Goal: Task Accomplishment & Management: Manage account settings

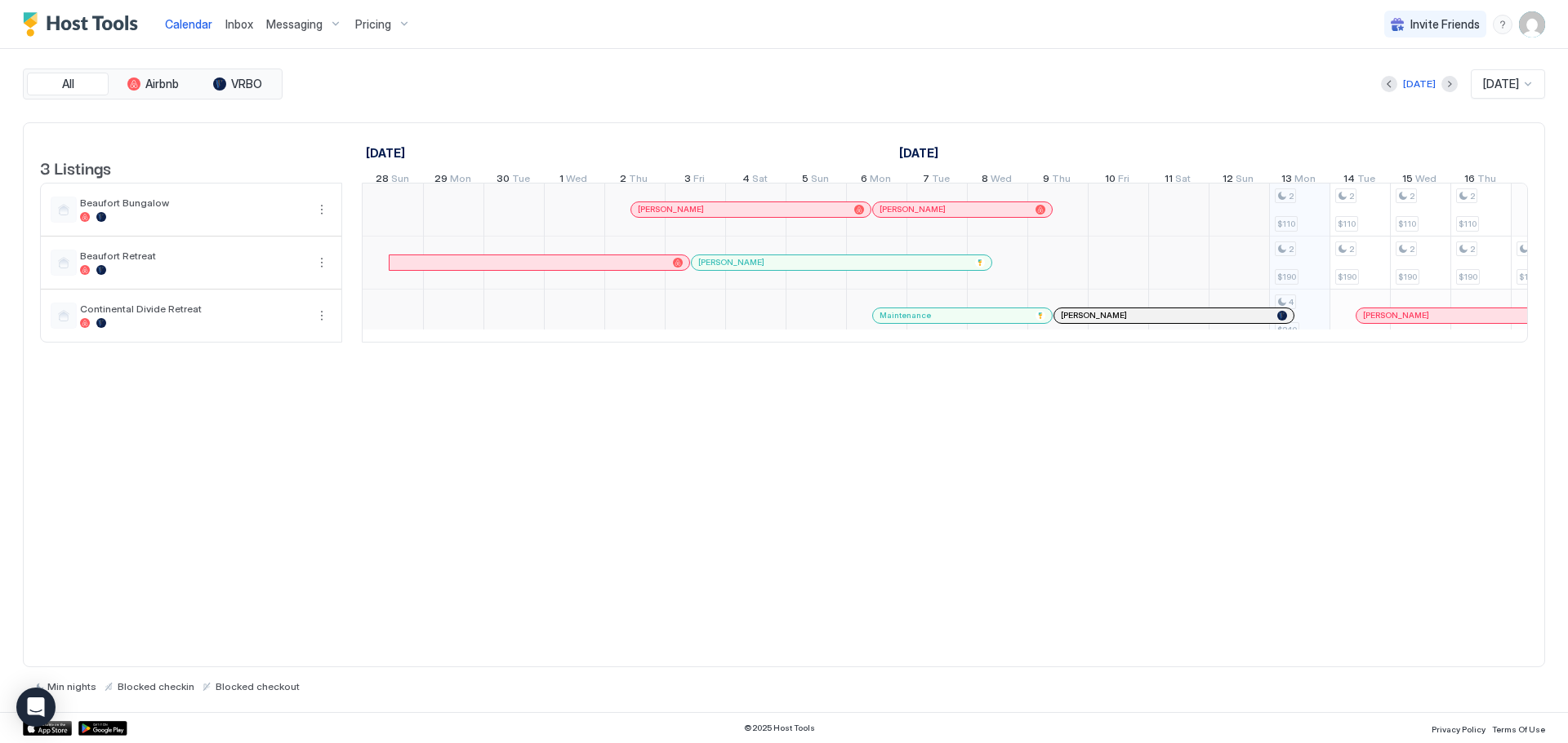
scroll to position [0, 907]
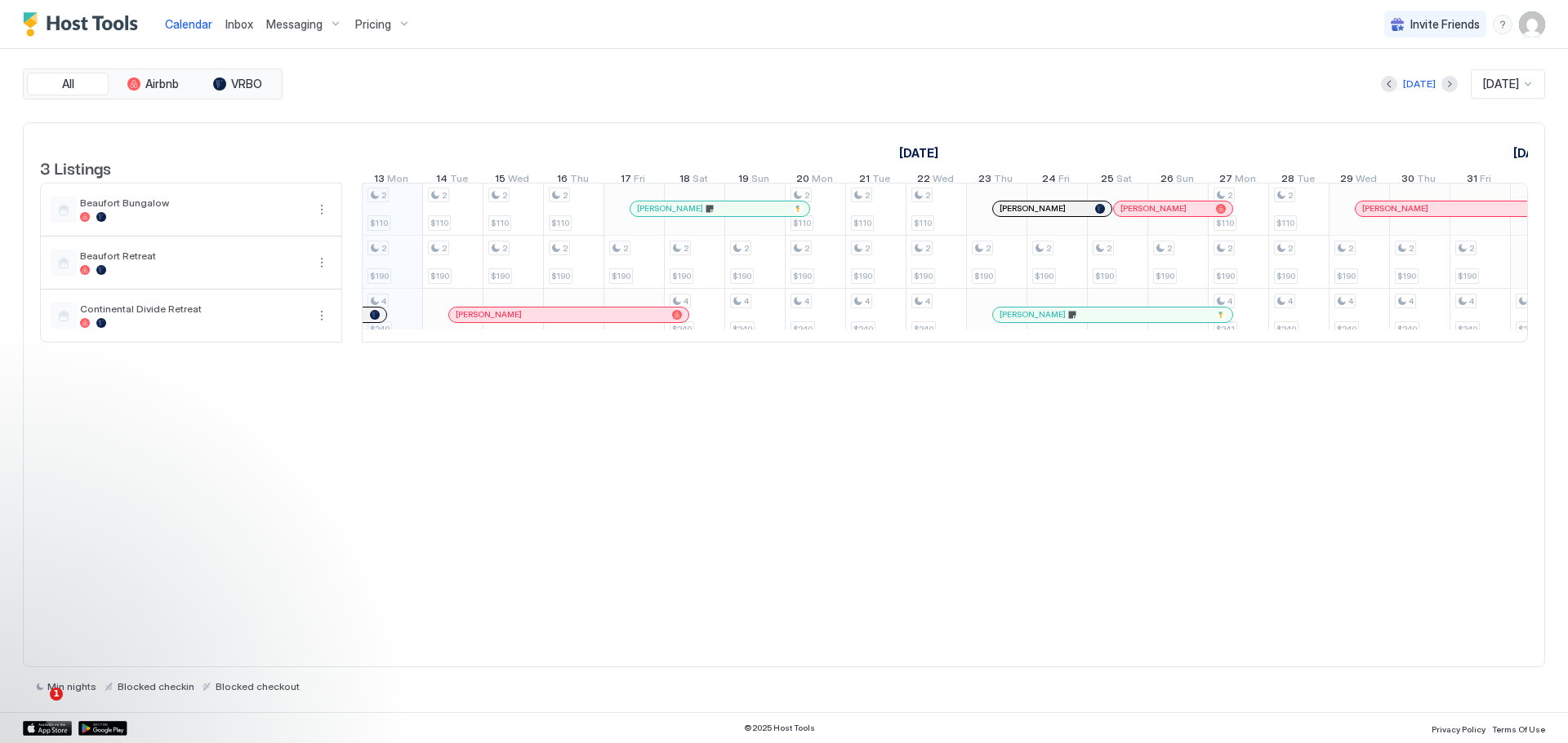
click at [403, 14] on div "Pricing" at bounding box center [382, 24] width 69 height 28
click at [351, 236] on div "Beaufort Retreat" at bounding box center [366, 254] width 164 height 39
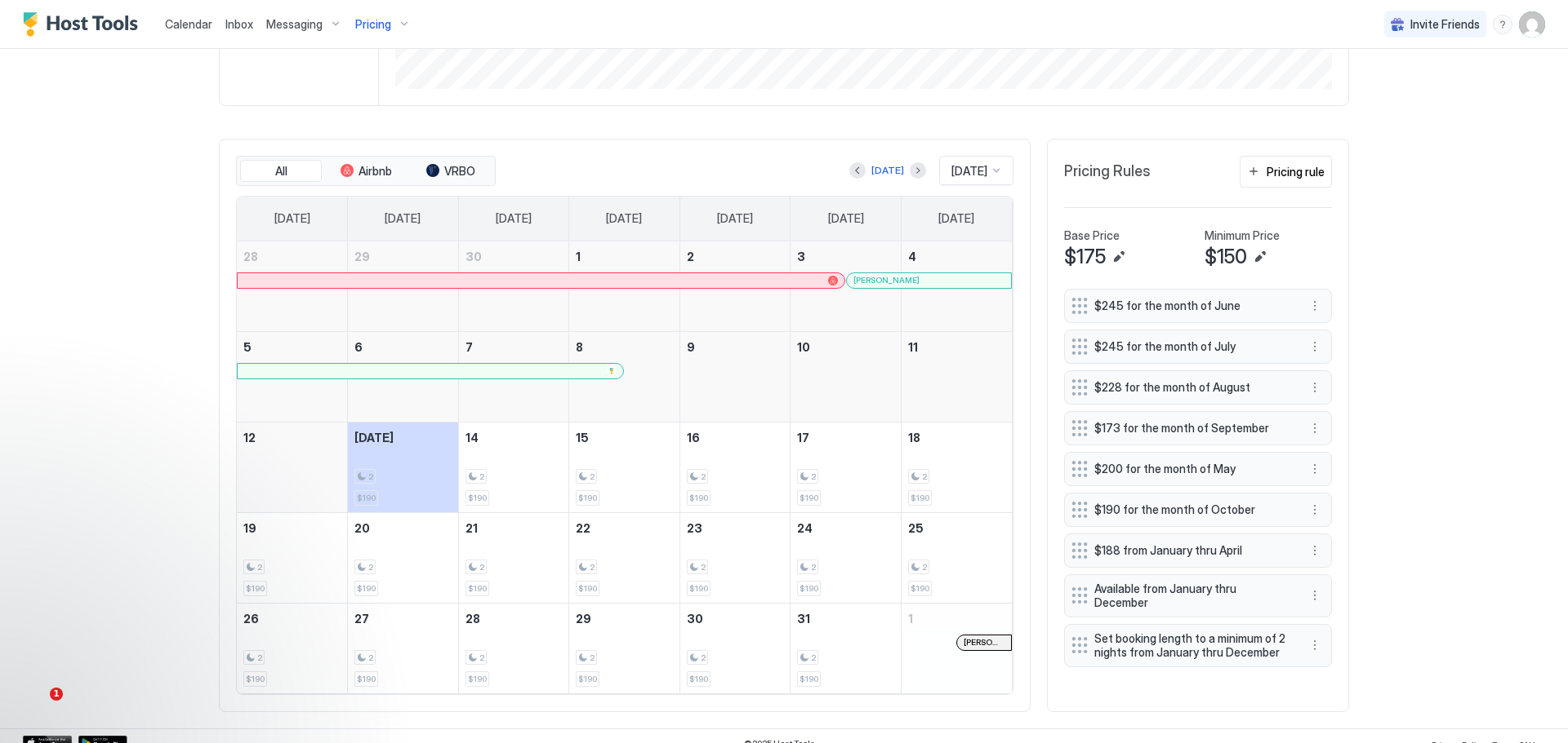
scroll to position [462, 0]
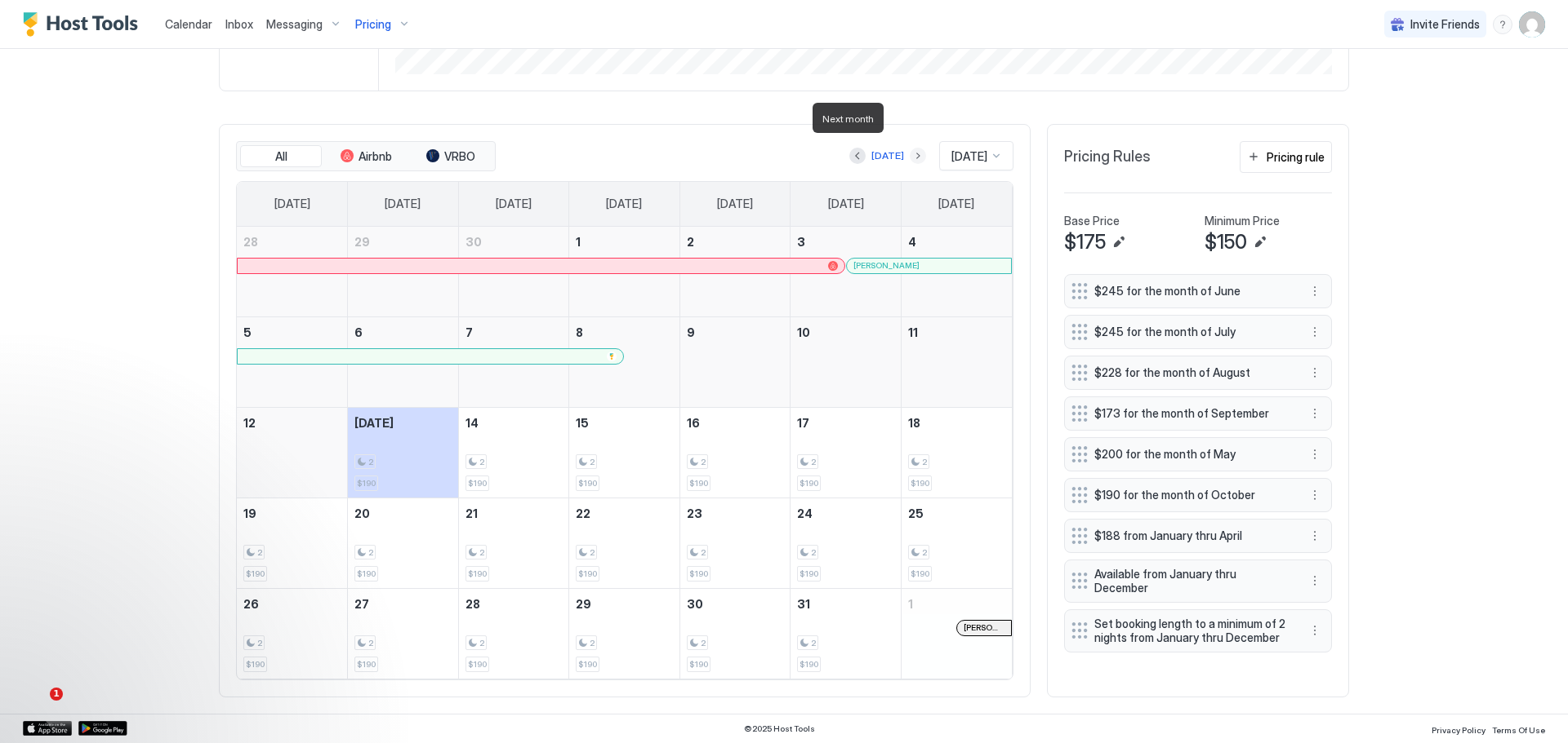
click at [909, 148] on button "Next month" at bounding box center [917, 156] width 16 height 16
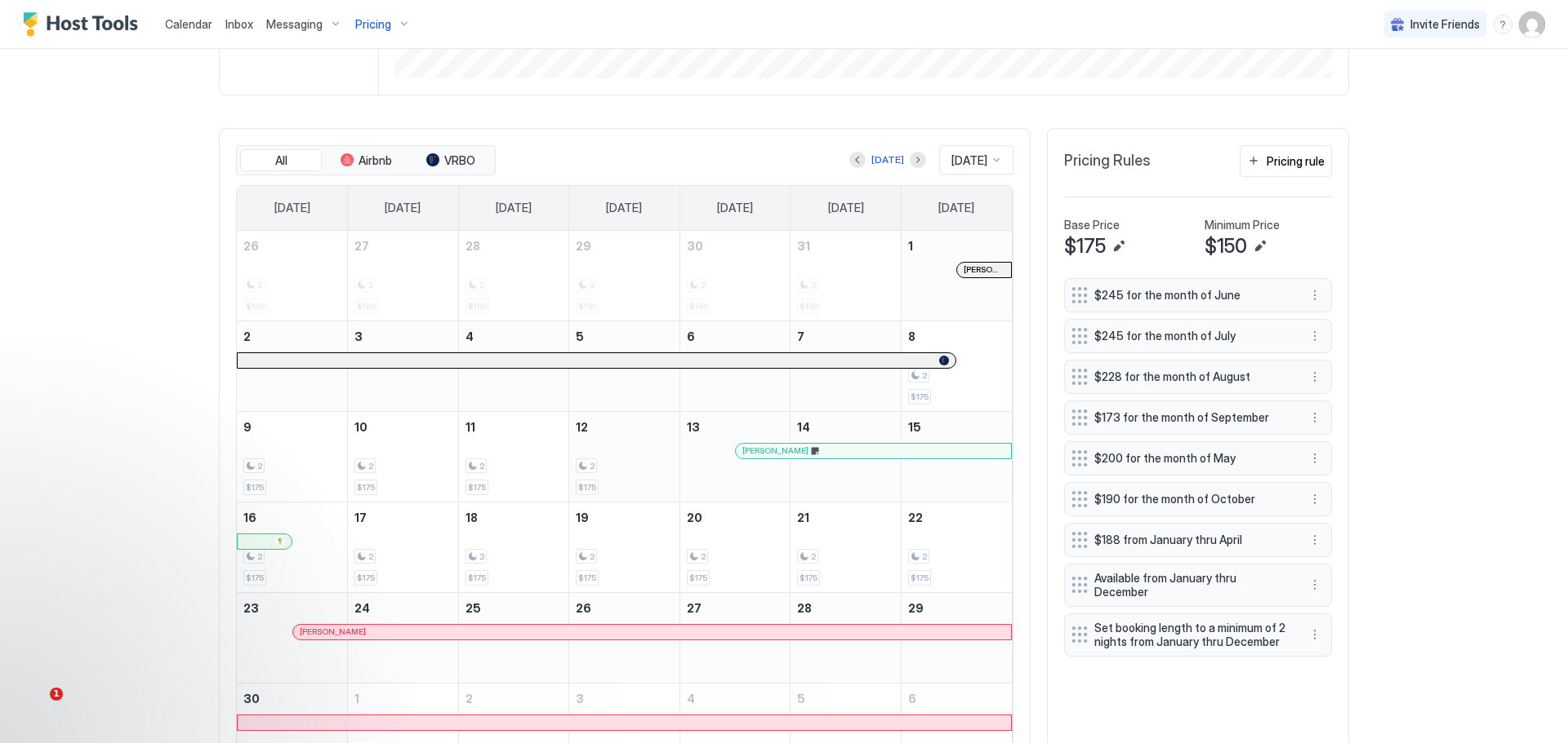
scroll to position [396, 0]
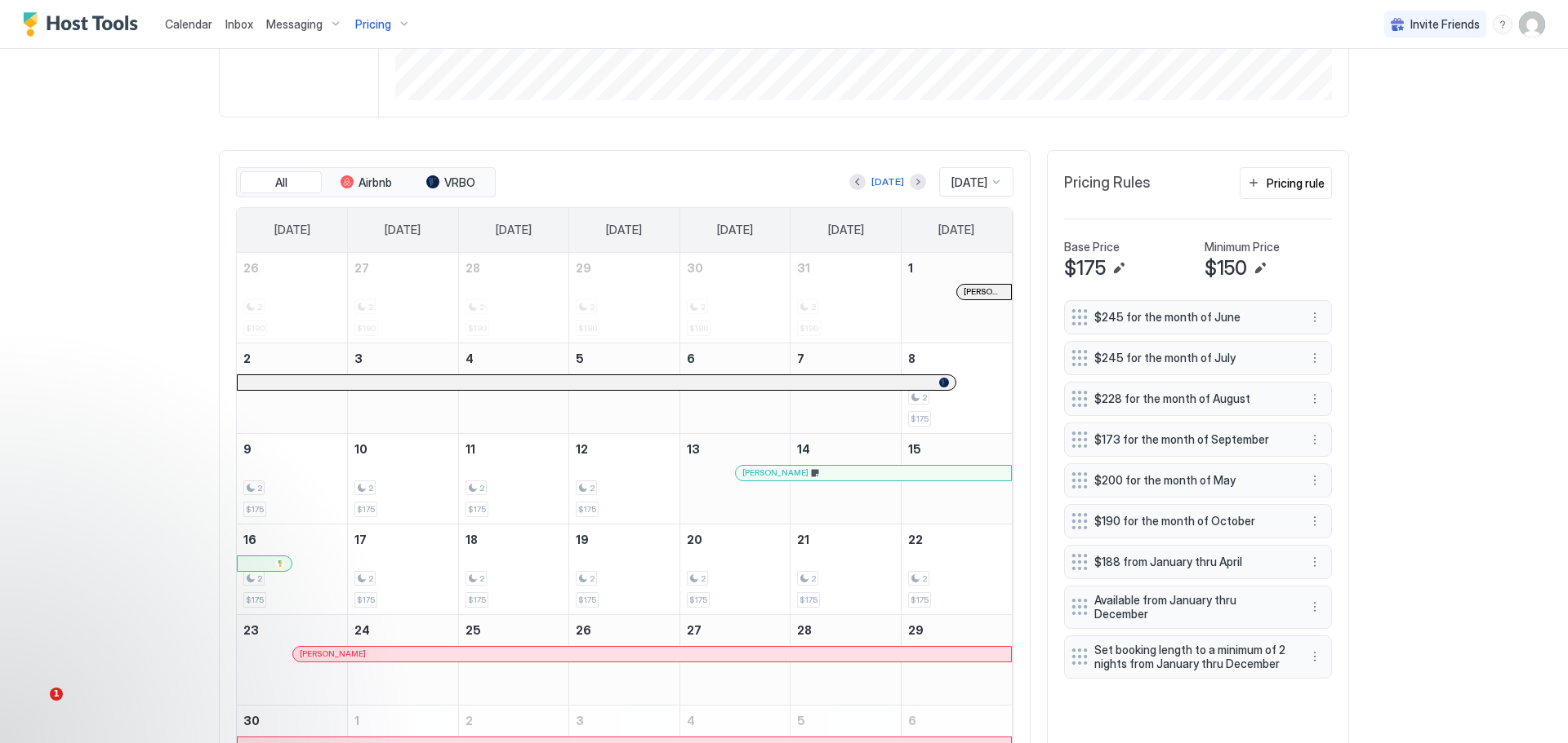
click at [989, 181] on div at bounding box center [996, 182] width 13 height 13
click at [959, 372] on span "[DATE]" at bounding box center [966, 365] width 33 height 12
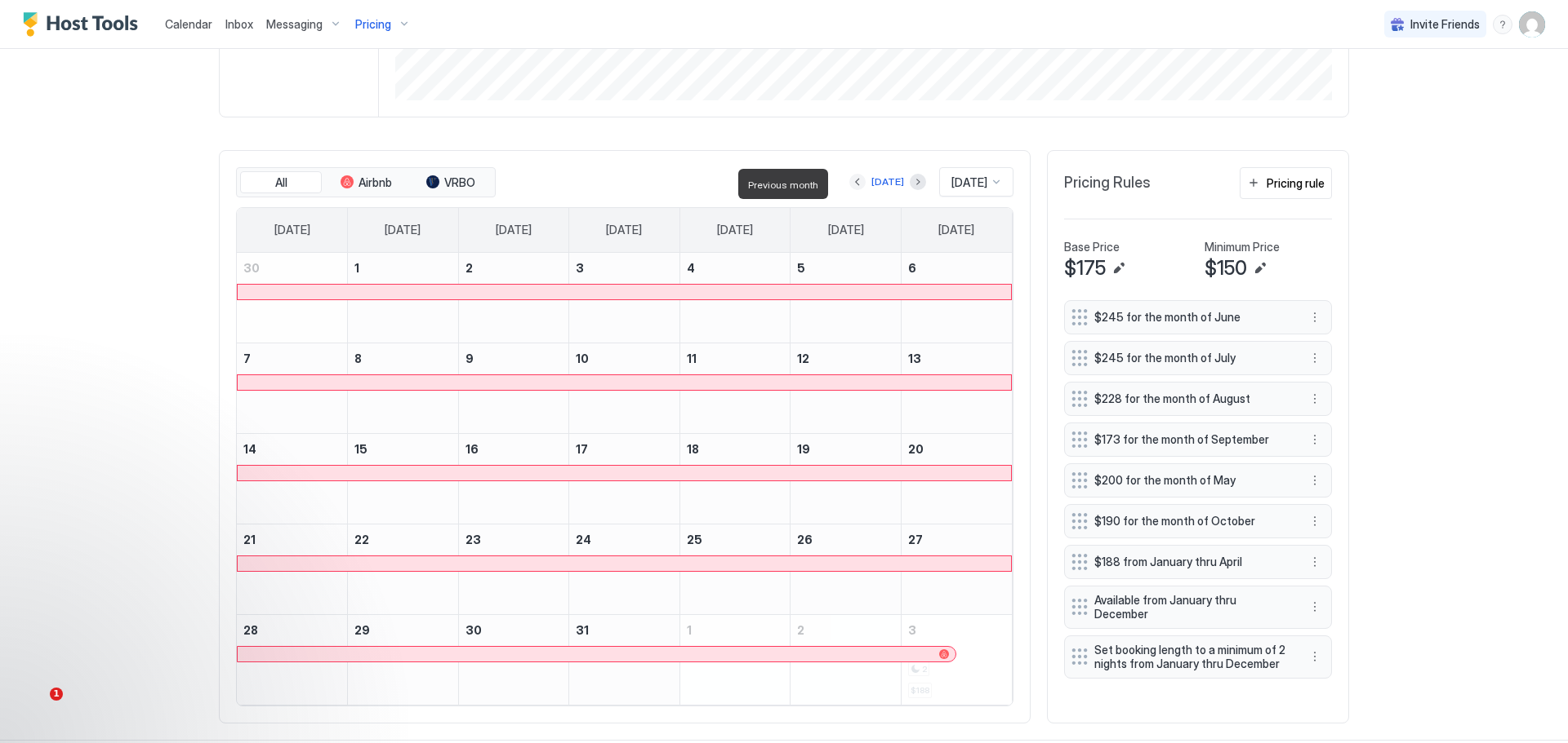
click at [850, 183] on button "Previous month" at bounding box center [858, 182] width 16 height 16
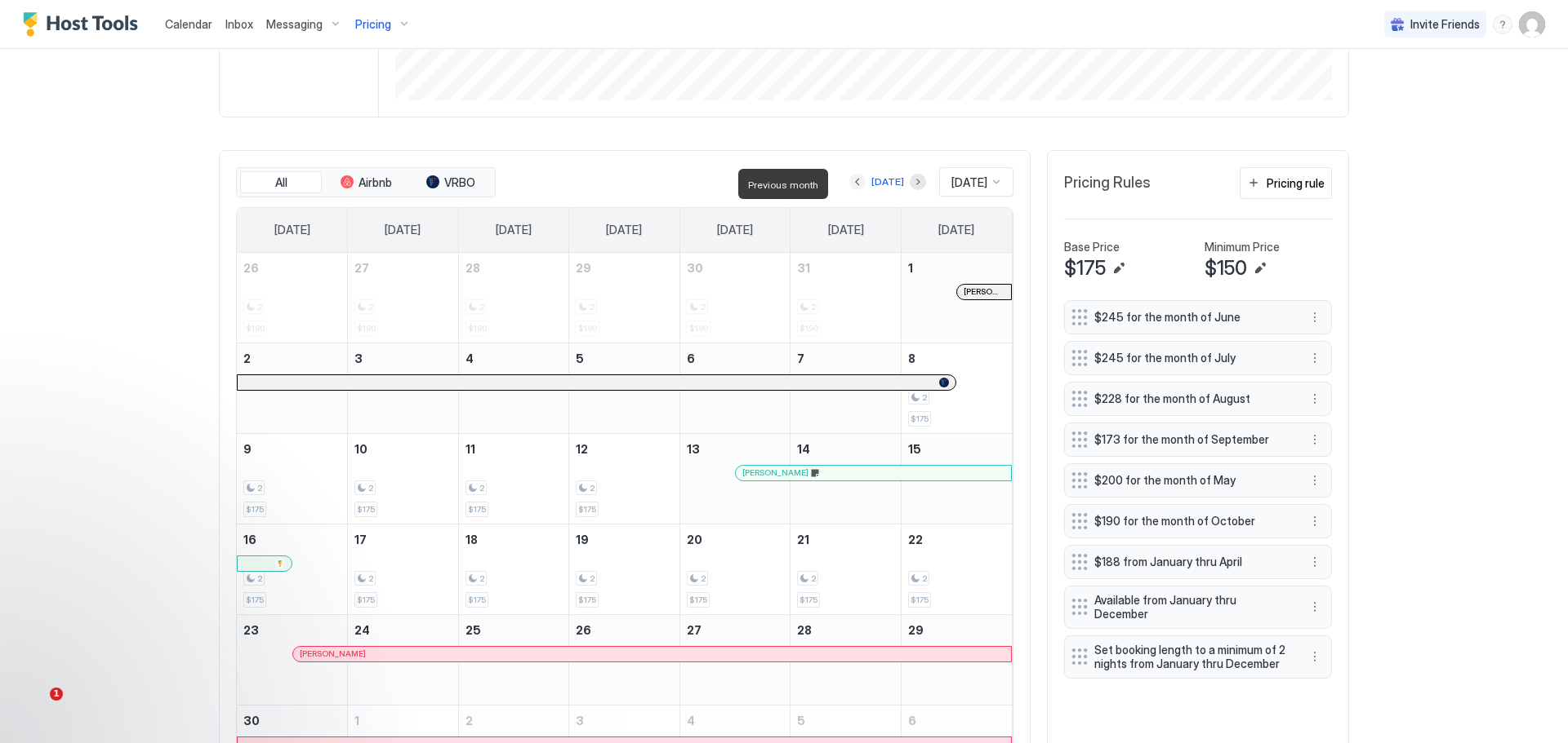
click at [850, 183] on button "Previous month" at bounding box center [858, 182] width 16 height 16
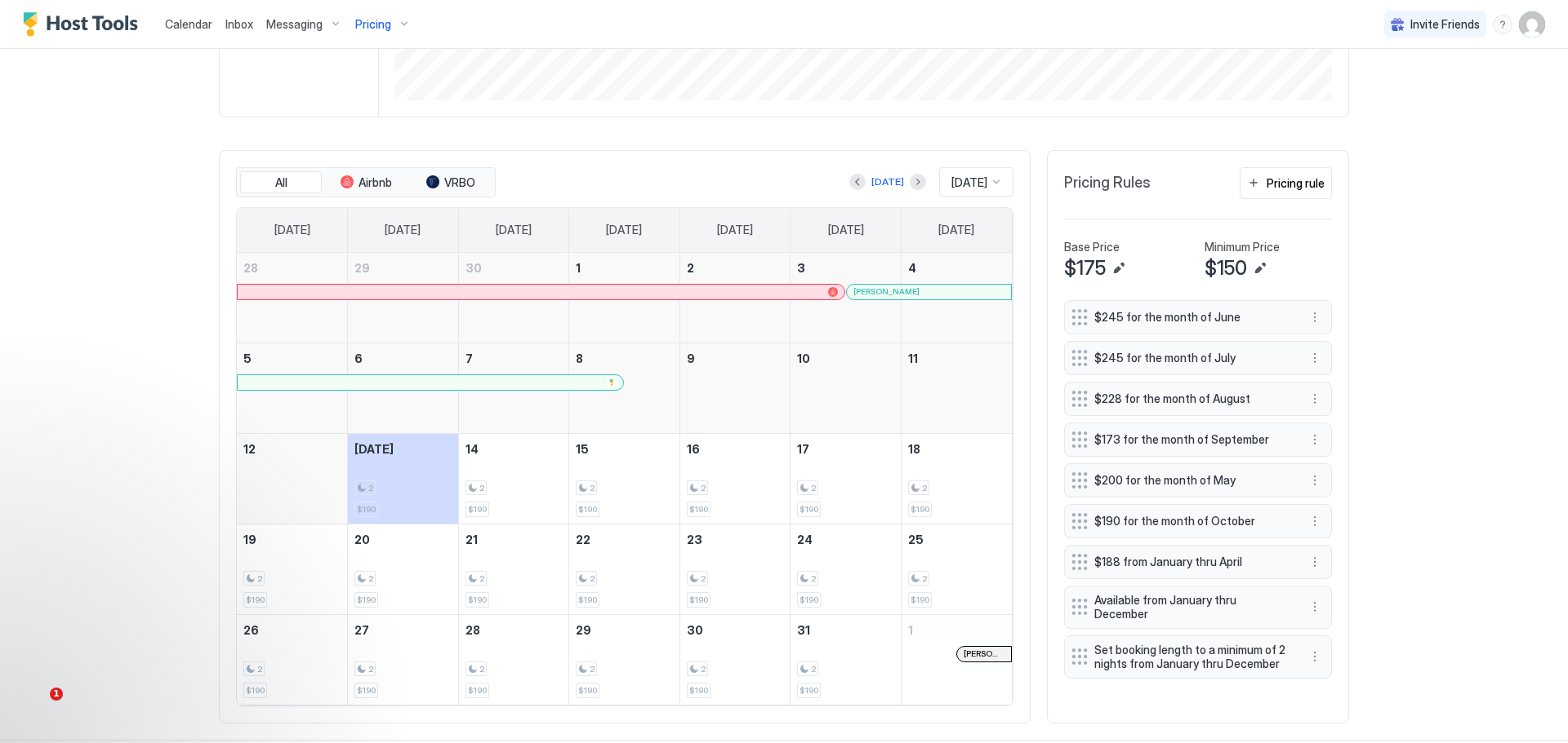
scroll to position [462, 0]
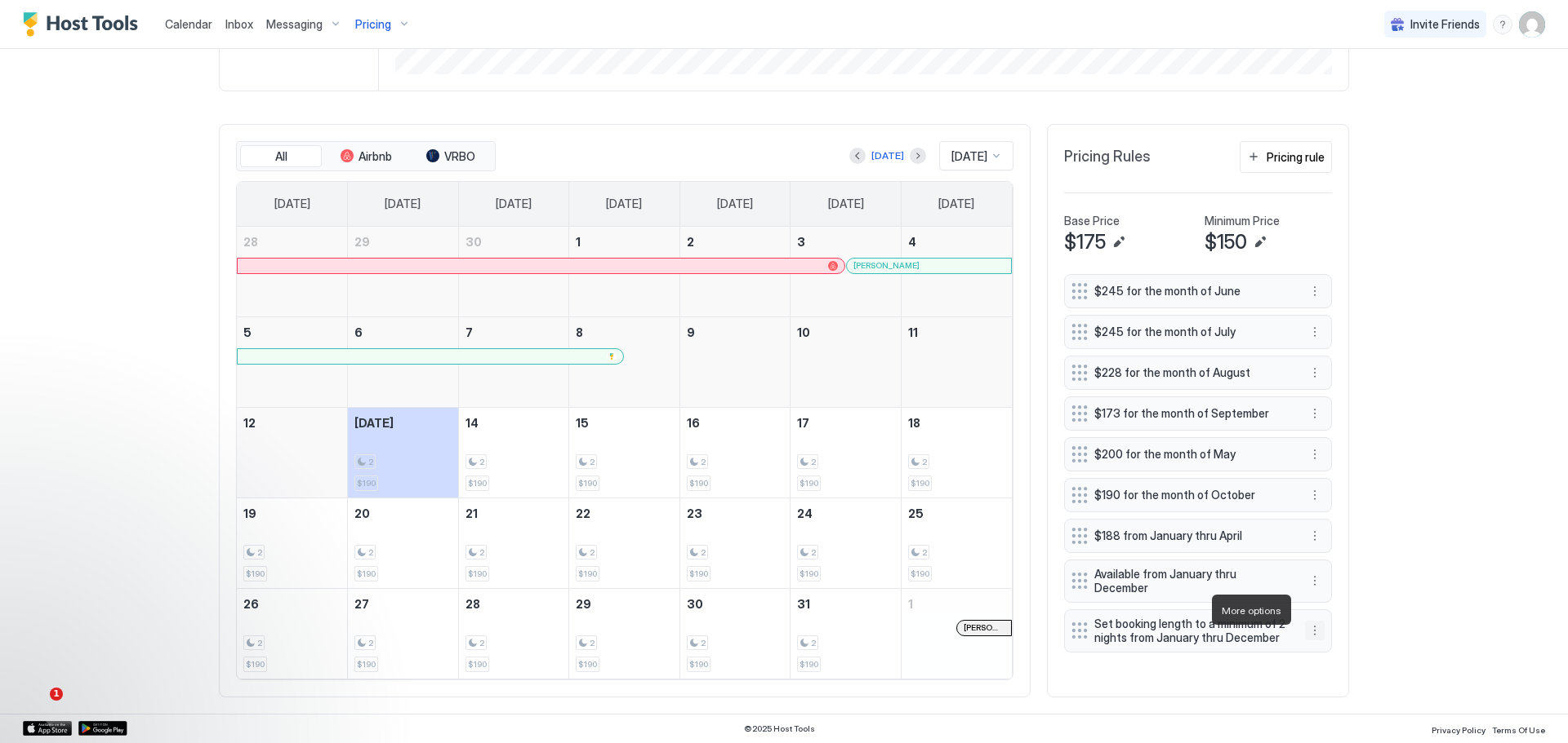
click at [1305, 621] on button "More options" at bounding box center [1315, 631] width 20 height 20
click at [1334, 683] on span "Delete" at bounding box center [1340, 688] width 30 height 12
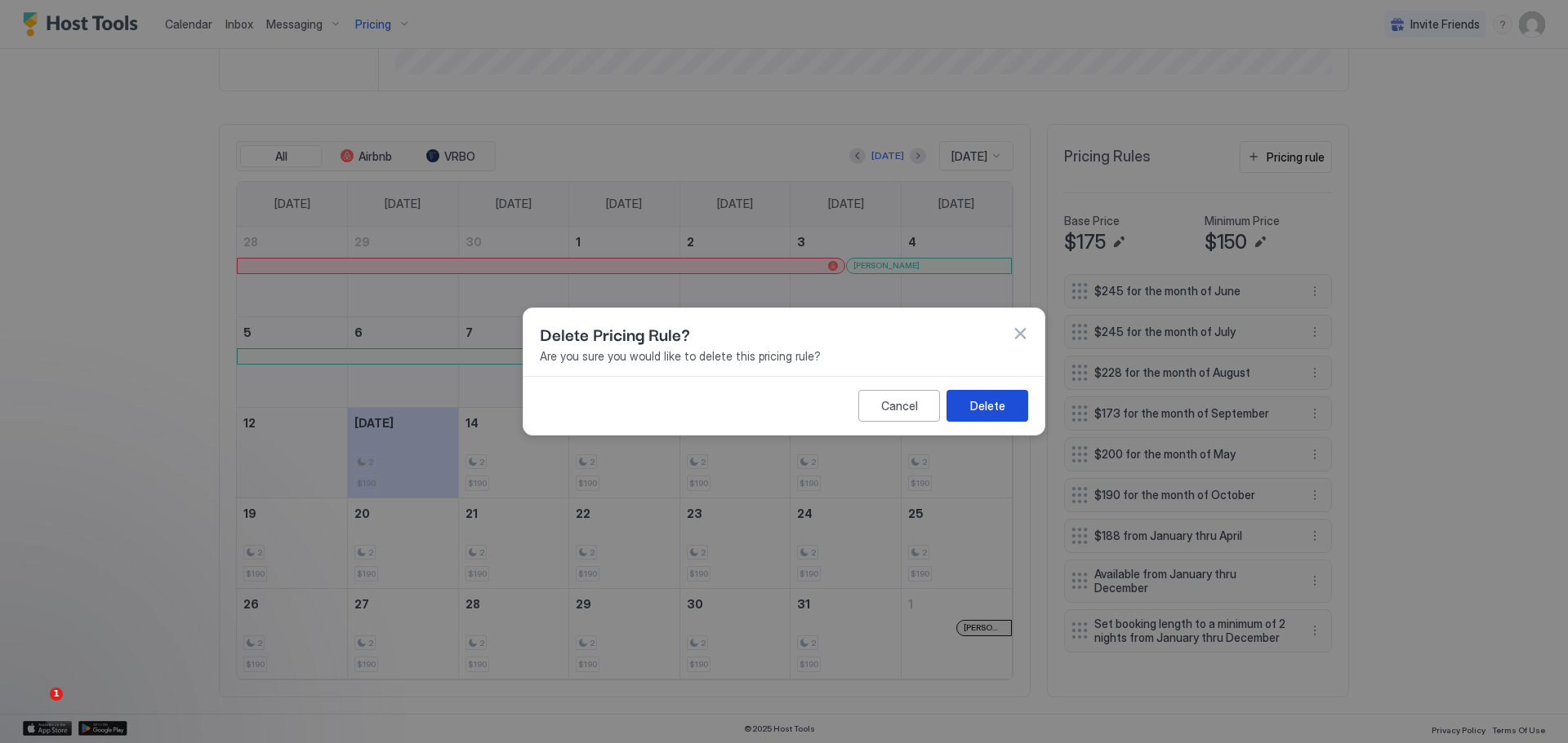
click at [997, 393] on button "Delete" at bounding box center [988, 406] width 82 height 32
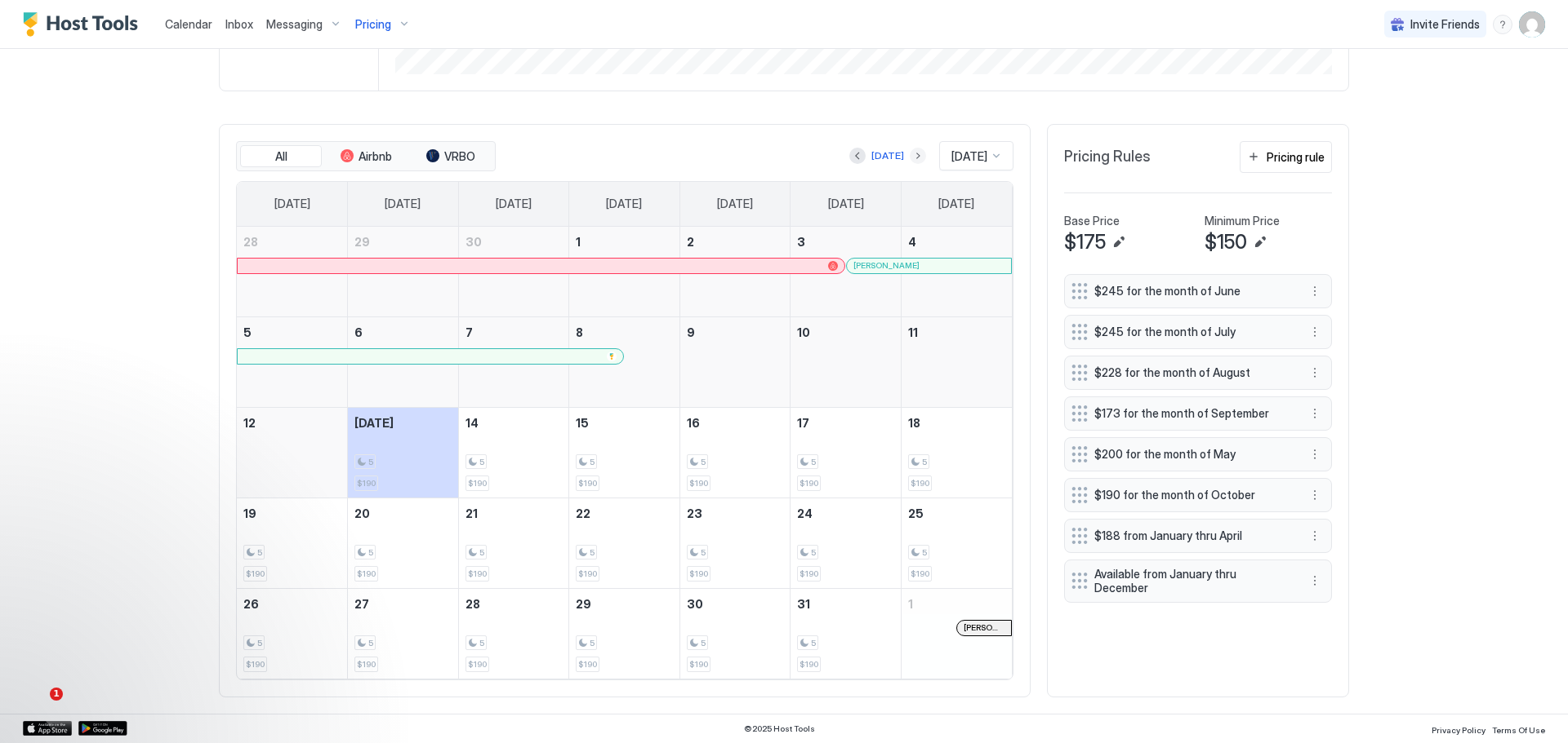
click at [909, 148] on button "Next month" at bounding box center [917, 156] width 16 height 16
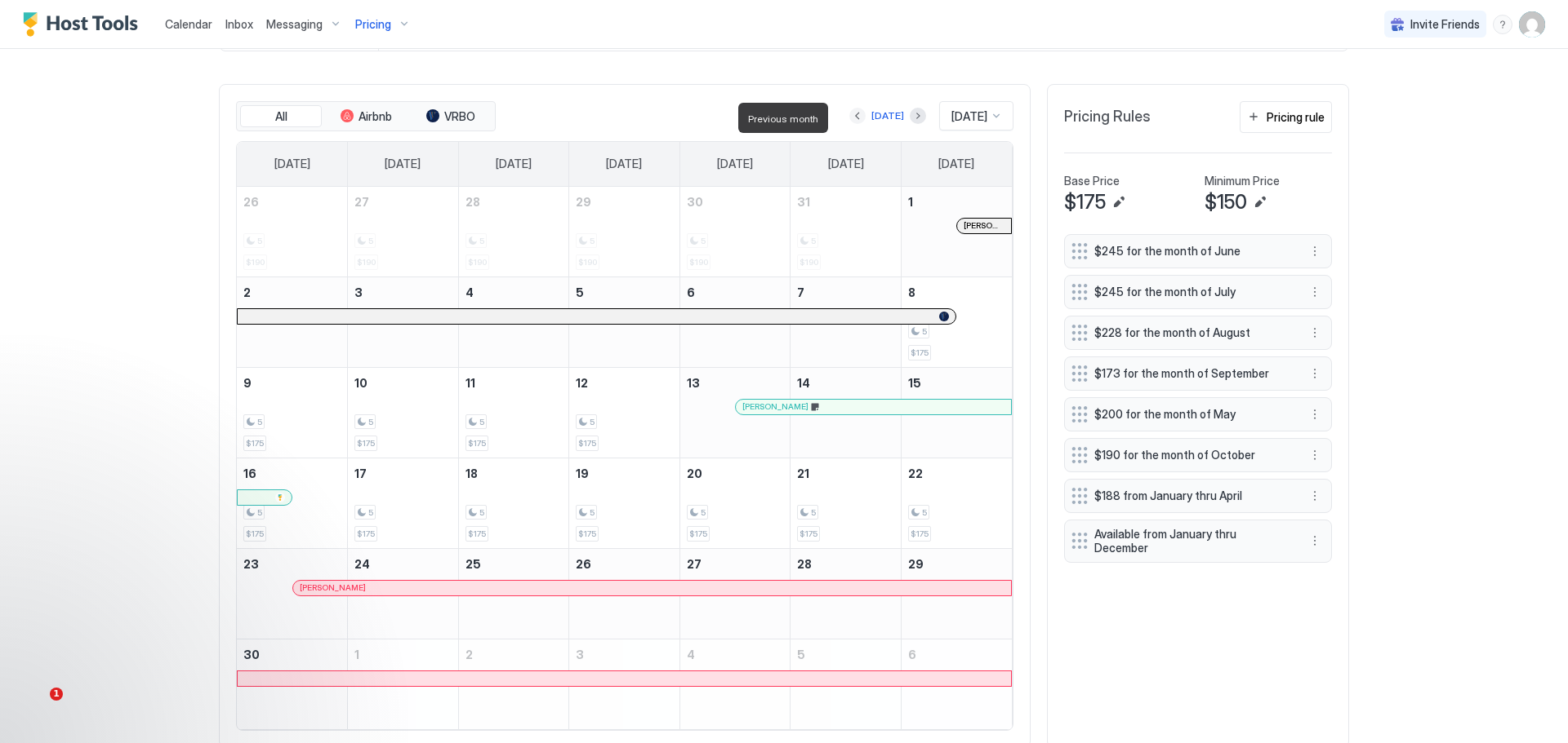
click at [850, 117] on button "Previous month" at bounding box center [858, 116] width 16 height 16
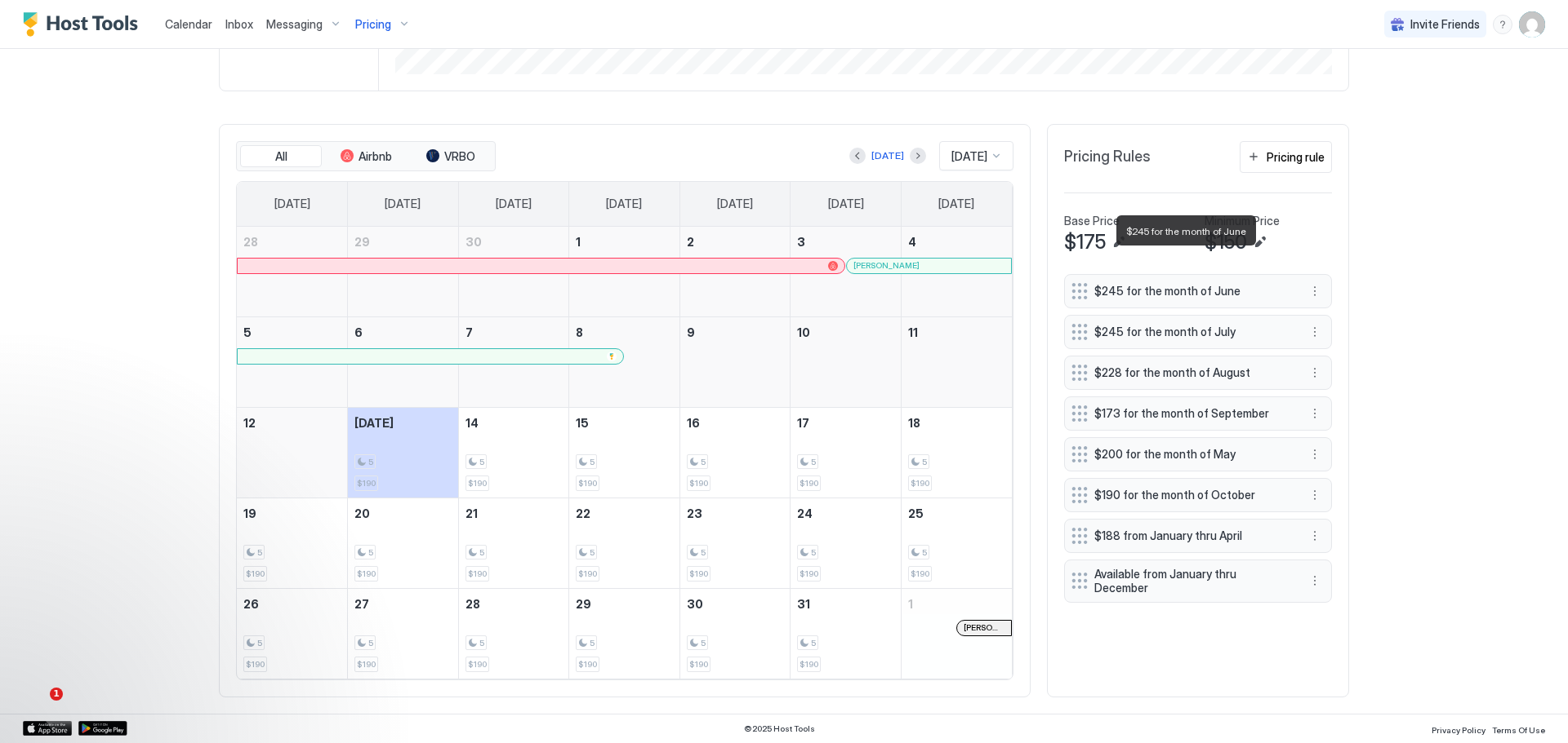
click at [1158, 284] on span "$245 for the month of June" at bounding box center [1191, 291] width 194 height 14
click at [1309, 282] on button "More options" at bounding box center [1315, 291] width 20 height 20
click at [1326, 281] on span "Edit" at bounding box center [1334, 283] width 18 height 12
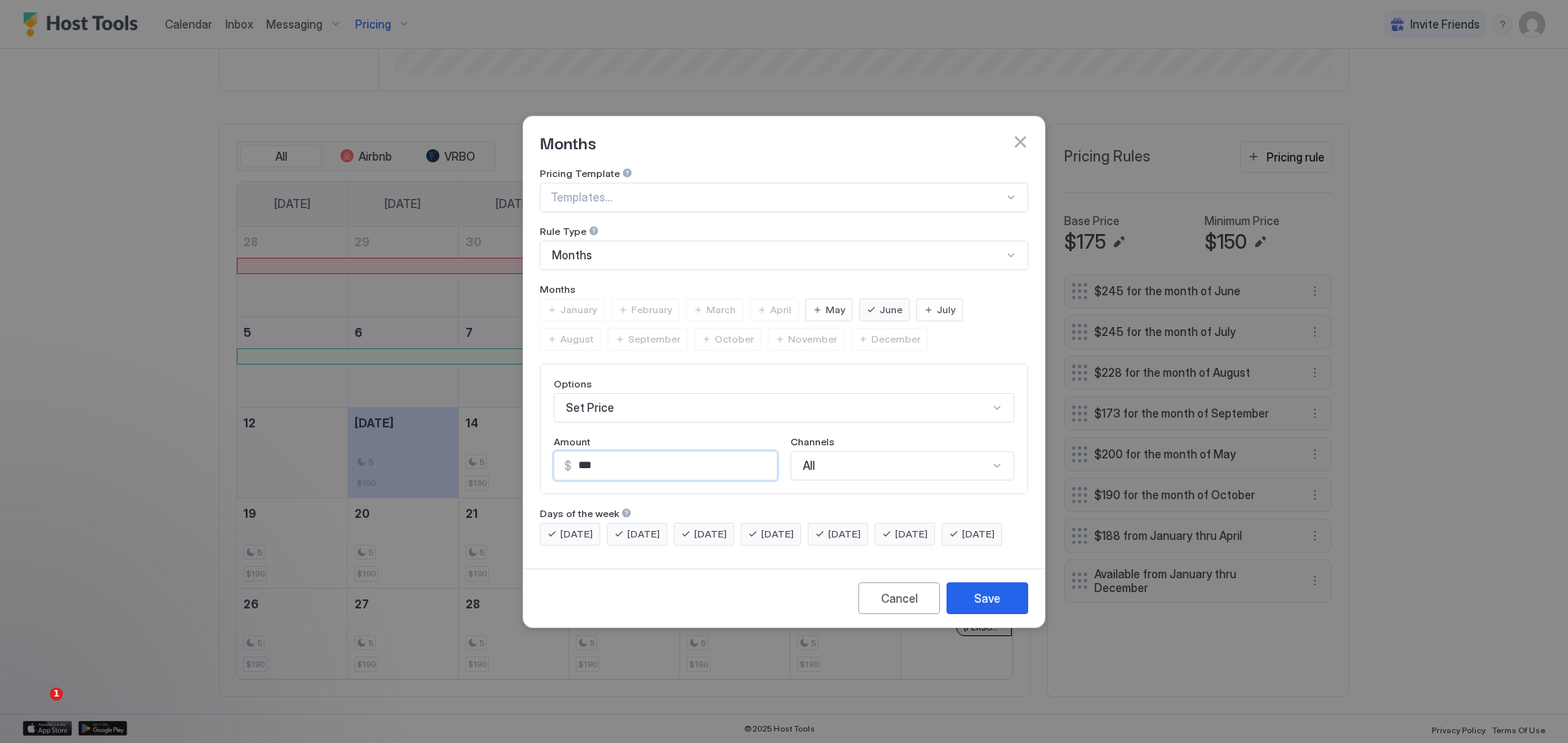
drag, startPoint x: 605, startPoint y: 453, endPoint x: 573, endPoint y: 453, distance: 32.0
click at [573, 453] on input "***" at bounding box center [674, 465] width 205 height 28
type input "***"
click at [989, 606] on div "Save" at bounding box center [987, 598] width 26 height 17
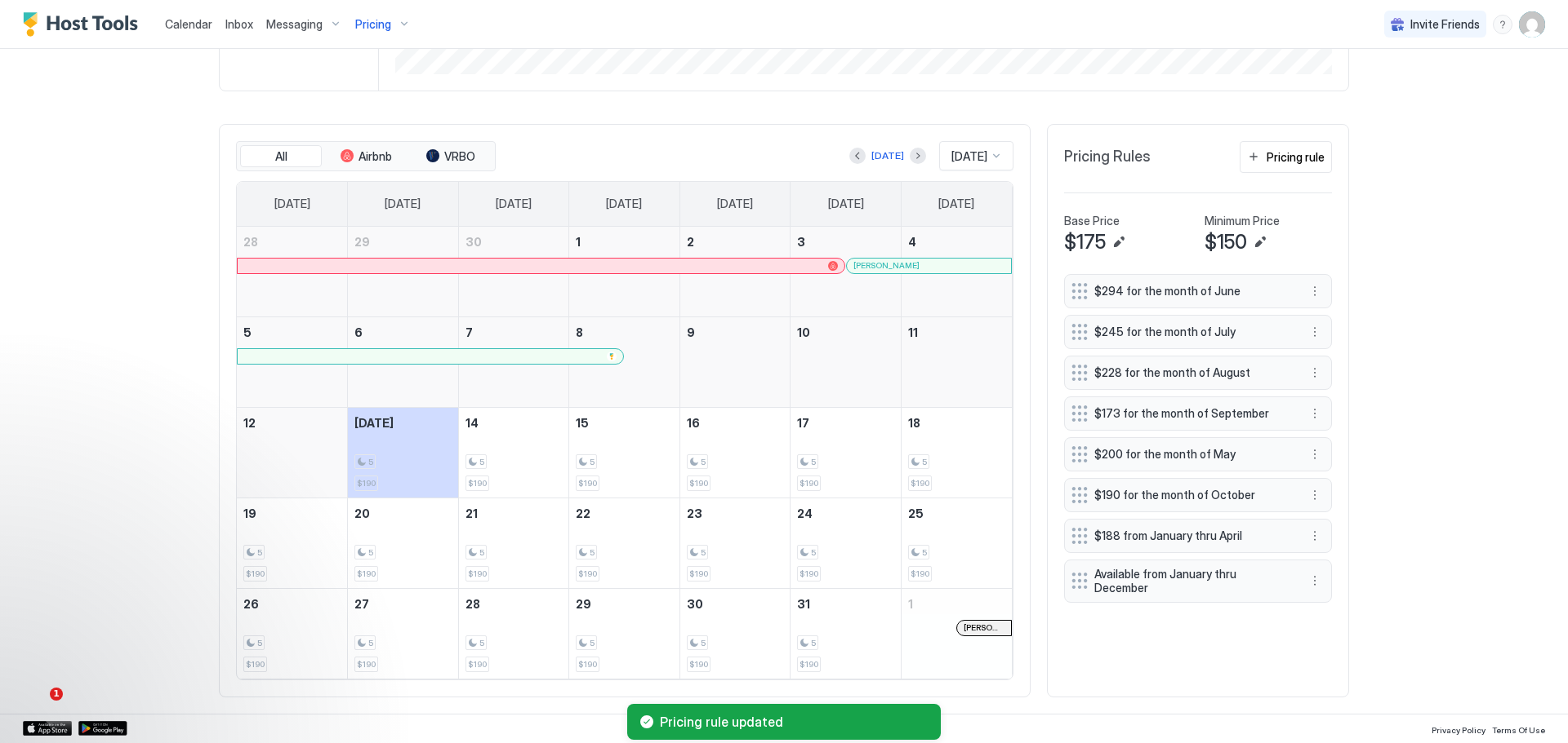
click at [1164, 323] on div "$245 for the month of July" at bounding box center [1185, 331] width 227 height 17
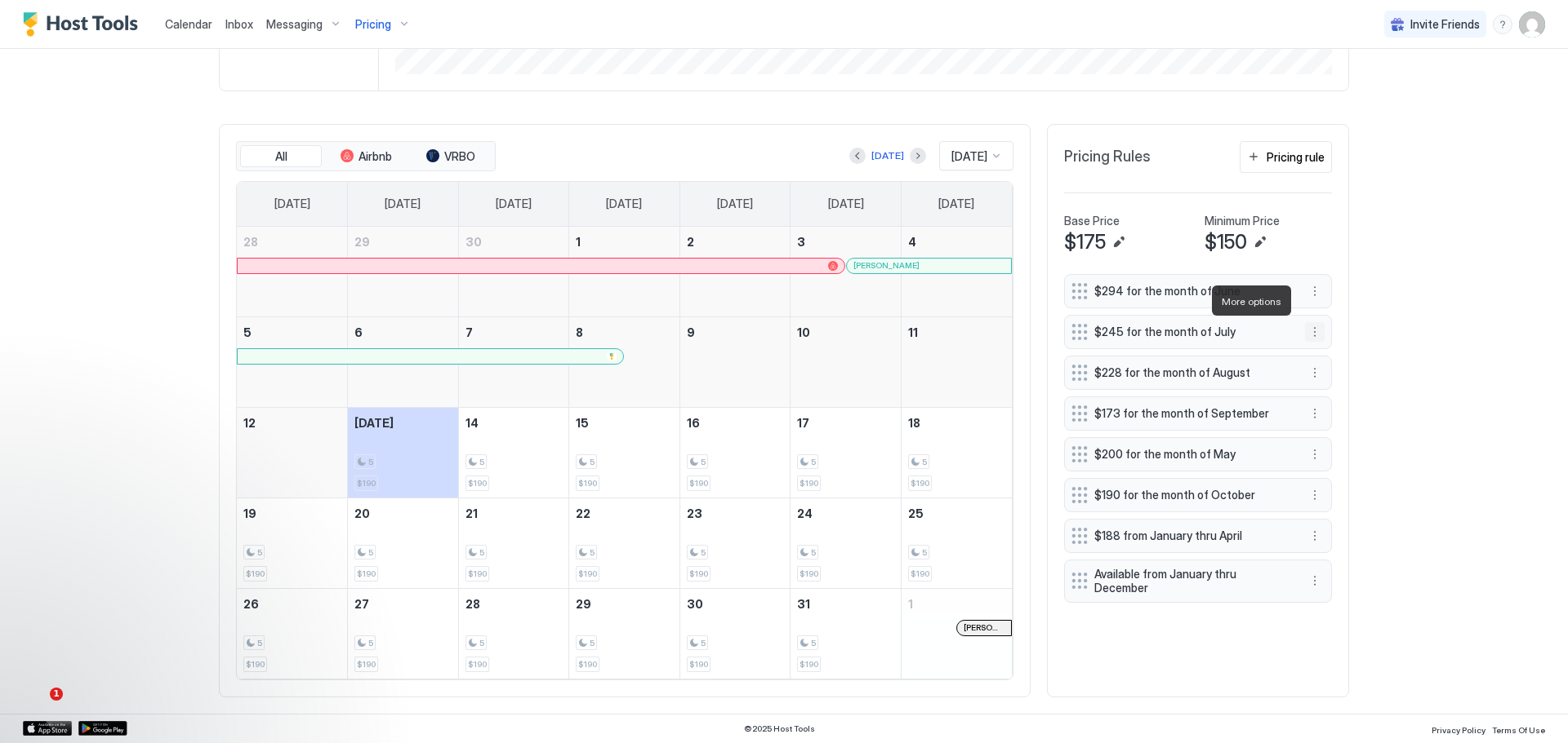
click at [1309, 323] on button "More options" at bounding box center [1315, 332] width 20 height 20
click at [1335, 323] on span "Edit" at bounding box center [1334, 326] width 18 height 12
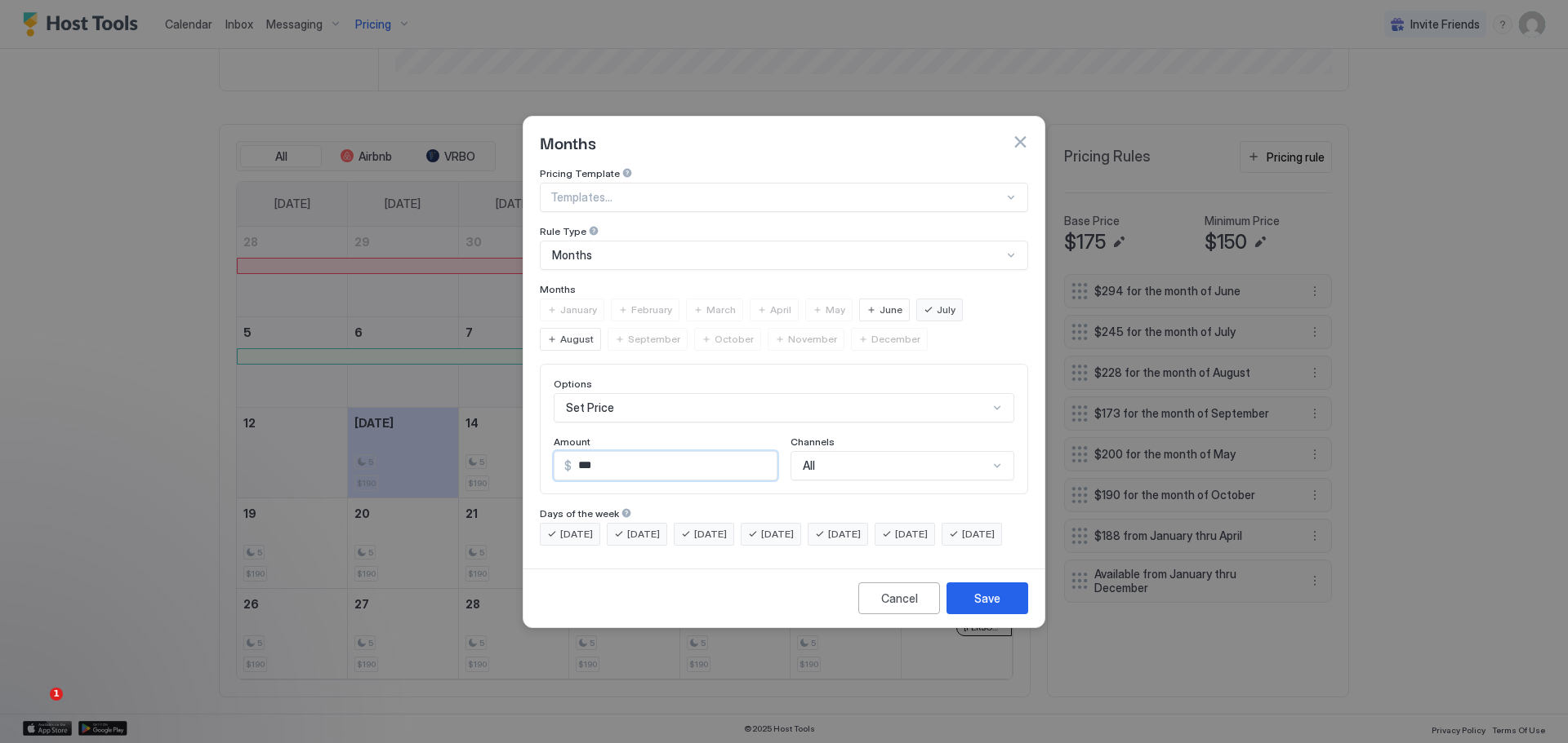
drag, startPoint x: 604, startPoint y: 459, endPoint x: 550, endPoint y: 469, distance: 54.9
click at [550, 469] on div "Options Set Price Amount $ *** Channels All" at bounding box center [784, 429] width 488 height 131
type input "***"
click at [974, 607] on div "Save" at bounding box center [987, 598] width 26 height 17
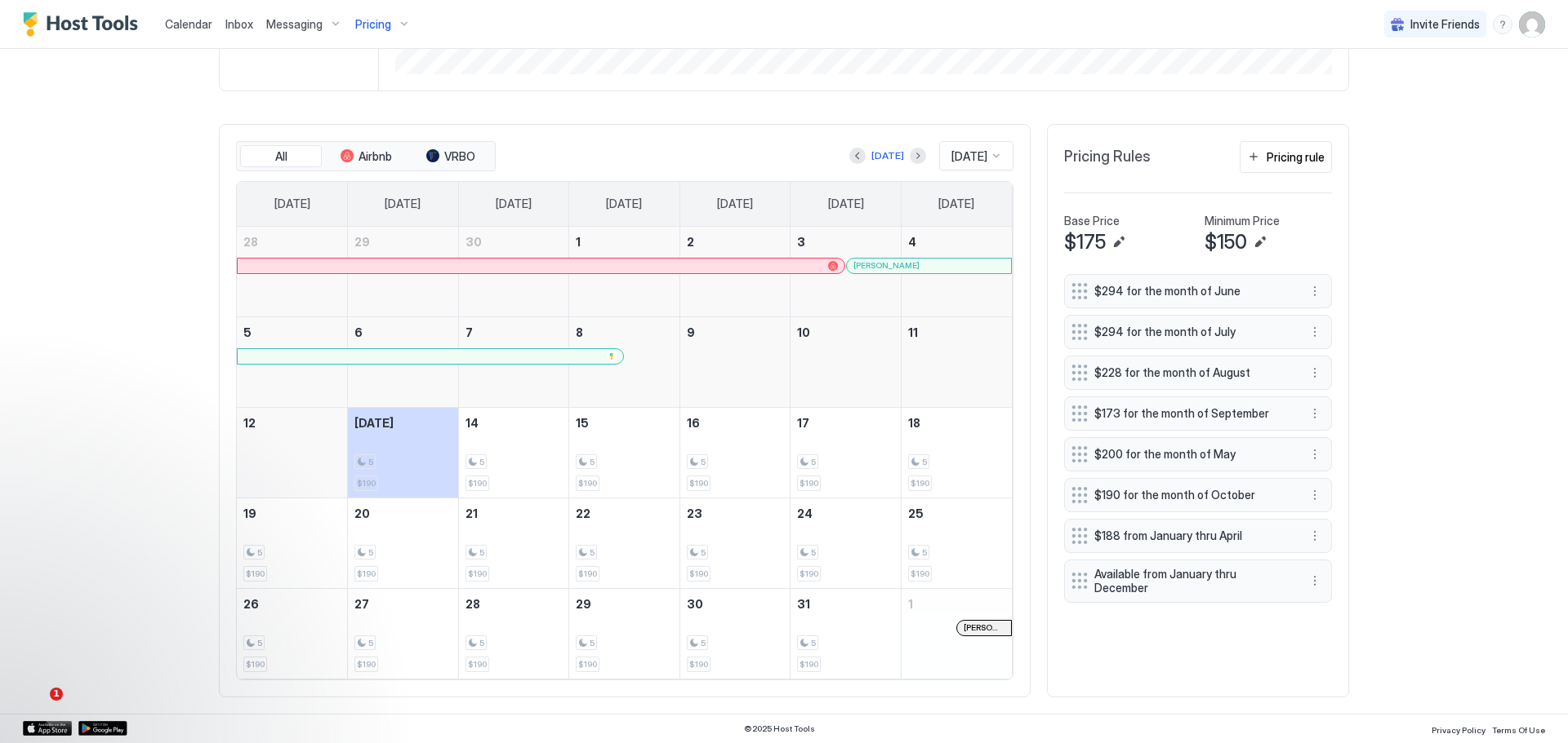
click at [1202, 365] on span "$228 for the month of August" at bounding box center [1191, 372] width 194 height 14
click at [1152, 365] on span "$228 for the month of August" at bounding box center [1191, 372] width 194 height 14
click at [1309, 363] on button "More options" at bounding box center [1315, 373] width 20 height 20
click at [1335, 362] on div "Edit" at bounding box center [1330, 368] width 62 height 26
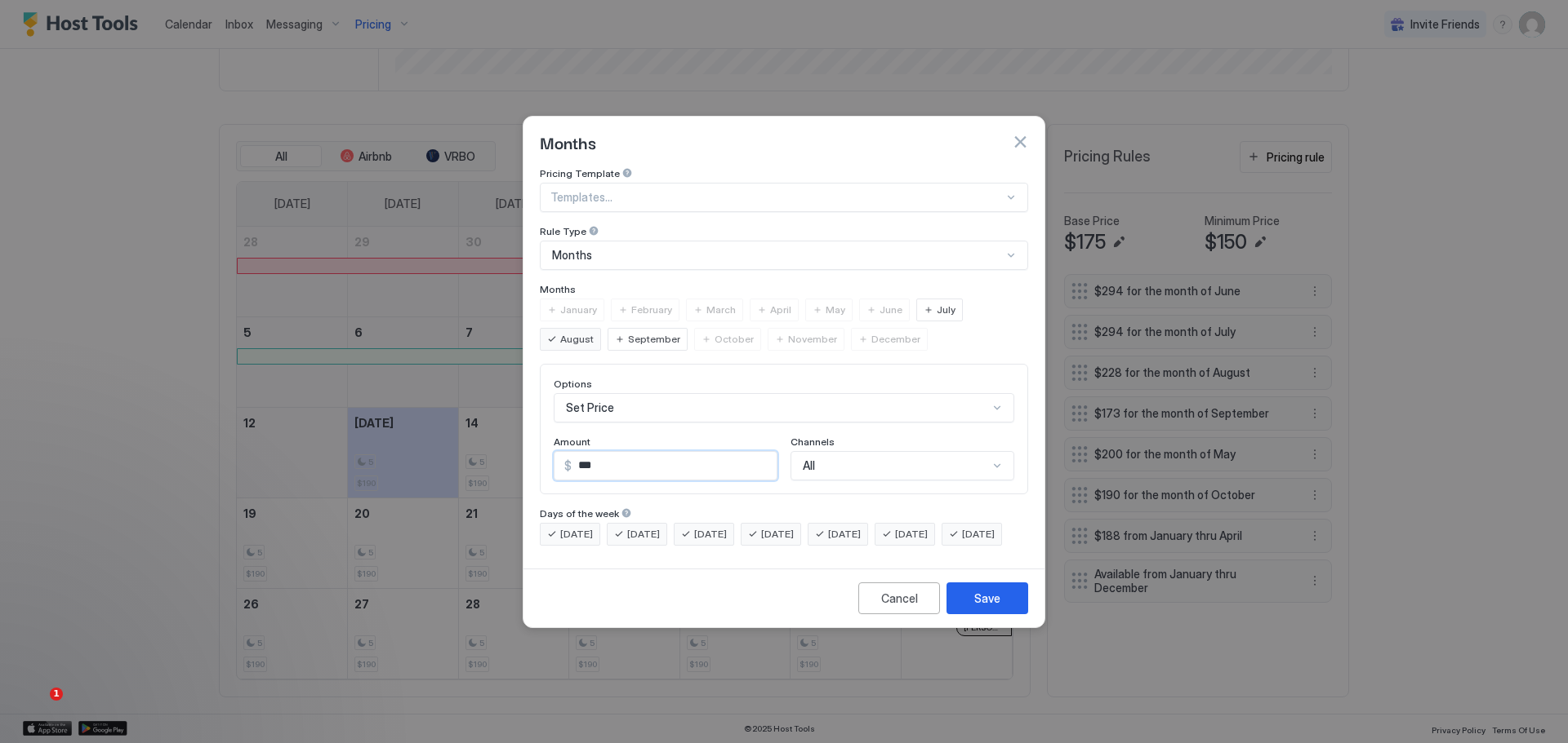
drag, startPoint x: 613, startPoint y: 442, endPoint x: 542, endPoint y: 464, distance: 74.3
click at [542, 464] on div "Options Set Price Amount $ *** Channels All" at bounding box center [784, 429] width 488 height 131
type input "***"
click at [976, 600] on button "Save" at bounding box center [988, 599] width 82 height 32
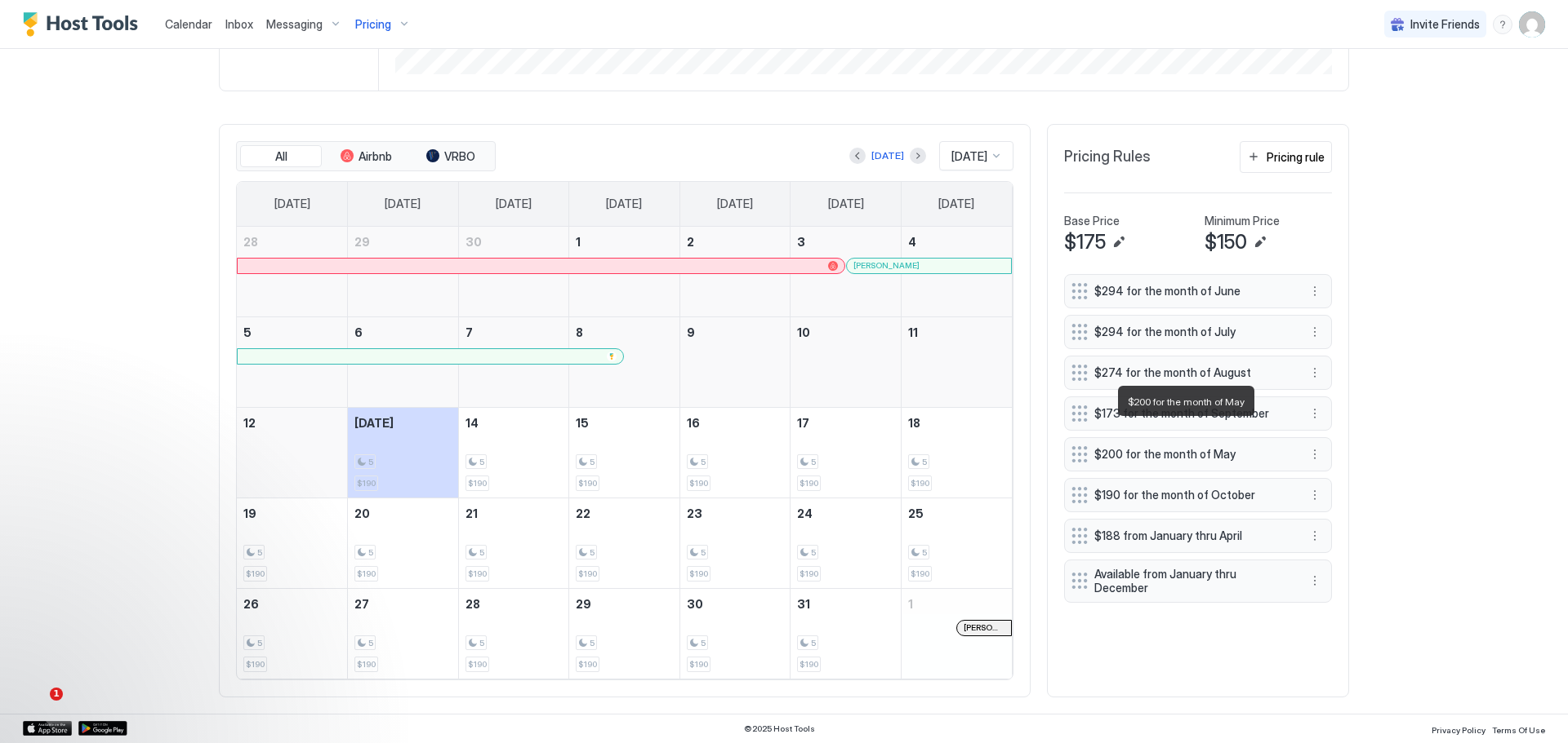
click at [1164, 447] on span "$200 for the month of May" at bounding box center [1191, 454] width 194 height 14
click at [1308, 445] on button "More options" at bounding box center [1315, 454] width 20 height 20
click at [1332, 449] on span "Edit" at bounding box center [1334, 454] width 18 height 12
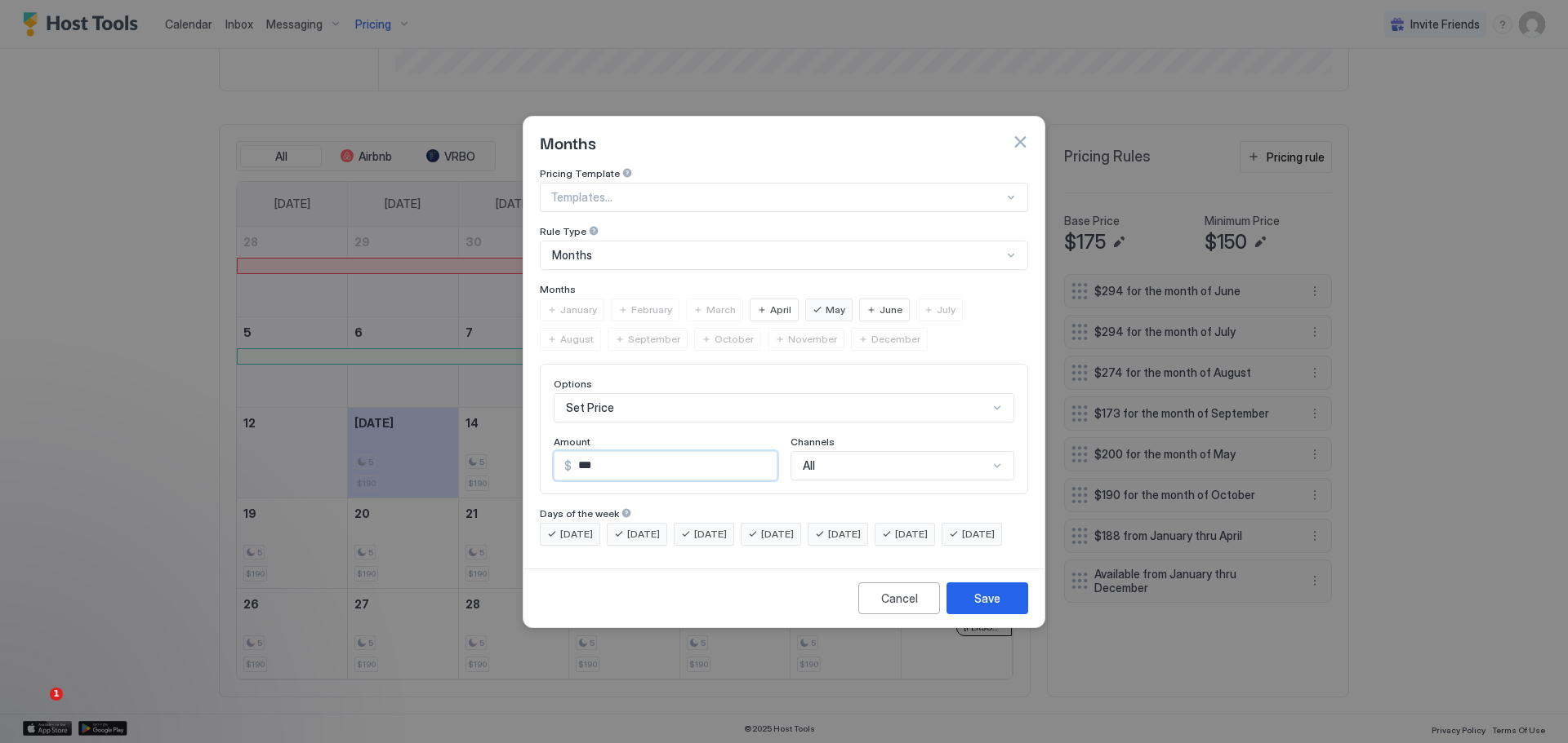
drag, startPoint x: 600, startPoint y: 451, endPoint x: 560, endPoint y: 453, distance: 40.0
click at [562, 453] on div "$ ***" at bounding box center [665, 466] width 224 height 29
type input "***"
click at [986, 603] on button "Save" at bounding box center [988, 599] width 82 height 32
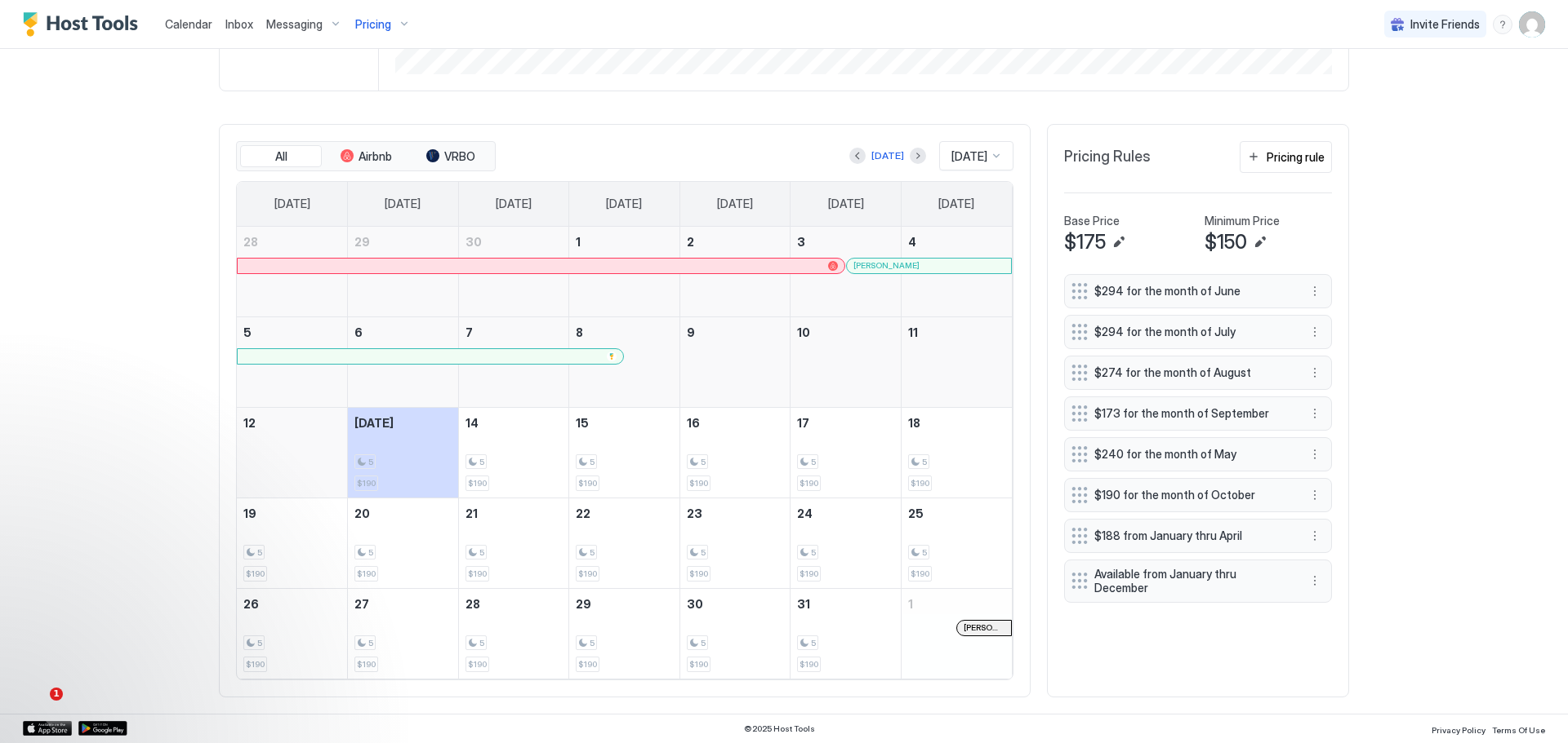
click at [1156, 404] on div "$173 for the month of September" at bounding box center [1185, 412] width 227 height 17
click at [1314, 404] on button "More options" at bounding box center [1315, 413] width 20 height 20
click at [1333, 406] on span "Edit" at bounding box center [1334, 411] width 18 height 12
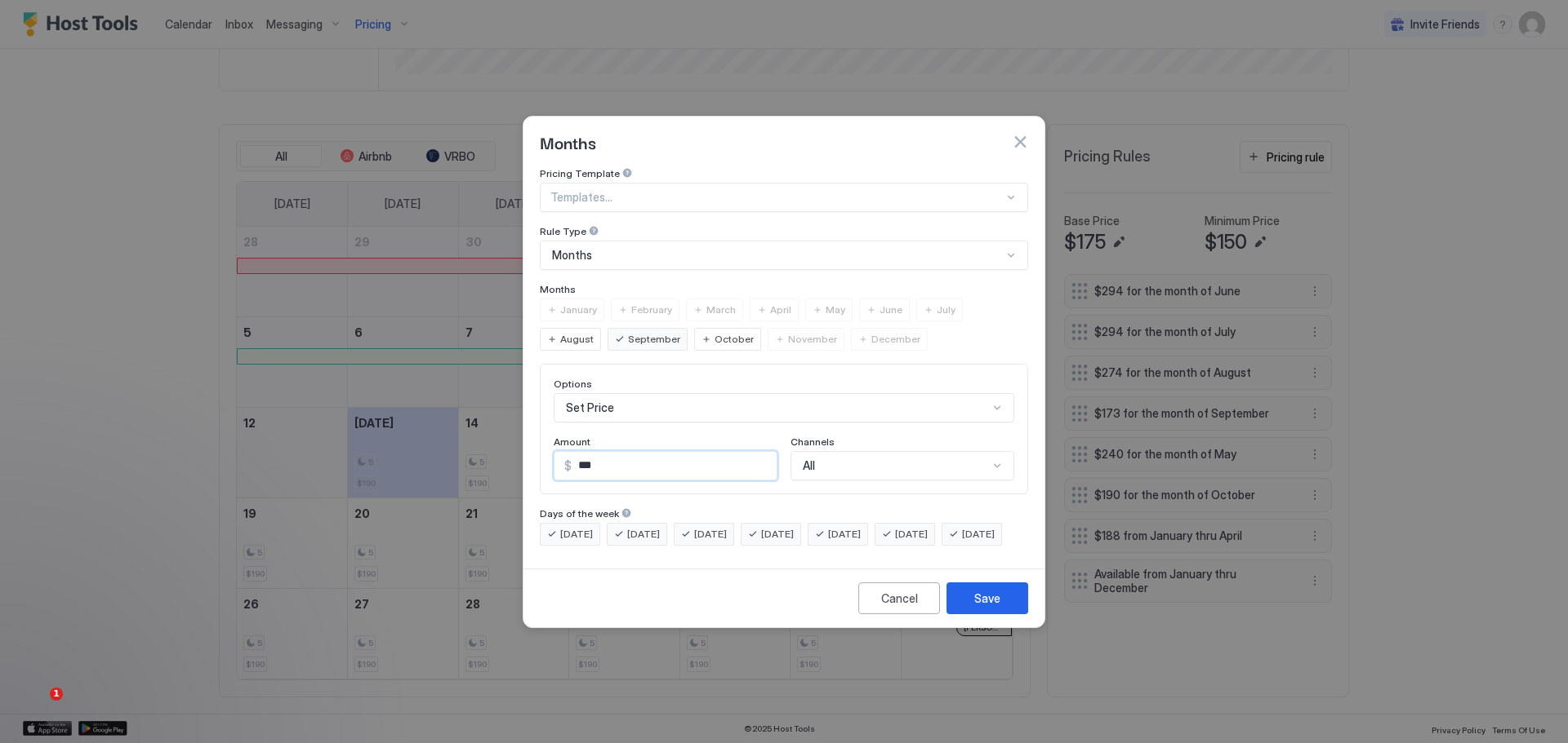
drag, startPoint x: 606, startPoint y: 446, endPoint x: 568, endPoint y: 457, distance: 39.6
click at [567, 454] on div "$ ***" at bounding box center [665, 466] width 224 height 29
type input "***"
click at [976, 607] on div "Save" at bounding box center [987, 598] width 26 height 17
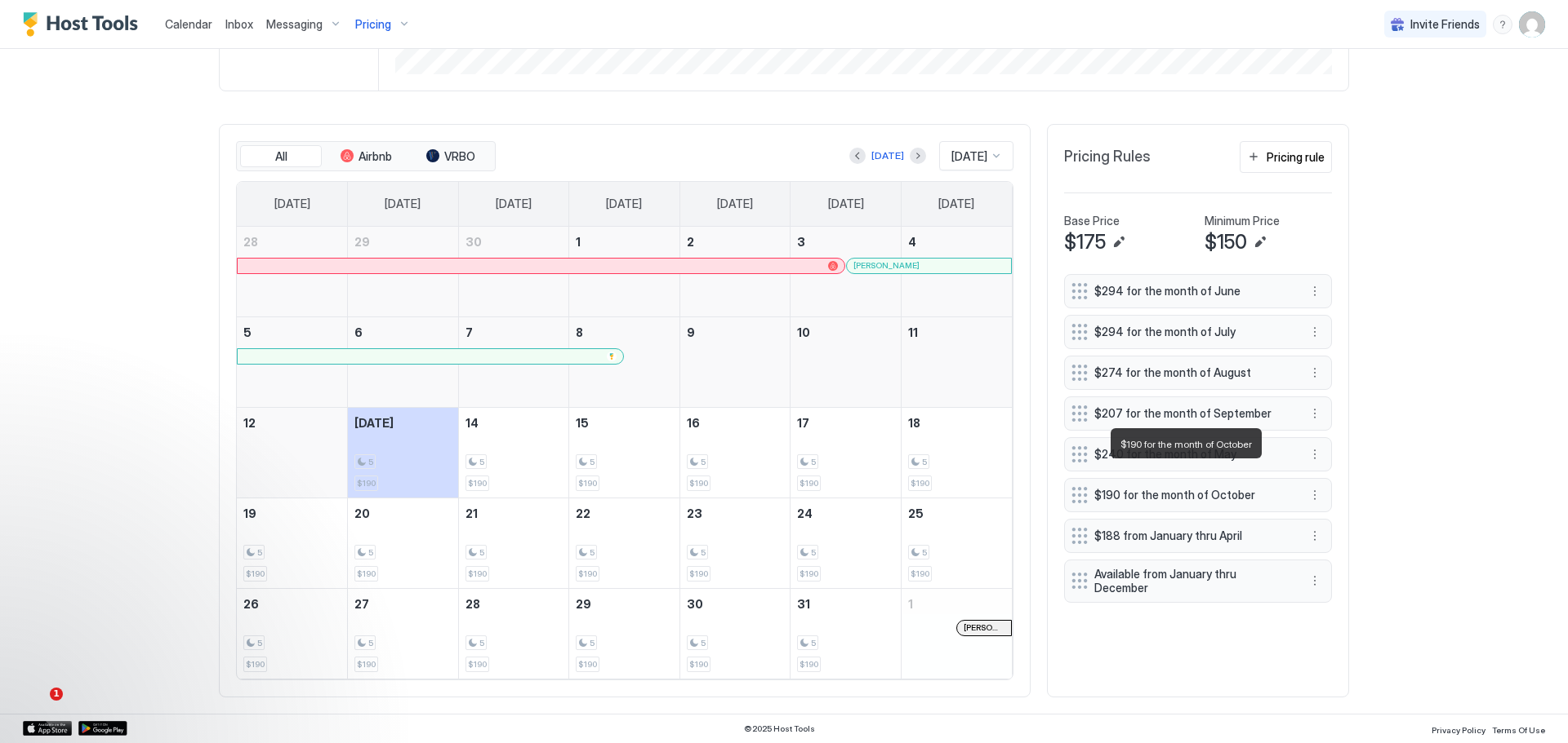
click at [1129, 488] on span "$190 for the month of October" at bounding box center [1191, 495] width 194 height 14
click at [1311, 486] on button "More options" at bounding box center [1315, 495] width 20 height 20
click at [1326, 495] on span "Edit" at bounding box center [1334, 496] width 18 height 12
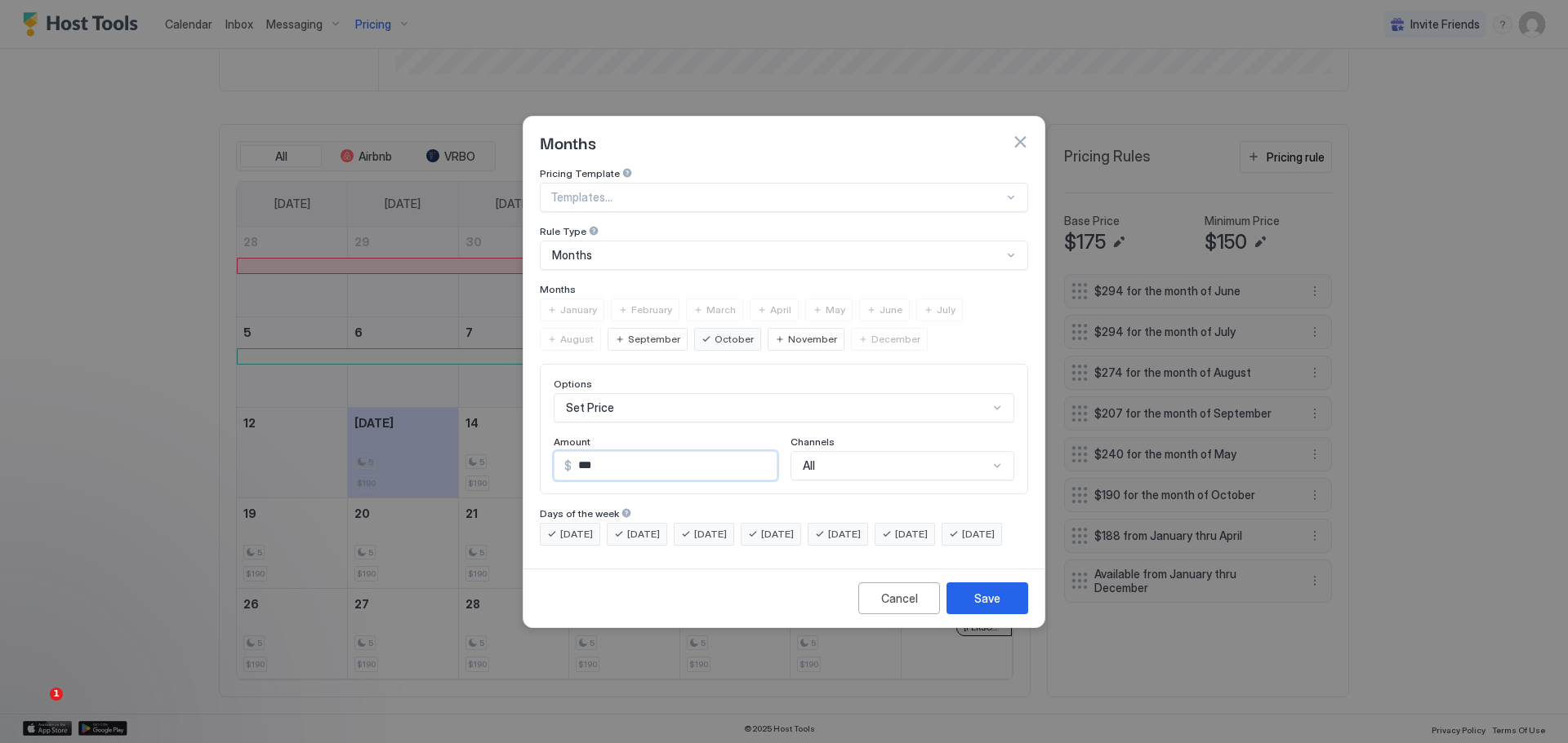
drag, startPoint x: 595, startPoint y: 446, endPoint x: 568, endPoint y: 449, distance: 27.2
click at [568, 452] on div "$ ***" at bounding box center [665, 466] width 224 height 29
type input "***"
click at [968, 605] on button "Save" at bounding box center [988, 599] width 82 height 32
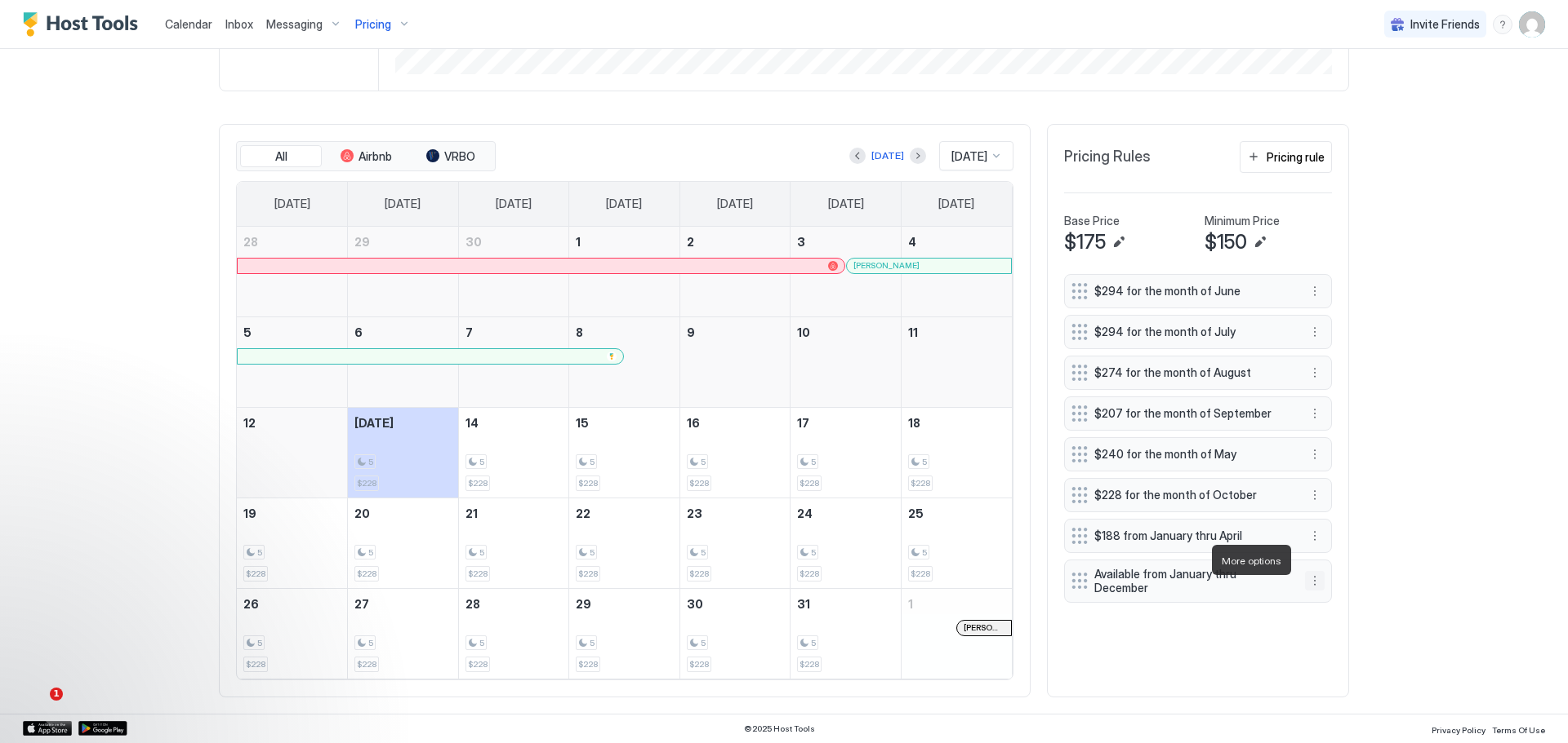
click at [1307, 571] on button "More options" at bounding box center [1315, 581] width 20 height 20
click at [1335, 578] on div "Edit" at bounding box center [1330, 585] width 62 height 26
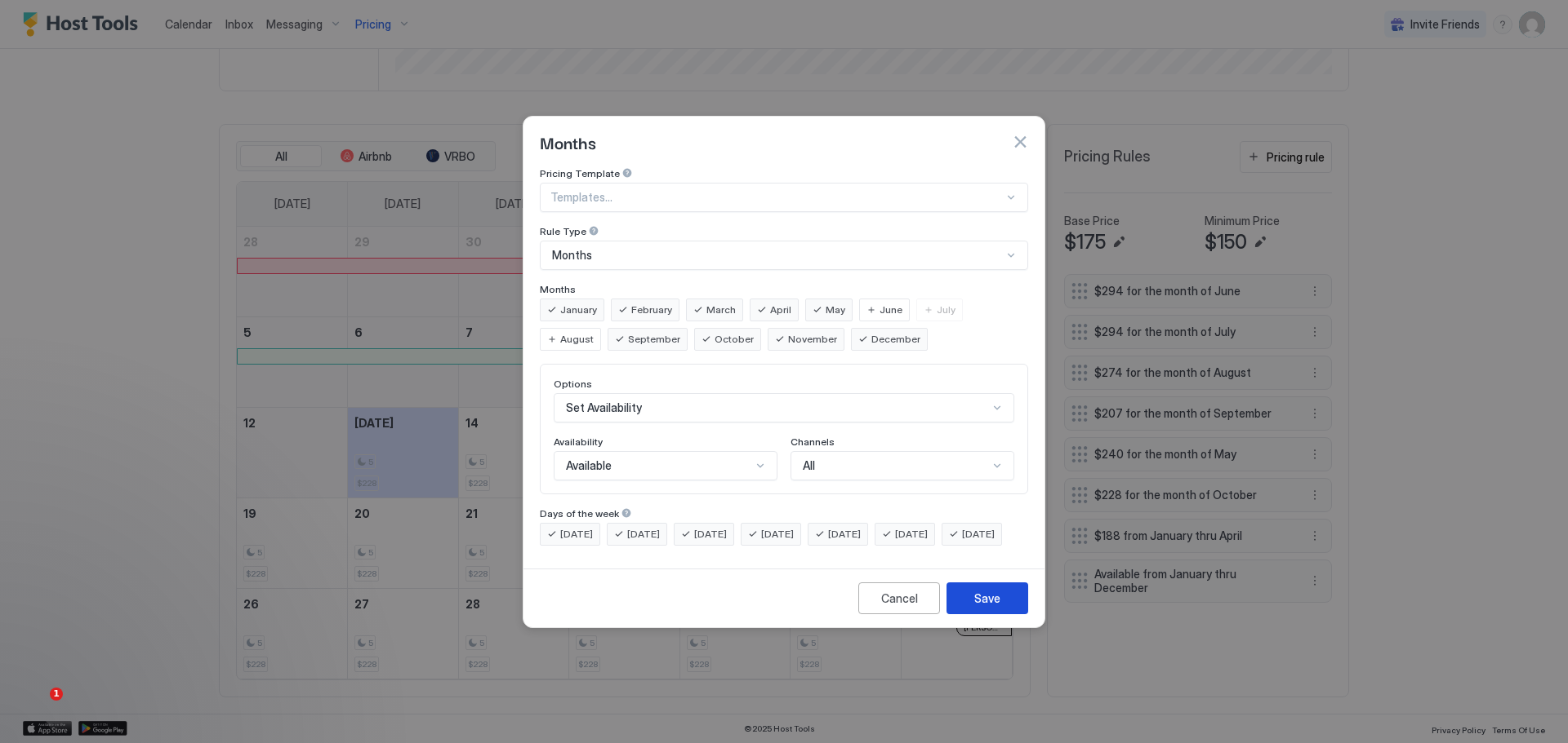
click at [989, 607] on div "Save" at bounding box center [987, 598] width 26 height 17
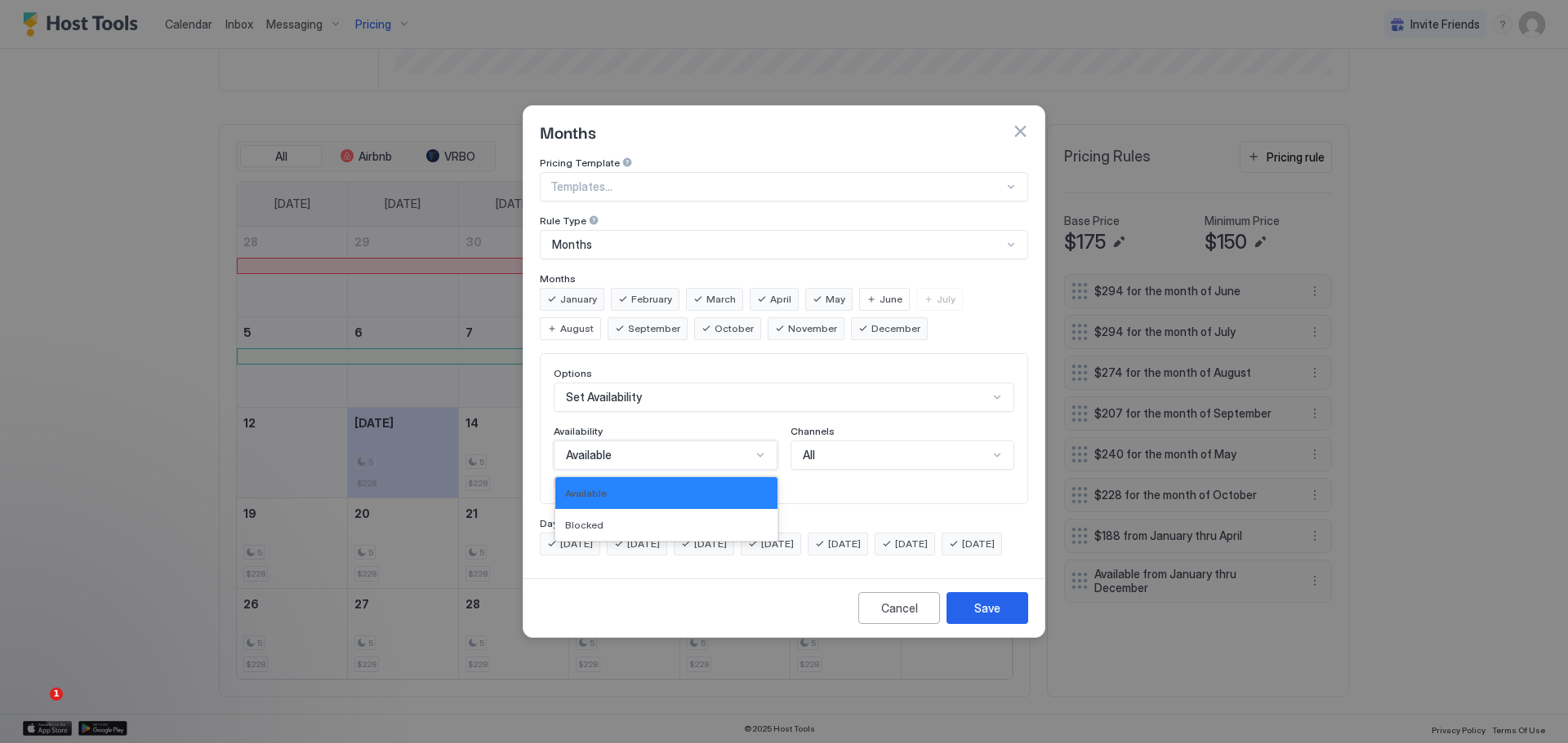
click at [755, 448] on div at bounding box center [759, 455] width 14 height 14
click at [1018, 123] on button "button" at bounding box center [1020, 131] width 16 height 16
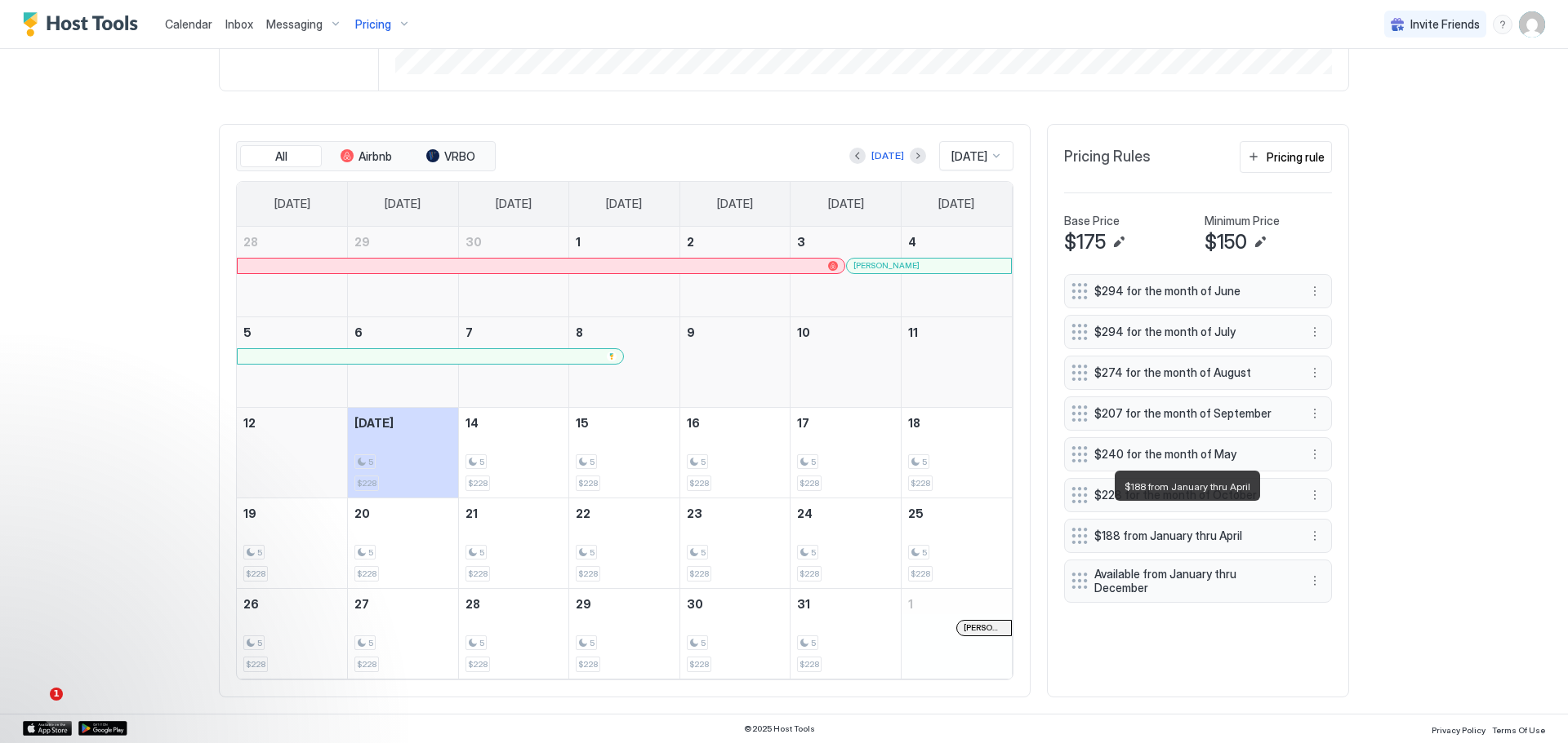
click at [1141, 529] on span "$188 from January thru April" at bounding box center [1191, 536] width 194 height 14
click at [1312, 527] on button "More options" at bounding box center [1315, 536] width 20 height 20
click at [1330, 531] on div "Edit" at bounding box center [1330, 539] width 62 height 26
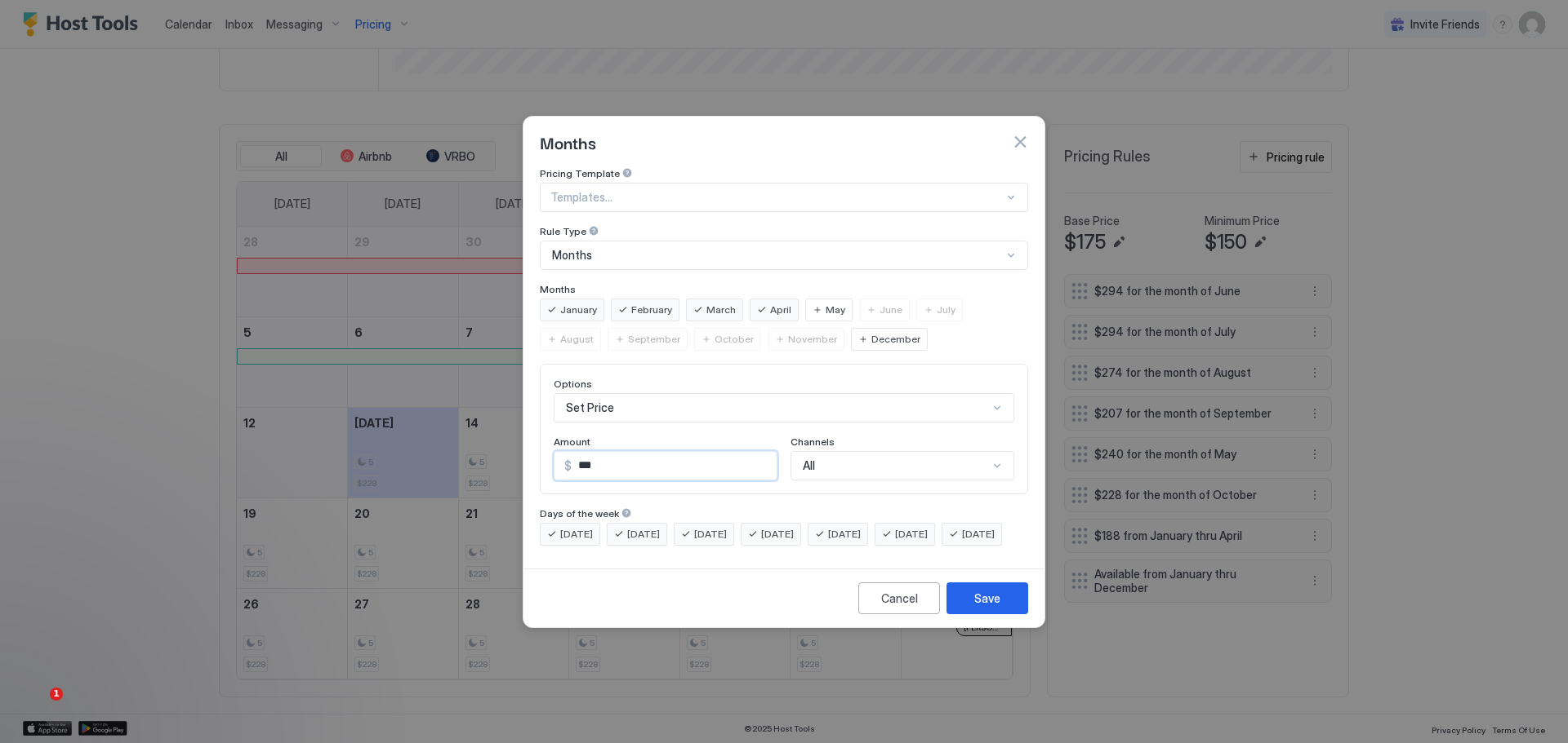
drag, startPoint x: 597, startPoint y: 452, endPoint x: 568, endPoint y: 457, distance: 29.4
click at [568, 457] on div "$ ***" at bounding box center [665, 466] width 224 height 29
type input "***"
click at [972, 606] on button "Save" at bounding box center [988, 599] width 82 height 32
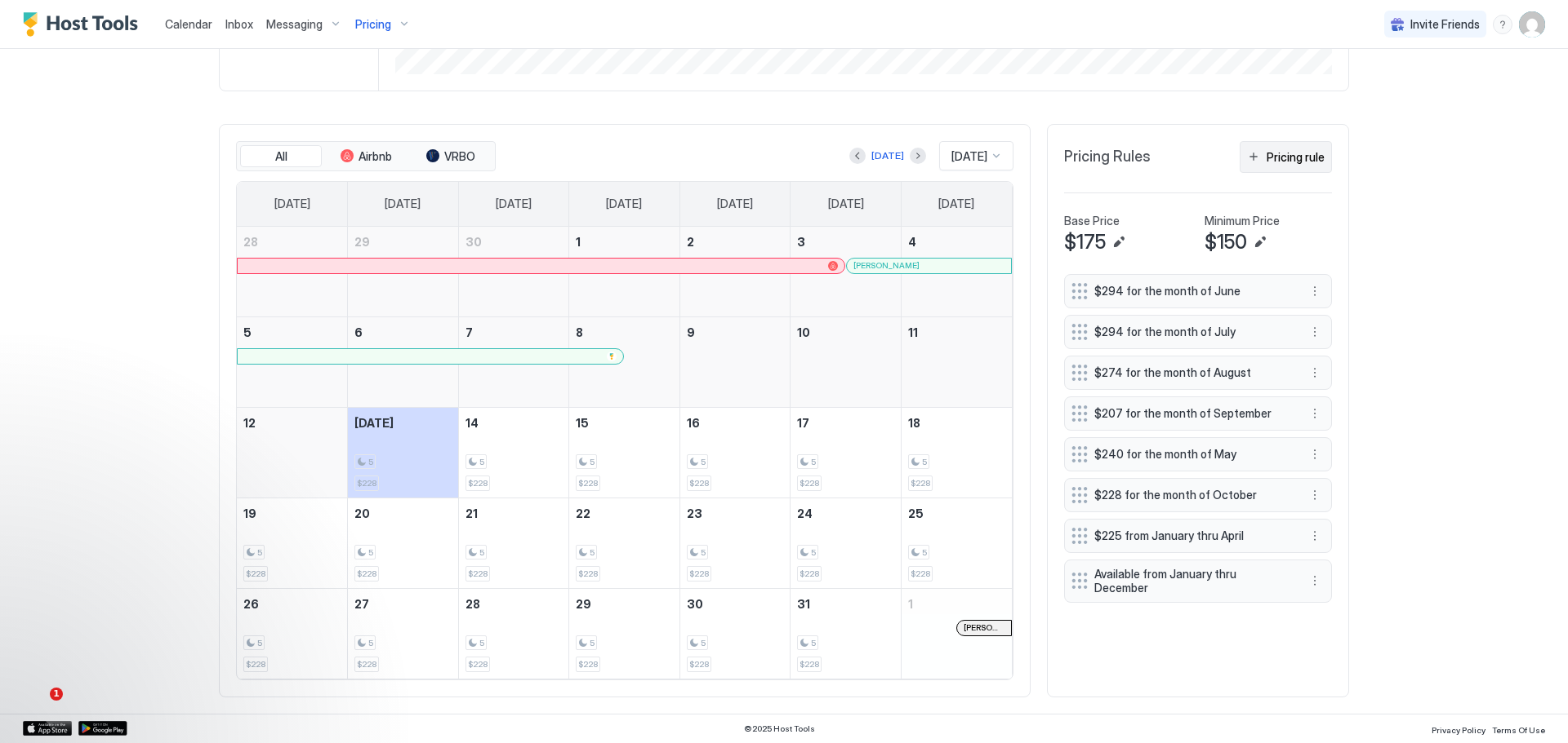
click at [1277, 149] on div "Pricing rule" at bounding box center [1295, 157] width 58 height 17
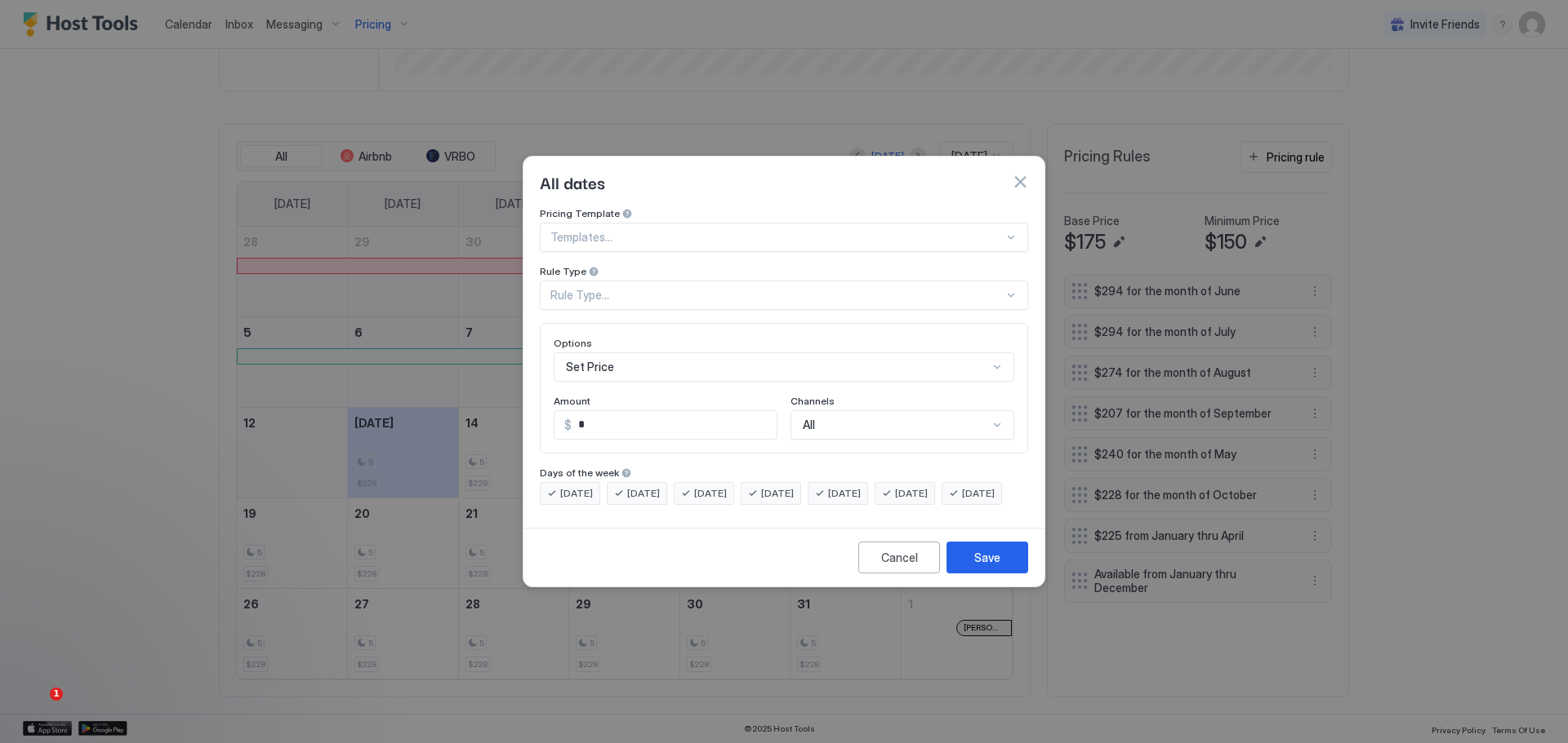
click at [651, 281] on div "Rule Type..." at bounding box center [784, 295] width 488 height 29
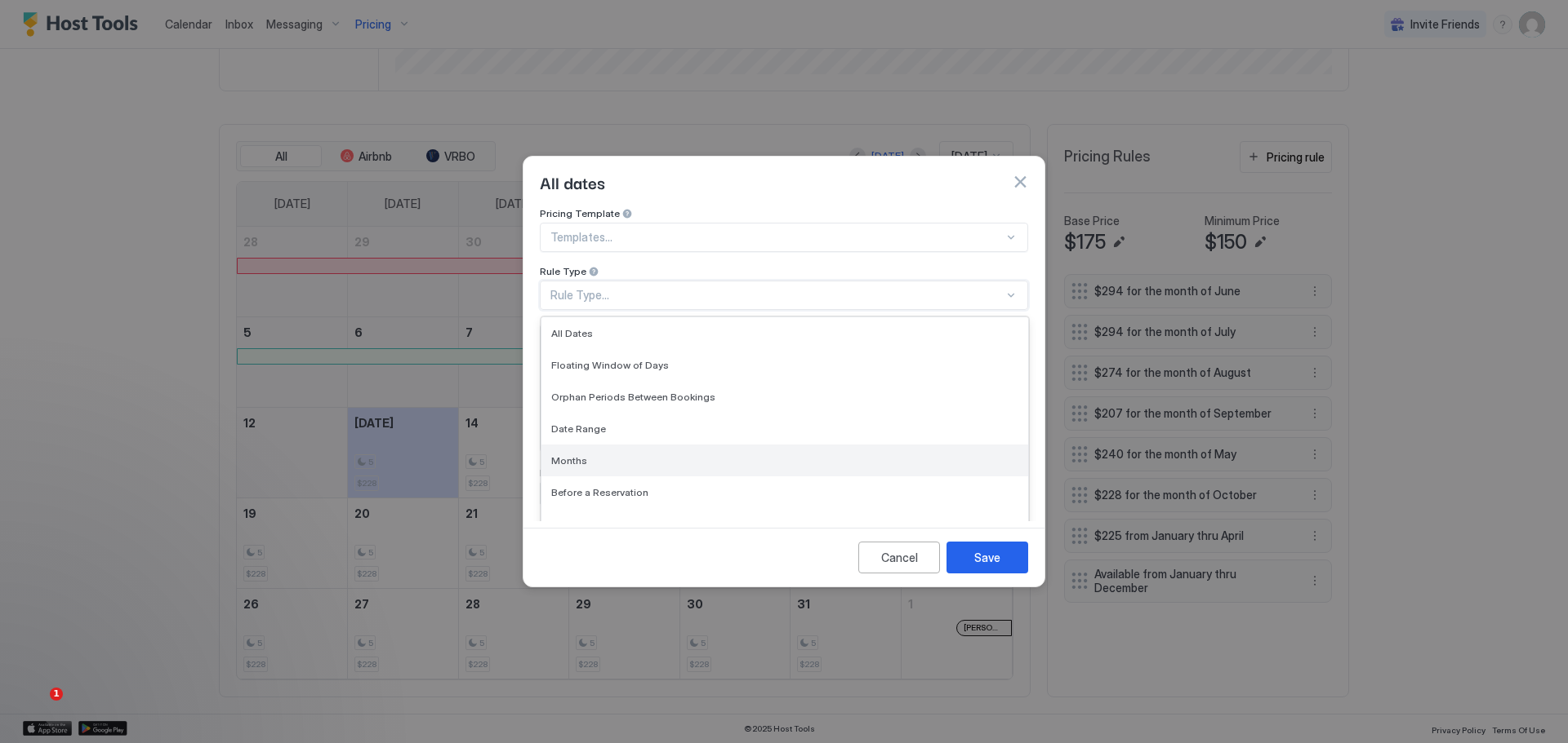
click at [561, 454] on span "Months" at bounding box center [569, 461] width 36 height 12
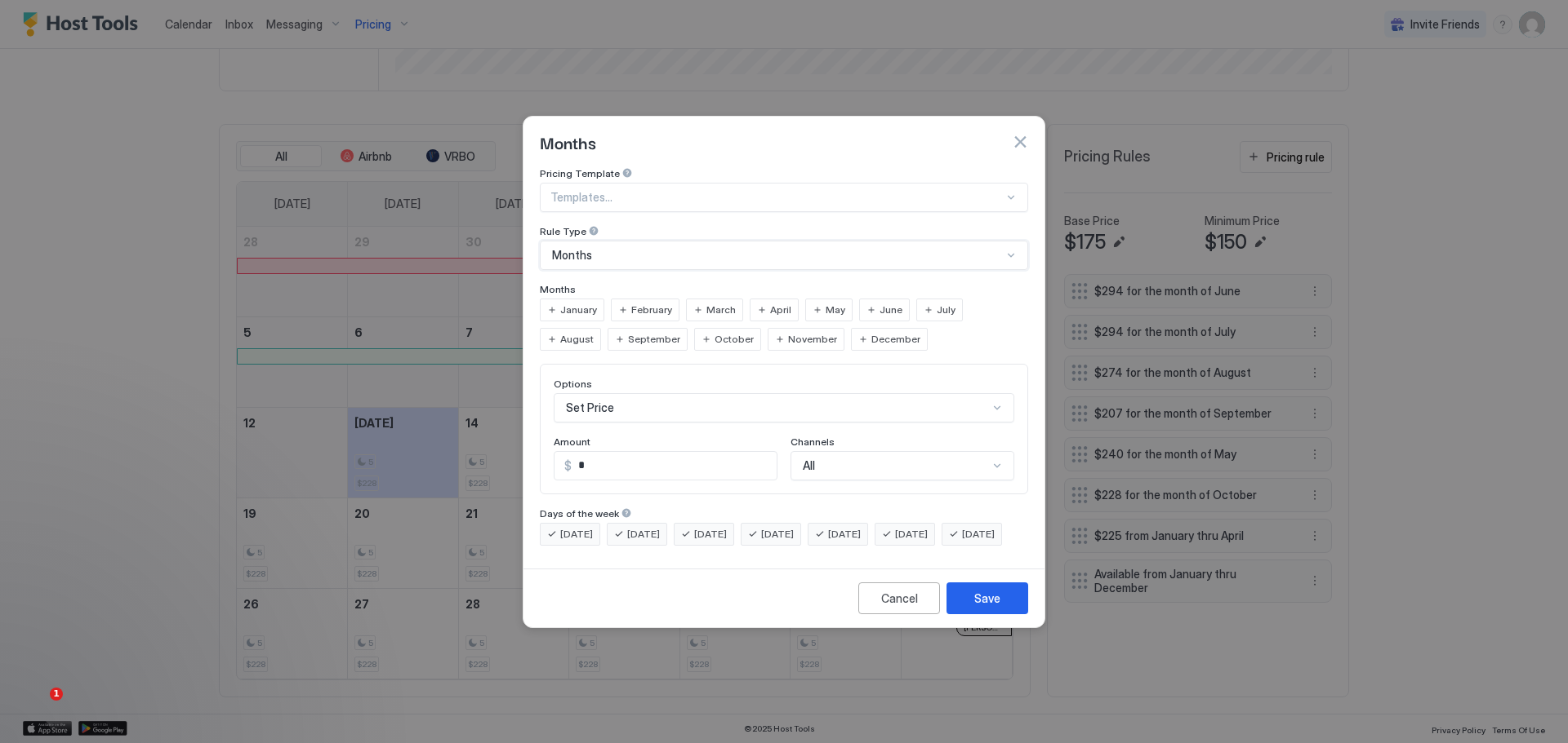
click at [714, 332] on span "October" at bounding box center [734, 339] width 39 height 14
click at [788, 332] on span "November" at bounding box center [812, 339] width 49 height 14
click at [871, 332] on span "December" at bounding box center [895, 339] width 49 height 14
click at [628, 332] on span "September" at bounding box center [653, 339] width 53 height 14
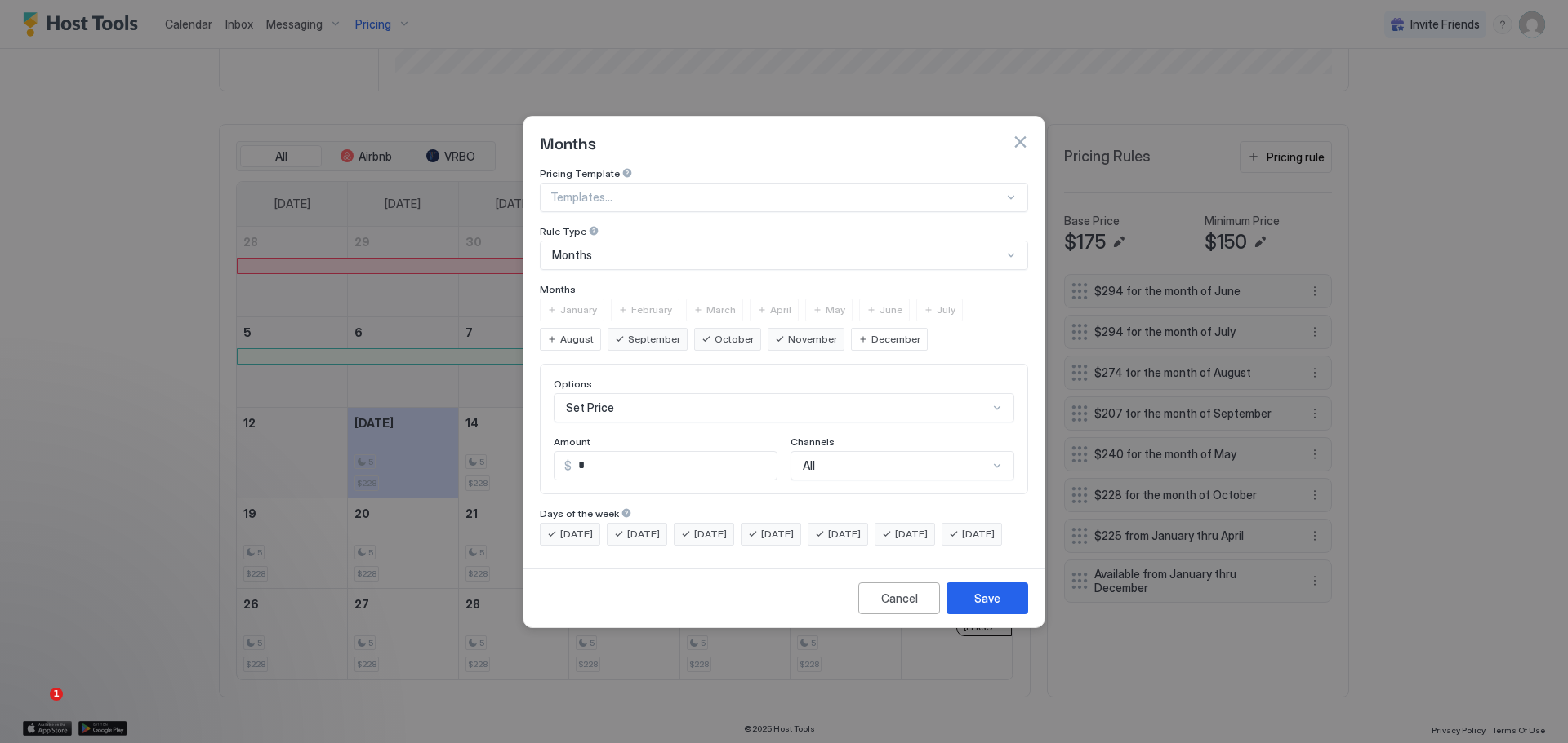
click at [607, 328] on div "September" at bounding box center [647, 339] width 80 height 23
click at [894, 607] on div "Cancel" at bounding box center [899, 598] width 37 height 17
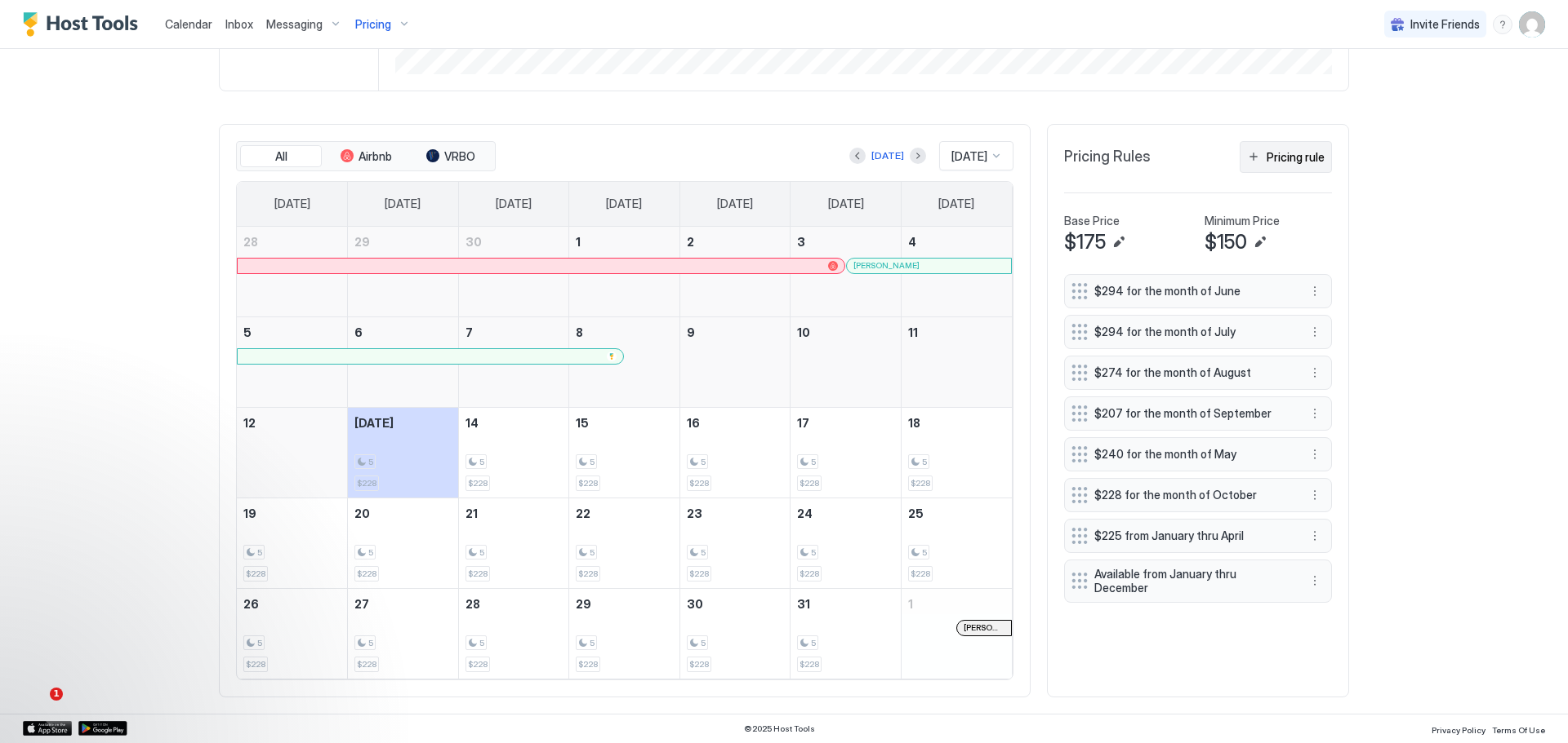
click at [1275, 149] on div "Pricing rule" at bounding box center [1295, 157] width 58 height 17
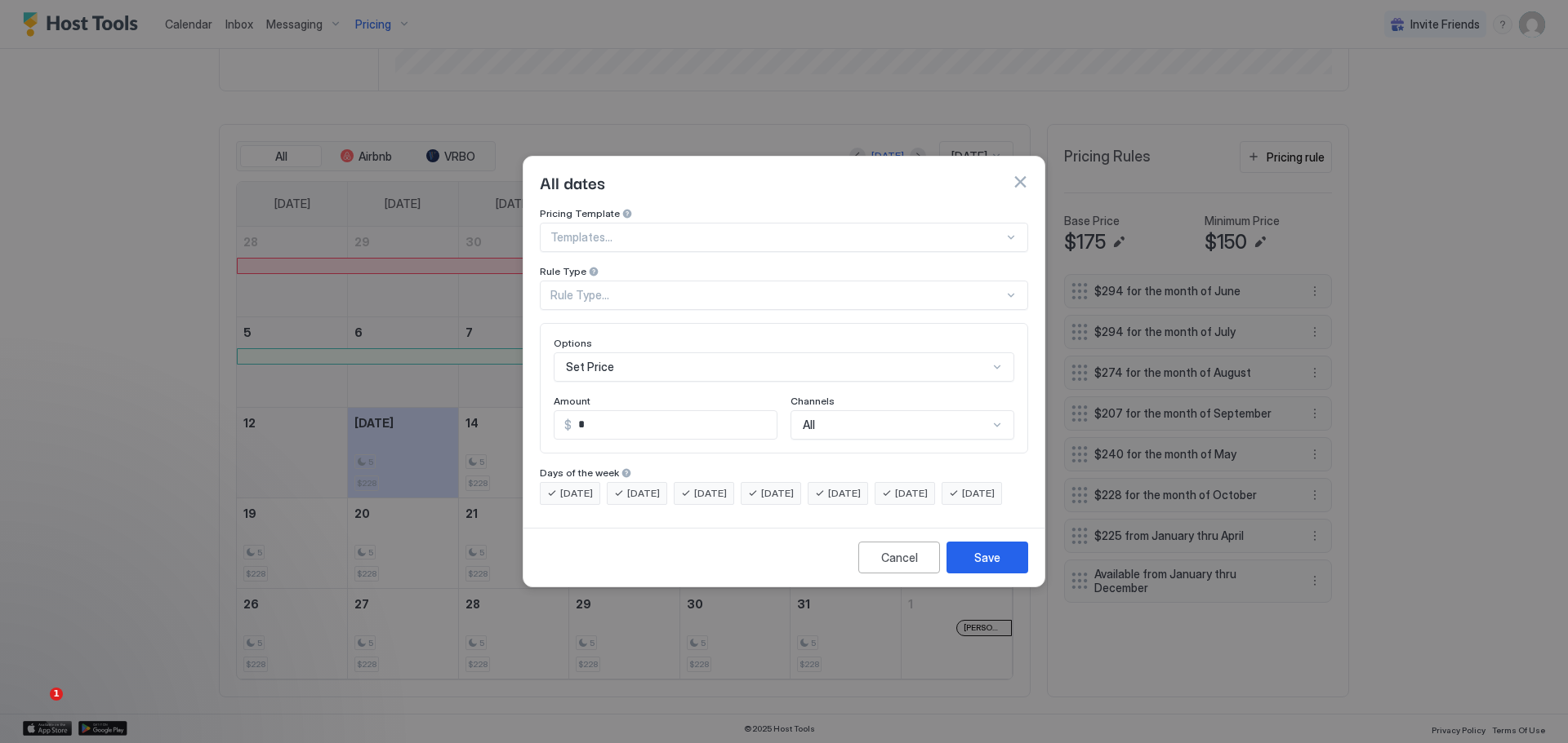
click at [660, 288] on div "Rule Type..." at bounding box center [776, 295] width 453 height 14
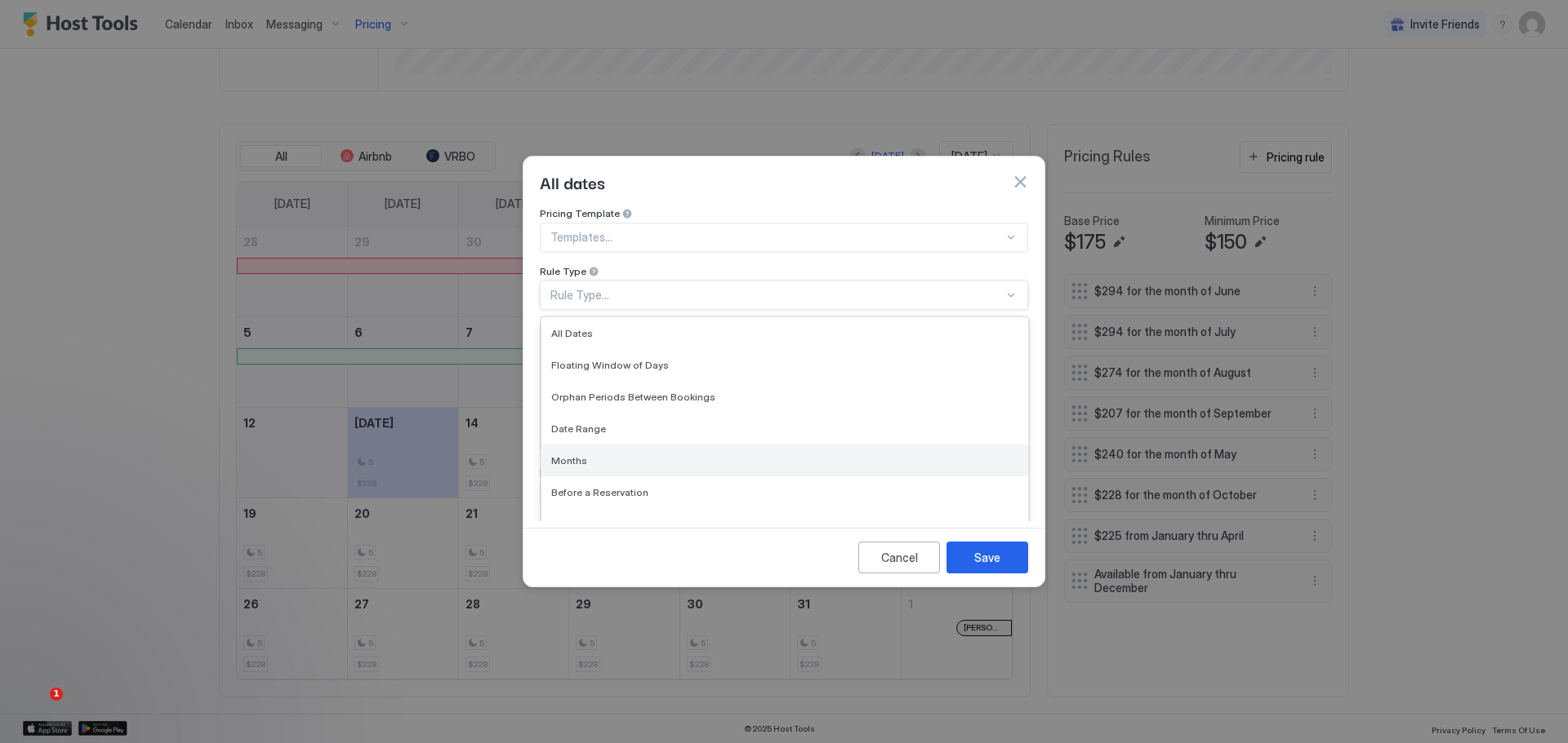
click at [578, 445] on div "Months" at bounding box center [784, 461] width 487 height 32
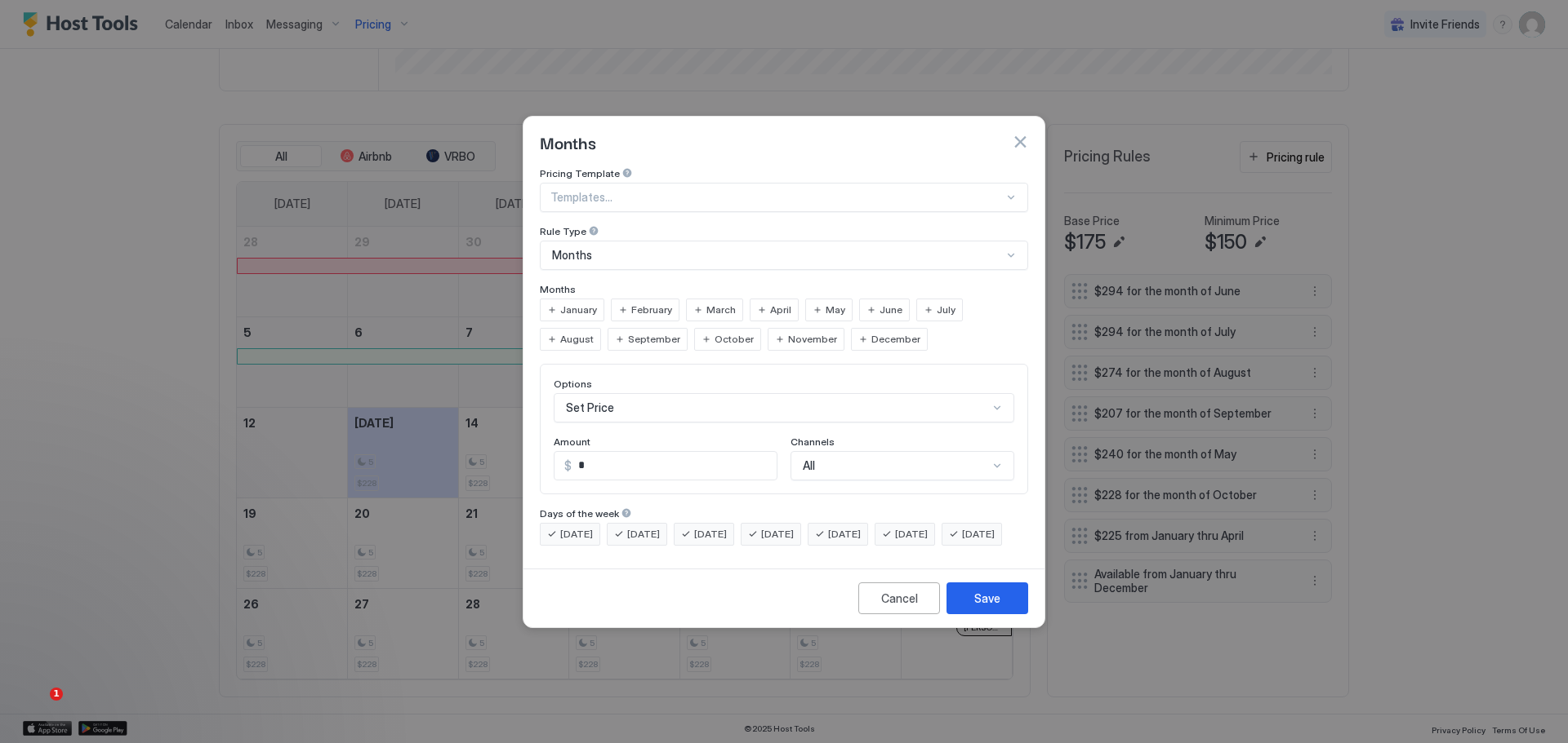
click at [788, 332] on span "November" at bounding box center [812, 339] width 49 height 14
click at [871, 332] on span "December" at bounding box center [895, 339] width 49 height 14
drag, startPoint x: 588, startPoint y: 448, endPoint x: 572, endPoint y: 461, distance: 20.6
click at [572, 461] on input "*" at bounding box center [674, 465] width 205 height 28
type input "***"
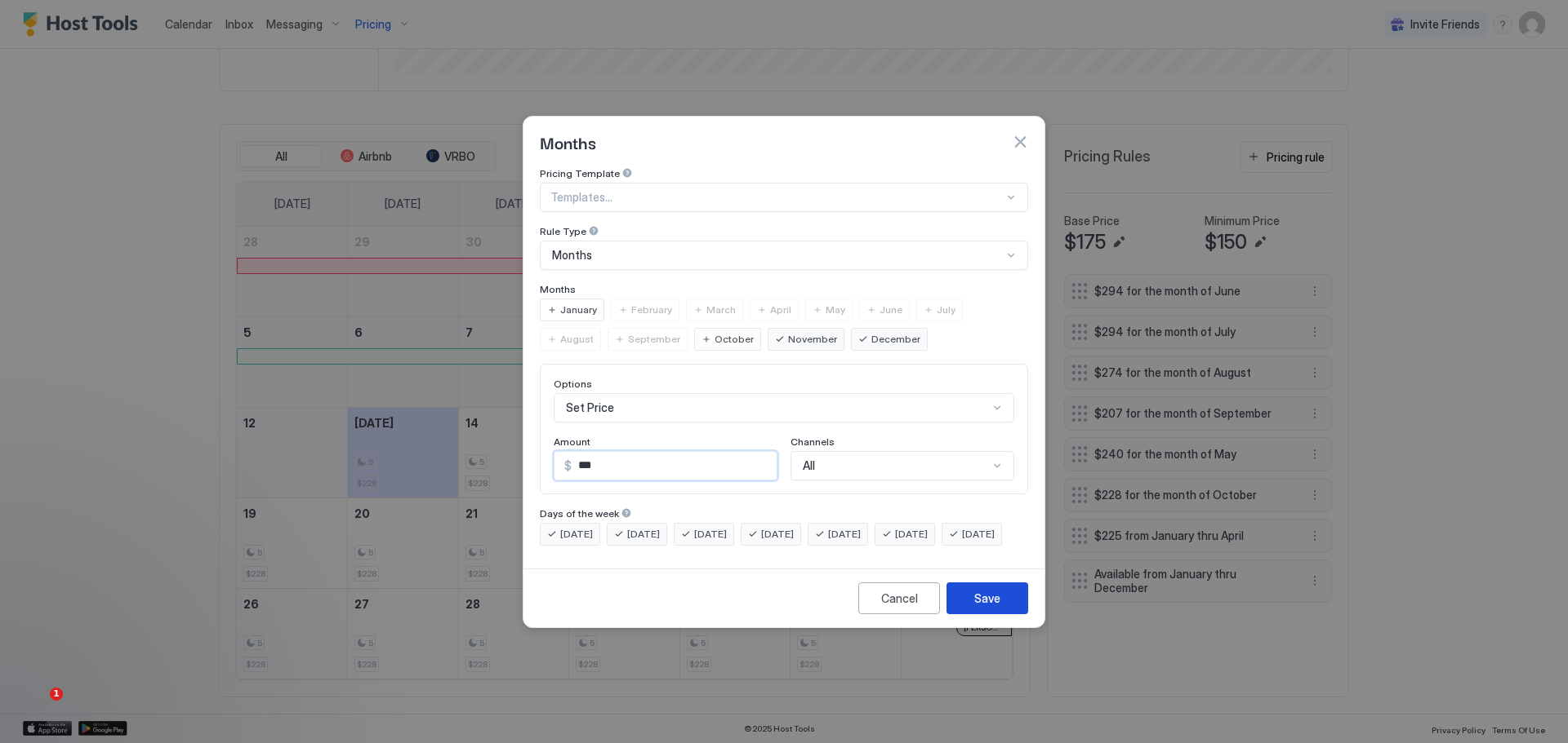
click at [967, 612] on button "Save" at bounding box center [988, 599] width 82 height 32
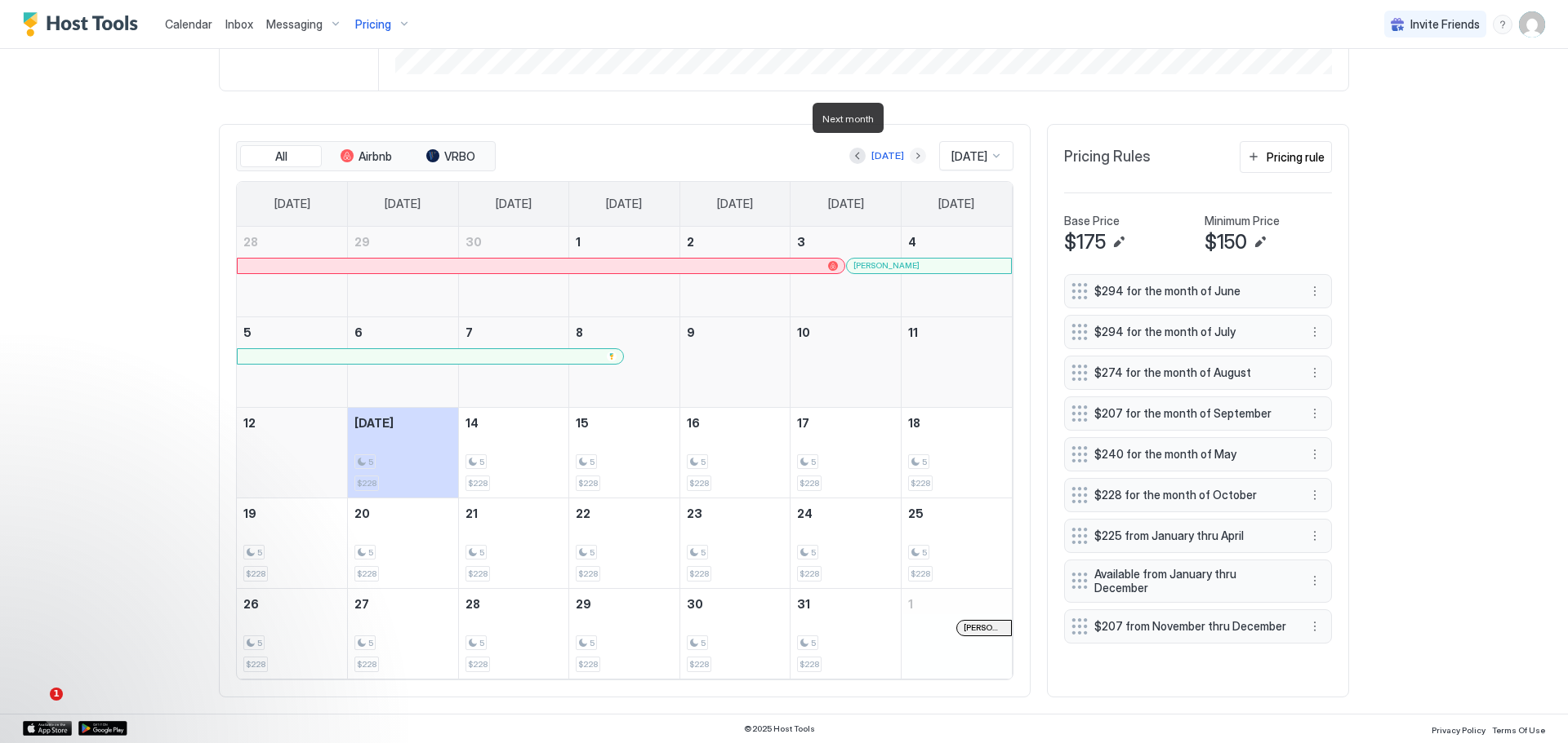
click at [909, 148] on button "Next month" at bounding box center [917, 156] width 16 height 16
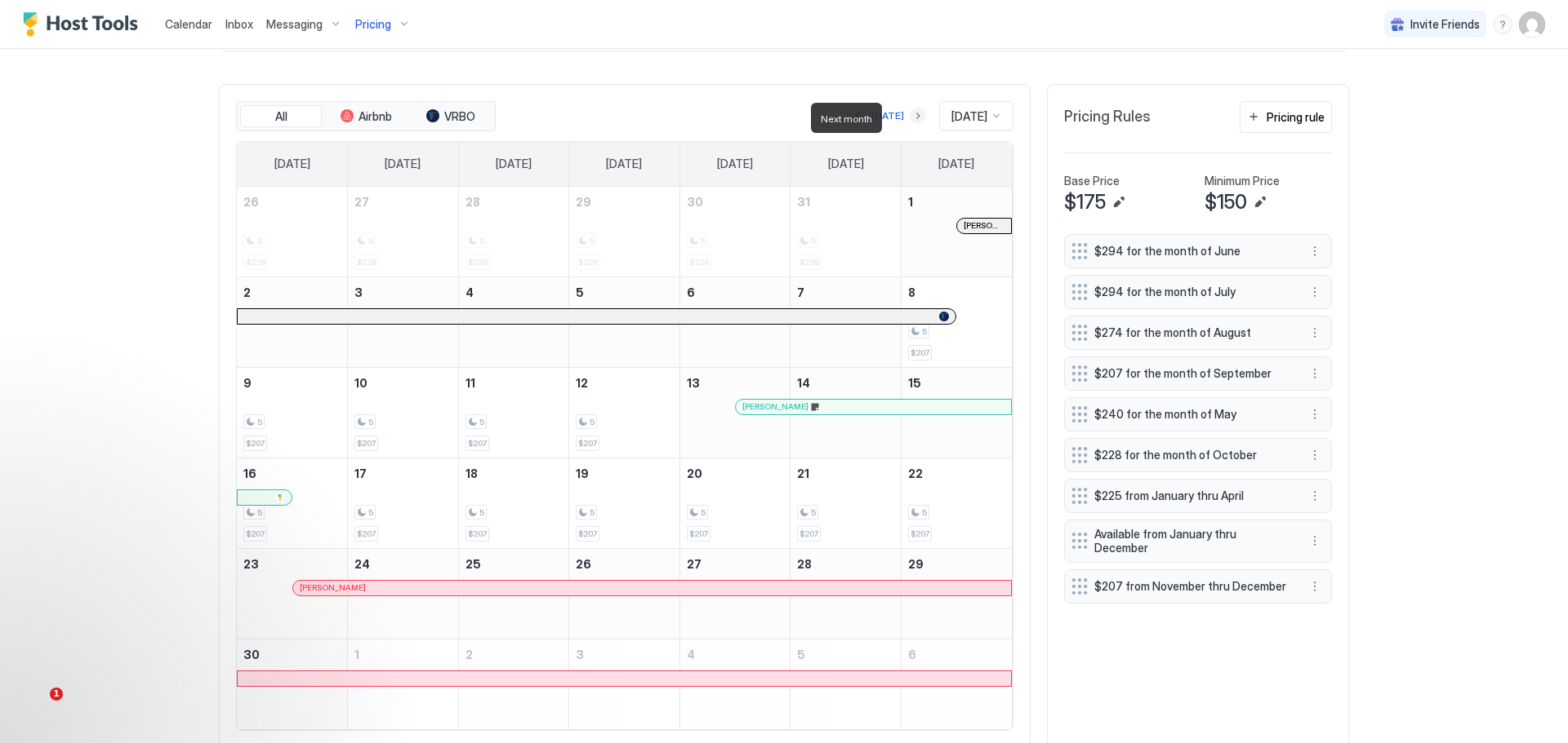
click at [909, 119] on button "Next month" at bounding box center [917, 116] width 16 height 16
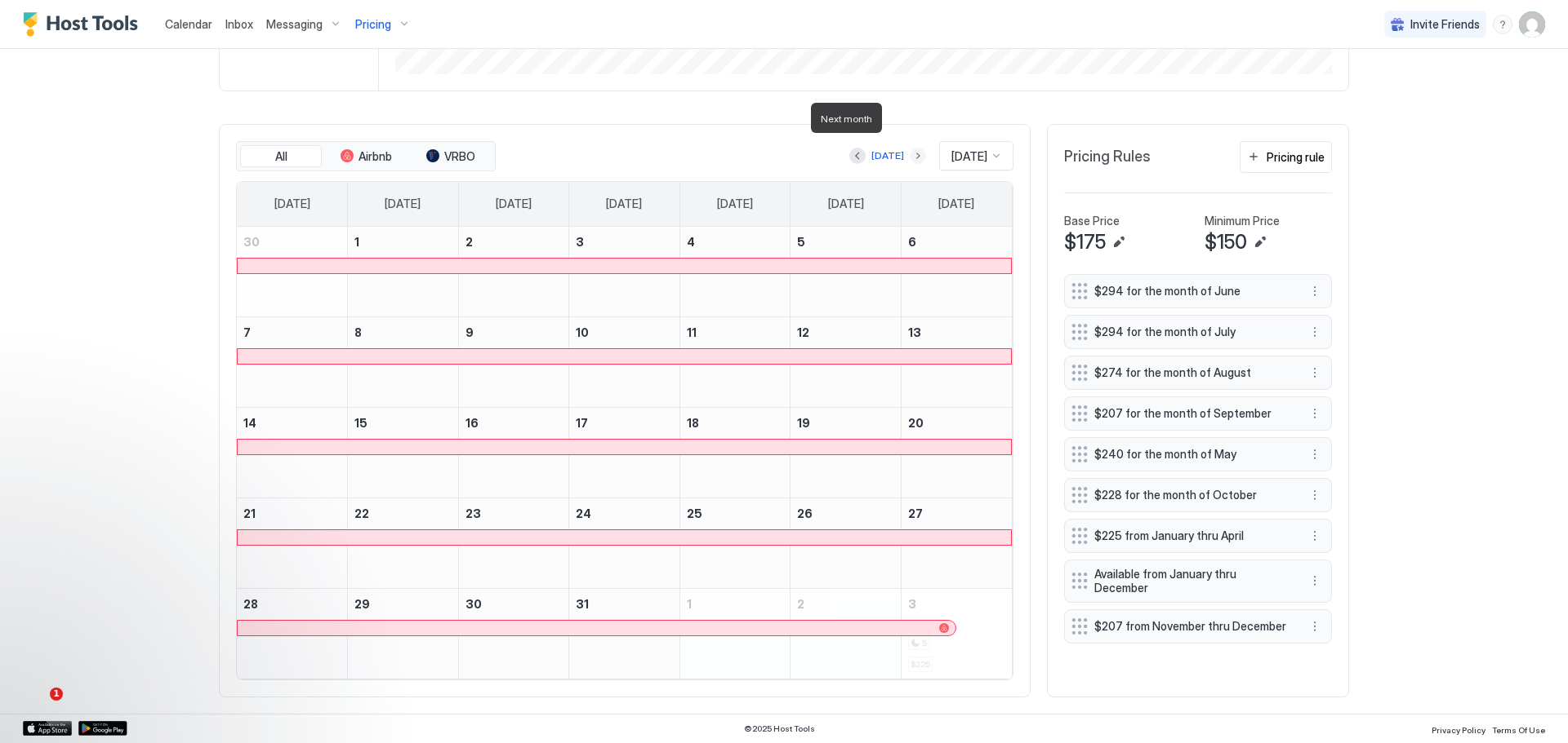
click at [909, 148] on button "Next month" at bounding box center [917, 156] width 16 height 16
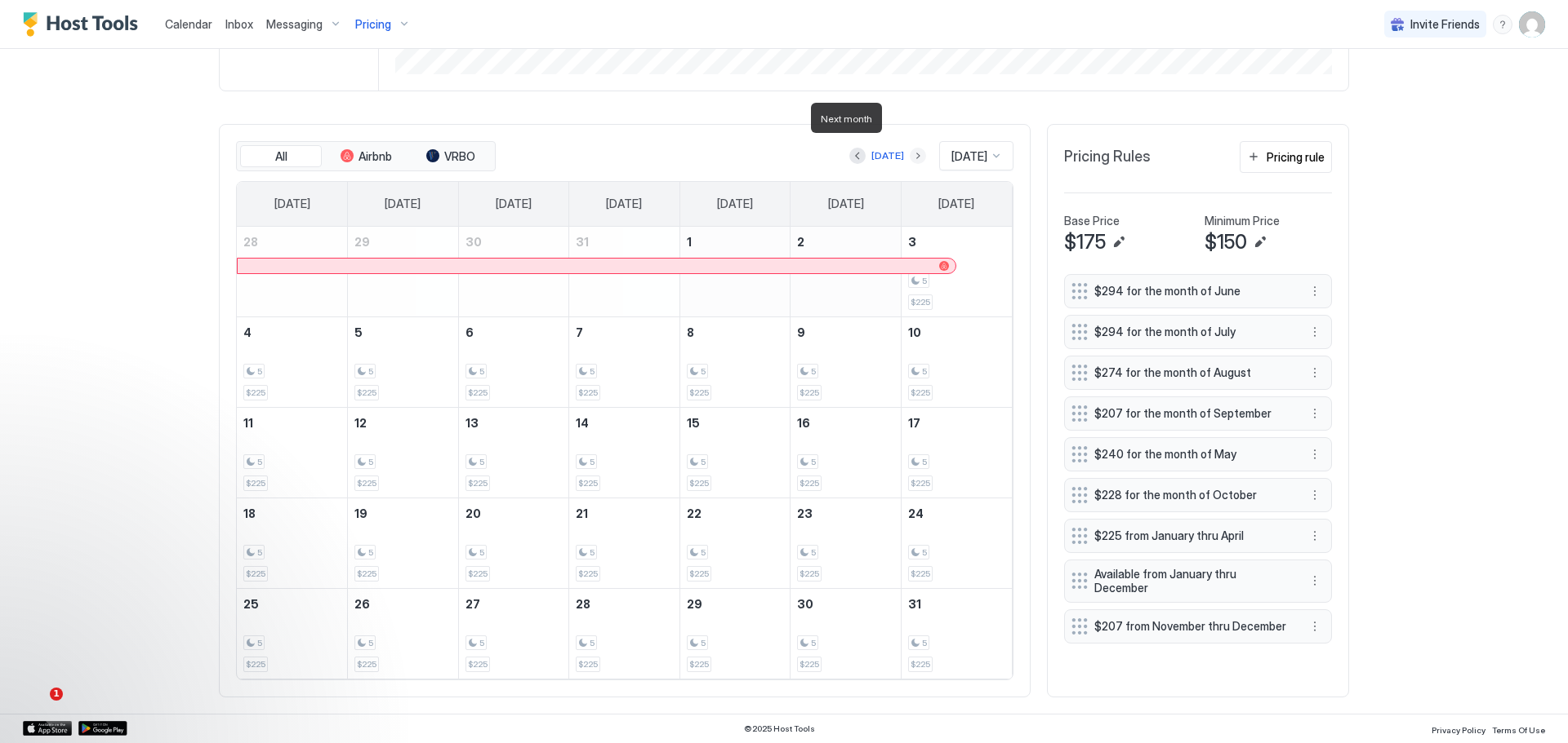
click at [909, 148] on button "Next month" at bounding box center [917, 156] width 16 height 16
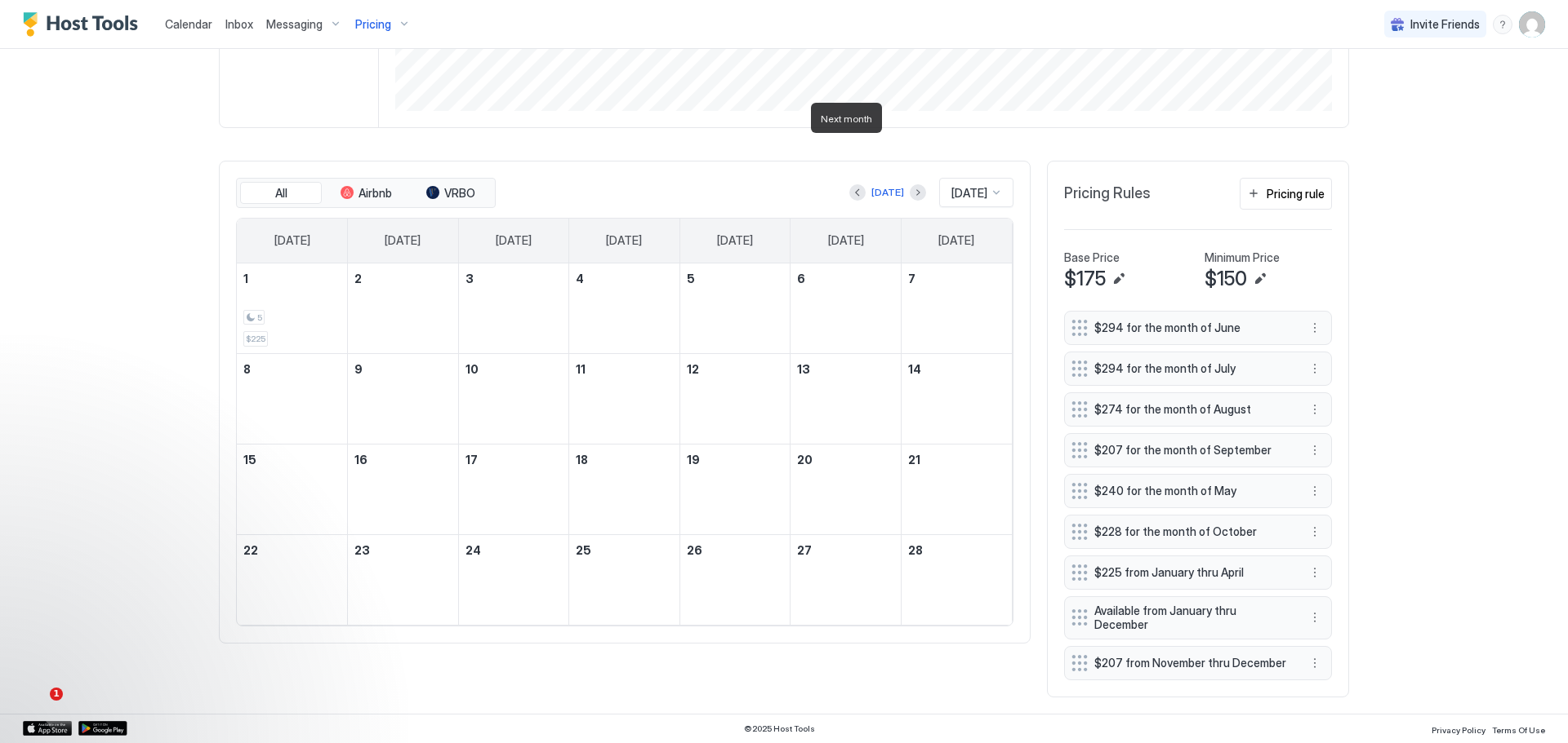
scroll to position [409, 0]
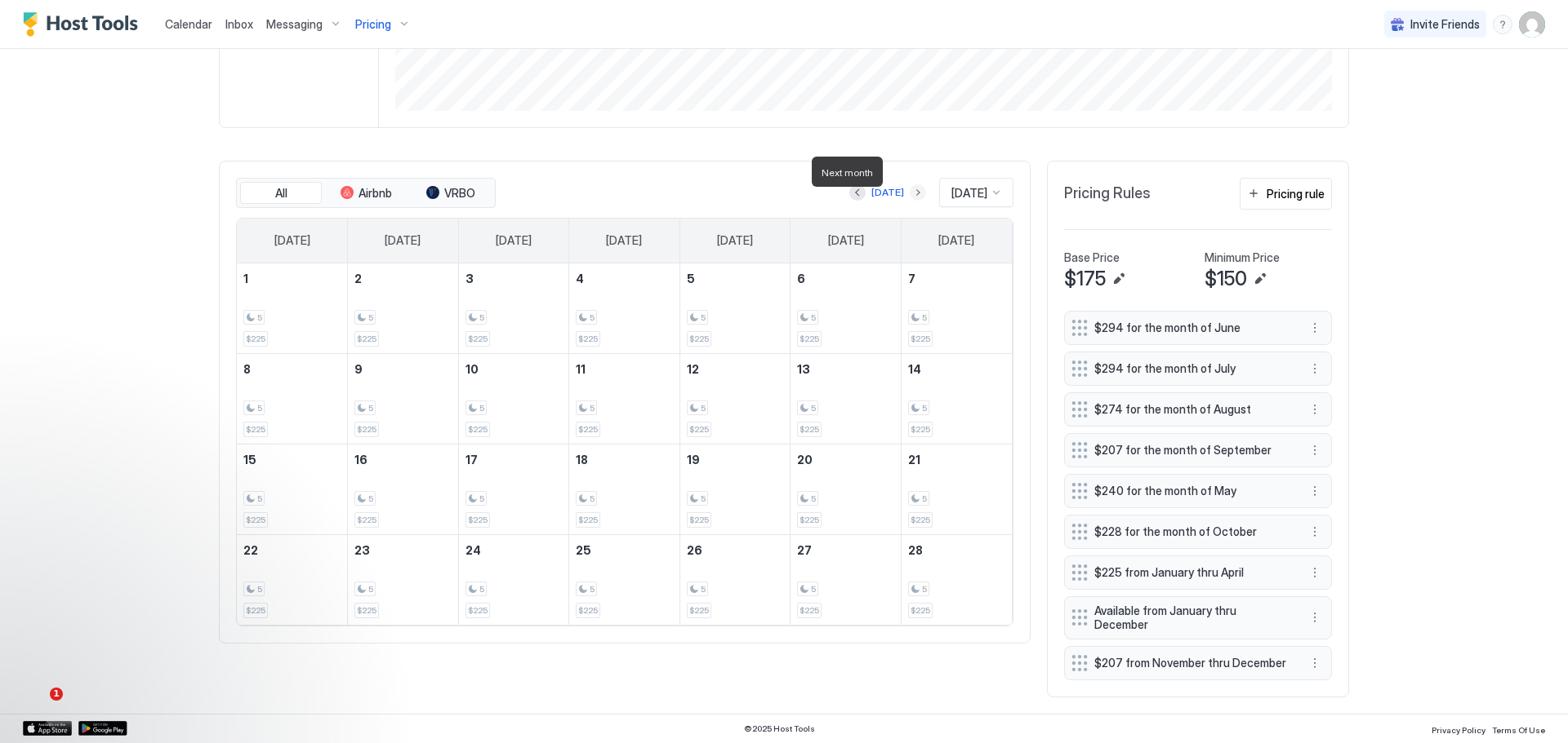
click at [909, 184] on button "Next month" at bounding box center [917, 192] width 16 height 16
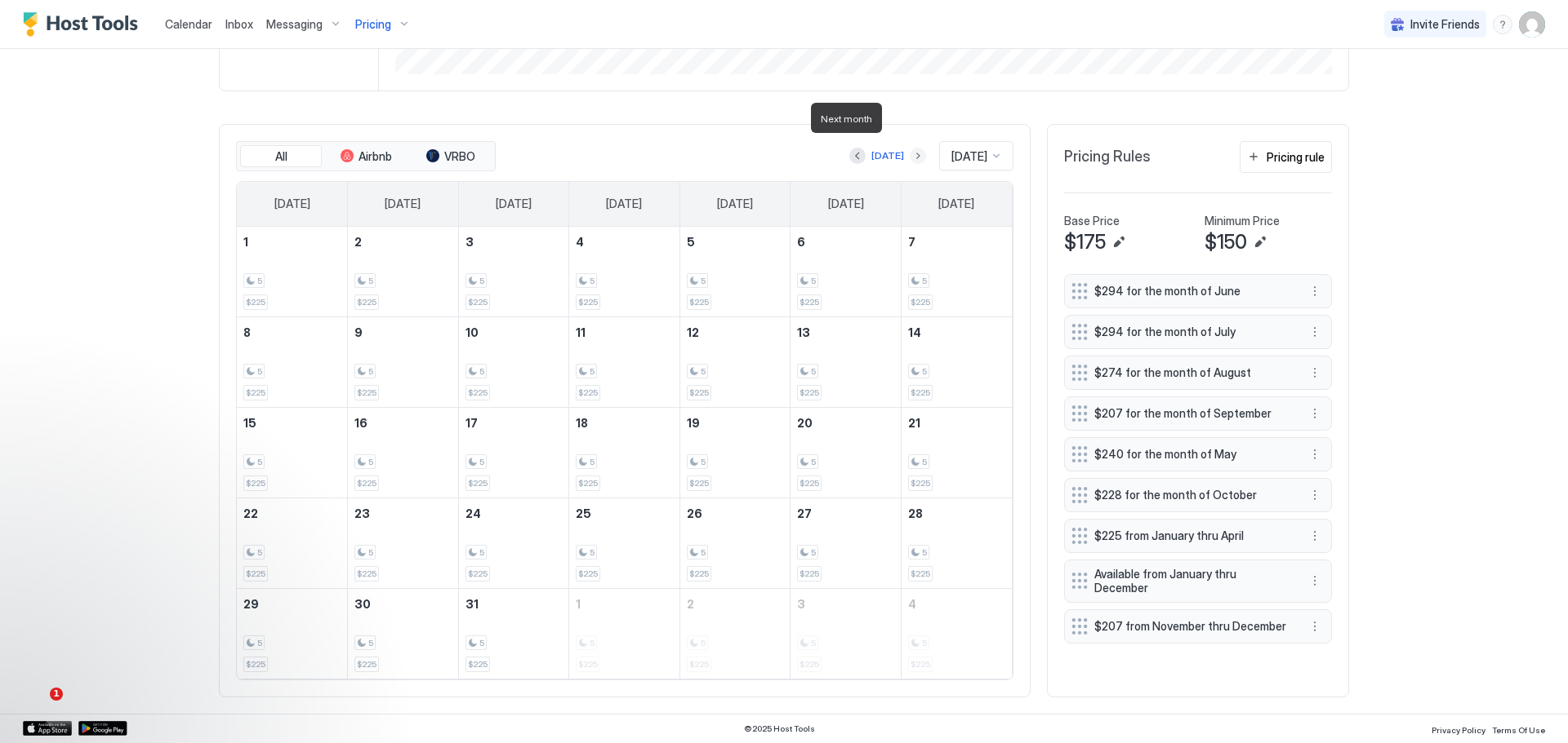
click at [909, 148] on button "Next month" at bounding box center [917, 156] width 16 height 16
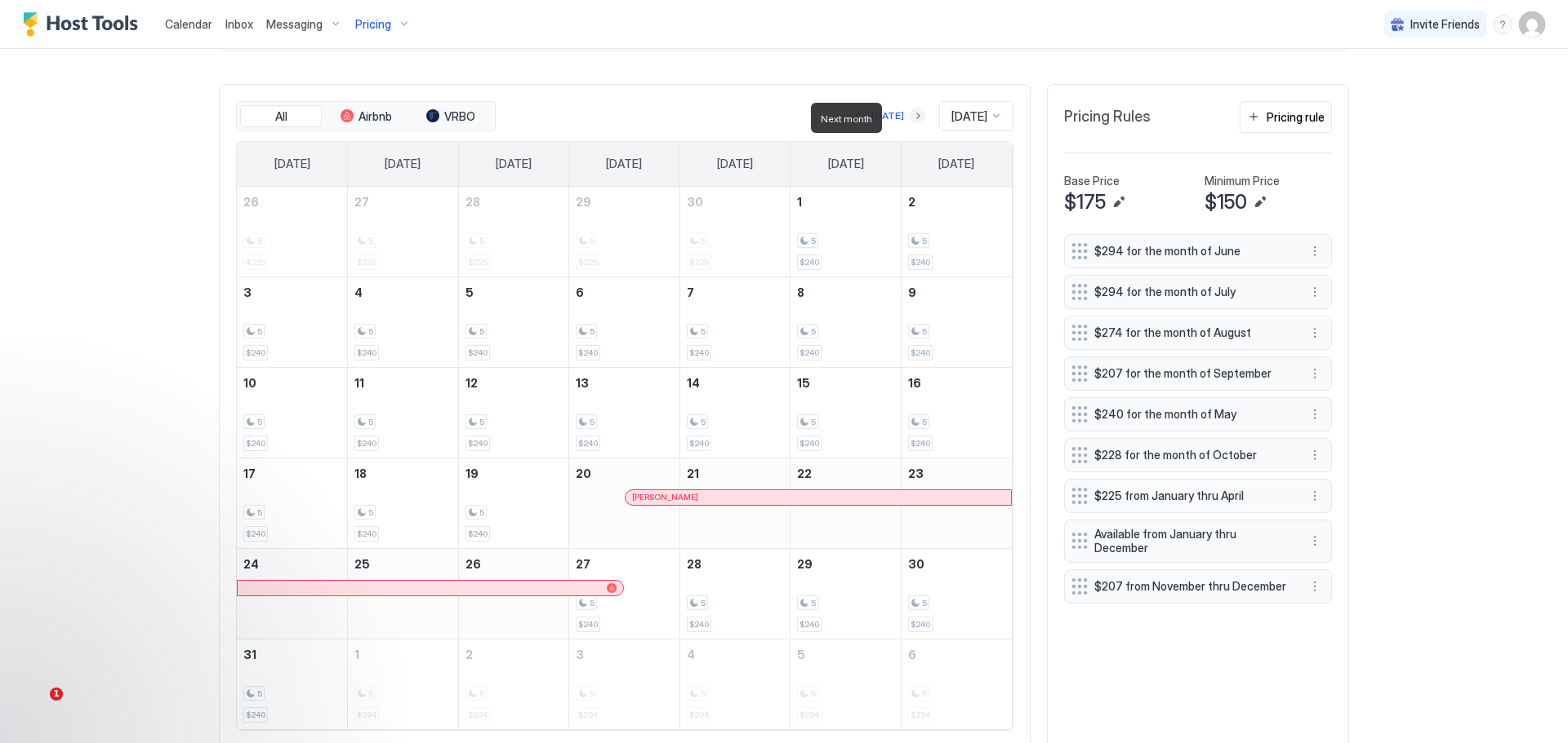
click at [909, 122] on button "Next month" at bounding box center [917, 116] width 16 height 16
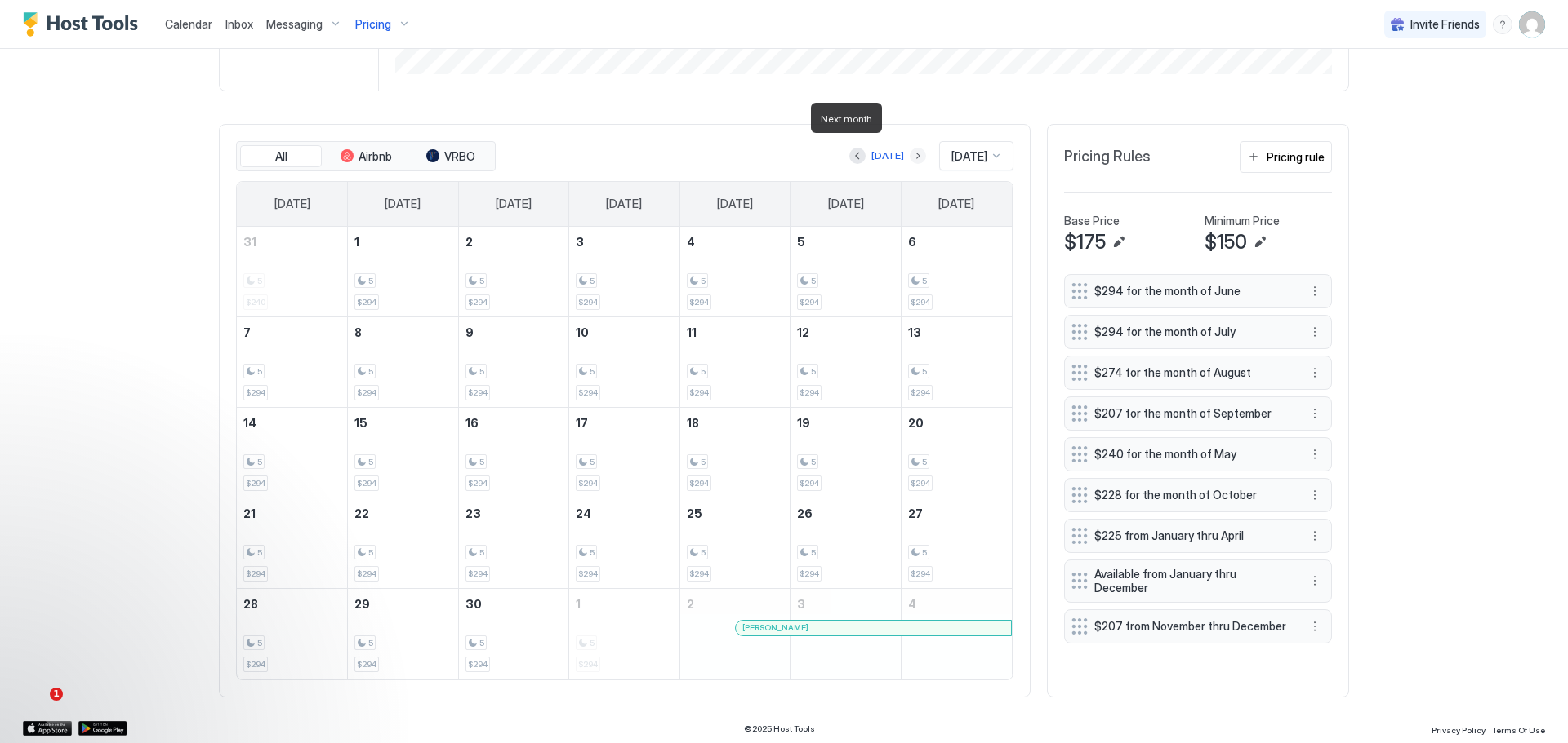
click at [909, 148] on button "Next month" at bounding box center [917, 156] width 16 height 16
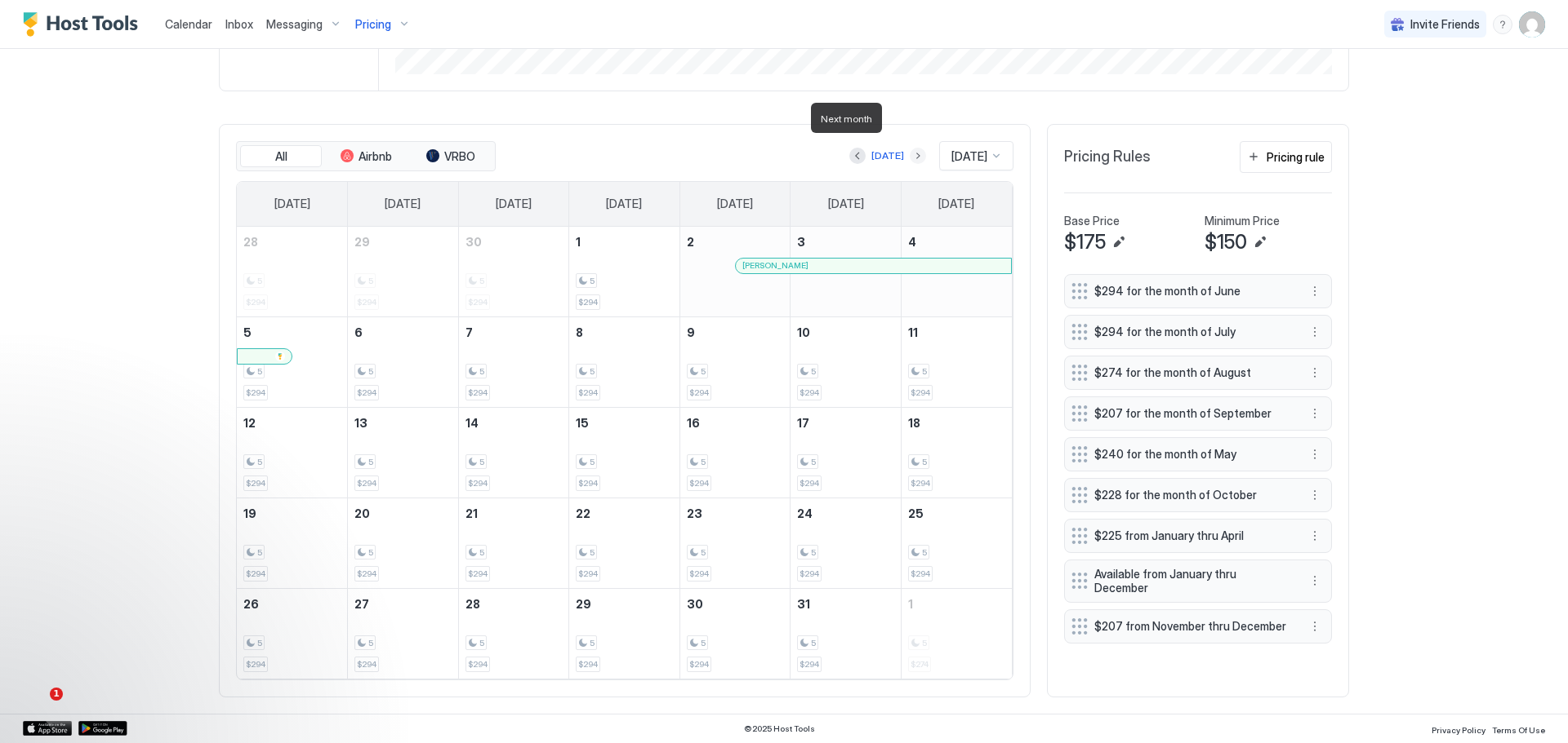
click at [909, 148] on button "Next month" at bounding box center [917, 156] width 16 height 16
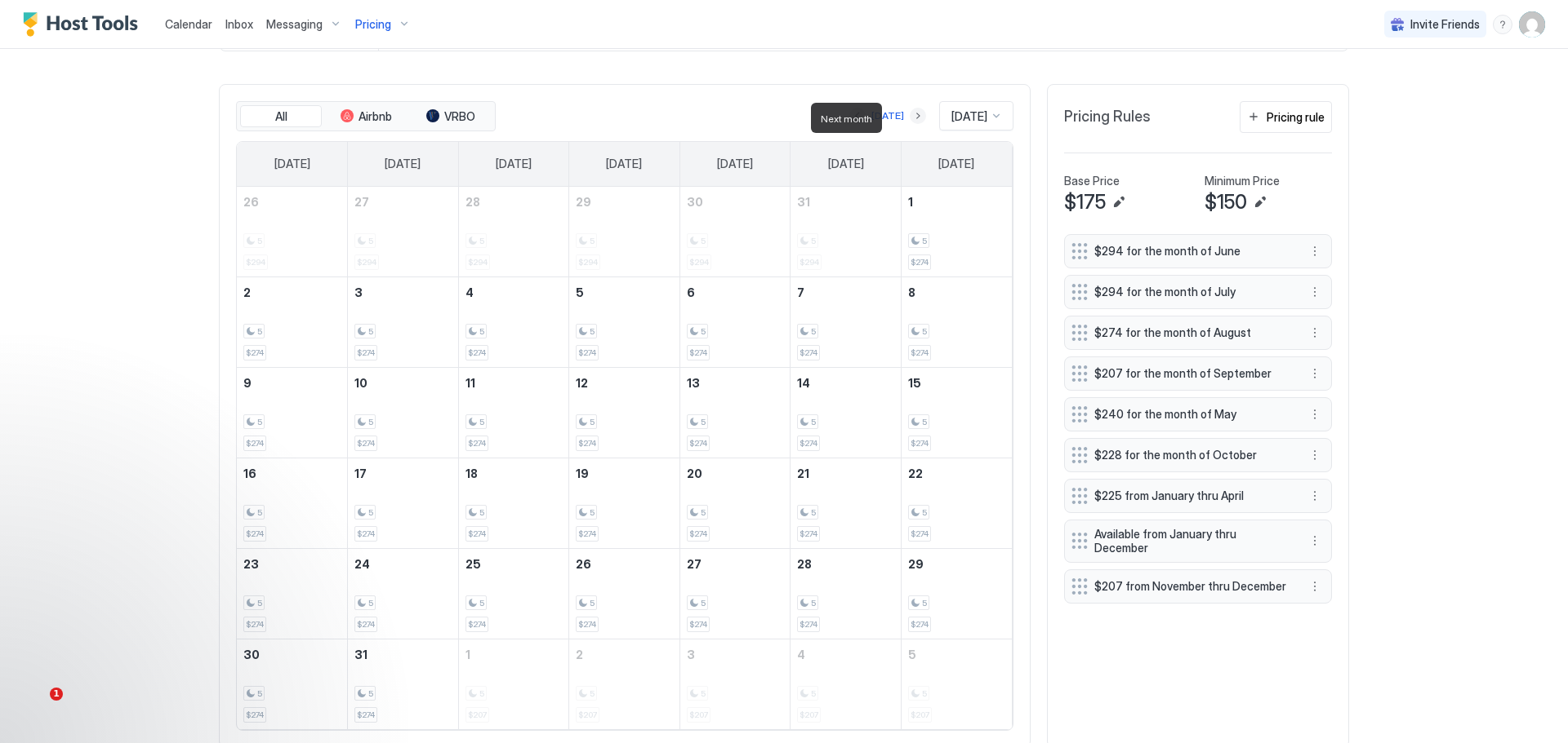
click at [909, 122] on button "Next month" at bounding box center [917, 116] width 16 height 16
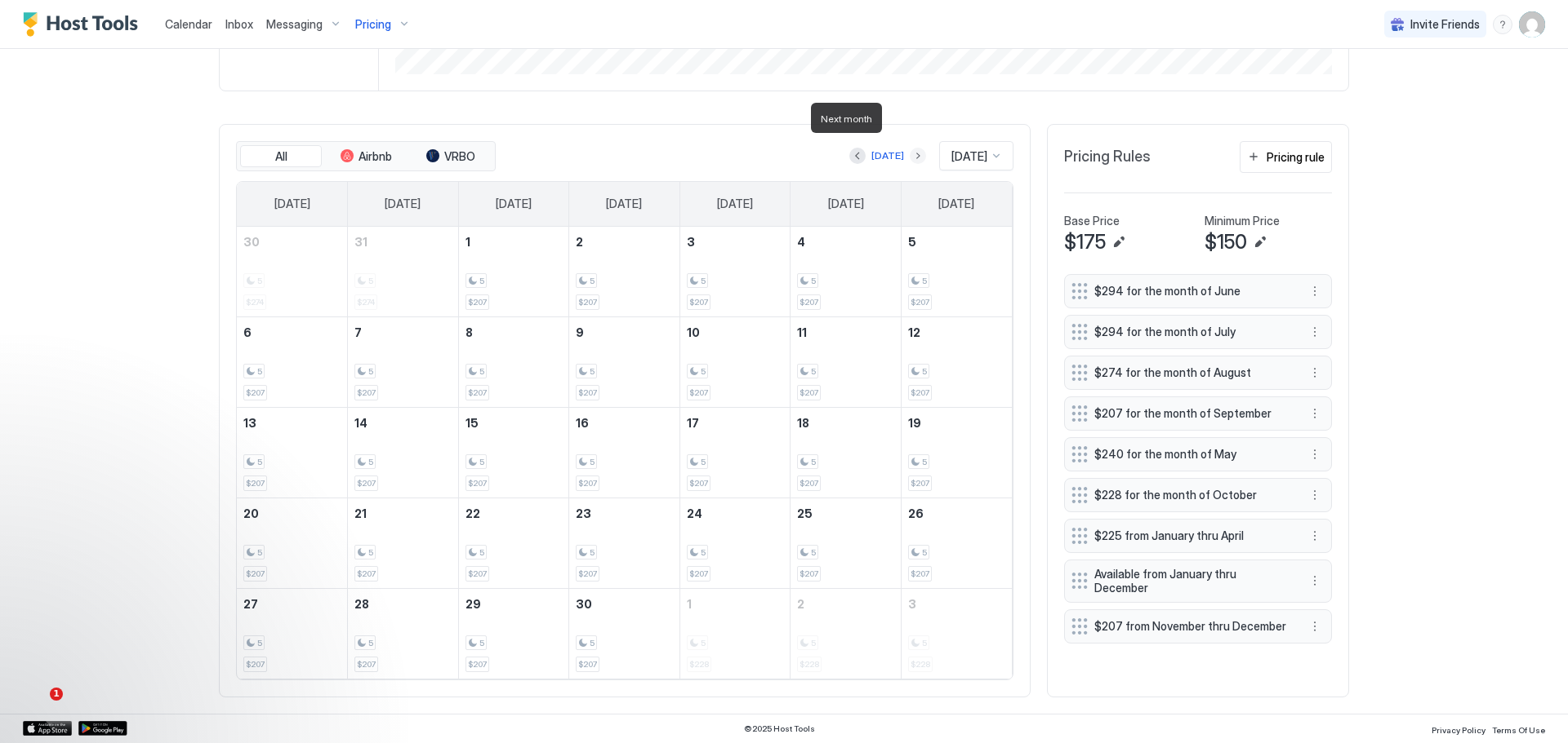
click at [909, 148] on button "Next month" at bounding box center [917, 156] width 16 height 16
click at [989, 150] on div at bounding box center [996, 156] width 13 height 13
click at [864, 148] on button "Previous month" at bounding box center [862, 156] width 16 height 16
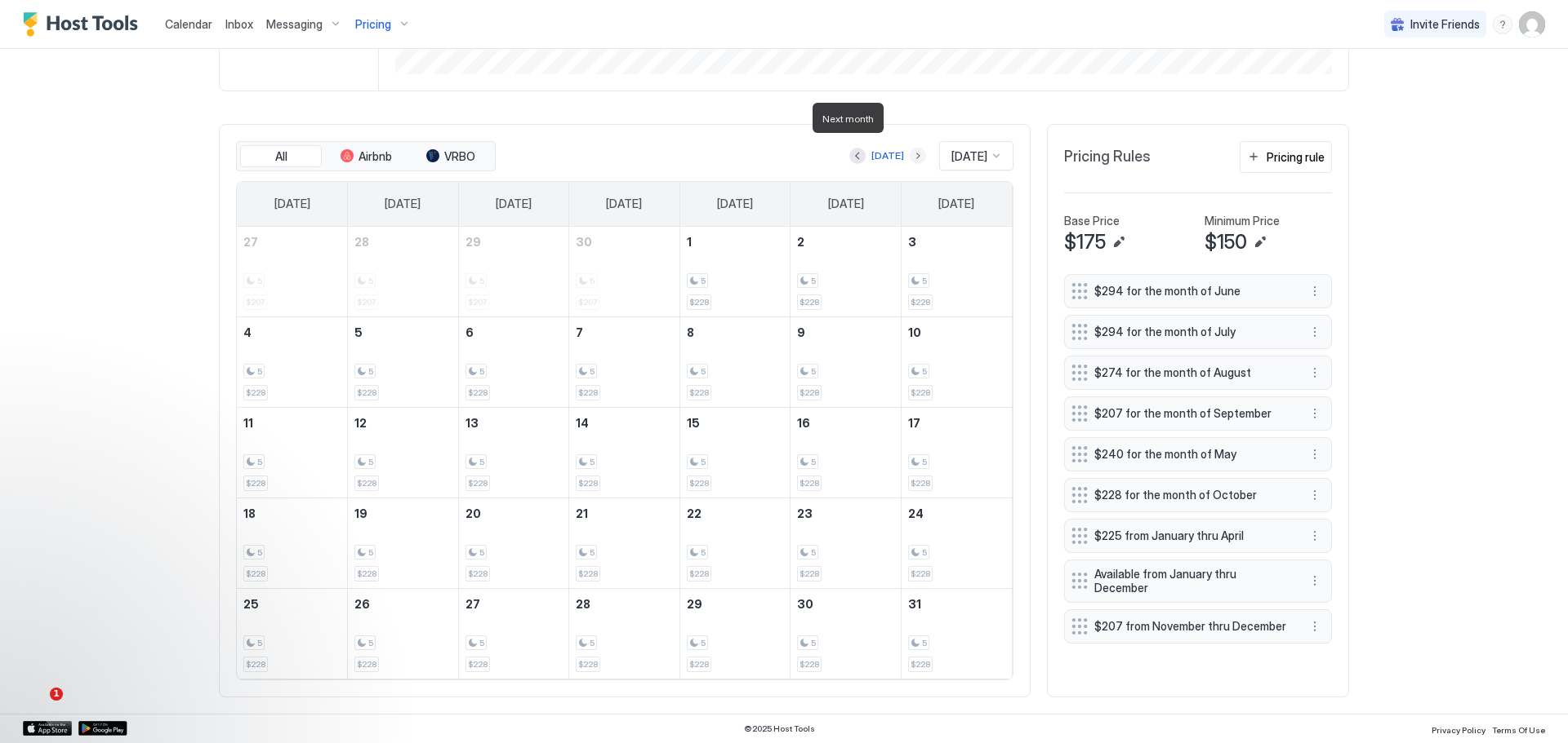
click at [909, 148] on button "Next month" at bounding box center [917, 156] width 16 height 16
click at [917, 148] on button "Next month" at bounding box center [923, 156] width 16 height 16
click at [915, 148] on button "Next month" at bounding box center [923, 156] width 16 height 16
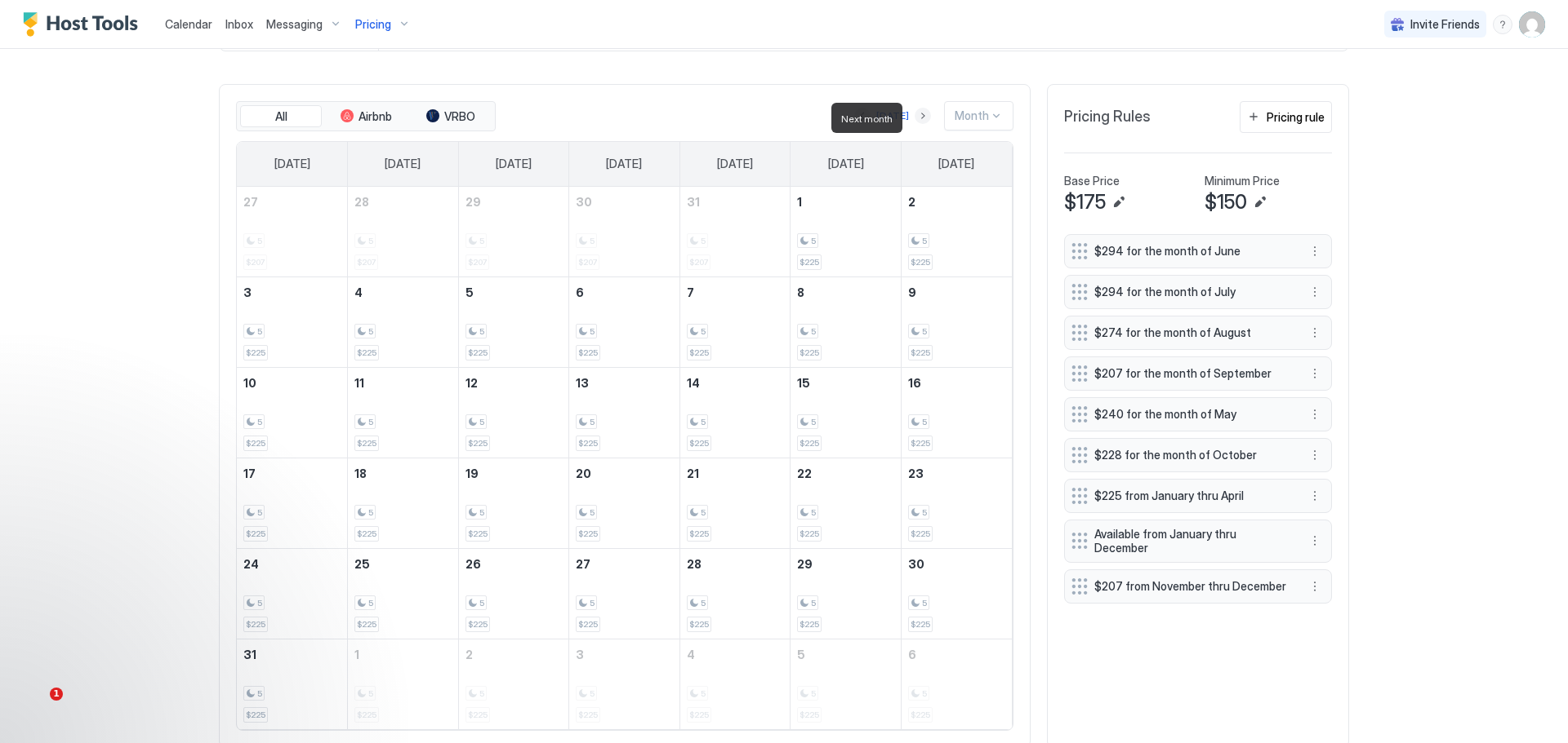
click at [917, 121] on button "Next month" at bounding box center [923, 116] width 16 height 16
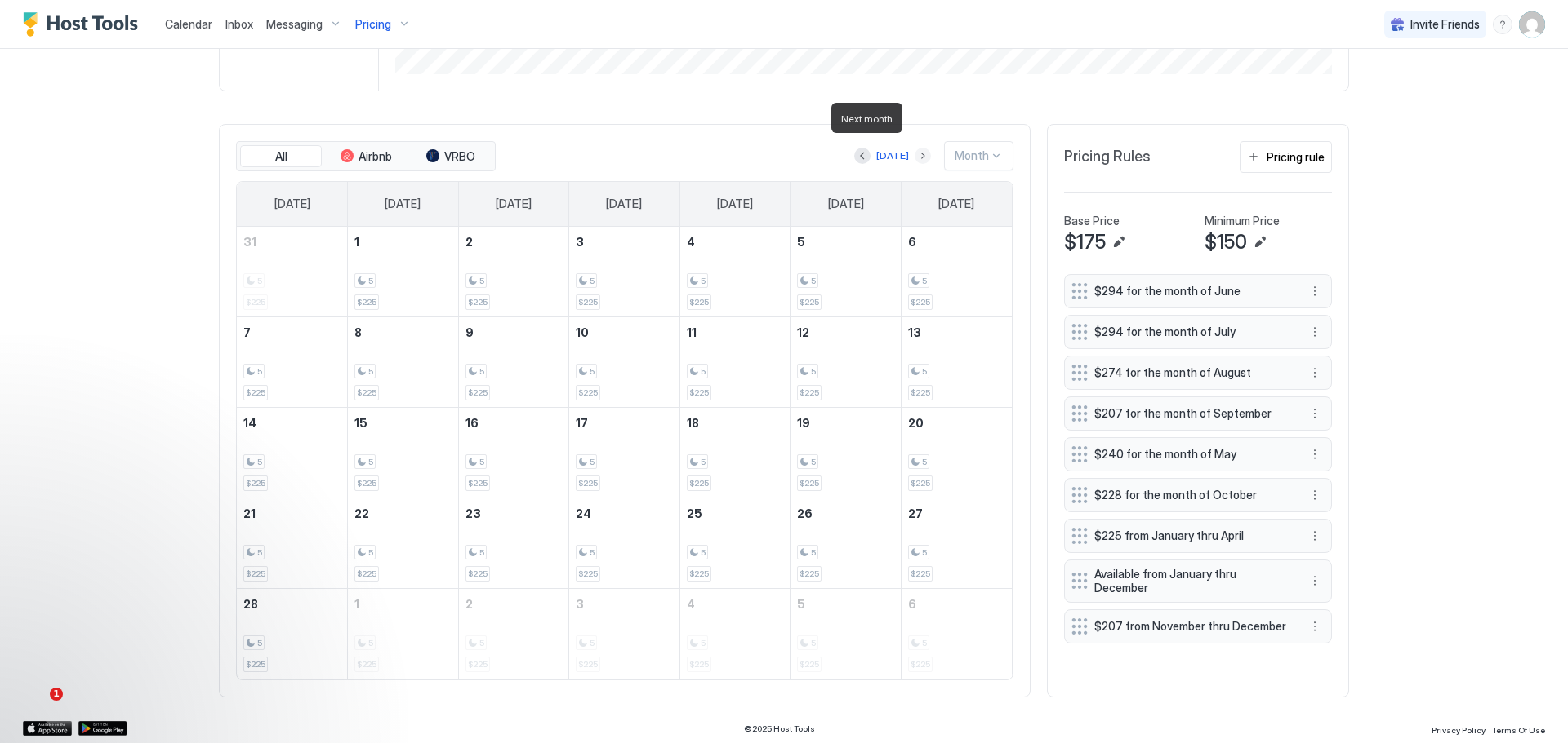
click at [917, 148] on button "Next month" at bounding box center [923, 156] width 16 height 16
click at [1246, 567] on span "Available from January thru December" at bounding box center [1191, 582] width 194 height 29
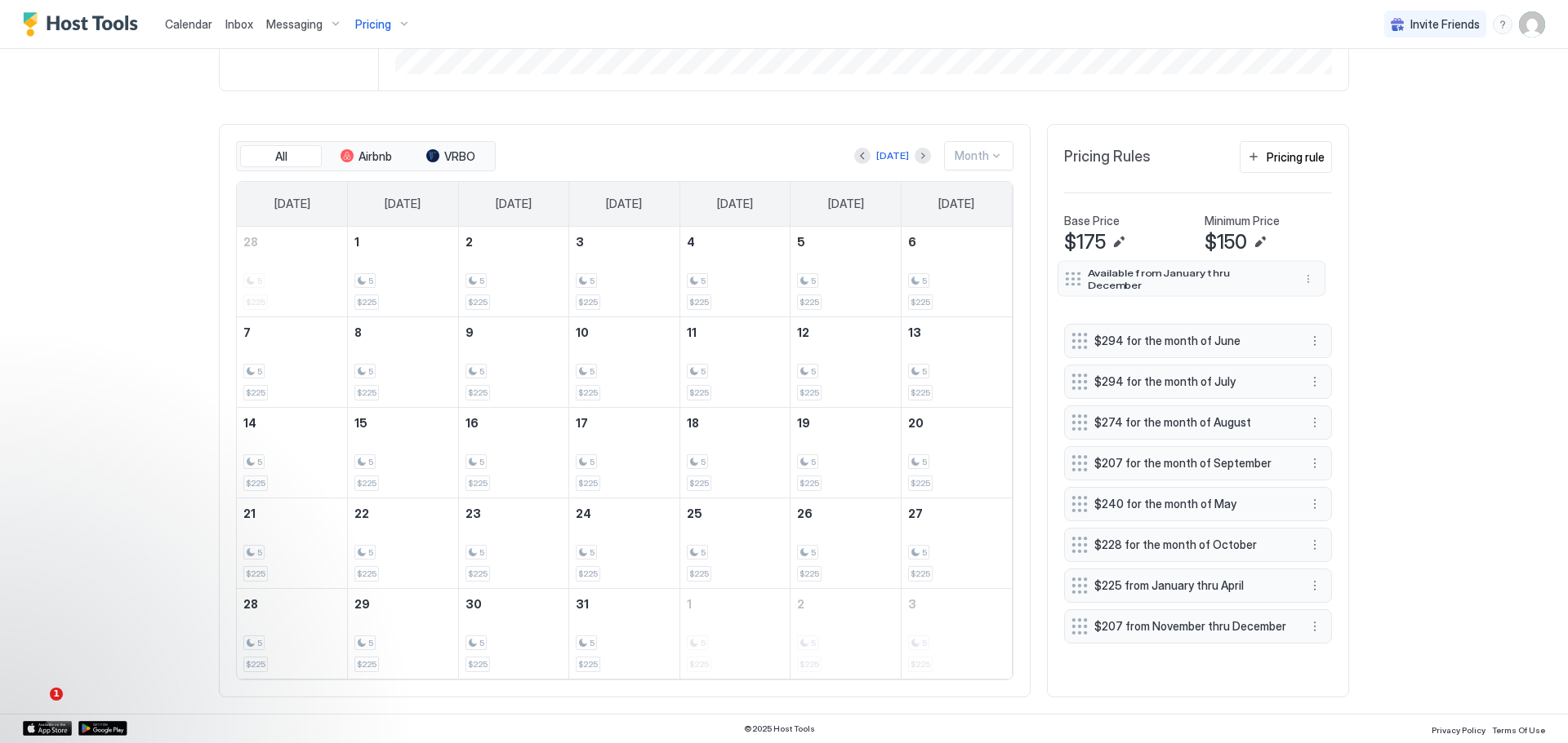
drag, startPoint x: 1246, startPoint y: 559, endPoint x: 1239, endPoint y: 257, distance: 302.1
click at [1239, 266] on span "Available from January thru December" at bounding box center [1185, 278] width 194 height 24
drag, startPoint x: 1202, startPoint y: 561, endPoint x: 1208, endPoint y: 304, distance: 257.1
click at [1208, 320] on span "$225 from January thru April" at bounding box center [1199, 327] width 194 height 14
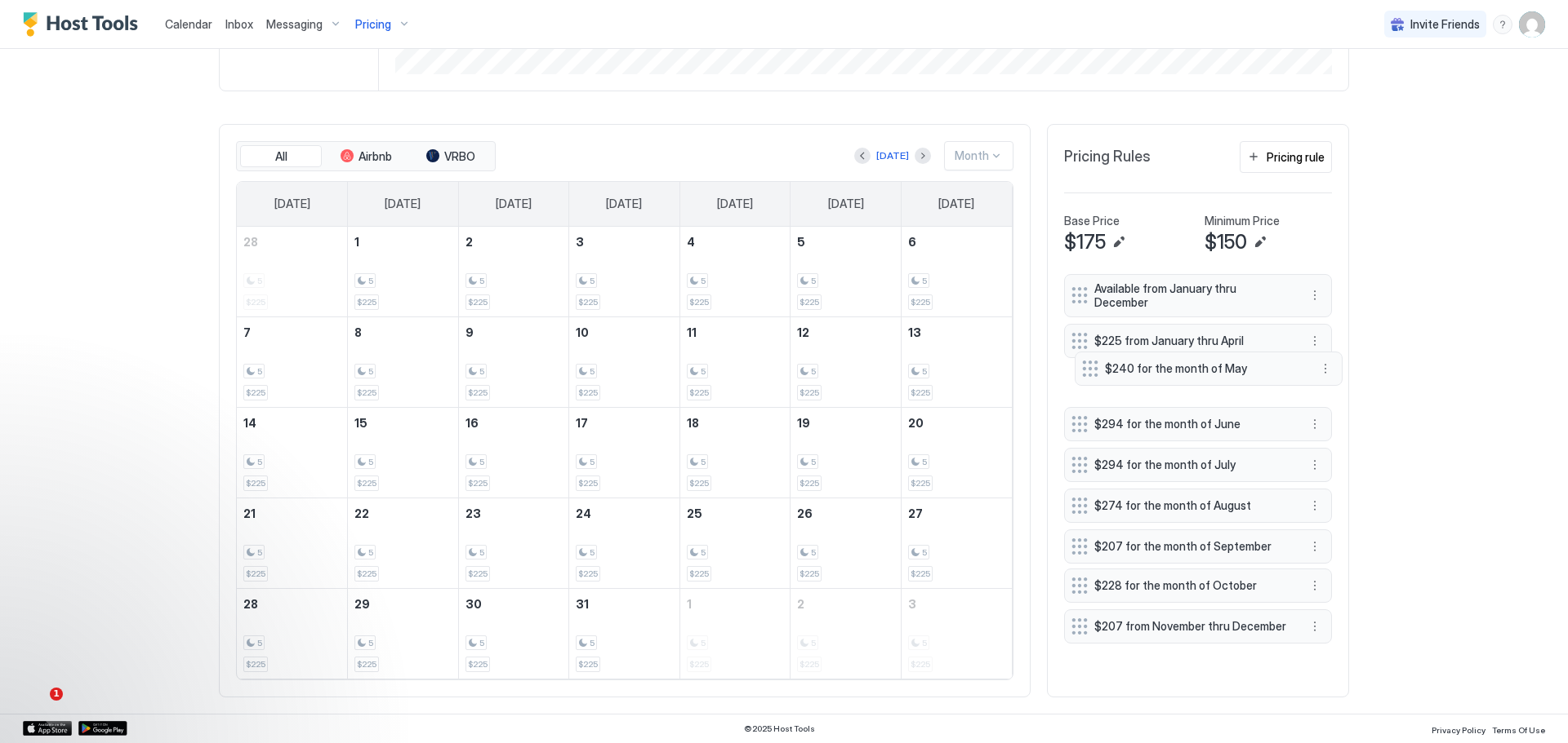
drag, startPoint x: 1176, startPoint y: 522, endPoint x: 1185, endPoint y: 347, distance: 175.2
click at [1185, 362] on span "$240 for the month of May" at bounding box center [1202, 369] width 194 height 14
click at [891, 149] on div "[DATE]" at bounding box center [892, 156] width 33 height 14
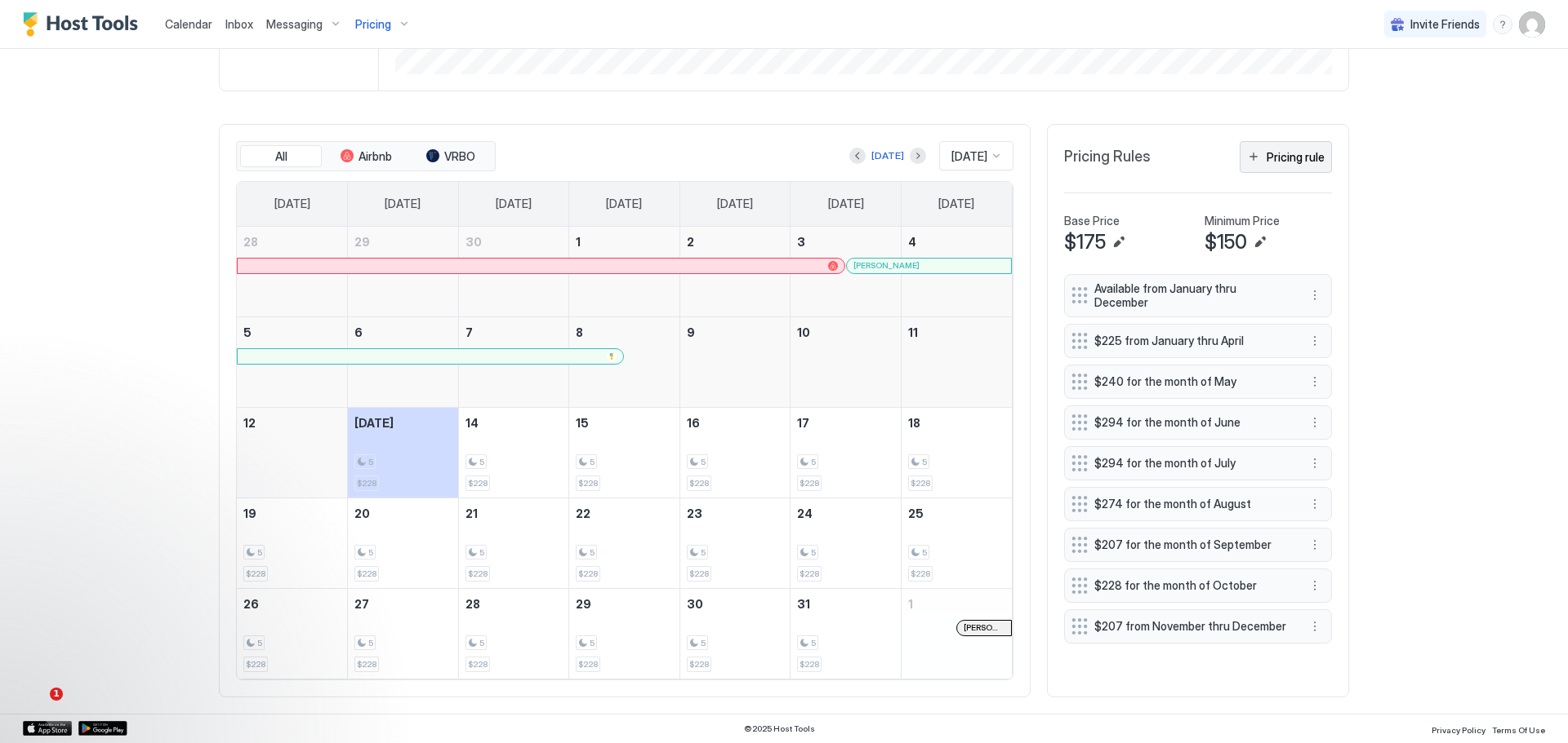
click at [1281, 149] on div "Pricing rule" at bounding box center [1295, 157] width 58 height 17
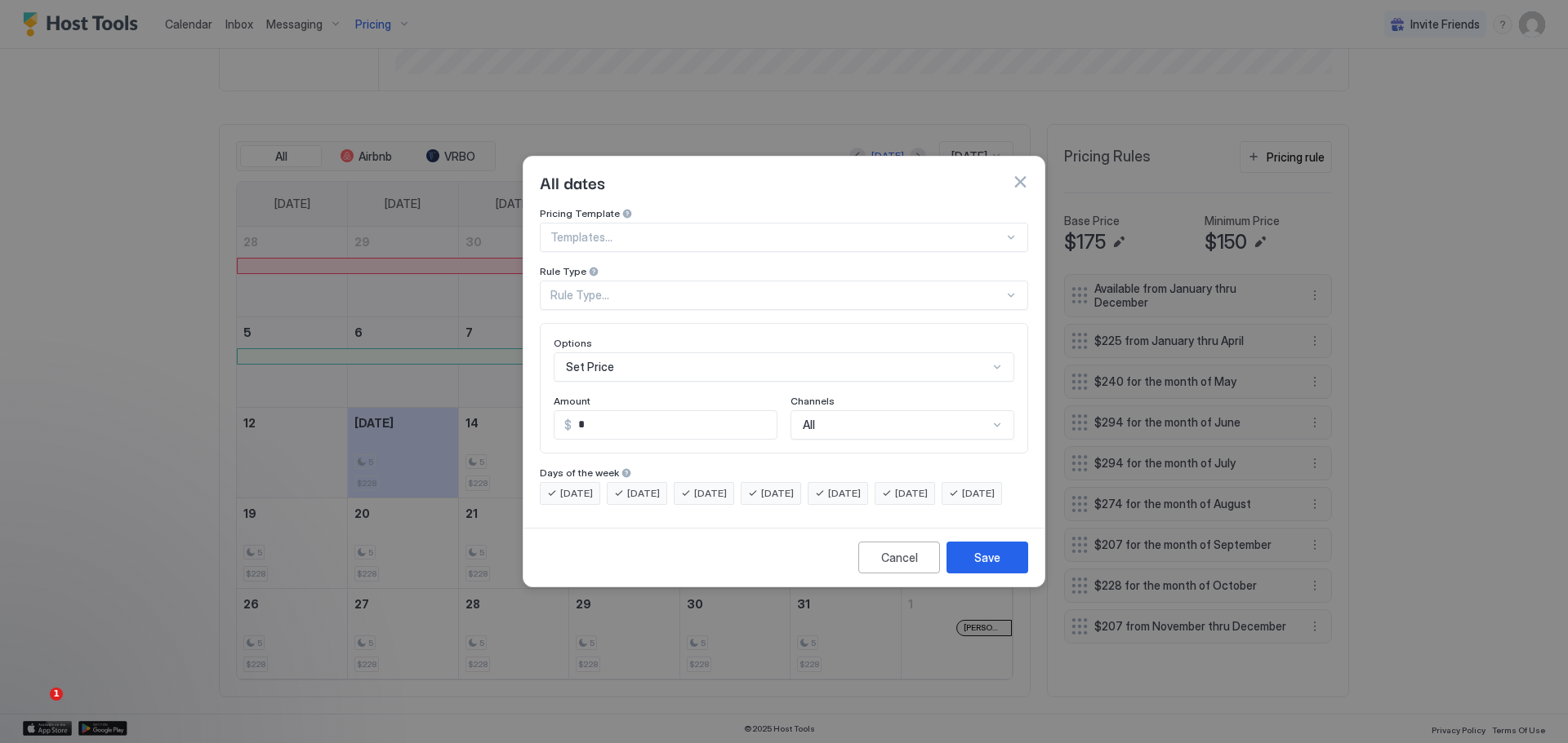
click at [706, 281] on div "Rule Type..." at bounding box center [784, 295] width 488 height 29
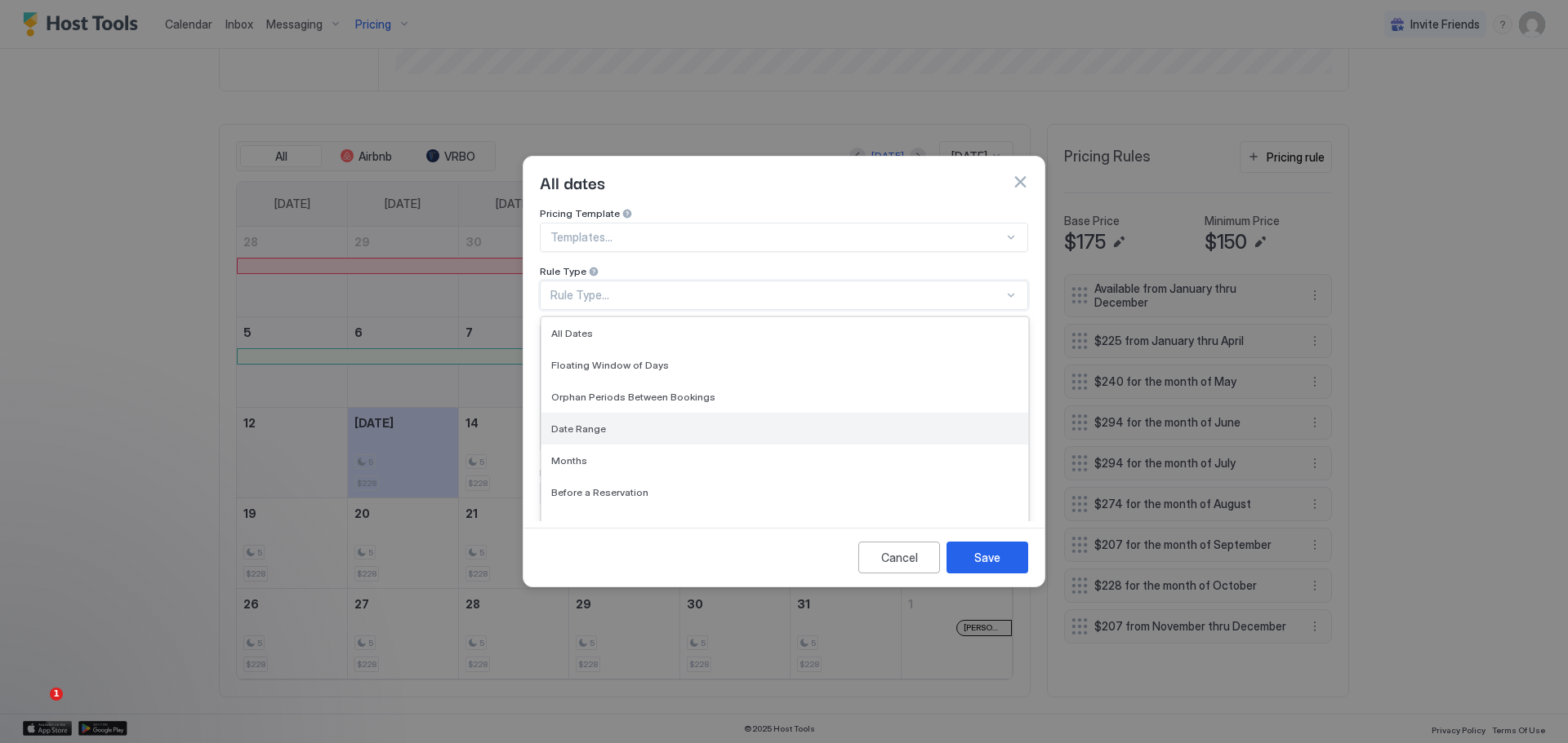
click at [583, 422] on span "Date Range" at bounding box center [578, 429] width 54 height 12
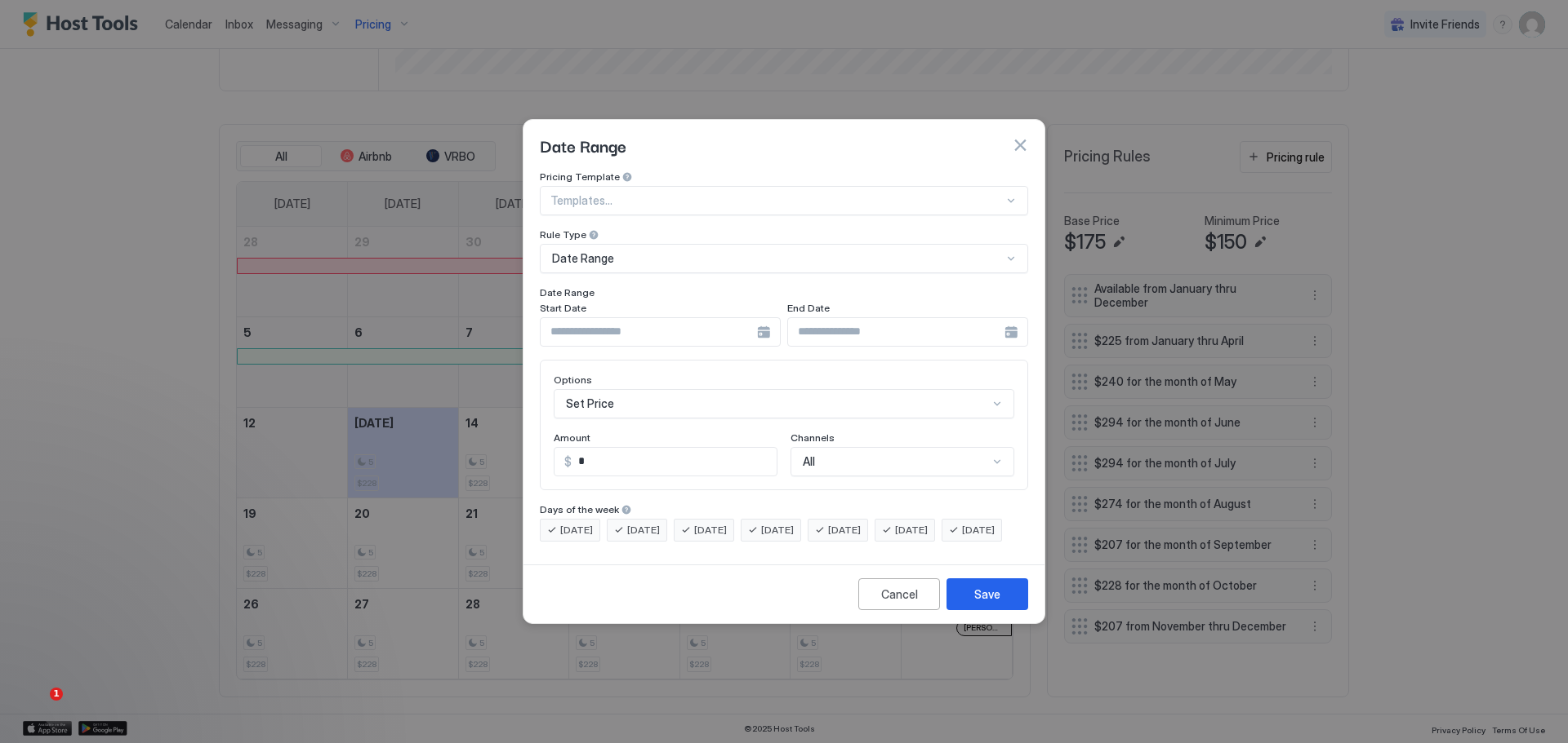
click at [762, 317] on div at bounding box center [660, 331] width 241 height 29
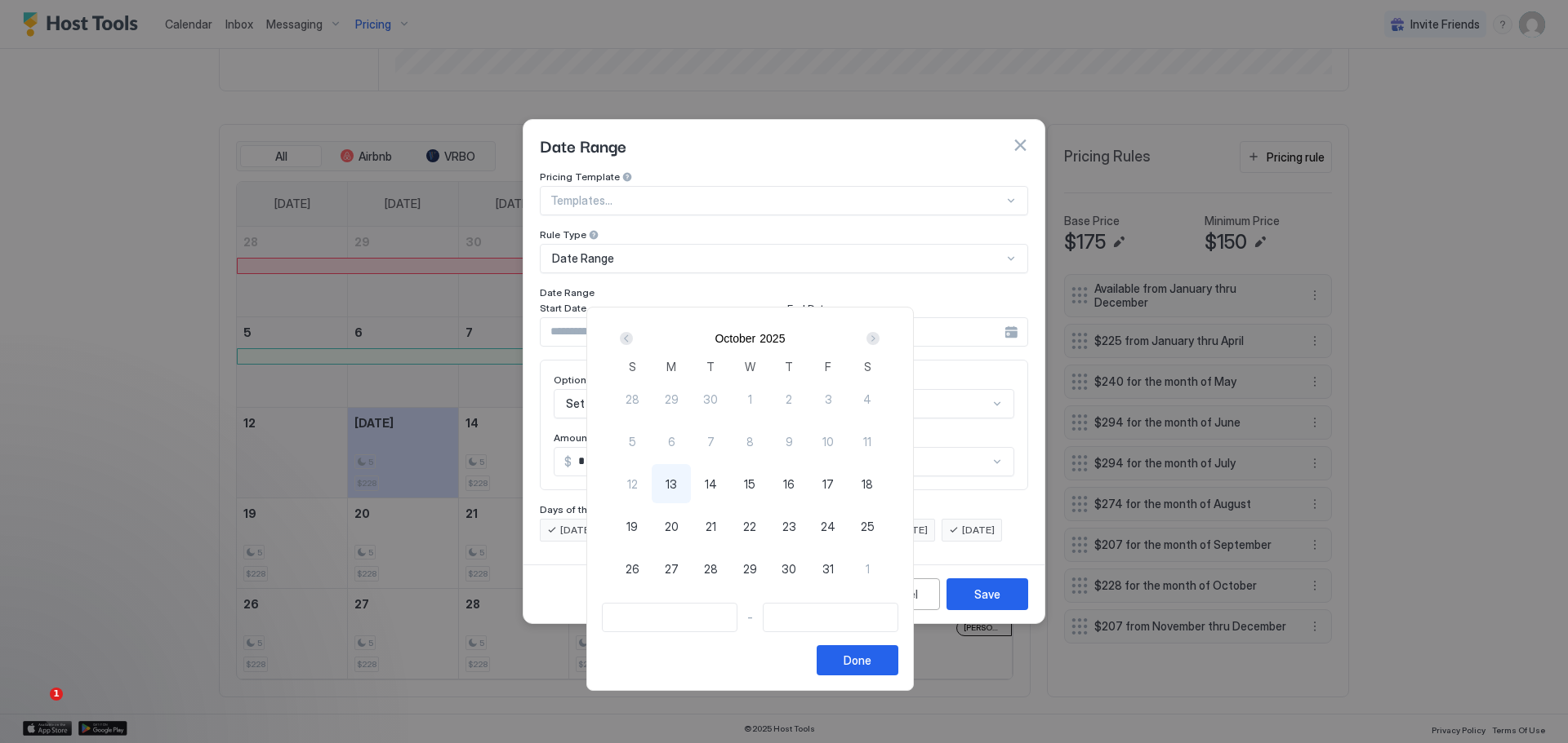
click at [717, 478] on span "14" at bounding box center [710, 484] width 12 height 17
type input "**********"
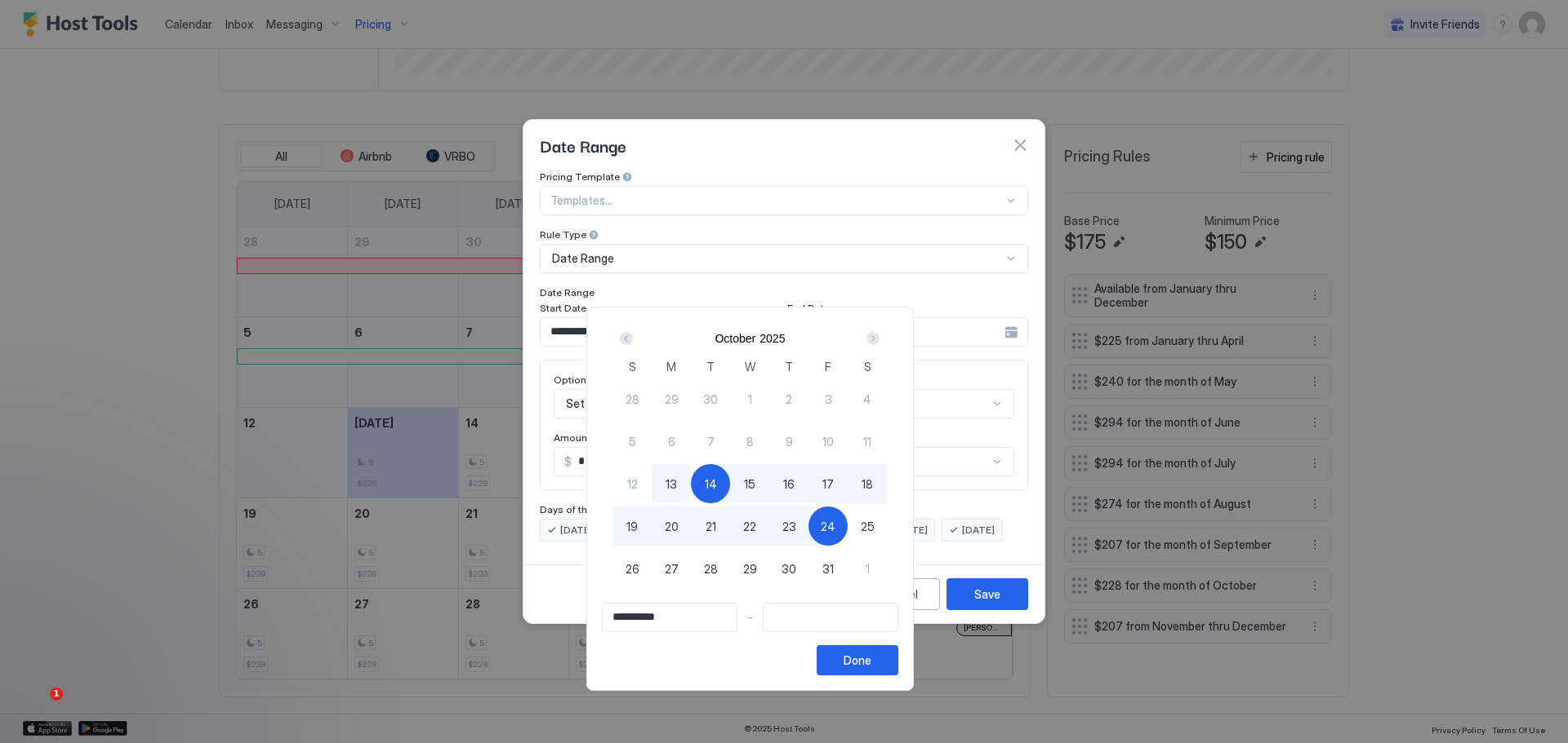
type input "**********"
click at [874, 526] on span "25" at bounding box center [867, 527] width 14 height 17
type input "**********"
click at [871, 652] on div "Done" at bounding box center [857, 660] width 28 height 17
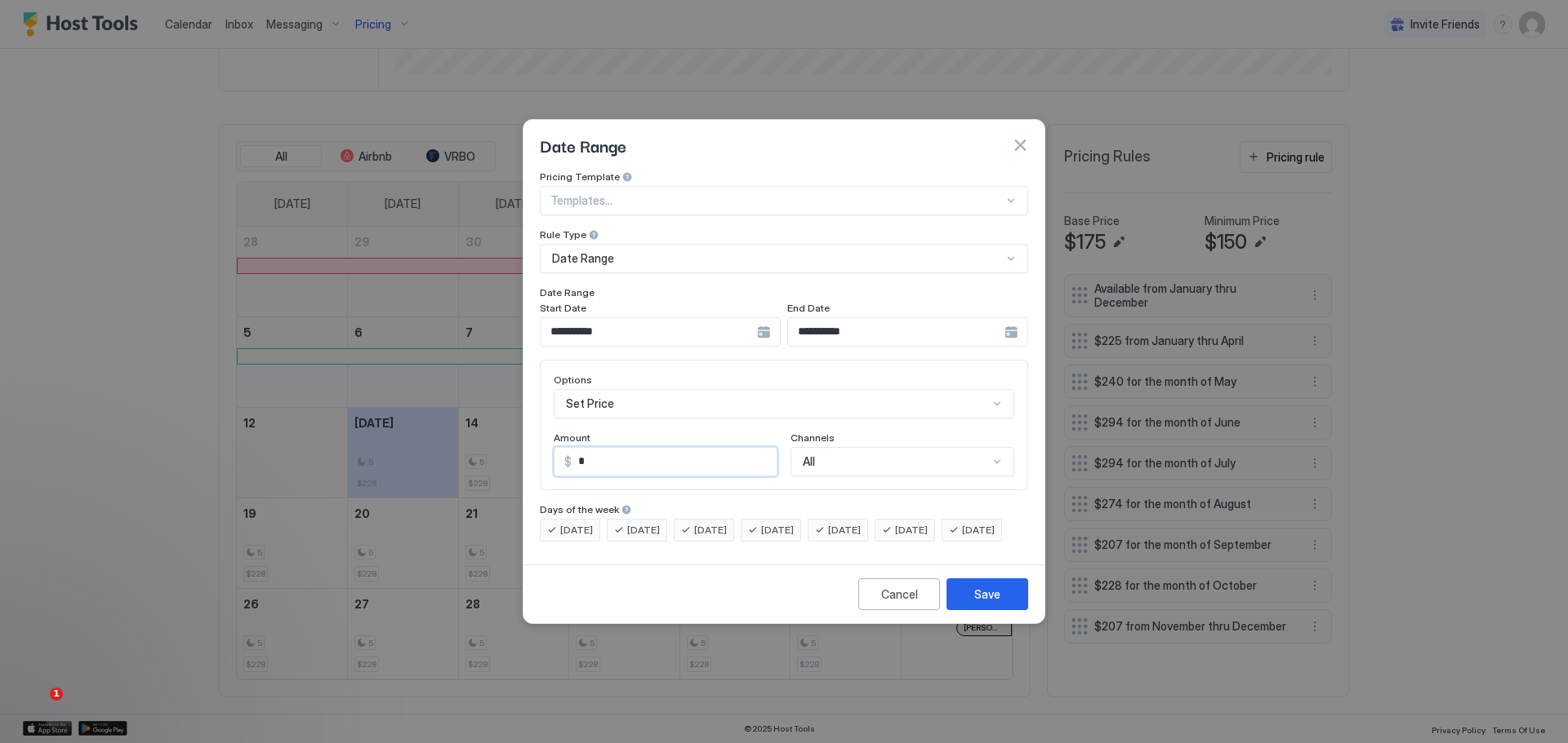
drag, startPoint x: 589, startPoint y: 445, endPoint x: 558, endPoint y: 449, distance: 31.3
click at [558, 449] on div "$ *" at bounding box center [665, 461] width 224 height 29
type input "***"
click at [985, 599] on button "Save" at bounding box center [988, 594] width 82 height 32
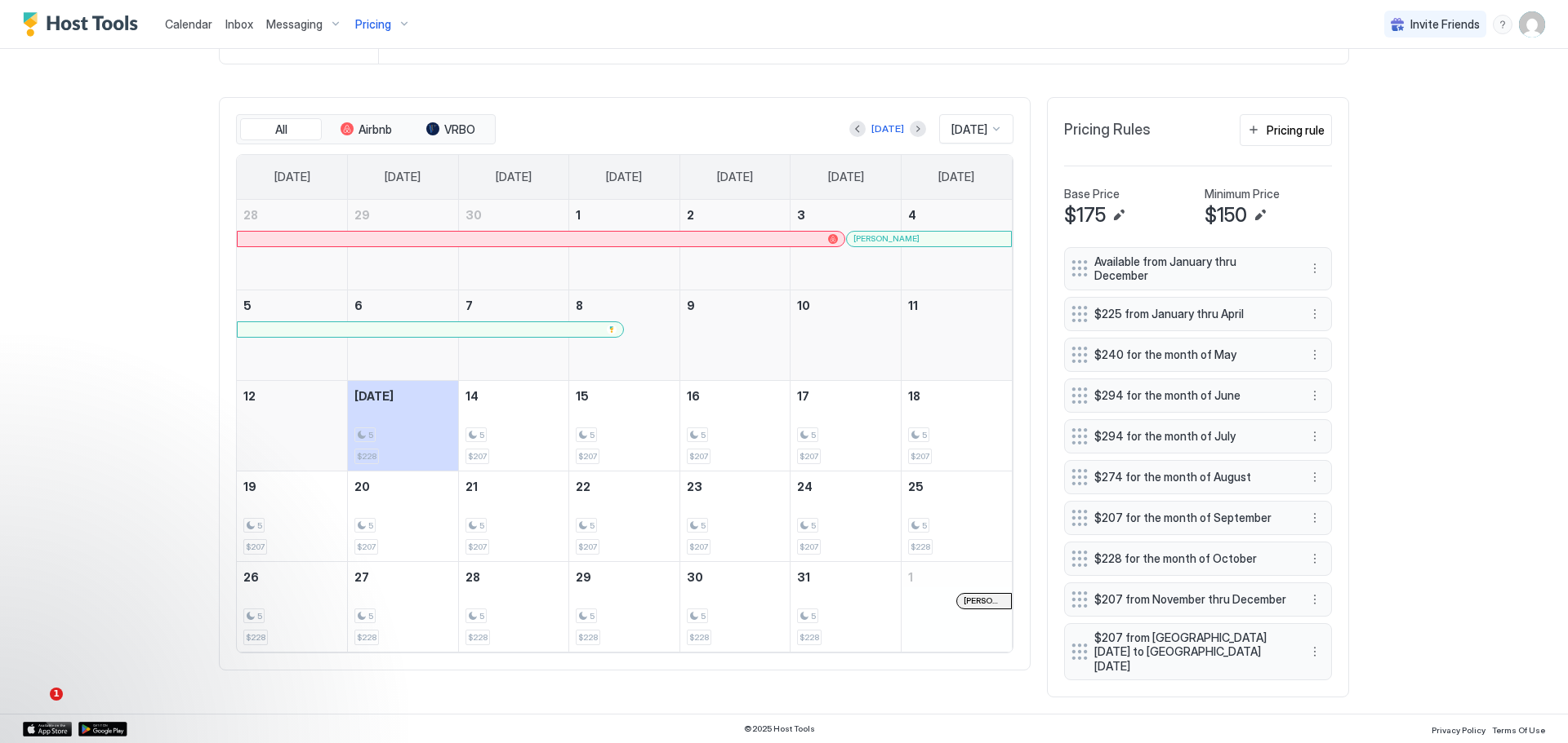
click at [1157, 309] on span "$225 from January thru April" at bounding box center [1191, 314] width 194 height 14
click at [1311, 308] on button "More options" at bounding box center [1315, 314] width 20 height 20
click at [1329, 329] on span "Edit" at bounding box center [1334, 333] width 18 height 12
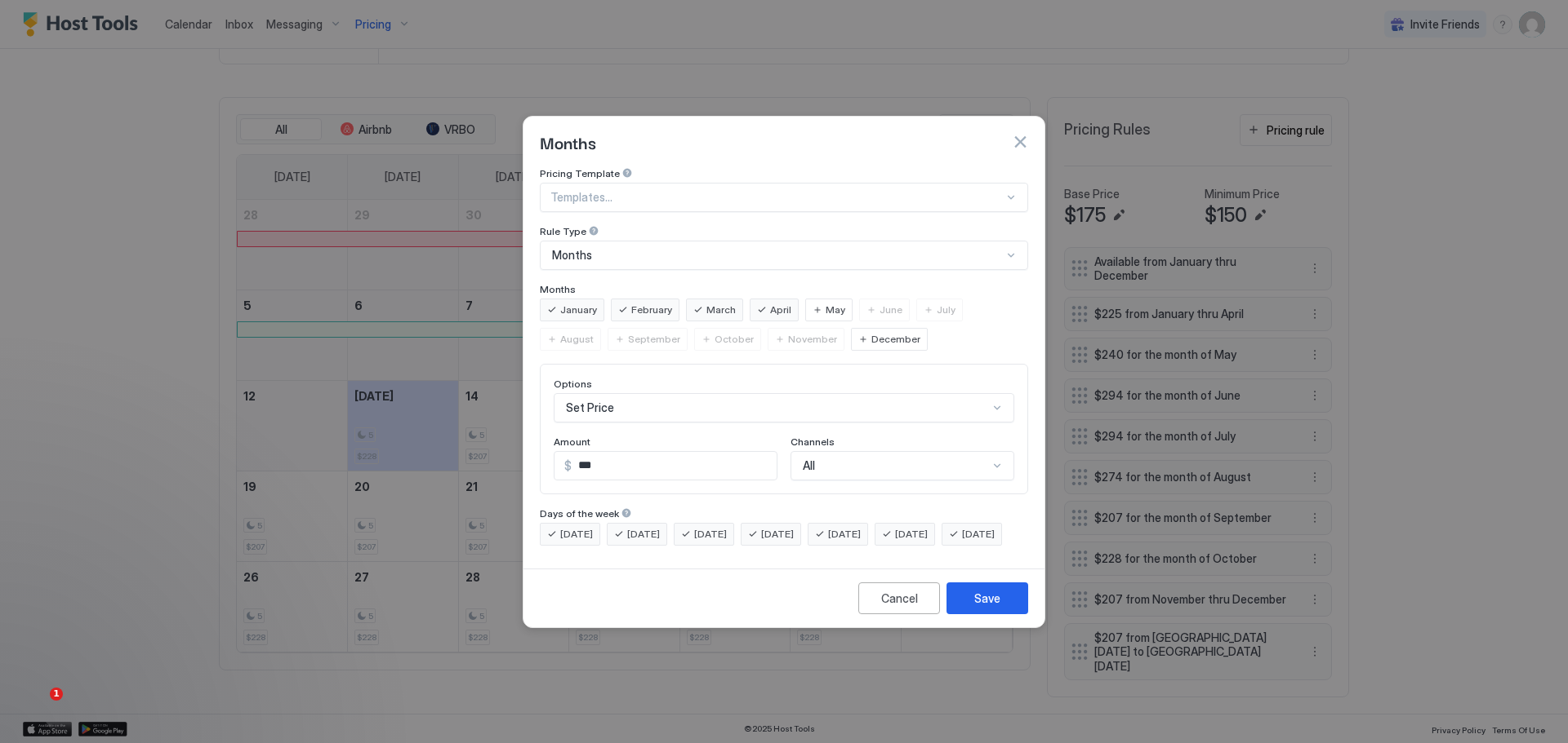
click at [841, 452] on div "All" at bounding box center [902, 466] width 224 height 29
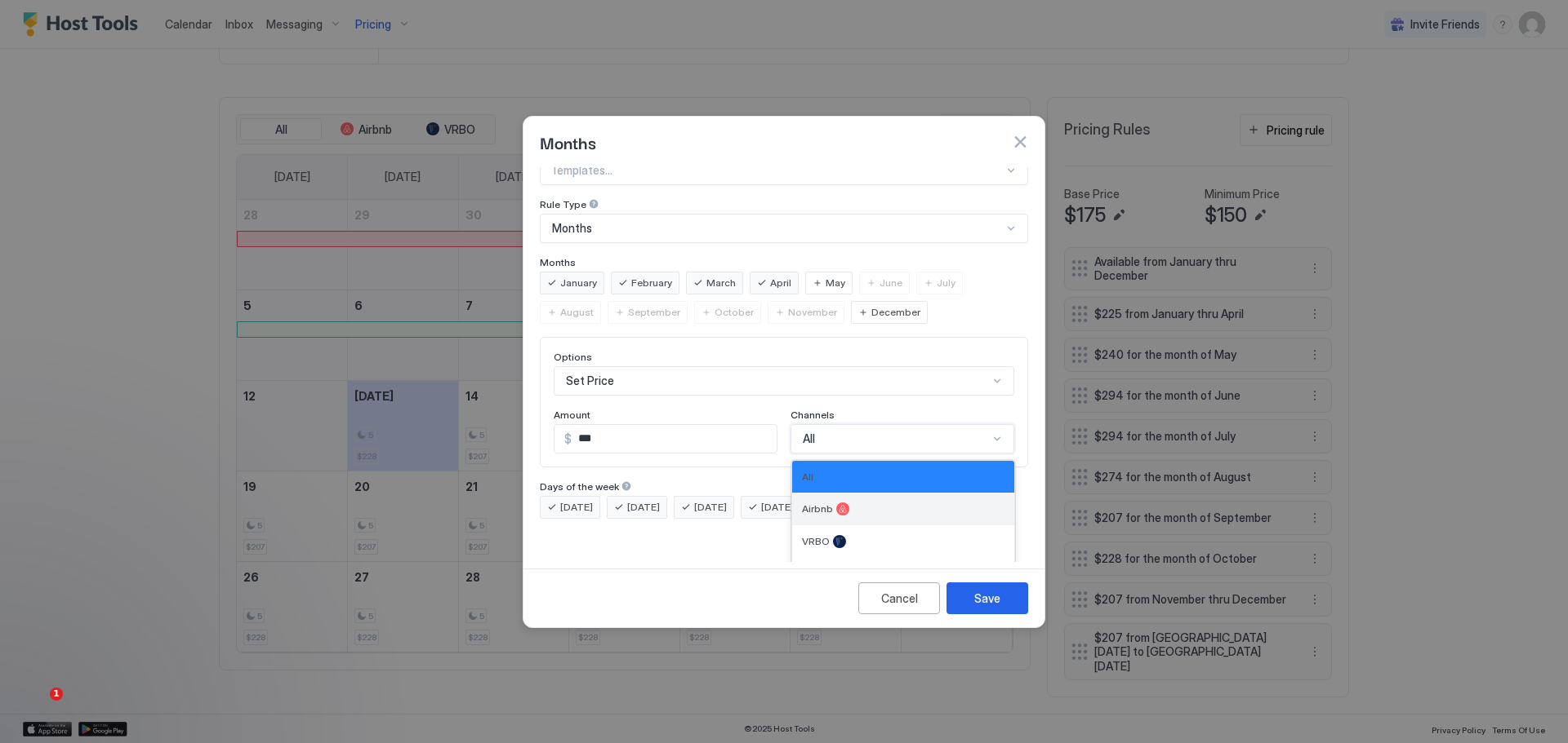
click at [816, 502] on span "Airbnb" at bounding box center [817, 509] width 31 height 12
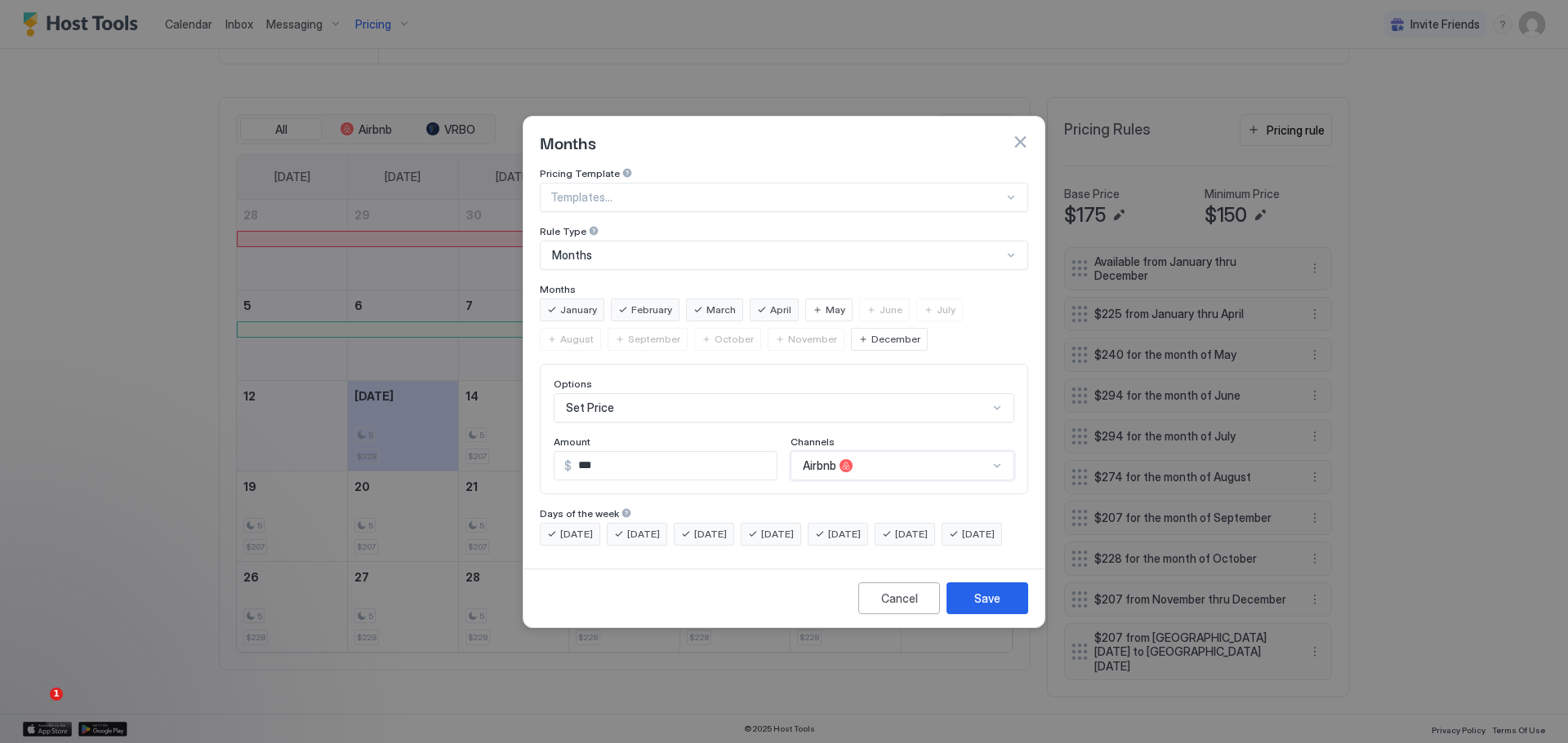
scroll to position [0, 0]
click at [983, 607] on div "Save" at bounding box center [987, 598] width 26 height 17
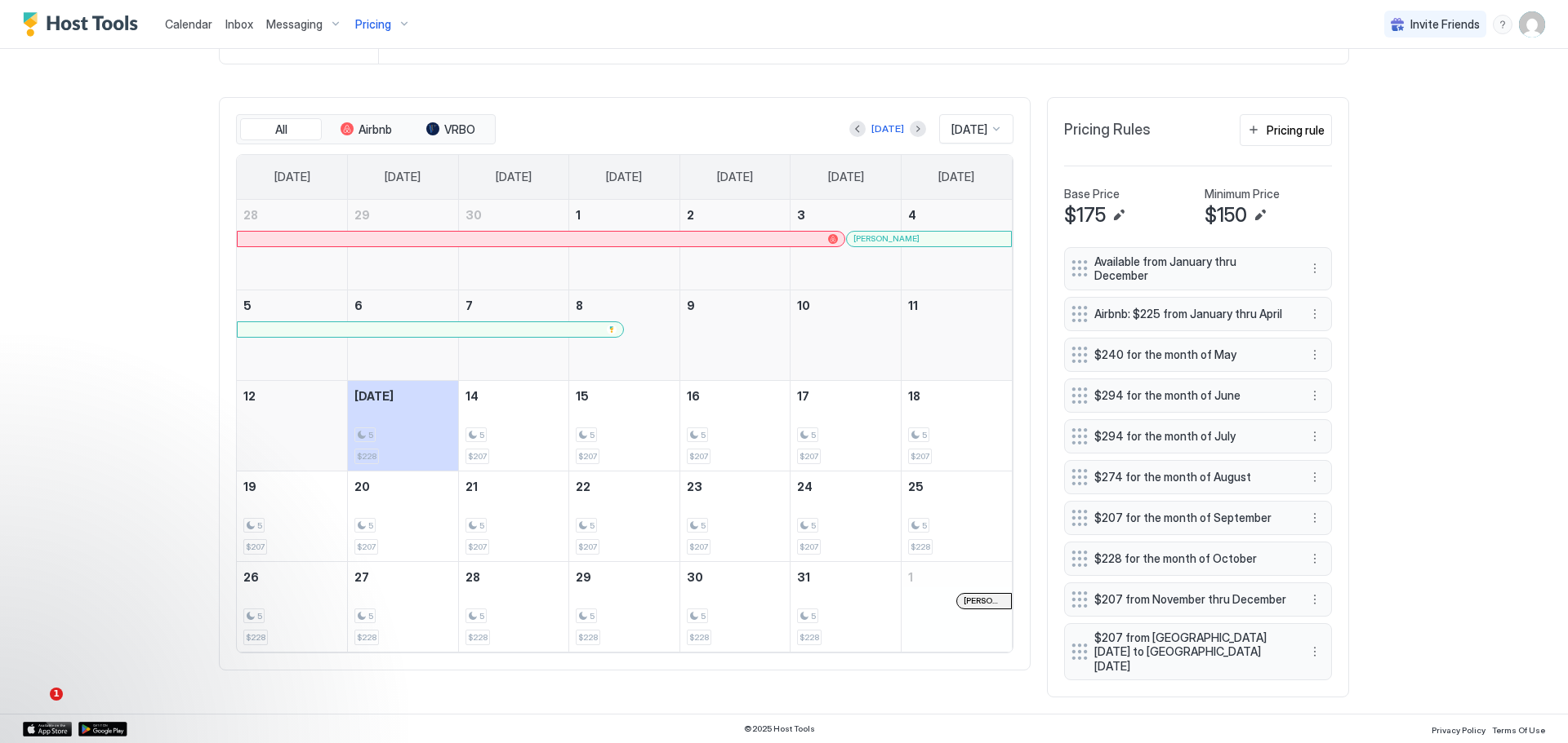
click at [1166, 347] on span "$240 for the month of May" at bounding box center [1191, 355] width 194 height 14
click at [1309, 349] on button "More options" at bounding box center [1315, 355] width 20 height 20
click at [1329, 373] on span "Edit" at bounding box center [1334, 376] width 18 height 12
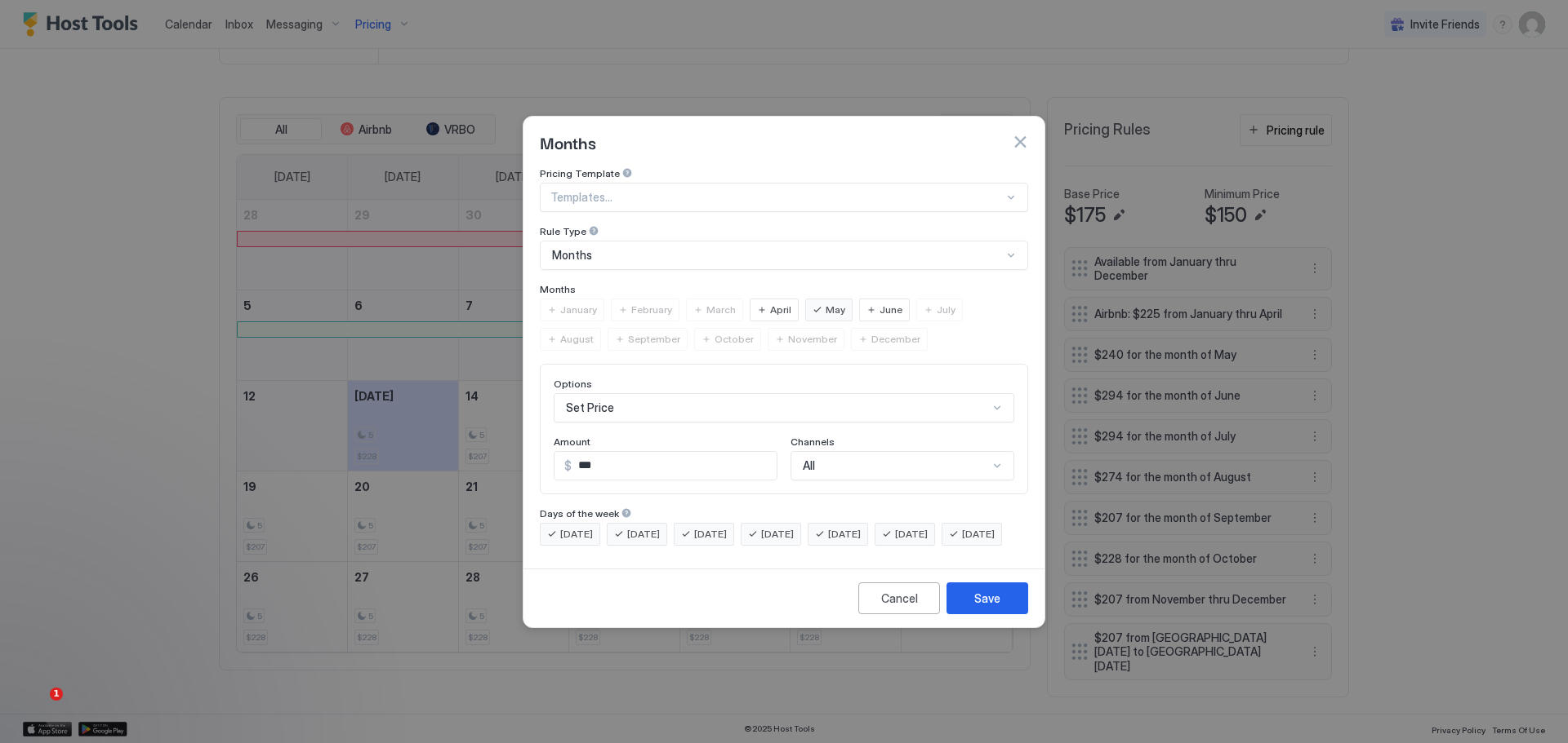
click at [927, 452] on div "All" at bounding box center [902, 466] width 224 height 29
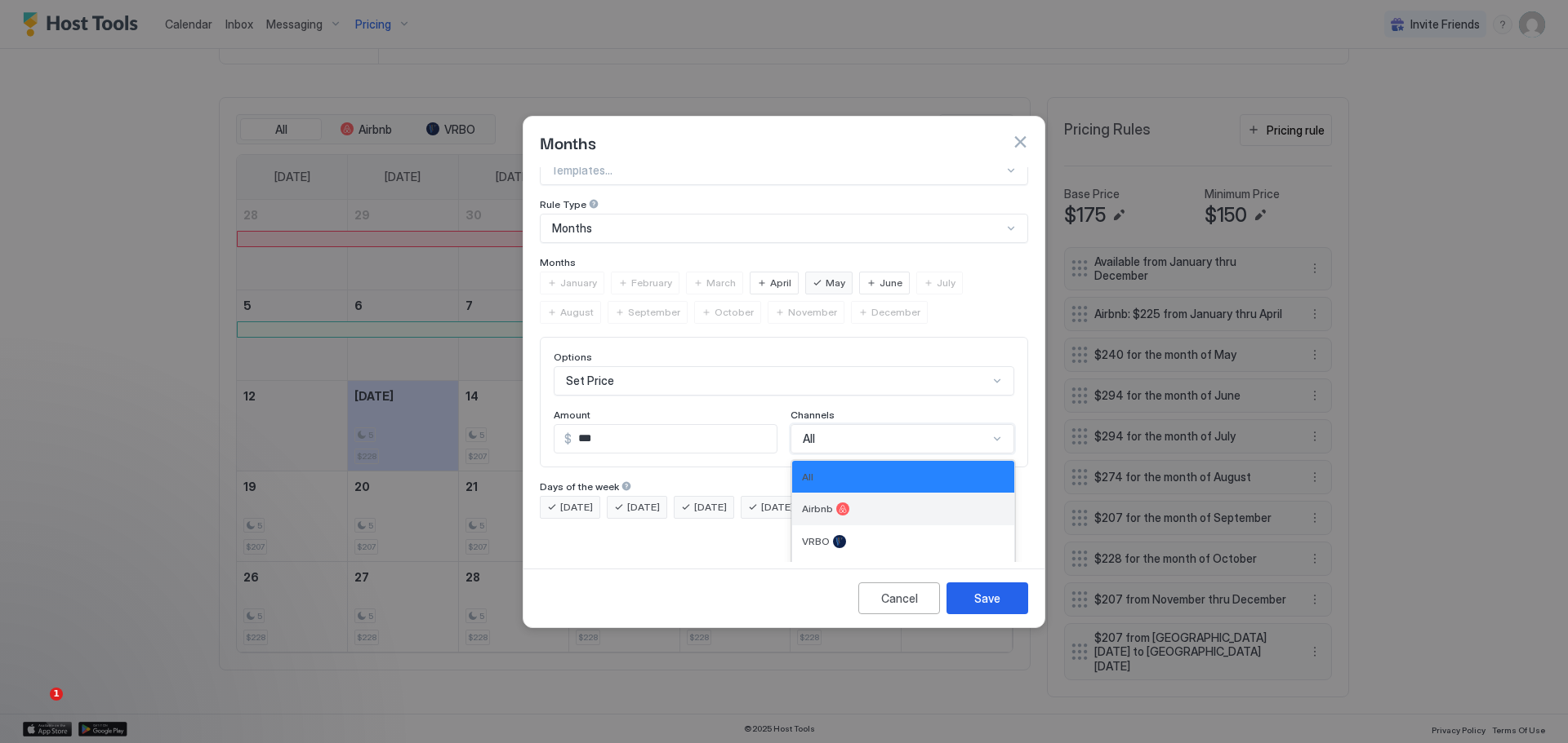
click at [860, 493] on div "Airbnb" at bounding box center [902, 509] width 222 height 33
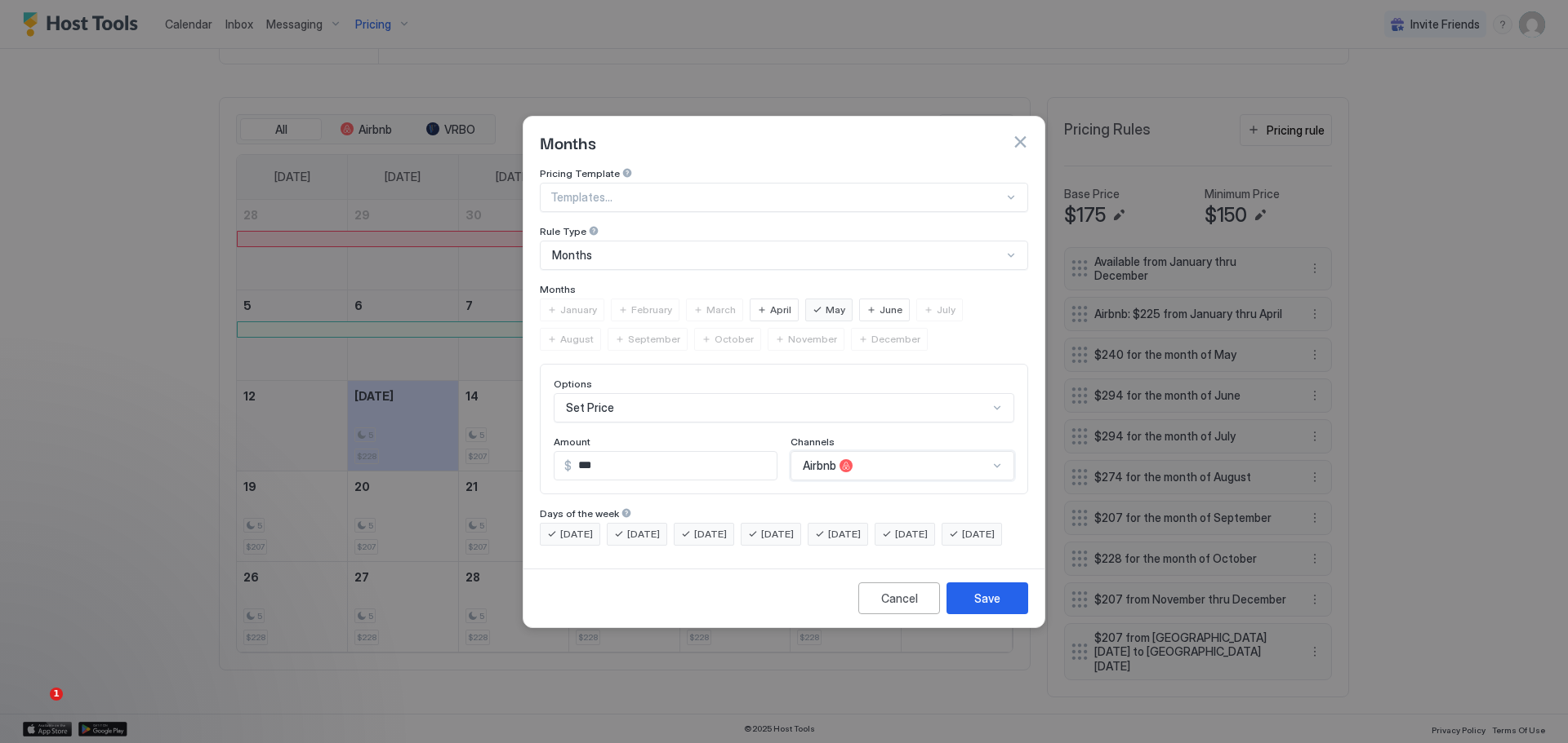
scroll to position [0, 0]
drag, startPoint x: 990, startPoint y: 608, endPoint x: 1001, endPoint y: 600, distance: 13.6
click at [990, 607] on div "Save" at bounding box center [987, 598] width 26 height 17
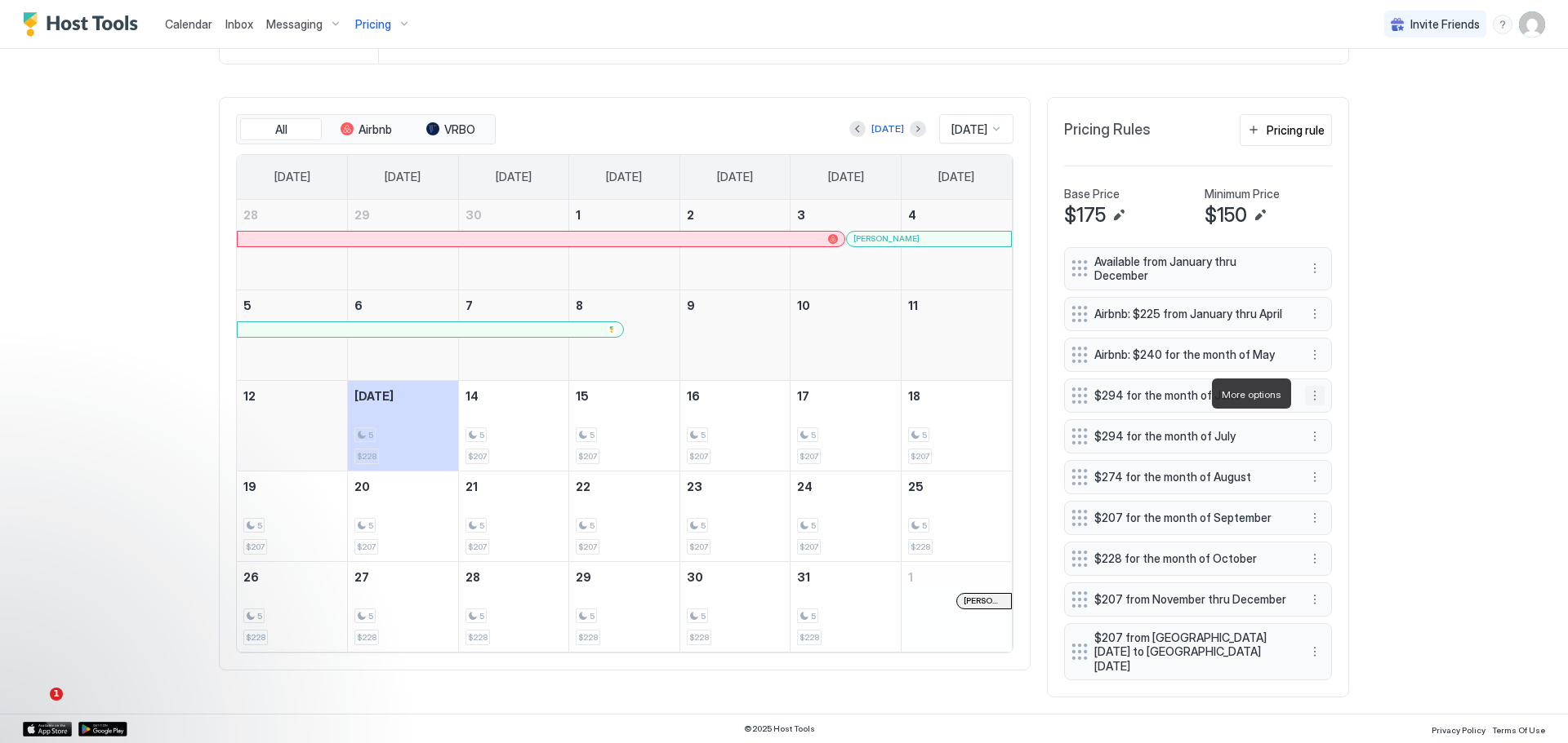
click at [1306, 390] on button "More options" at bounding box center [1315, 396] width 20 height 20
click at [1330, 422] on span "Edit" at bounding box center [1334, 419] width 18 height 12
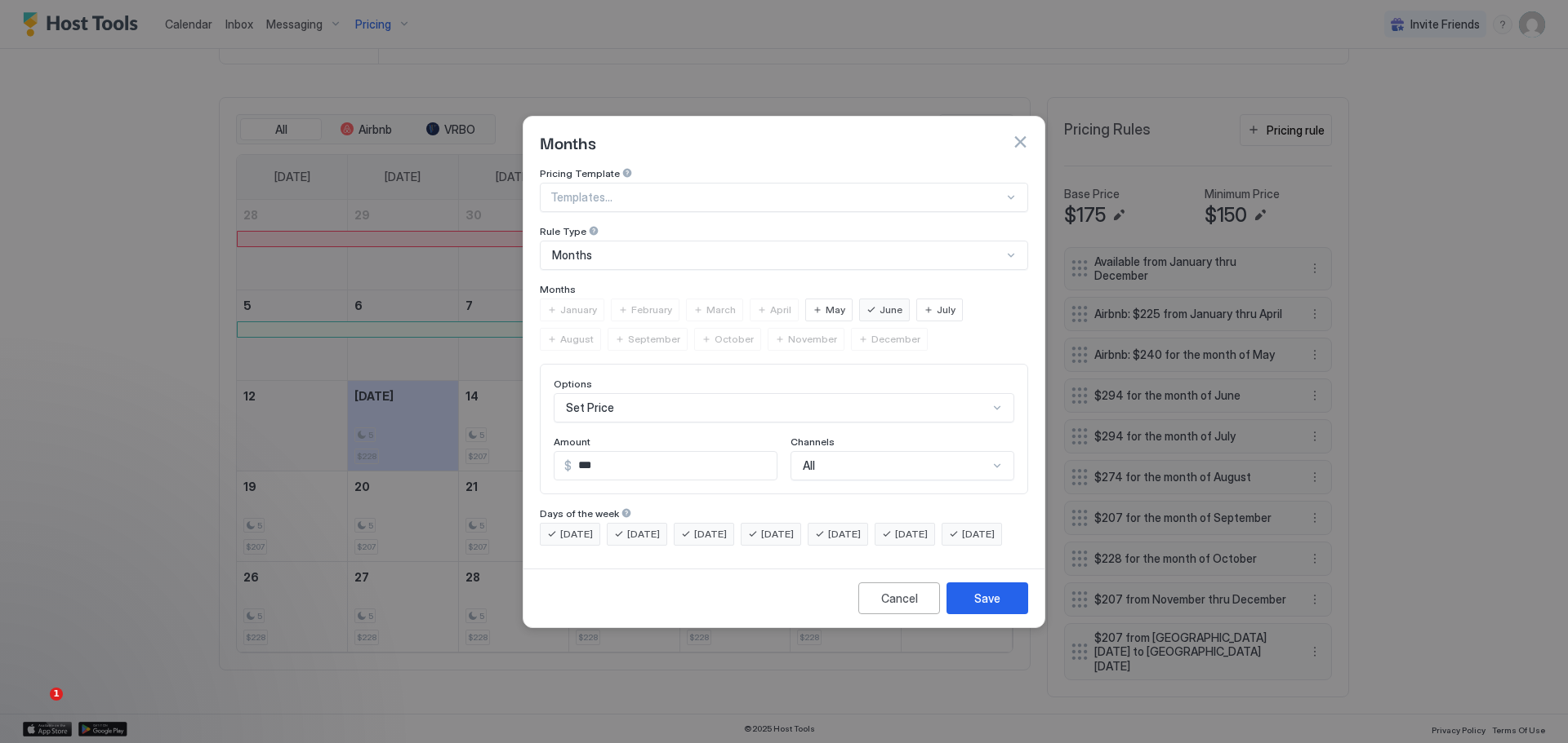
click at [891, 452] on div "All" at bounding box center [902, 466] width 224 height 29
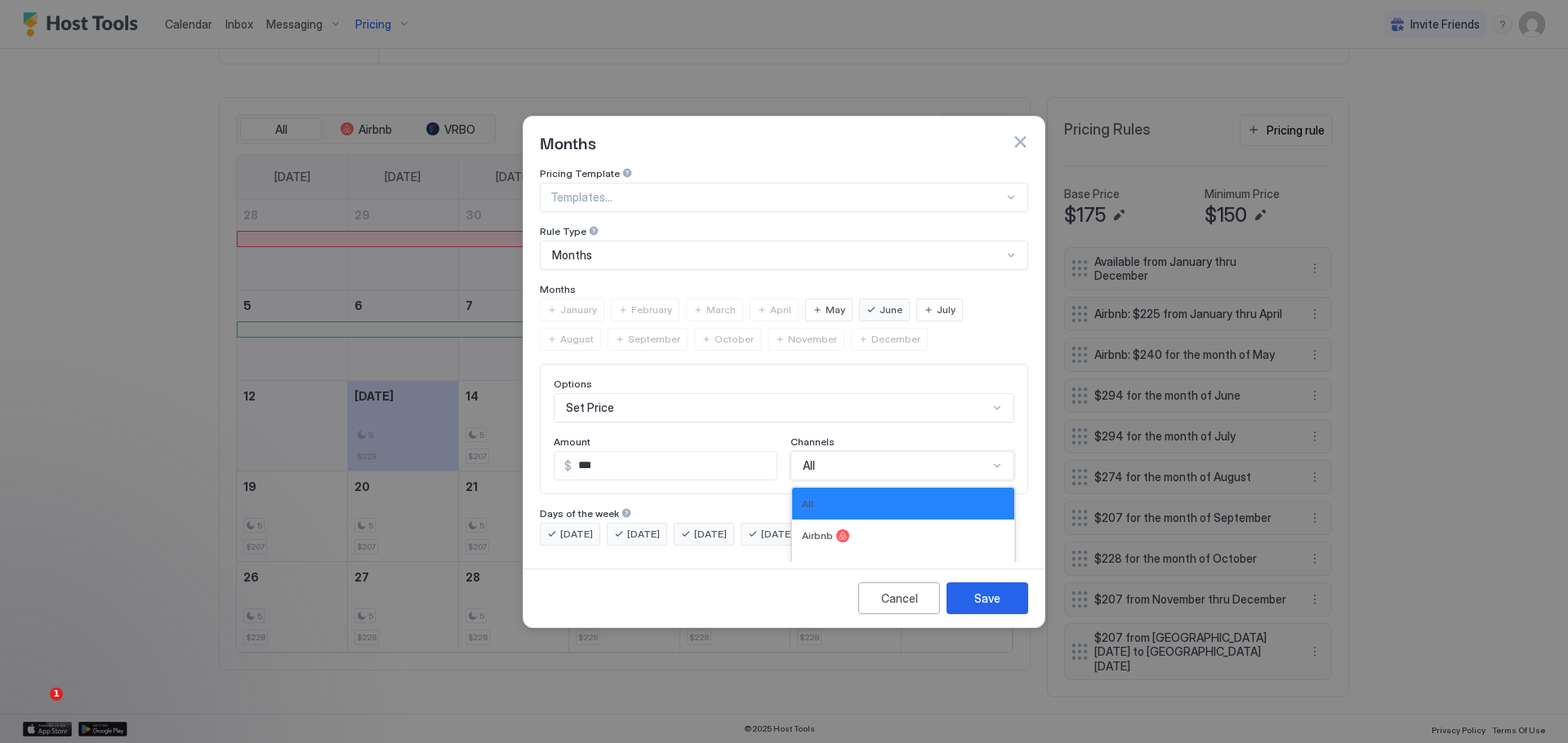
scroll to position [27, 0]
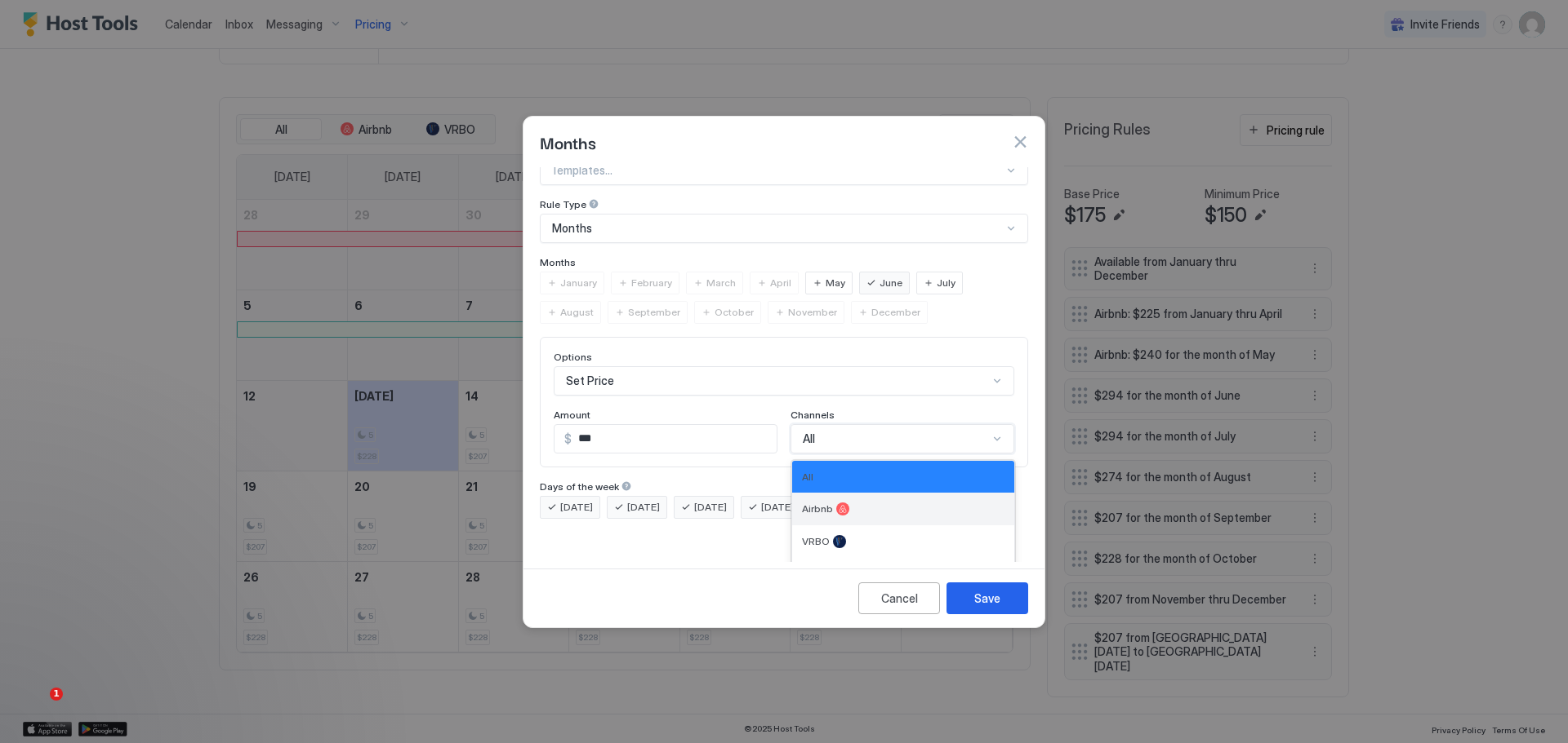
click at [840, 502] on div at bounding box center [842, 509] width 13 height 13
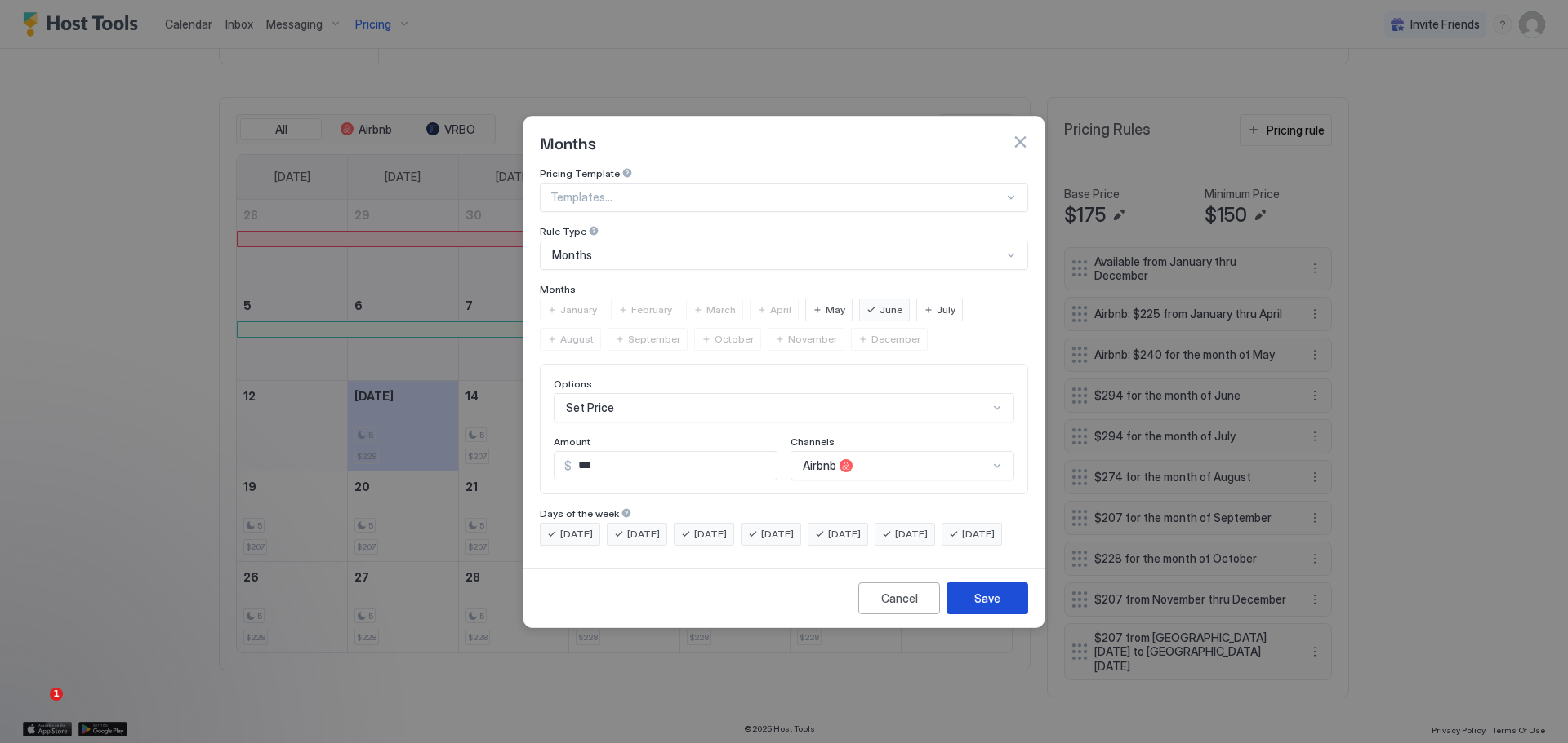
click at [988, 605] on div "Save" at bounding box center [987, 598] width 26 height 17
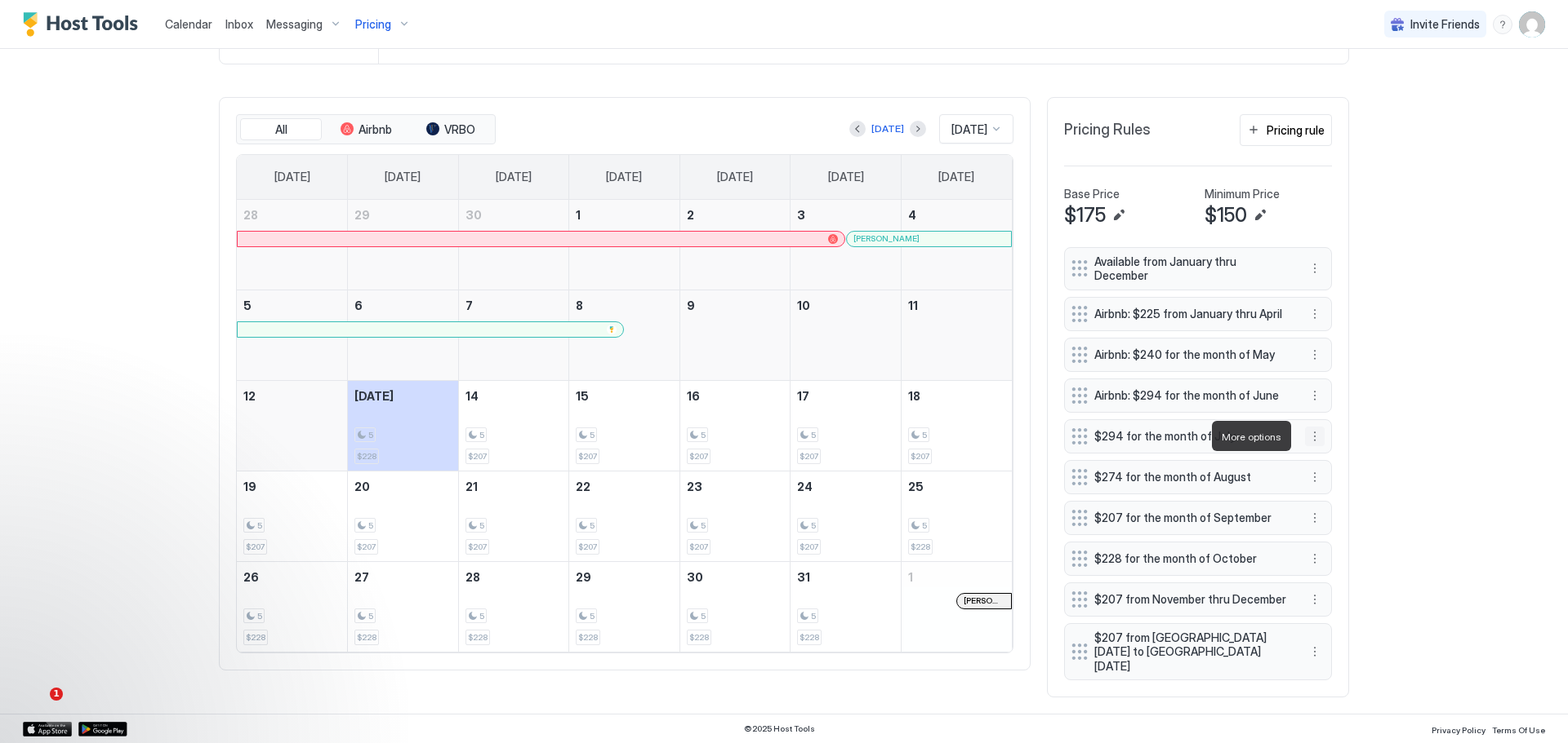
click at [1309, 434] on button "More options" at bounding box center [1315, 437] width 20 height 20
click at [1333, 458] on span "Edit" at bounding box center [1334, 461] width 18 height 12
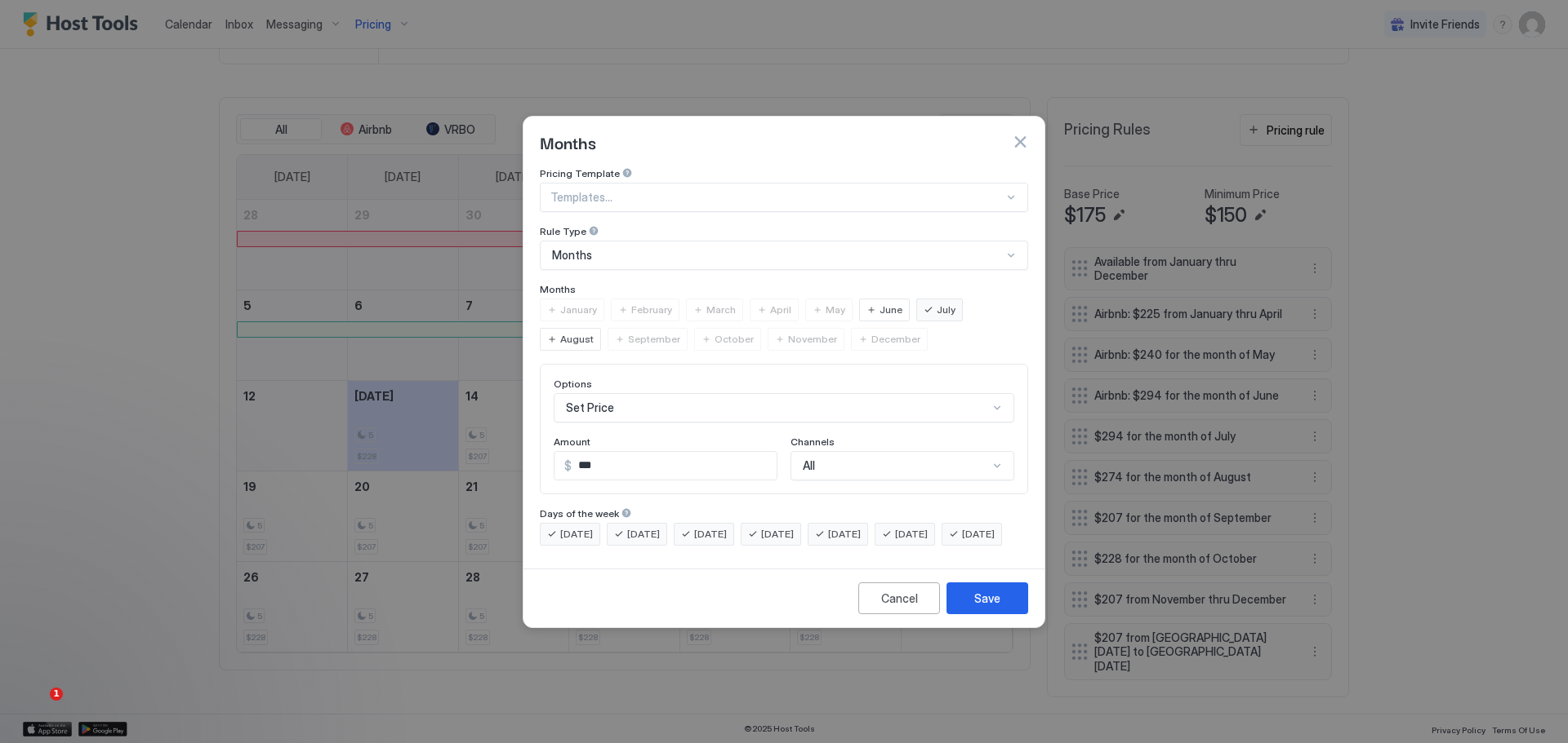
scroll to position [27, 0]
click at [912, 441] on div "Options Set Price Amount $ *** Channels All" at bounding box center [784, 429] width 488 height 131
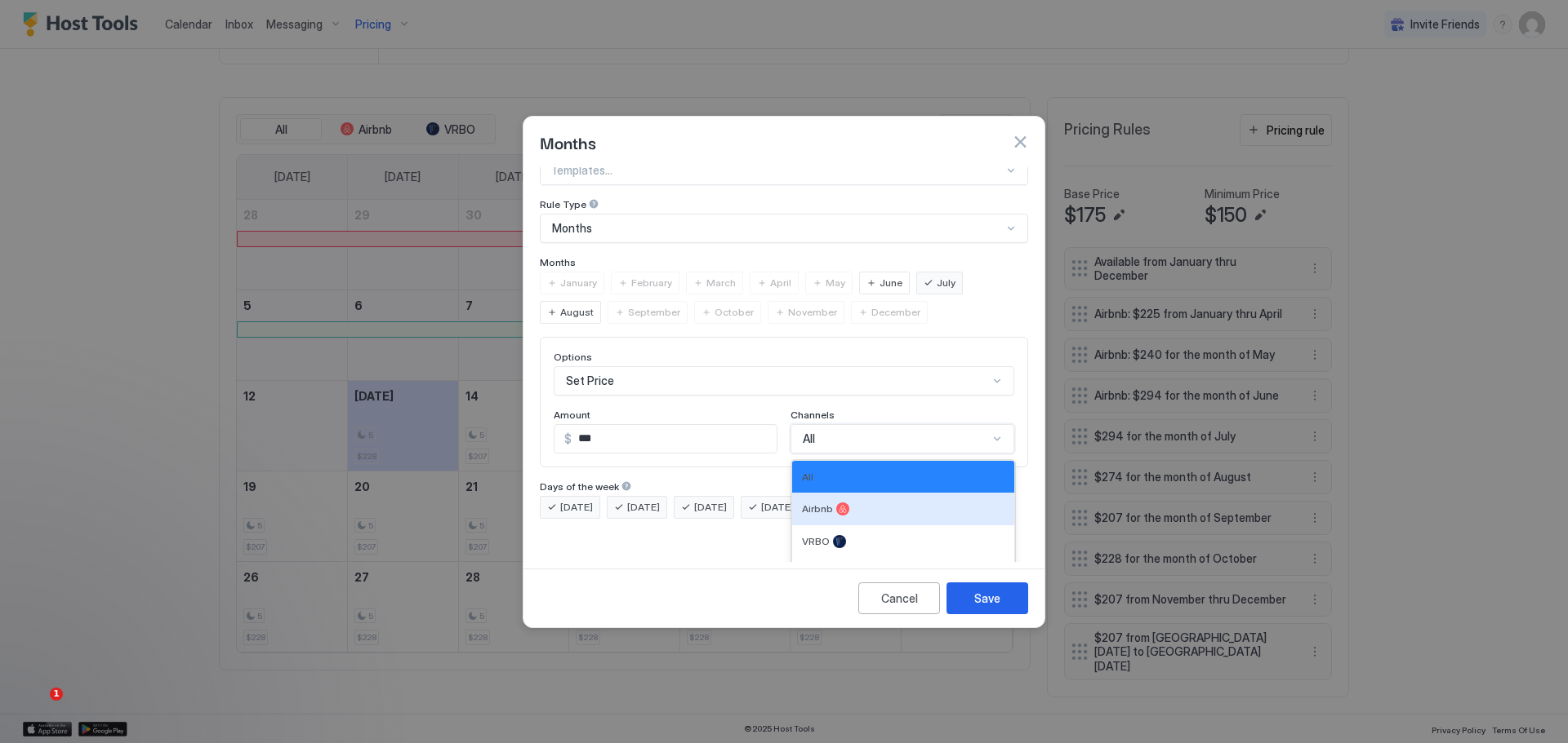
click at [846, 493] on div "Airbnb" at bounding box center [902, 509] width 222 height 33
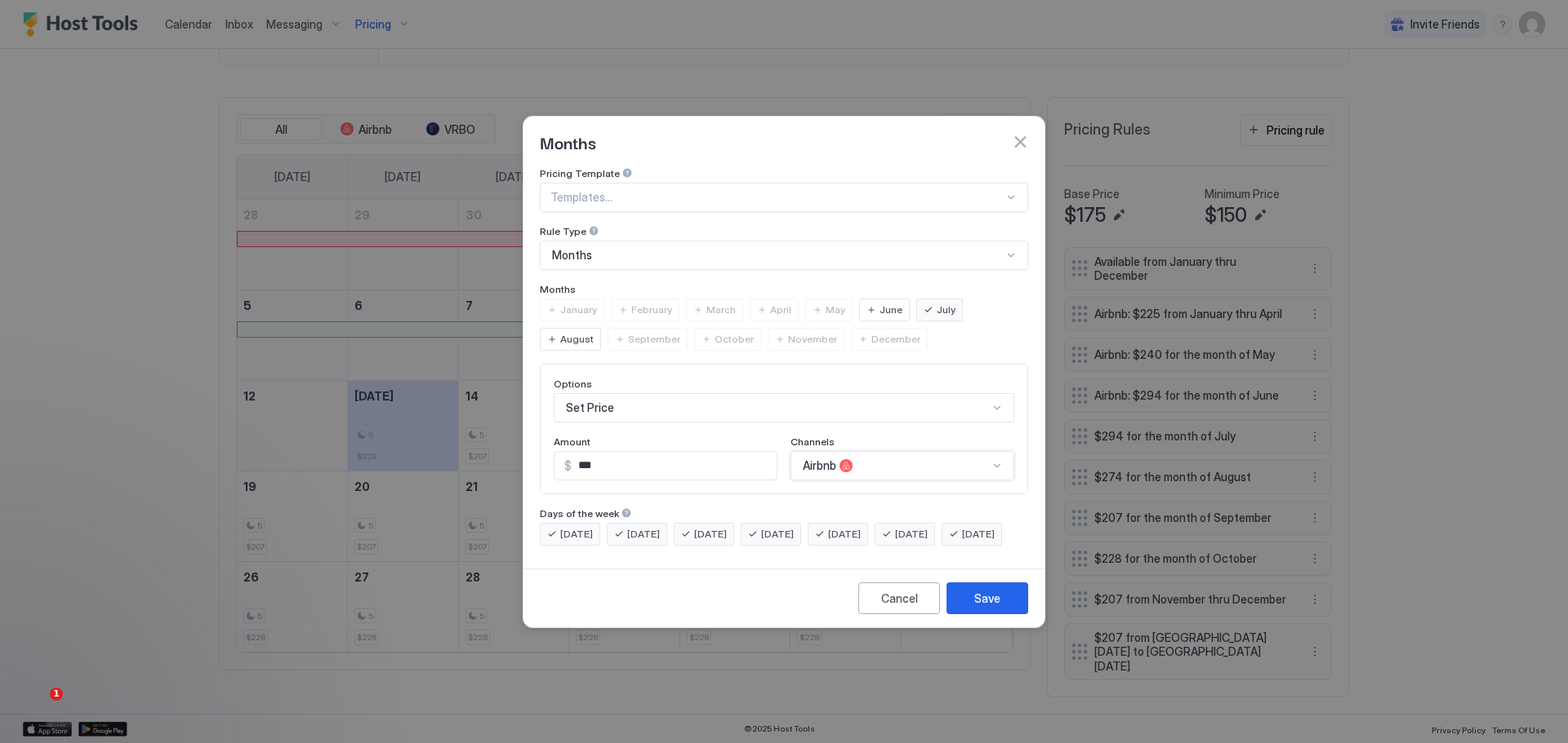
scroll to position [0, 0]
click at [980, 604] on div "Save" at bounding box center [987, 598] width 26 height 17
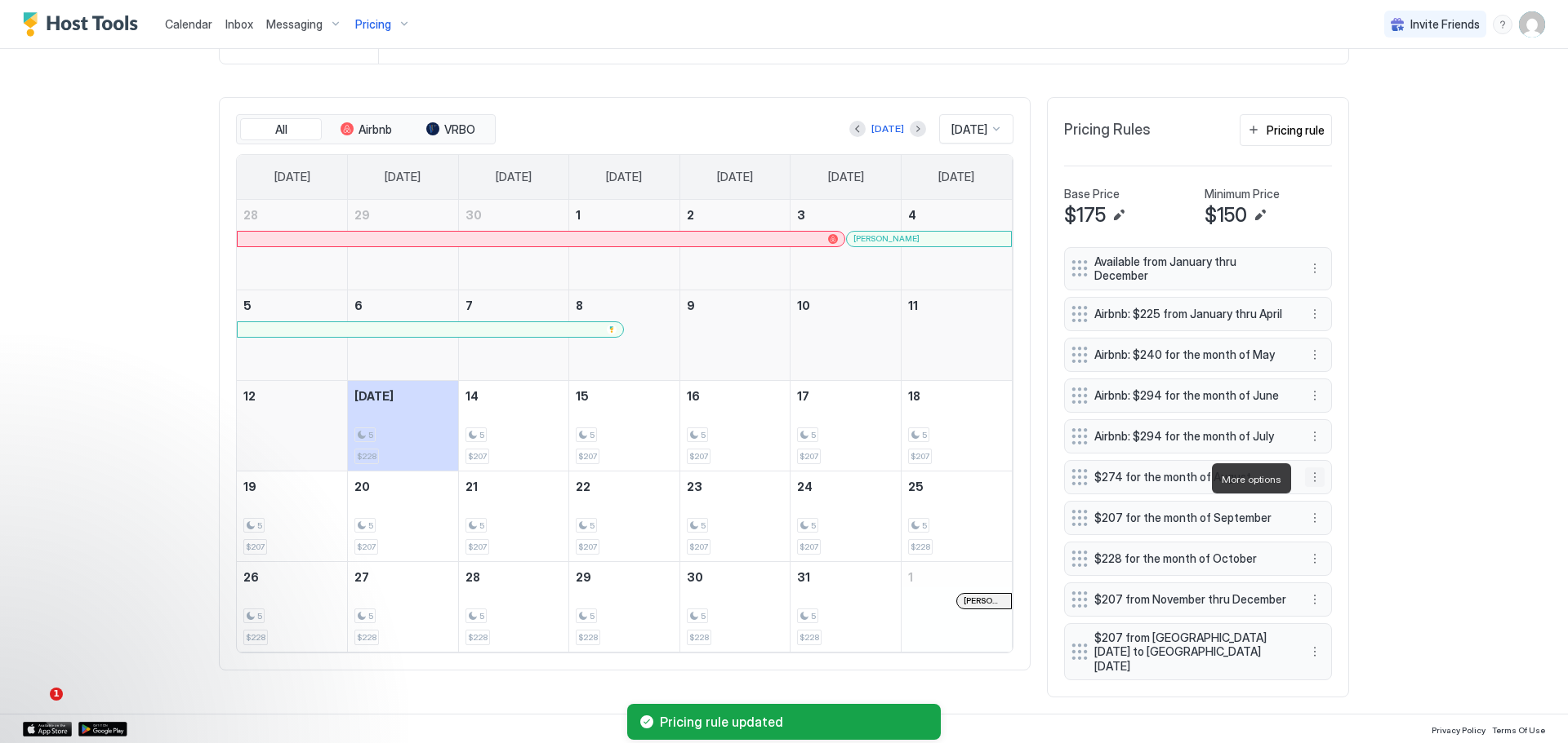
click at [1313, 476] on button "More options" at bounding box center [1315, 478] width 20 height 20
click at [1337, 502] on span "Edit" at bounding box center [1334, 504] width 18 height 12
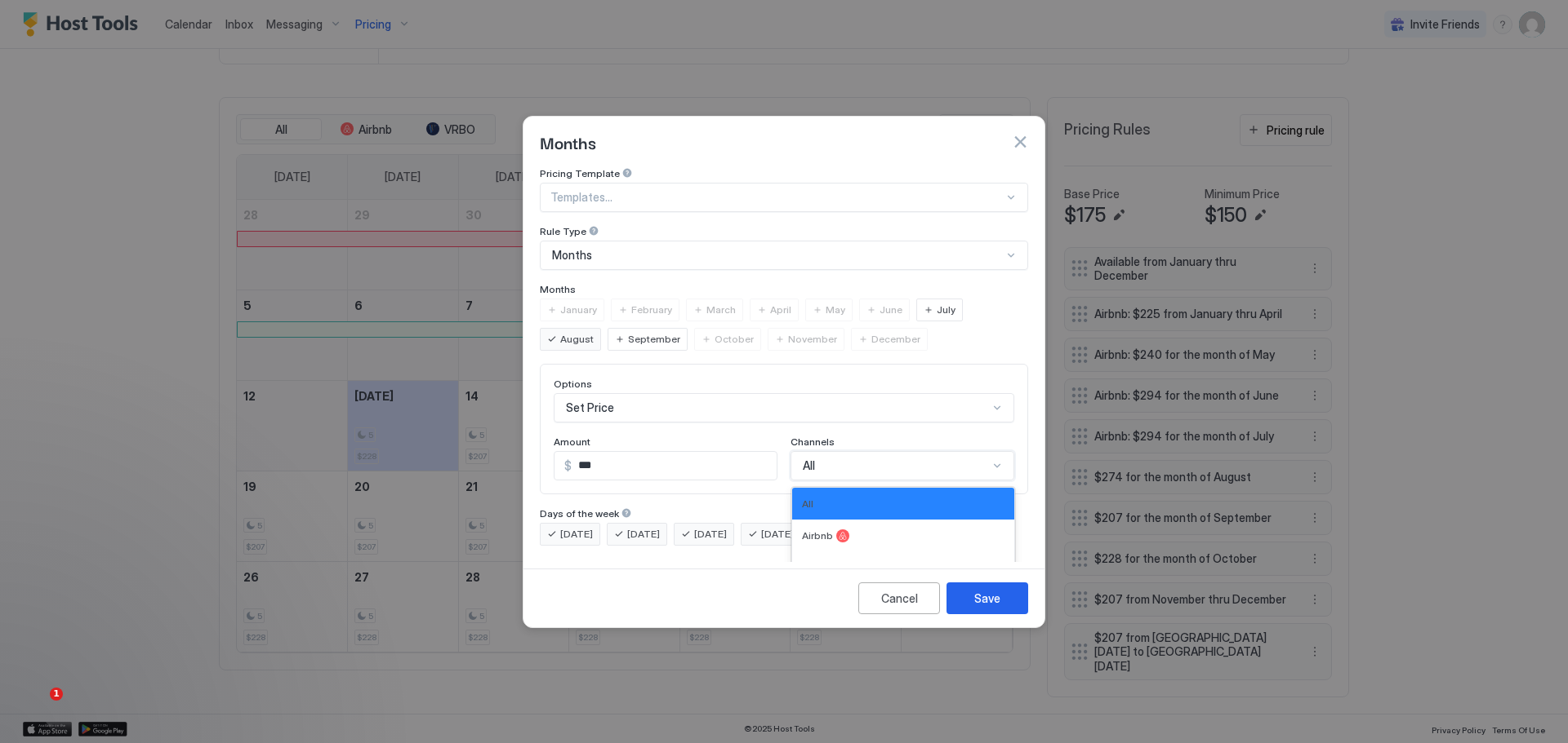
scroll to position [27, 0]
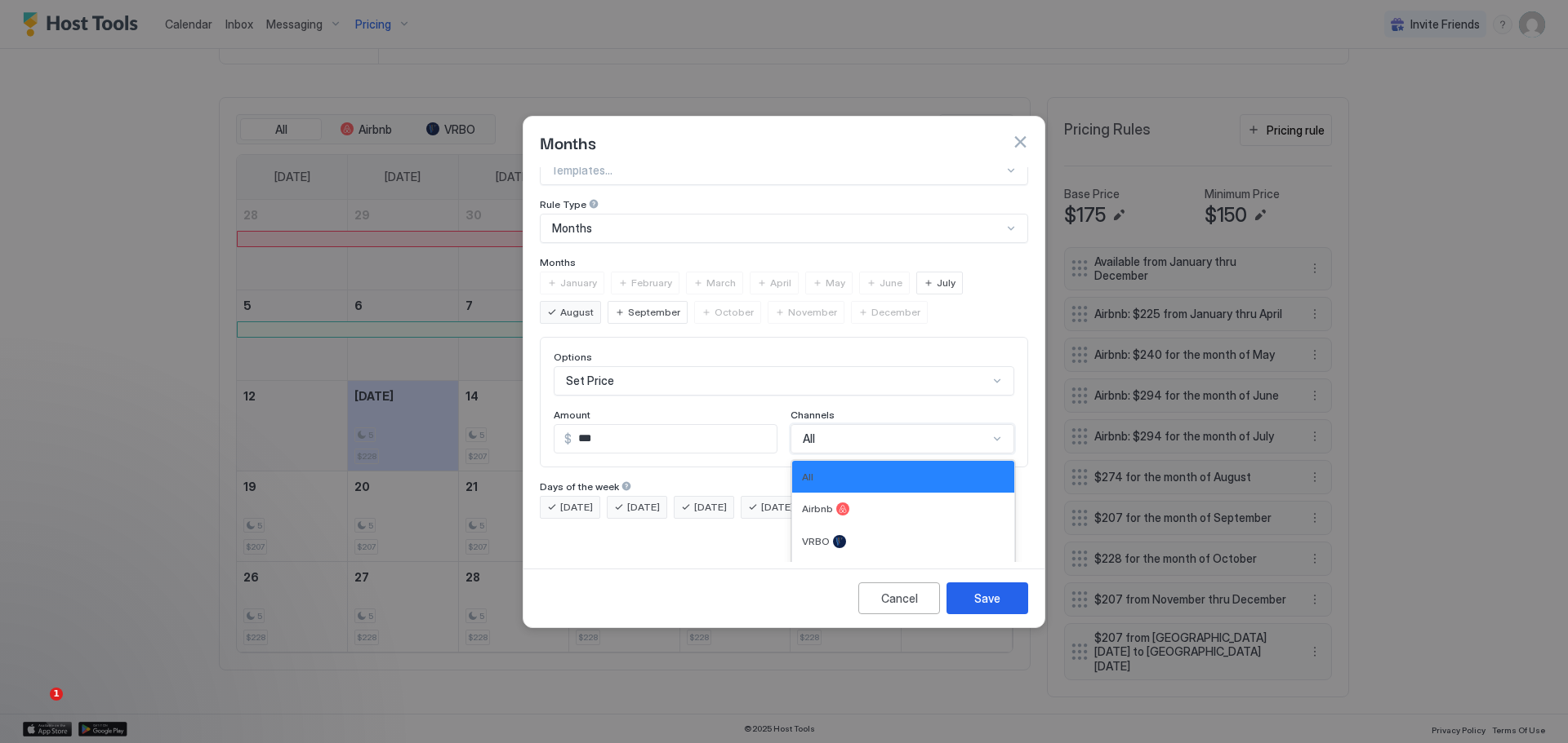
click at [947, 451] on div "4 results available. Use Up and Down to choose options, press Enter to select t…" at bounding box center [902, 438] width 224 height 29
click at [870, 493] on div "Airbnb" at bounding box center [902, 509] width 222 height 33
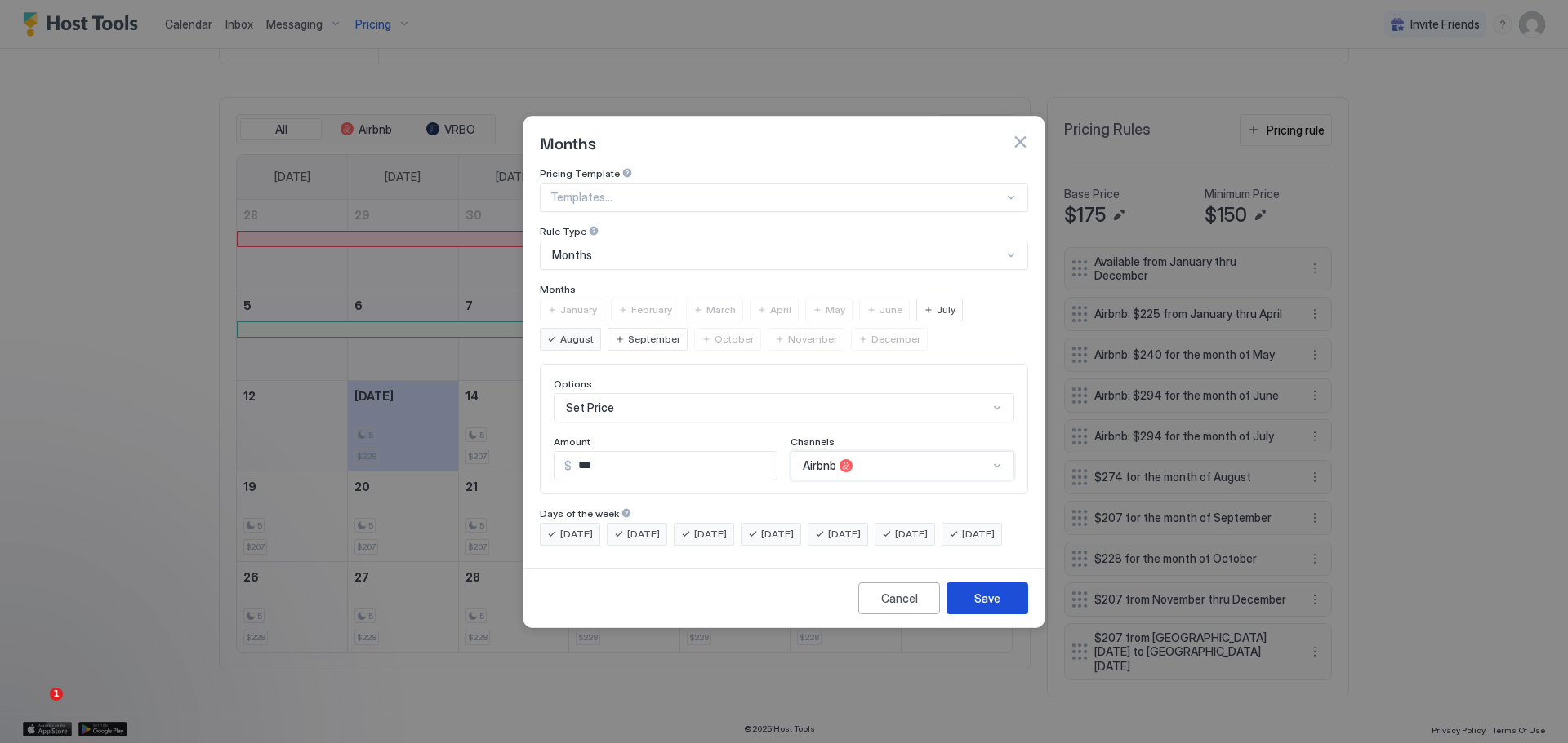
click at [986, 607] on div "Save" at bounding box center [987, 598] width 26 height 17
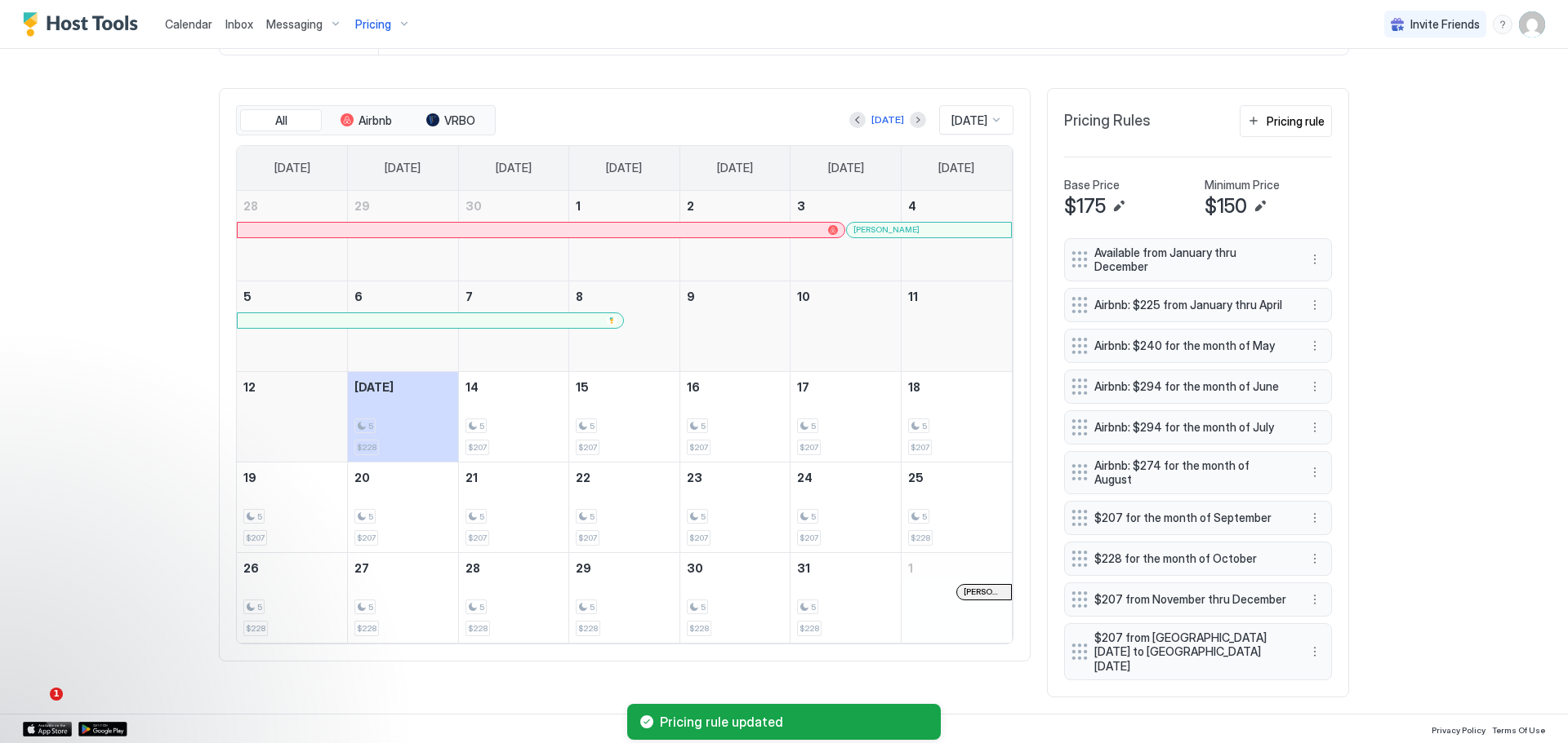
click at [1221, 519] on span "$207 for the month of September" at bounding box center [1191, 518] width 194 height 14
click at [1309, 516] on button "More options" at bounding box center [1315, 518] width 20 height 20
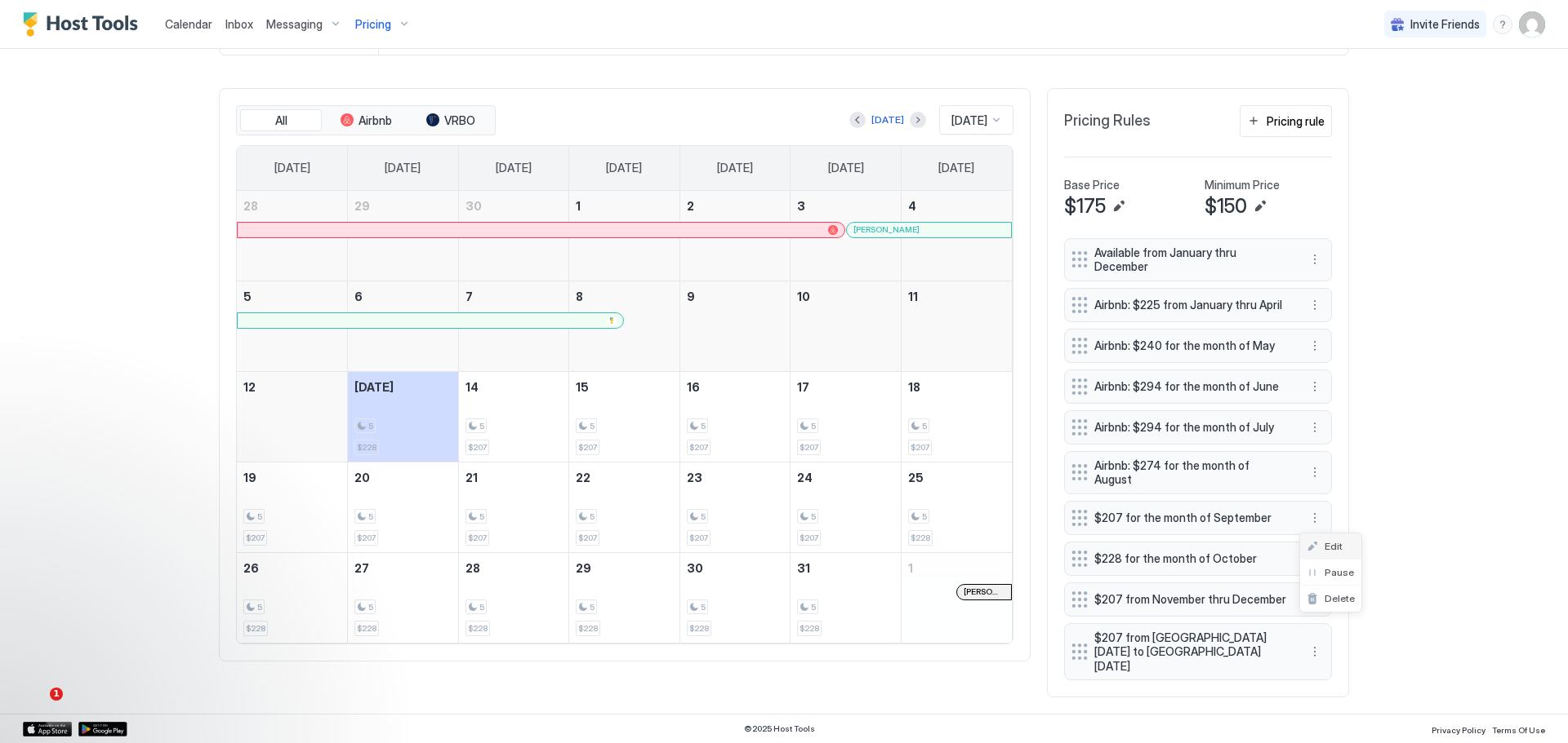
click at [1332, 543] on span "Edit" at bounding box center [1334, 546] width 18 height 12
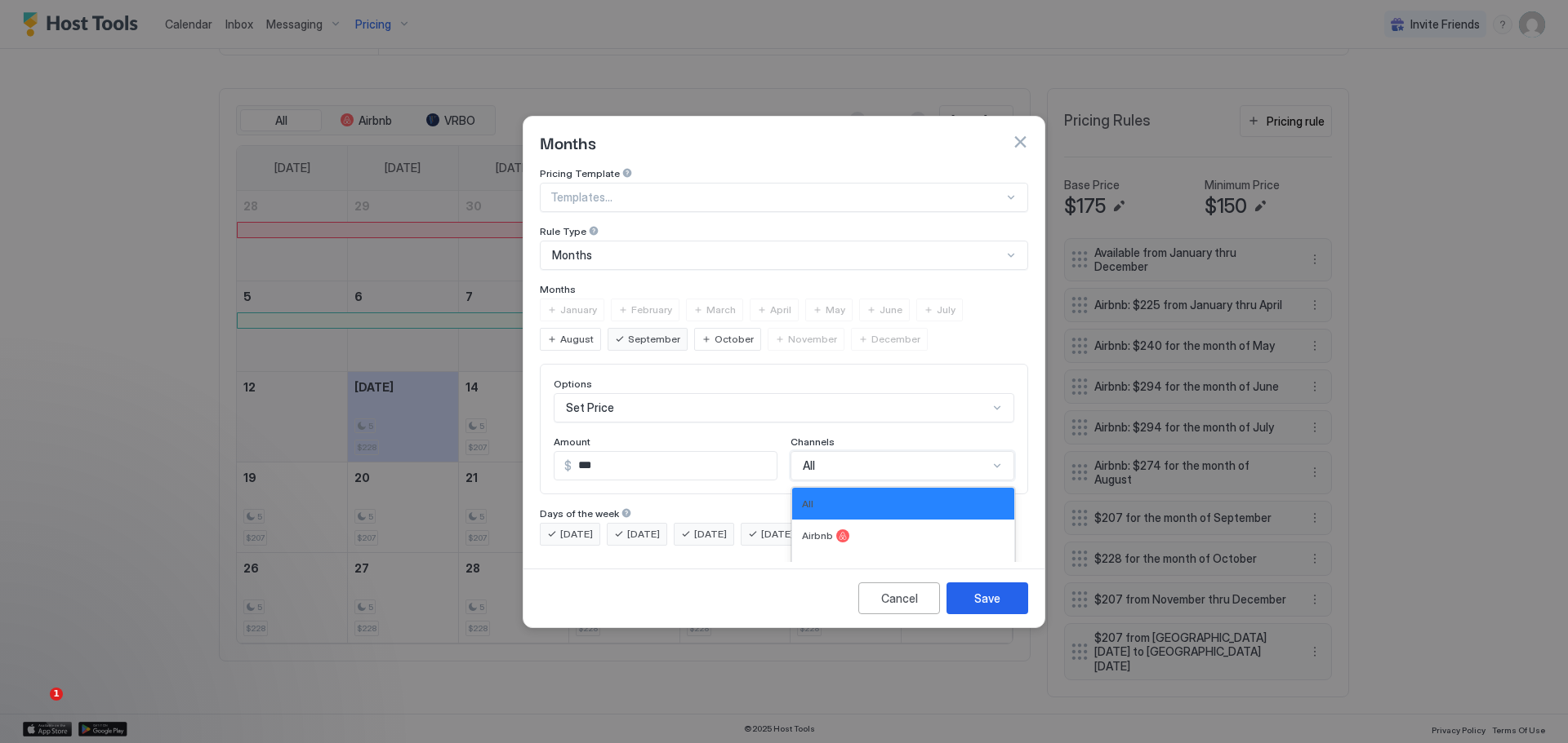
click at [983, 452] on div "4 results available. Use Up and Down to choose options, press Enter to select t…" at bounding box center [902, 466] width 224 height 29
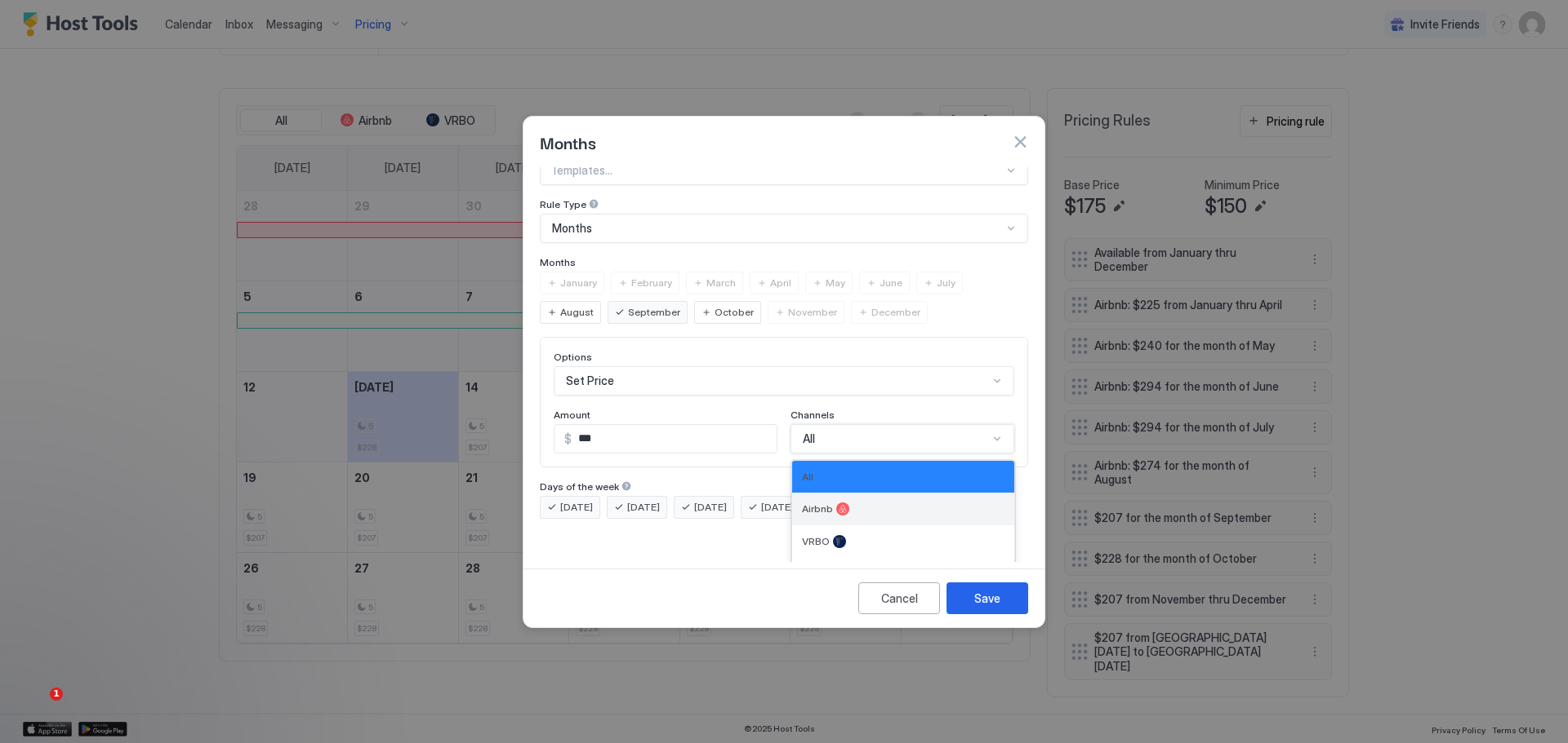
click at [869, 502] on div "Airbnb" at bounding box center [902, 509] width 202 height 13
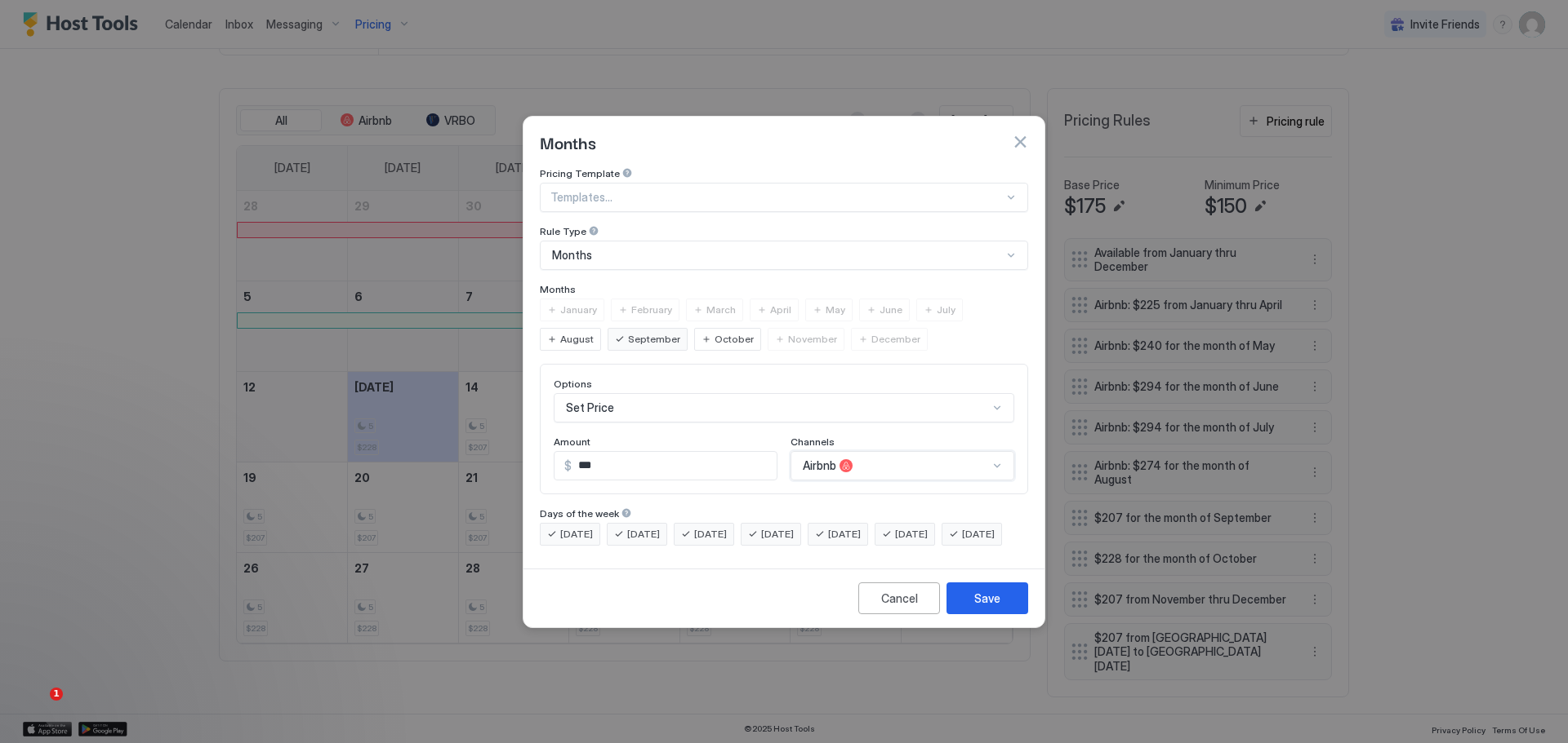
scroll to position [0, 0]
click at [977, 602] on button "Save" at bounding box center [988, 599] width 82 height 32
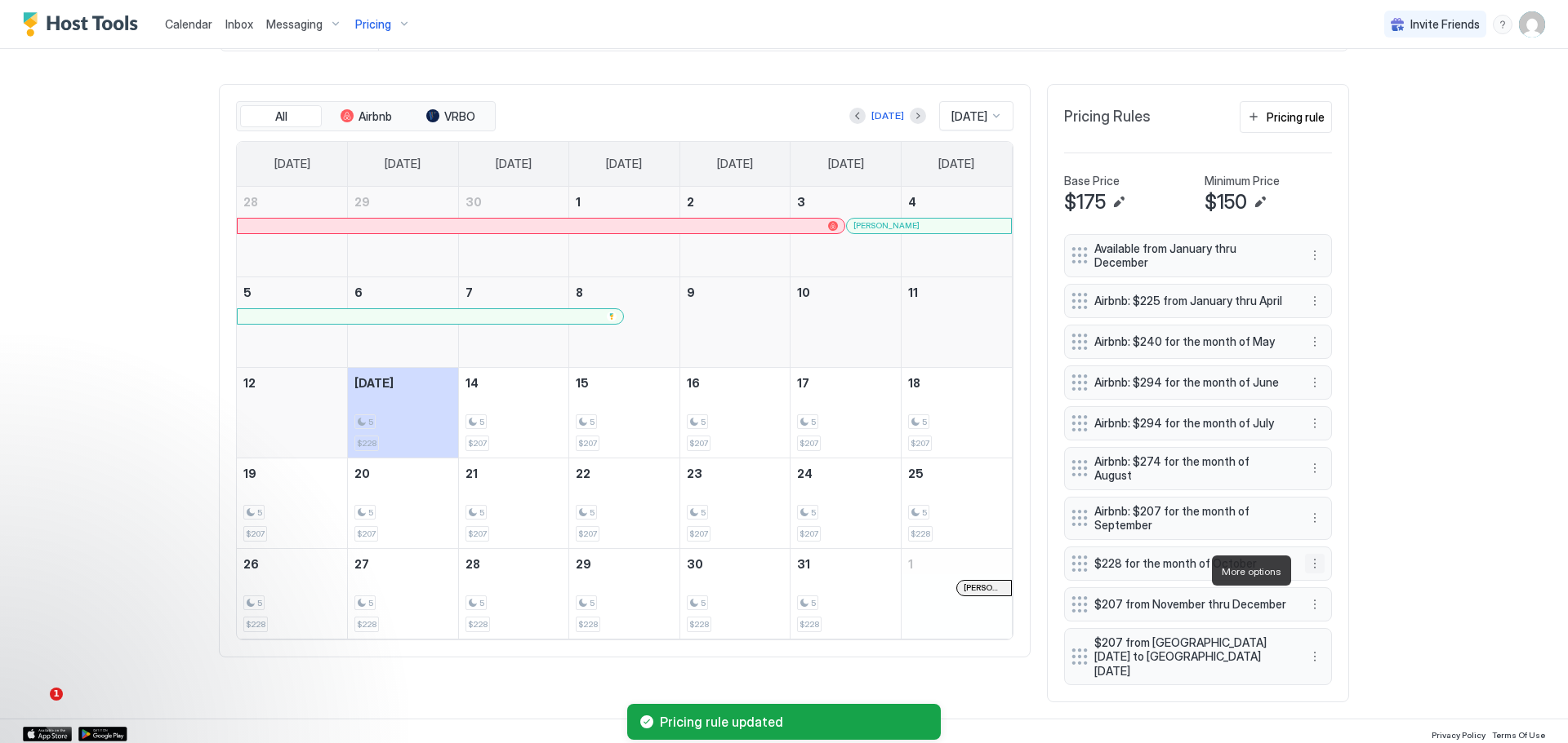
click at [1310, 565] on button "More options" at bounding box center [1315, 564] width 20 height 20
click at [1333, 591] on span "Edit" at bounding box center [1334, 596] width 18 height 12
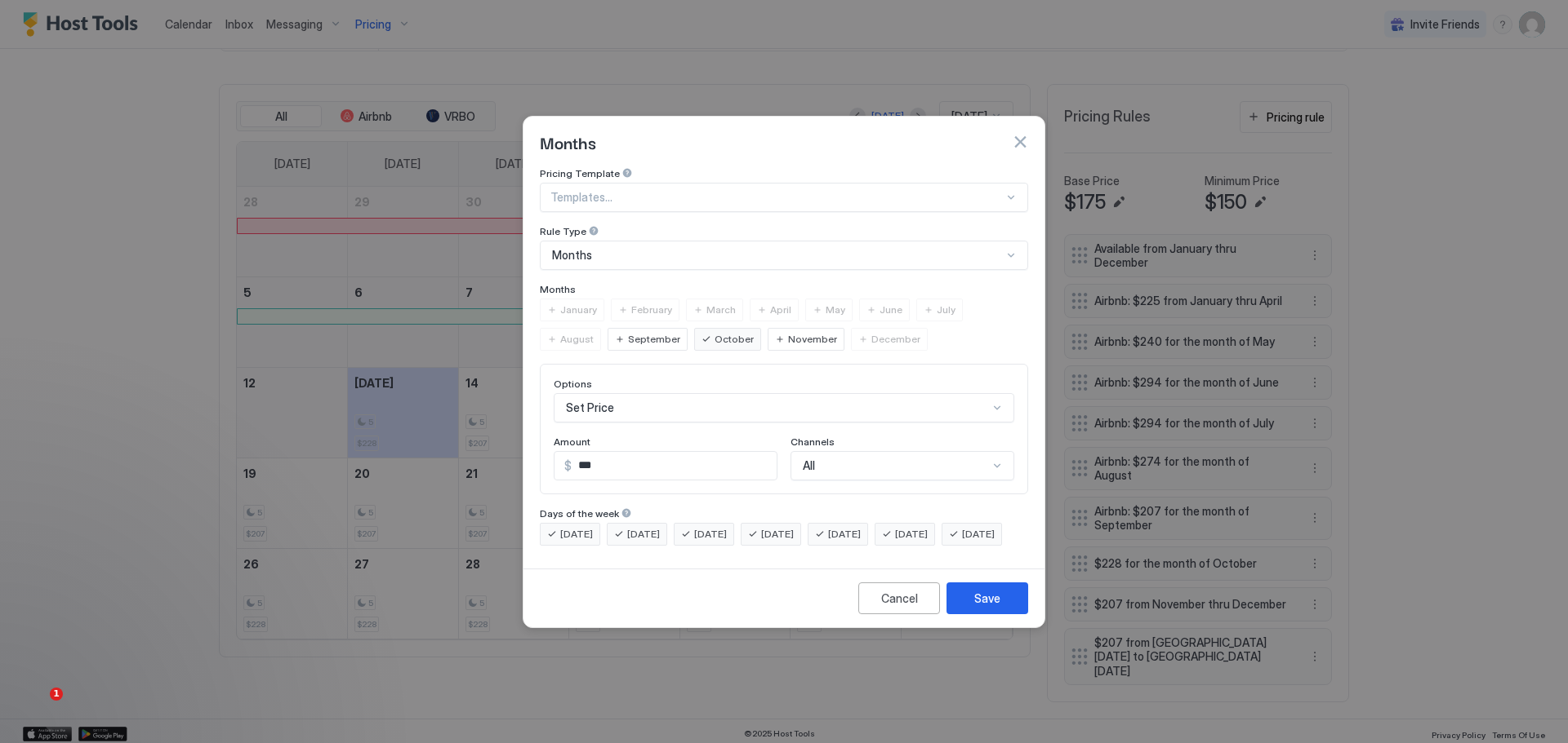
scroll to position [27, 0]
click at [995, 452] on div "All" at bounding box center [902, 466] width 224 height 29
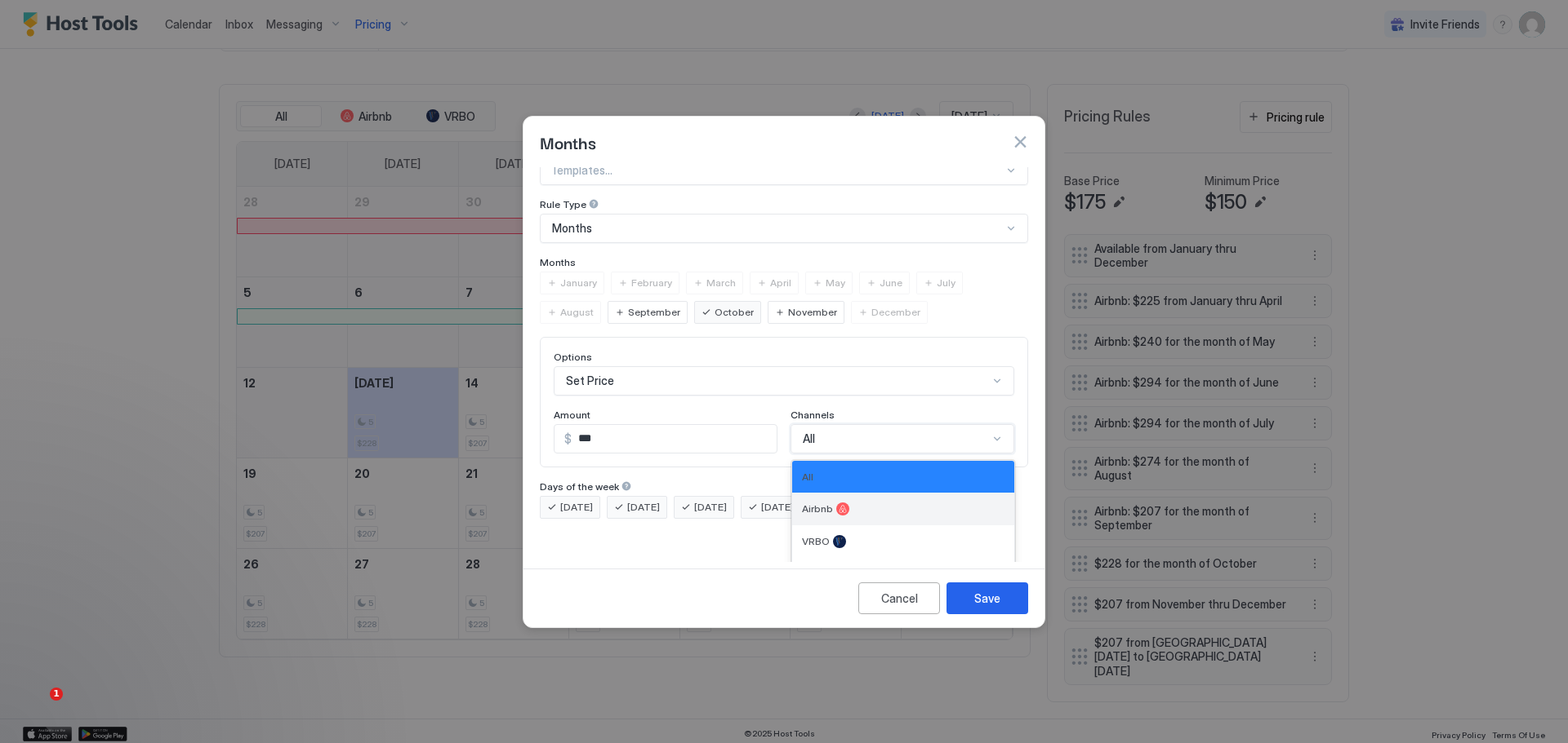
click at [845, 493] on div "Airbnb" at bounding box center [902, 509] width 222 height 33
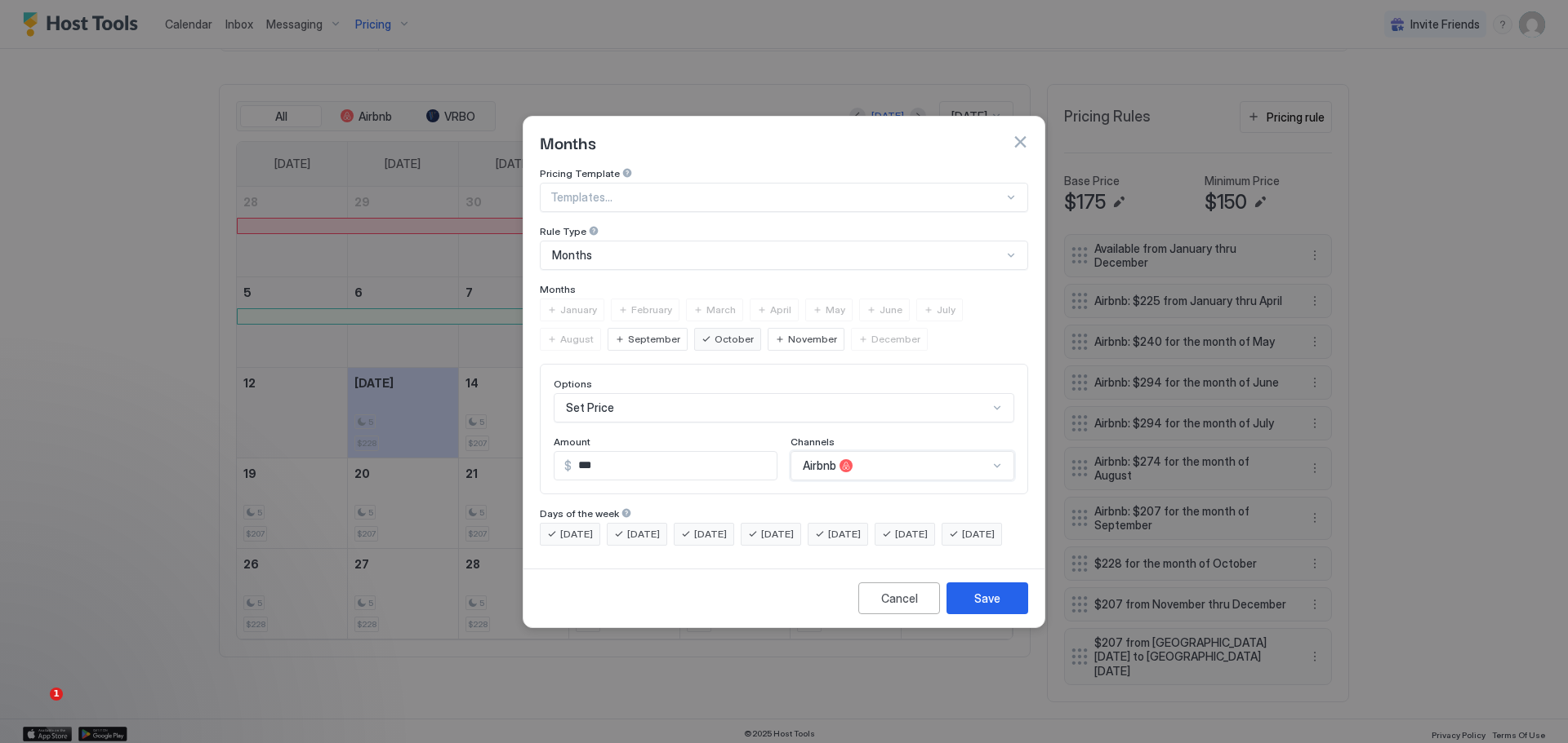
scroll to position [0, 0]
click at [981, 605] on div "Save" at bounding box center [987, 598] width 26 height 17
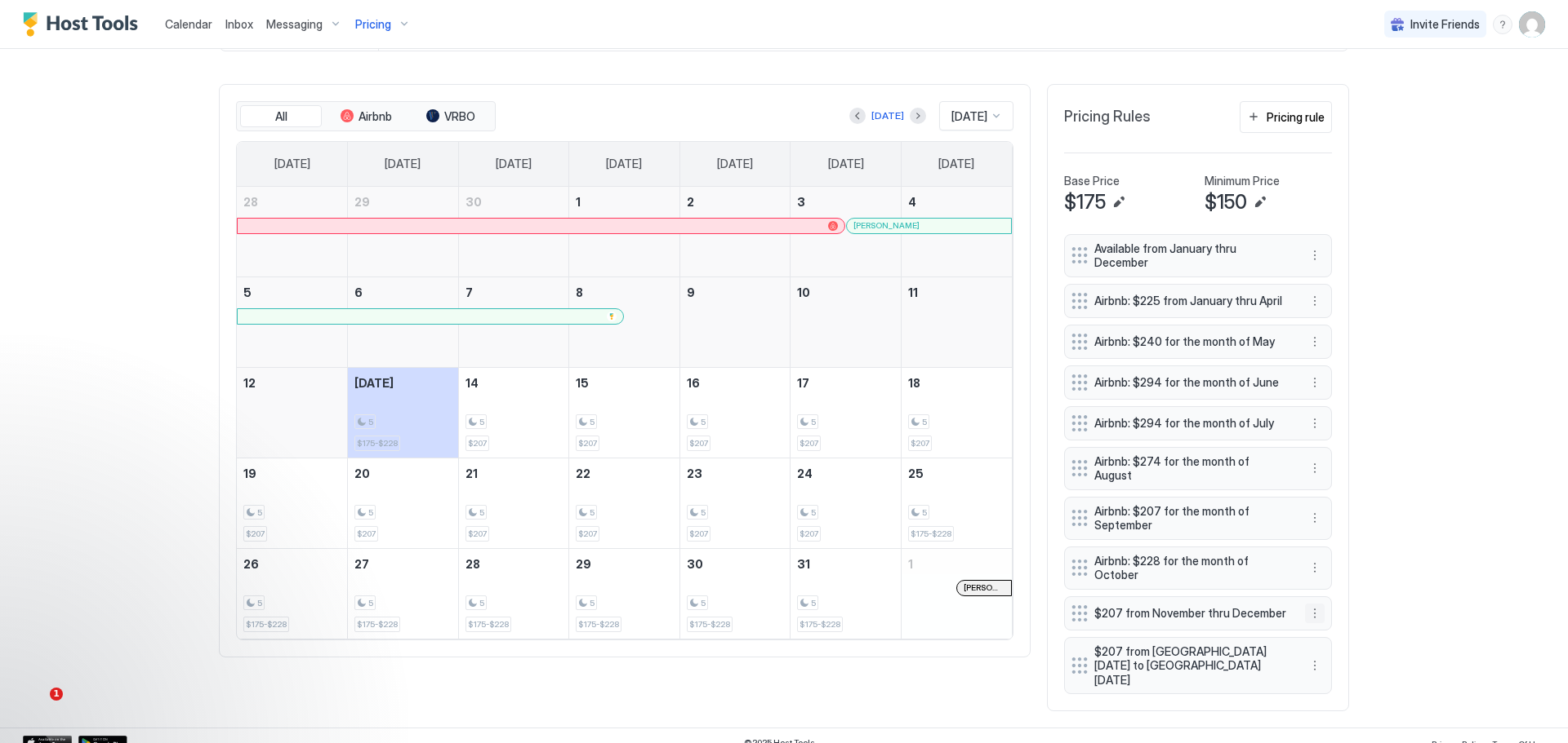
click at [1311, 616] on button "More options" at bounding box center [1315, 614] width 20 height 20
click at [1327, 646] on span "Edit" at bounding box center [1334, 646] width 18 height 12
click at [1309, 620] on button "More options" at bounding box center [1315, 614] width 20 height 20
click at [1331, 642] on span "Edit" at bounding box center [1334, 646] width 18 height 12
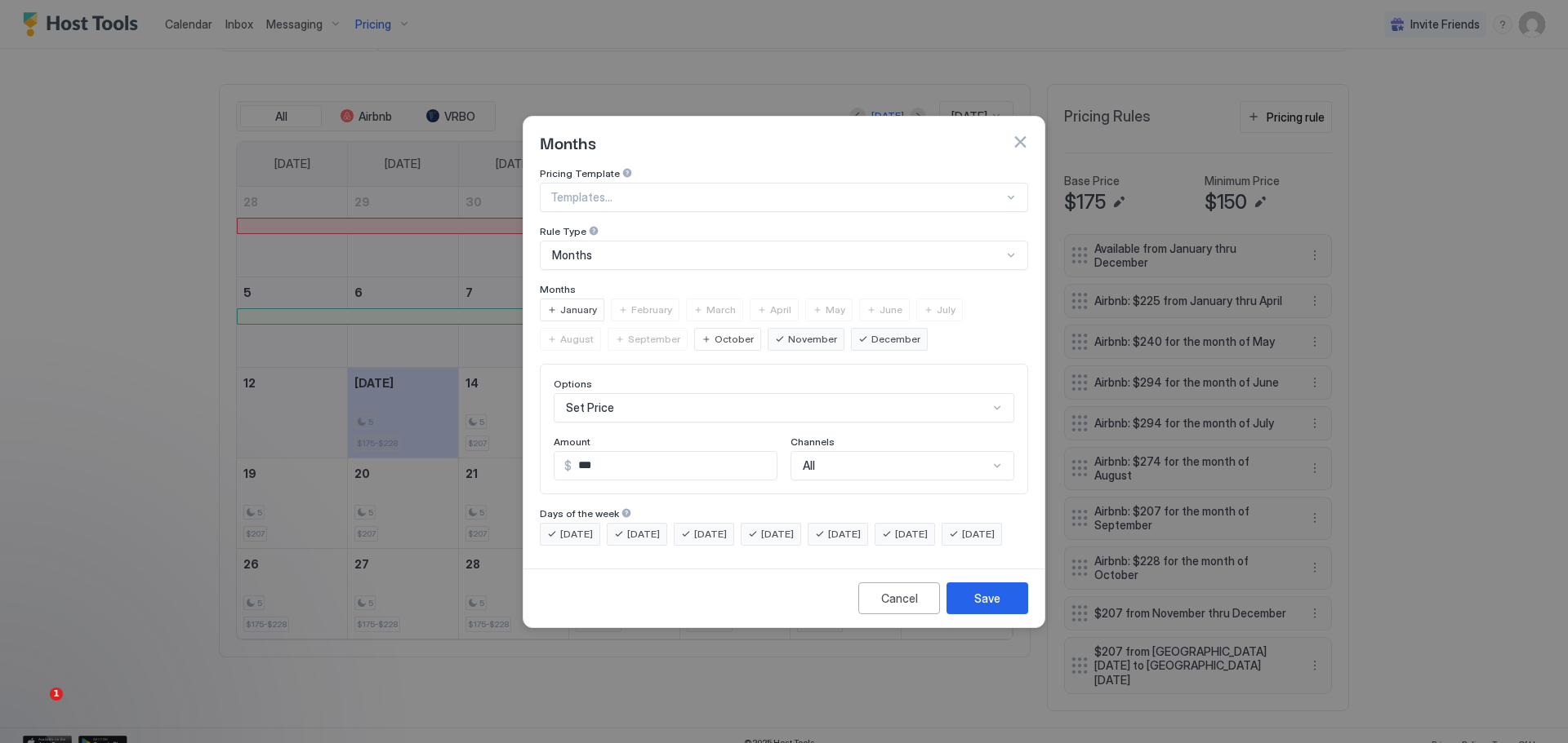
click at [955, 452] on div "All" at bounding box center [902, 466] width 224 height 29
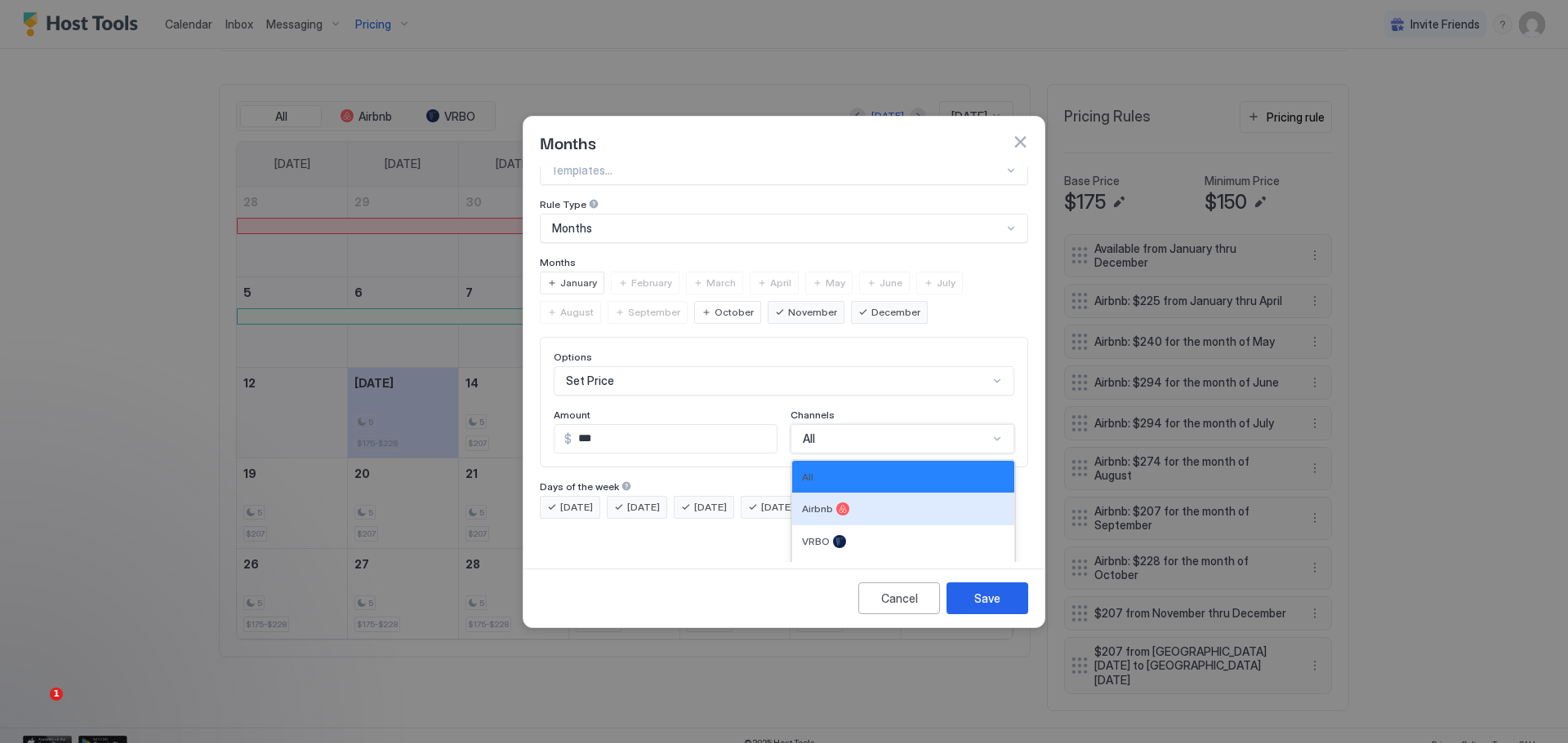
click at [833, 493] on div "Airbnb" at bounding box center [902, 509] width 222 height 33
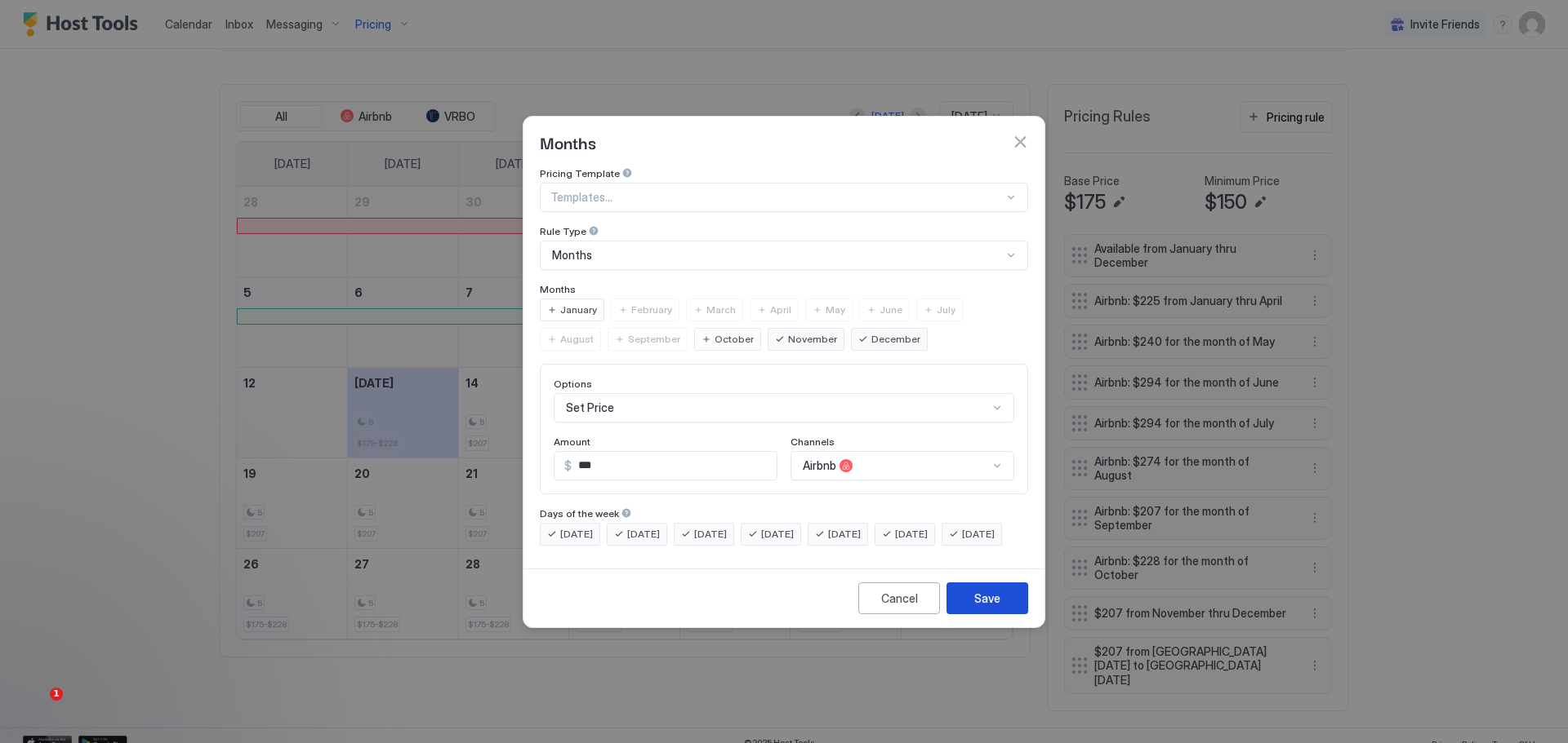
click at [986, 607] on div "Save" at bounding box center [987, 598] width 26 height 17
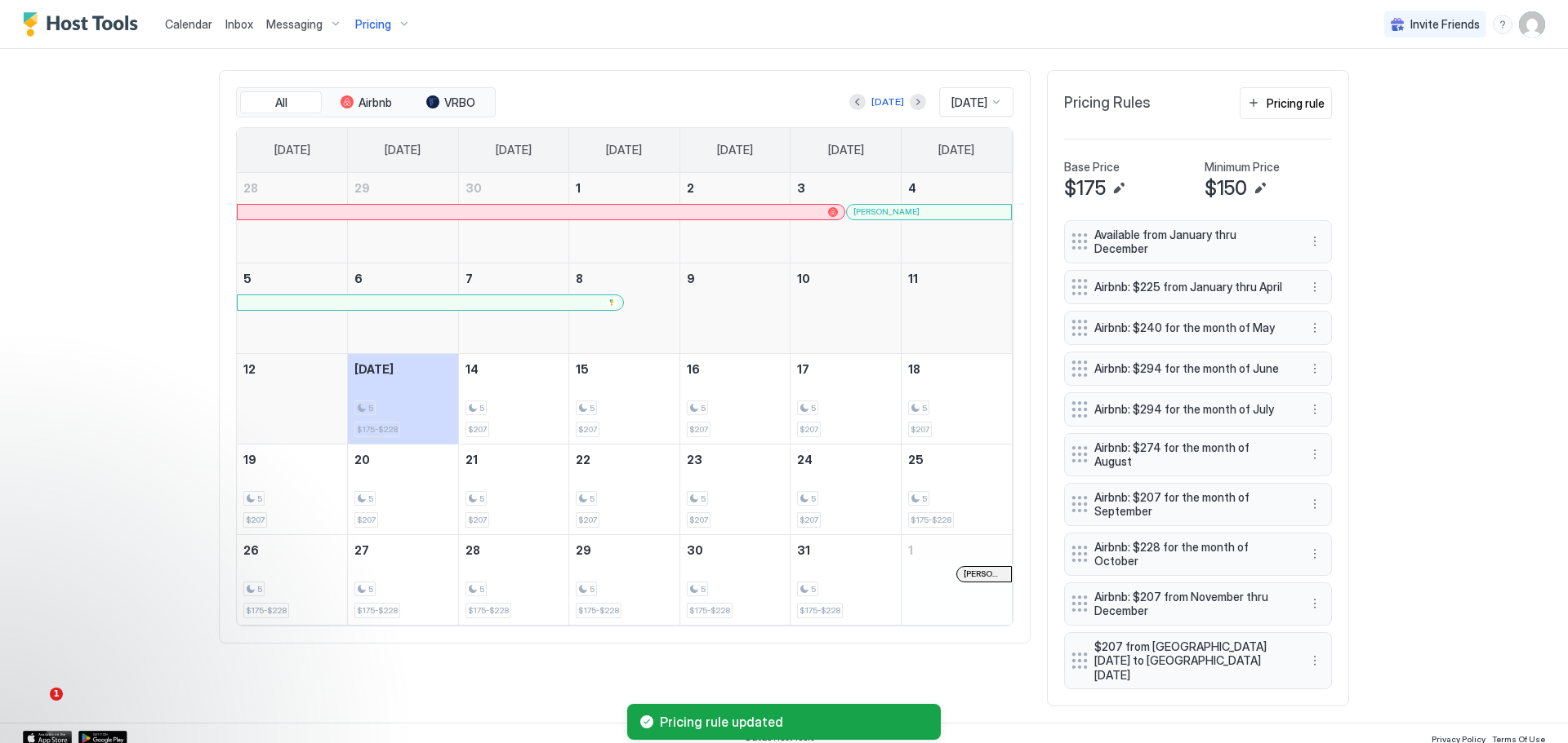
scroll to position [480, 0]
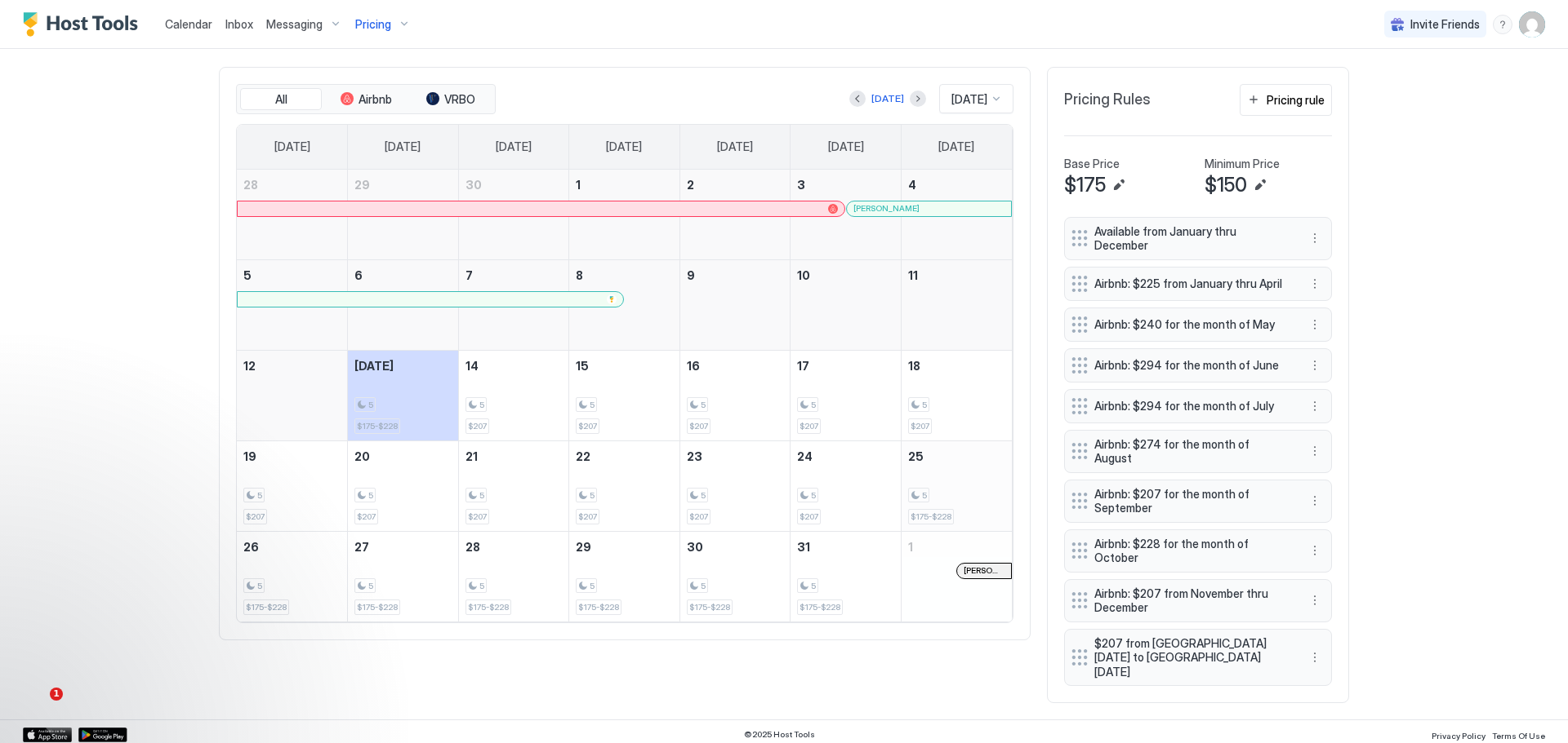
click at [932, 512] on div "5 $175-$228" at bounding box center [956, 486] width 97 height 77
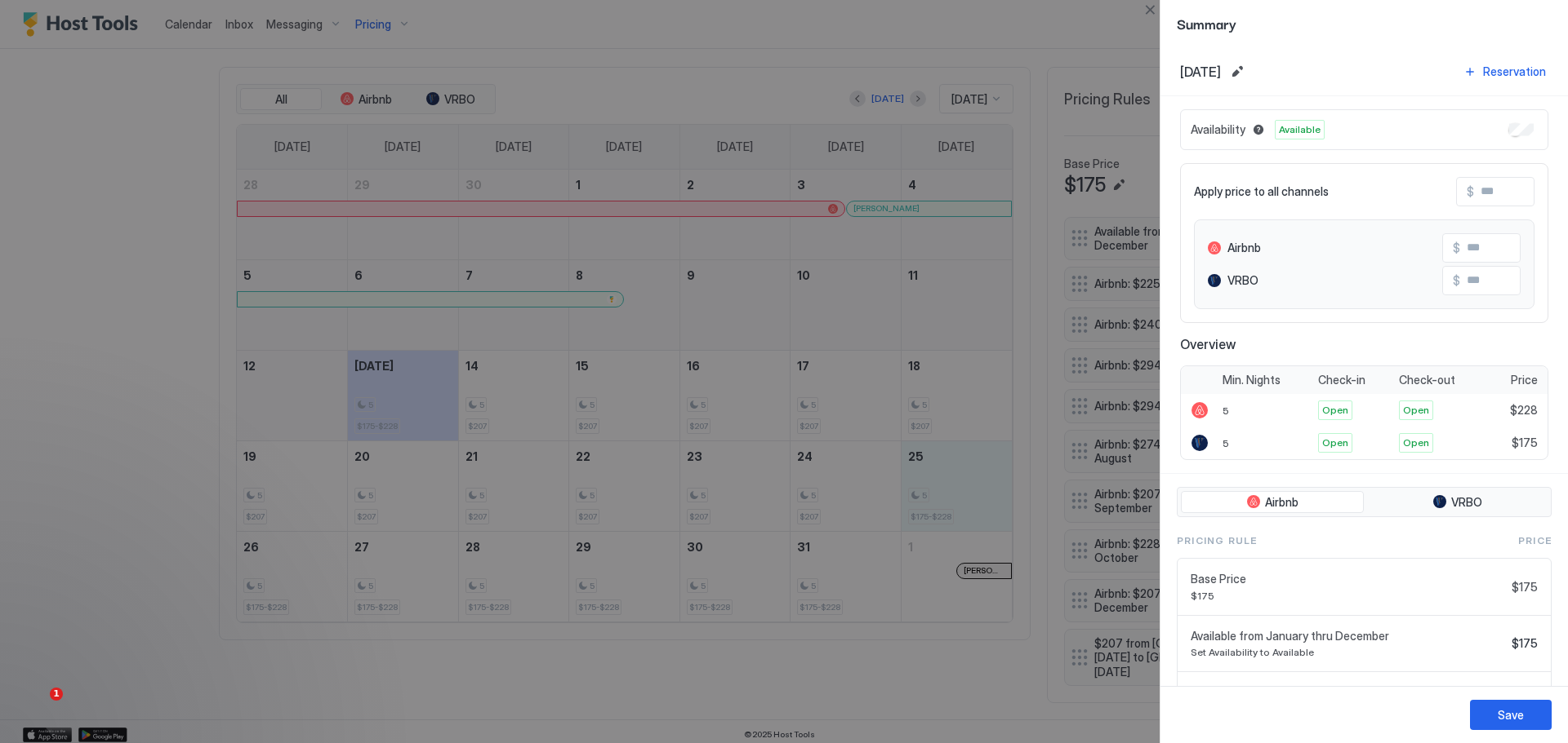
click at [1005, 296] on div at bounding box center [784, 372] width 1568 height 743
click at [1135, 41] on div at bounding box center [784, 372] width 1568 height 743
click at [1147, 9] on button "Close" at bounding box center [1150, 10] width 20 height 20
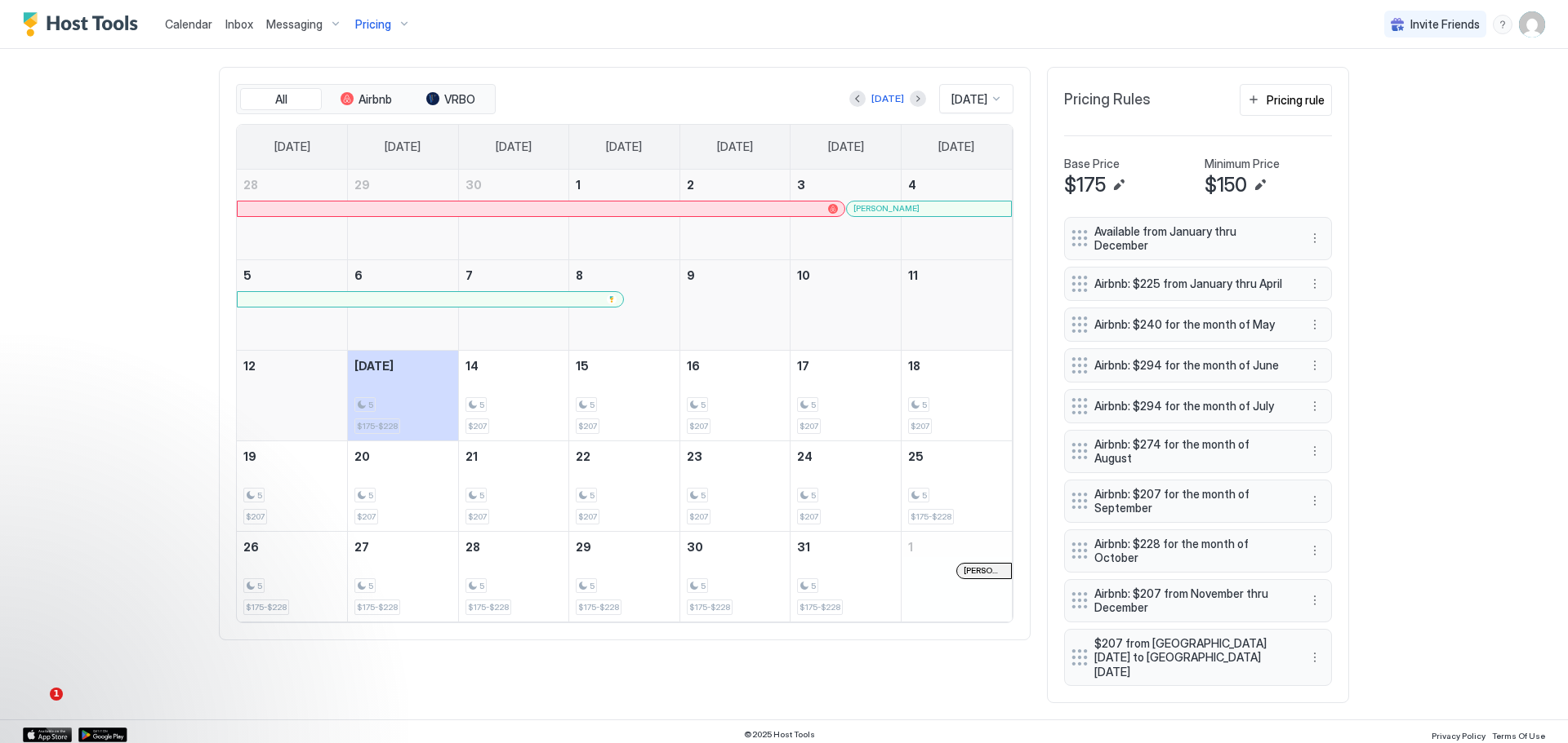
click at [386, 17] on span "Pricing" at bounding box center [373, 24] width 36 height 14
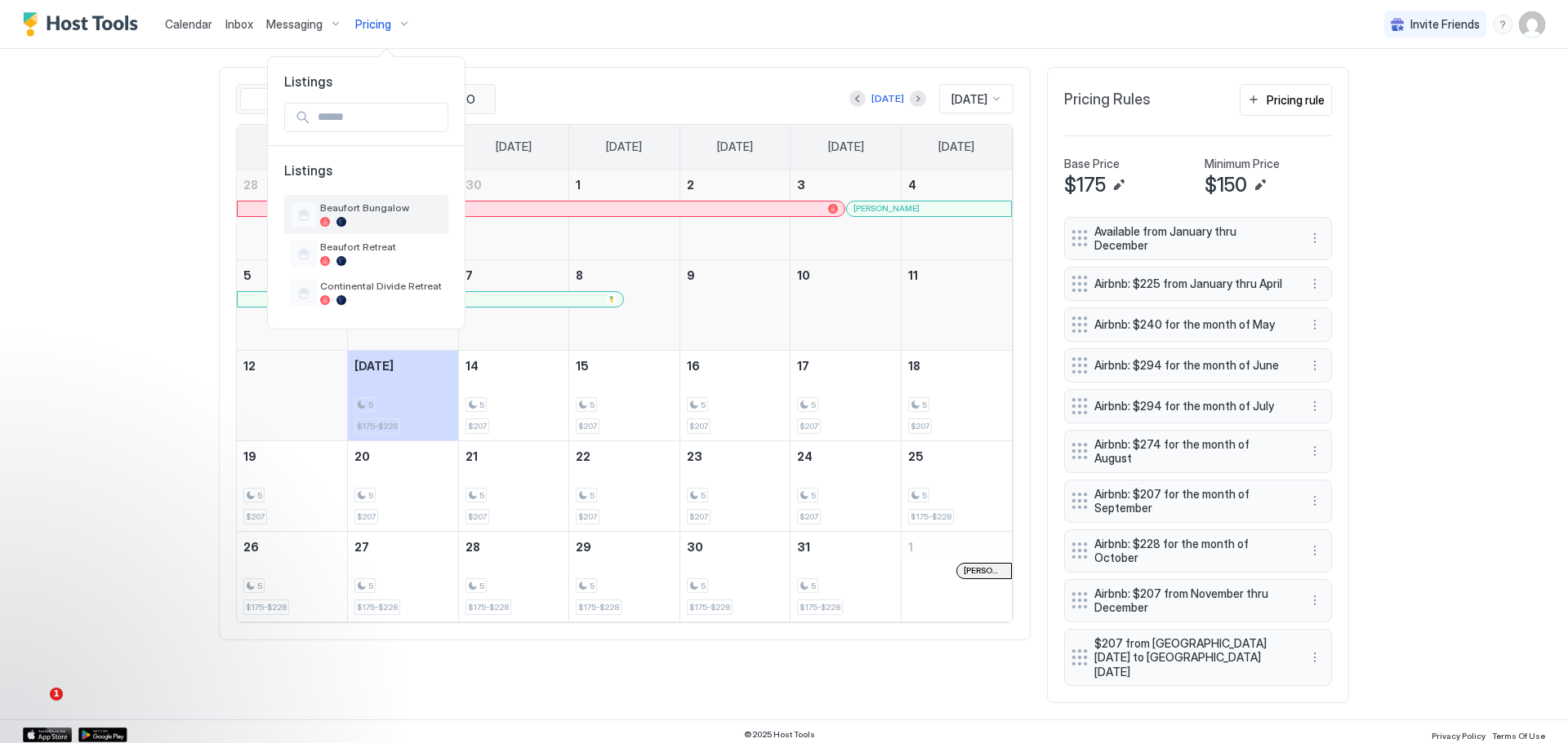
click at [349, 208] on span "Beaufort Bungalow" at bounding box center [381, 208] width 121 height 12
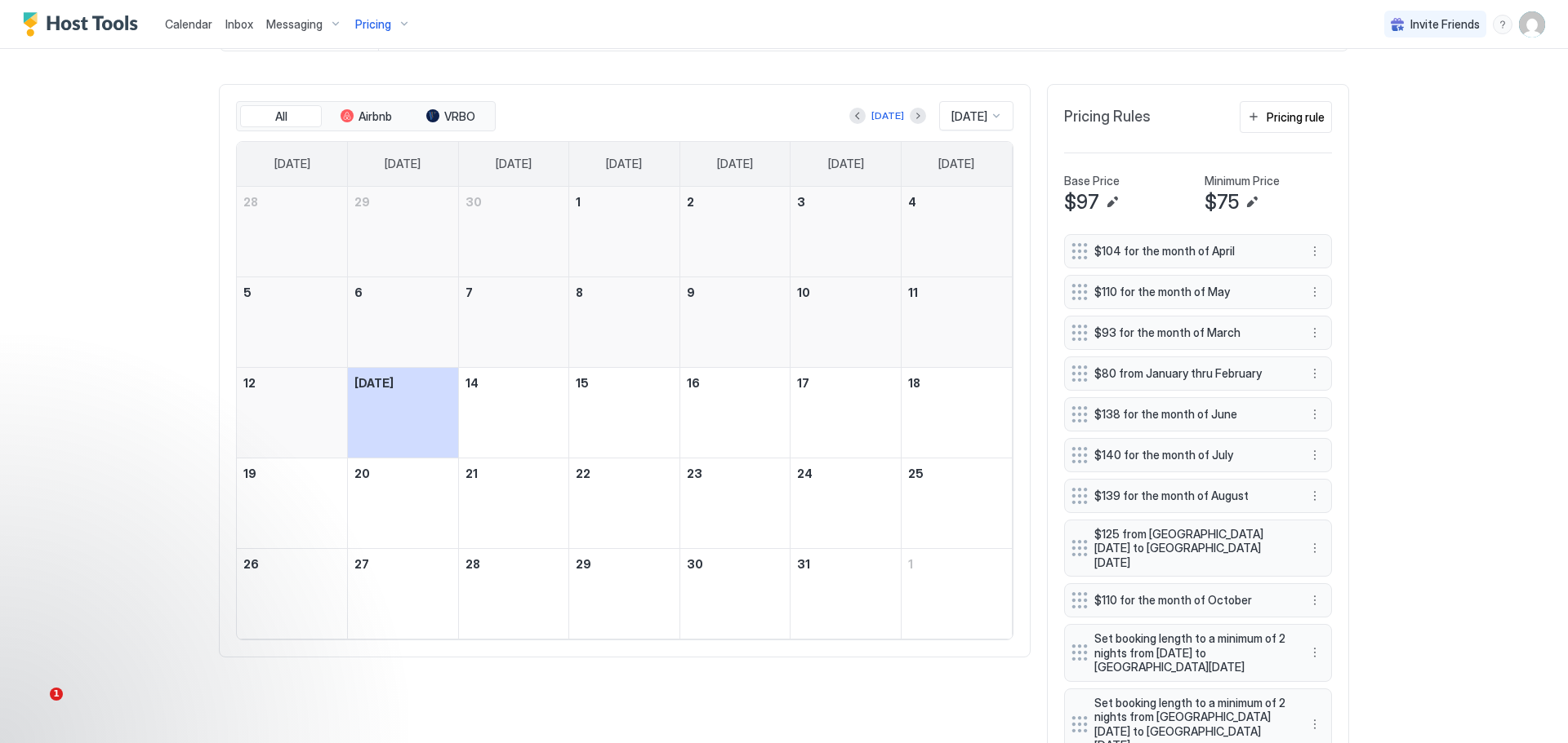
scroll to position [480, 0]
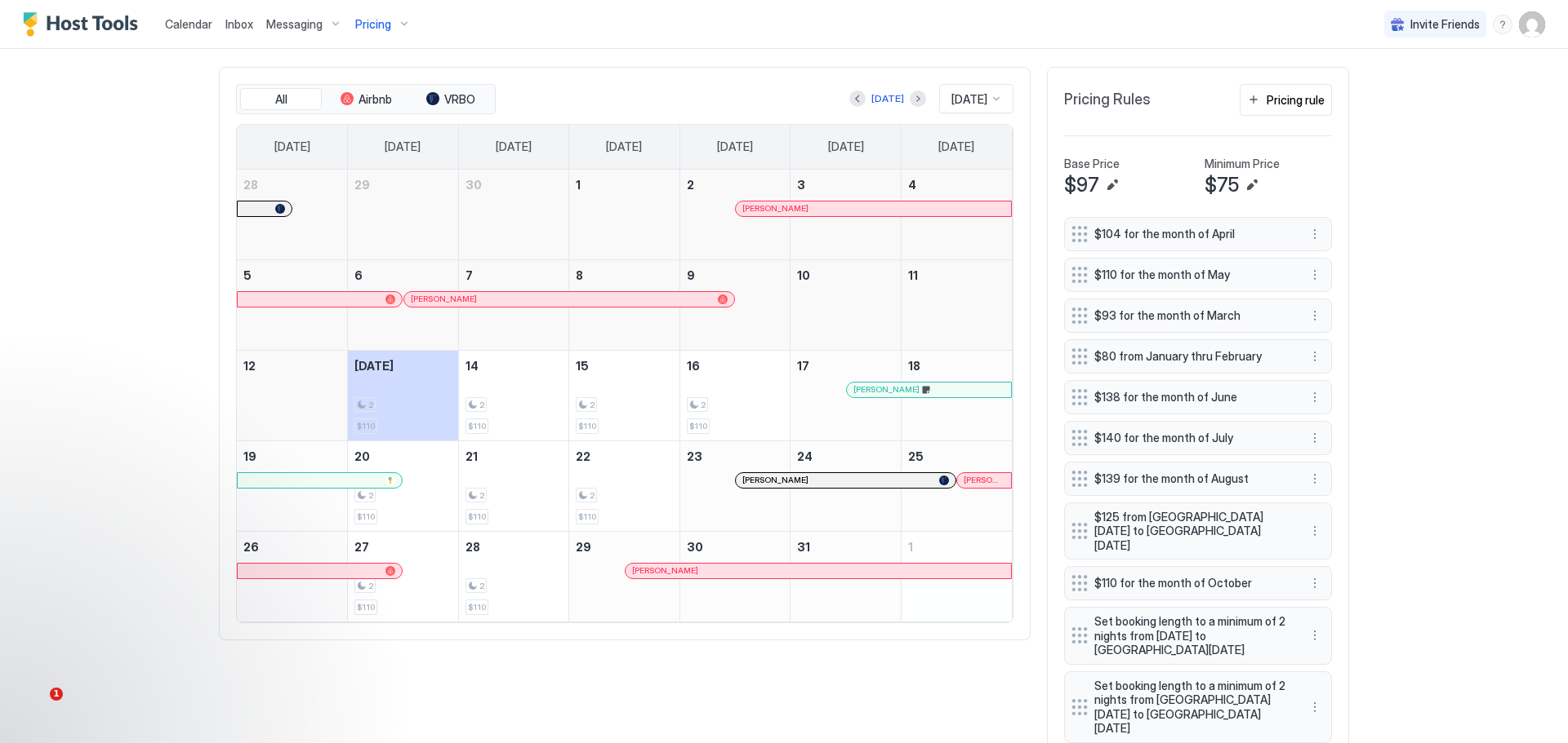
click at [991, 95] on div at bounding box center [996, 99] width 14 height 14
click at [909, 98] on button "Next month" at bounding box center [917, 99] width 16 height 16
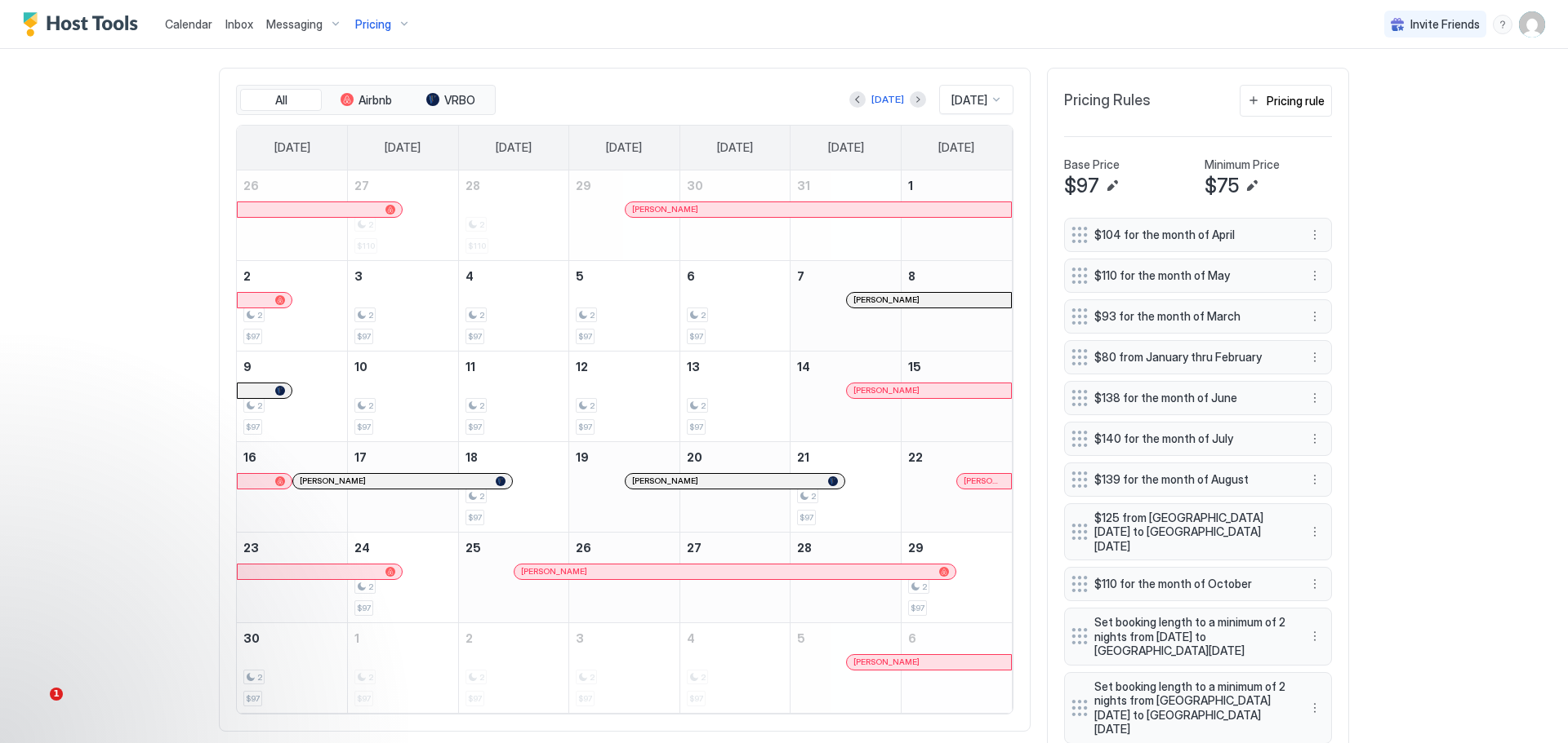
scroll to position [478, 0]
click at [1306, 644] on button "More options" at bounding box center [1315, 637] width 20 height 20
click at [1312, 645] on button "More options" at bounding box center [1315, 637] width 20 height 20
click at [1336, 714] on div "Delete" at bounding box center [1330, 722] width 62 height 26
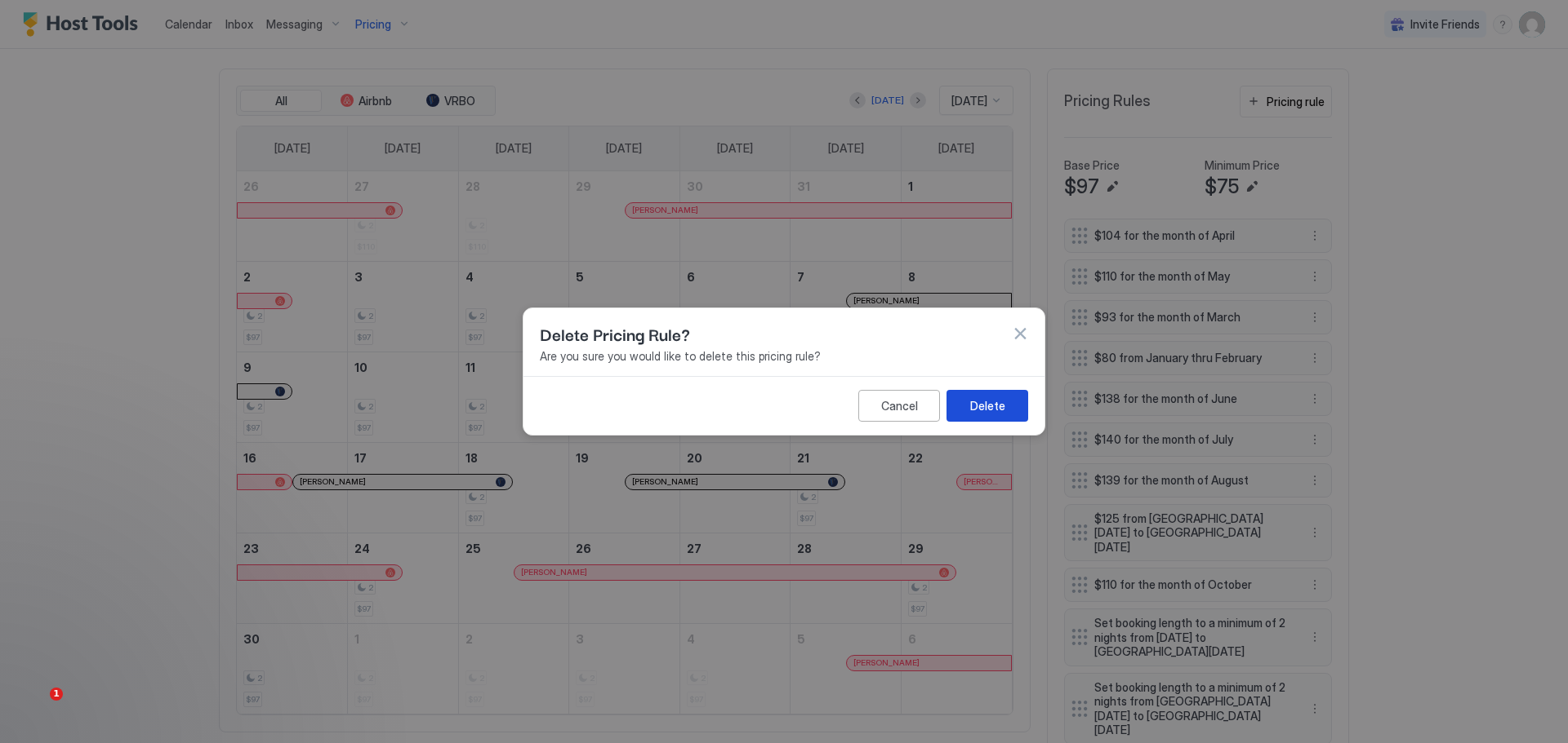
click at [1010, 401] on button "Delete" at bounding box center [988, 406] width 82 height 32
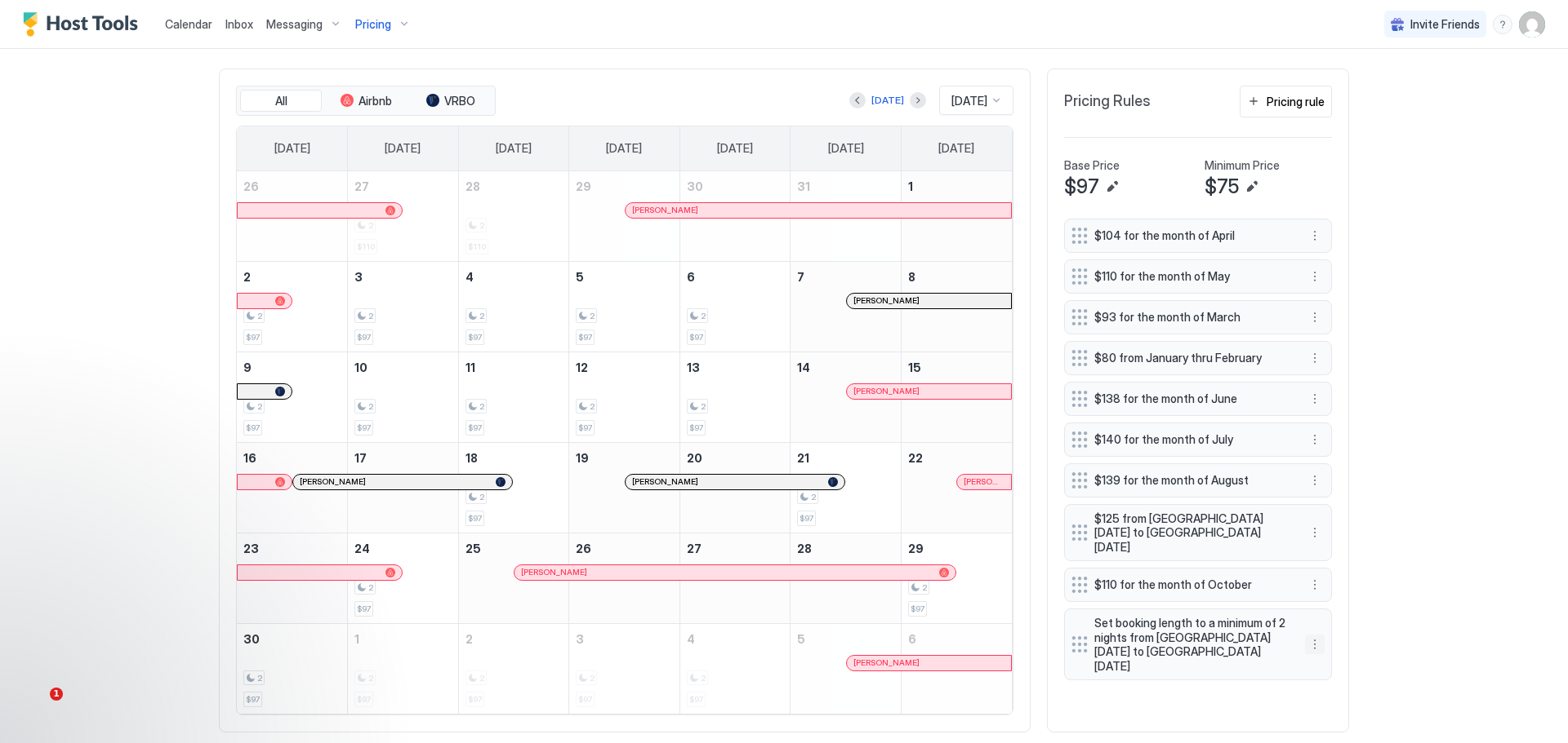
click at [1309, 646] on button "More options" at bounding box center [1315, 645] width 20 height 20
click at [1336, 715] on span "Delete" at bounding box center [1340, 722] width 30 height 12
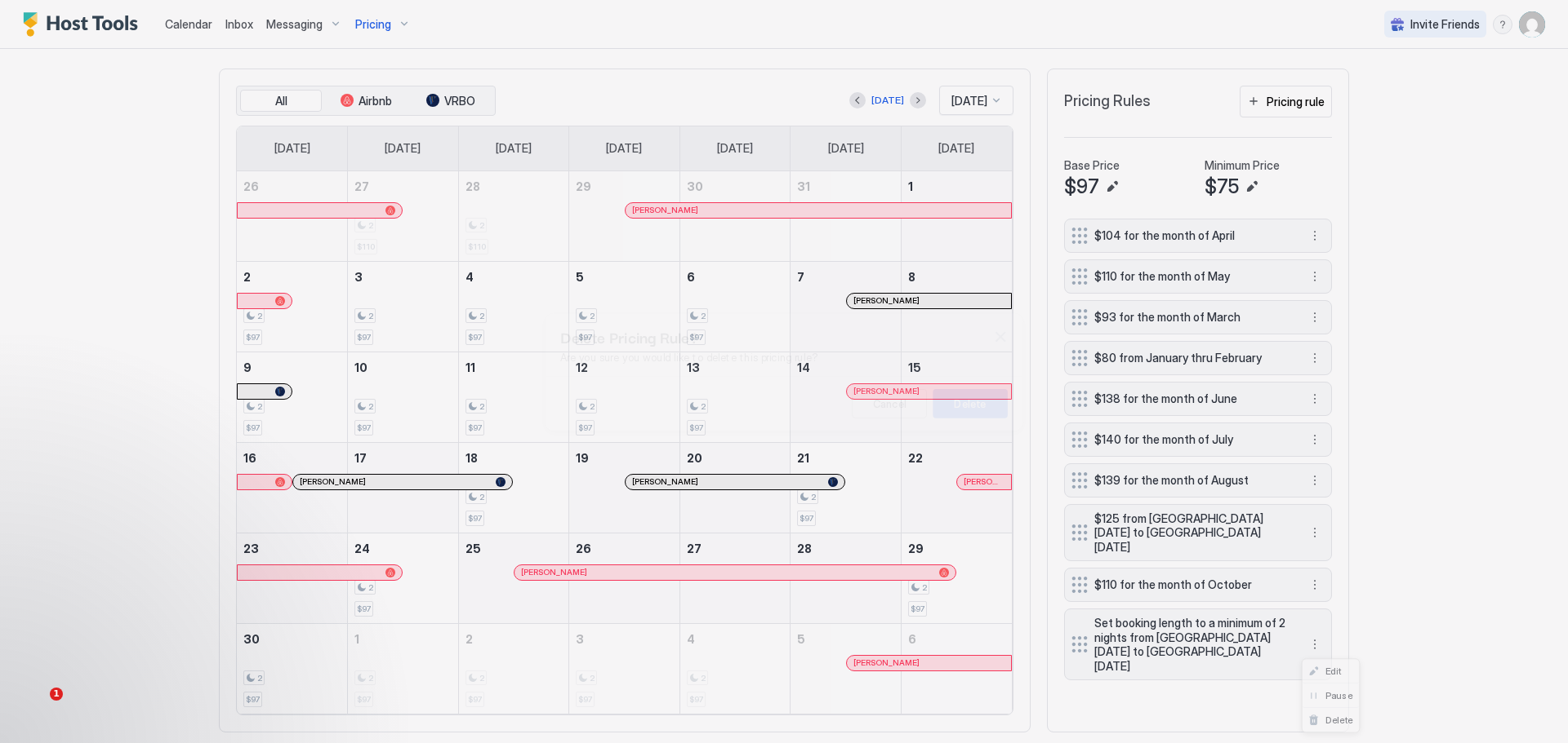
click at [1336, 715] on div at bounding box center [784, 372] width 1568 height 743
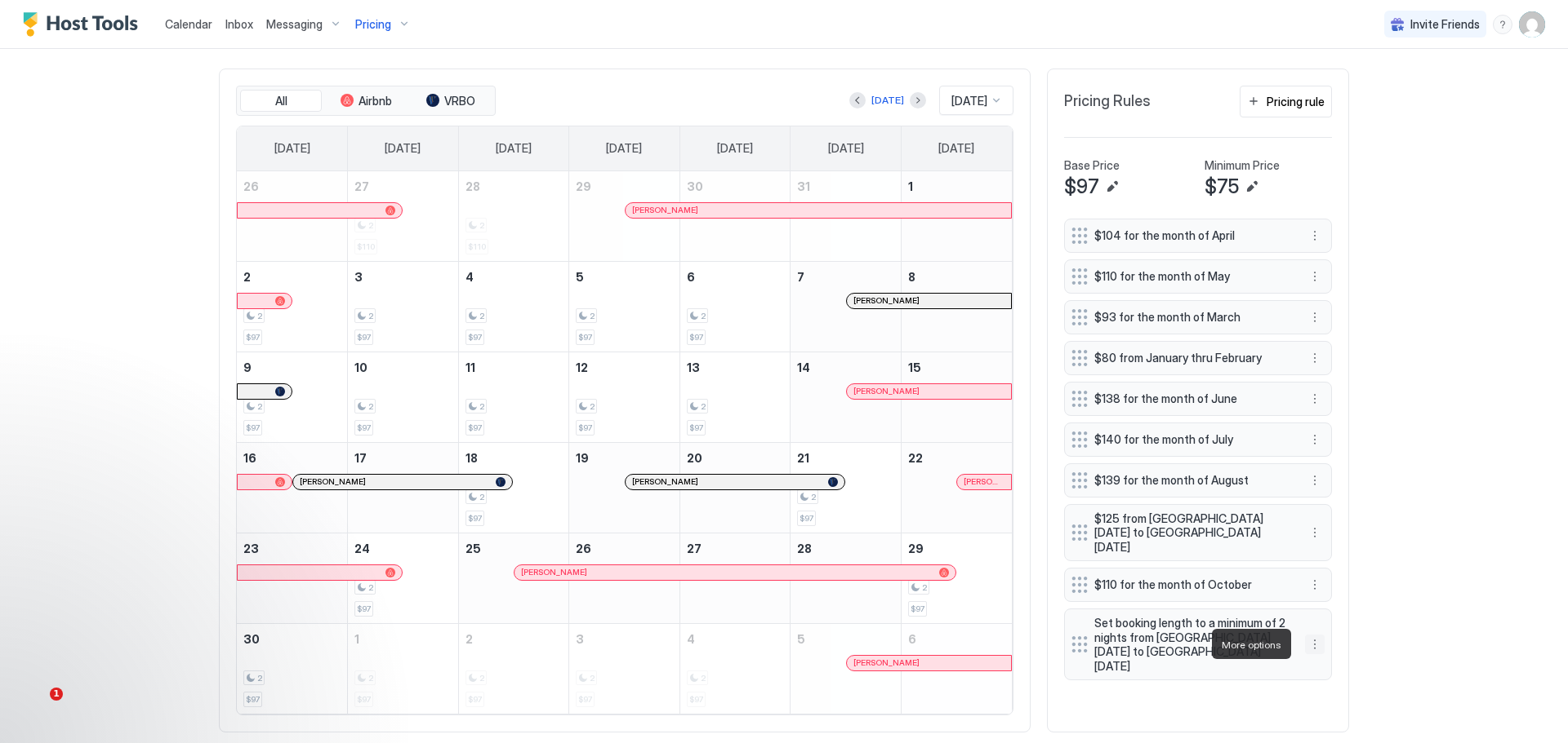
click at [1310, 644] on button "More options" at bounding box center [1315, 645] width 20 height 20
click at [1329, 719] on span "Delete" at bounding box center [1340, 722] width 30 height 12
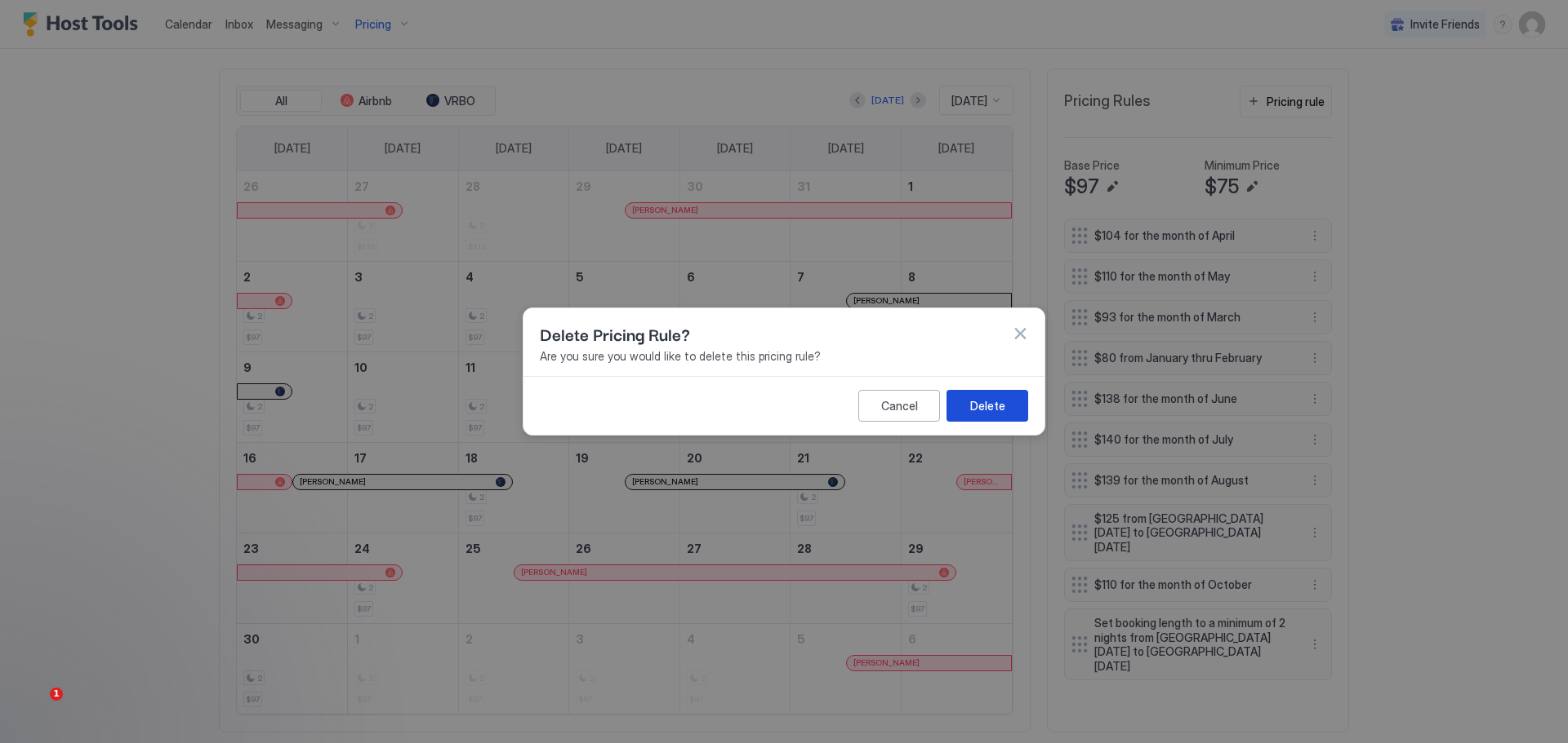
click at [982, 405] on div "Delete" at bounding box center [987, 405] width 35 height 17
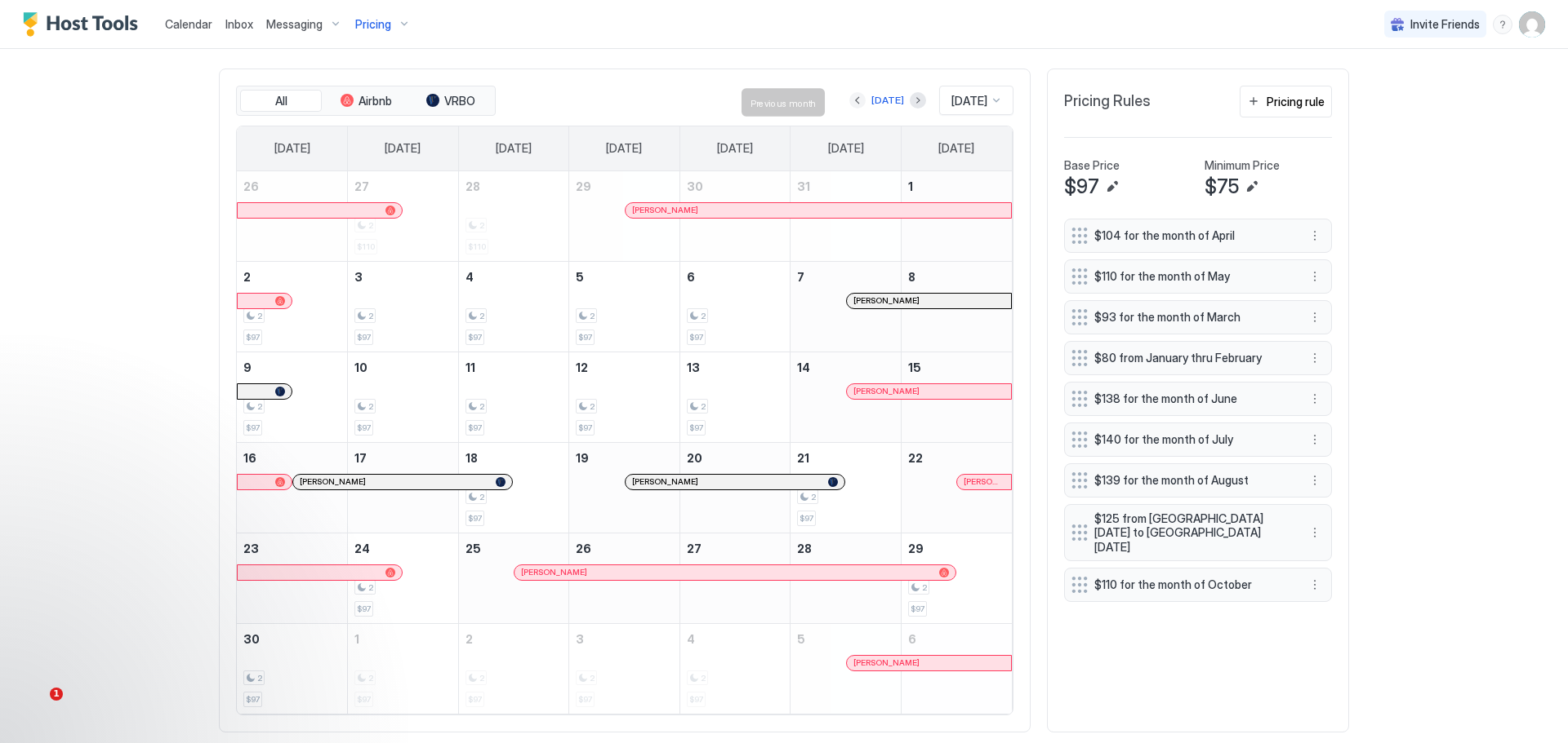
click at [850, 99] on button "Previous month" at bounding box center [858, 100] width 16 height 16
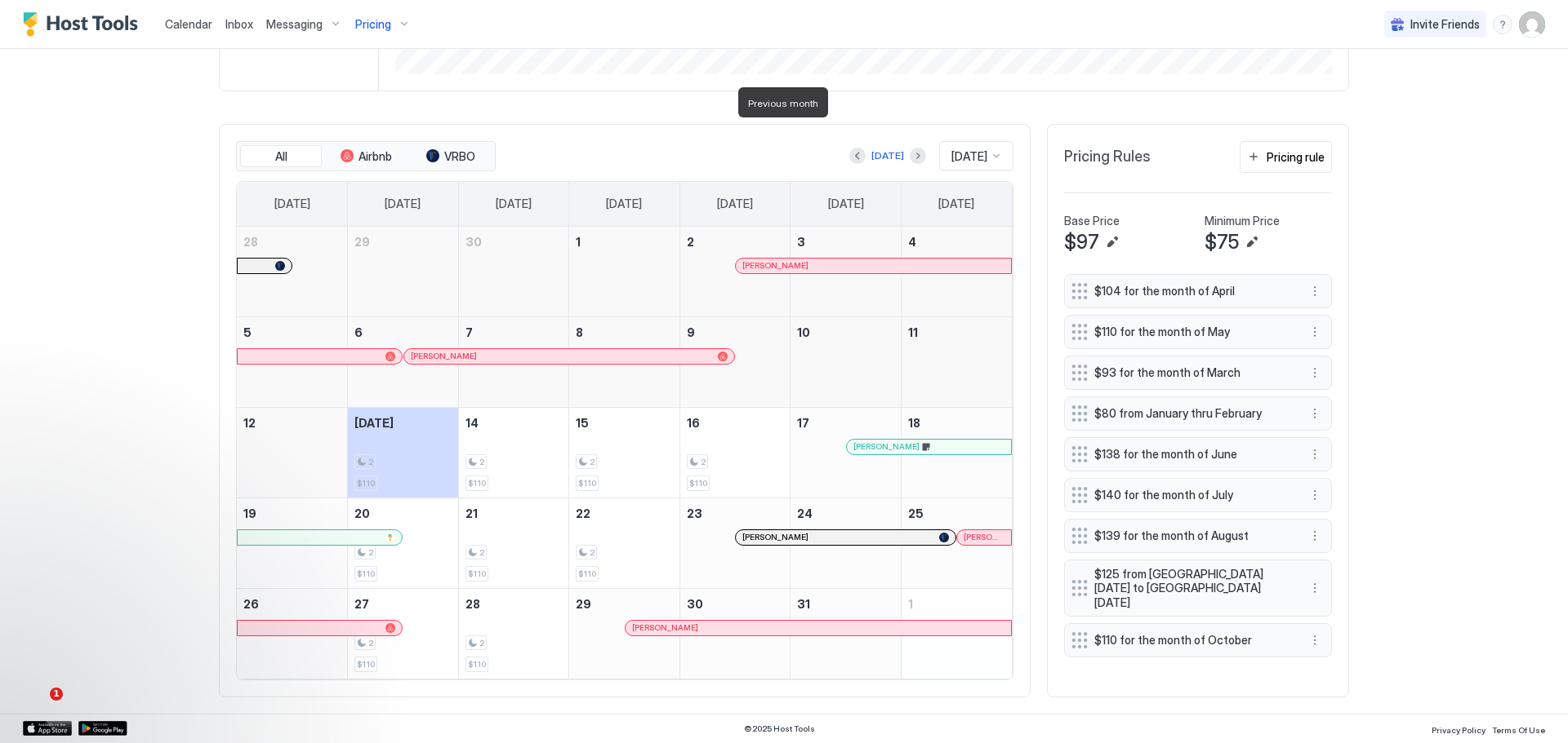
click at [840, 124] on div "All Airbnb VRBO [DATE] [DATE] [DATE] [DATE] [DATE] [DATE] [DATE] [DATE] [DATE] …" at bounding box center [624, 411] width 811 height 574
click at [1309, 578] on button "More options" at bounding box center [1315, 588] width 20 height 20
click at [1310, 578] on button "More options" at bounding box center [1315, 588] width 20 height 20
click at [1326, 635] on span "Delete" at bounding box center [1340, 638] width 30 height 12
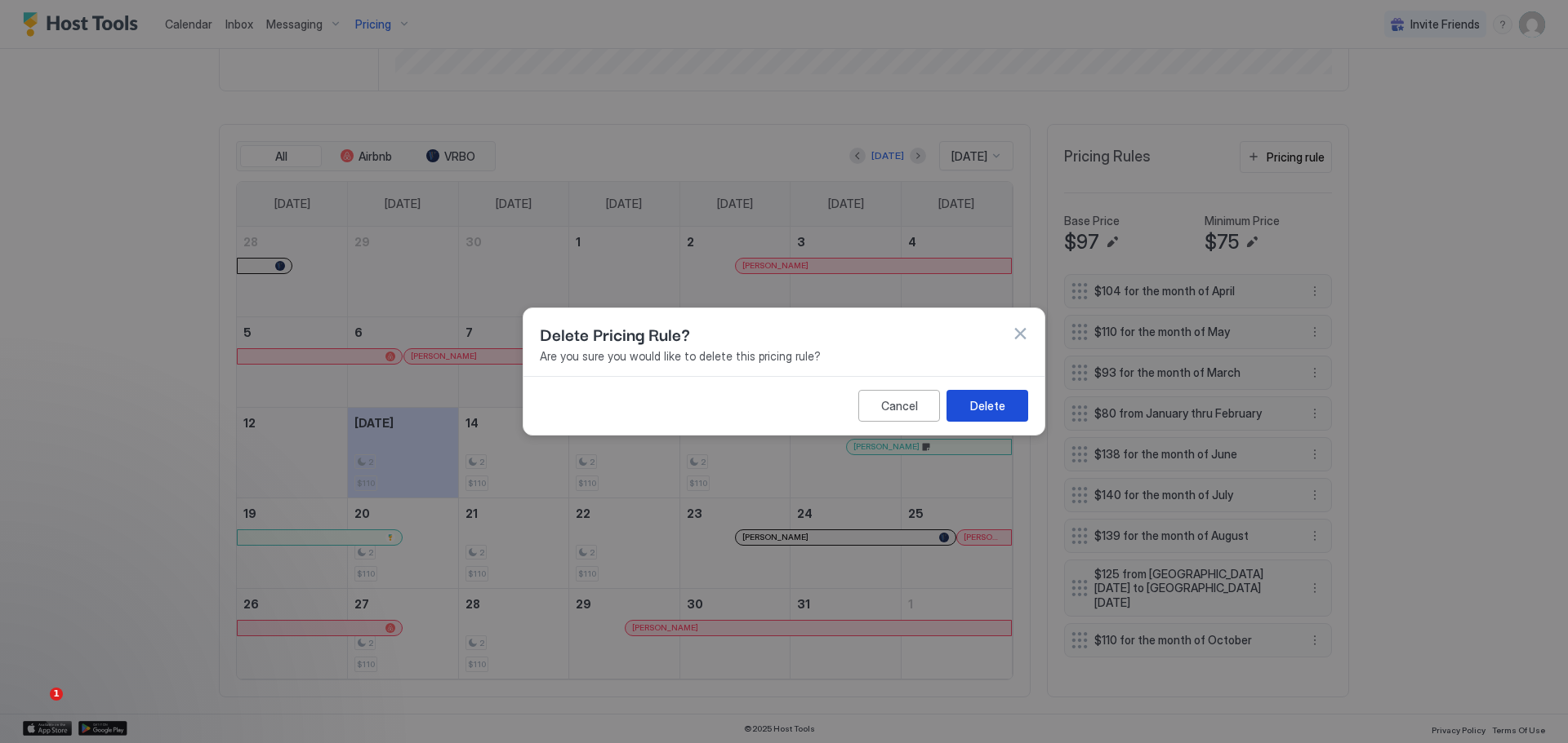
click at [983, 406] on div "Delete" at bounding box center [987, 405] width 35 height 17
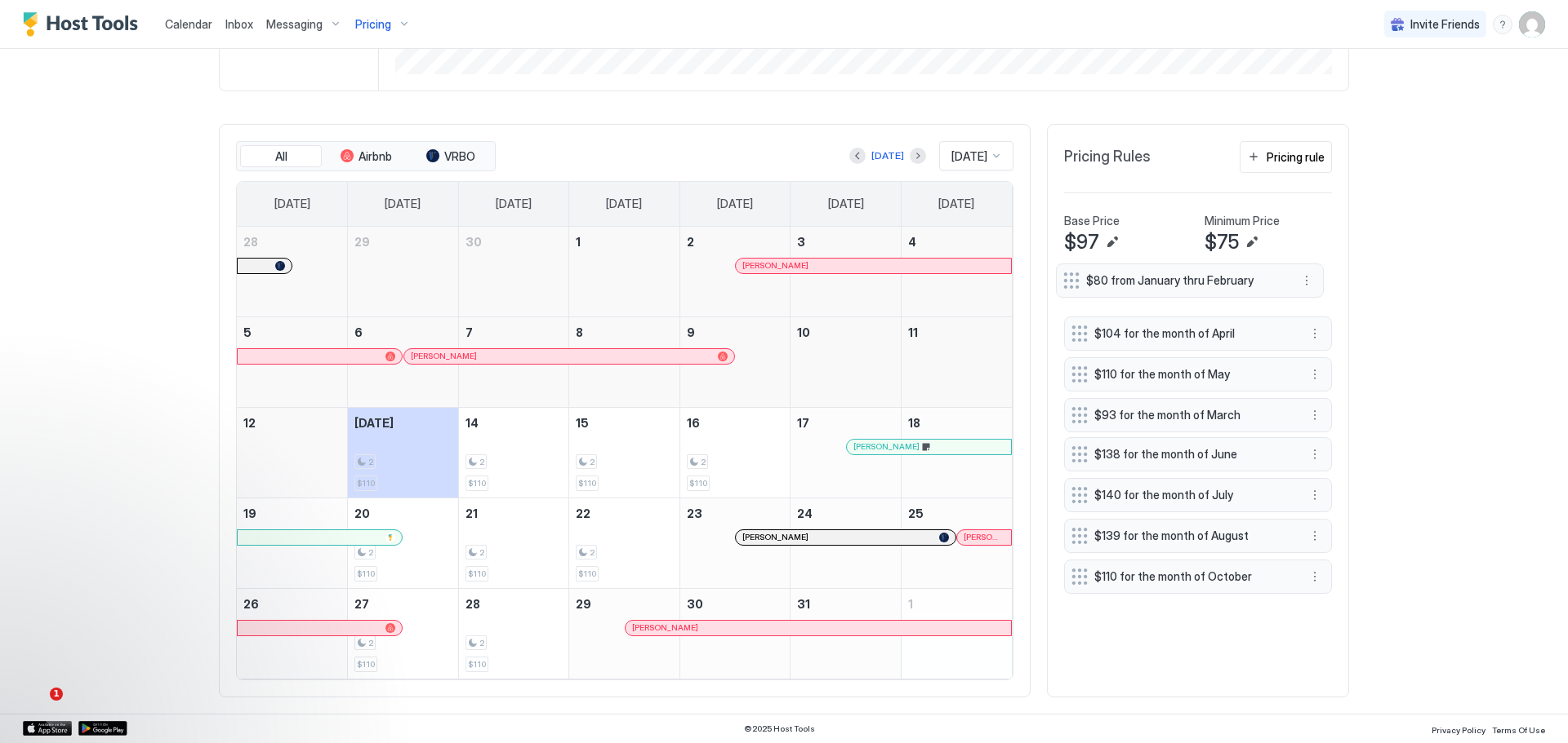
drag, startPoint x: 1176, startPoint y: 393, endPoint x: 1168, endPoint y: 259, distance: 134.2
click at [1168, 274] on span "$80 from January thru February" at bounding box center [1183, 281] width 194 height 14
drag, startPoint x: 1169, startPoint y: 386, endPoint x: 1170, endPoint y: 289, distance: 97.0
click at [1170, 309] on span "$93 for the month of March" at bounding box center [1193, 316] width 194 height 14
click at [850, 148] on button "Previous month" at bounding box center [858, 156] width 16 height 16
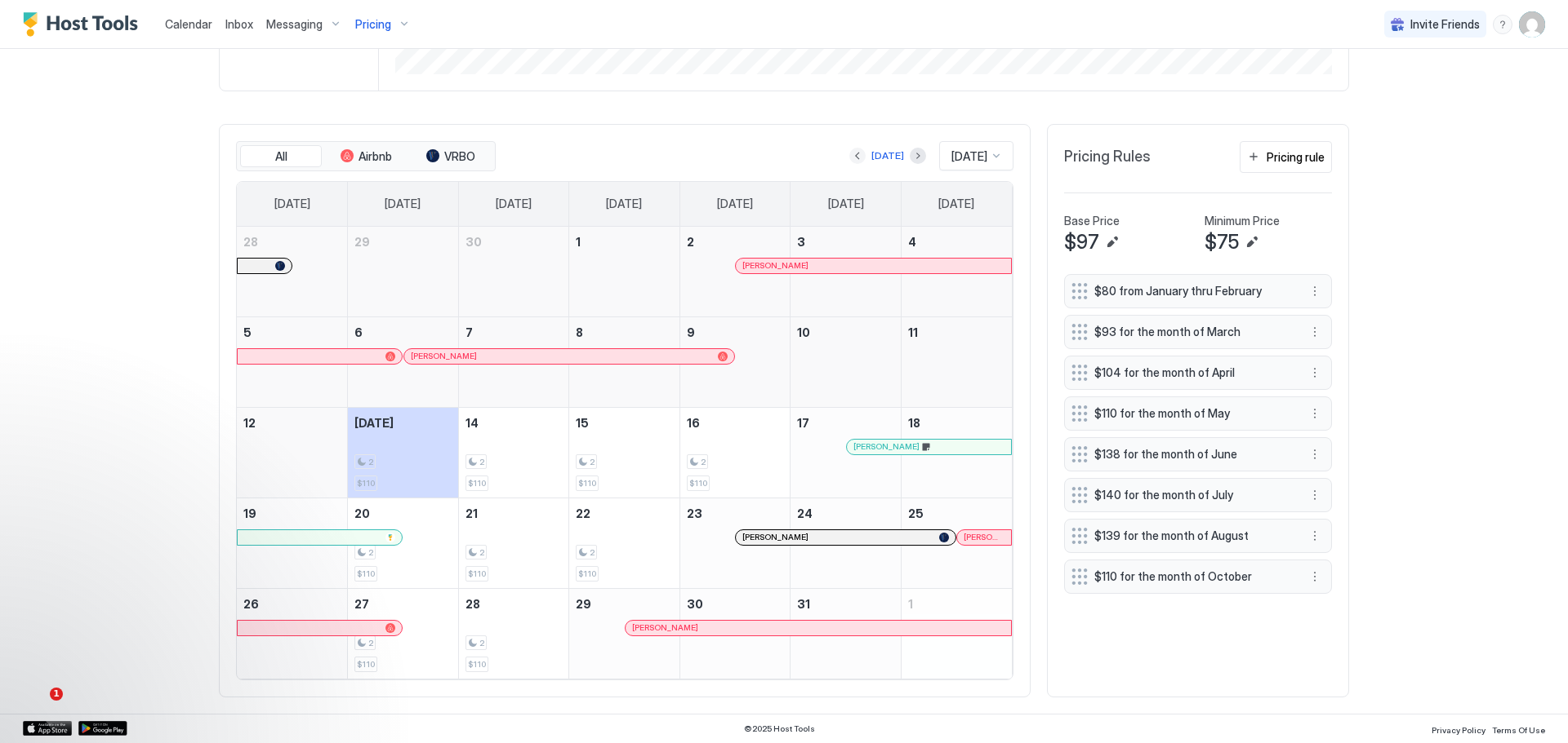
click at [850, 148] on div at bounding box center [858, 156] width 16 height 16
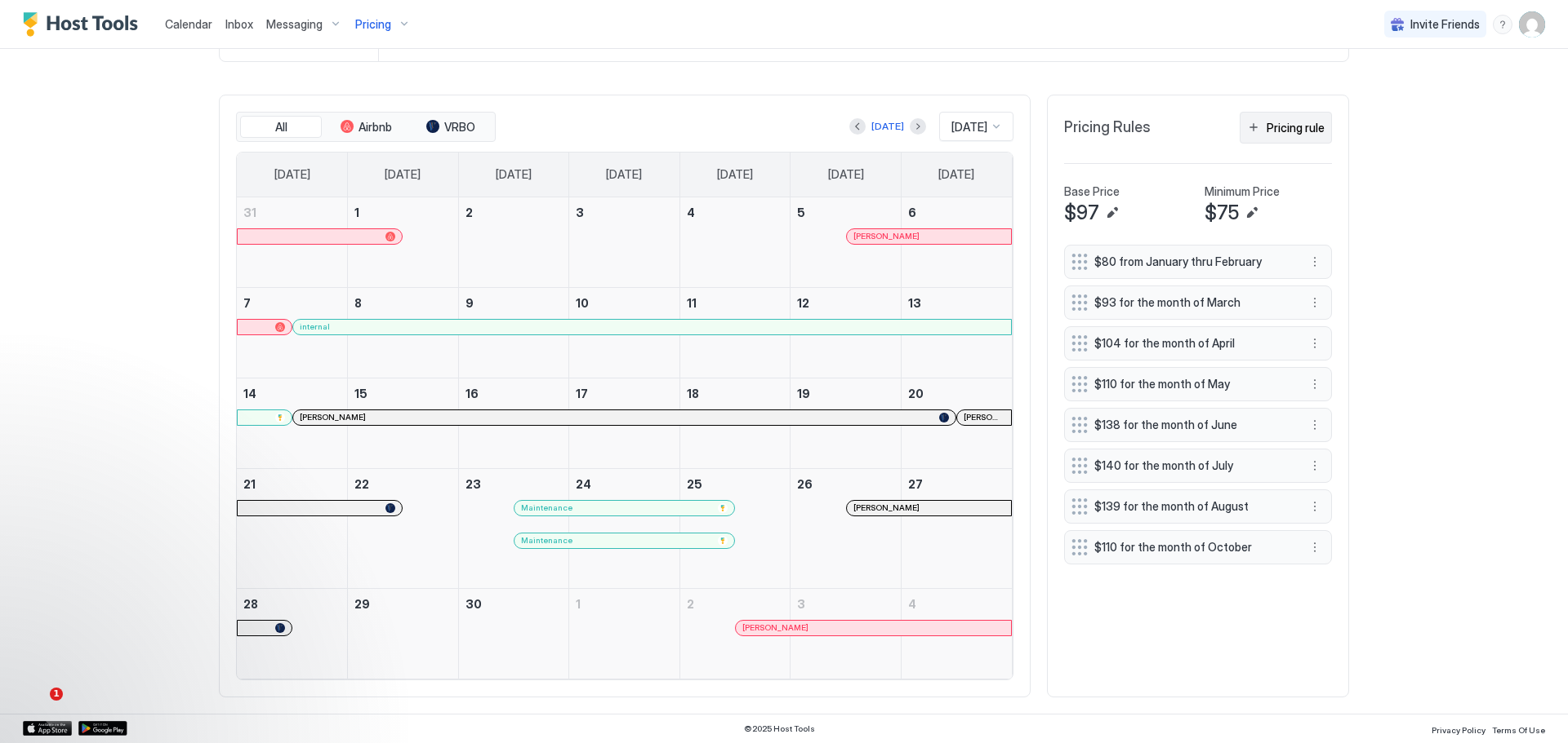
click at [1274, 119] on div "Pricing rule" at bounding box center [1295, 127] width 58 height 17
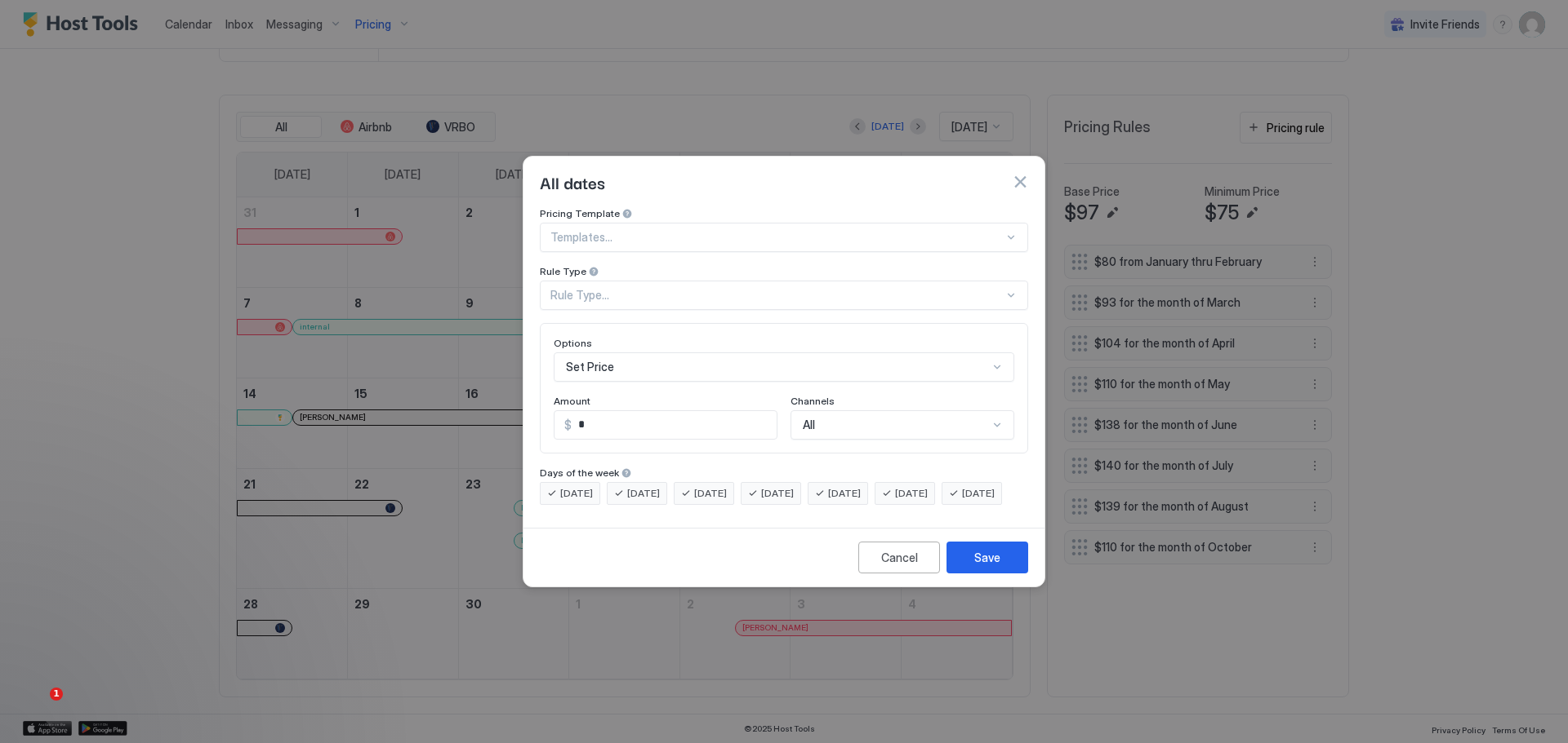
click at [797, 288] on div "Rule Type..." at bounding box center [776, 295] width 453 height 14
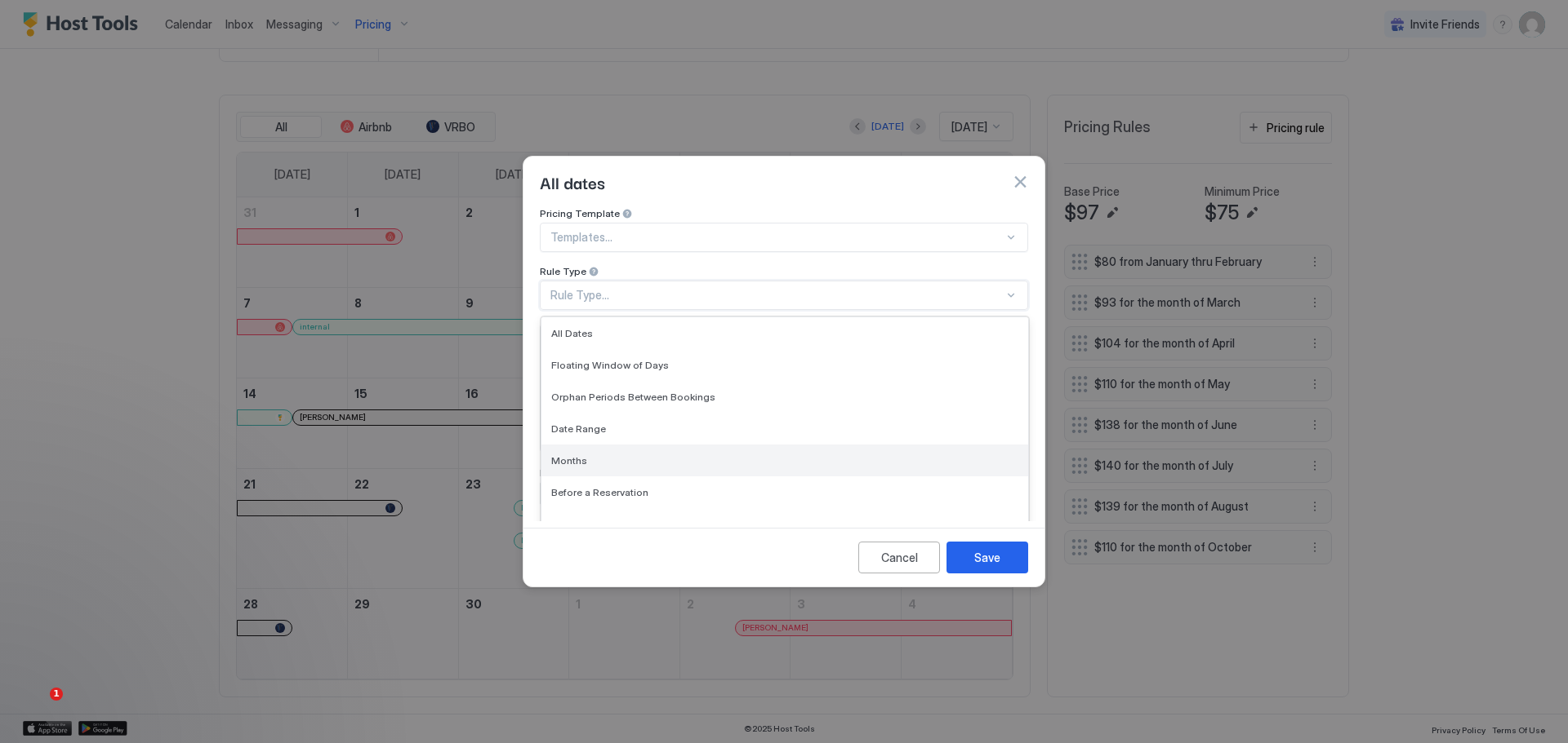
click at [578, 445] on div "Months" at bounding box center [784, 461] width 487 height 32
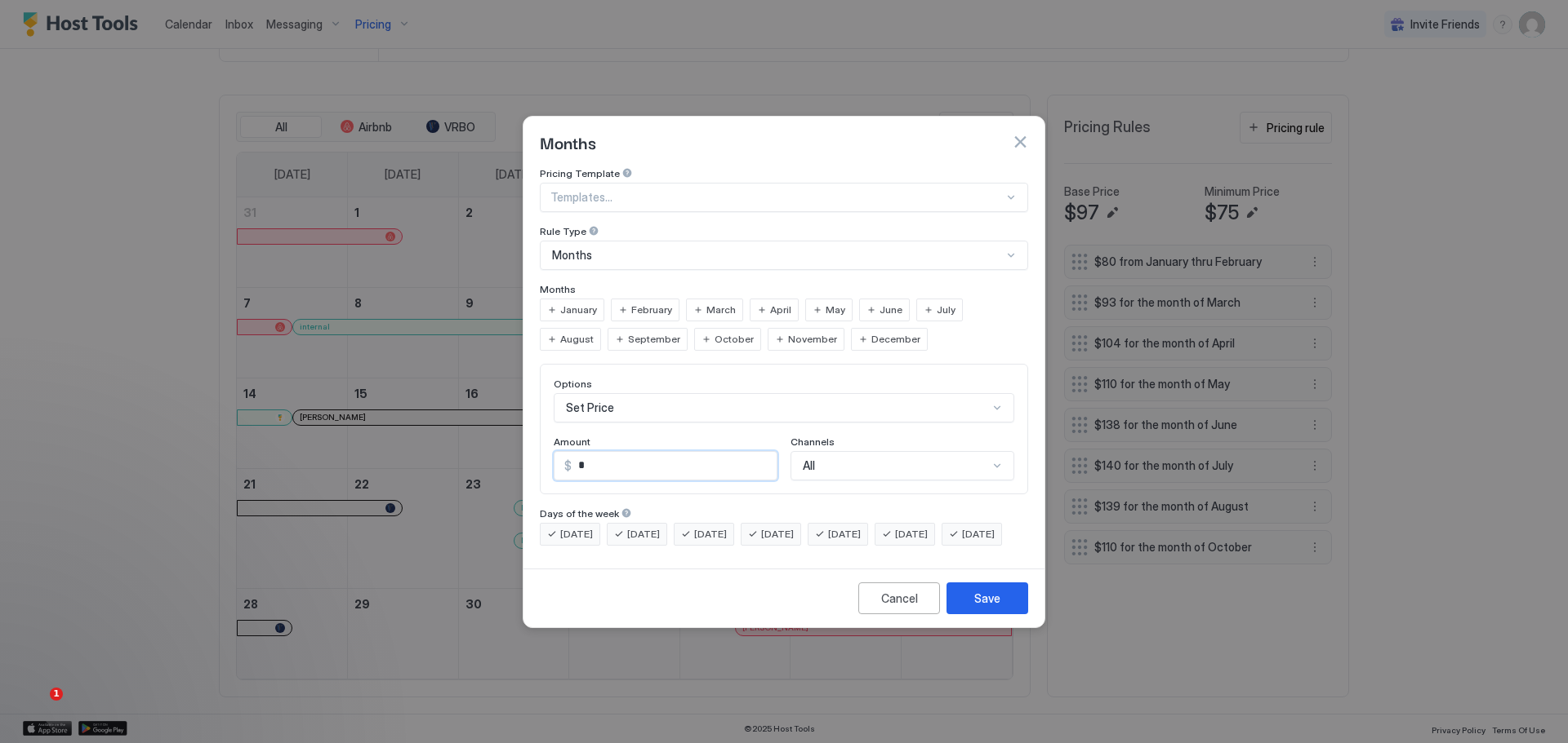
click at [578, 452] on input "*" at bounding box center [674, 465] width 205 height 28
click at [628, 332] on span "September" at bounding box center [653, 339] width 53 height 14
drag, startPoint x: 577, startPoint y: 452, endPoint x: 562, endPoint y: 461, distance: 17.5
click at [575, 452] on input "*" at bounding box center [674, 465] width 205 height 28
type input "***"
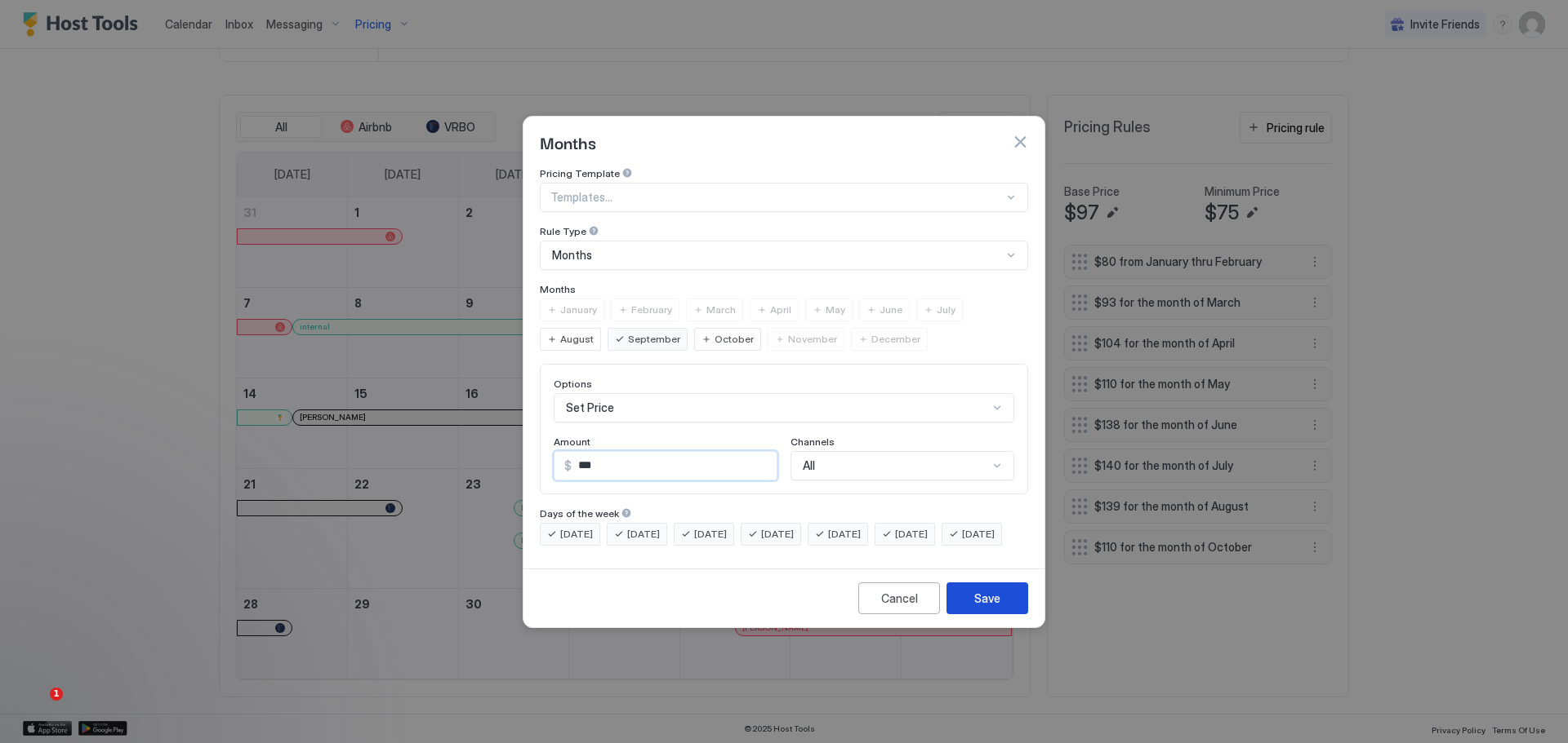
click at [984, 607] on div "Save" at bounding box center [987, 598] width 26 height 17
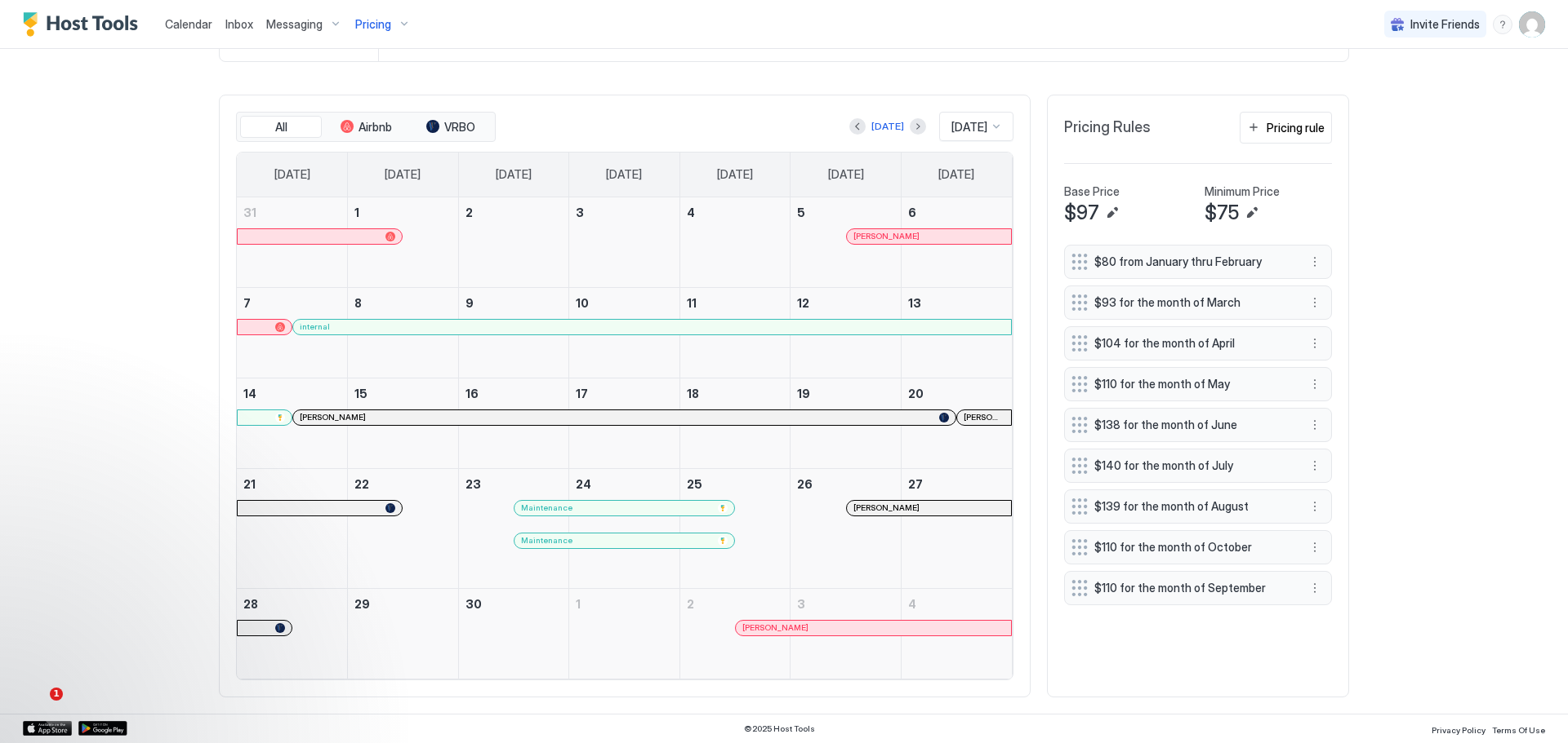
scroll to position [492, 0]
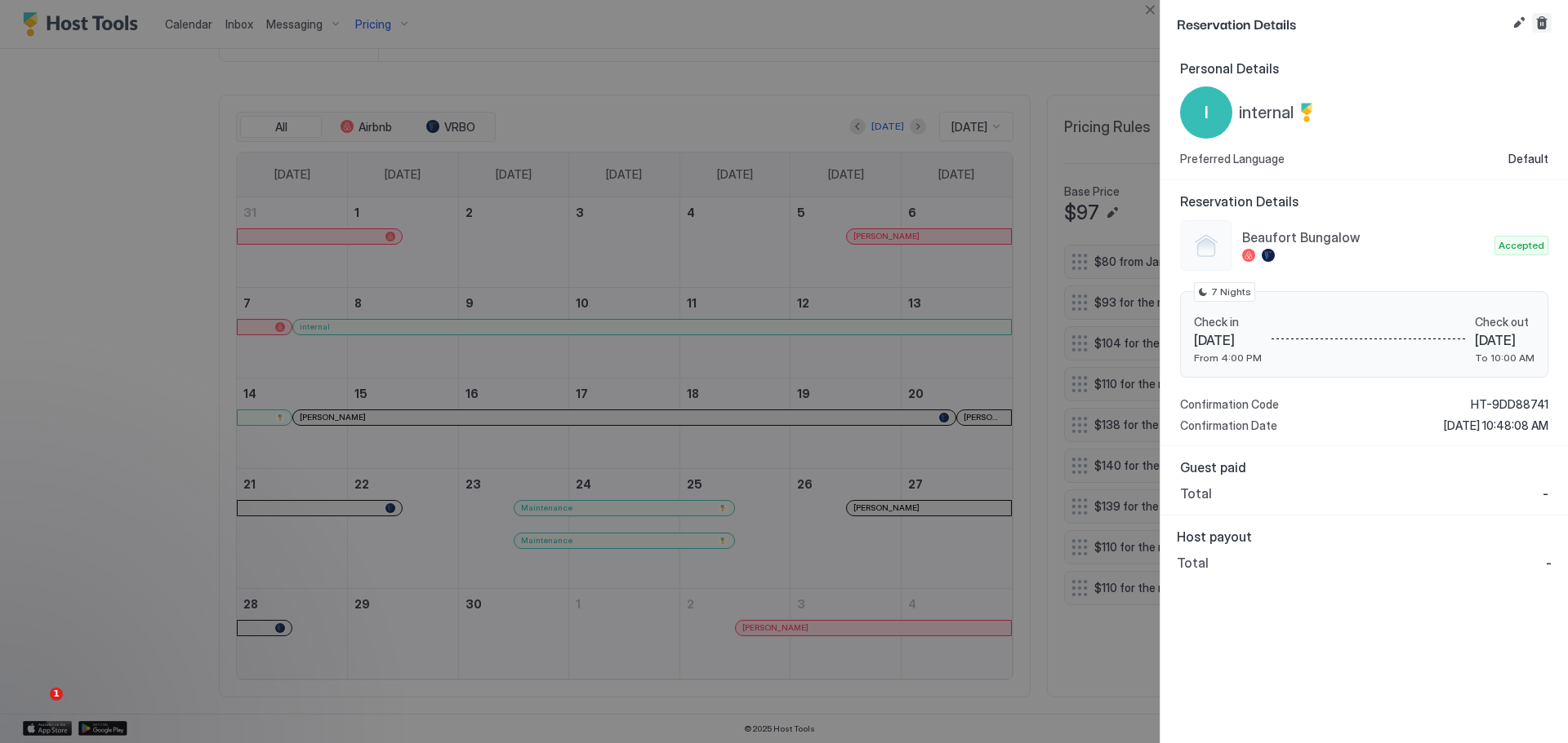
click at [1544, 19] on button "Cancel reservation" at bounding box center [1541, 23] width 20 height 20
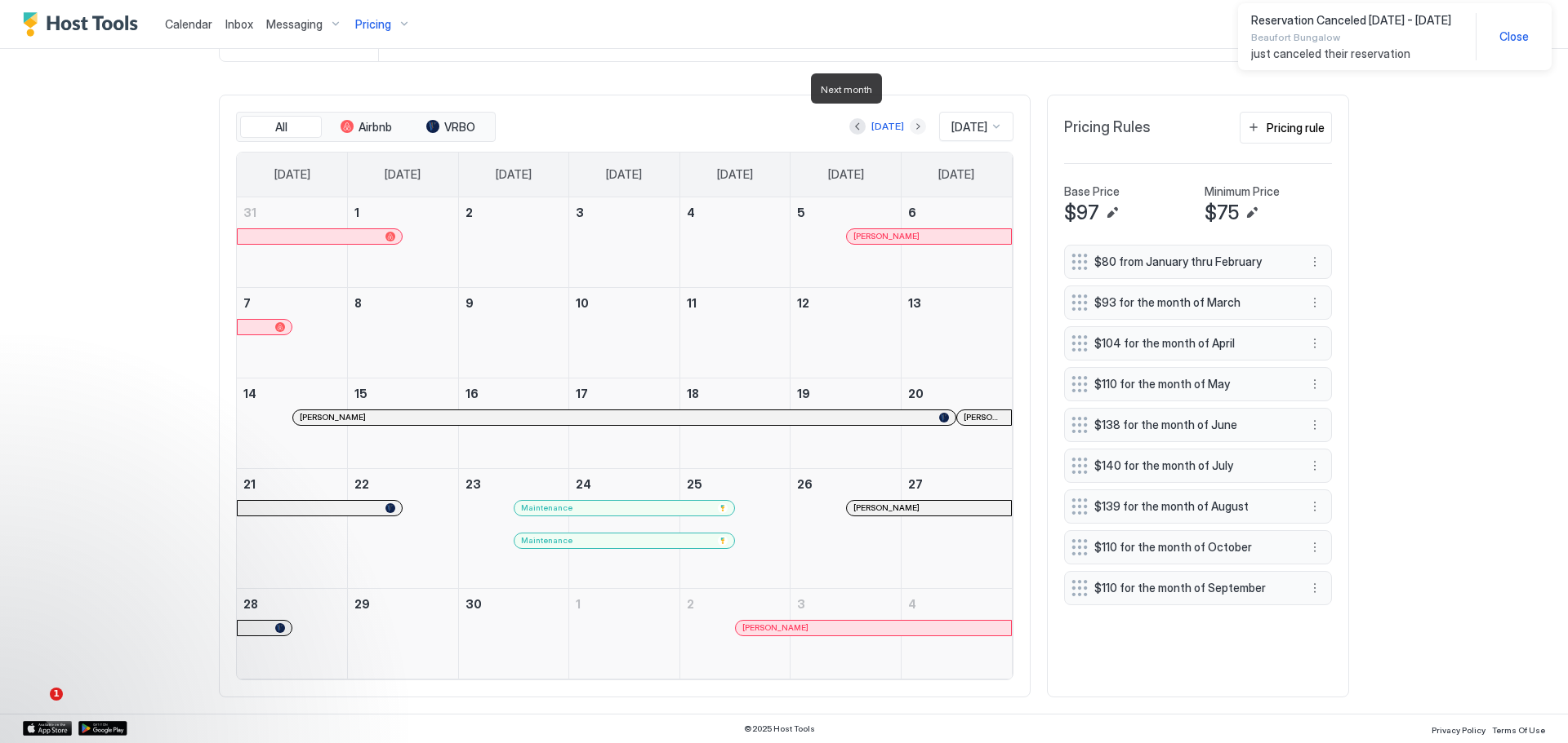
click at [909, 118] on button "Next month" at bounding box center [917, 127] width 16 height 16
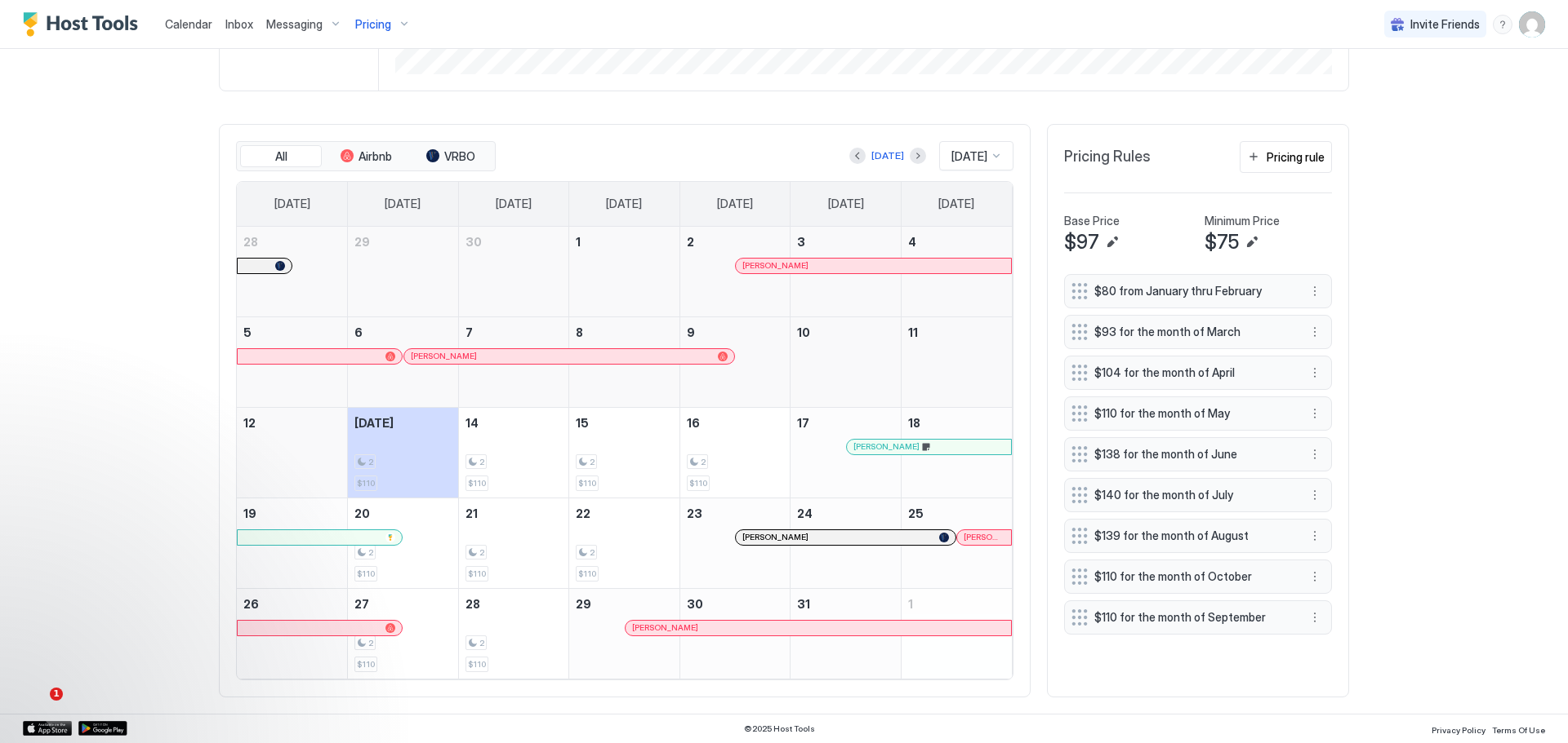
scroll to position [462, 0]
click at [1202, 610] on span "$110 for the month of September" at bounding box center [1191, 617] width 194 height 14
drag, startPoint x: 1202, startPoint y: 599, endPoint x: 1203, endPoint y: 563, distance: 36.0
click at [1203, 577] on span "$110 for the month of September" at bounding box center [1192, 584] width 194 height 14
click at [1203, 569] on span "$110 for the month of September" at bounding box center [1191, 576] width 194 height 14
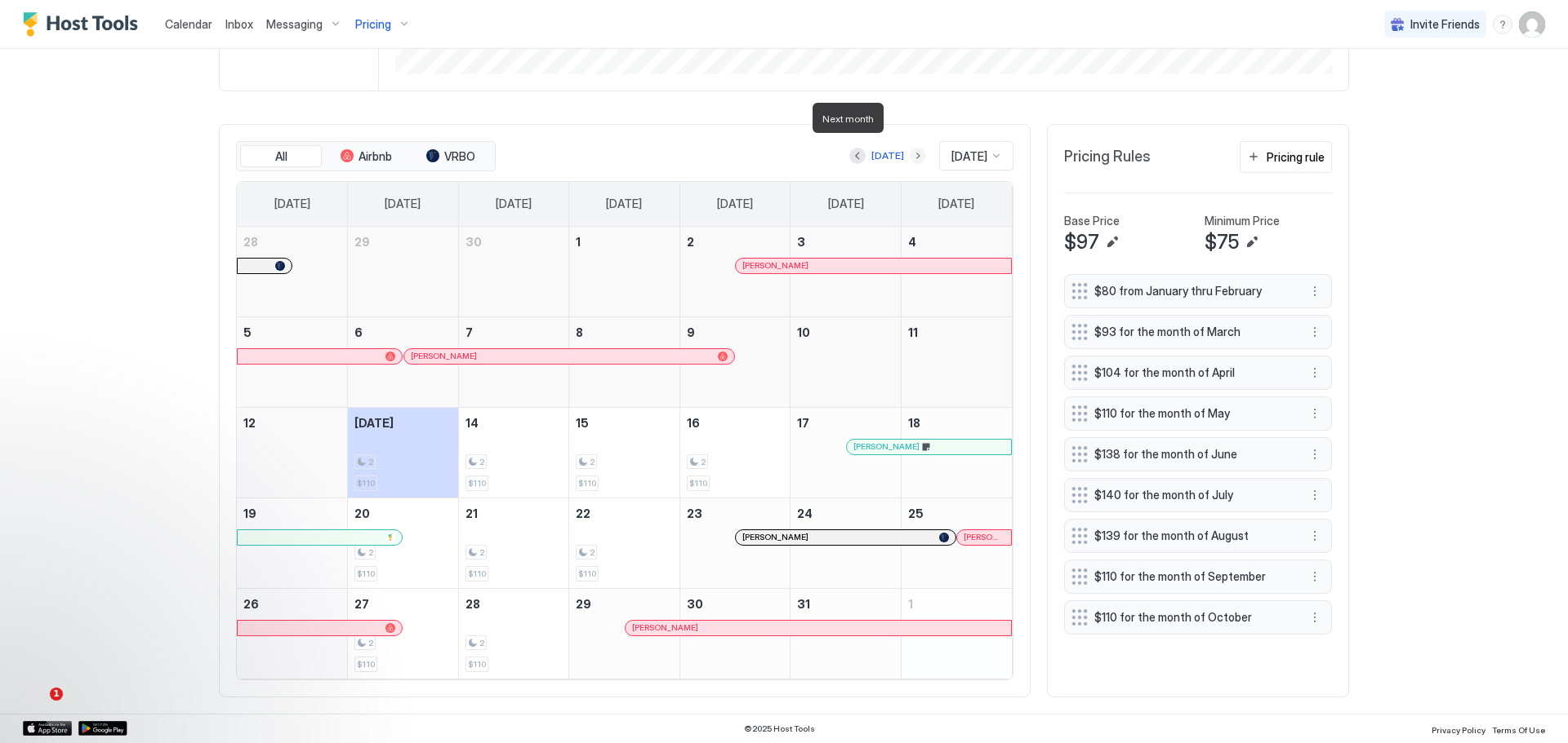
click at [909, 148] on button "Next month" at bounding box center [917, 156] width 16 height 16
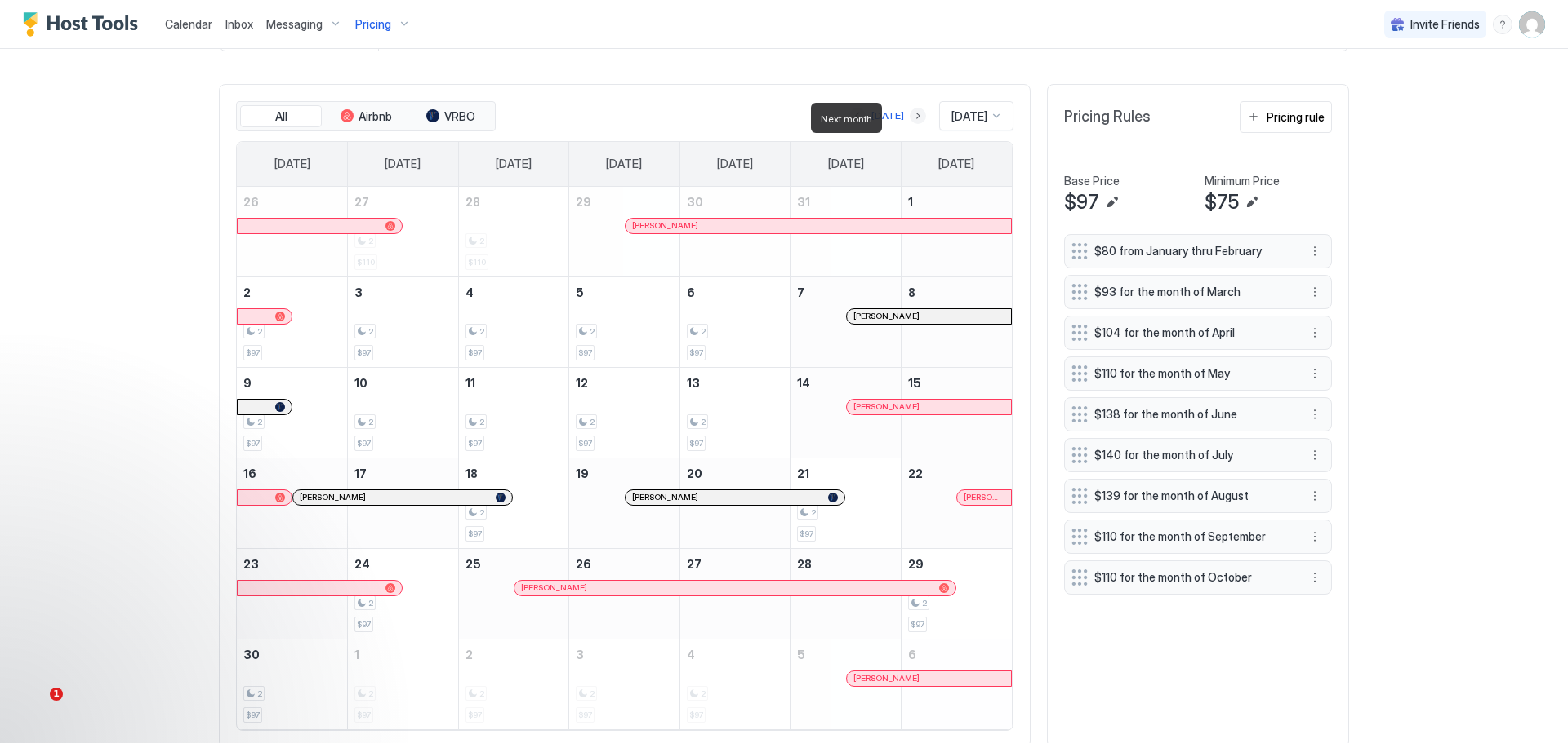
click at [909, 117] on button "Next month" at bounding box center [917, 116] width 16 height 16
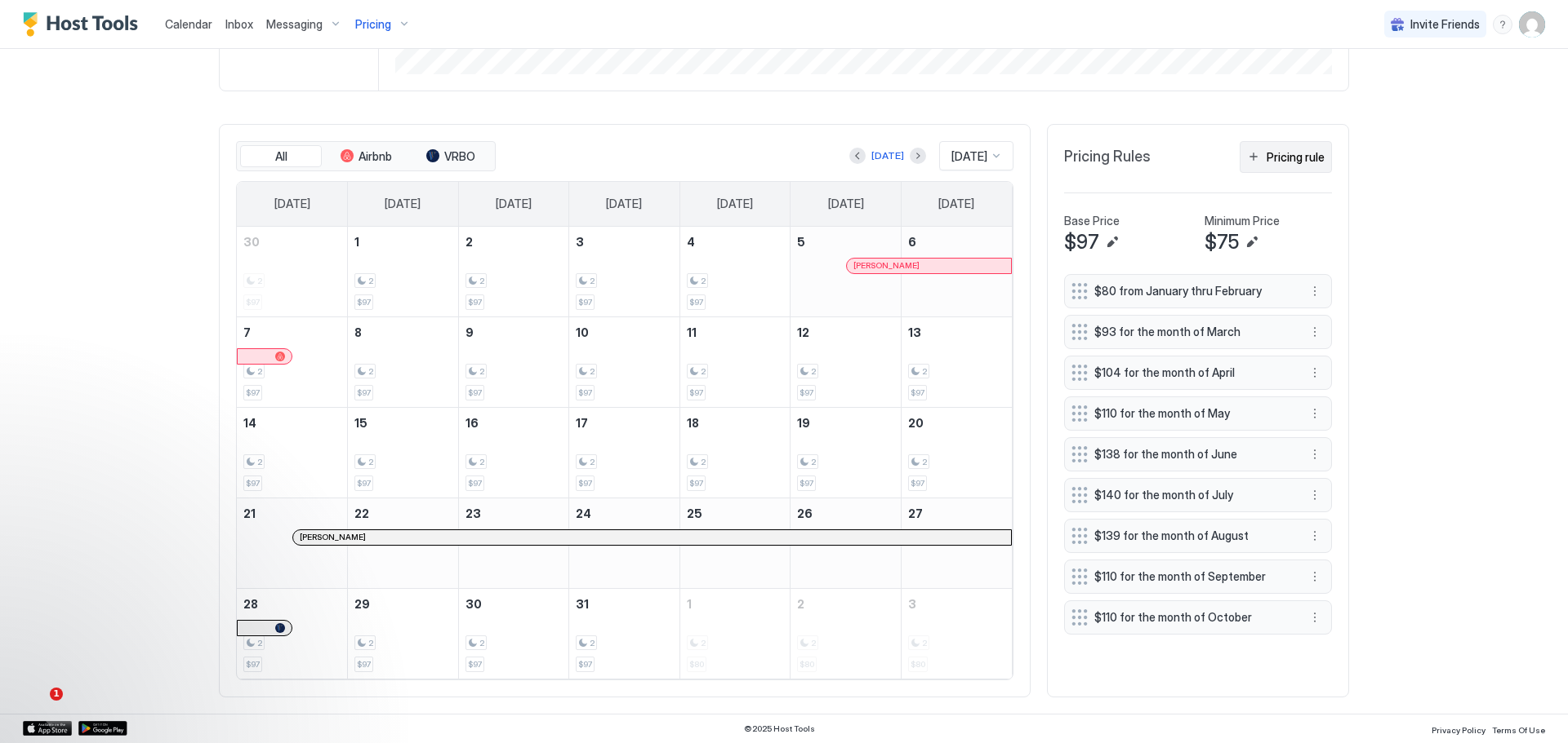
click at [1296, 149] on div "Pricing rule" at bounding box center [1295, 157] width 58 height 17
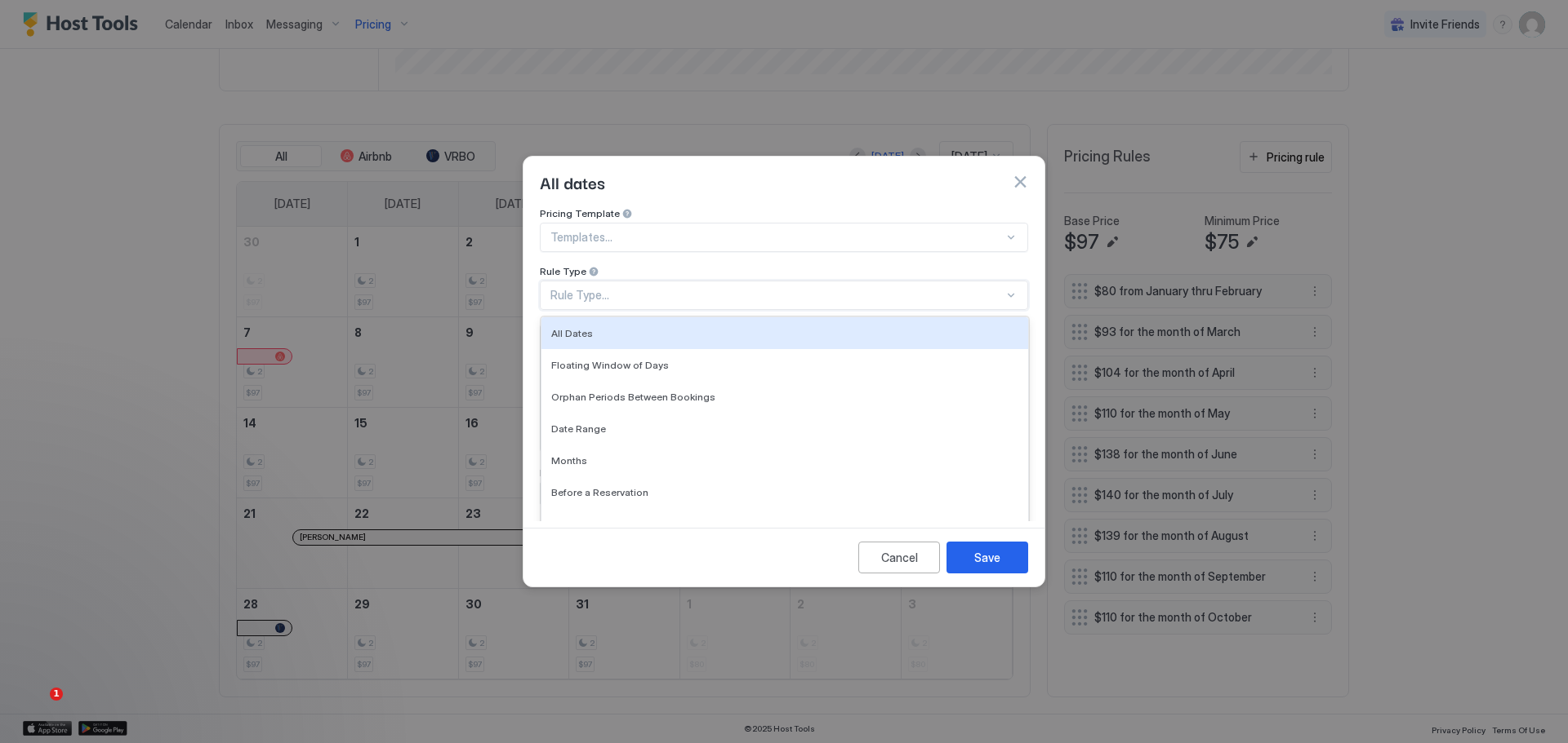
click at [879, 281] on div "Rule Type..." at bounding box center [784, 295] width 488 height 29
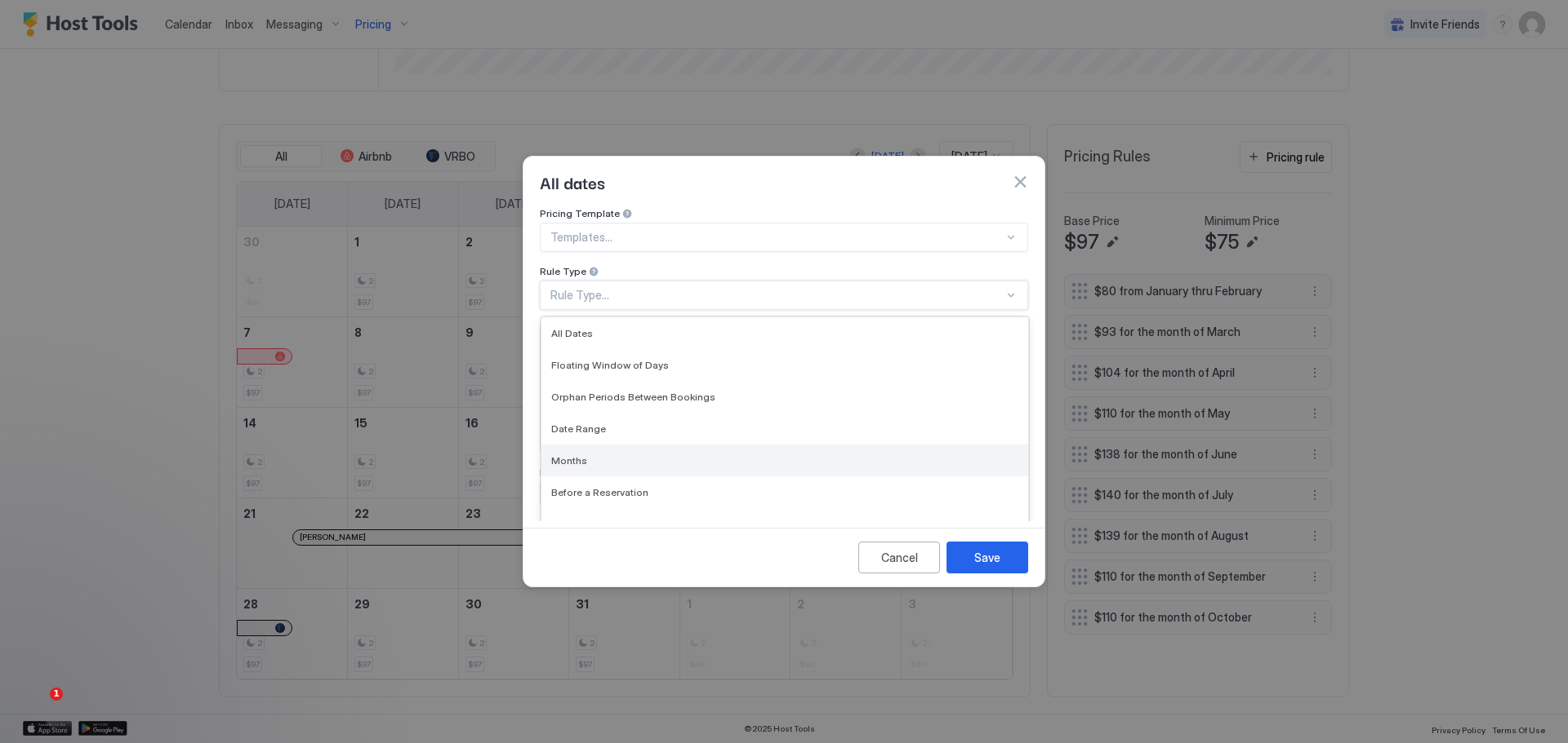
click at [557, 454] on span "Months" at bounding box center [569, 461] width 36 height 12
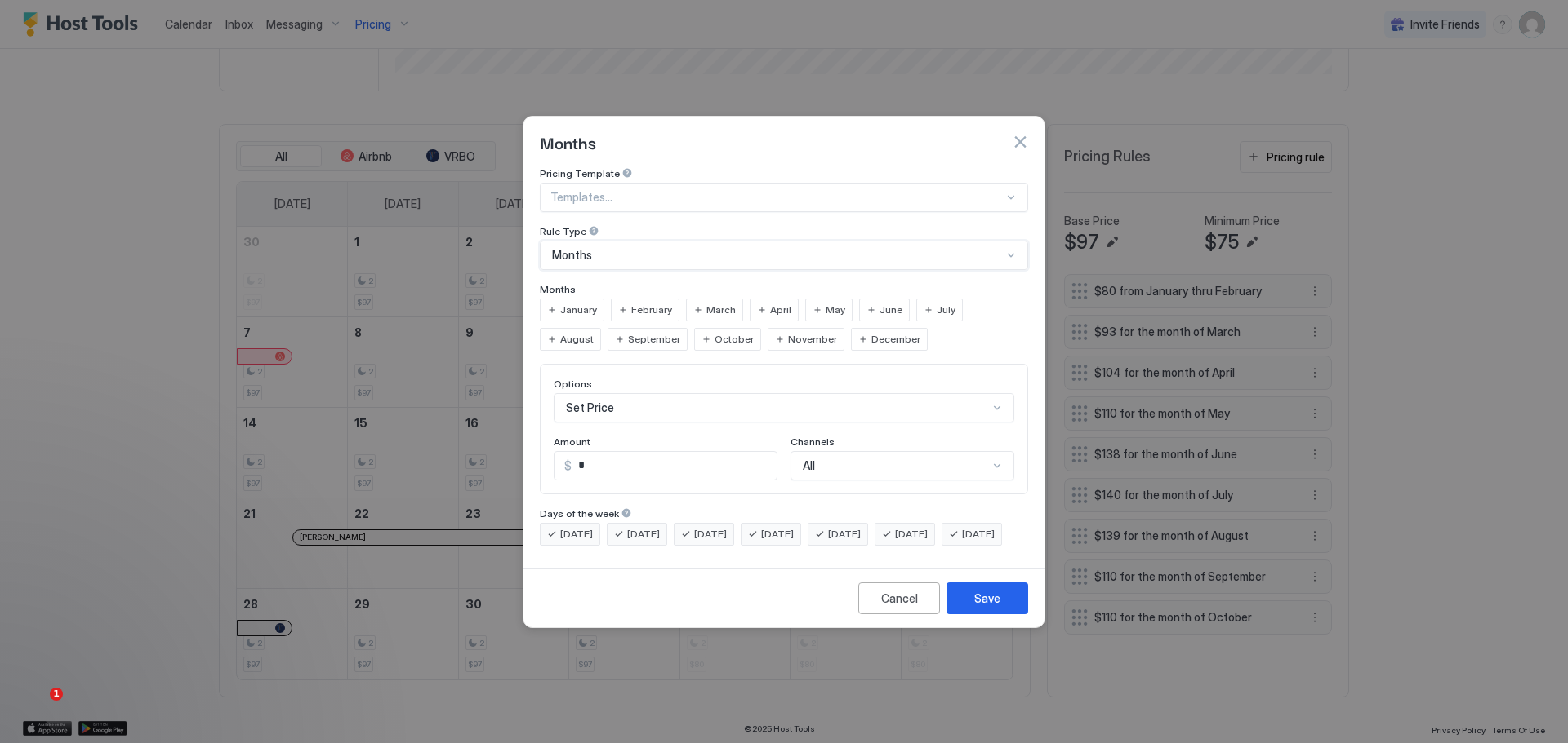
click at [788, 332] on span "November" at bounding box center [812, 339] width 49 height 14
click at [871, 332] on span "December" at bounding box center [895, 339] width 49 height 14
drag, startPoint x: 599, startPoint y: 459, endPoint x: 557, endPoint y: 451, distance: 42.8
click at [557, 452] on div "$ *" at bounding box center [665, 466] width 224 height 29
type input "**"
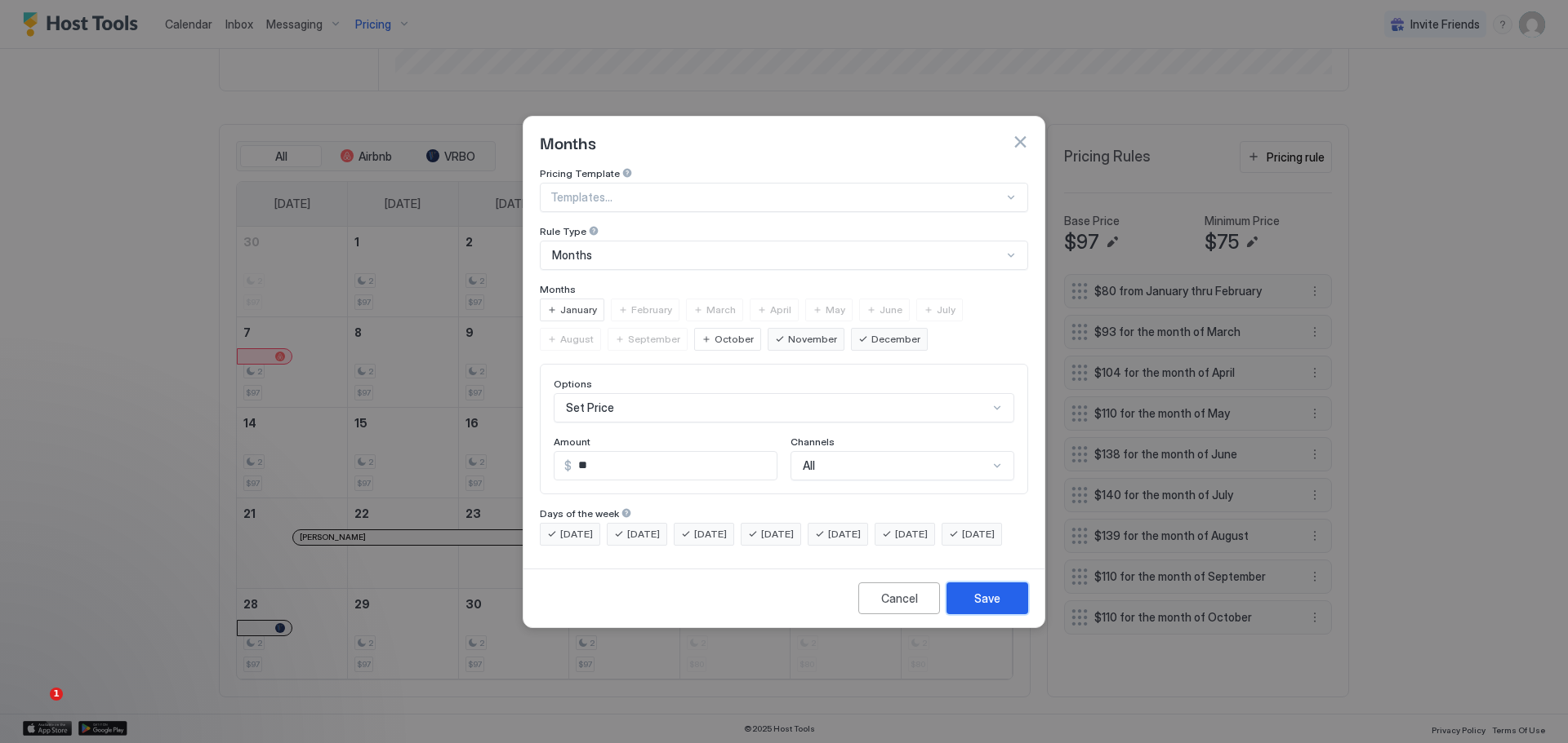
click at [988, 607] on div "Save" at bounding box center [987, 598] width 26 height 17
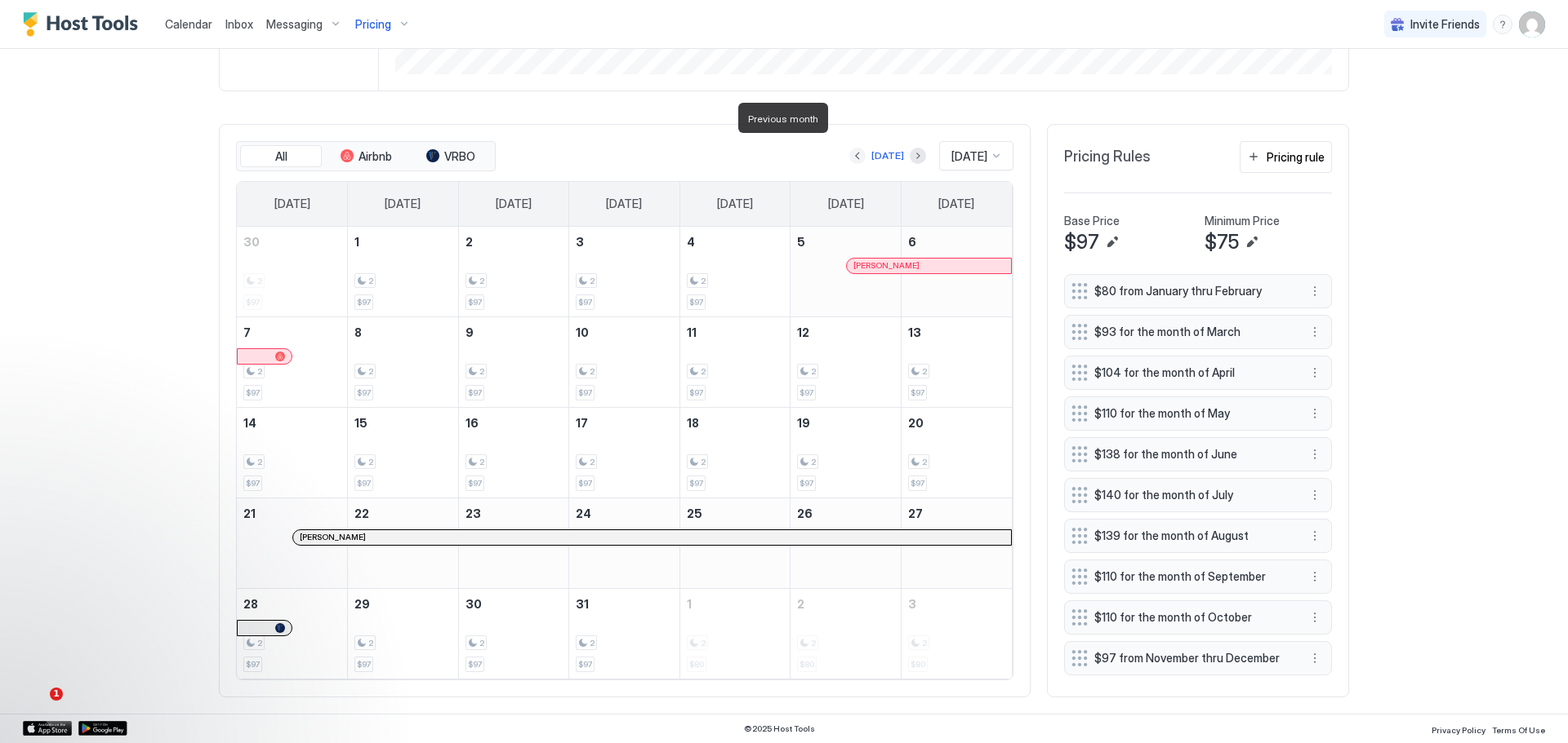
click at [850, 148] on button "Previous month" at bounding box center [858, 156] width 16 height 16
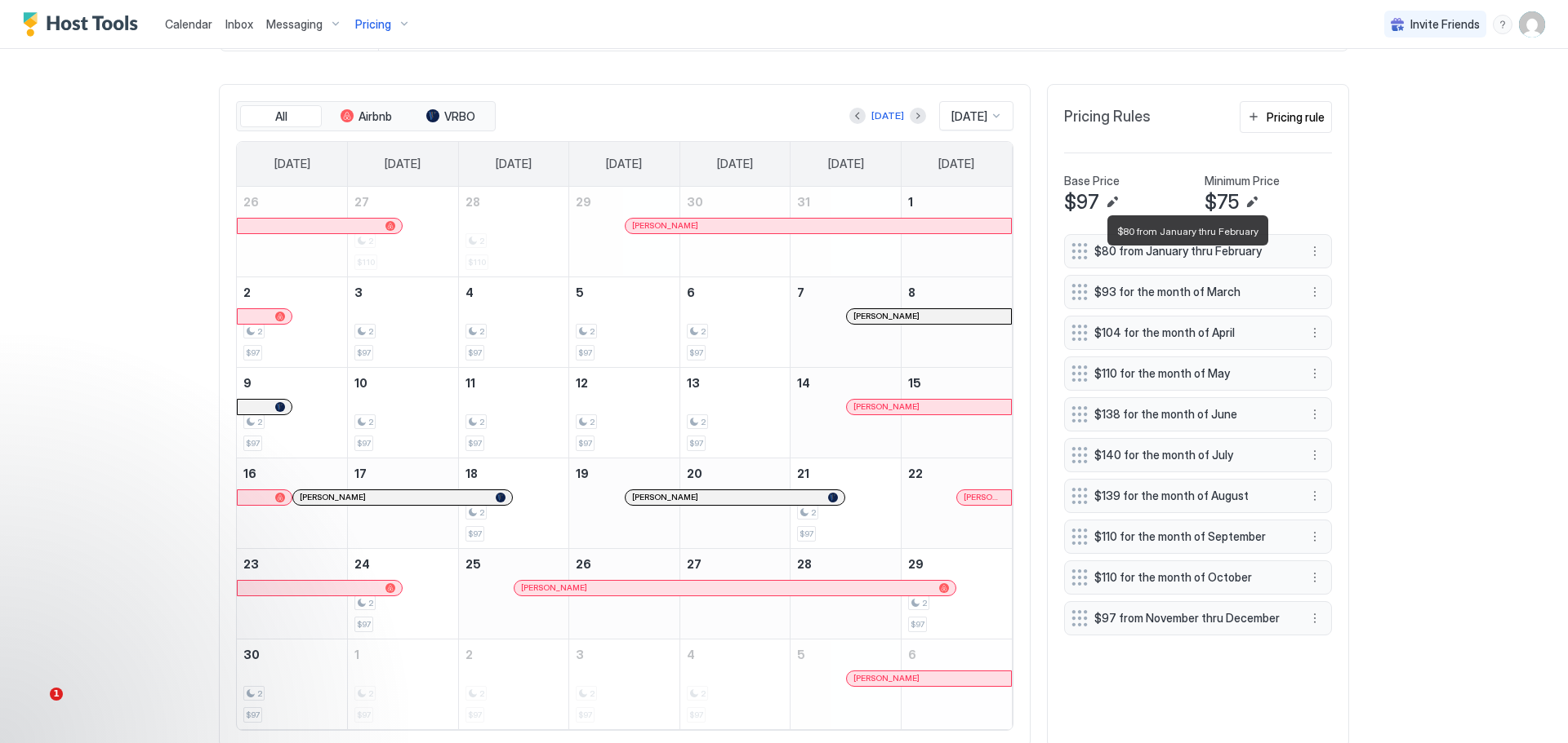
click at [1170, 258] on span "$80 from January thru February" at bounding box center [1191, 251] width 194 height 14
click at [1309, 258] on button "More options" at bounding box center [1315, 251] width 20 height 20
click at [1334, 283] on span "Edit" at bounding box center [1334, 283] width 18 height 12
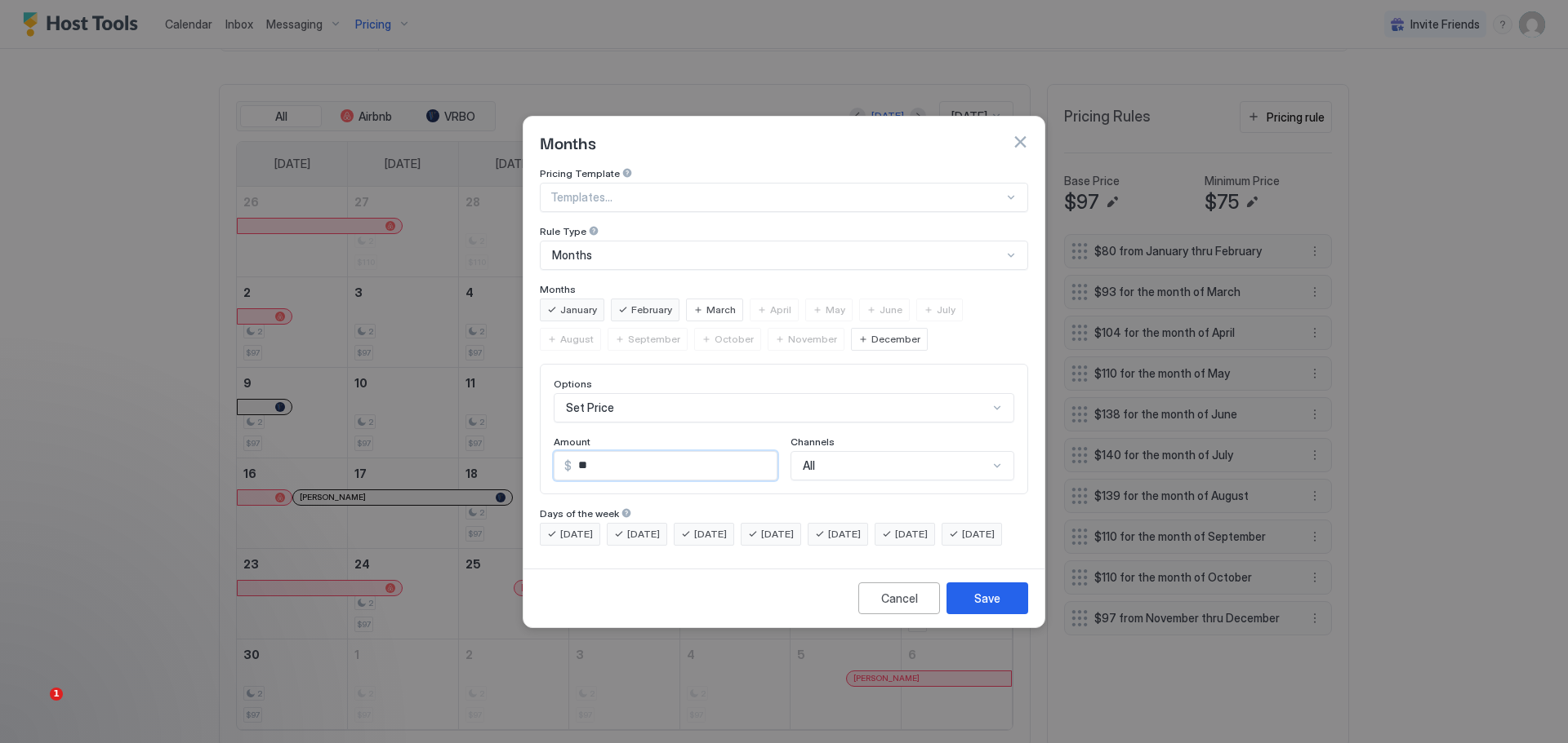
drag, startPoint x: 600, startPoint y: 447, endPoint x: 571, endPoint y: 456, distance: 30.4
click at [571, 456] on input "**" at bounding box center [674, 465] width 205 height 28
type input "**"
click at [874, 452] on div "All" at bounding box center [902, 466] width 224 height 29
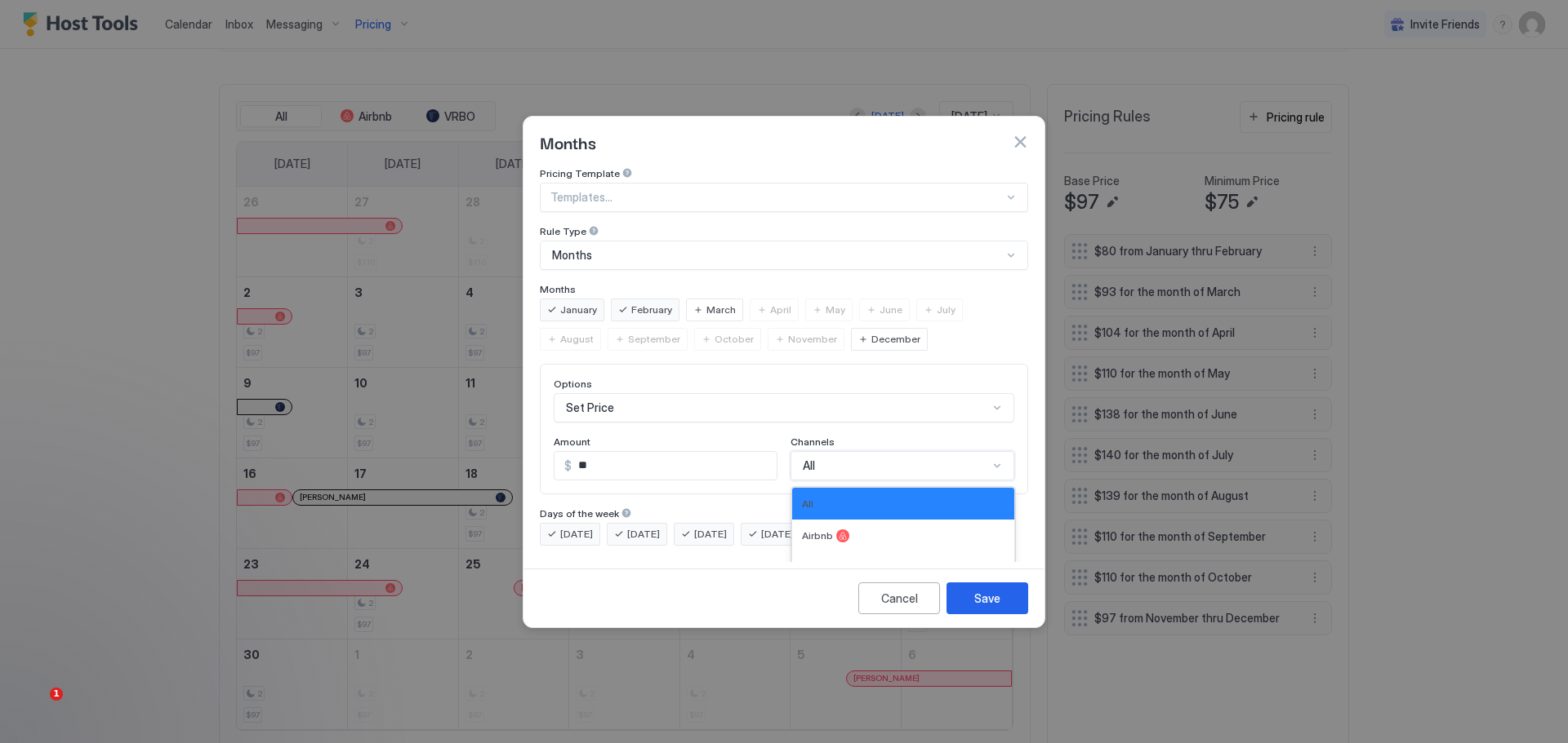
scroll to position [27, 0]
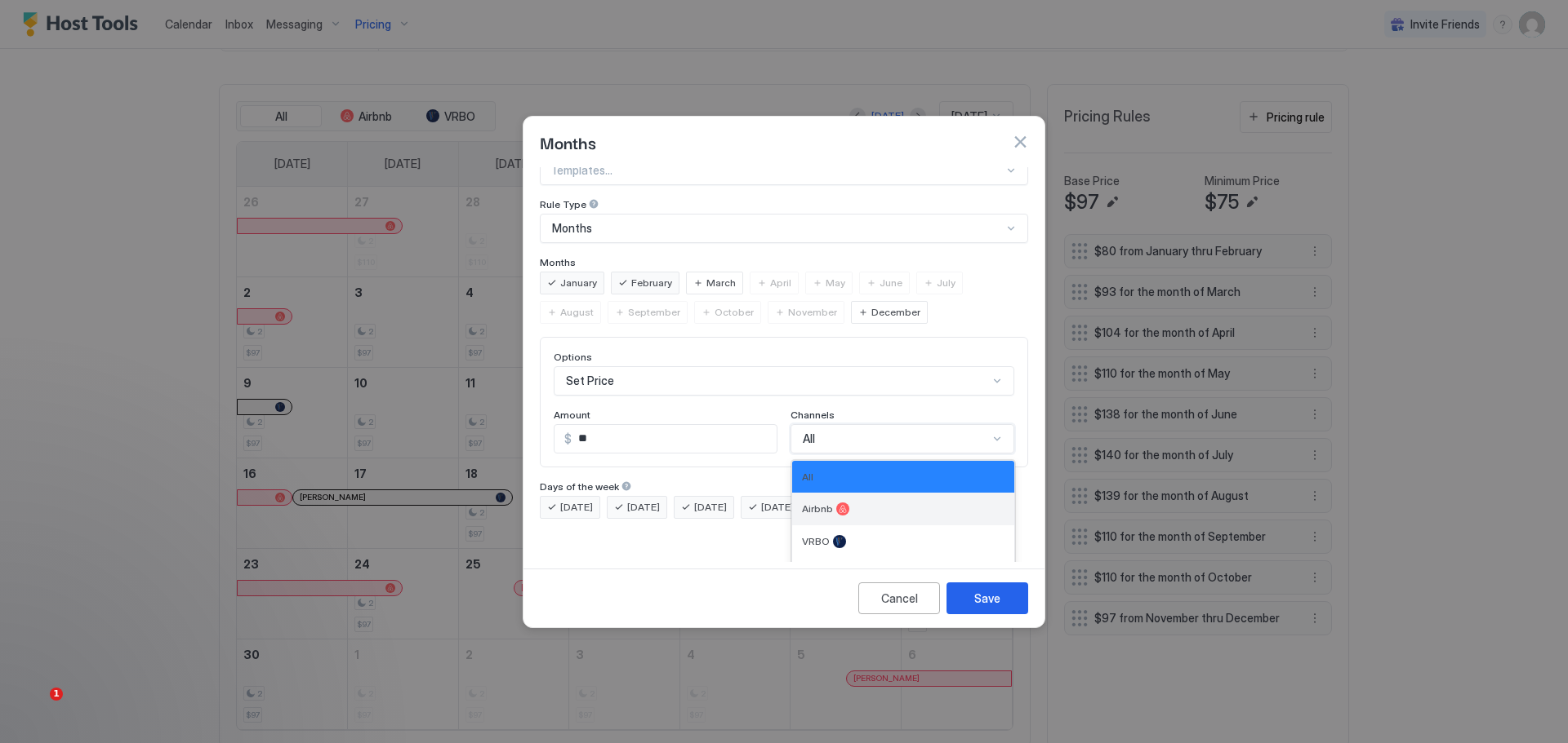
click at [854, 493] on div "Airbnb" at bounding box center [902, 509] width 222 height 33
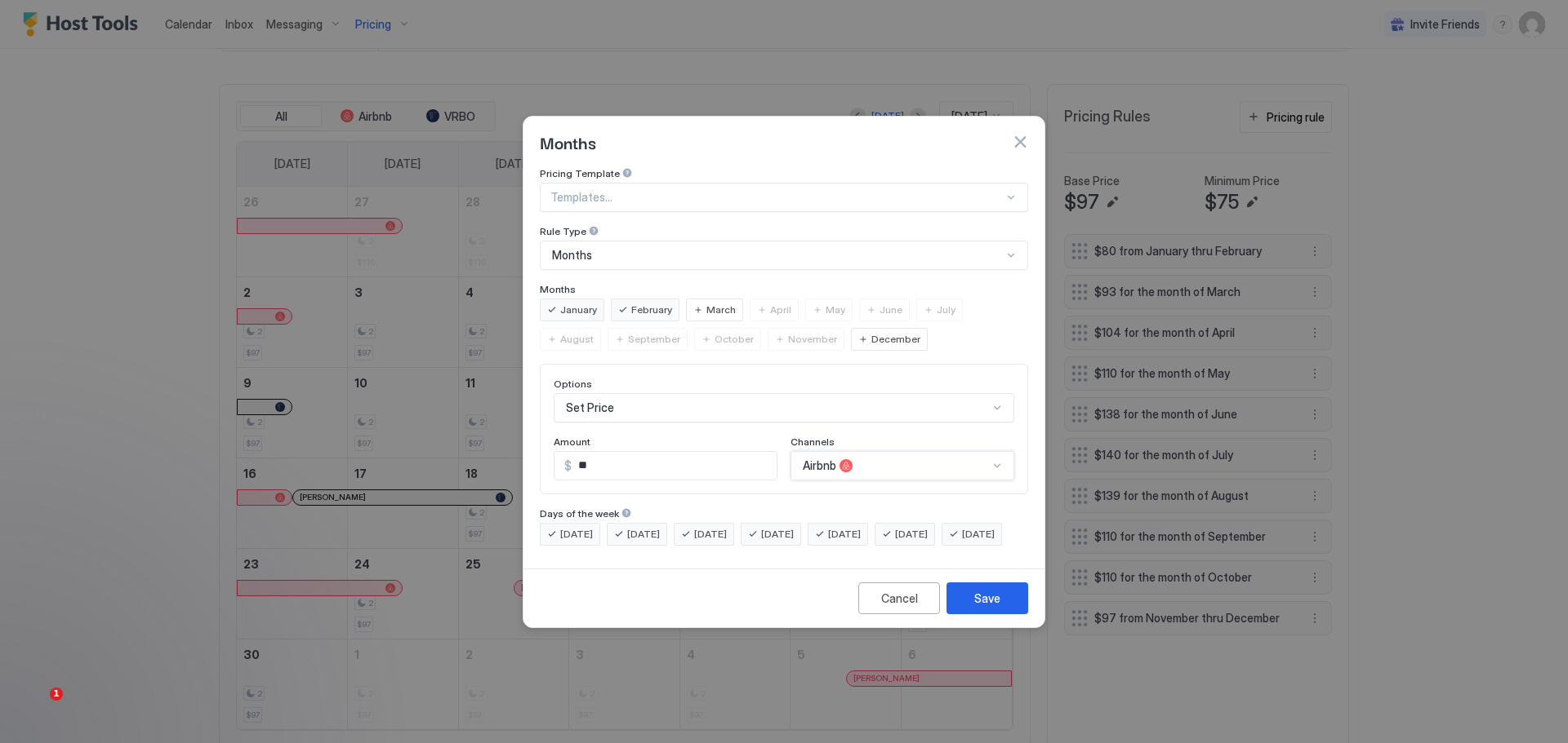
scroll to position [0, 0]
click at [983, 607] on div "Save" at bounding box center [987, 598] width 26 height 17
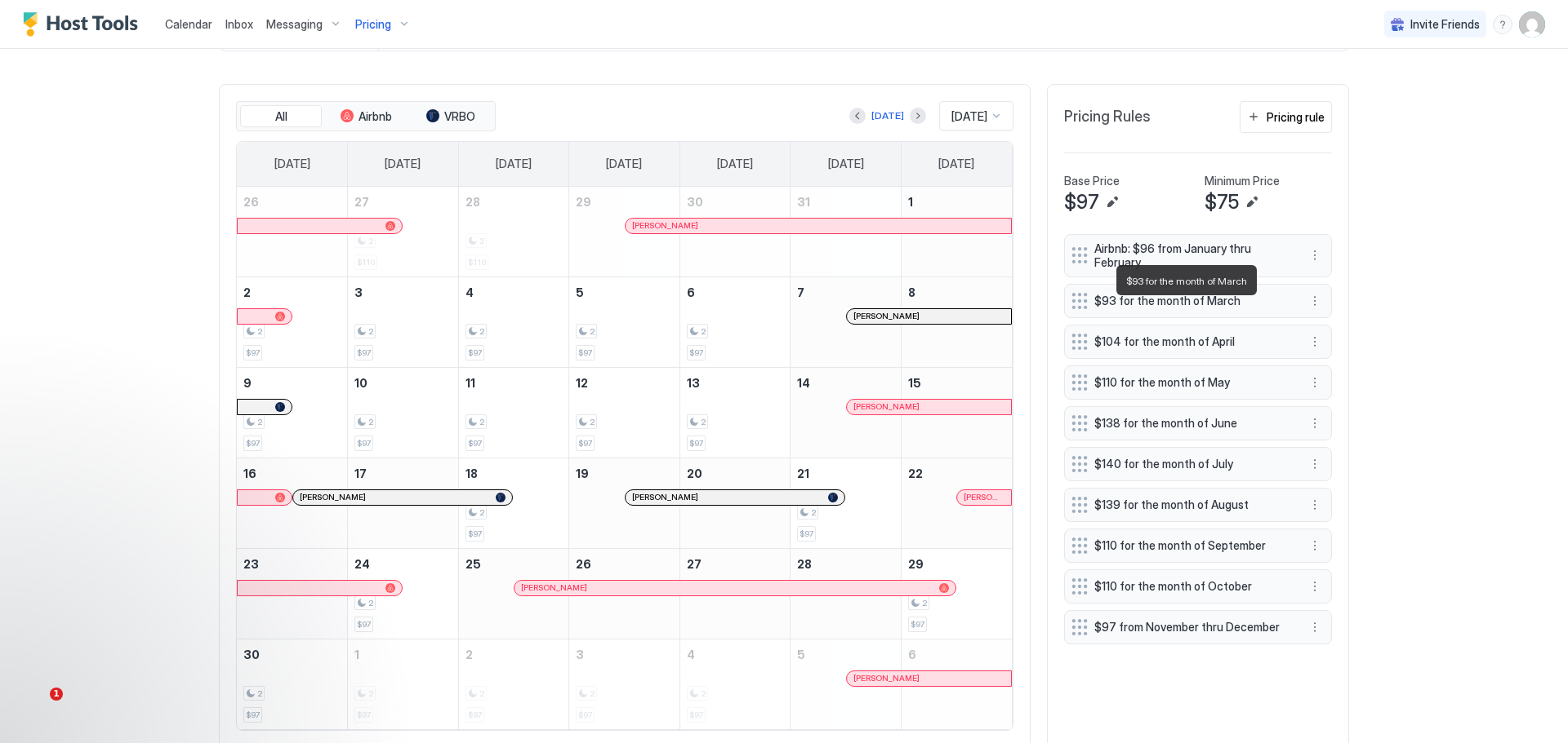
click at [1162, 306] on span "$93 for the month of March" at bounding box center [1191, 301] width 194 height 14
click at [1213, 306] on span "$93 for the month of March" at bounding box center [1191, 301] width 194 height 14
click at [1308, 303] on button "More options" at bounding box center [1315, 301] width 20 height 20
click at [1320, 327] on div "Edit" at bounding box center [1324, 333] width 36 height 12
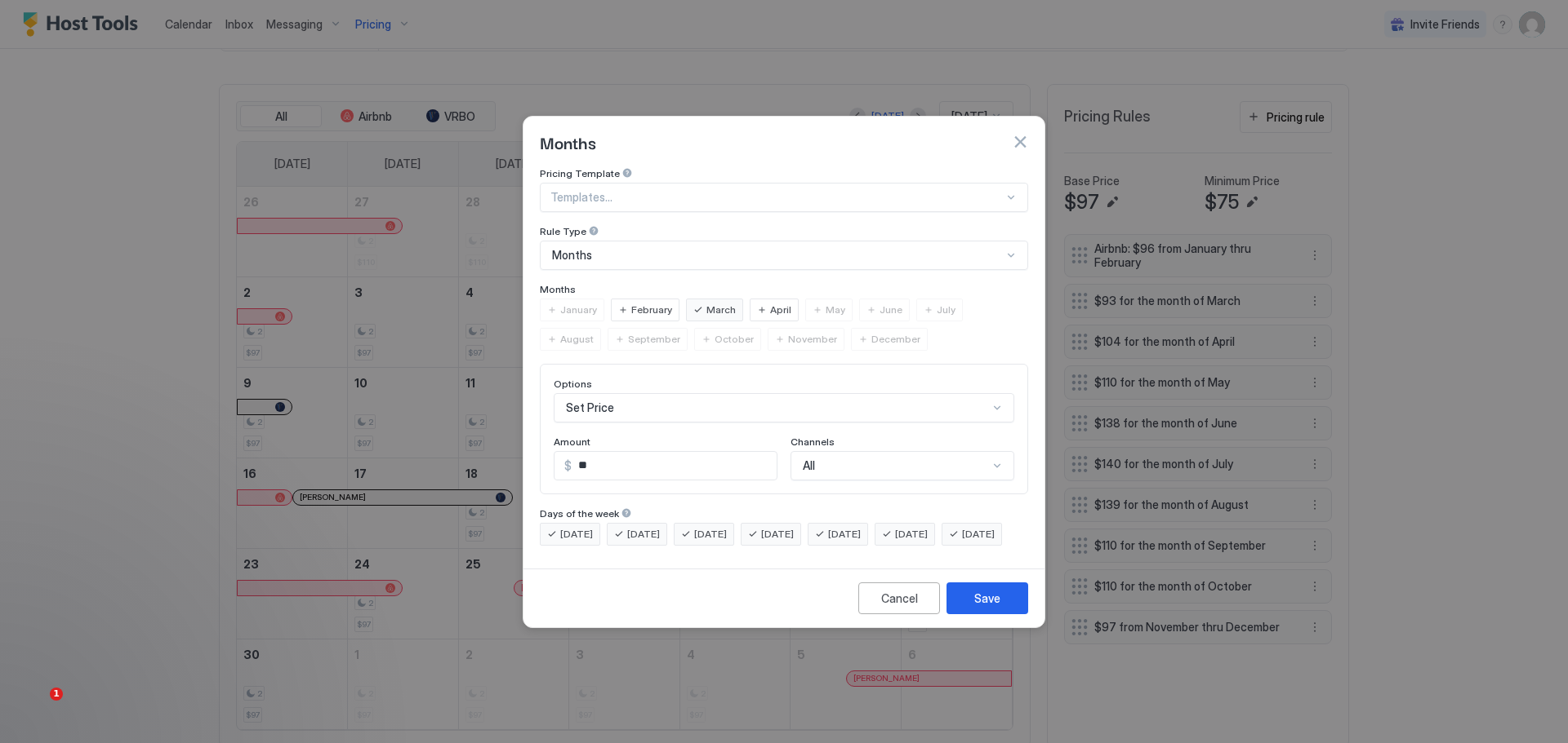
click at [899, 452] on div "All" at bounding box center [902, 466] width 224 height 29
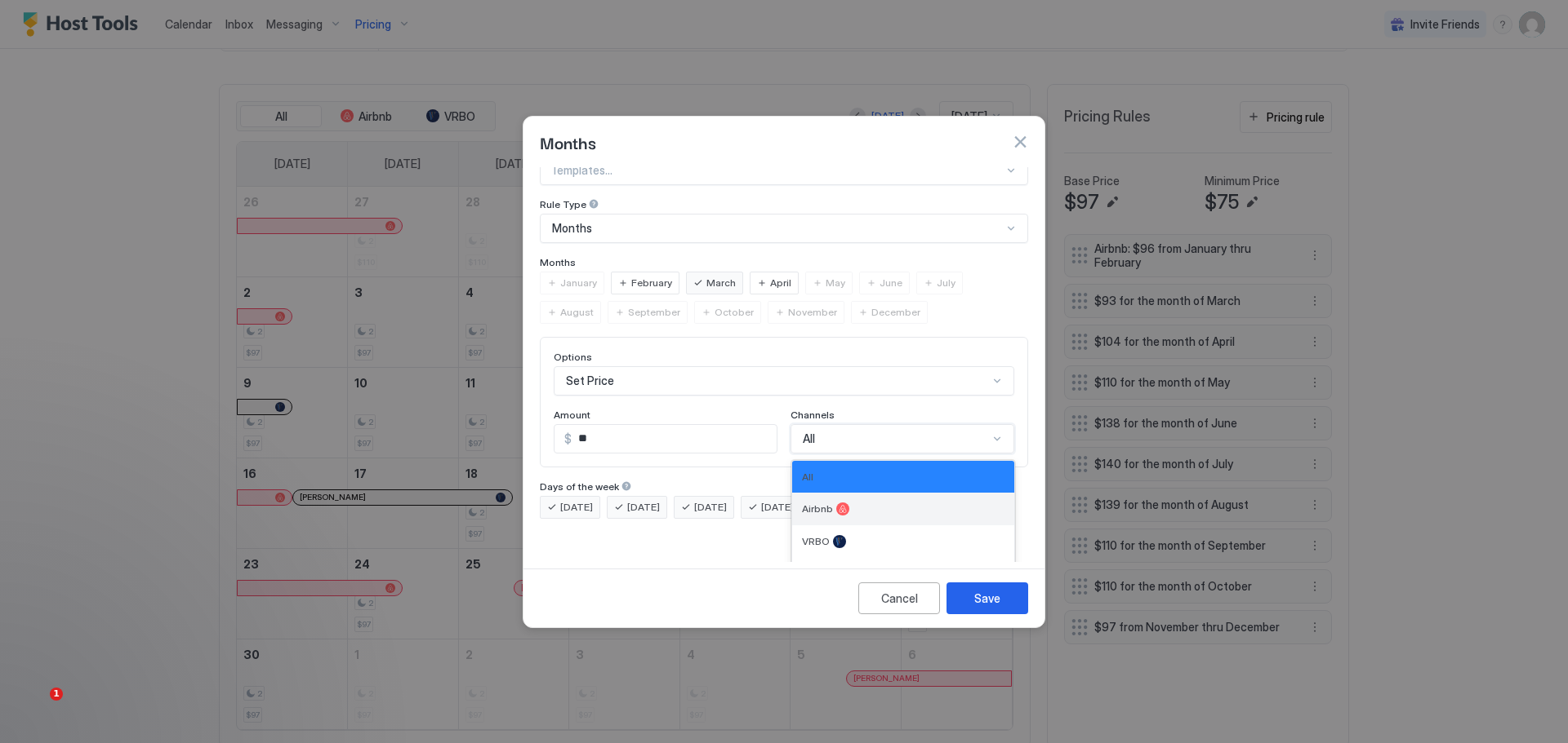
click at [858, 502] on div "Airbnb" at bounding box center [902, 509] width 202 height 13
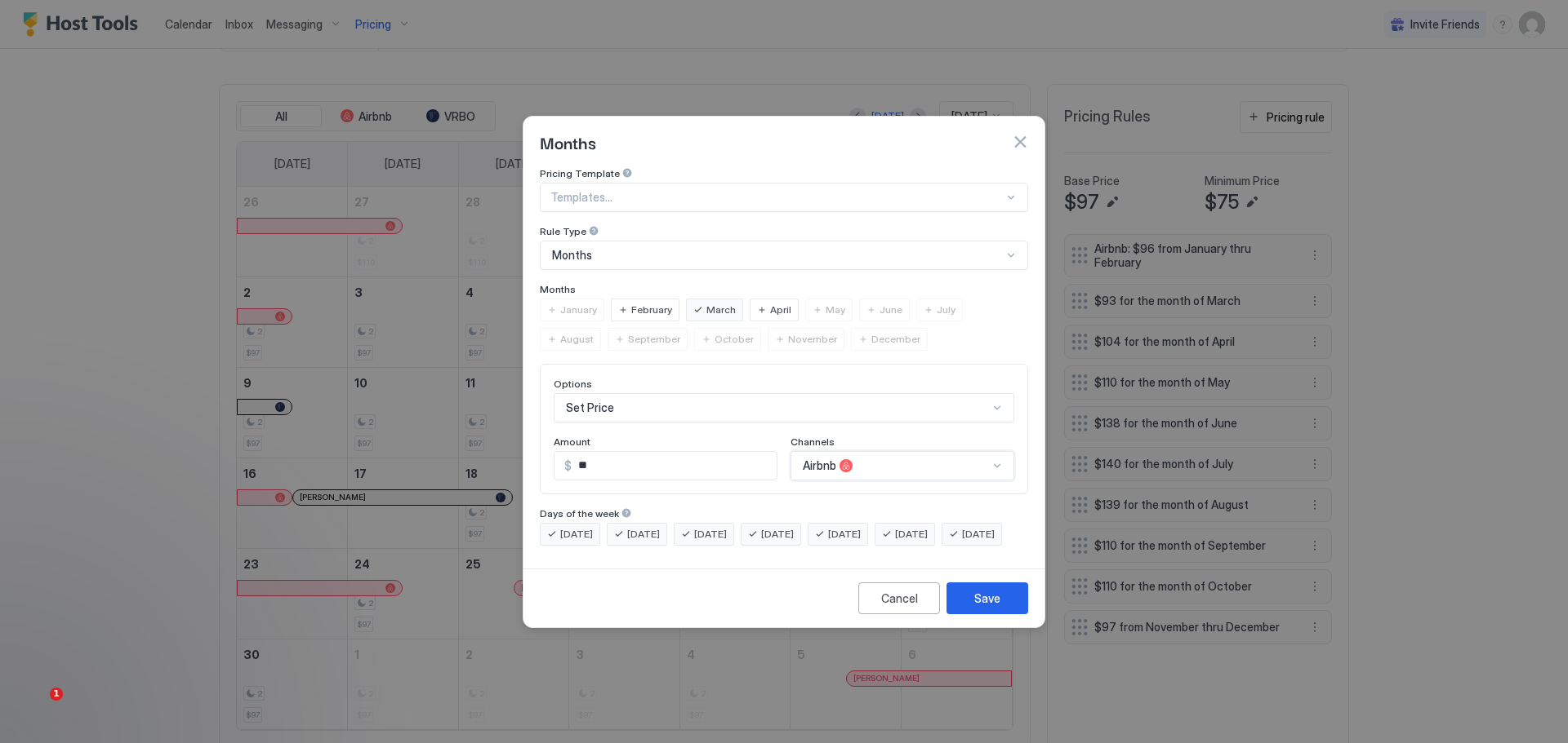
scroll to position [0, 0]
click at [965, 606] on button "Save" at bounding box center [988, 599] width 82 height 32
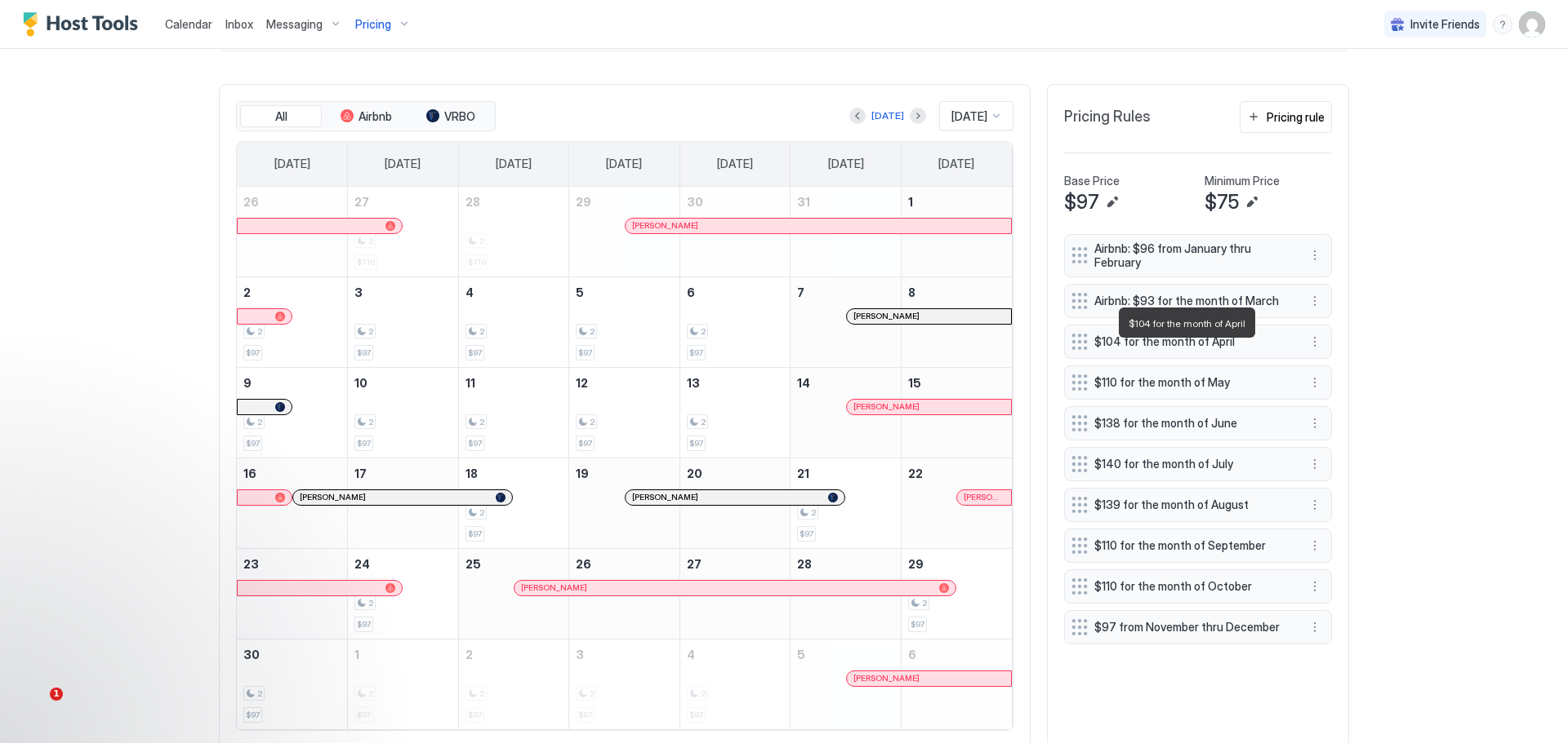
click at [1204, 346] on span "$104 for the month of April" at bounding box center [1191, 342] width 194 height 14
click at [1307, 349] on button "More options" at bounding box center [1315, 342] width 20 height 20
click at [1327, 373] on span "Edit" at bounding box center [1334, 376] width 18 height 12
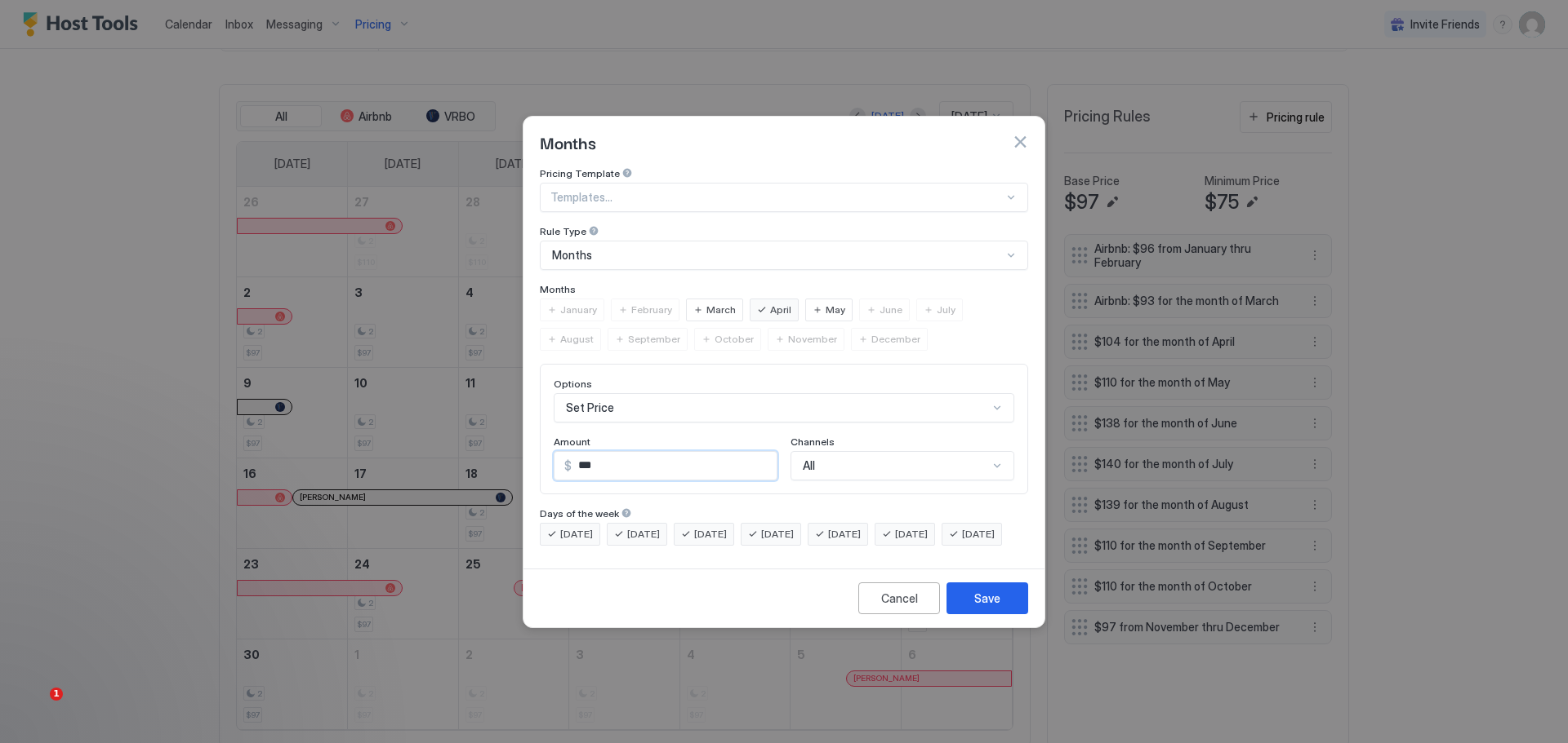
drag, startPoint x: 615, startPoint y: 450, endPoint x: 572, endPoint y: 445, distance: 43.3
click at [572, 452] on input "***" at bounding box center [674, 465] width 205 height 28
type input "***"
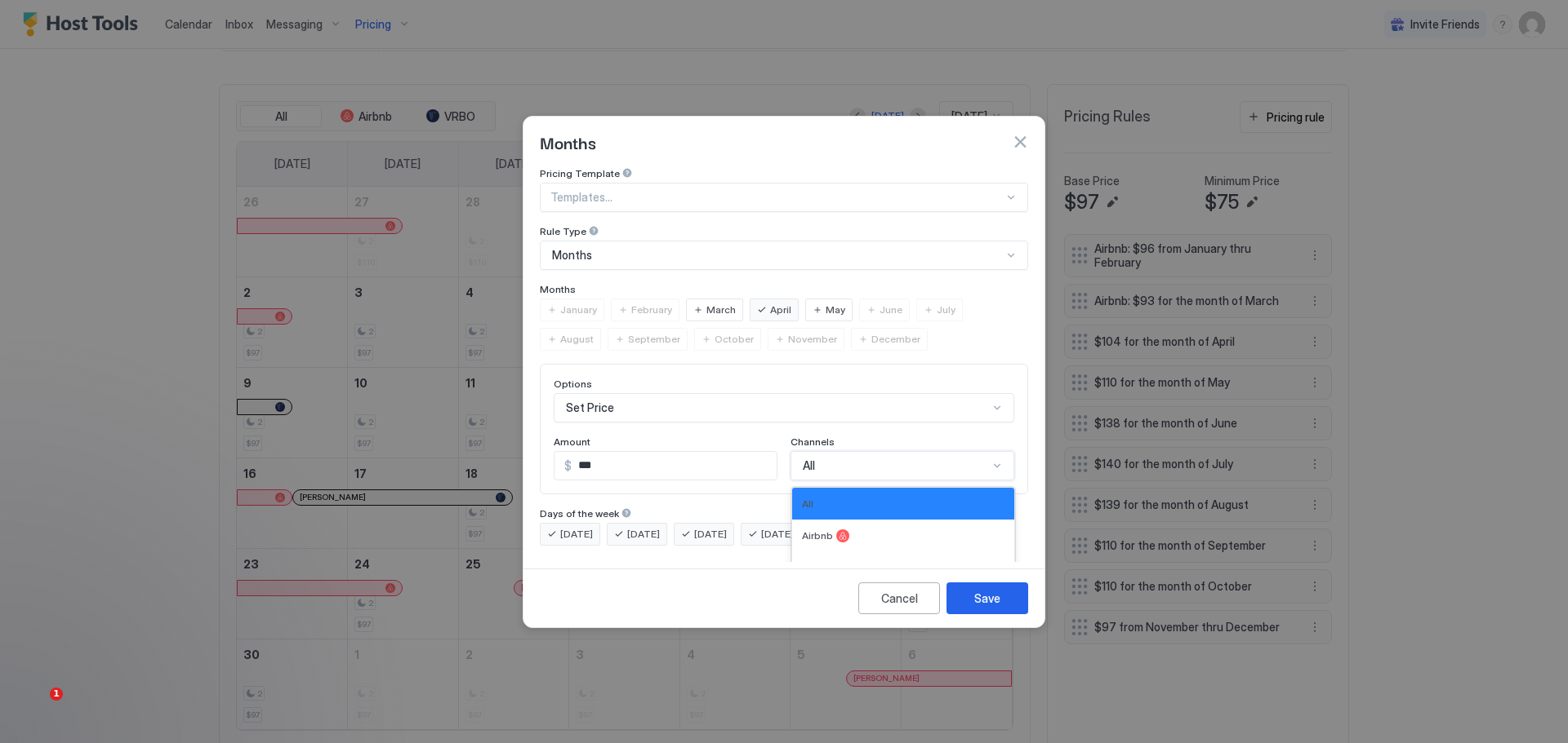
click at [843, 442] on div "Options Set Price Amount $ *** Channels 4 results available. Use Up and Down to…" at bounding box center [784, 429] width 488 height 131
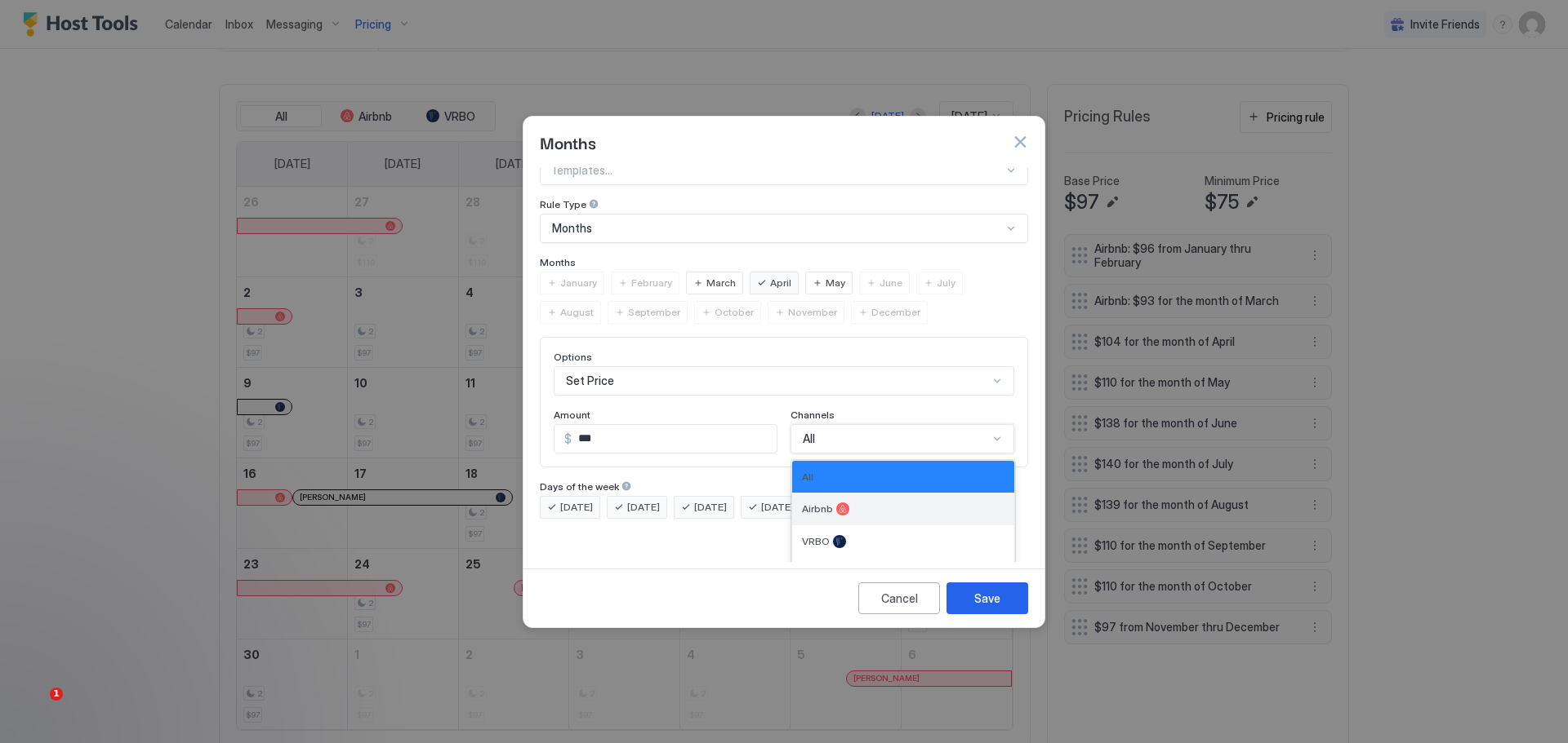
click at [841, 502] on div "Airbnb" at bounding box center [902, 509] width 202 height 13
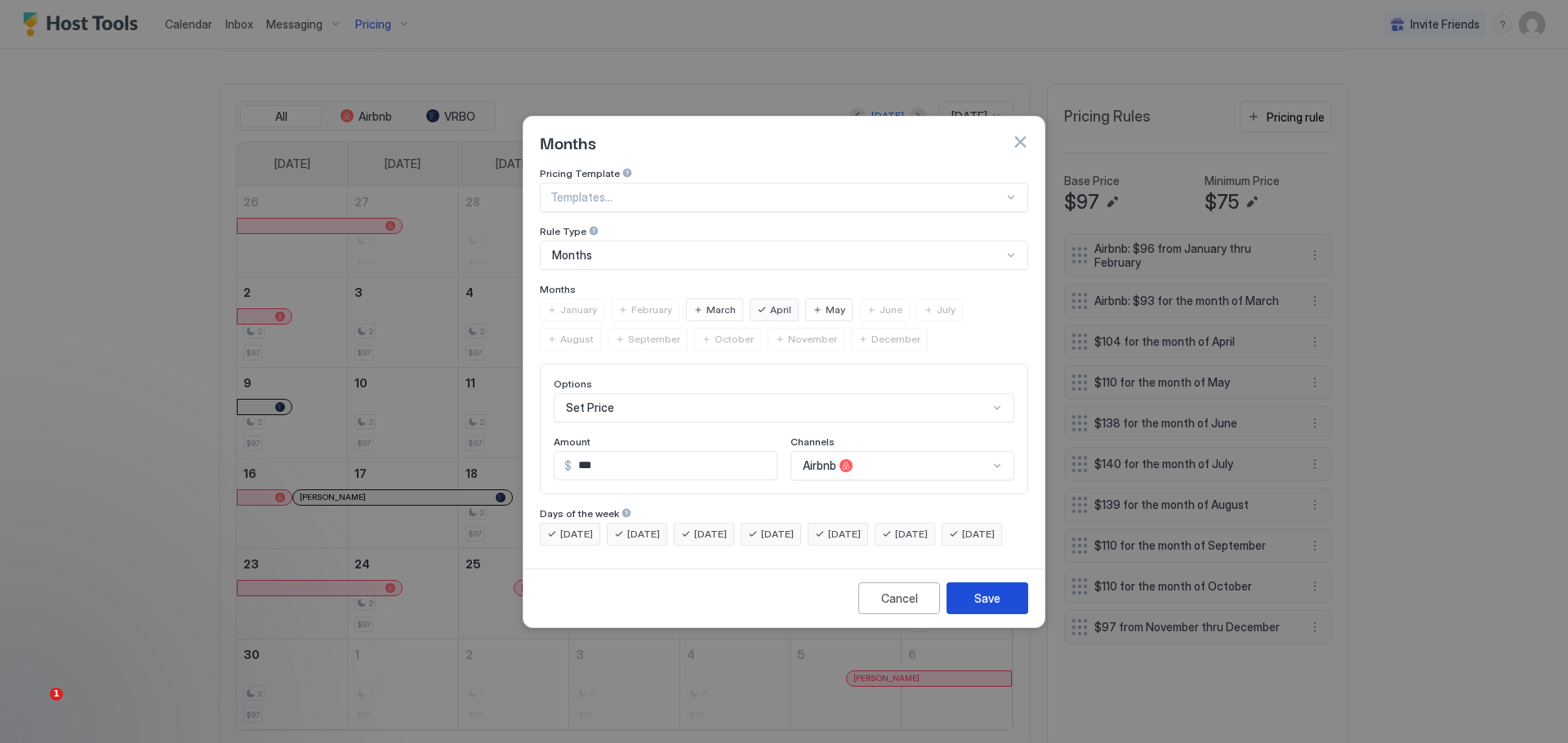
click at [978, 607] on div "Save" at bounding box center [987, 598] width 26 height 17
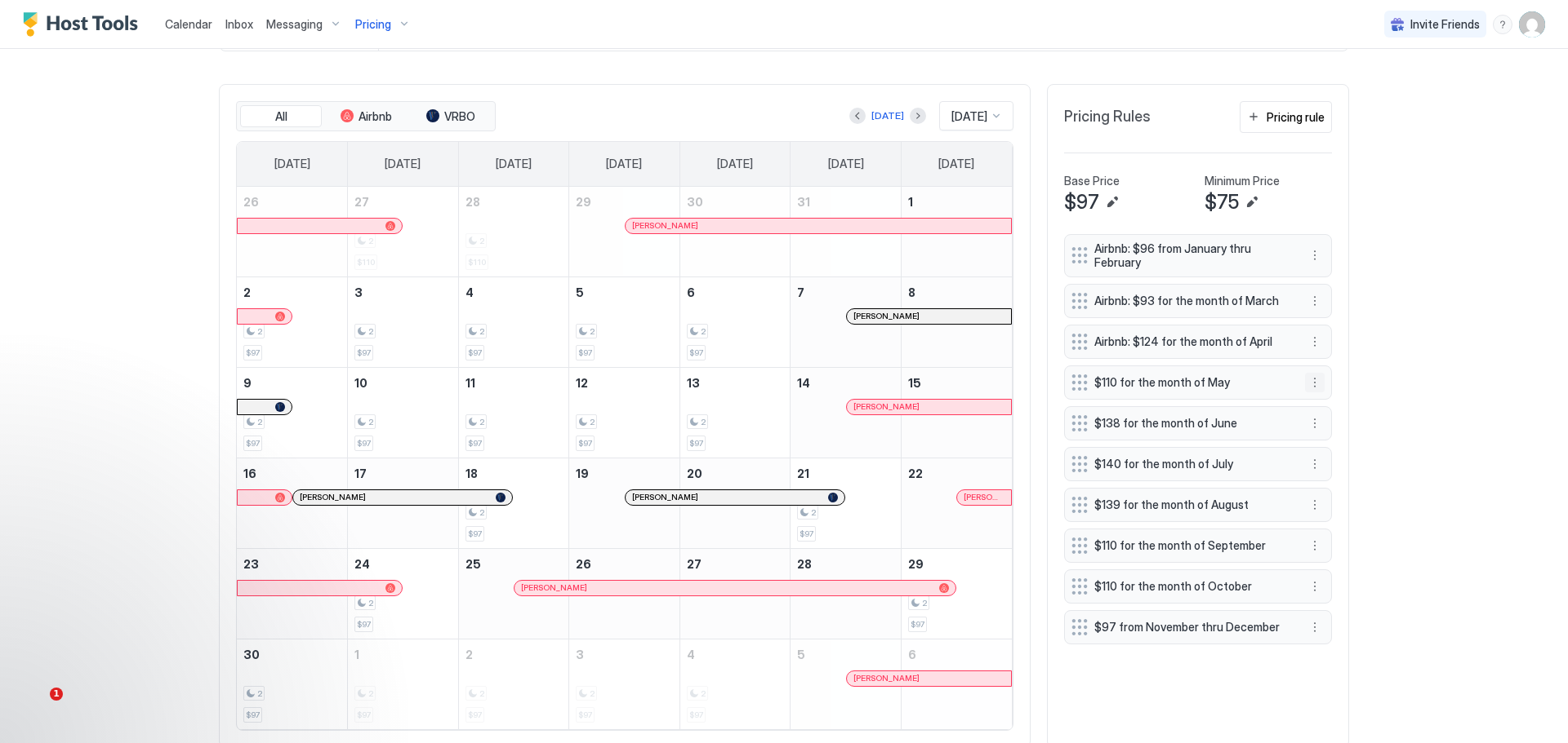
click at [1308, 393] on button "More options" at bounding box center [1315, 383] width 20 height 20
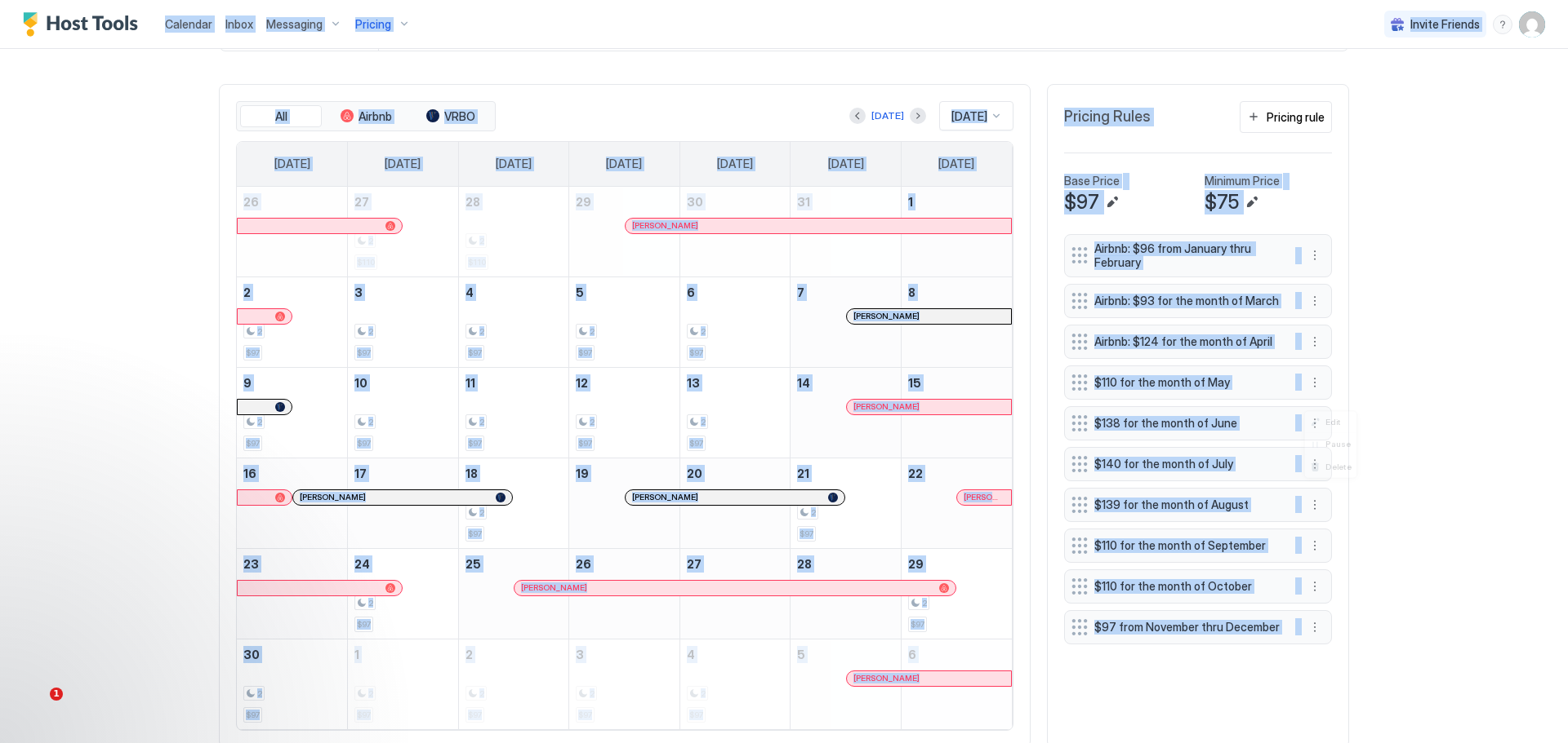
click at [1308, 394] on div at bounding box center [784, 372] width 1568 height 743
click at [1310, 393] on button "More options" at bounding box center [1315, 383] width 20 height 20
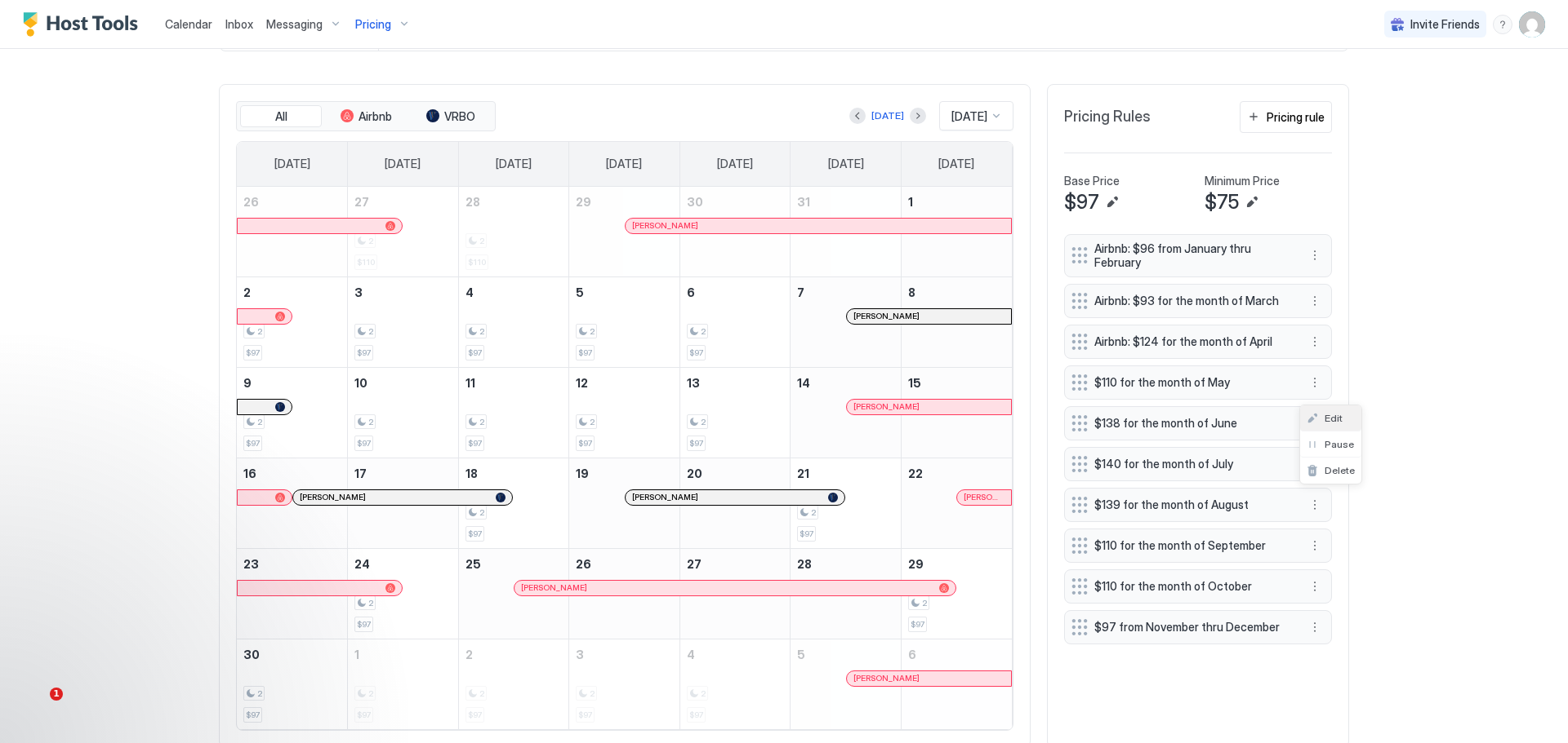
click at [1329, 412] on div "Edit" at bounding box center [1330, 418] width 62 height 26
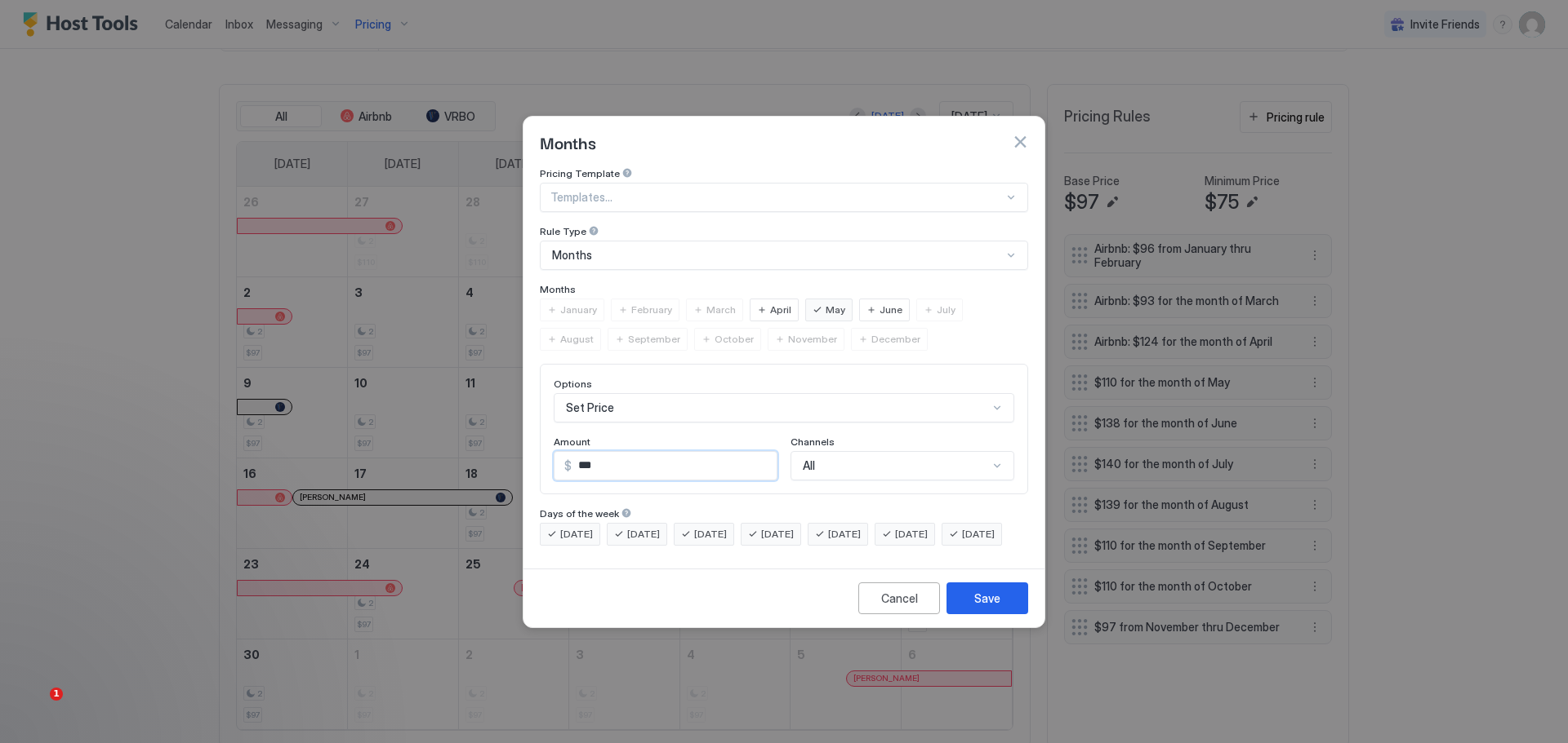
drag, startPoint x: 615, startPoint y: 446, endPoint x: 563, endPoint y: 455, distance: 52.8
click at [563, 455] on div "$ ***" at bounding box center [665, 466] width 224 height 29
type input "***"
click at [983, 606] on div "Save" at bounding box center [987, 598] width 26 height 17
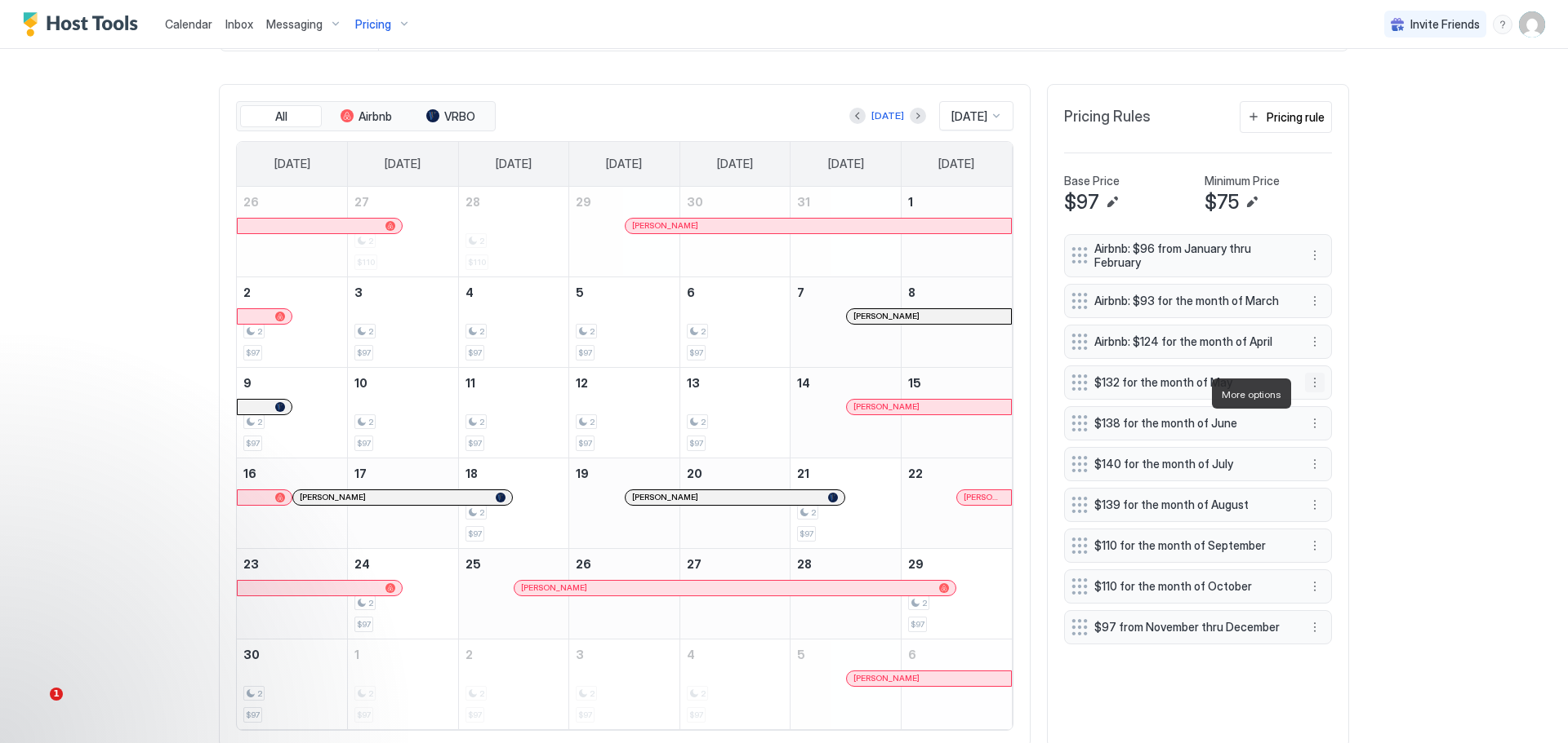
click at [1307, 387] on button "More options" at bounding box center [1315, 383] width 20 height 20
click at [1325, 416] on span "Edit" at bounding box center [1334, 419] width 18 height 12
click at [1308, 388] on button "More options" at bounding box center [1315, 383] width 20 height 20
click at [1326, 414] on span "Edit" at bounding box center [1334, 419] width 18 height 12
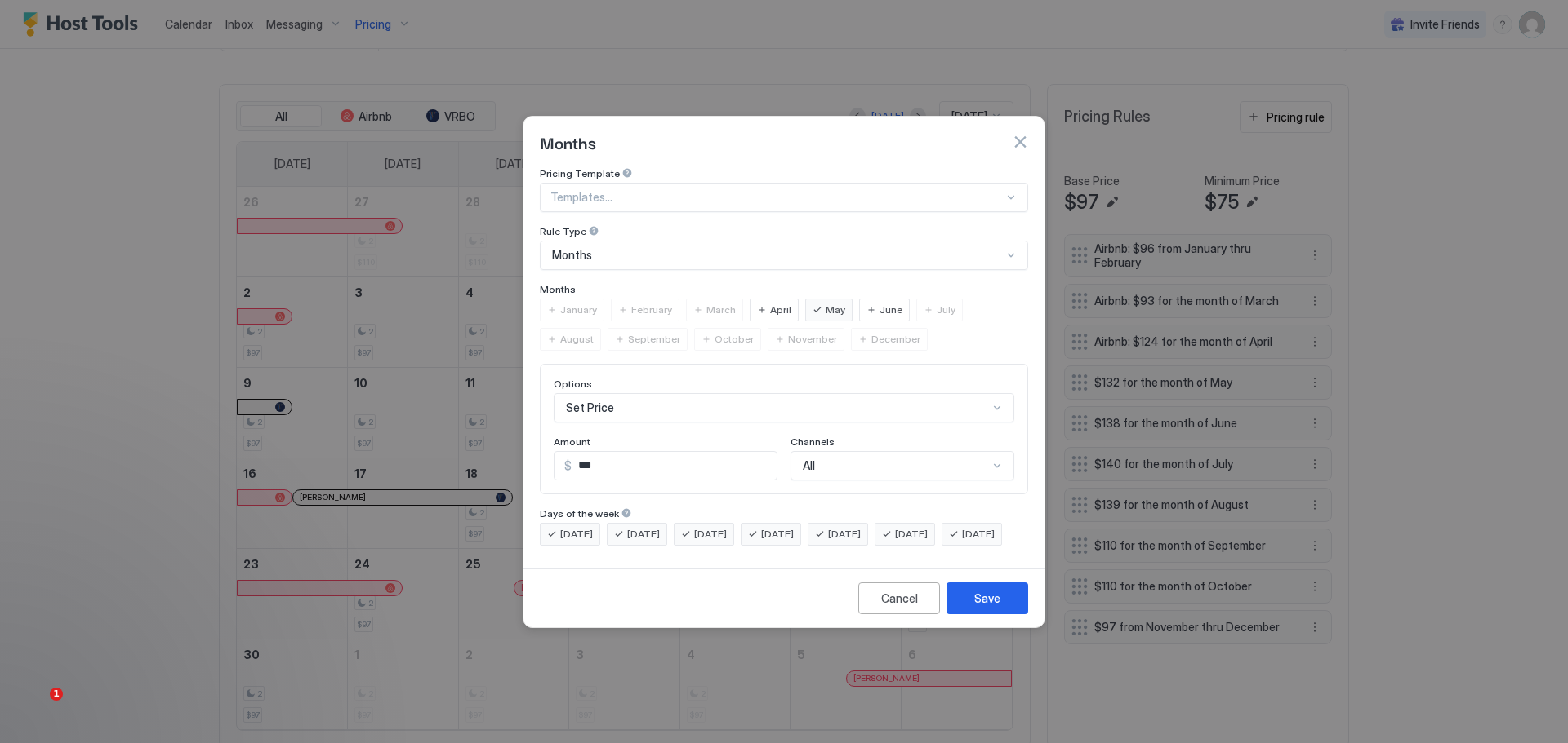
click at [943, 452] on div "All" at bounding box center [902, 466] width 224 height 29
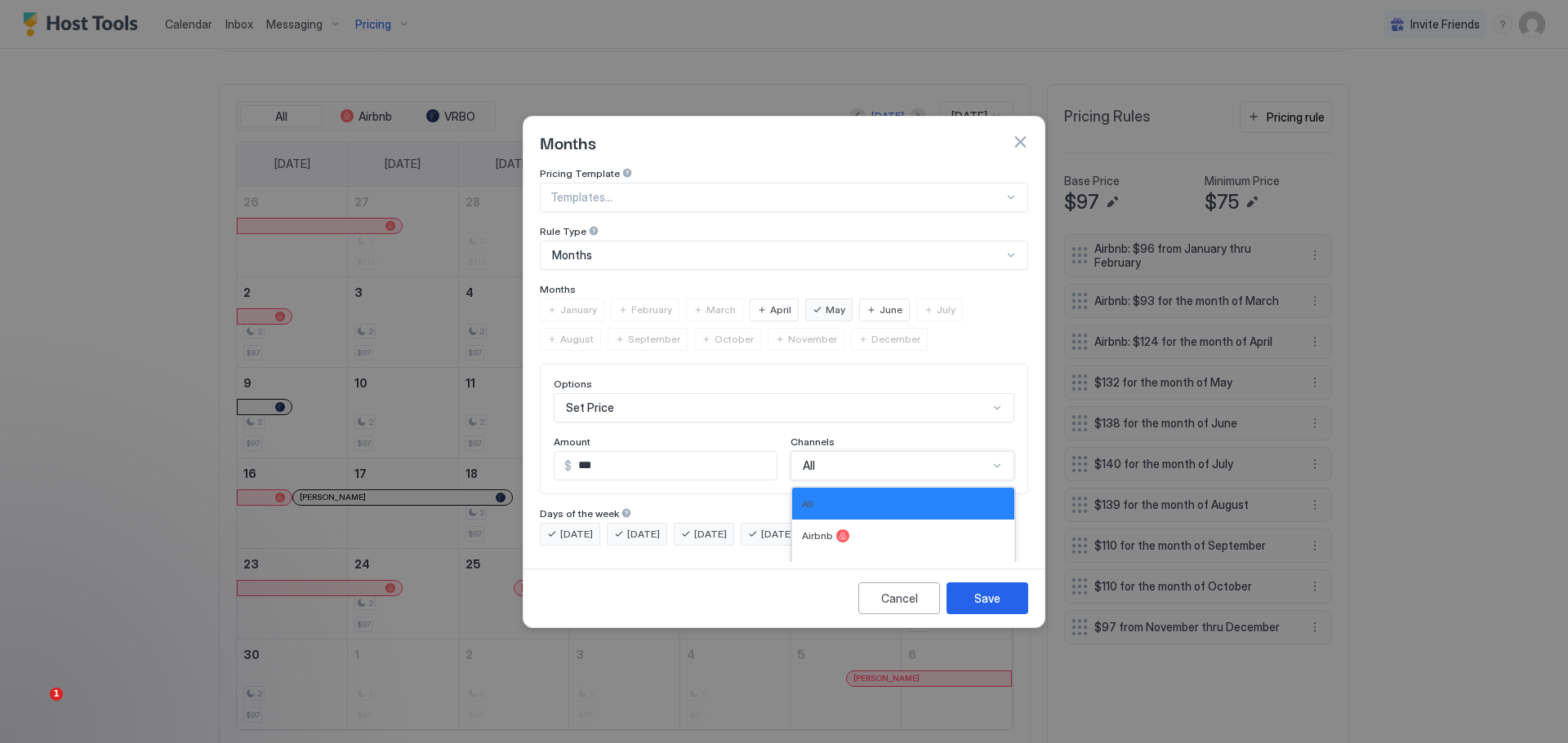
scroll to position [27, 0]
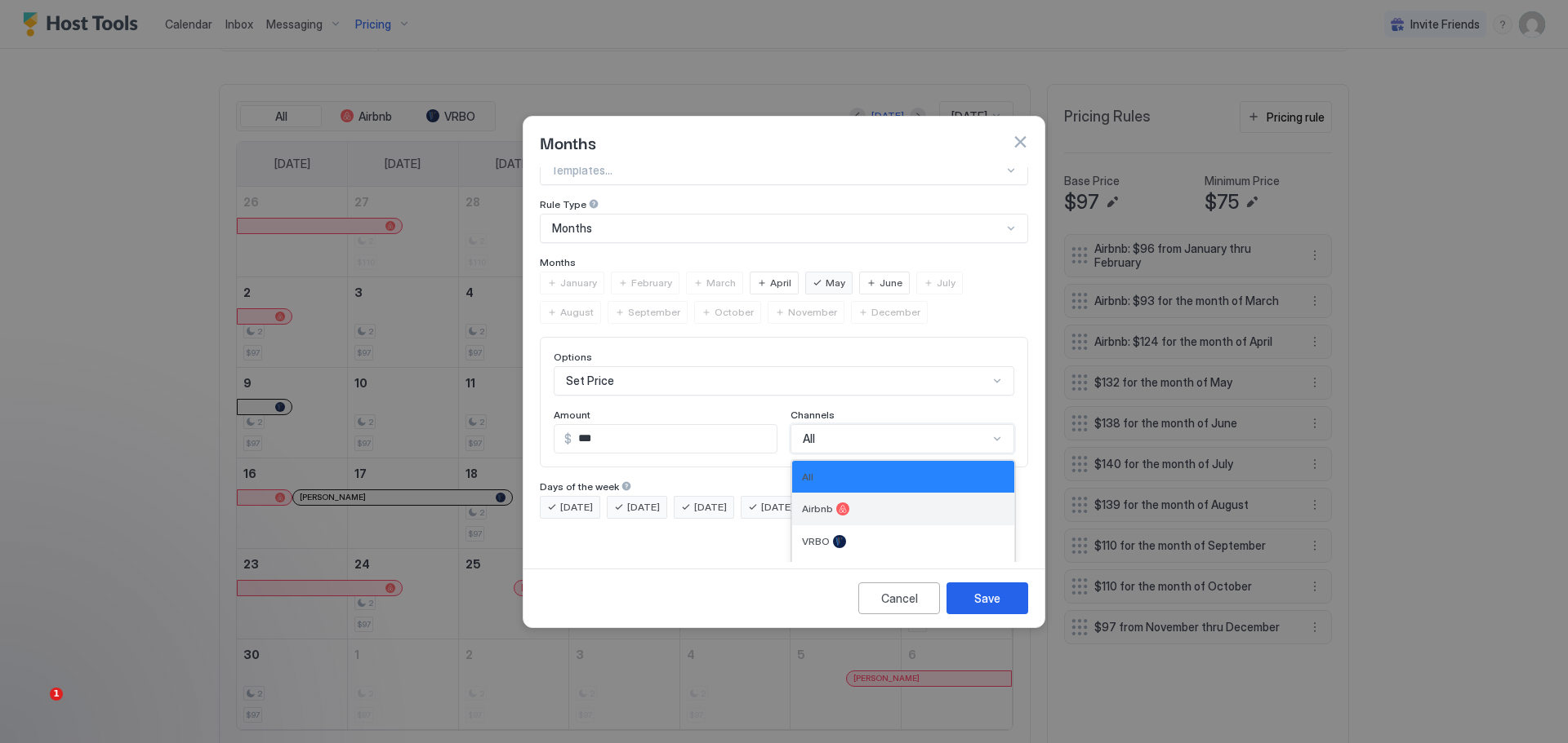
click at [857, 502] on div "Airbnb" at bounding box center [902, 509] width 202 height 13
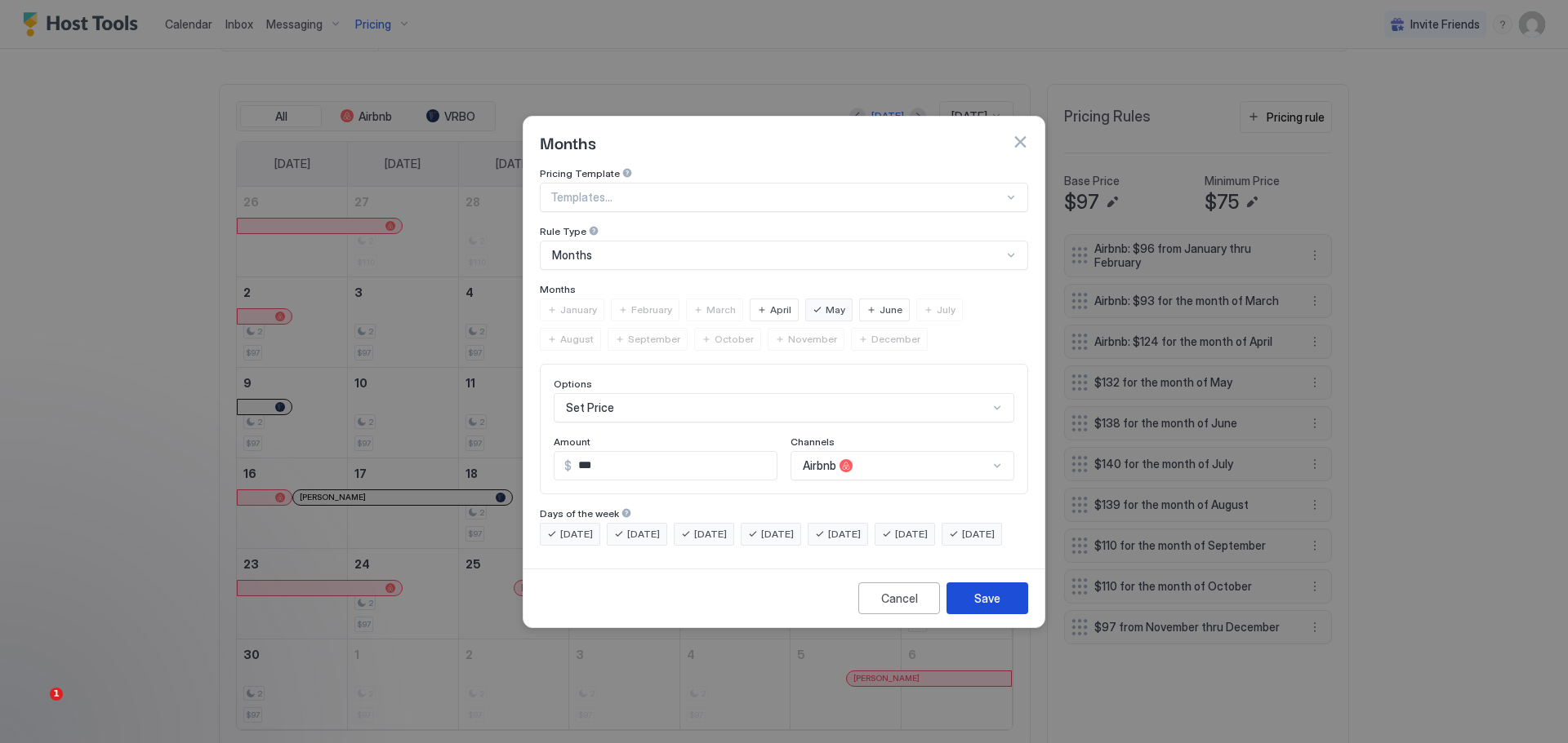
click at [990, 607] on div "Save" at bounding box center [987, 598] width 26 height 17
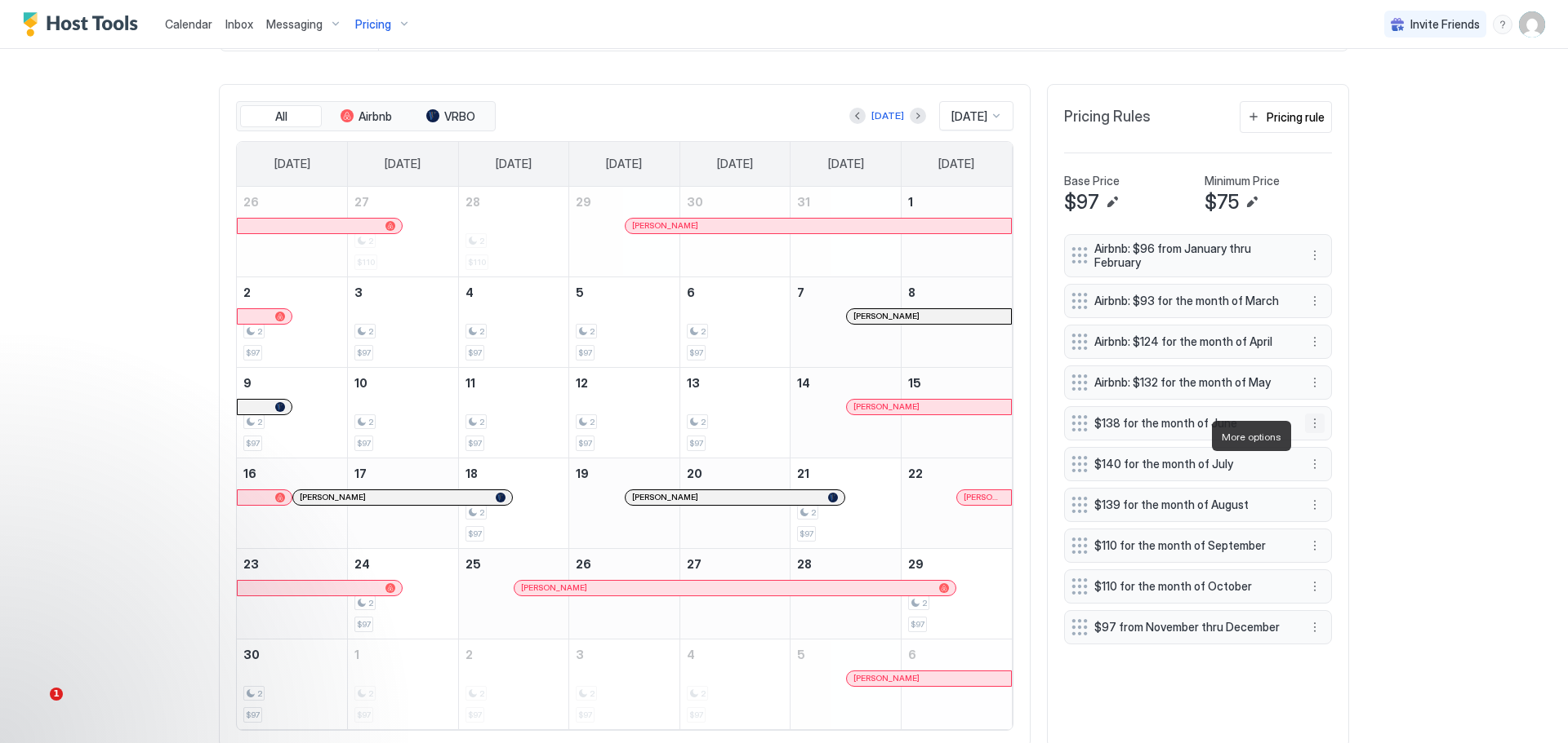
click at [1307, 433] on button "More options" at bounding box center [1315, 423] width 20 height 20
click at [1321, 456] on div "Edit" at bounding box center [1324, 461] width 36 height 12
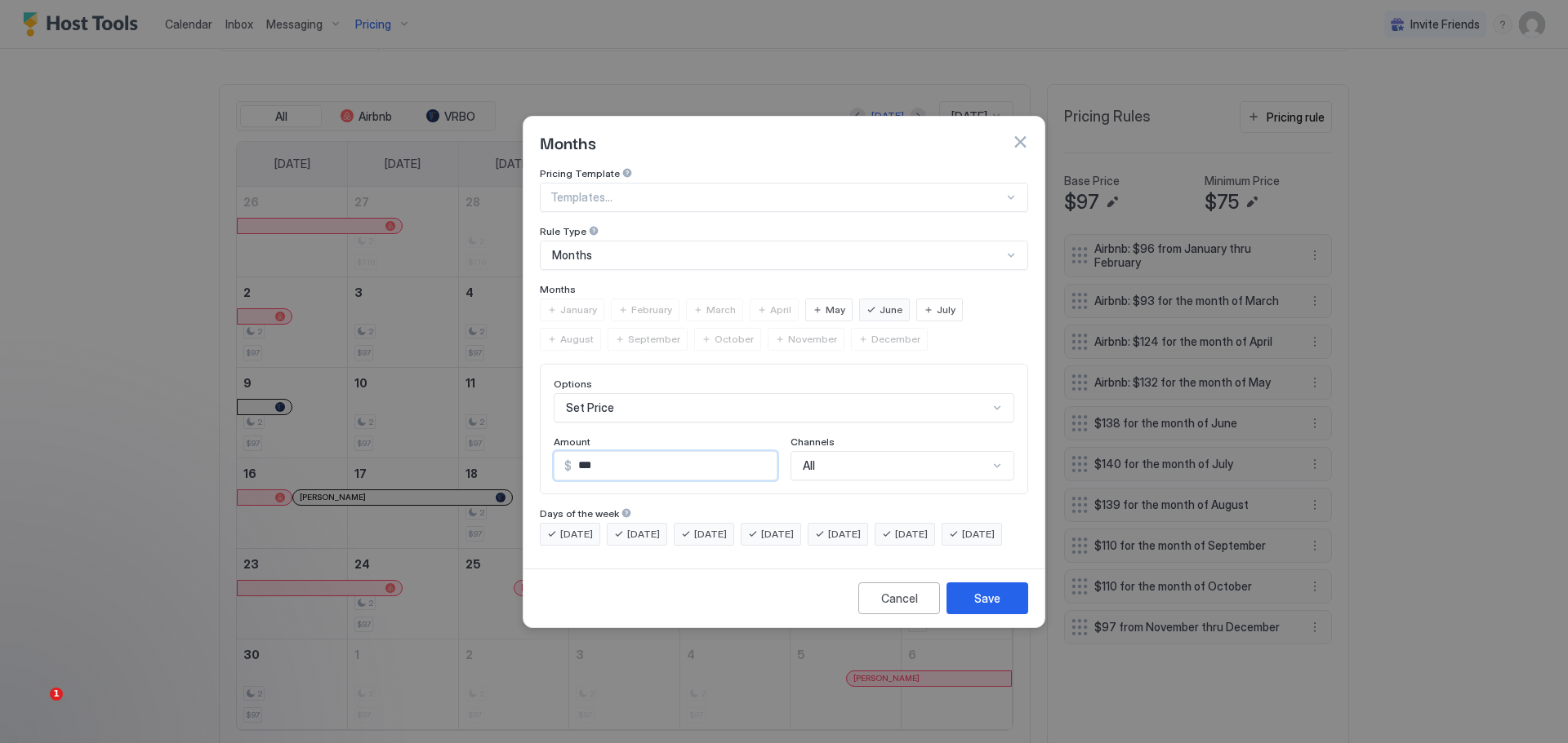
drag, startPoint x: 620, startPoint y: 450, endPoint x: 570, endPoint y: 453, distance: 50.1
click at [570, 453] on div "$ ***" at bounding box center [665, 466] width 224 height 29
type input "***"
click at [900, 452] on div "All" at bounding box center [902, 466] width 224 height 29
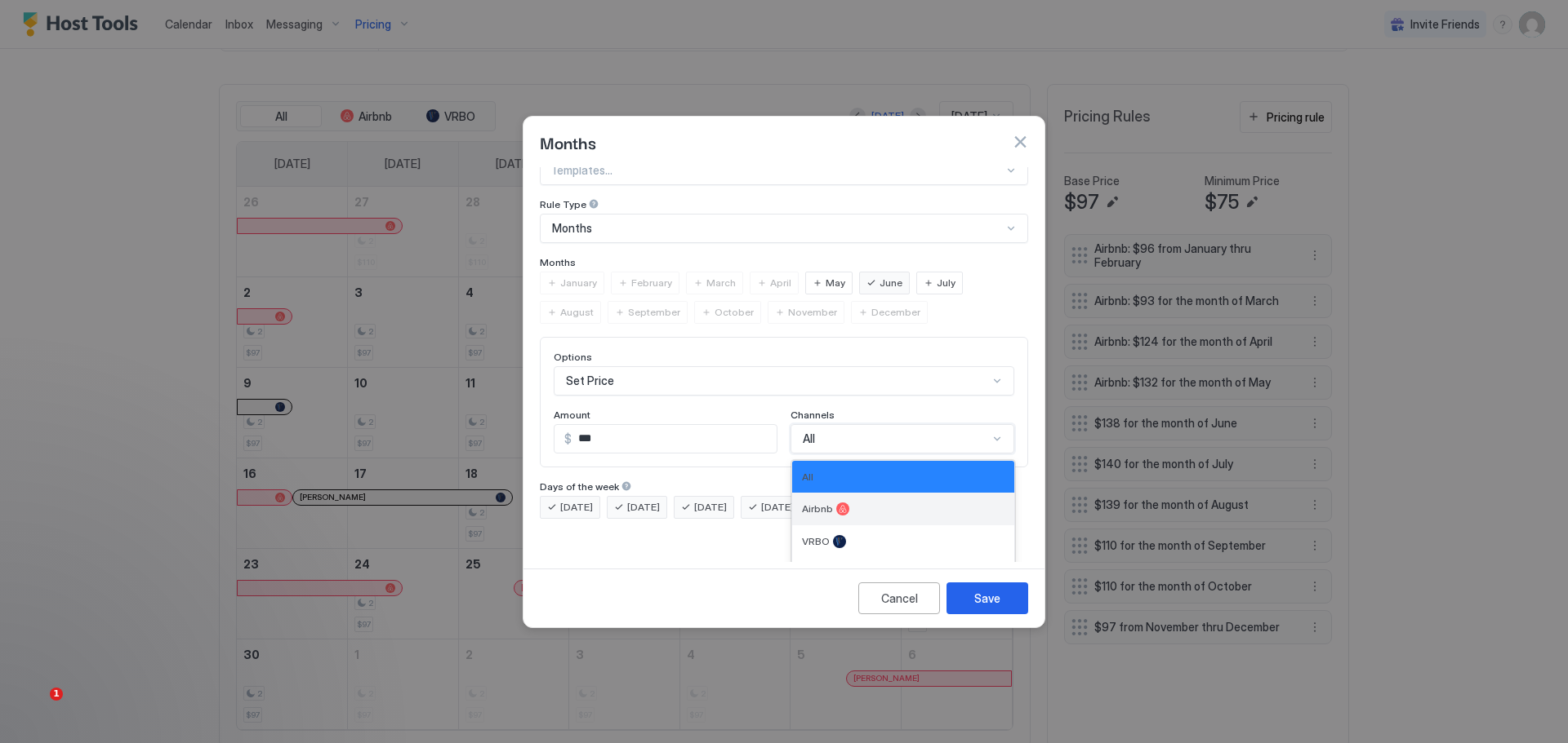
click at [859, 493] on div "Airbnb" at bounding box center [902, 509] width 222 height 33
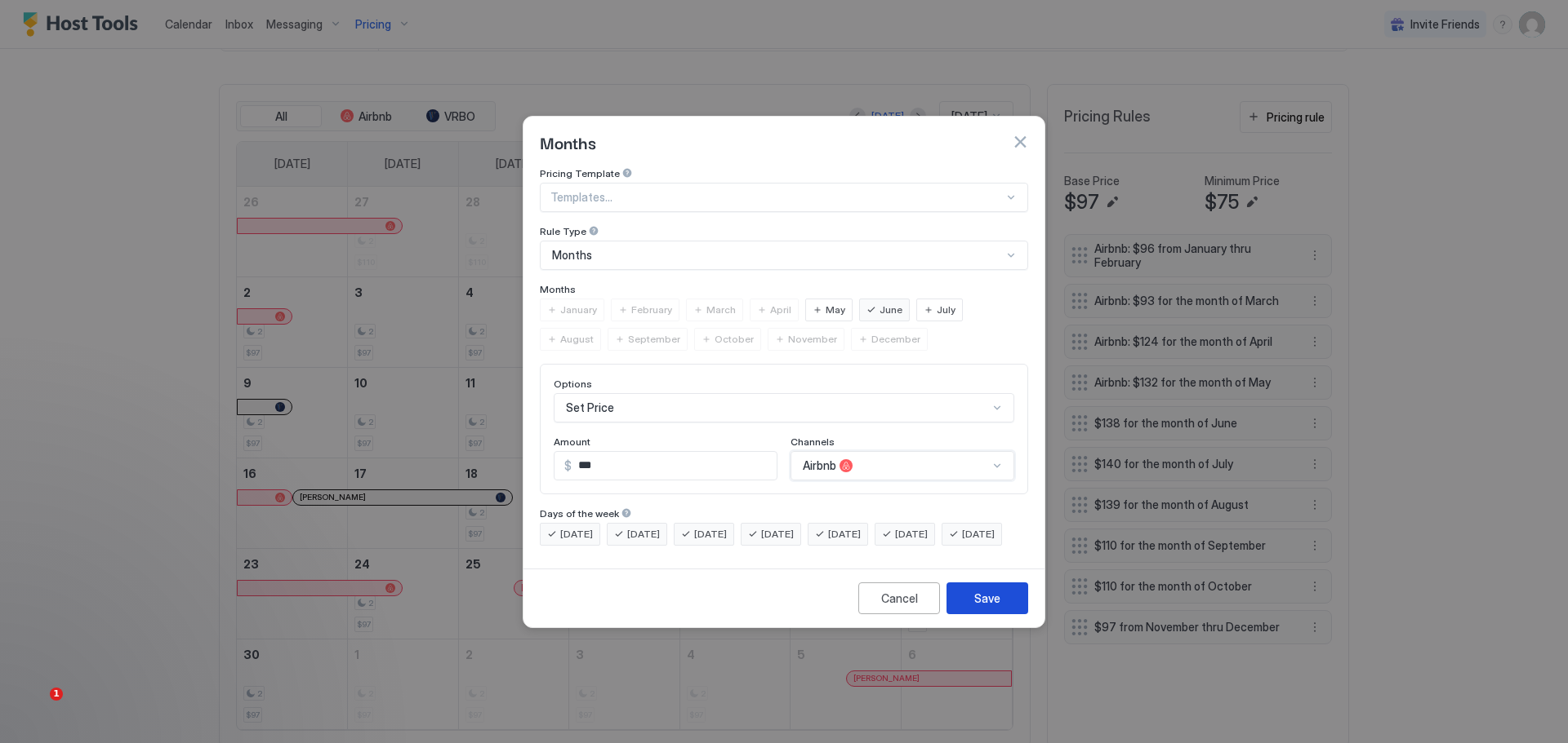
drag, startPoint x: 970, startPoint y: 611, endPoint x: 981, endPoint y: 609, distance: 11.2
click at [973, 611] on button "Save" at bounding box center [988, 599] width 82 height 32
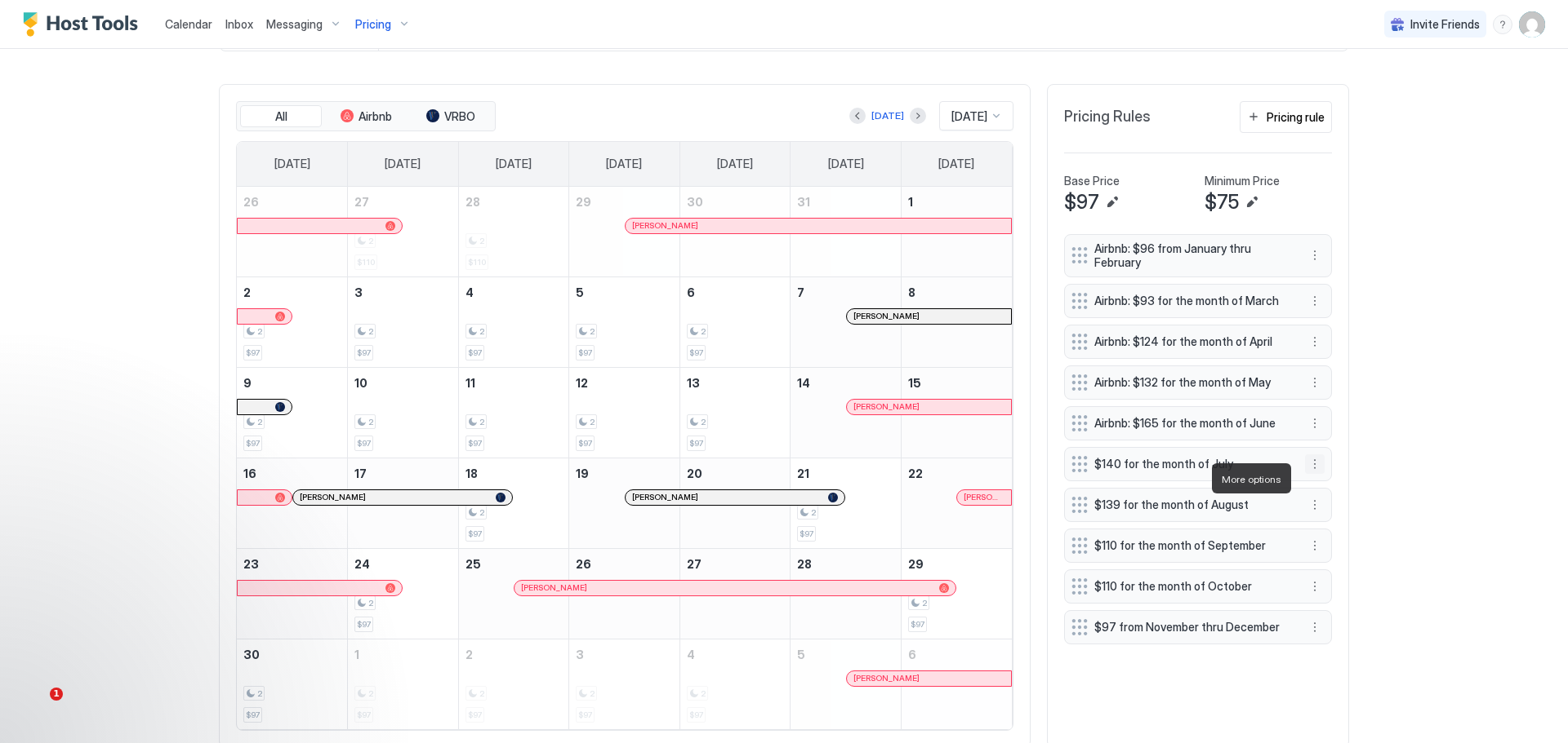
click at [1317, 474] on button "More options" at bounding box center [1315, 464] width 20 height 20
click at [1307, 474] on button "More options" at bounding box center [1315, 464] width 20 height 20
click at [1323, 495] on div "Edit" at bounding box center [1330, 503] width 62 height 26
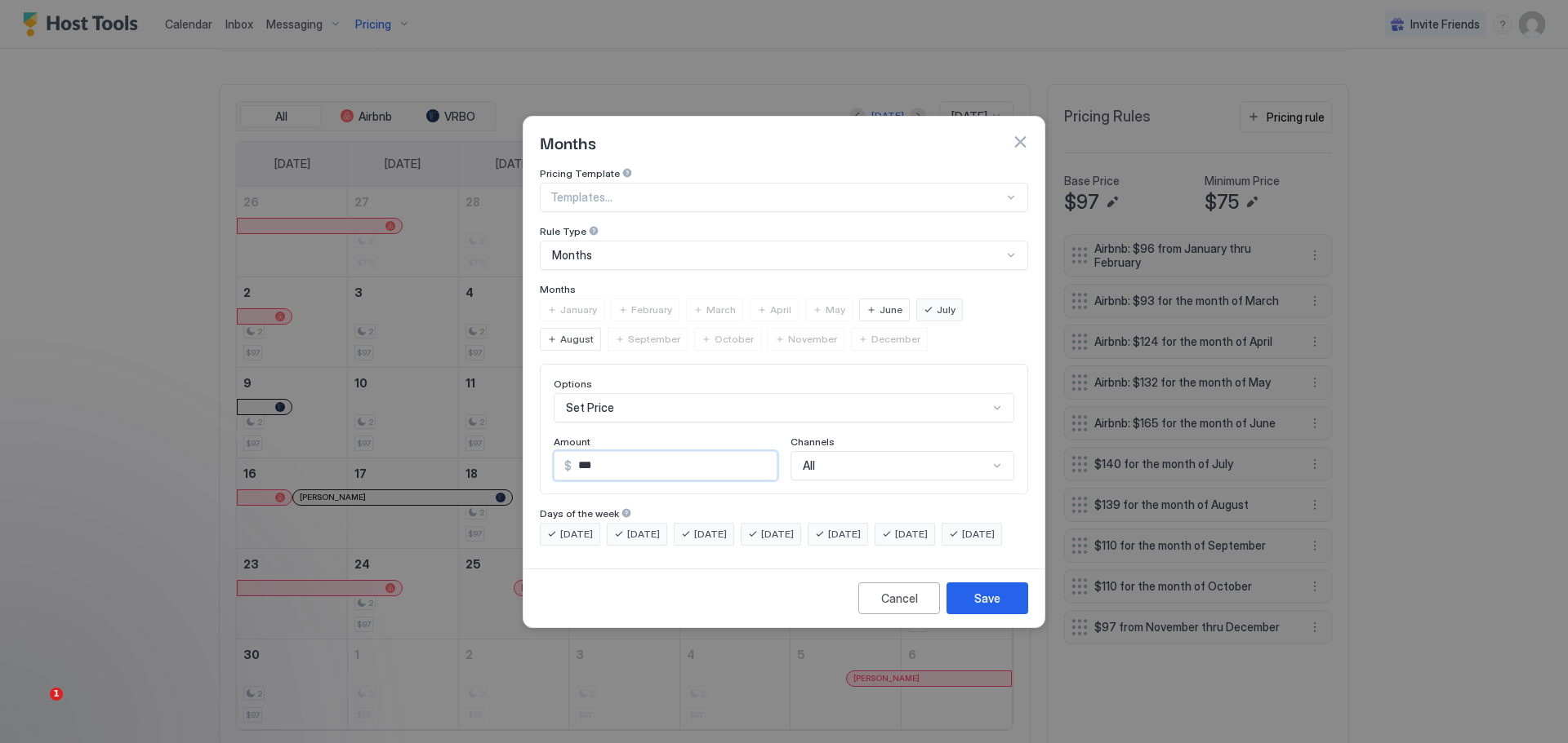
drag, startPoint x: 597, startPoint y: 451, endPoint x: 572, endPoint y: 460, distance: 26.6
click at [573, 460] on input "***" at bounding box center [674, 465] width 205 height 28
type input "***"
click at [824, 436] on div "Channels" at bounding box center [902, 443] width 224 height 15
click at [833, 440] on div "Options Set Price Amount $ *** Channels All" at bounding box center [784, 429] width 488 height 131
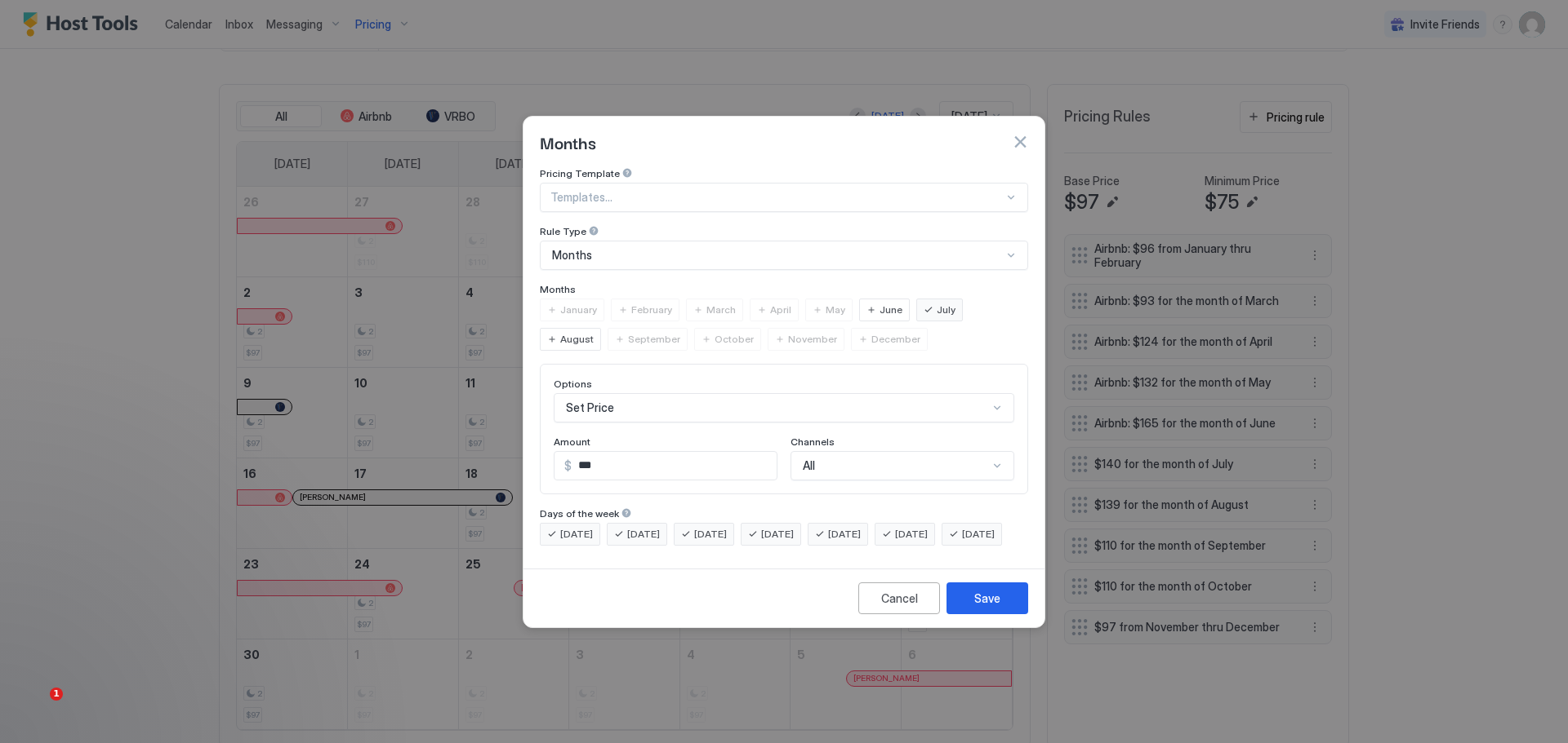
scroll to position [27, 0]
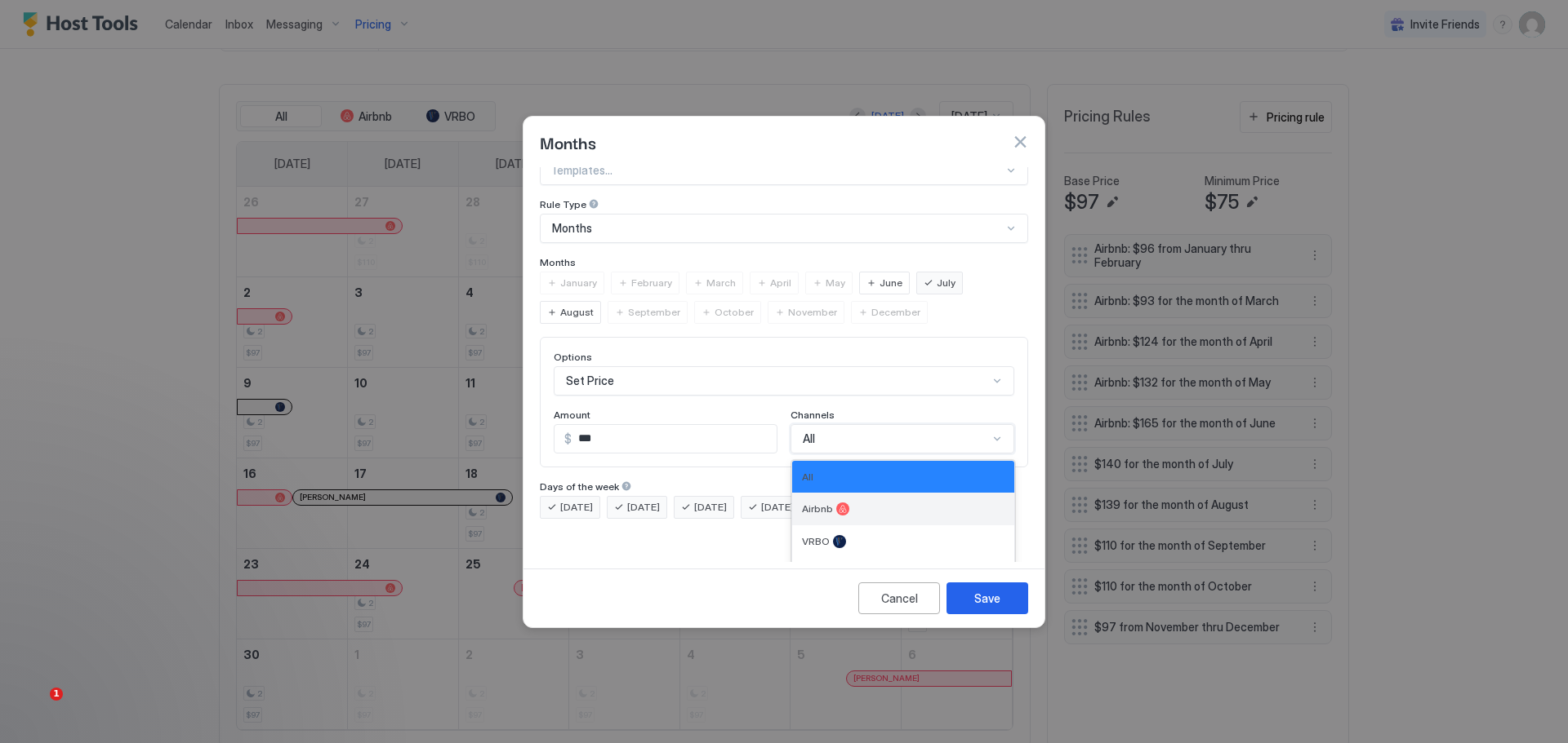
click at [836, 502] on div at bounding box center [842, 509] width 13 height 13
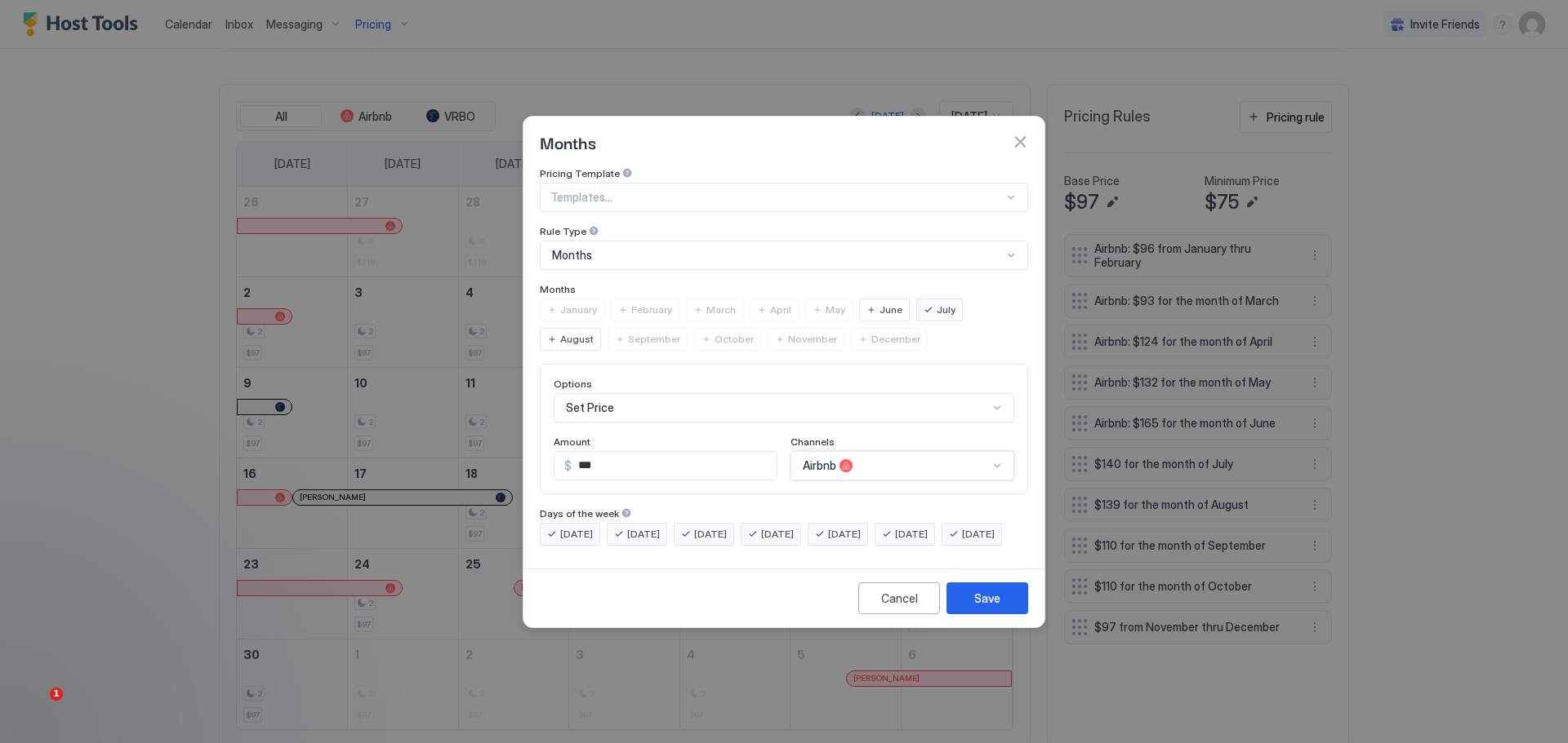
scroll to position [0, 0]
click at [961, 606] on button "Save" at bounding box center [988, 599] width 82 height 32
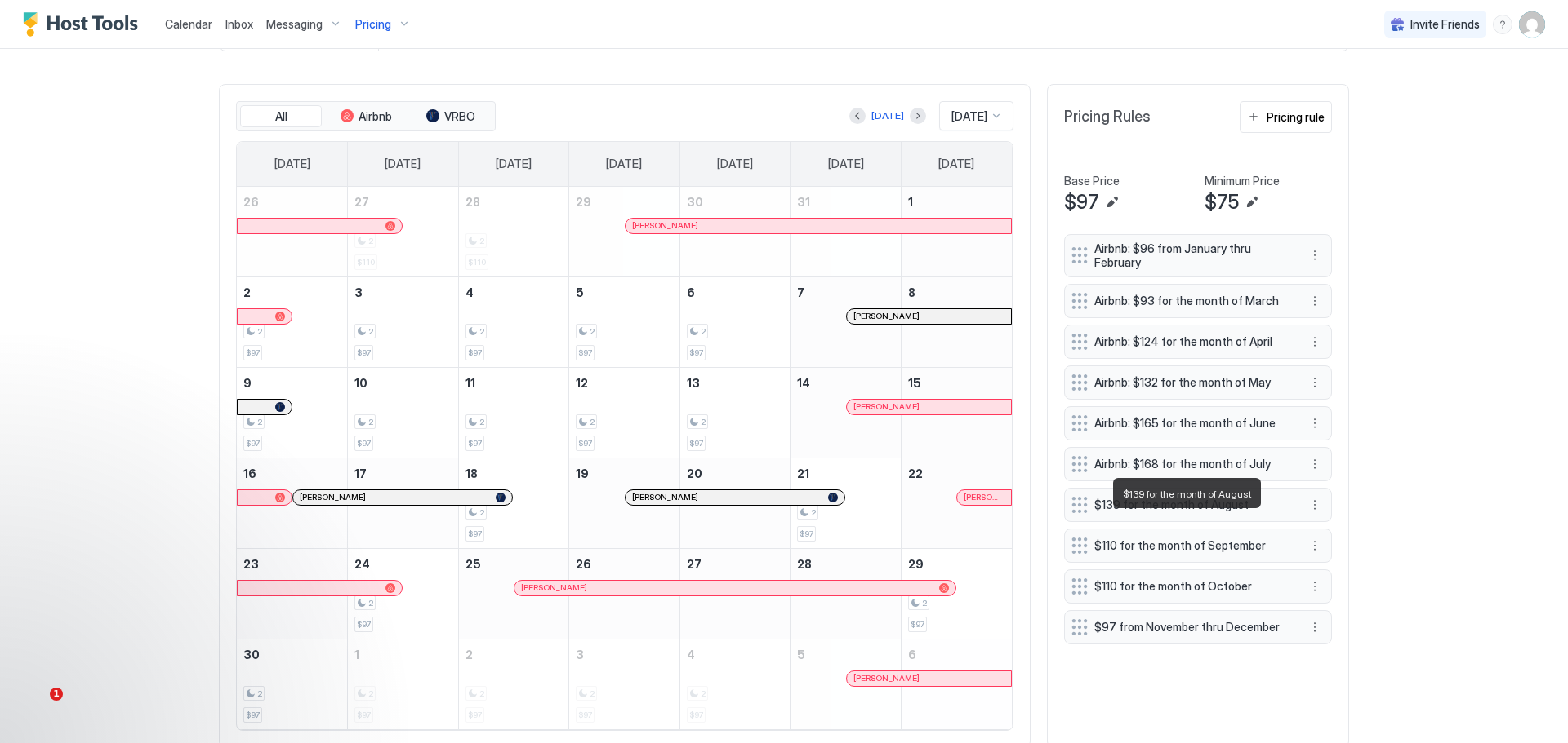
click at [1172, 512] on span "$139 for the month of August" at bounding box center [1191, 505] width 194 height 14
click at [1216, 512] on span "$139 for the month of August" at bounding box center [1191, 505] width 194 height 14
click at [1309, 515] on button "More options" at bounding box center [1315, 505] width 20 height 20
click at [1326, 540] on span "Edit" at bounding box center [1334, 546] width 18 height 12
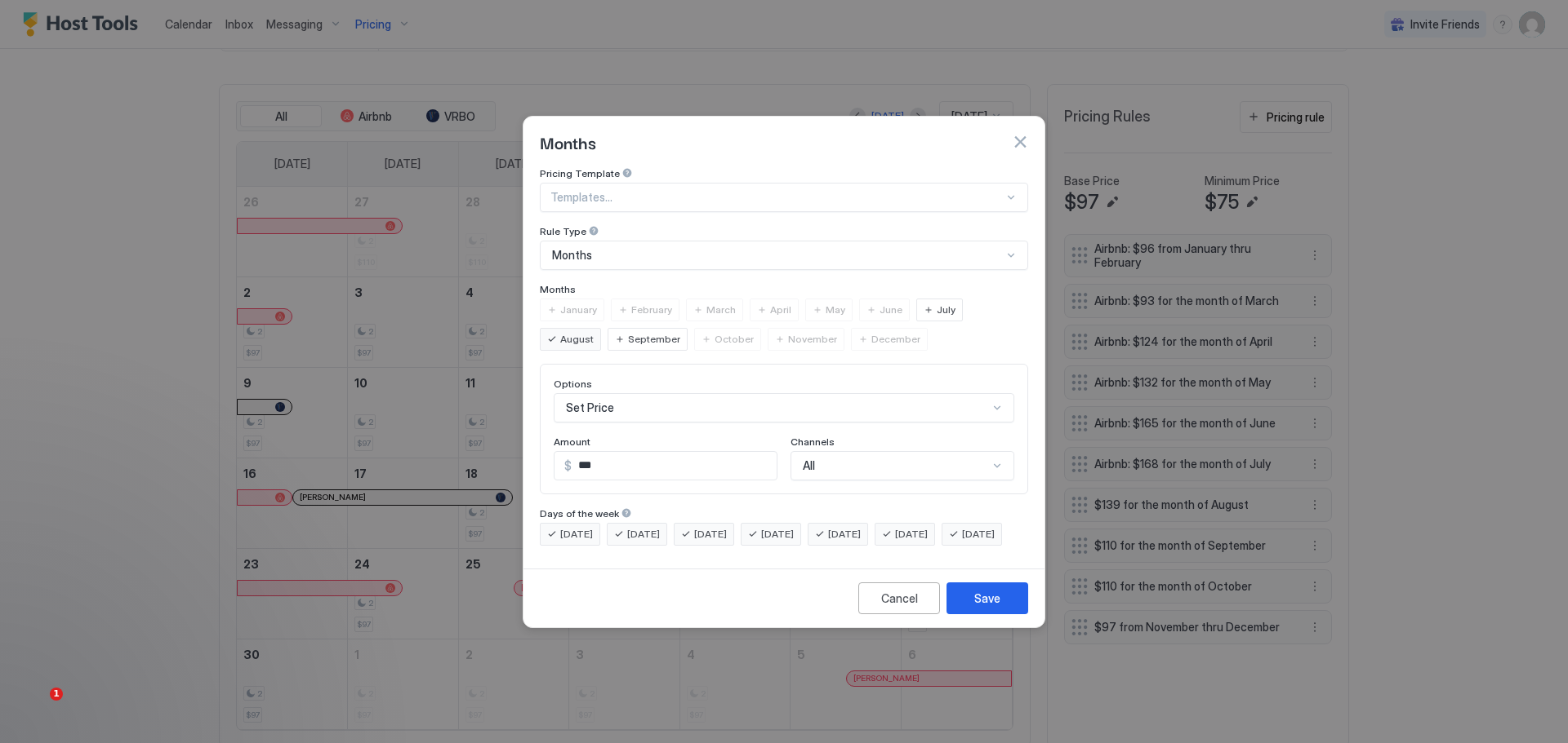
scroll to position [27, 0]
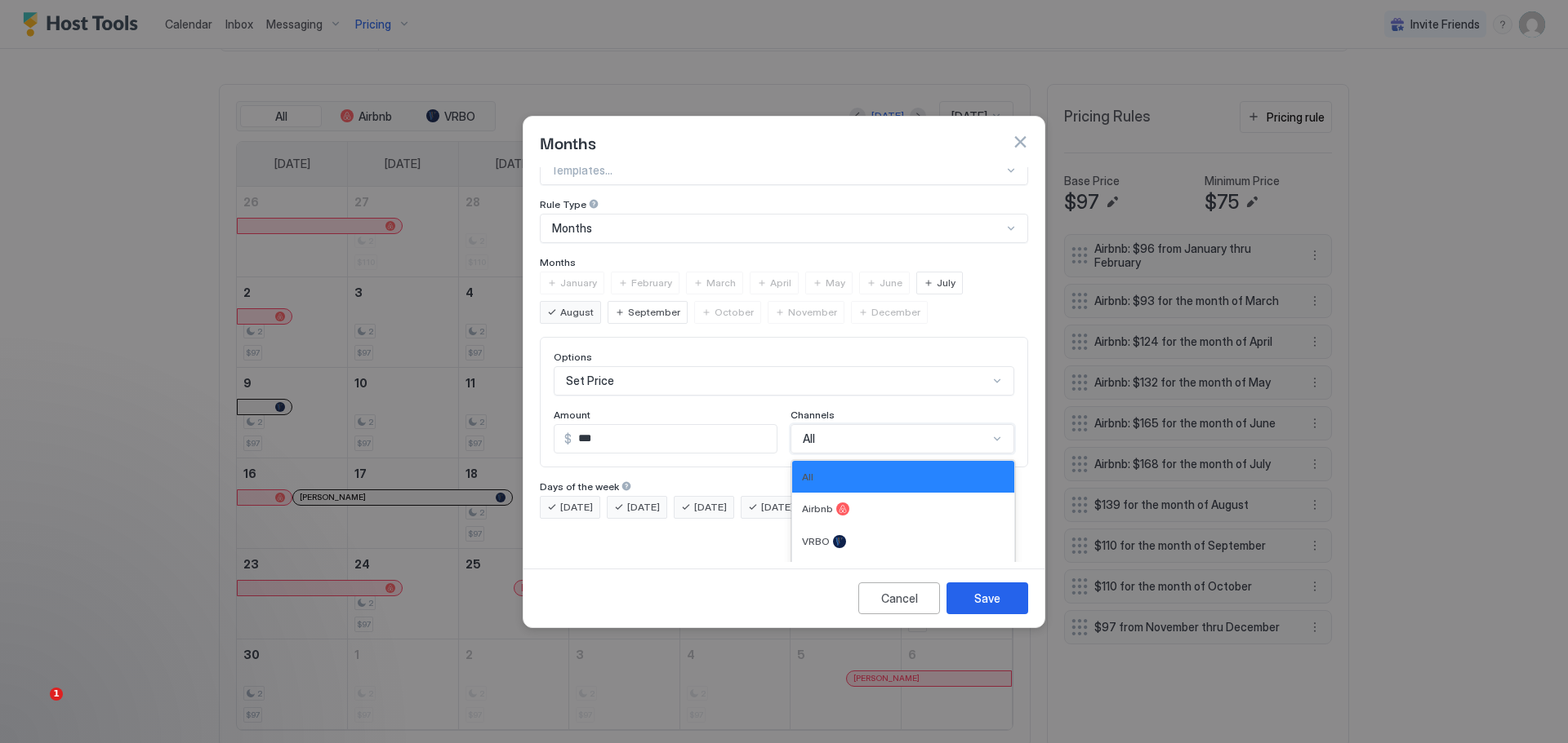
click at [869, 440] on div "Options Set Price Amount $ *** Channels 4 results available. Use Up and Down to…" at bounding box center [784, 402] width 488 height 131
click at [817, 567] on span "Direct" at bounding box center [815, 574] width 28 height 12
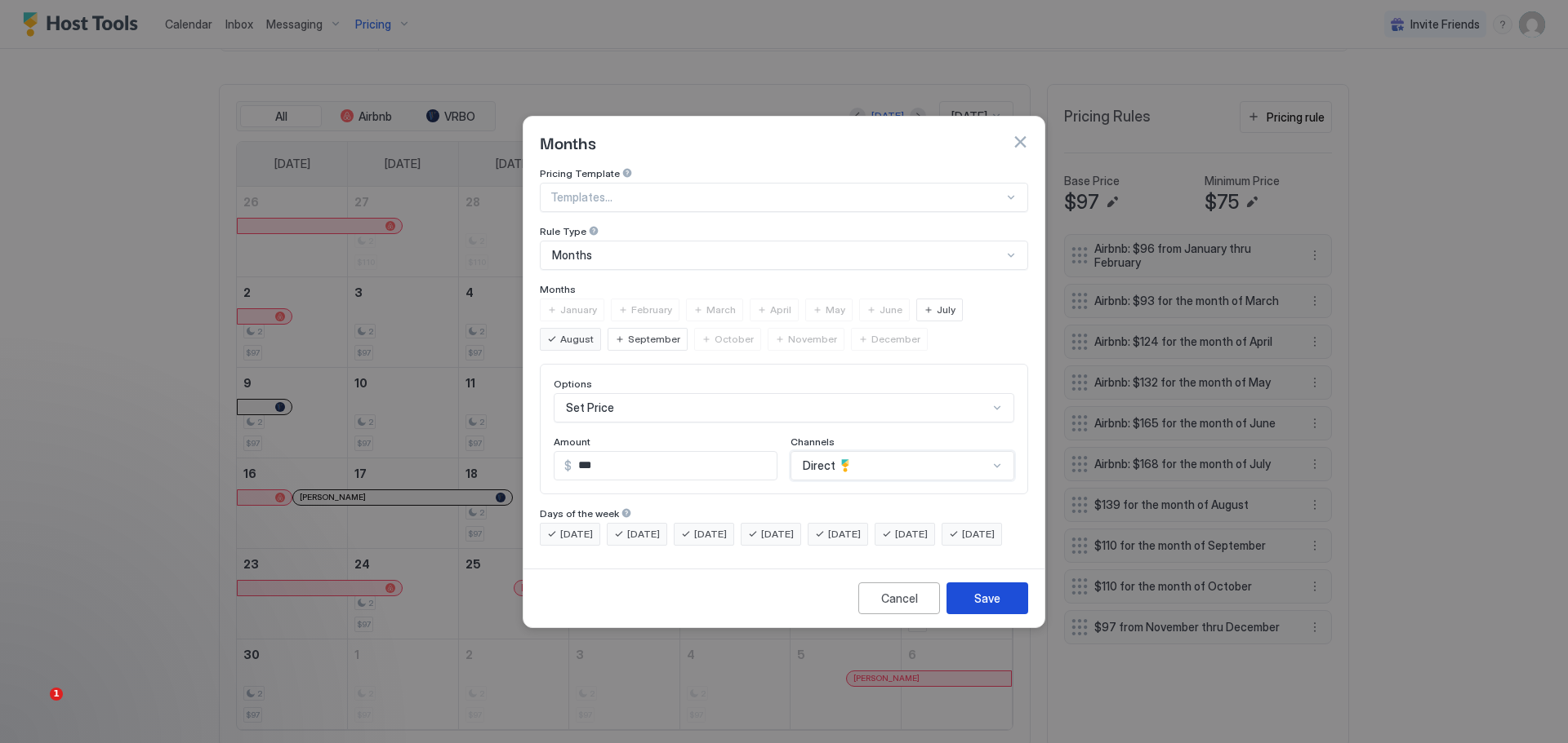
click at [990, 607] on div "Save" at bounding box center [987, 598] width 26 height 17
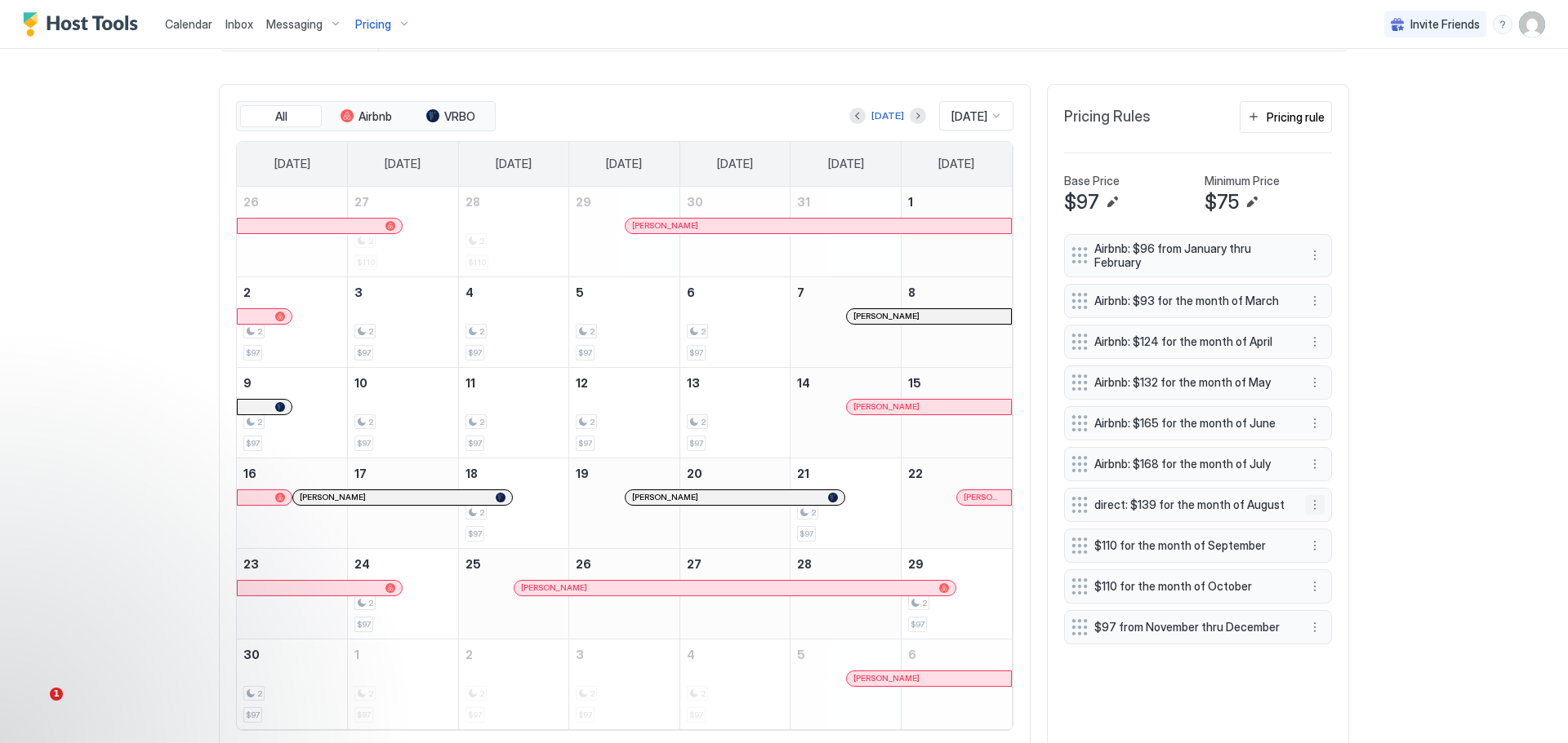
click at [1310, 513] on button "More options" at bounding box center [1315, 505] width 20 height 20
click at [1331, 542] on span "Edit" at bounding box center [1334, 546] width 18 height 12
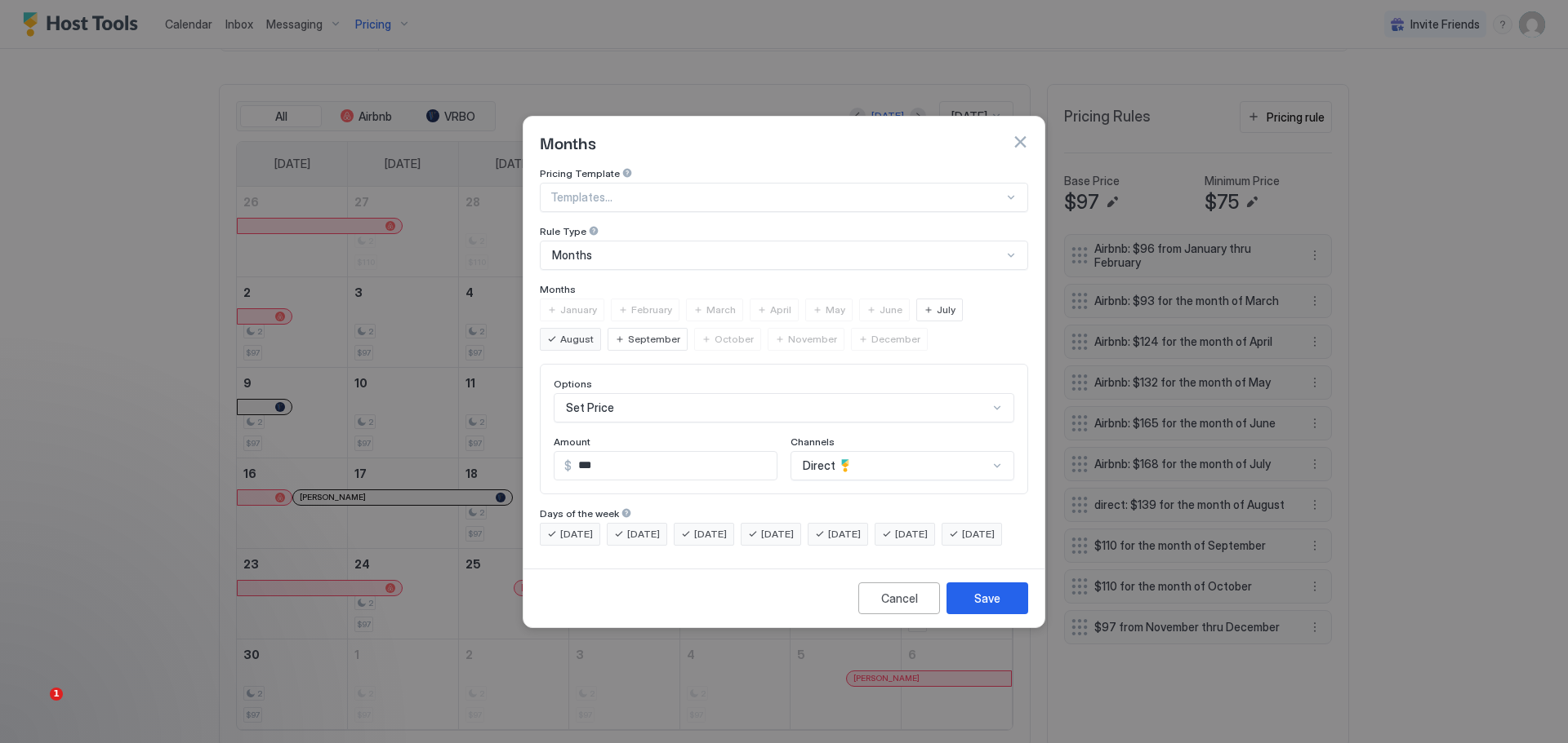
drag, startPoint x: 609, startPoint y: 455, endPoint x: 587, endPoint y: 449, distance: 22.8
click at [594, 452] on input "***" at bounding box center [674, 465] width 205 height 28
drag, startPoint x: 587, startPoint y: 449, endPoint x: 562, endPoint y: 451, distance: 25.1
click at [562, 452] on div "$ ***" at bounding box center [665, 466] width 224 height 29
click at [607, 452] on input "***" at bounding box center [674, 465] width 205 height 28
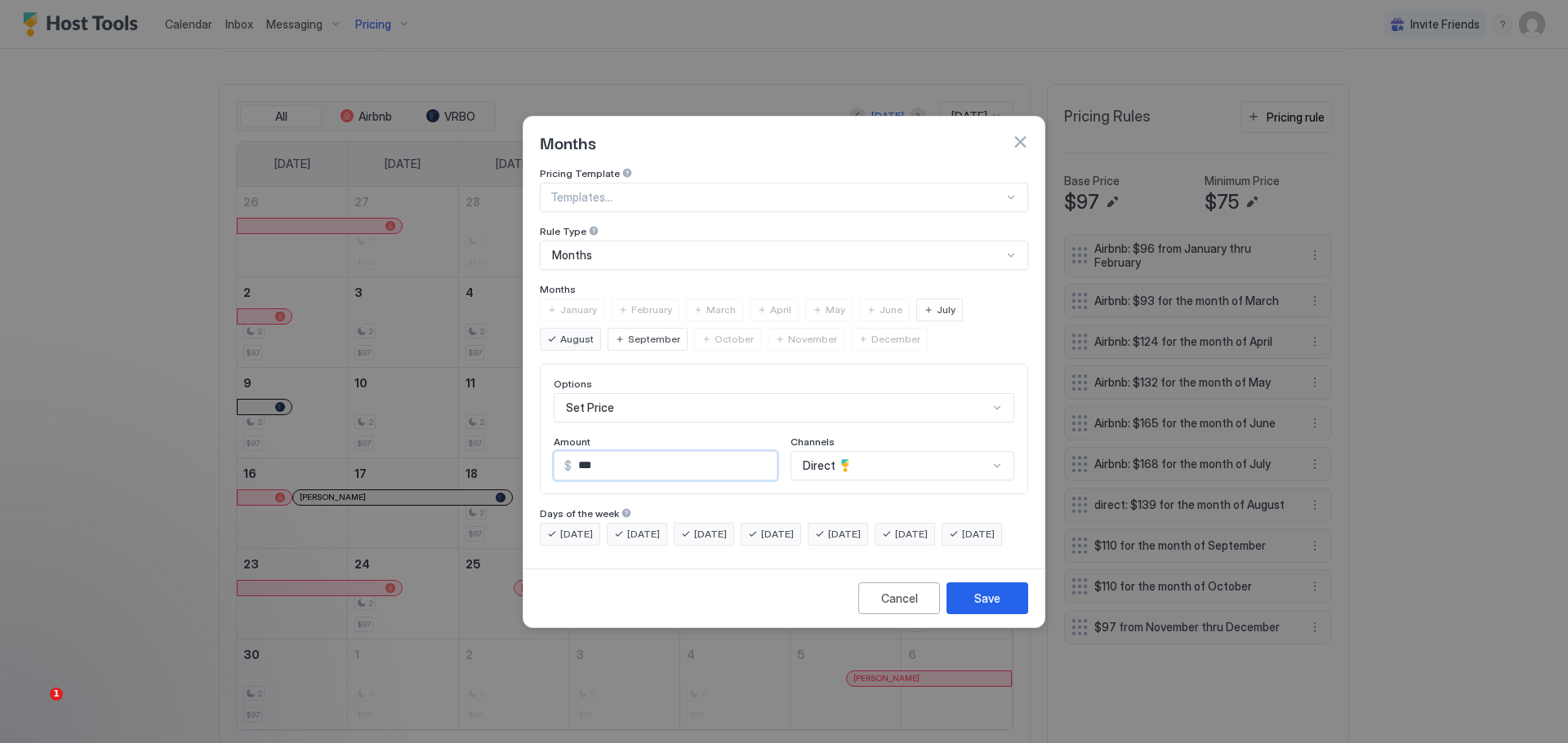
click at [603, 452] on input "***" at bounding box center [674, 465] width 205 height 28
type input "***"
click at [927, 443] on div "Options Set Price Amount $ *** Channels Direct" at bounding box center [784, 429] width 488 height 131
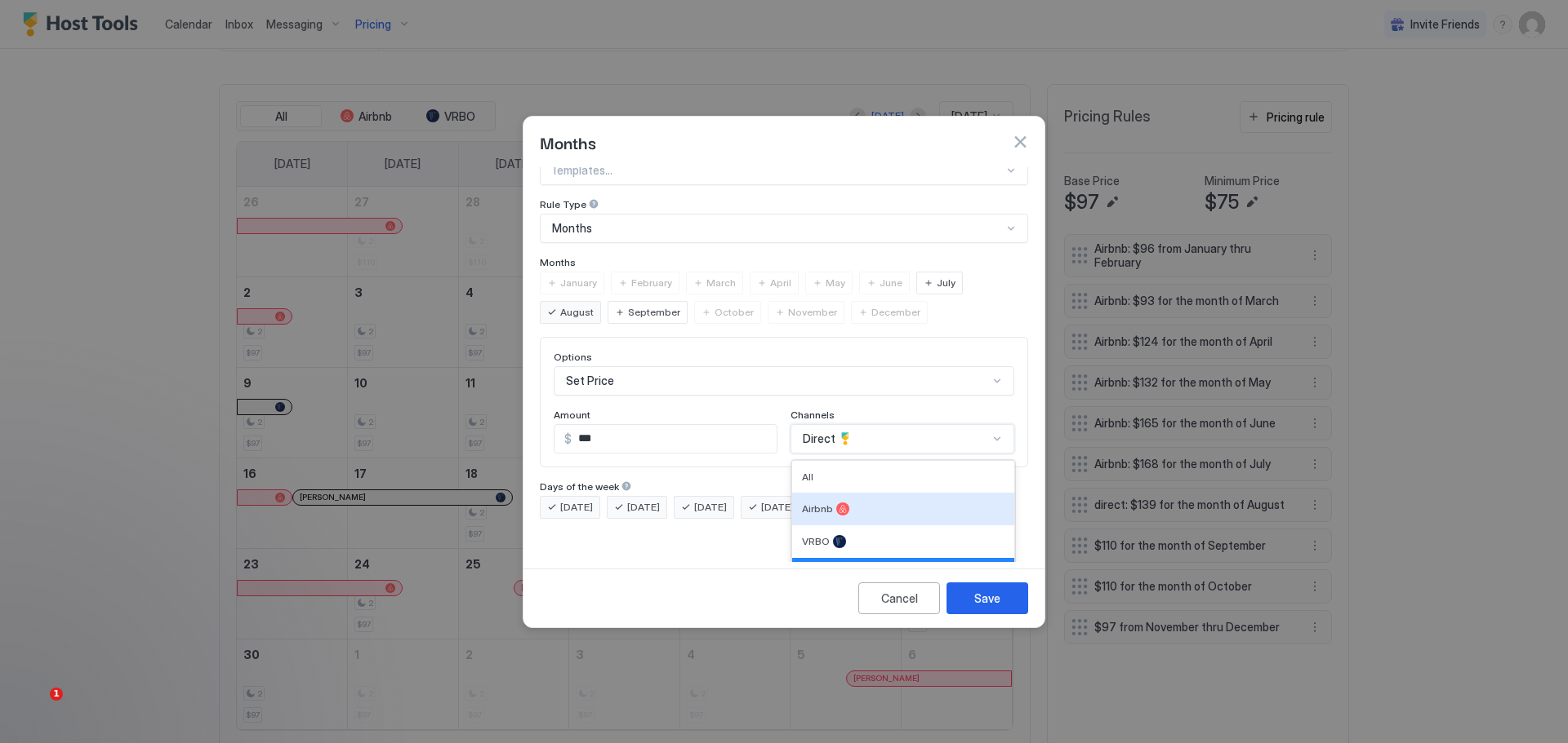
click at [840, 502] on div at bounding box center [842, 509] width 13 height 13
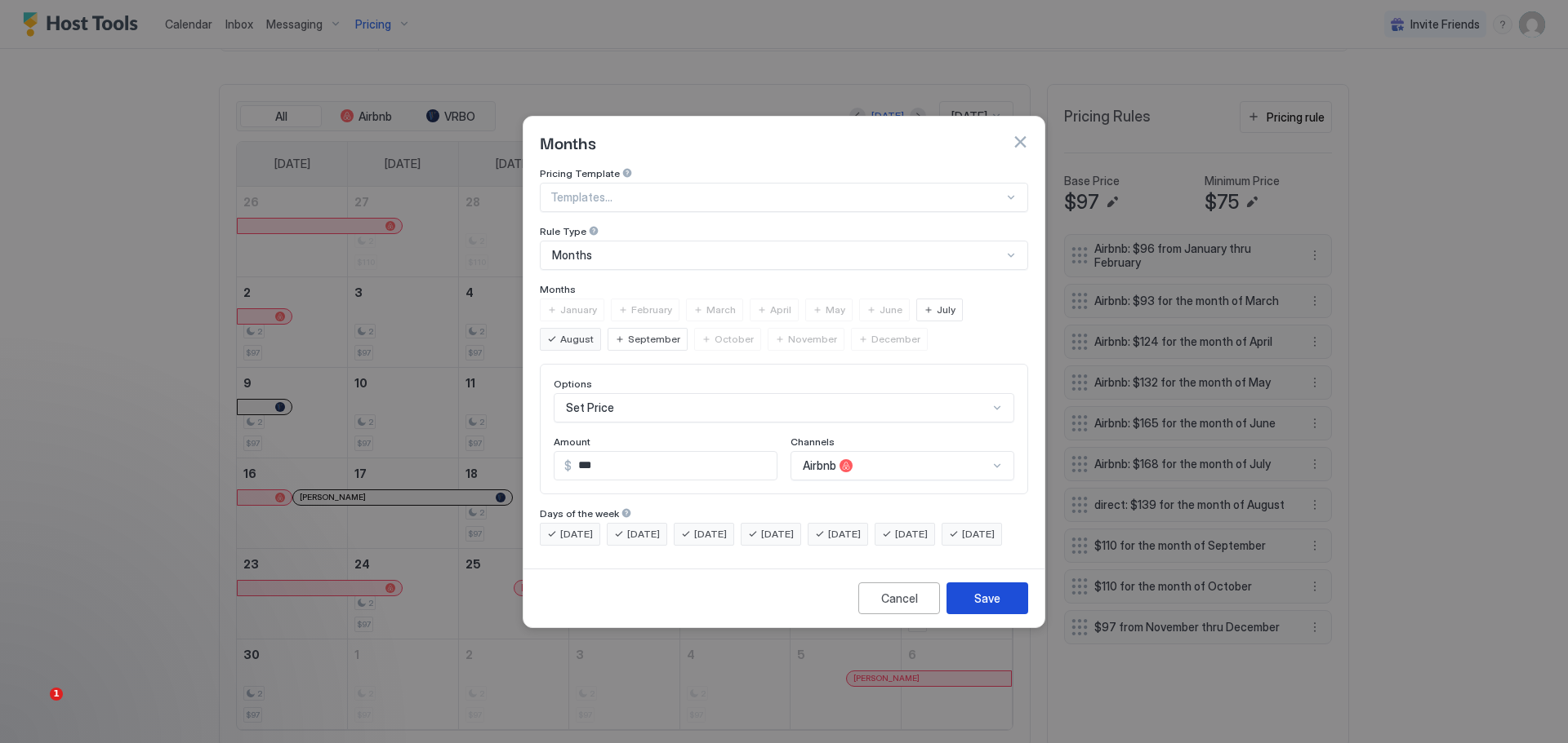
click at [980, 607] on div "Save" at bounding box center [987, 598] width 26 height 17
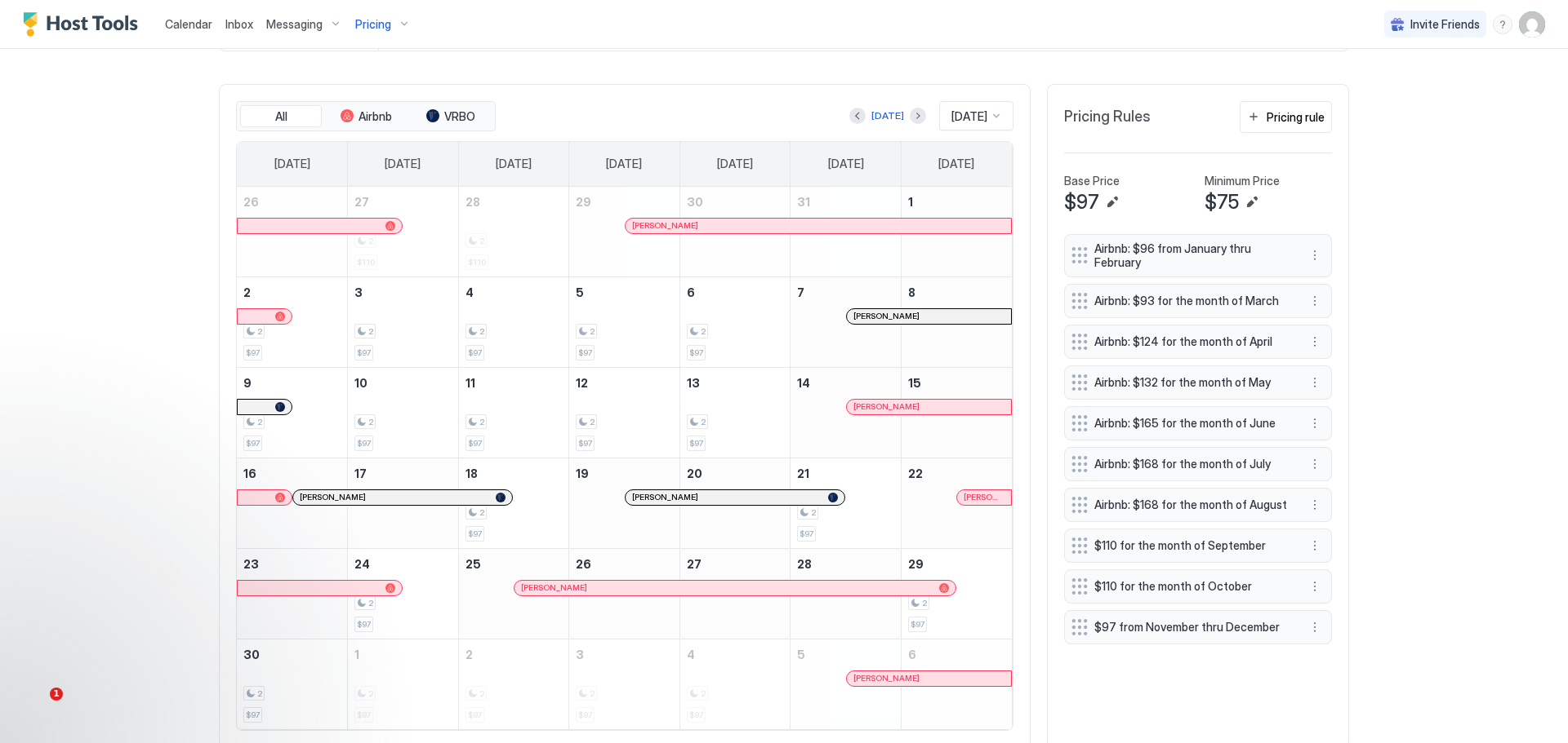
click at [1199, 512] on span "Airbnb: $168 for the month of August" at bounding box center [1191, 505] width 194 height 14
click at [1308, 556] on button "More options" at bounding box center [1315, 546] width 20 height 20
click at [1325, 585] on span "Edit" at bounding box center [1334, 589] width 18 height 12
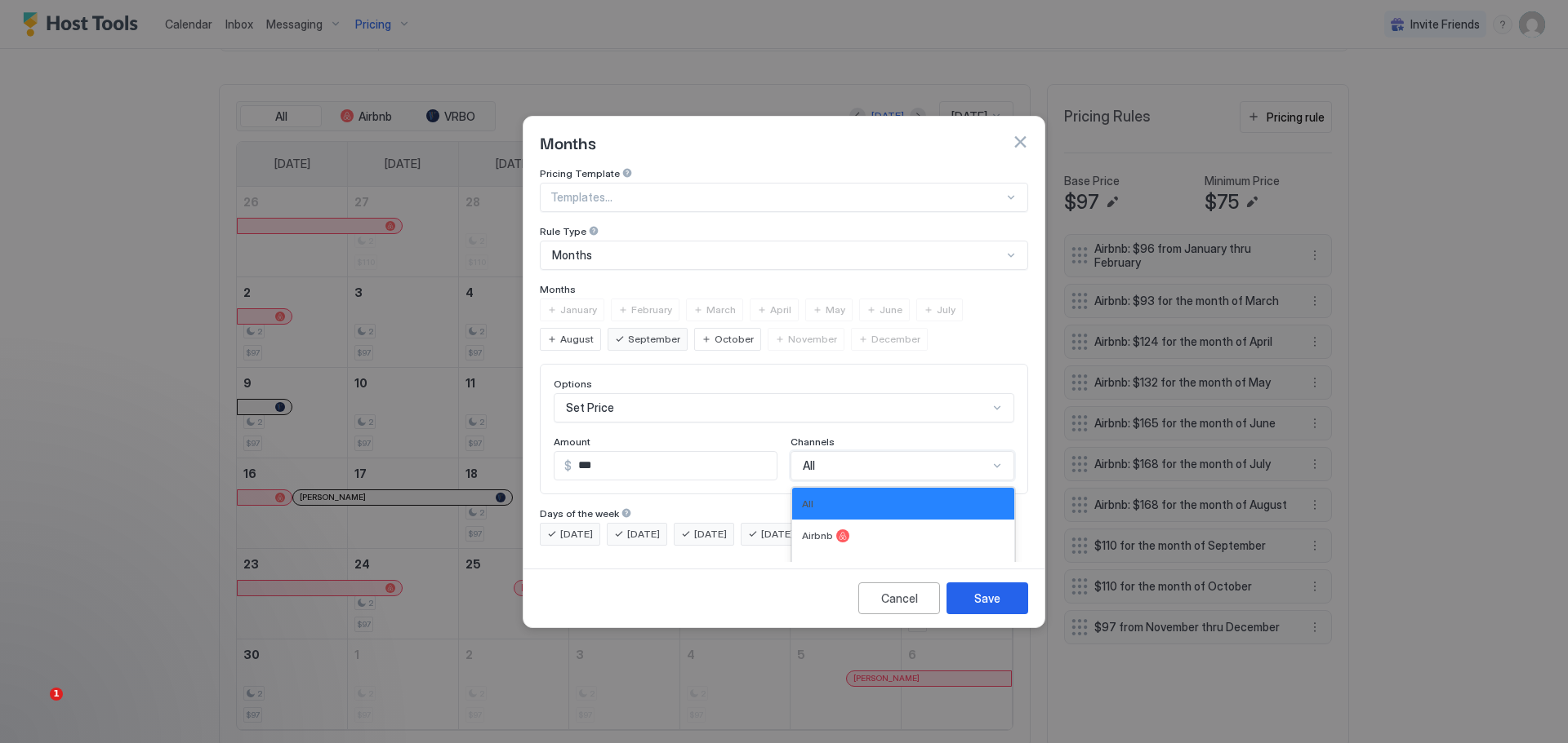
click at [888, 452] on div "4 results available. Use Up and Down to choose options, press Enter to select t…" at bounding box center [902, 466] width 224 height 29
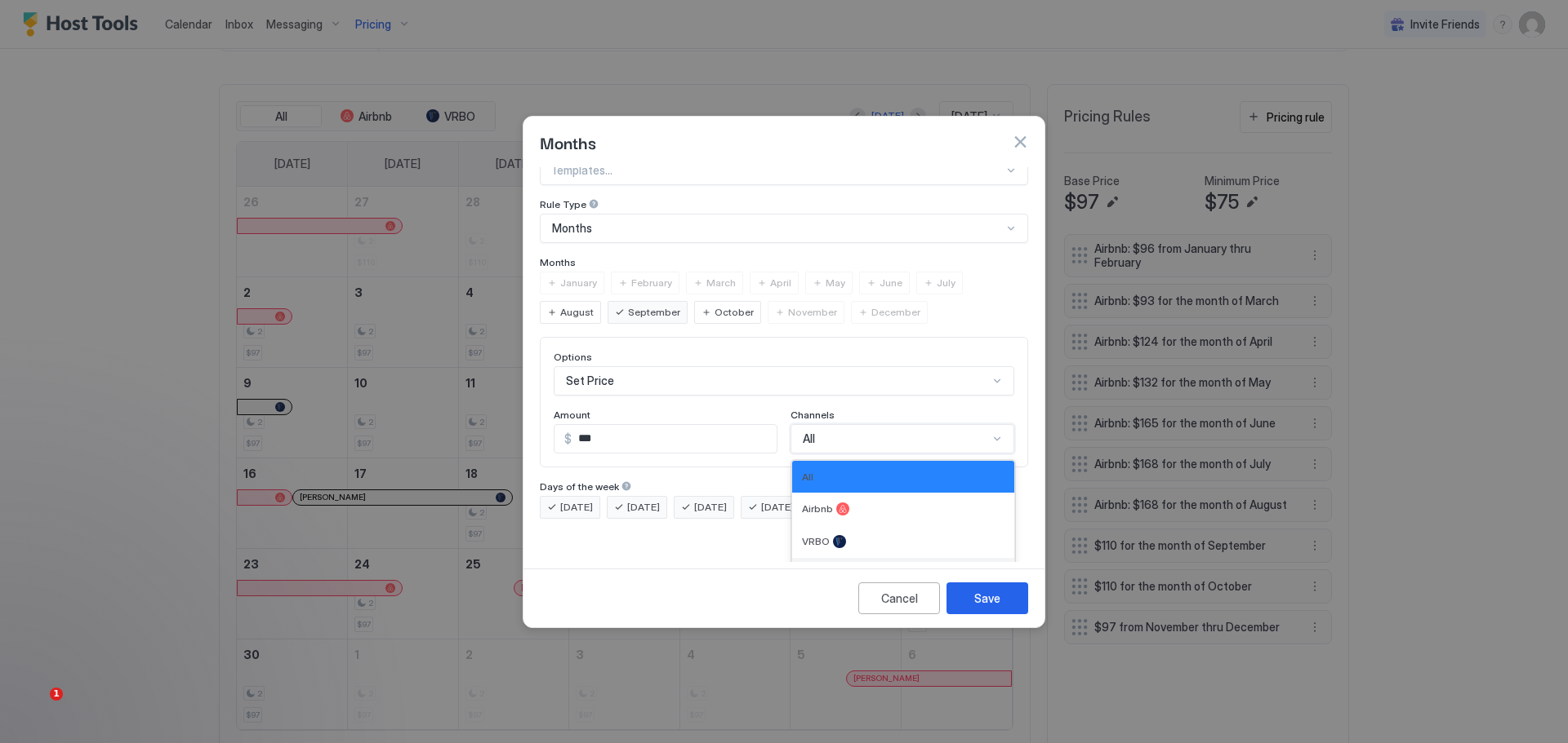
click at [833, 567] on div at bounding box center [839, 574] width 13 height 13
click at [833, 519] on div "[DATE] [DATE] [DATE] [DATE] [DATE] [DATE] [DATE]" at bounding box center [784, 508] width 488 height 23
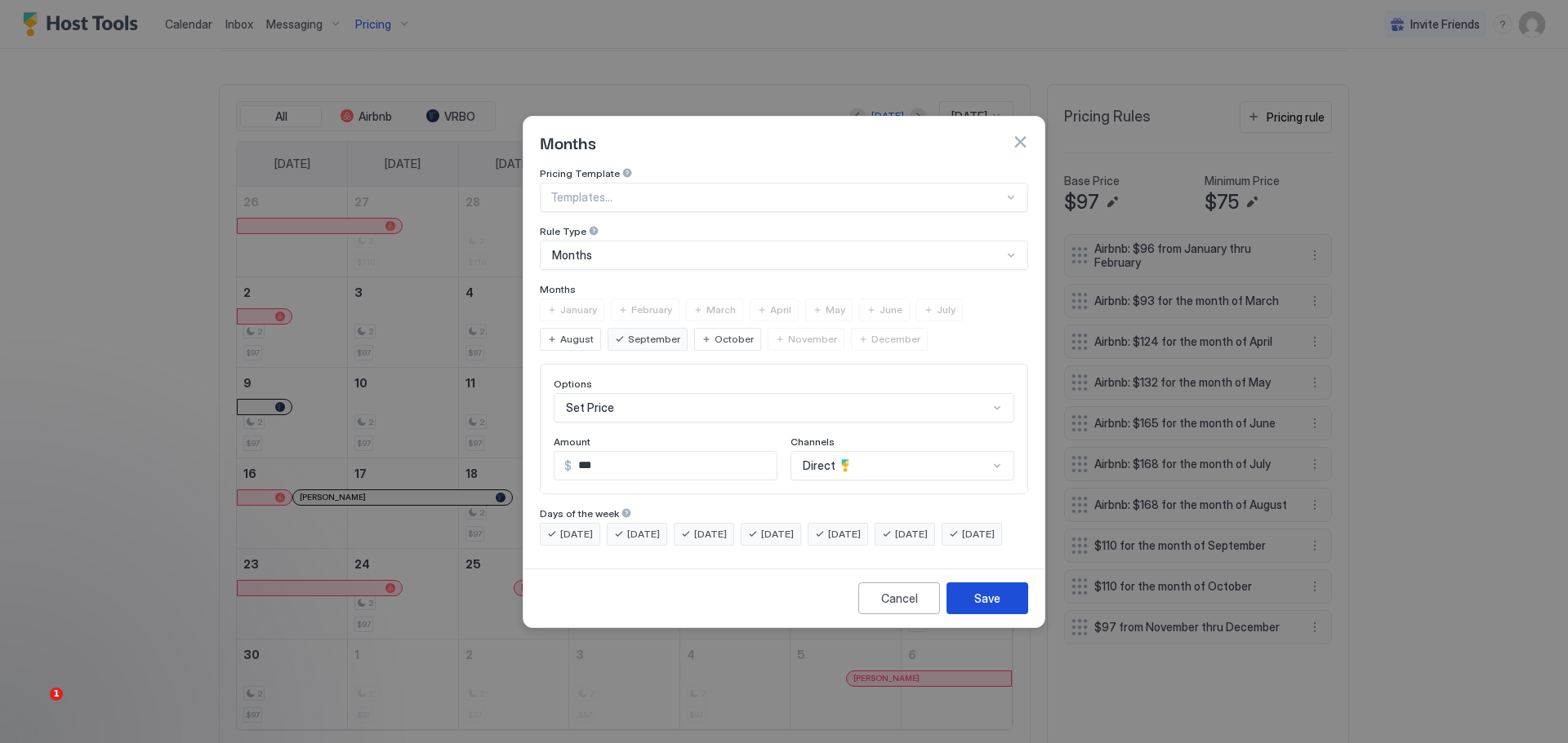
click at [975, 607] on div "Save" at bounding box center [987, 598] width 26 height 17
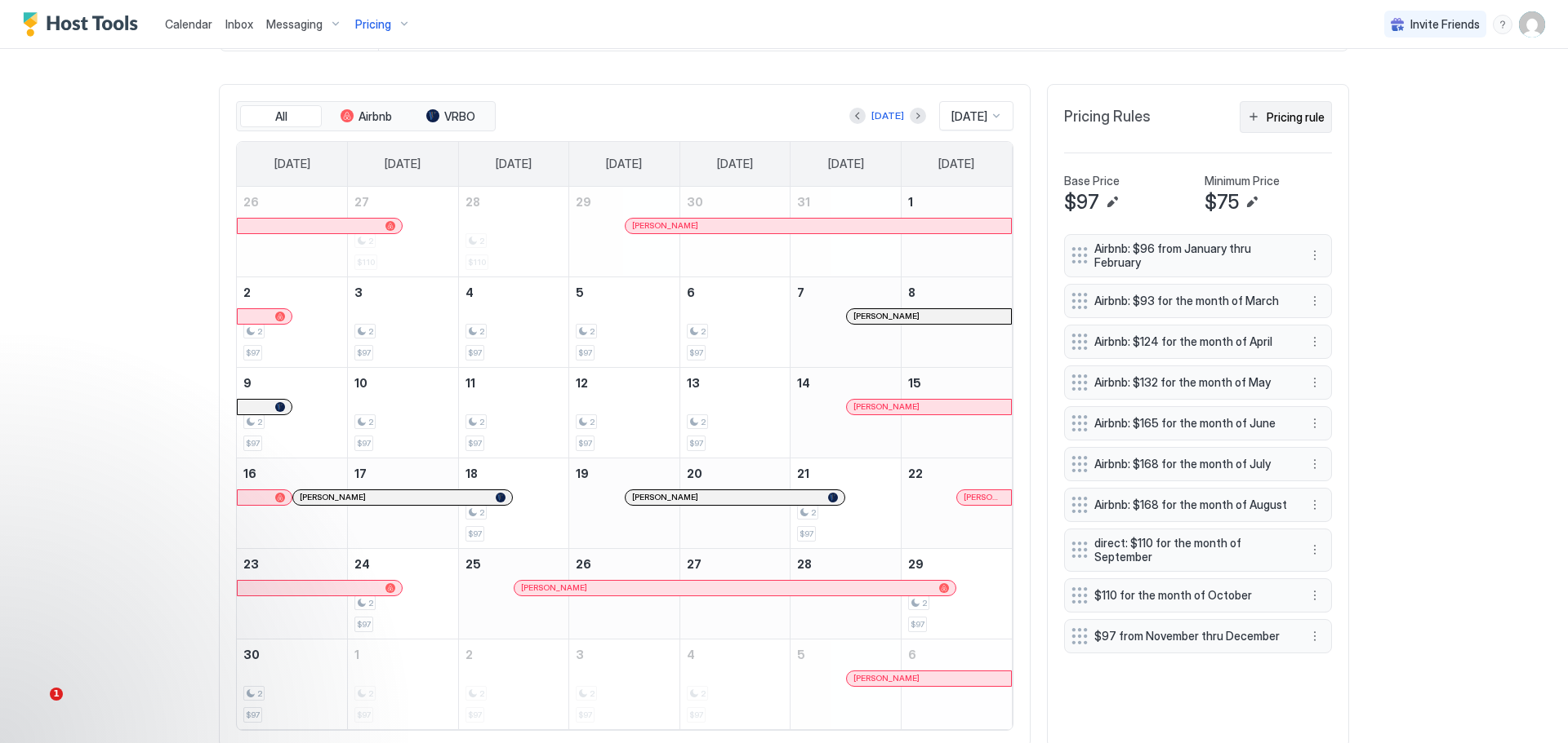
click at [1280, 121] on div "Pricing rule" at bounding box center [1295, 117] width 58 height 17
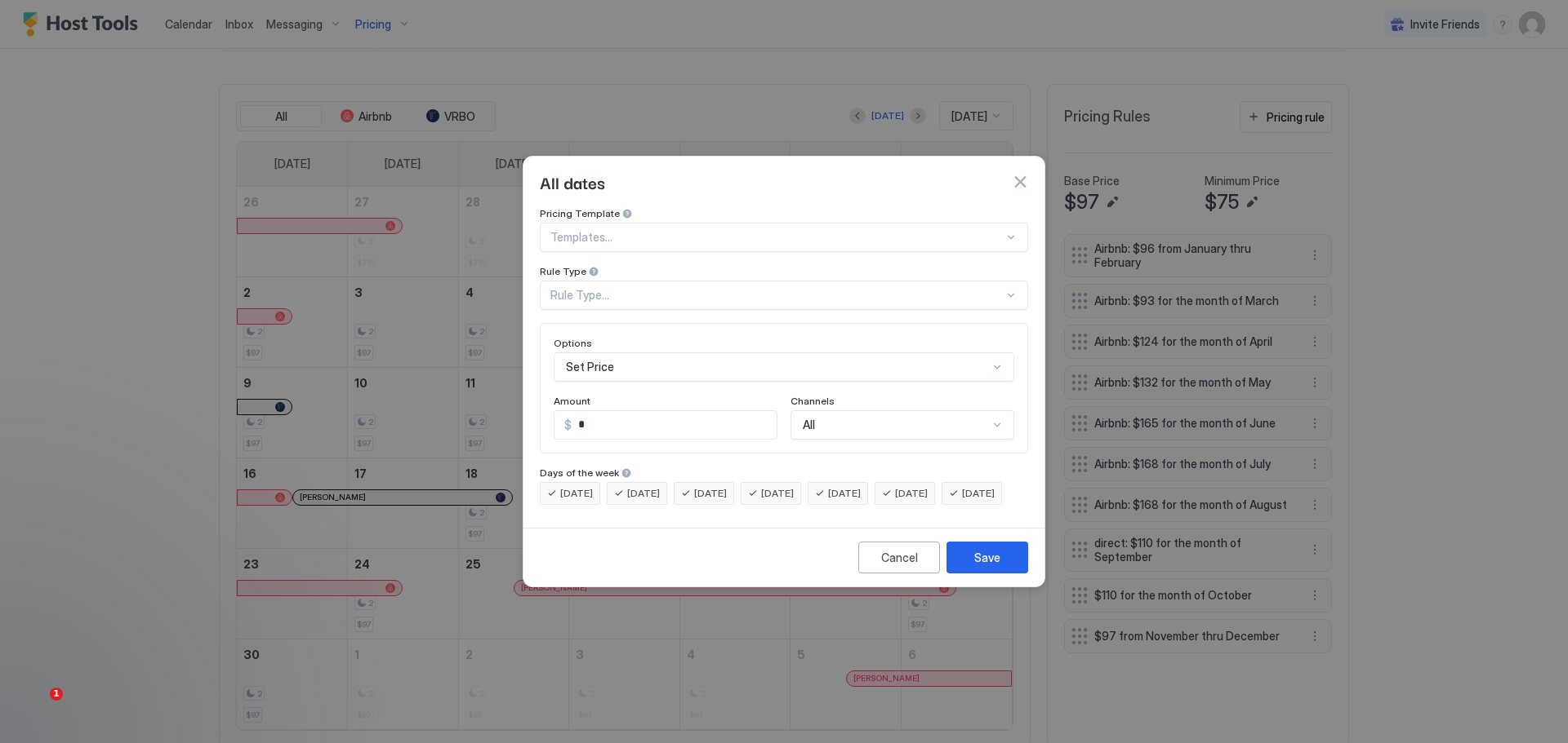
click at [859, 288] on div "Rule Type..." at bounding box center [776, 295] width 453 height 14
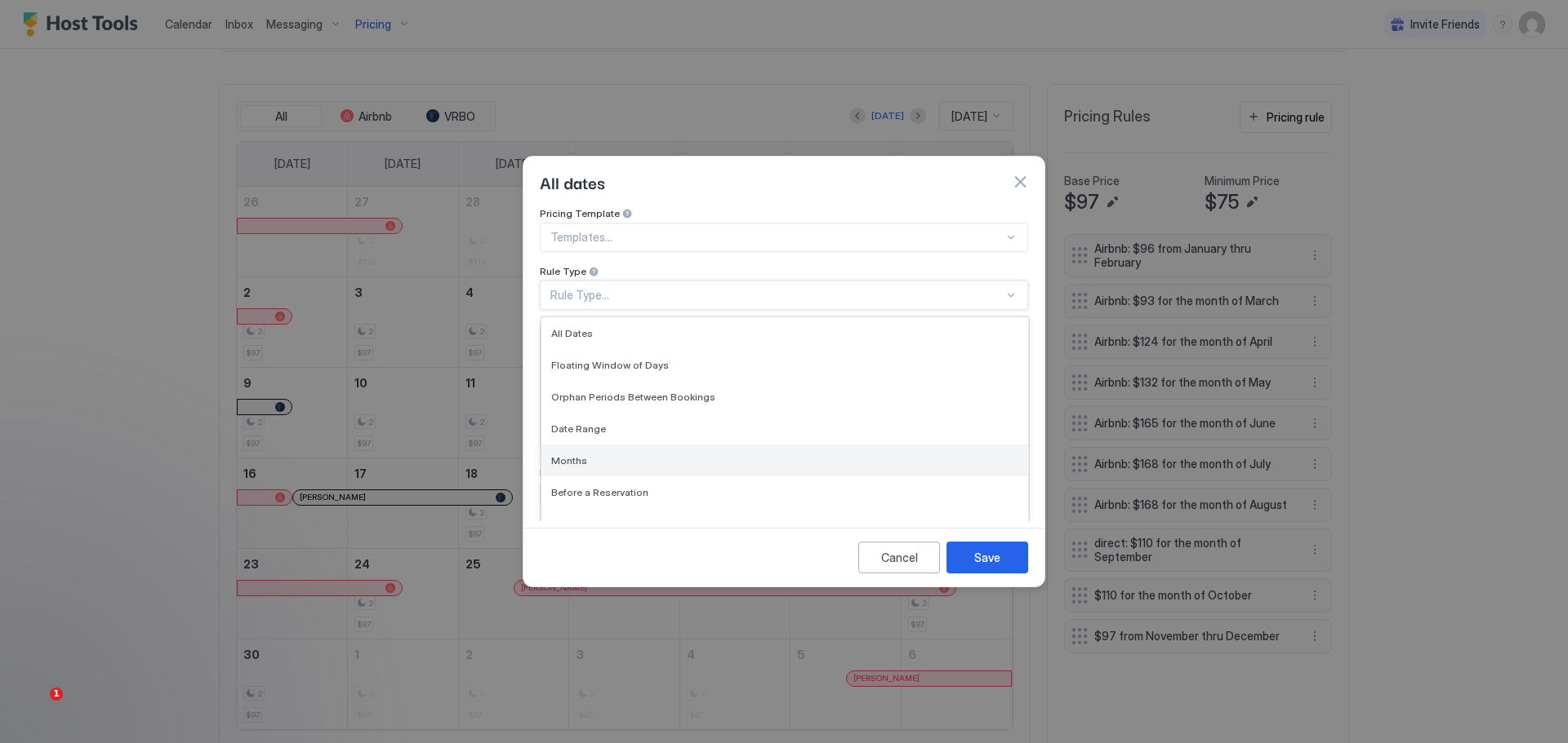
click at [577, 454] on span "Months" at bounding box center [569, 461] width 36 height 12
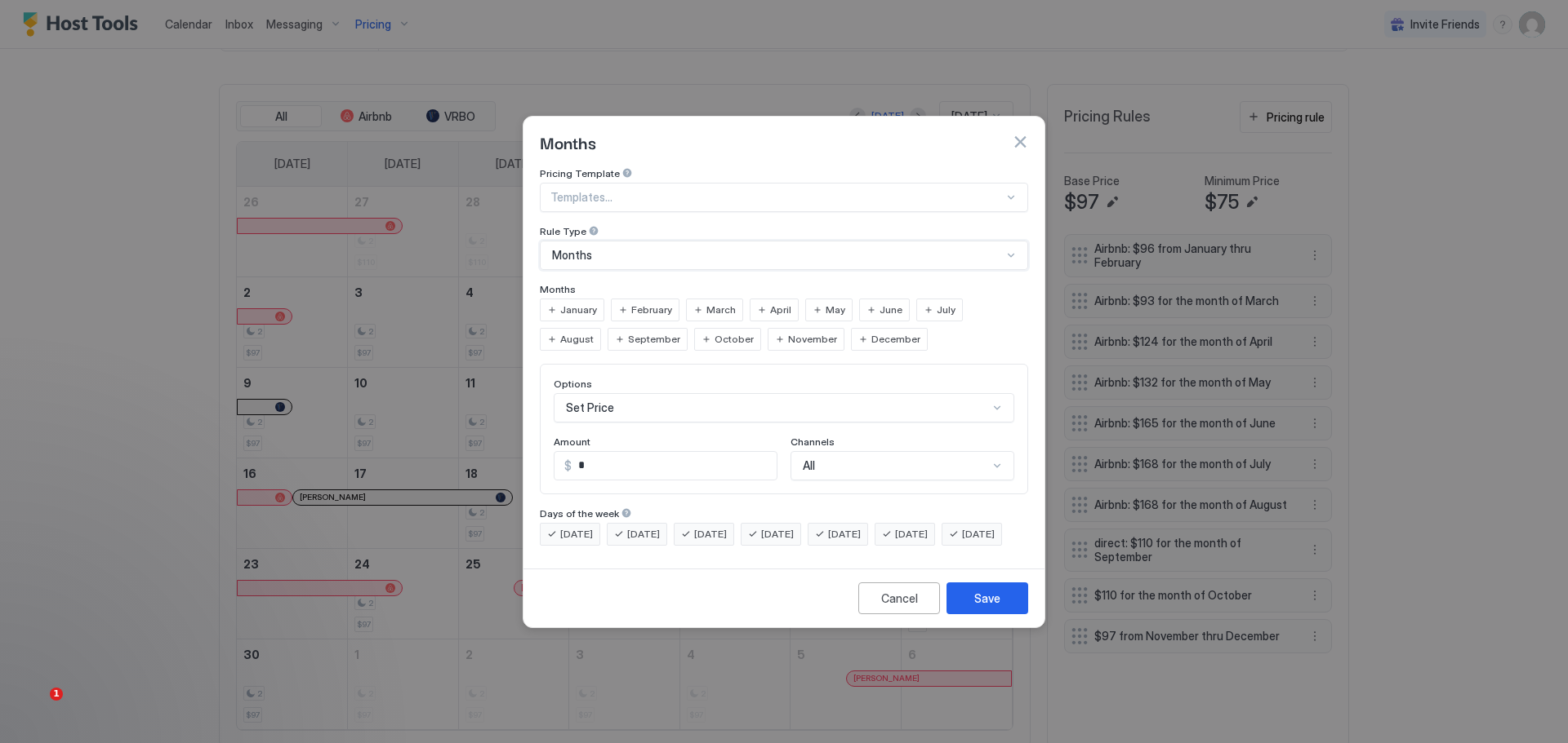
click at [628, 332] on span "September" at bounding box center [653, 339] width 53 height 14
drag, startPoint x: 595, startPoint y: 457, endPoint x: 574, endPoint y: 455, distance: 21.1
click at [574, 455] on input "*" at bounding box center [674, 465] width 205 height 28
type input "***"
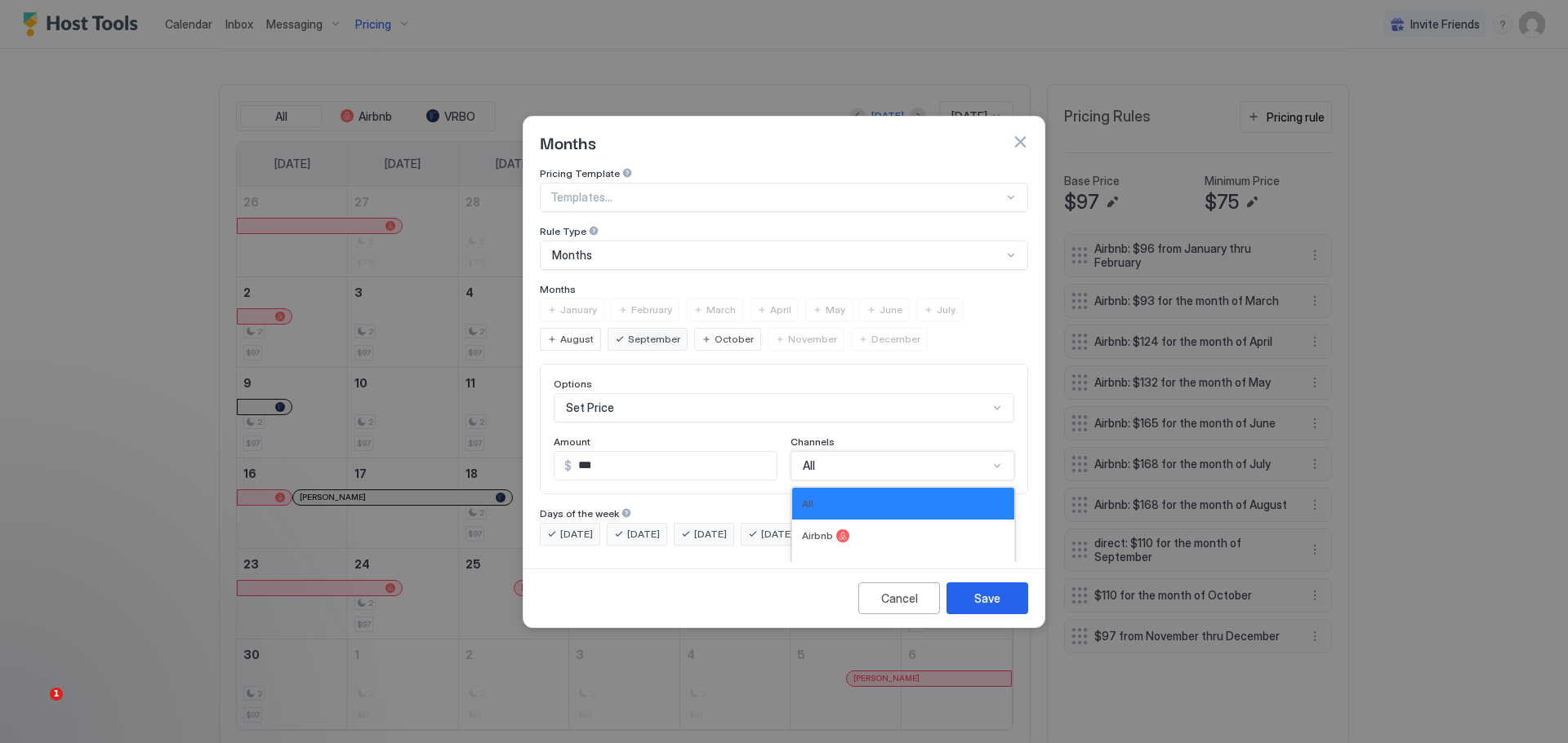
click at [998, 452] on div "4 results available. Use Up and Down to choose options, press Enter to select t…" at bounding box center [902, 466] width 224 height 29
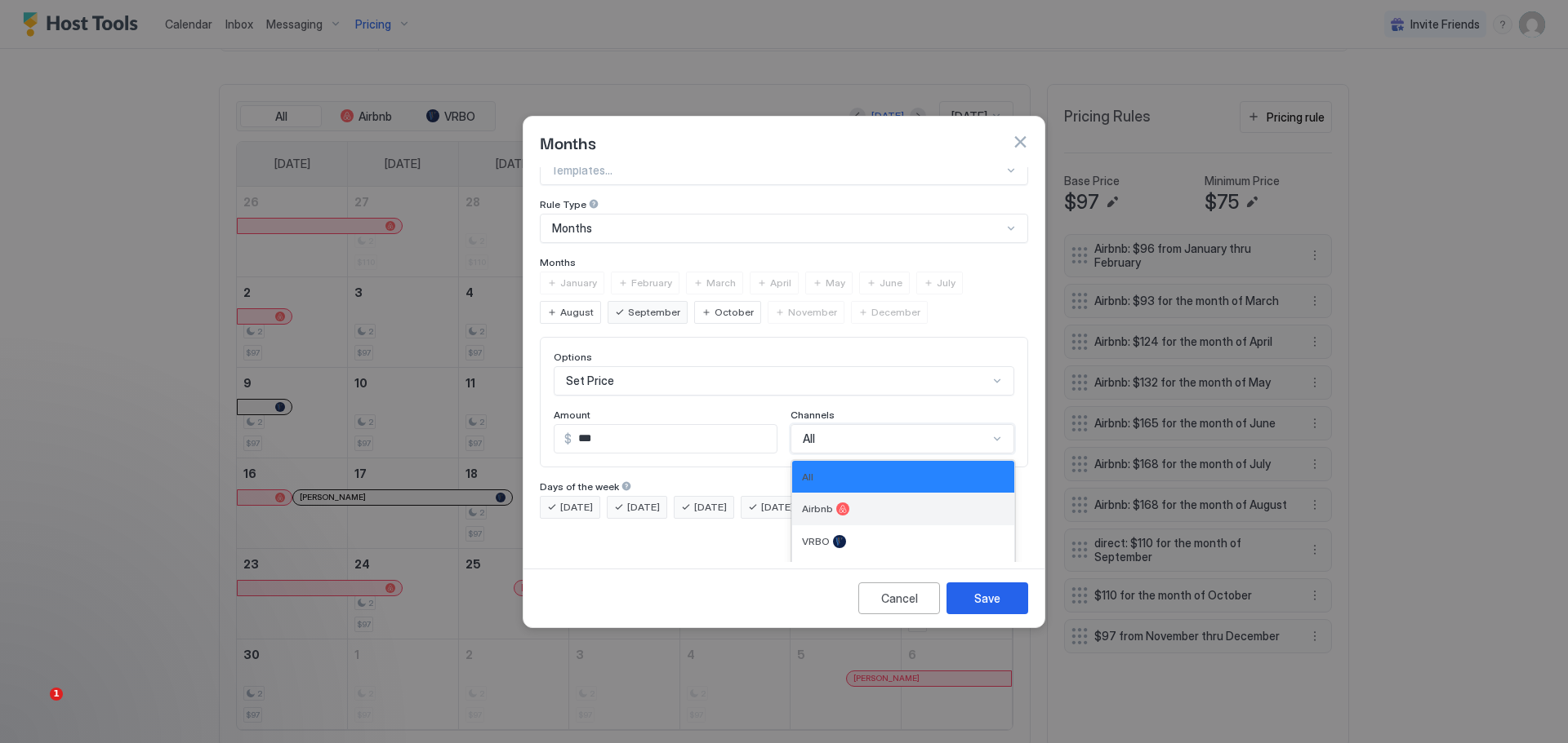
click at [870, 502] on div "Airbnb" at bounding box center [902, 509] width 202 height 13
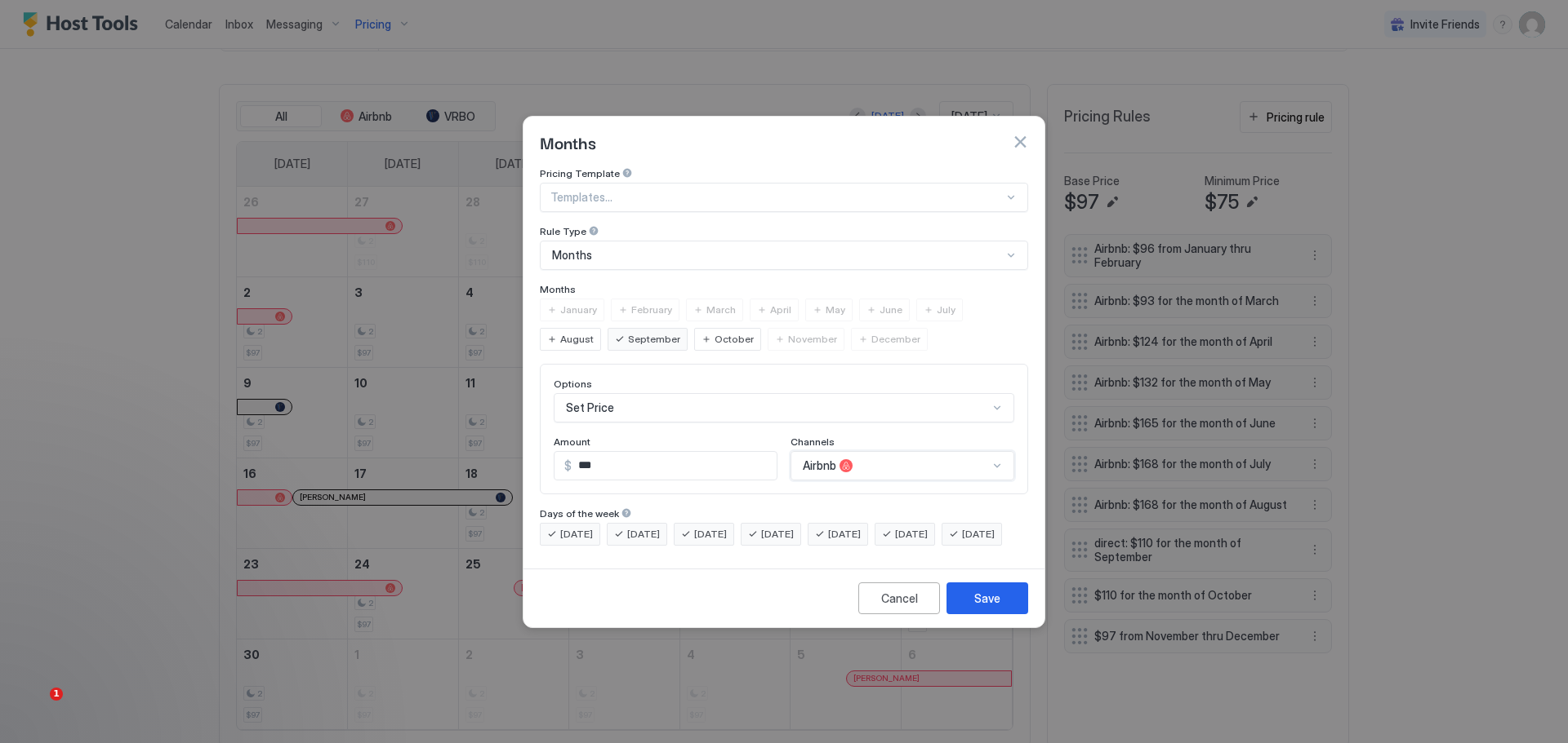
scroll to position [0, 0]
click at [984, 597] on button "Save" at bounding box center [988, 599] width 82 height 32
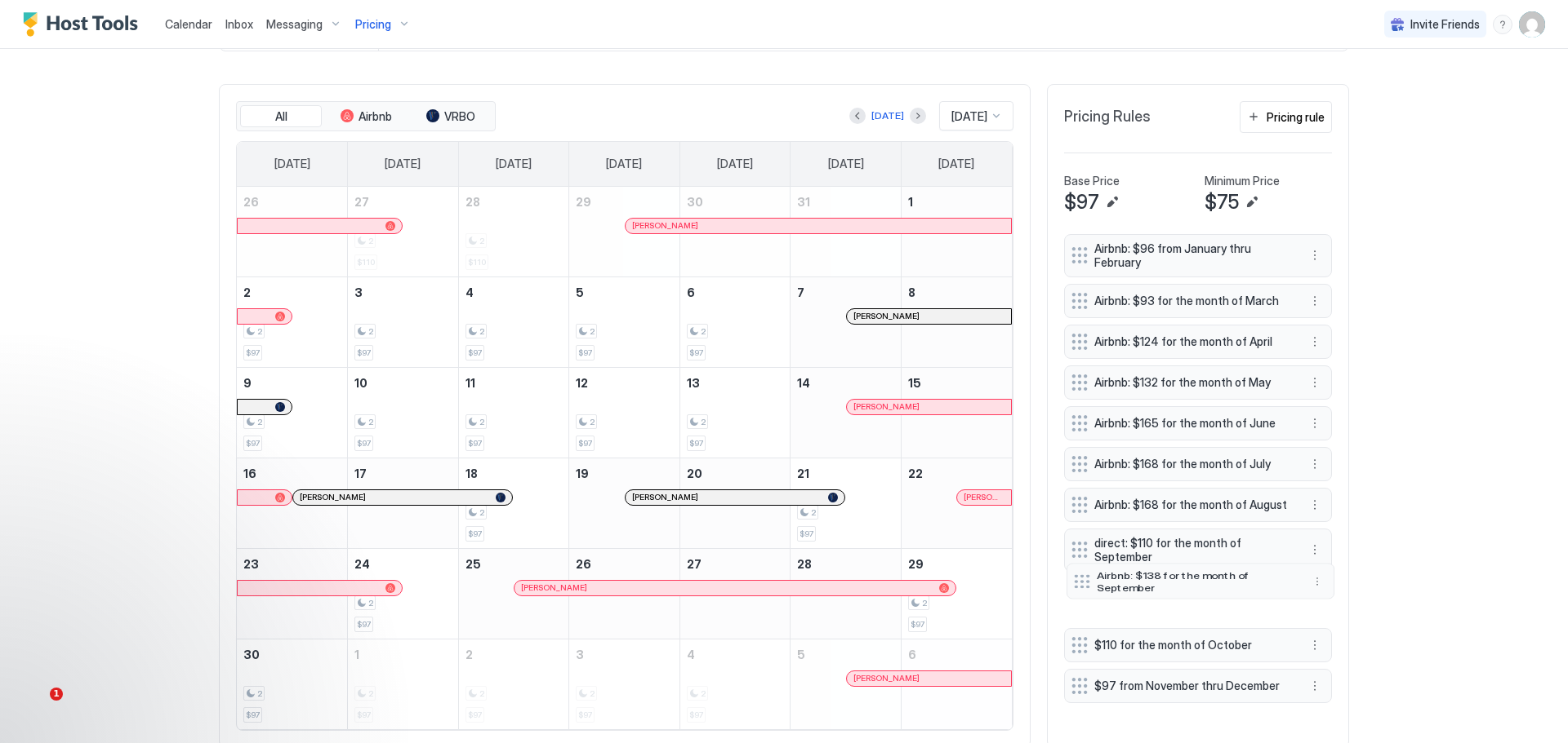
drag, startPoint x: 1163, startPoint y: 698, endPoint x: 1166, endPoint y: 598, distance: 100.0
click at [1166, 592] on span "Airbnb: $138 for the month of September" at bounding box center [1194, 580] width 194 height 24
click at [1277, 115] on div "Pricing rule" at bounding box center [1295, 117] width 58 height 17
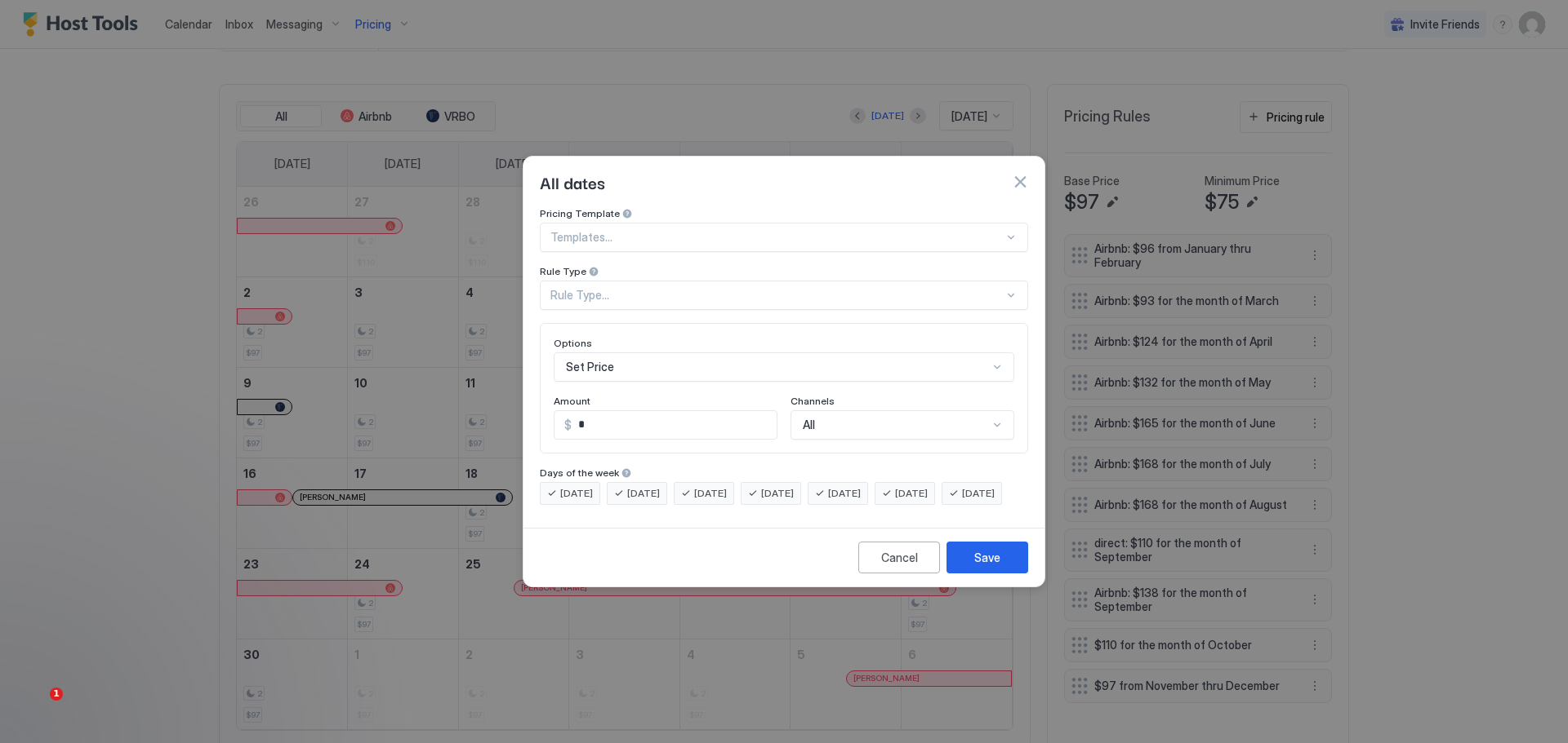
click at [677, 281] on div "Rule Type..." at bounding box center [784, 295] width 488 height 29
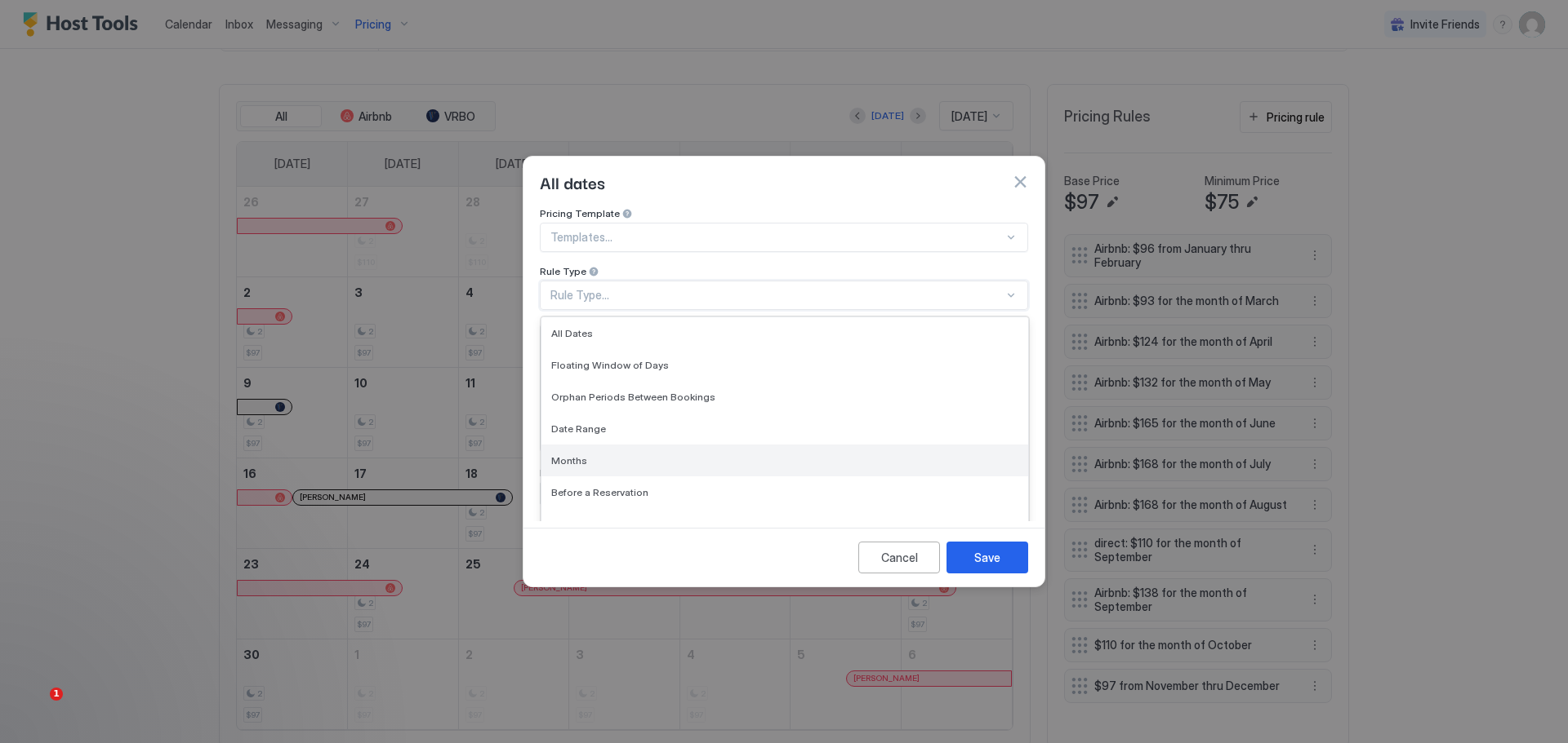
click at [578, 454] on span "Months" at bounding box center [569, 461] width 36 height 12
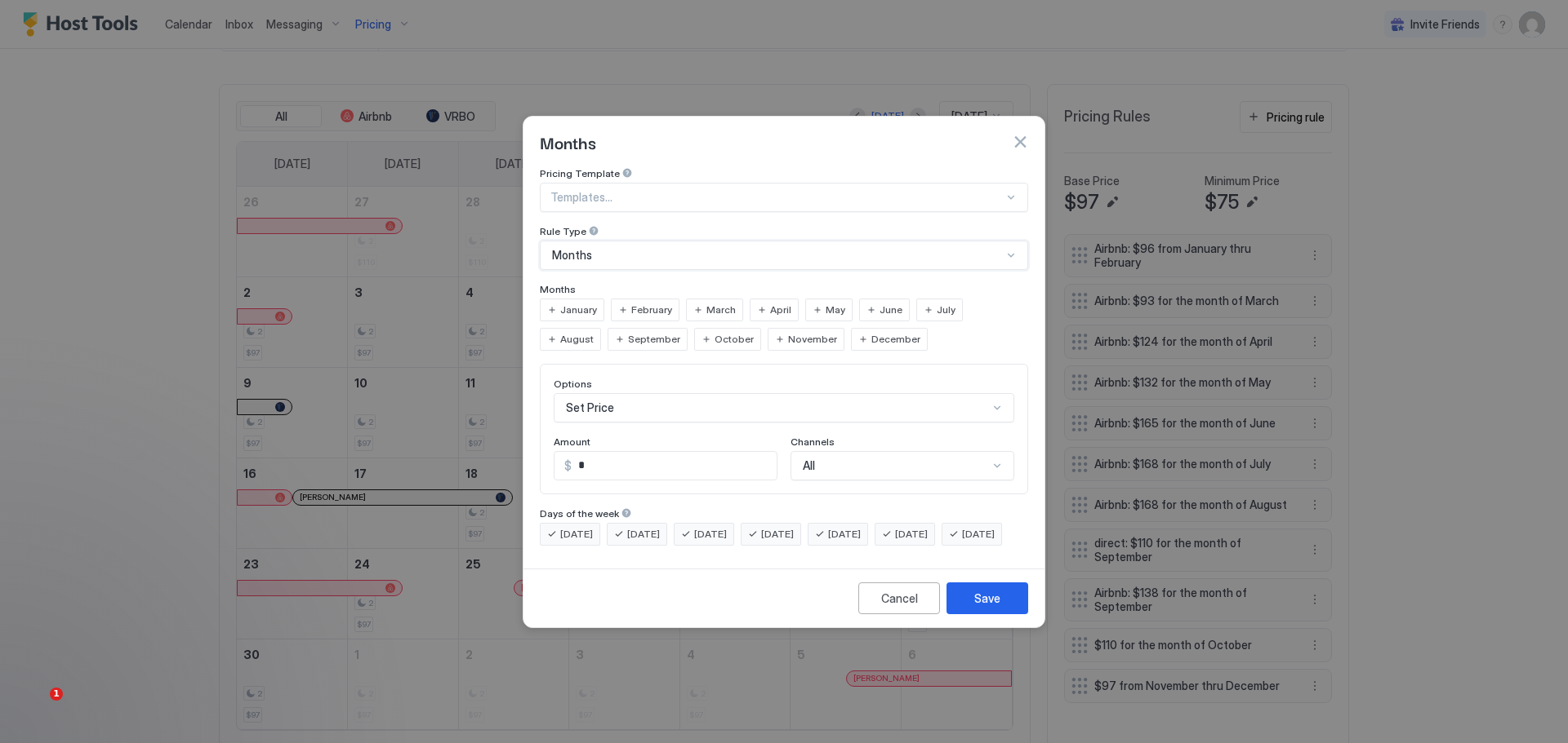
click at [628, 332] on span "September" at bounding box center [653, 339] width 53 height 14
click at [607, 452] on input "*" at bounding box center [674, 465] width 205 height 28
drag, startPoint x: 607, startPoint y: 445, endPoint x: 581, endPoint y: 451, distance: 26.7
click at [581, 452] on input "*" at bounding box center [674, 465] width 205 height 28
type input "***"
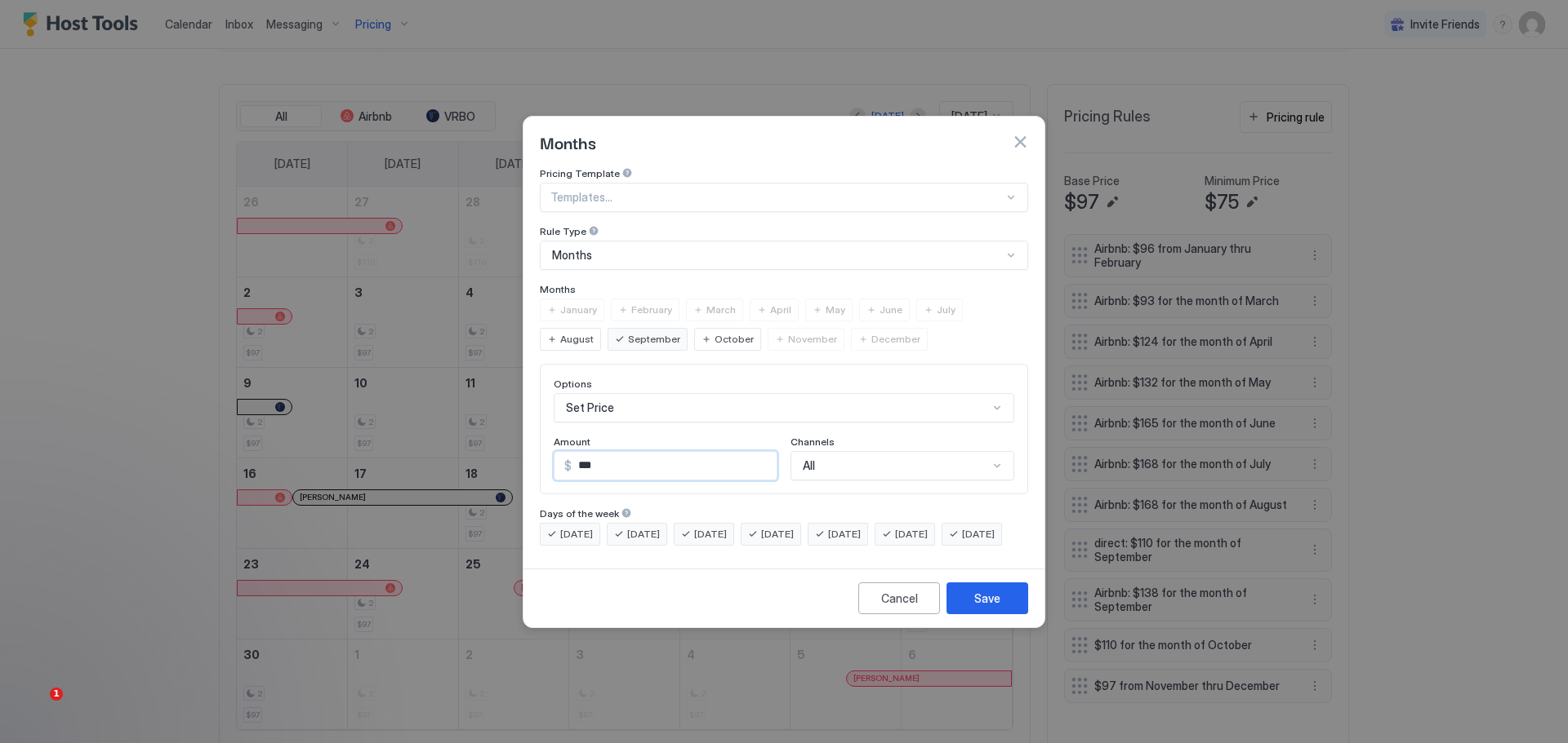
click at [858, 452] on div "All" at bounding box center [902, 466] width 224 height 29
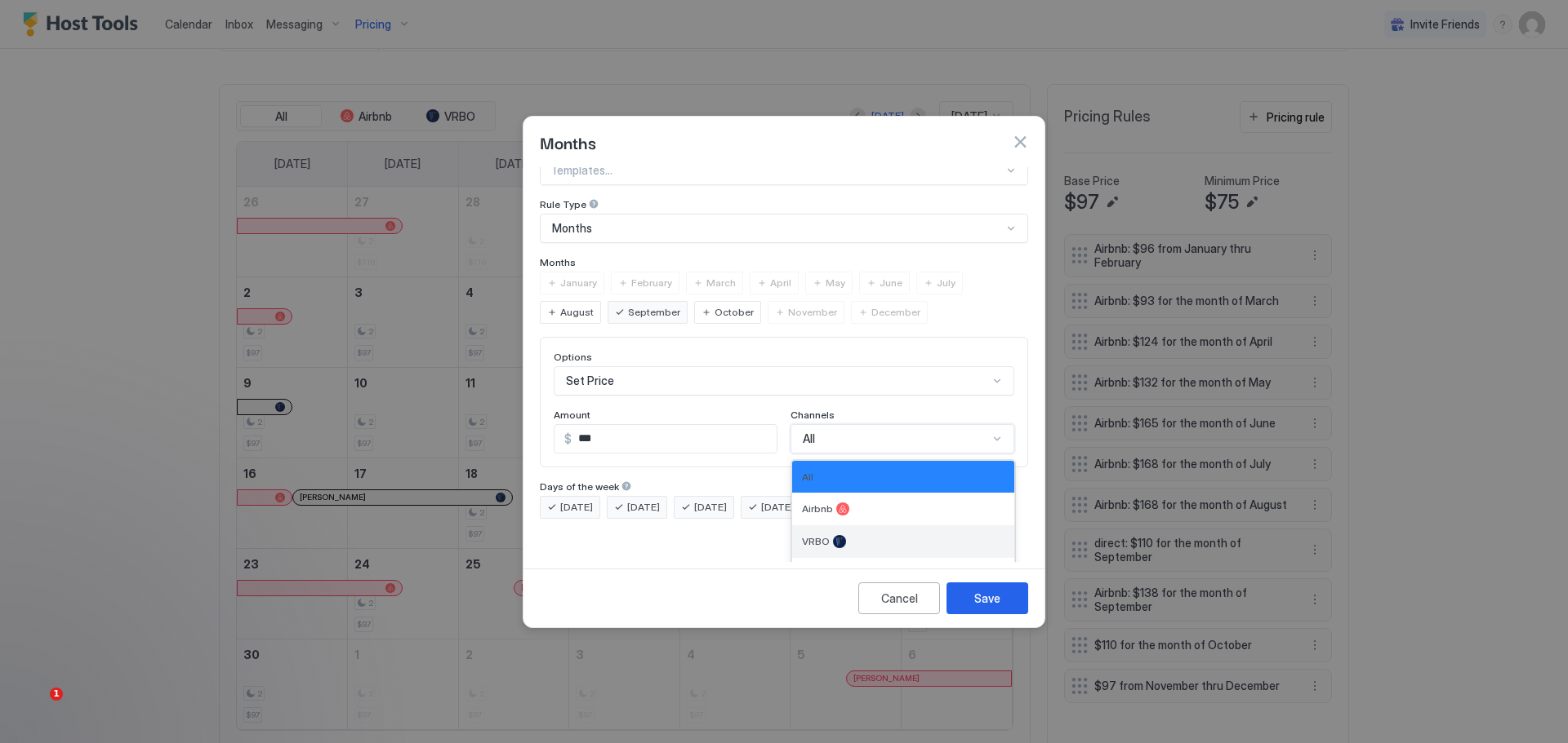
click at [823, 535] on div "VRBO" at bounding box center [902, 542] width 202 height 13
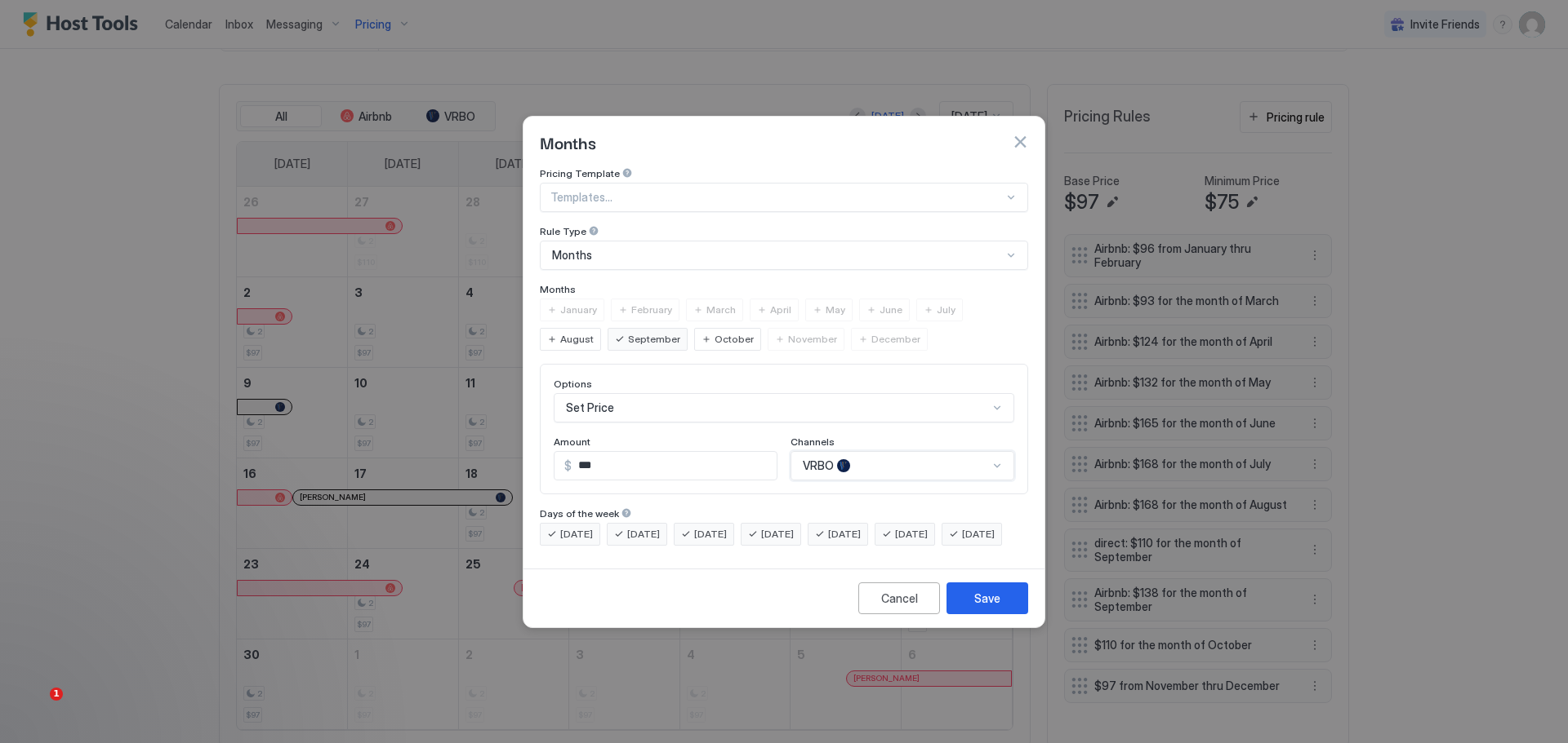
scroll to position [0, 0]
click at [996, 607] on div "Save" at bounding box center [987, 598] width 26 height 17
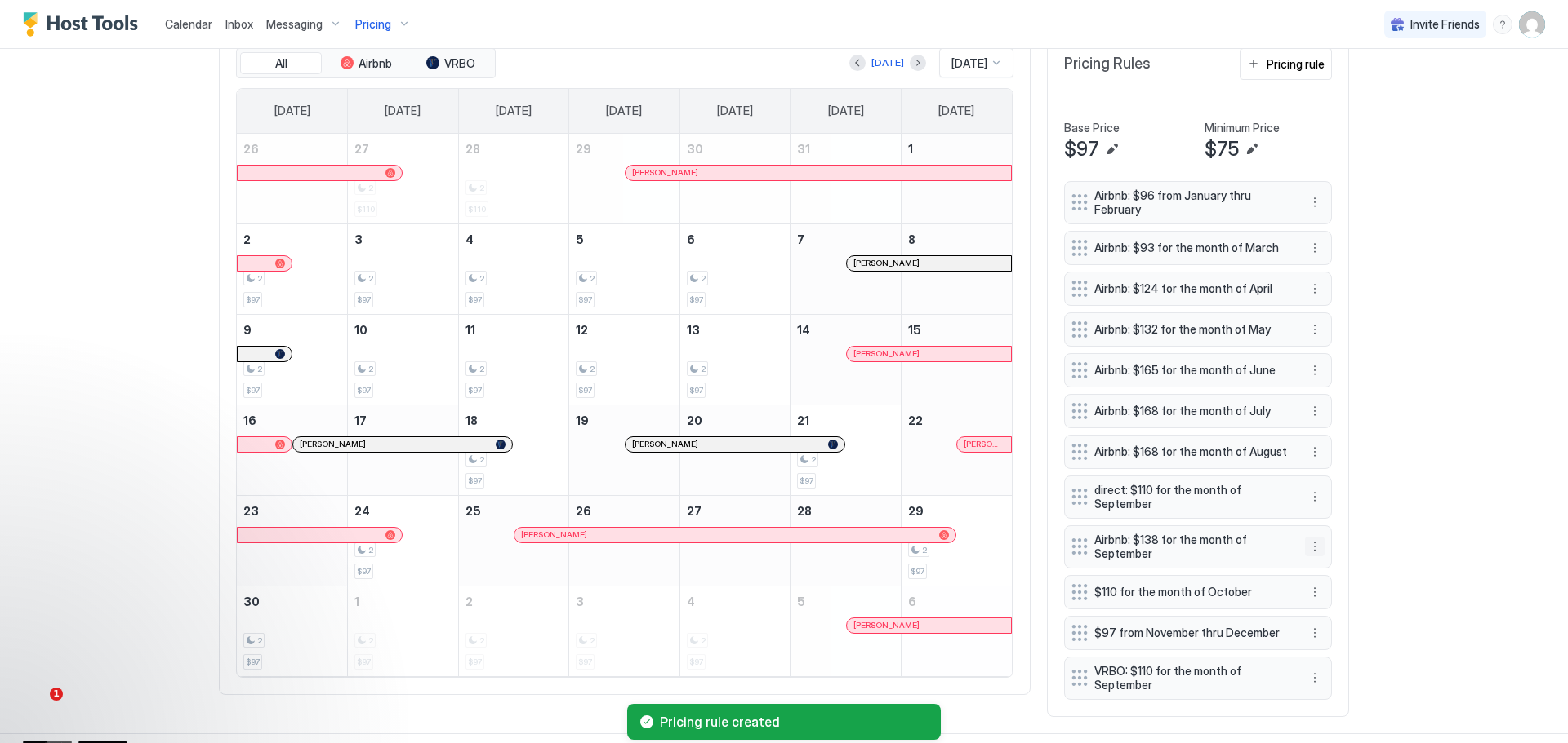
scroll to position [544, 0]
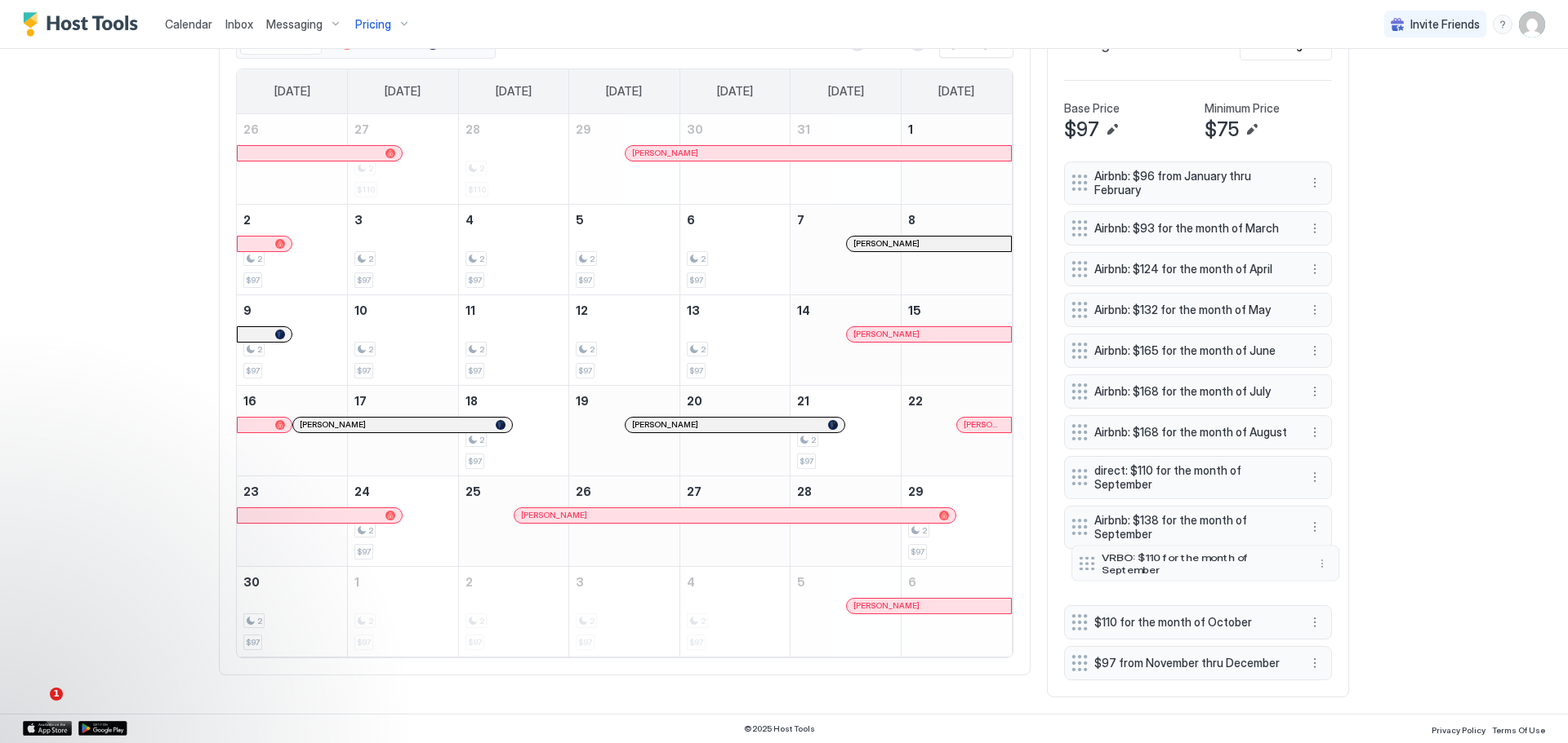
drag, startPoint x: 1172, startPoint y: 662, endPoint x: 1180, endPoint y: 567, distance: 95.3
click at [1180, 567] on span "VRBO: $110 for the month of September" at bounding box center [1199, 562] width 194 height 24
drag, startPoint x: 1129, startPoint y: 529, endPoint x: 1132, endPoint y: 579, distance: 50.1
click at [1186, 630] on span "$110 for the month of October" at bounding box center [1191, 623] width 194 height 14
click at [1307, 631] on button "More options" at bounding box center [1315, 623] width 20 height 20
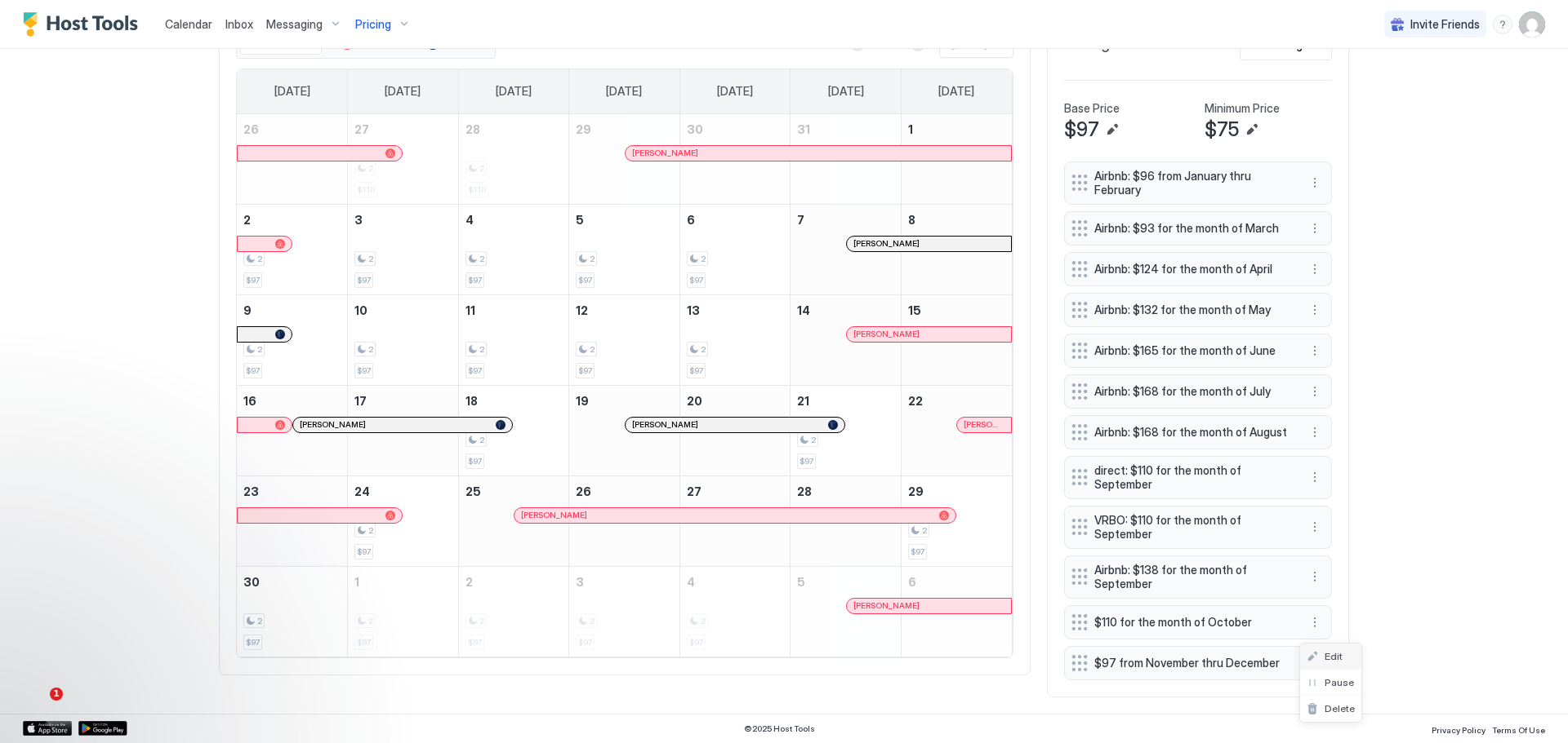
click at [1325, 650] on span "Edit" at bounding box center [1334, 657] width 18 height 12
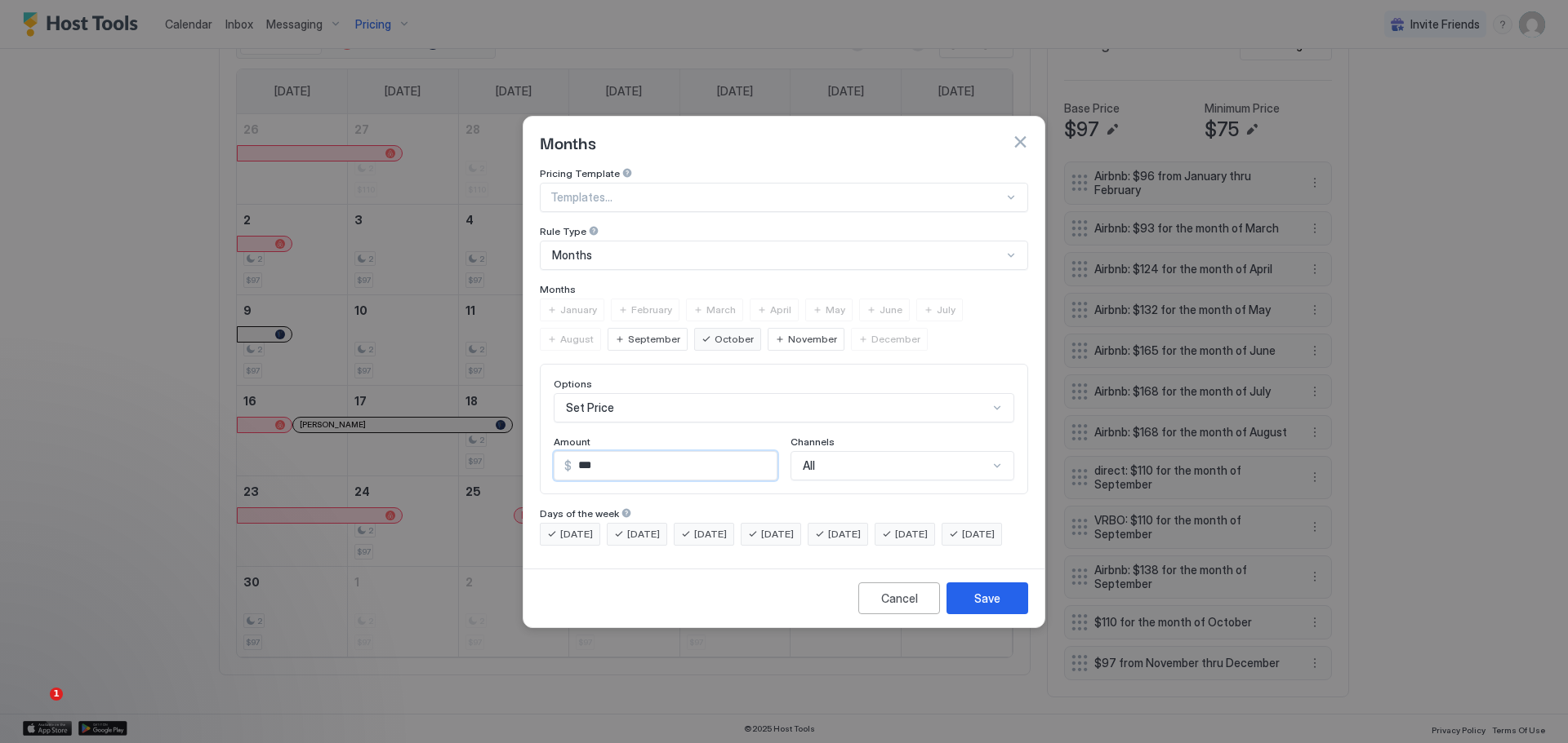
drag, startPoint x: 597, startPoint y: 438, endPoint x: 570, endPoint y: 454, distance: 31.4
click at [570, 454] on div "$ ***" at bounding box center [665, 466] width 224 height 29
type input "***"
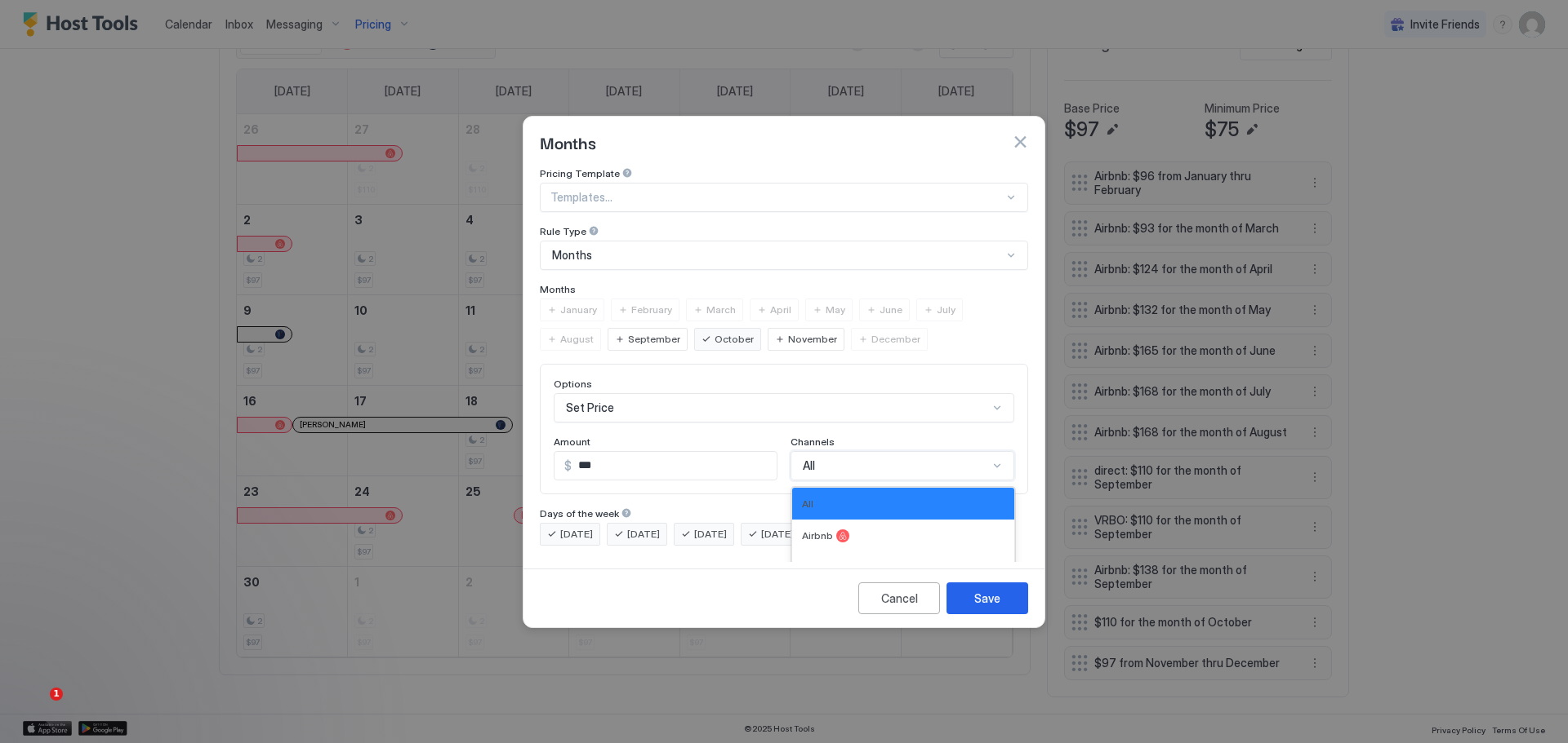
click at [837, 442] on div "Options Set Price Amount $ *** Channels 4 results available. Use Up and Down to…" at bounding box center [784, 429] width 488 height 131
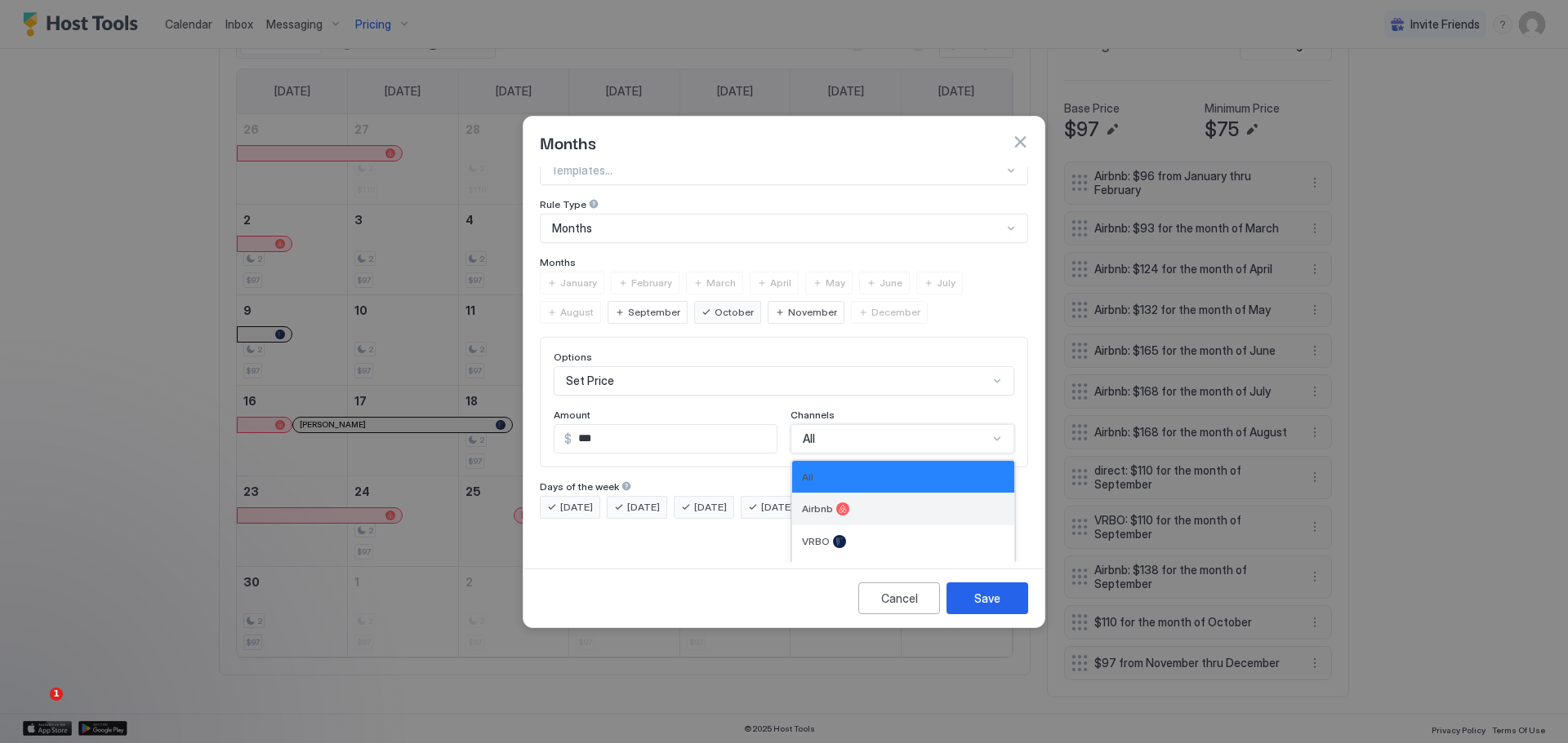
click at [830, 493] on div "Airbnb" at bounding box center [902, 509] width 222 height 33
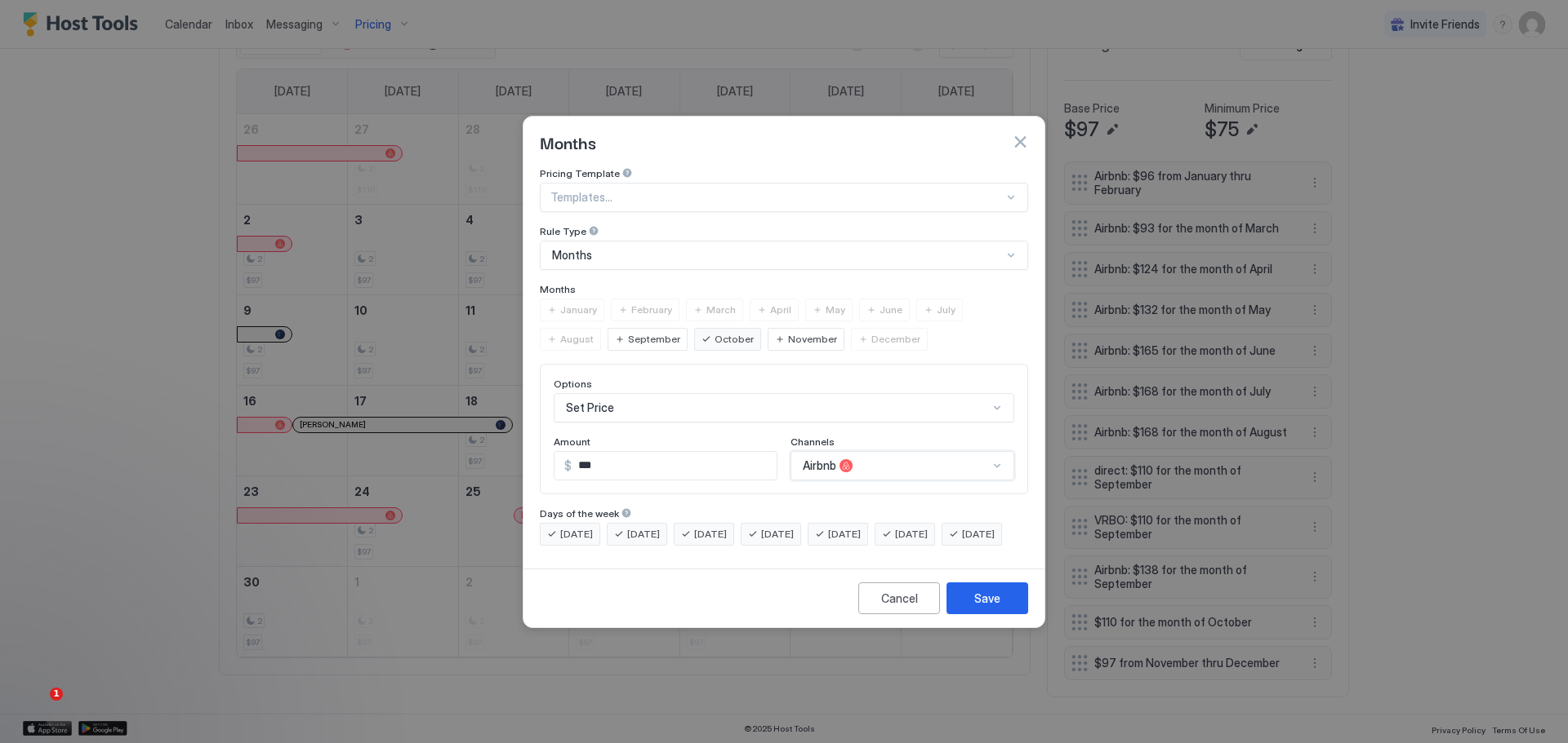
scroll to position [0, 0]
click at [993, 607] on div "Save" at bounding box center [987, 598] width 26 height 17
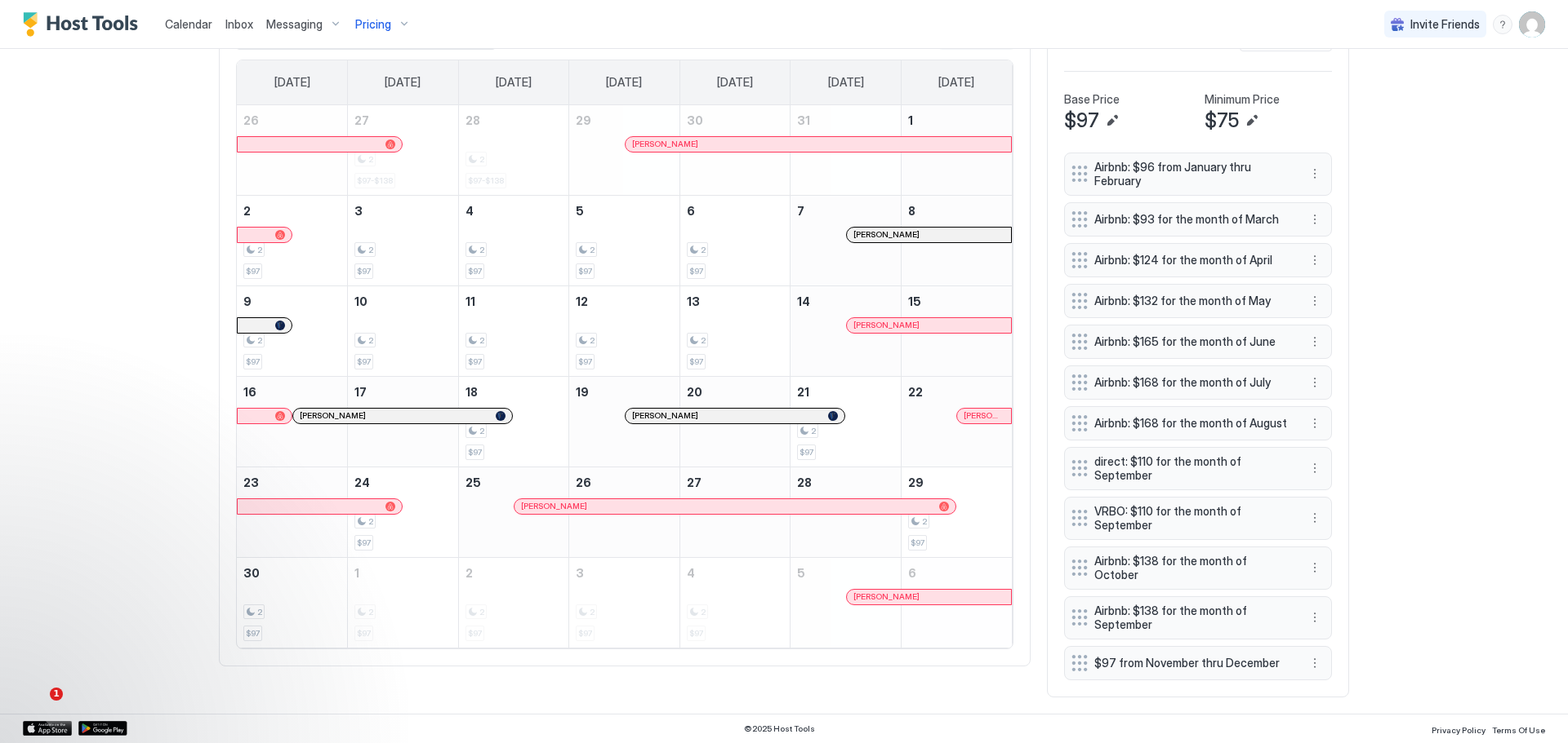
scroll to position [381, 0]
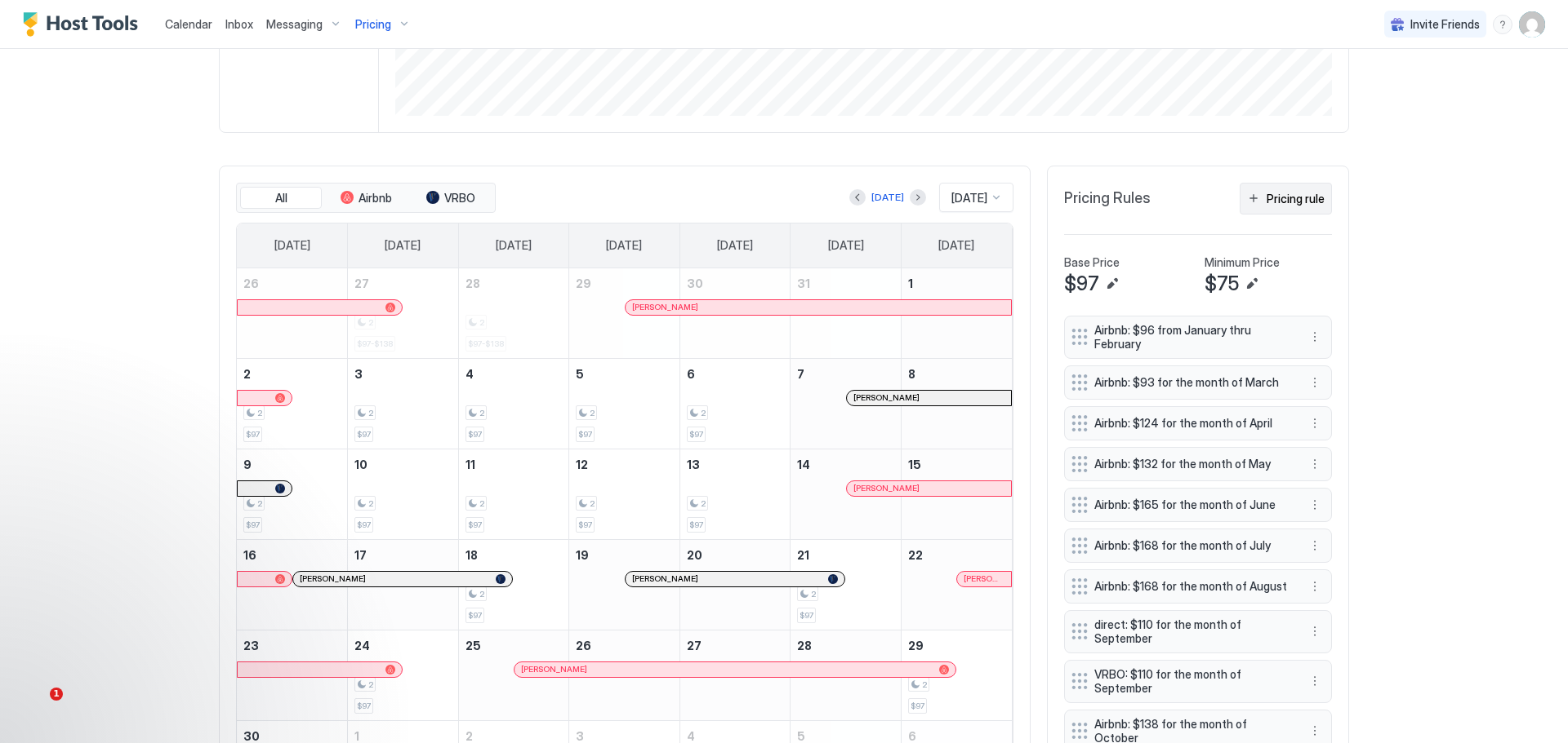
click at [1282, 198] on div "Pricing rule" at bounding box center [1295, 198] width 58 height 17
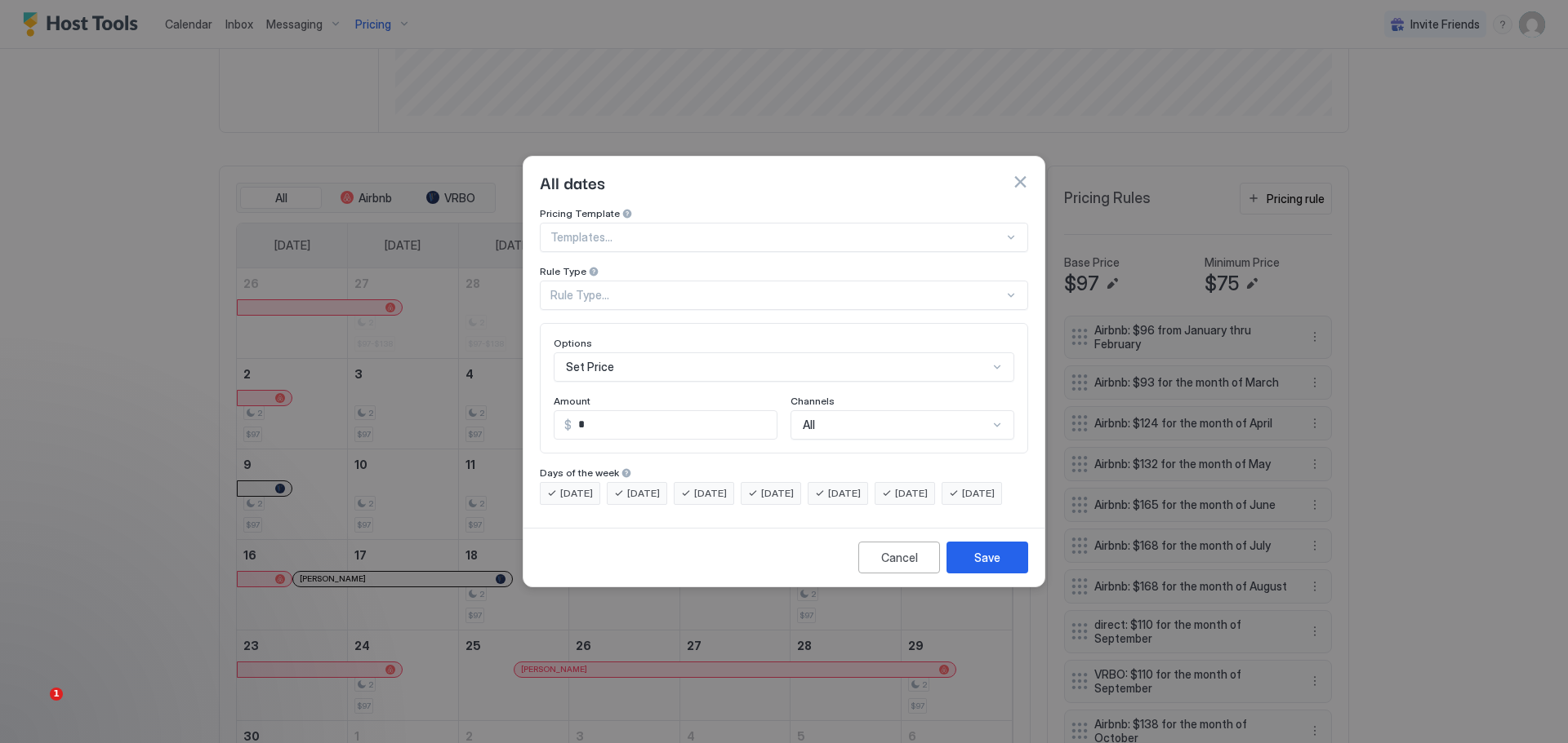
click at [661, 288] on div "Rule Type..." at bounding box center [776, 295] width 453 height 14
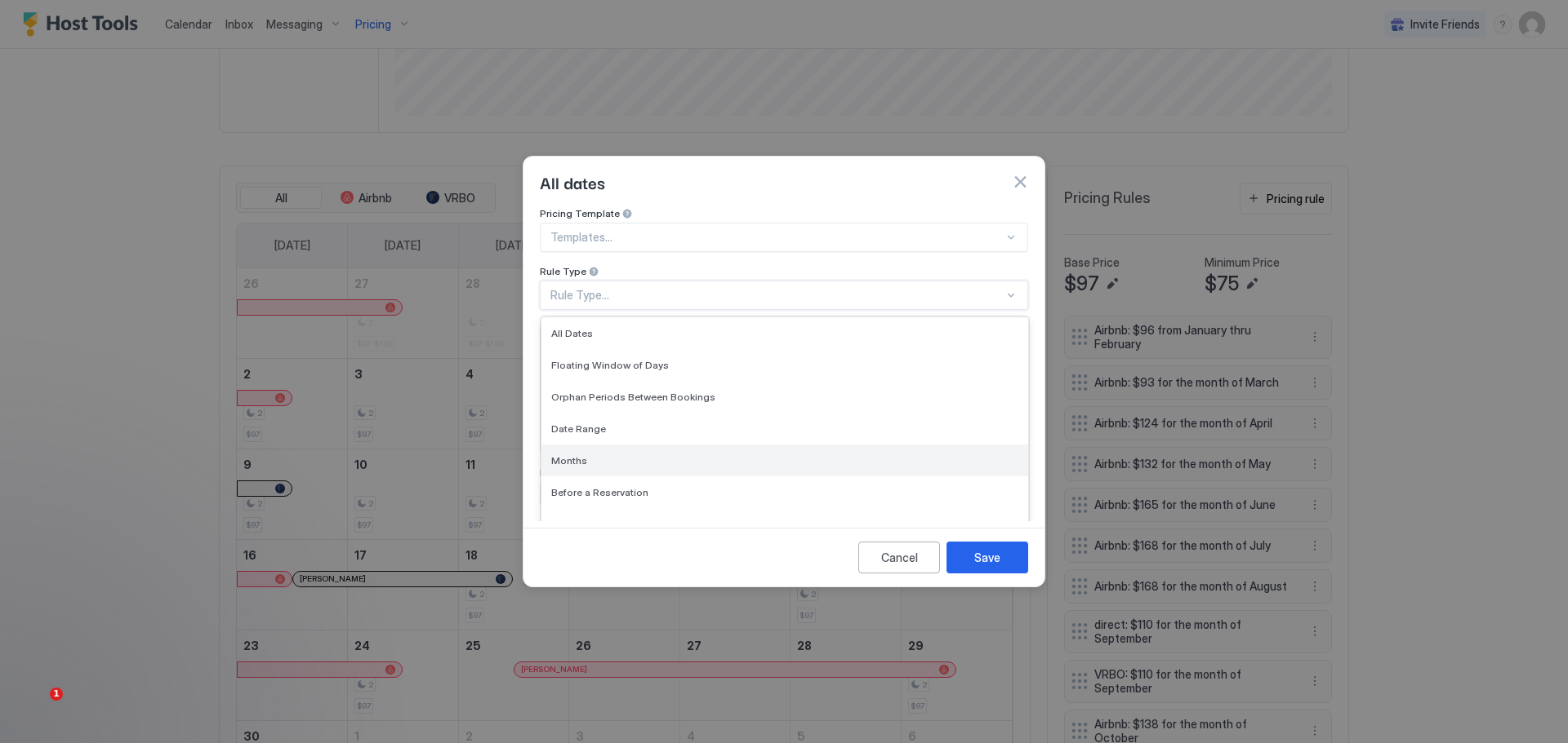
click at [581, 445] on div "Months" at bounding box center [784, 461] width 487 height 32
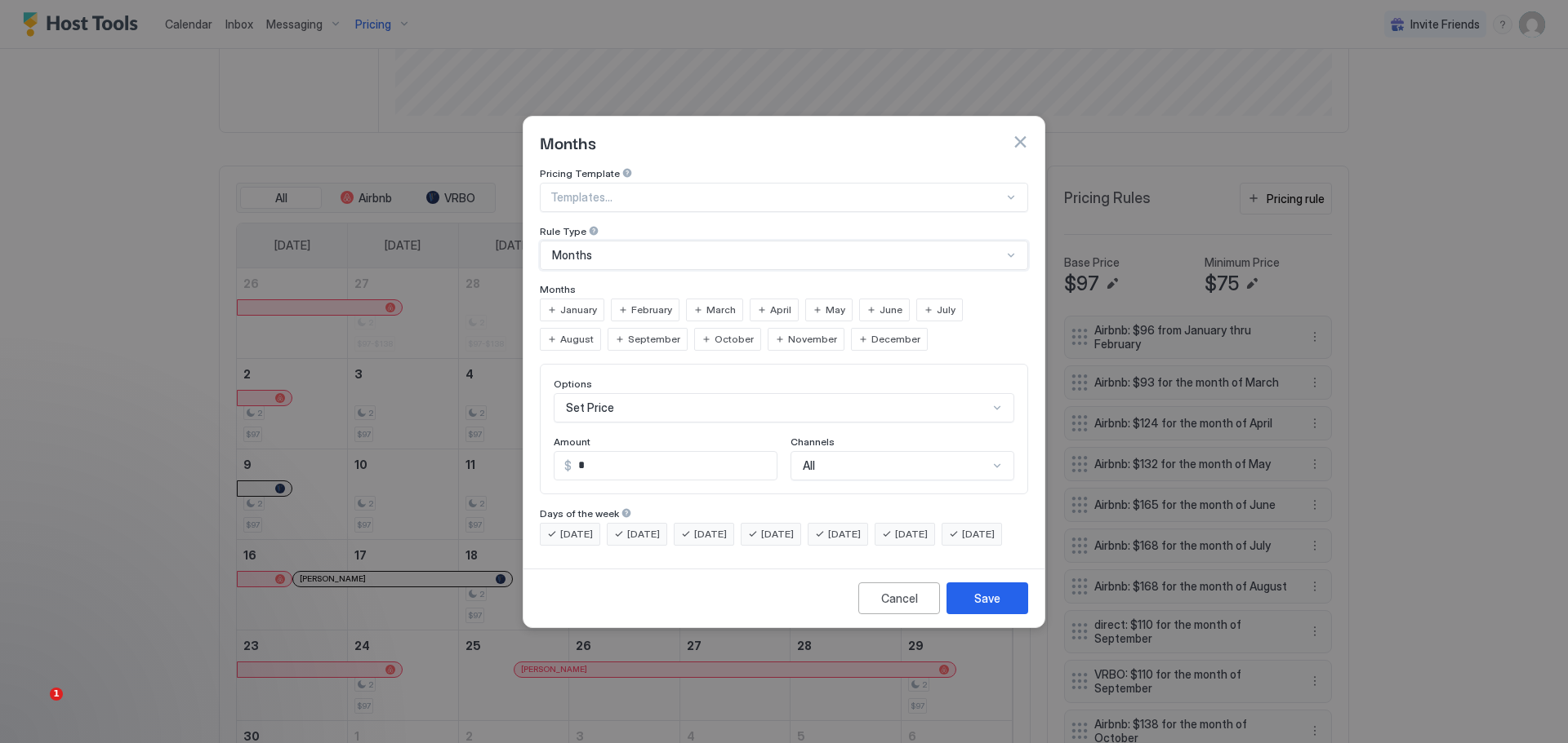
click at [714, 332] on span "October" at bounding box center [734, 339] width 39 height 14
drag, startPoint x: 587, startPoint y: 453, endPoint x: 539, endPoint y: 460, distance: 48.5
click at [539, 460] on div "Pricing Template Templates... Rule Type Months Months January February March Ap…" at bounding box center [784, 364] width 521 height 395
type input "***"
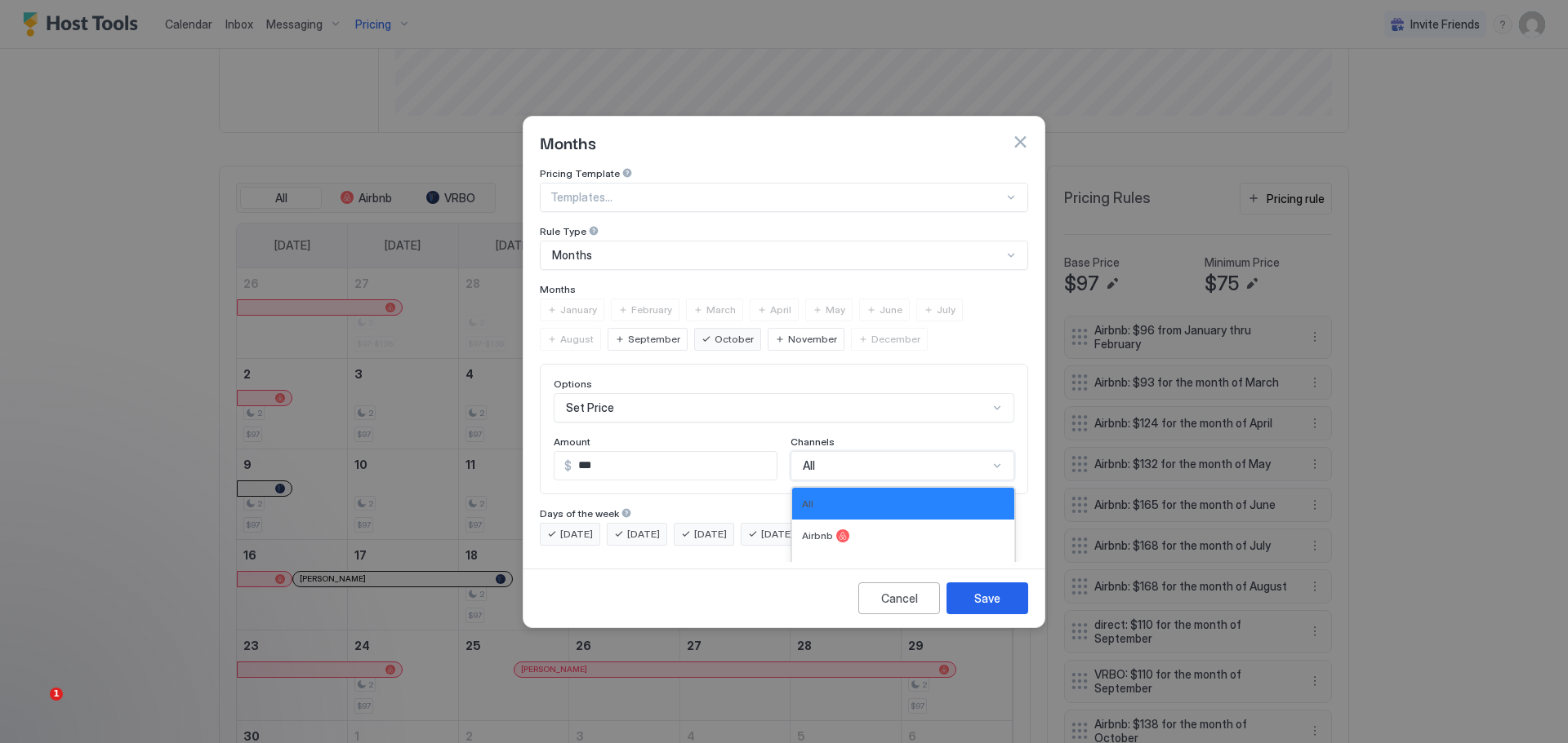
click at [887, 442] on div "Options Set Price Amount $ *** Channels 4 results available. Use Up and Down to…" at bounding box center [784, 429] width 488 height 131
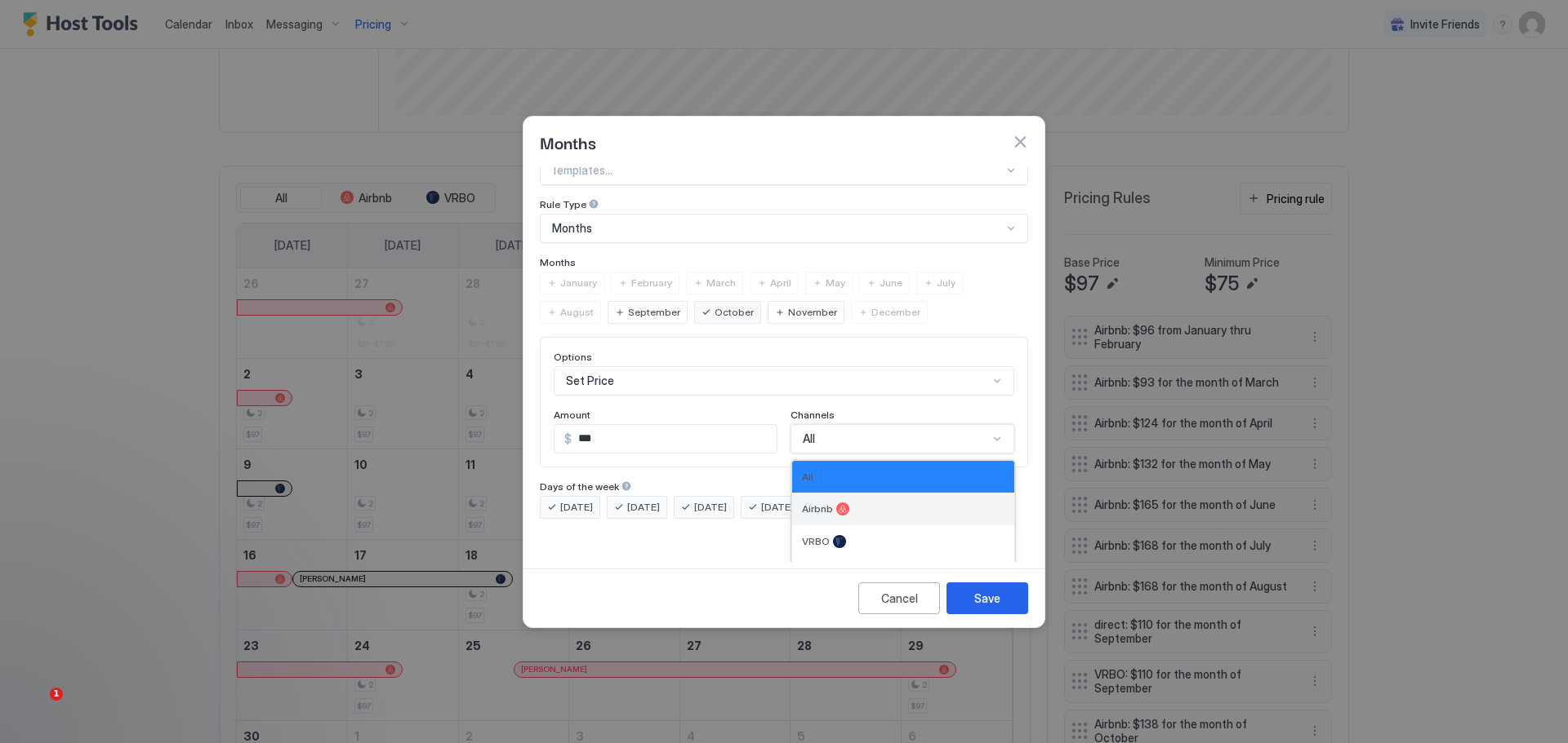
click at [836, 502] on div at bounding box center [842, 509] width 13 height 13
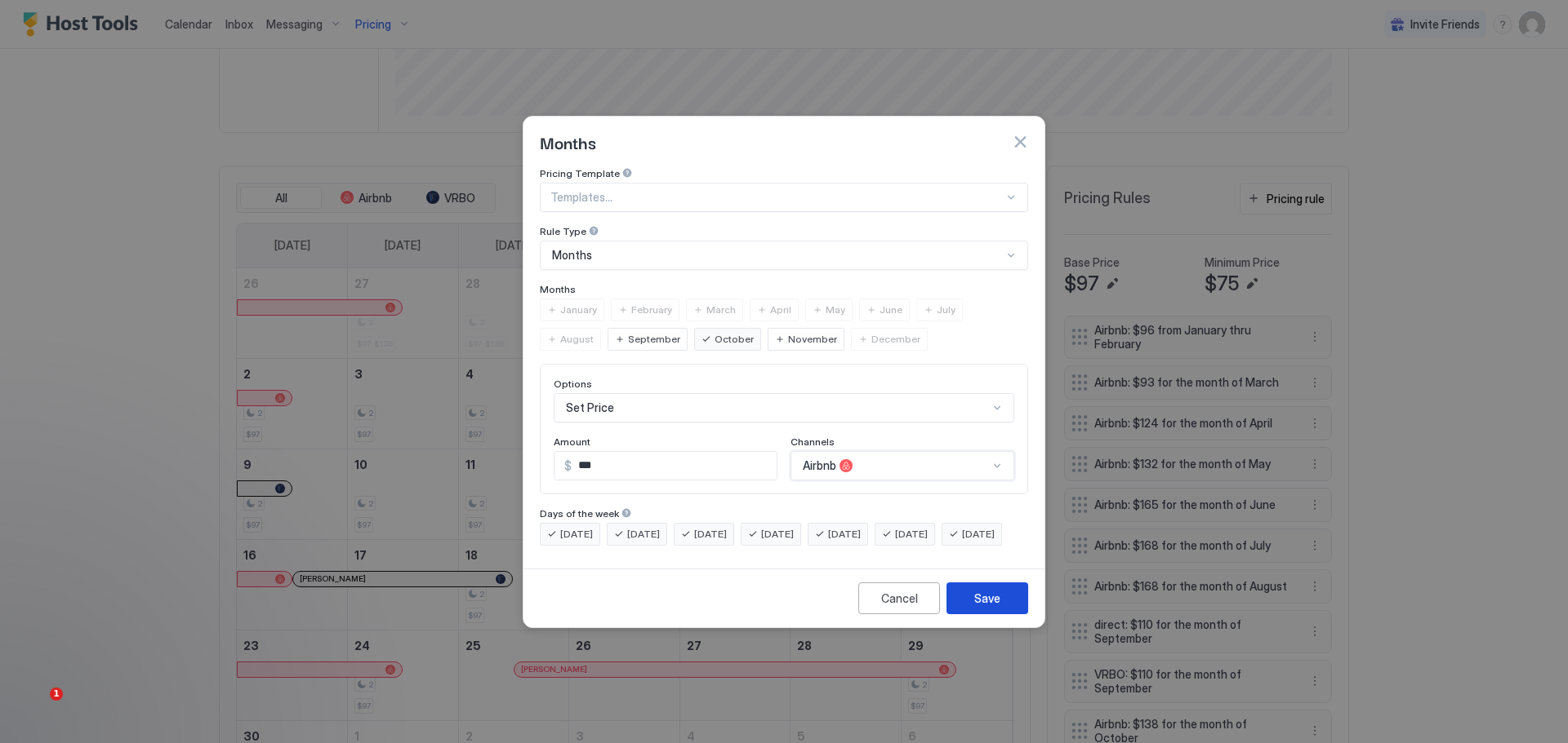
click at [984, 607] on div "Save" at bounding box center [987, 598] width 26 height 17
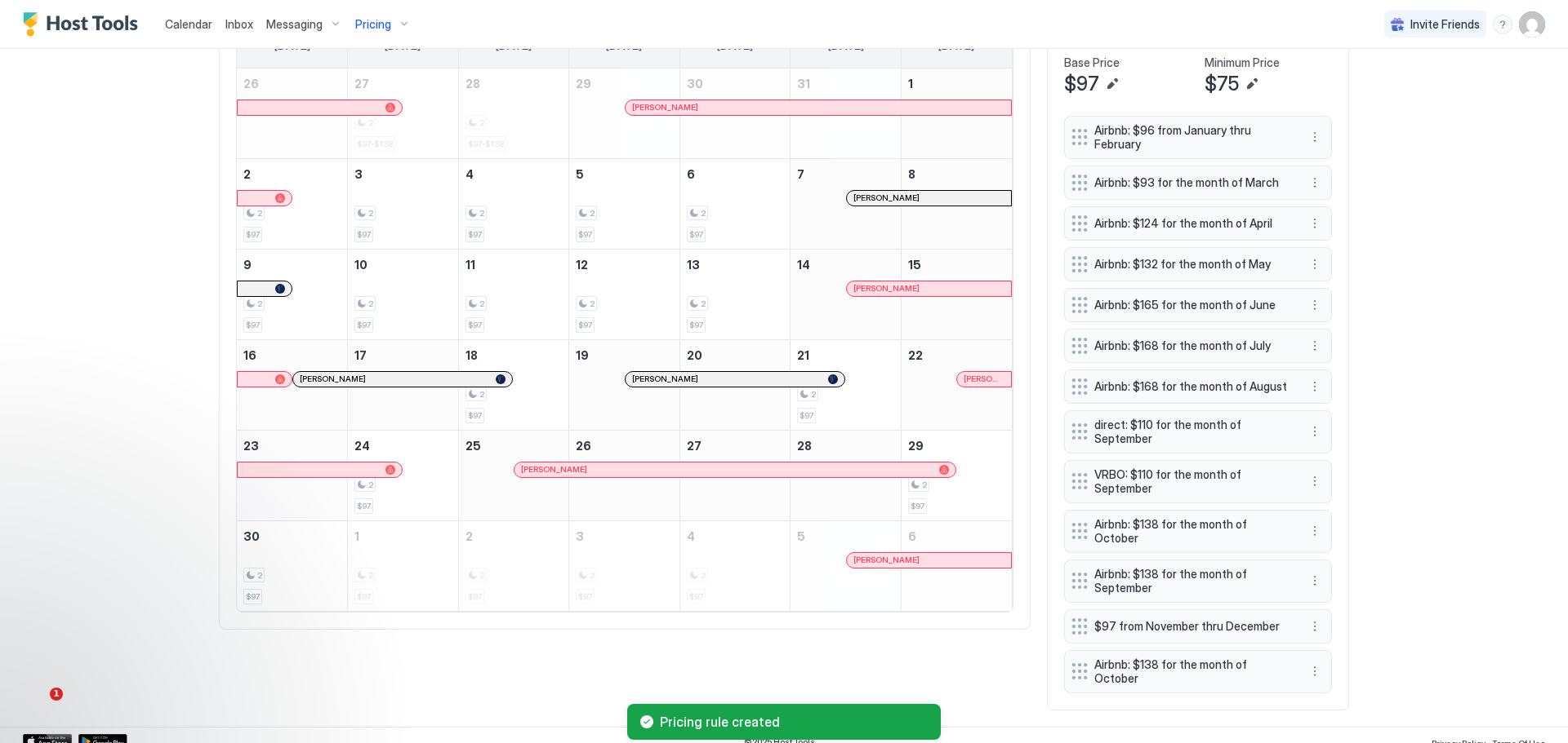
scroll to position [600, 0]
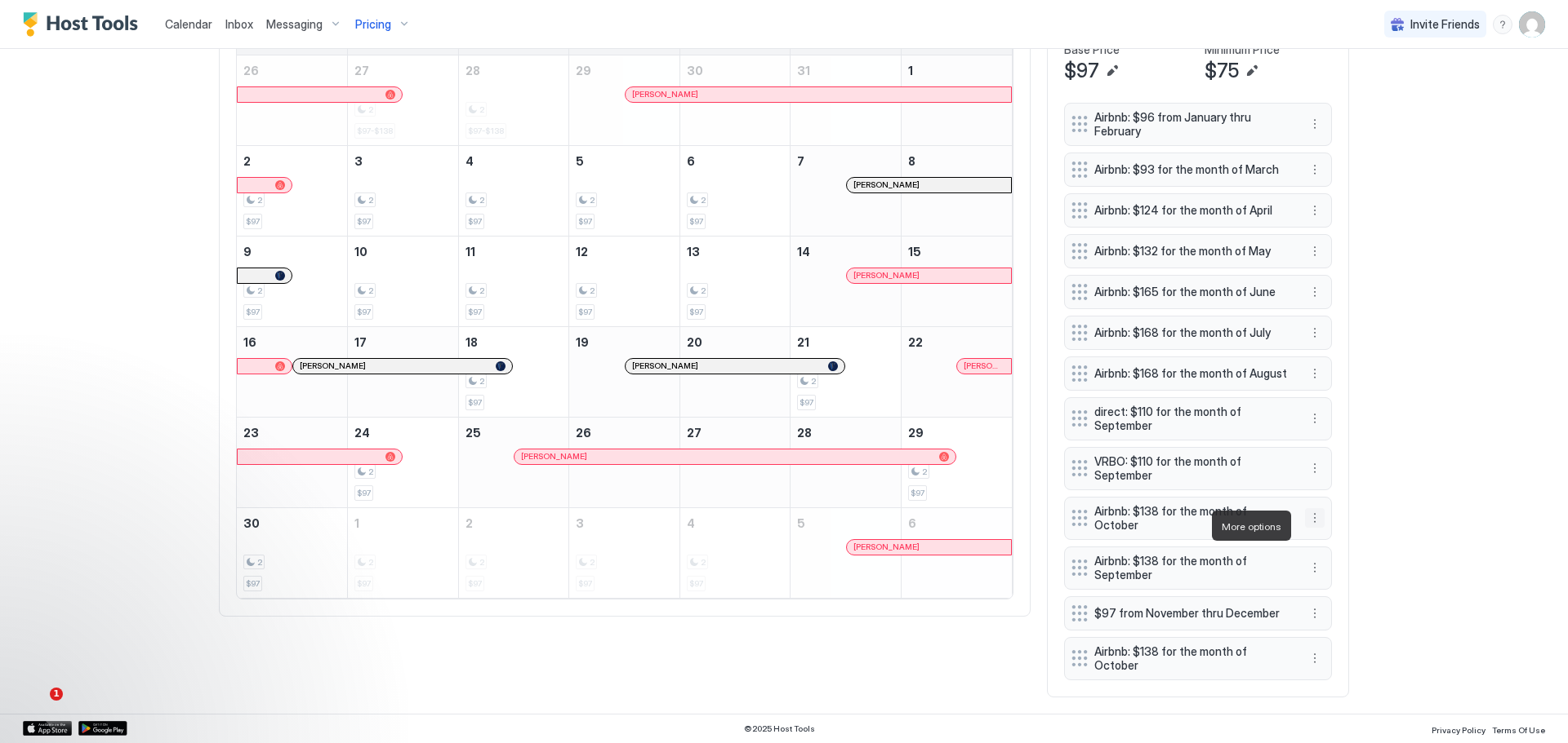
click at [1309, 519] on button "More options" at bounding box center [1315, 518] width 20 height 20
click at [1327, 544] on span "Edit" at bounding box center [1334, 551] width 18 height 12
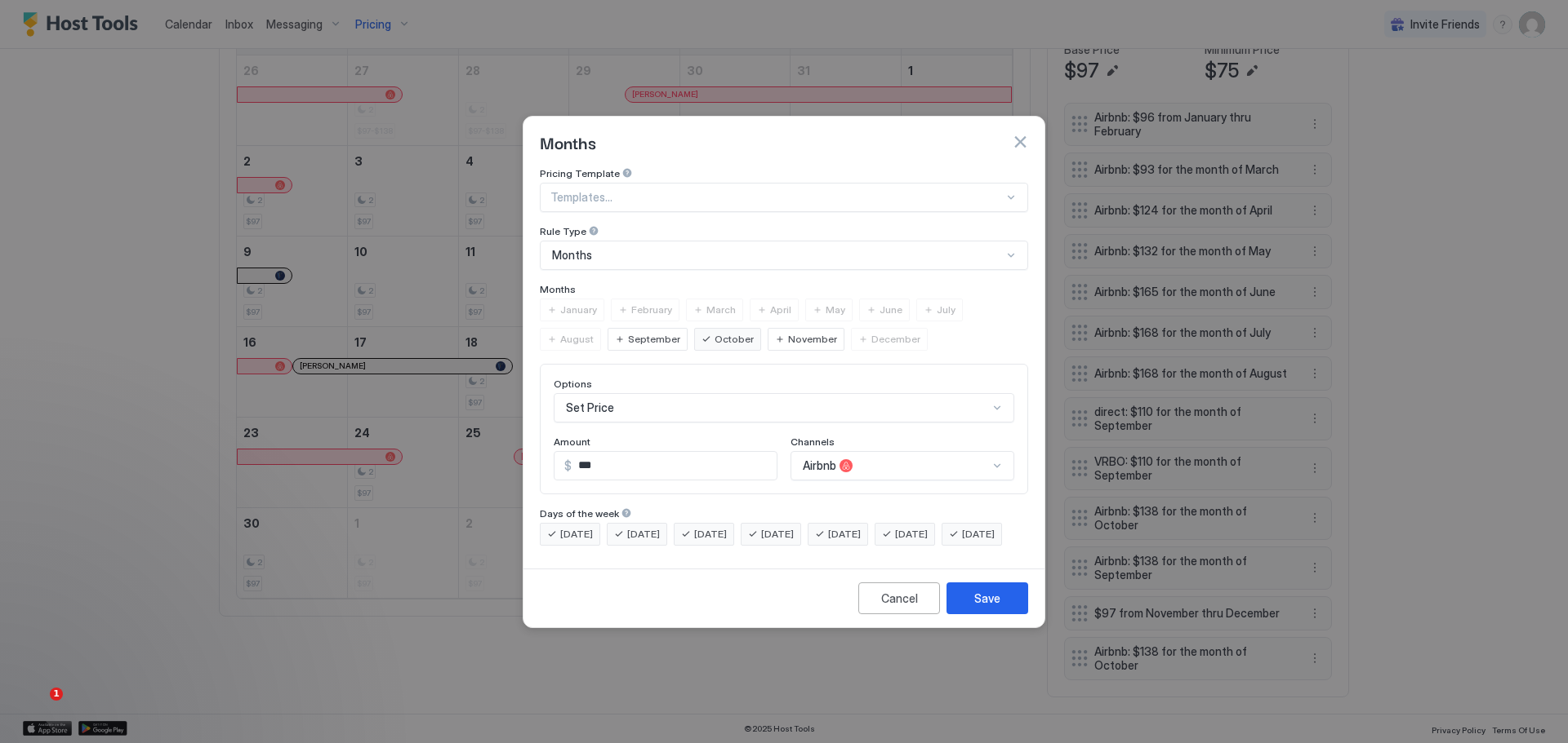
click at [788, 332] on span "November" at bounding box center [812, 339] width 49 height 14
click at [978, 607] on div "Save" at bounding box center [987, 598] width 26 height 17
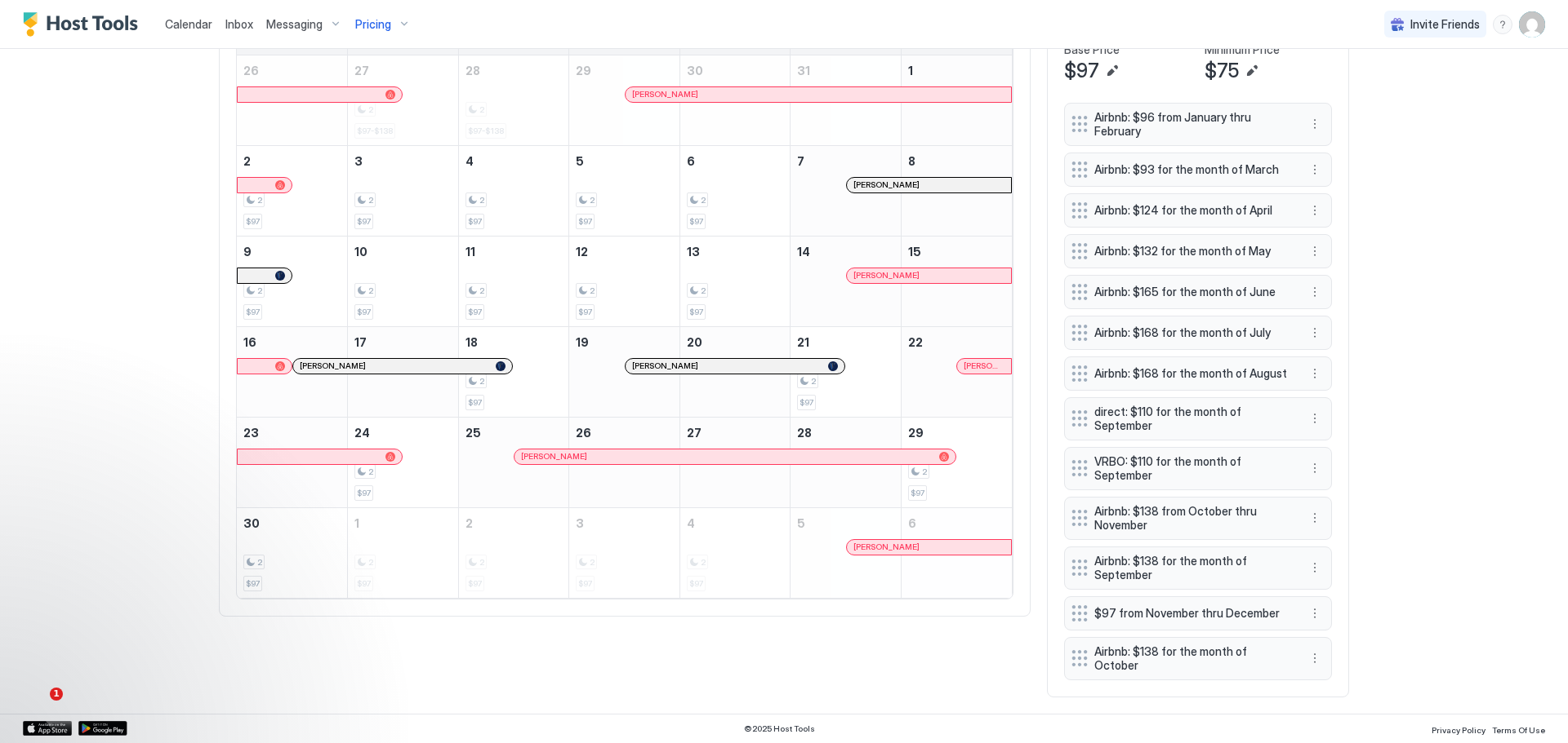
scroll to position [608, 0]
drag, startPoint x: 1158, startPoint y: 660, endPoint x: 1156, endPoint y: 559, distance: 101.0
click at [1156, 559] on span "Airbnb: $138 for the month of October" at bounding box center [1190, 558] width 194 height 34
click at [1309, 563] on button "More options" at bounding box center [1315, 567] width 20 height 20
click at [1328, 589] on span "Edit" at bounding box center [1334, 593] width 18 height 12
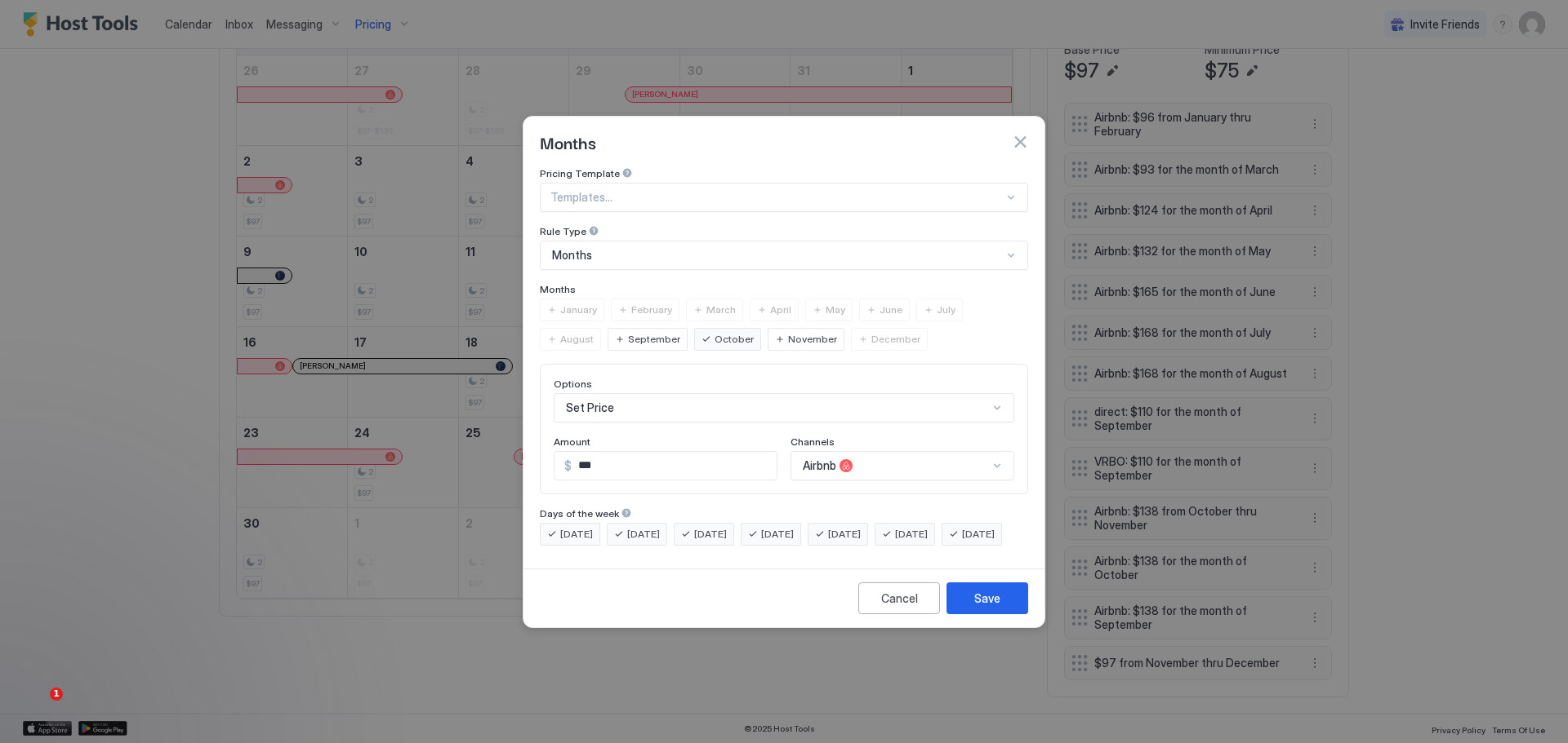
scroll to position [27, 0]
click at [998, 452] on div "Airbnb" at bounding box center [902, 466] width 224 height 29
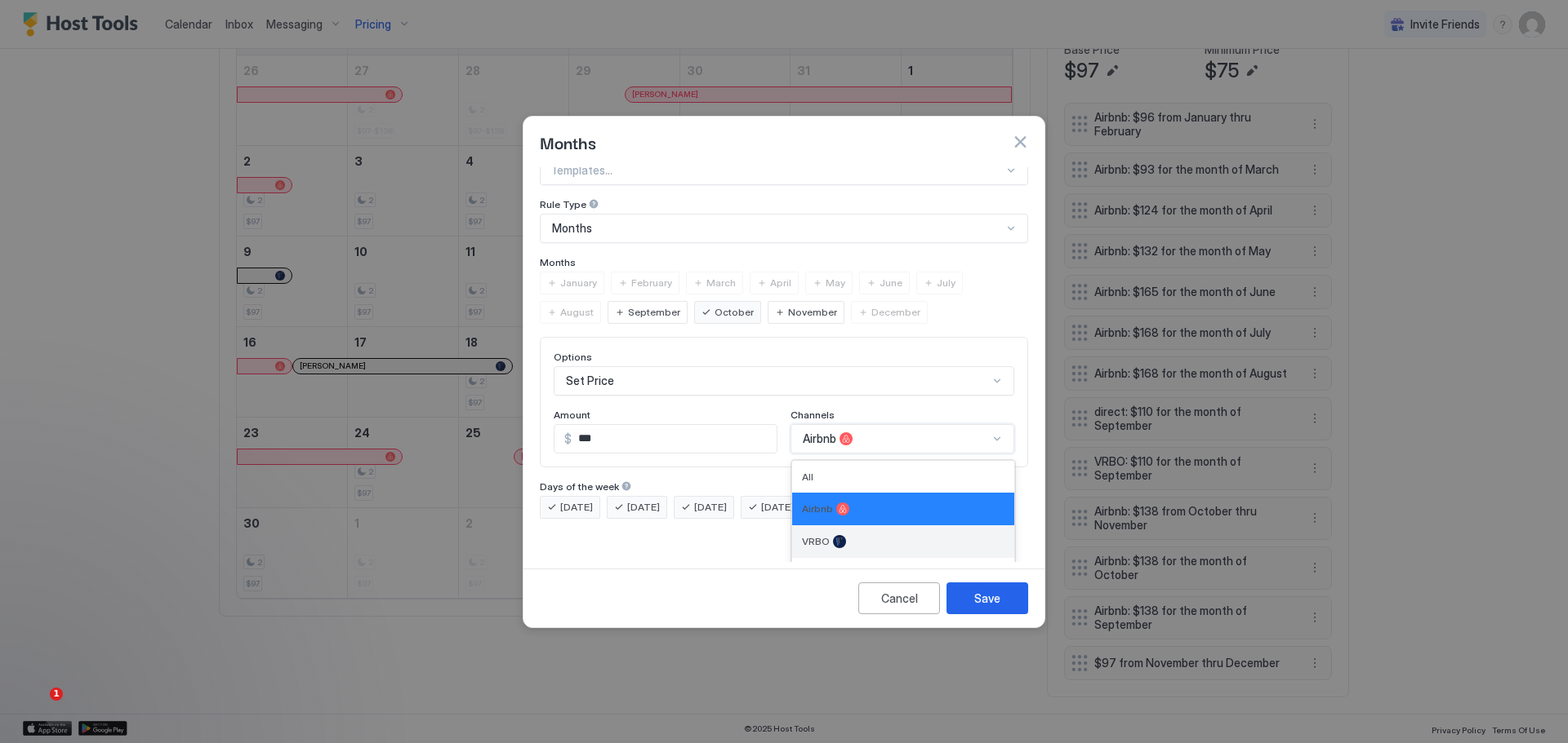
click at [842, 526] on div "VRBO" at bounding box center [902, 542] width 222 height 33
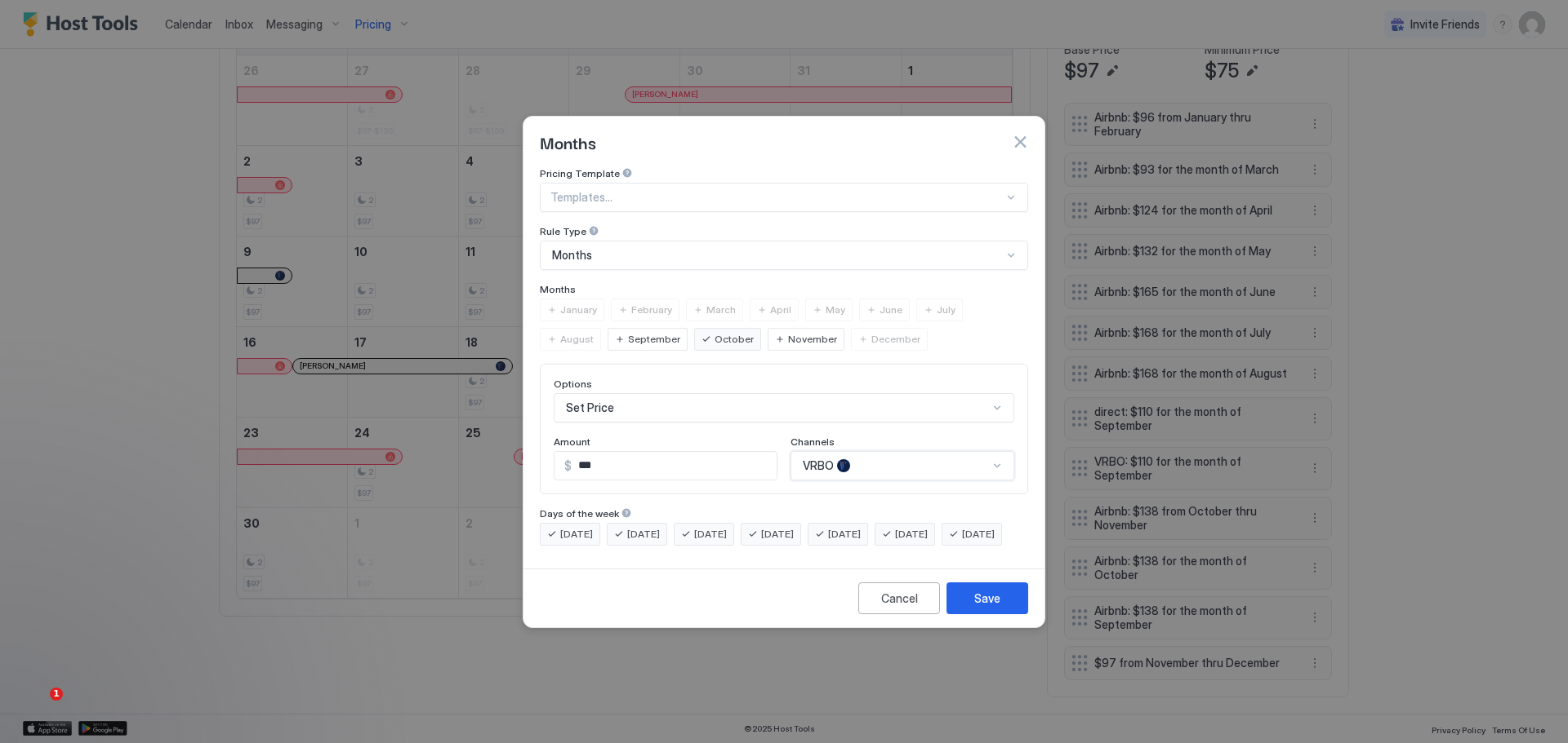
scroll to position [0, 0]
click at [595, 452] on input "***" at bounding box center [674, 465] width 205 height 28
drag, startPoint x: 595, startPoint y: 448, endPoint x: 568, endPoint y: 451, distance: 27.2
click at [568, 452] on div "$ ***" at bounding box center [665, 466] width 224 height 29
type input "***"
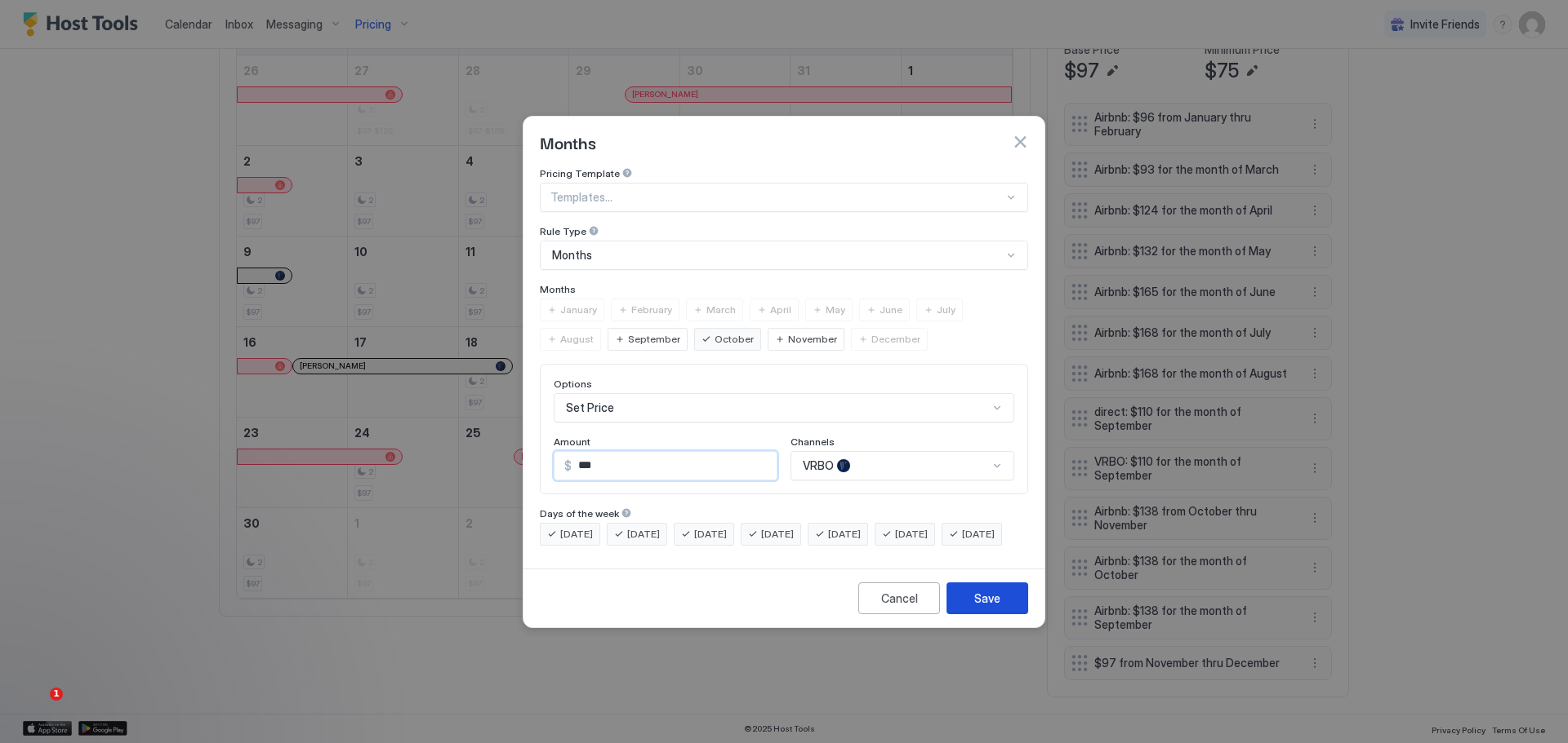
click at [978, 603] on button "Save" at bounding box center [988, 599] width 82 height 32
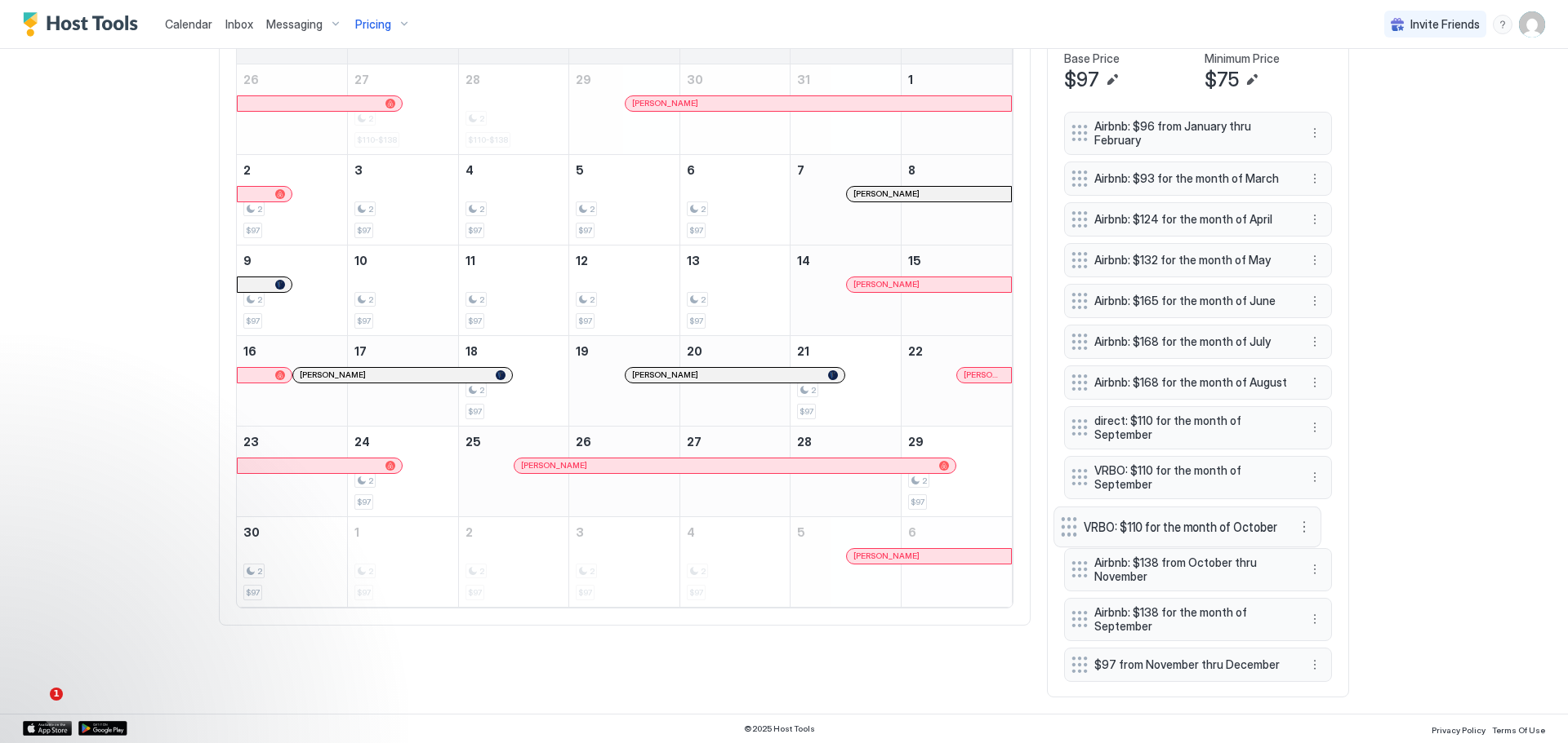
drag, startPoint x: 1171, startPoint y: 660, endPoint x: 1161, endPoint y: 524, distance: 136.4
click at [1161, 524] on span "VRBO: $110 for the month of October" at bounding box center [1180, 527] width 194 height 17
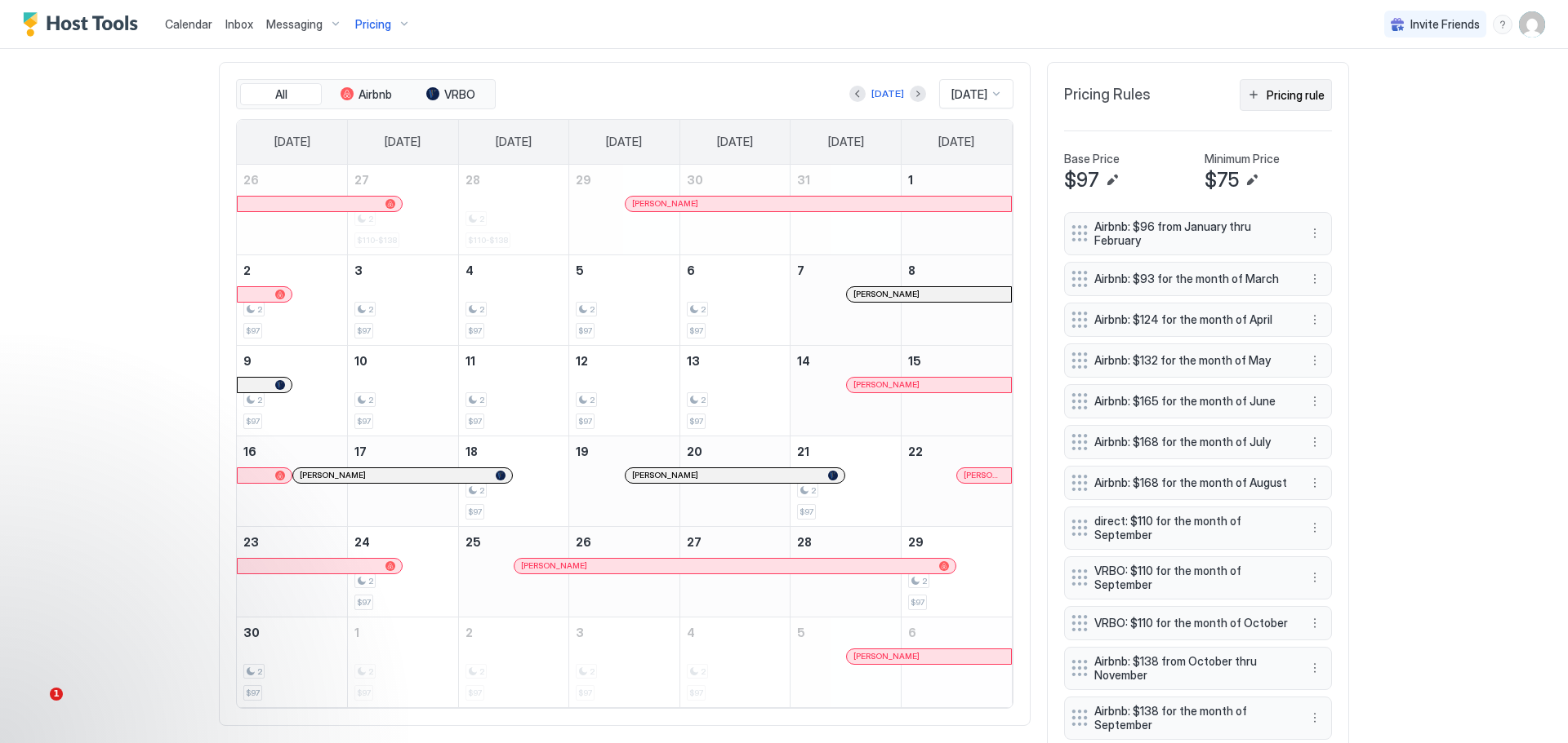
scroll to position [445, 0]
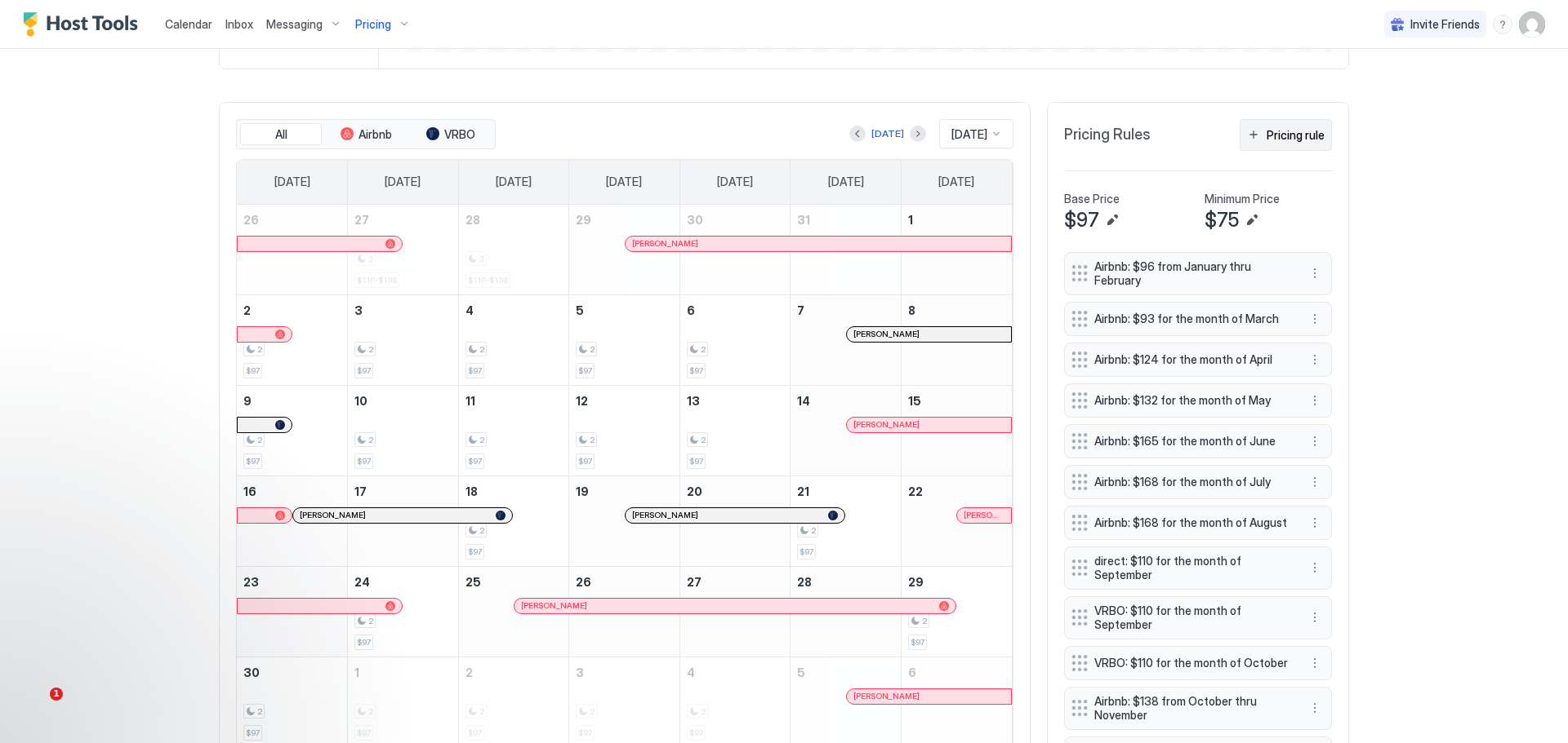
click at [1283, 135] on div "Pricing rule" at bounding box center [1295, 135] width 58 height 17
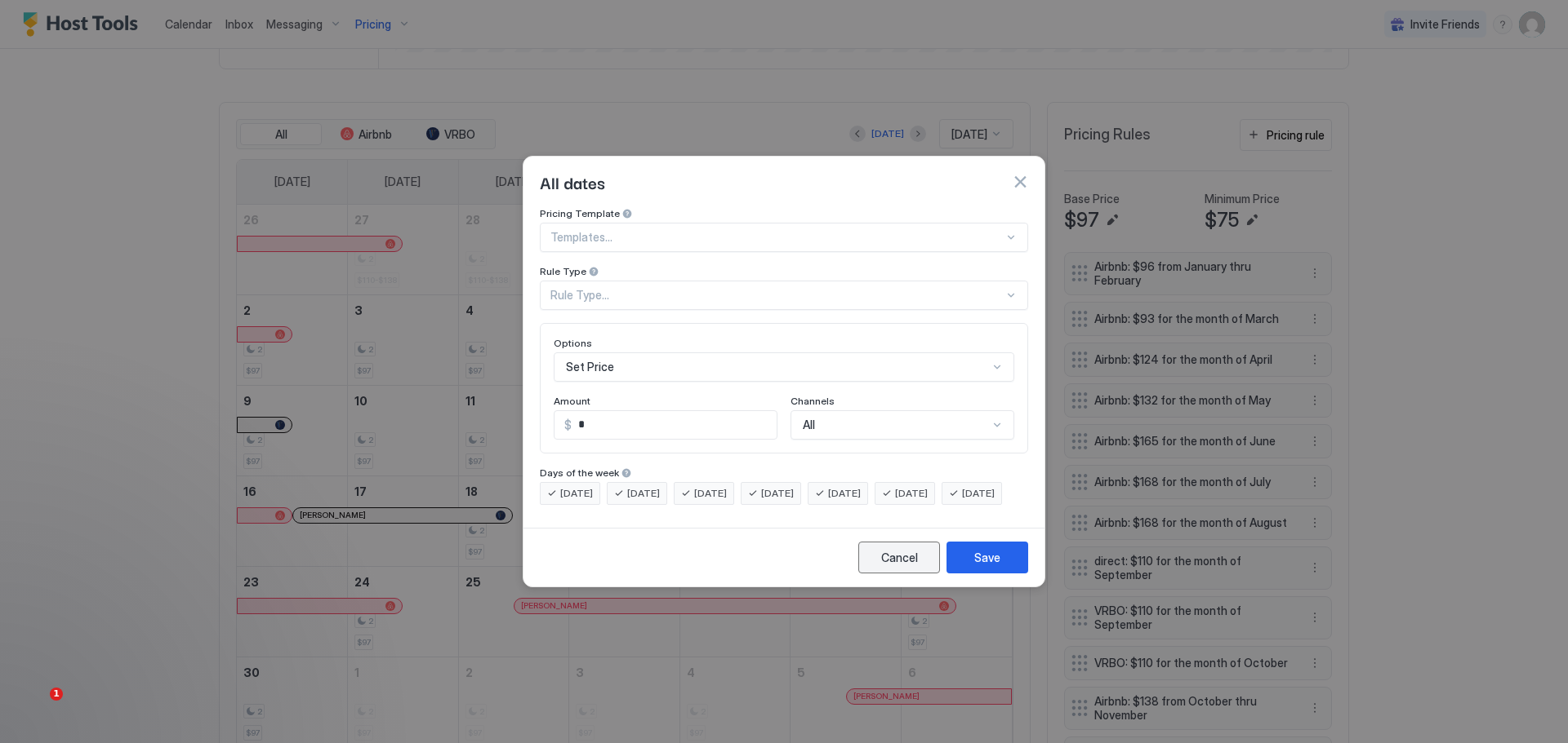
click at [899, 567] on div "Cancel" at bounding box center [899, 557] width 37 height 17
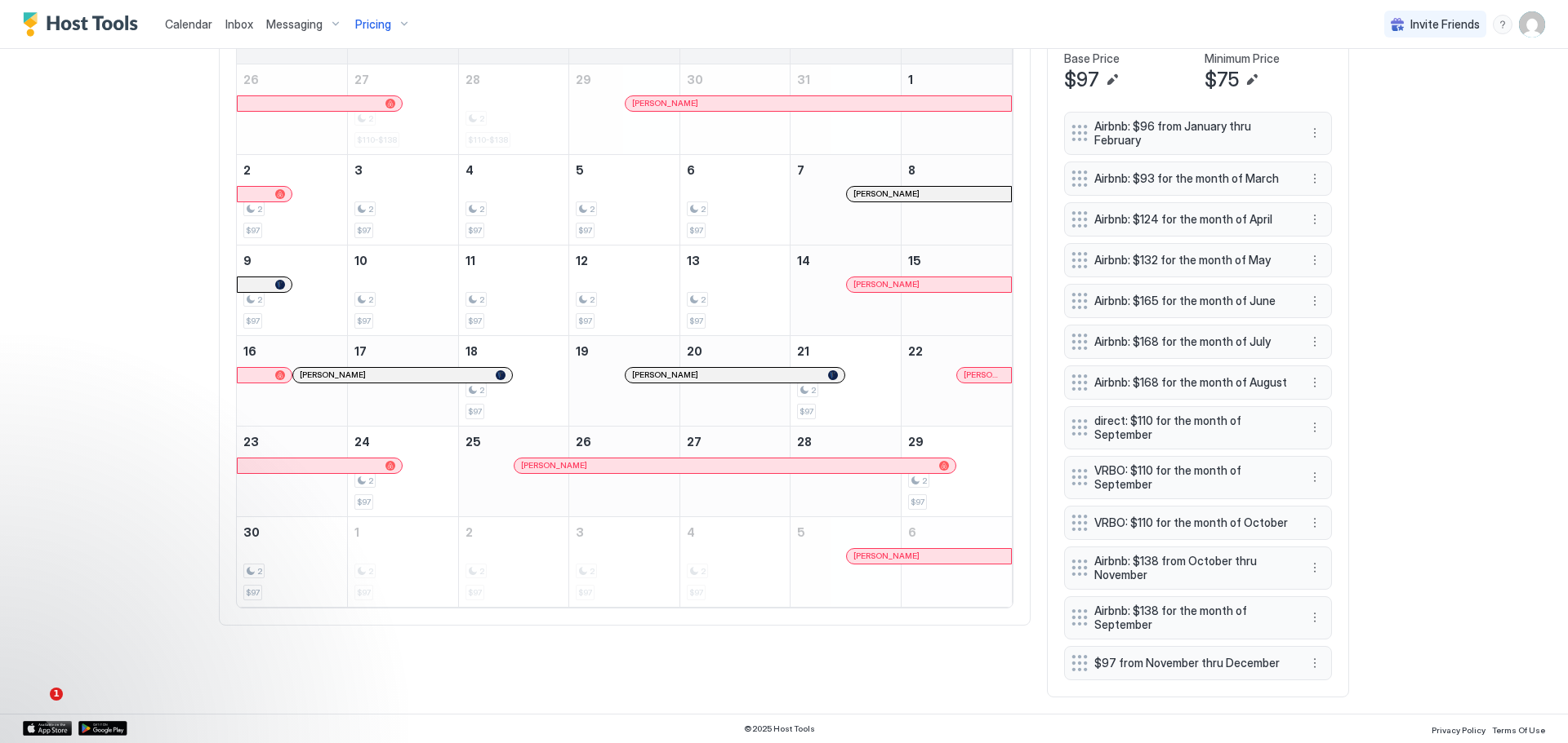
scroll to position [608, 0]
click at [1312, 518] on button "More options" at bounding box center [1315, 523] width 20 height 20
click at [1328, 539] on span "Edit" at bounding box center [1334, 543] width 18 height 12
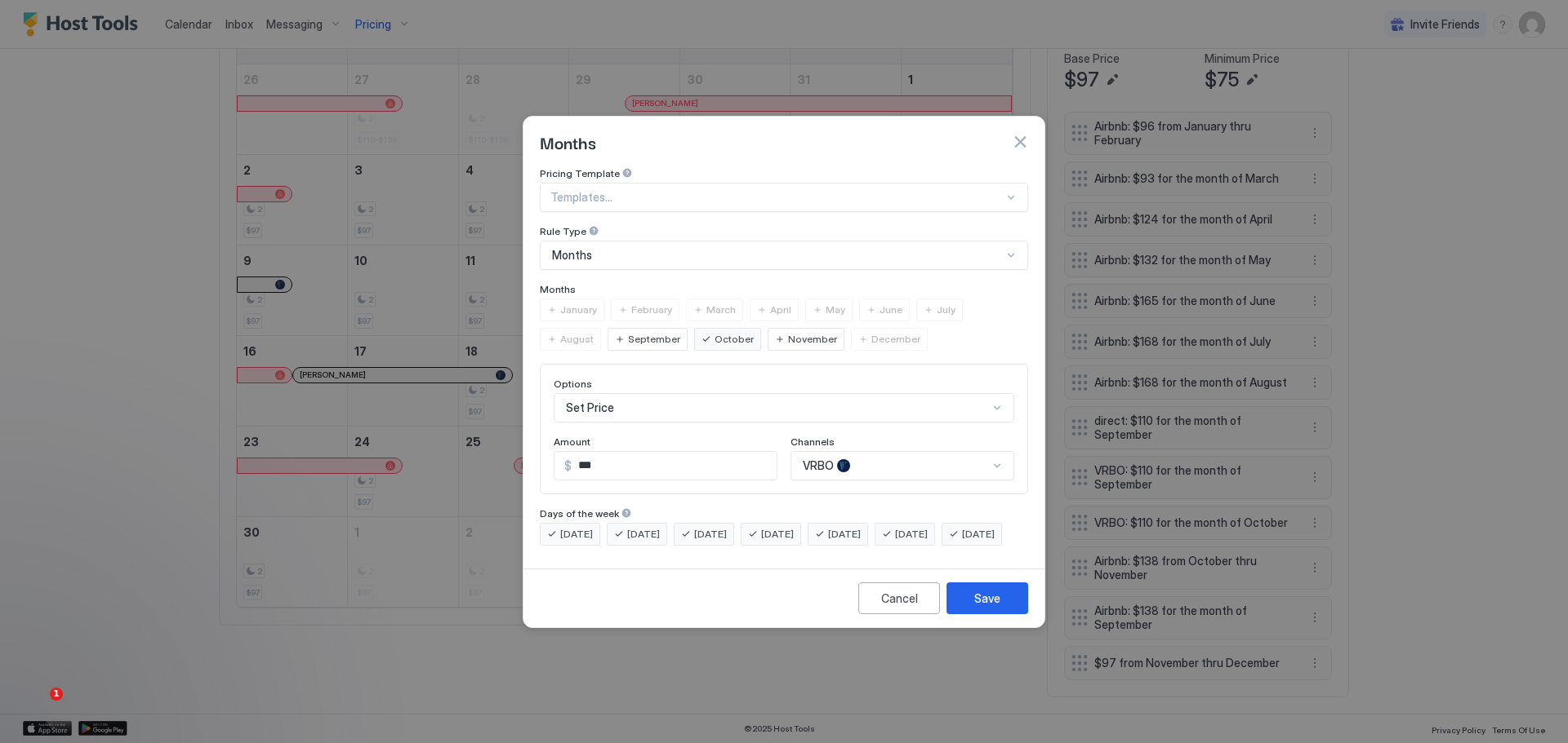
click at [768, 328] on div "November" at bounding box center [806, 339] width 77 height 23
click at [975, 607] on div "Save" at bounding box center [987, 598] width 26 height 17
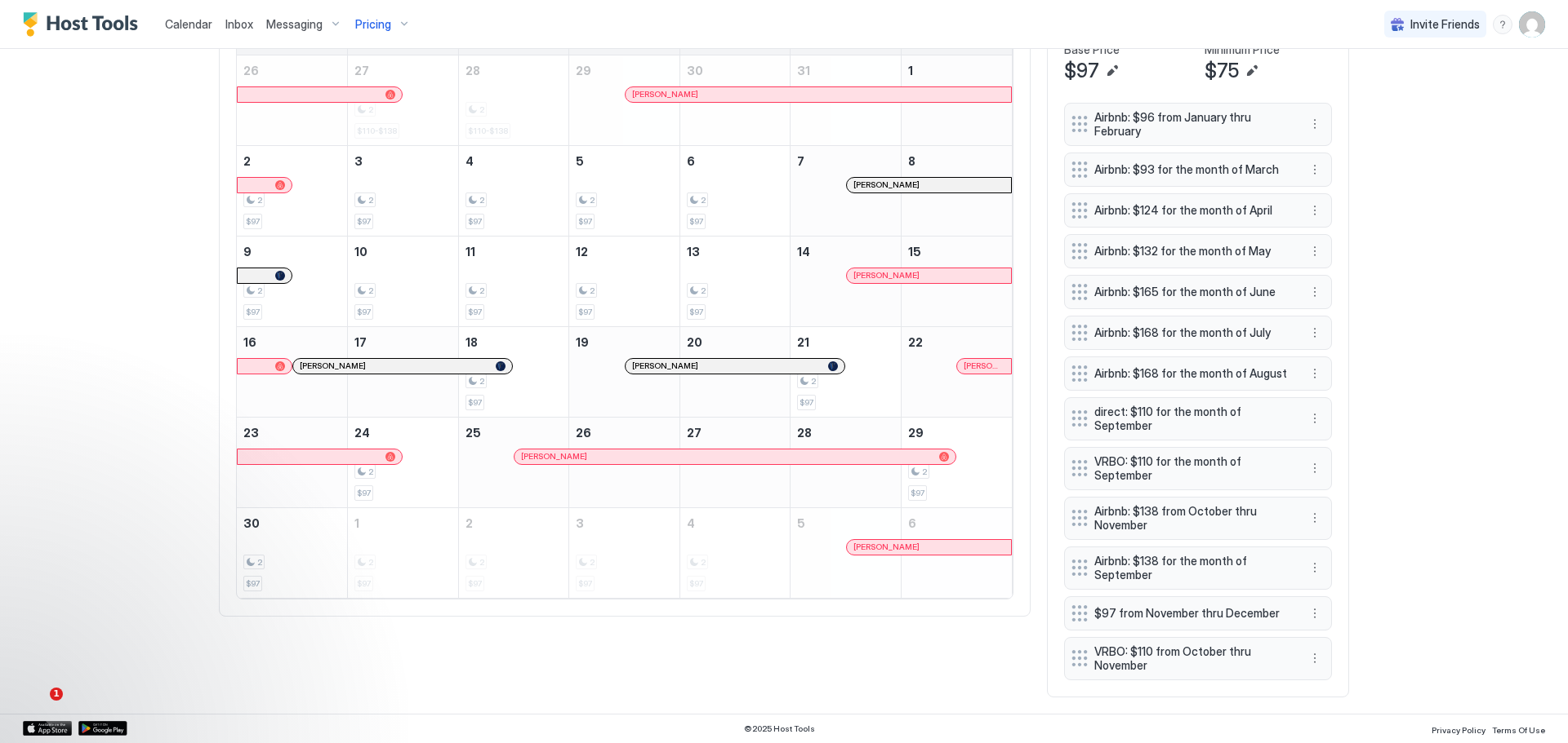
scroll to position [616, 0]
drag, startPoint x: 1163, startPoint y: 650, endPoint x: 1175, endPoint y: 558, distance: 92.8
click at [1175, 558] on span "VRBO: $110 from October thru November" at bounding box center [1203, 566] width 194 height 29
drag, startPoint x: 1158, startPoint y: 557, endPoint x: 1158, endPoint y: 500, distance: 57.0
click at [1158, 500] on span "VRBO: $110 from October thru November" at bounding box center [1191, 511] width 194 height 29
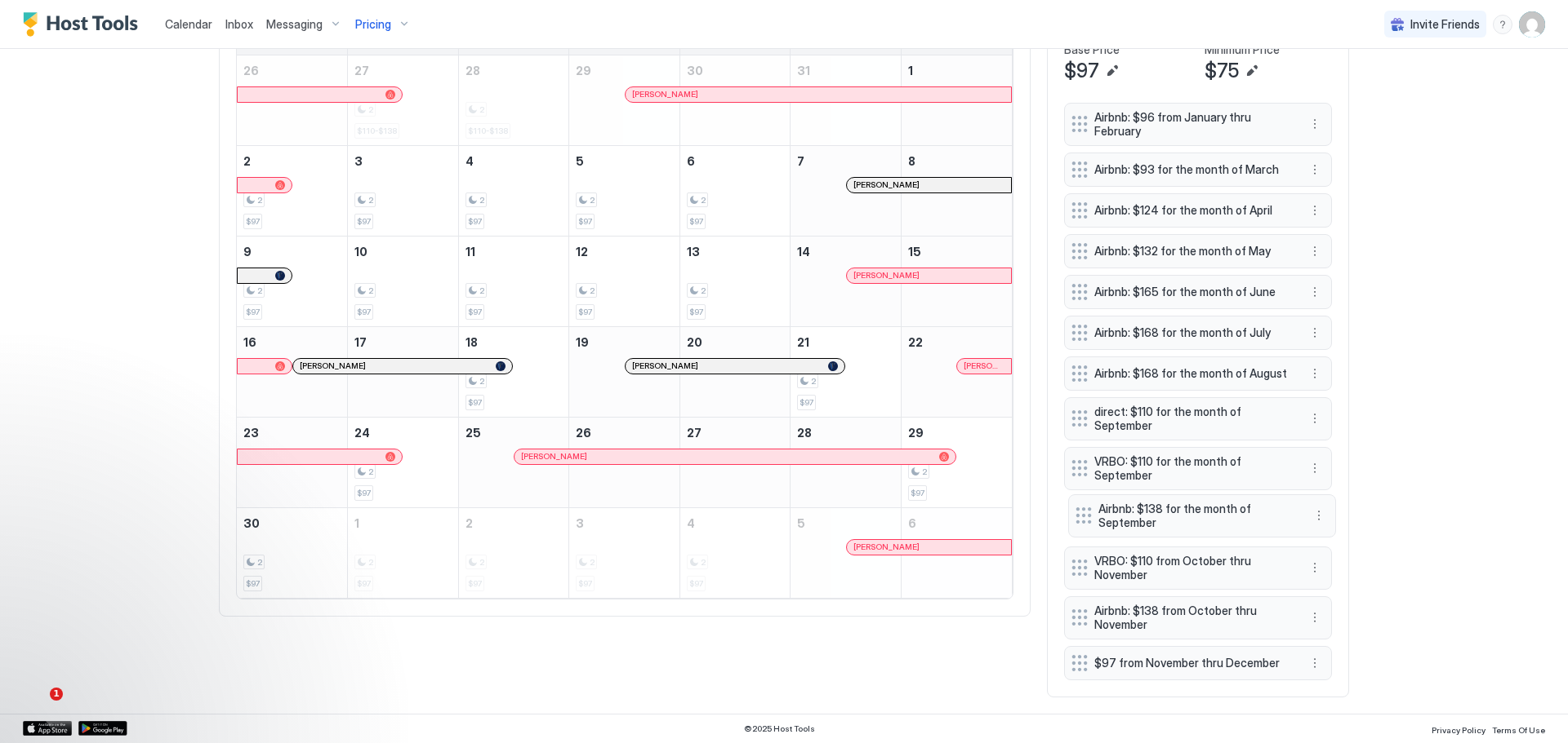
drag, startPoint x: 1153, startPoint y: 606, endPoint x: 1156, endPoint y: 502, distance: 104.0
click at [1157, 503] on span "Airbnb: $138 for the month of September" at bounding box center [1195, 516] width 194 height 29
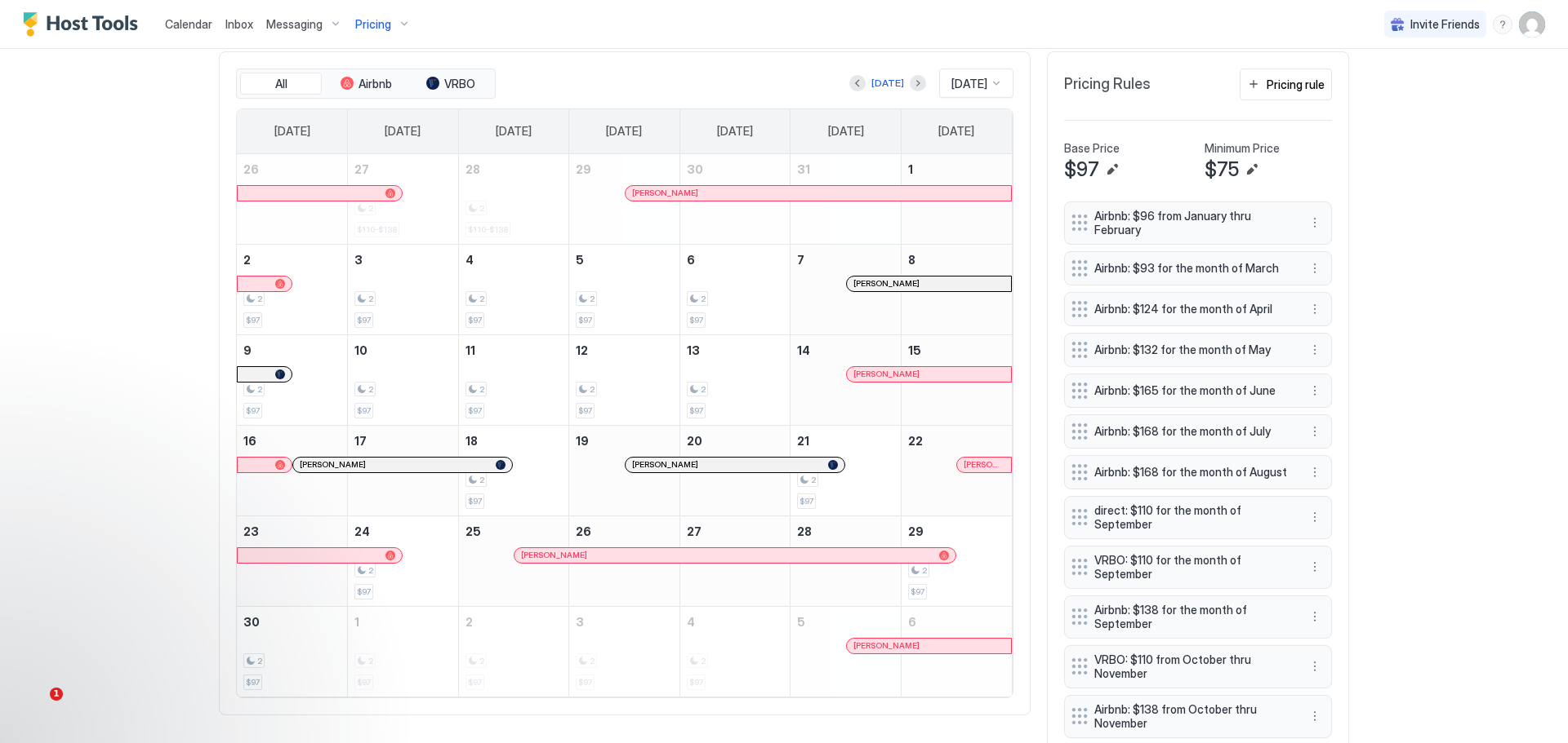
scroll to position [452, 0]
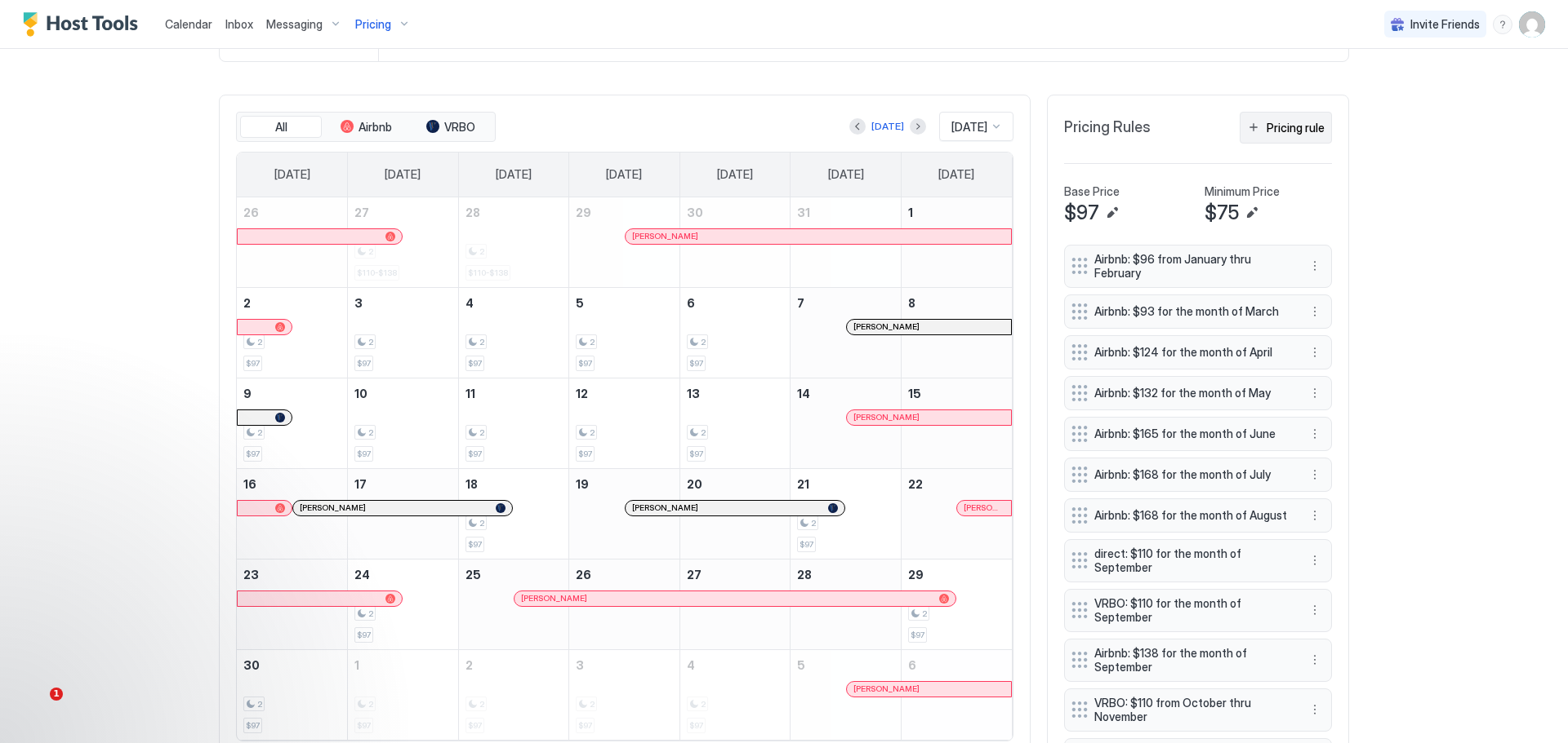
click at [1282, 124] on div "Pricing rule" at bounding box center [1295, 127] width 58 height 17
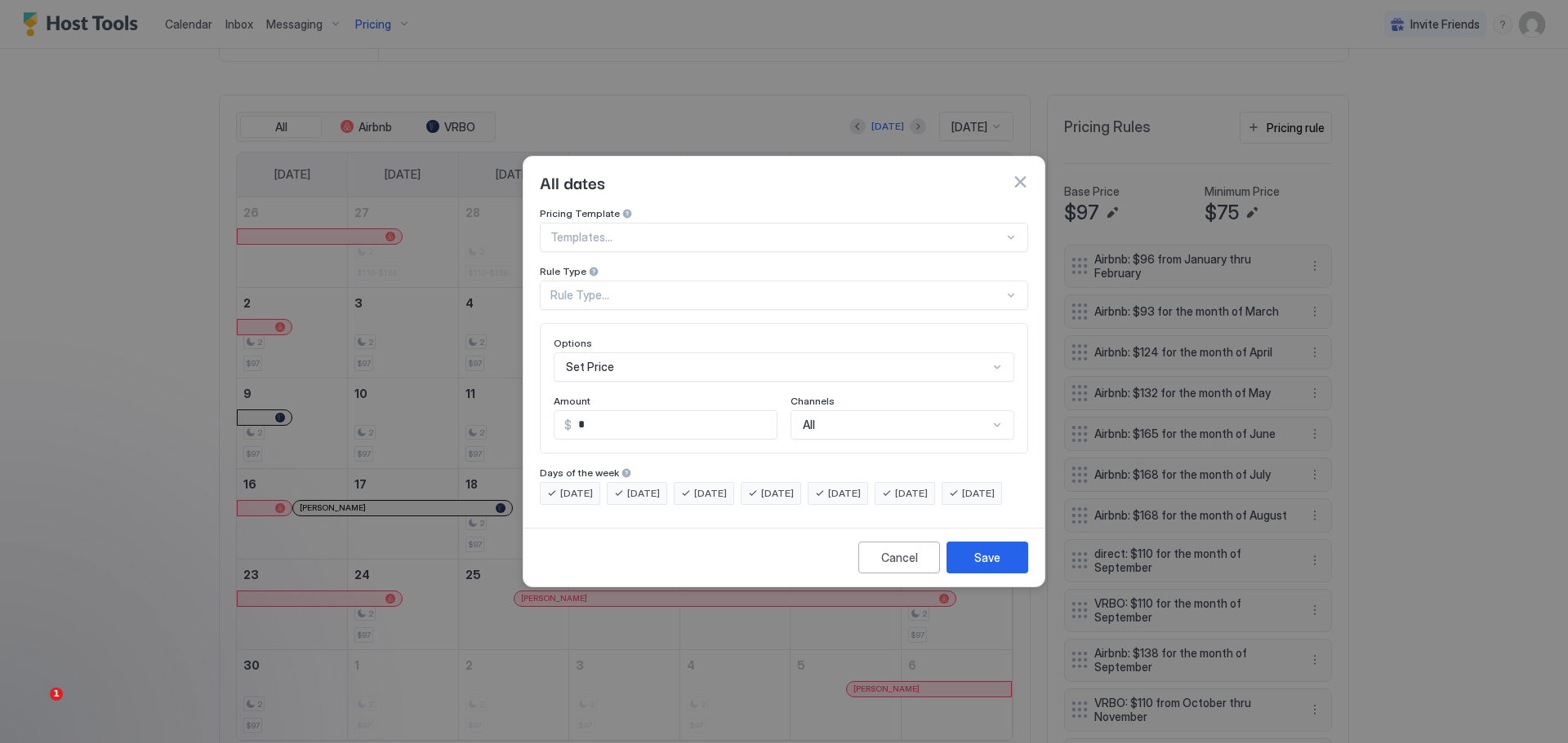
click at [692, 265] on div "Rule Type" at bounding box center [784, 273] width 488 height 15
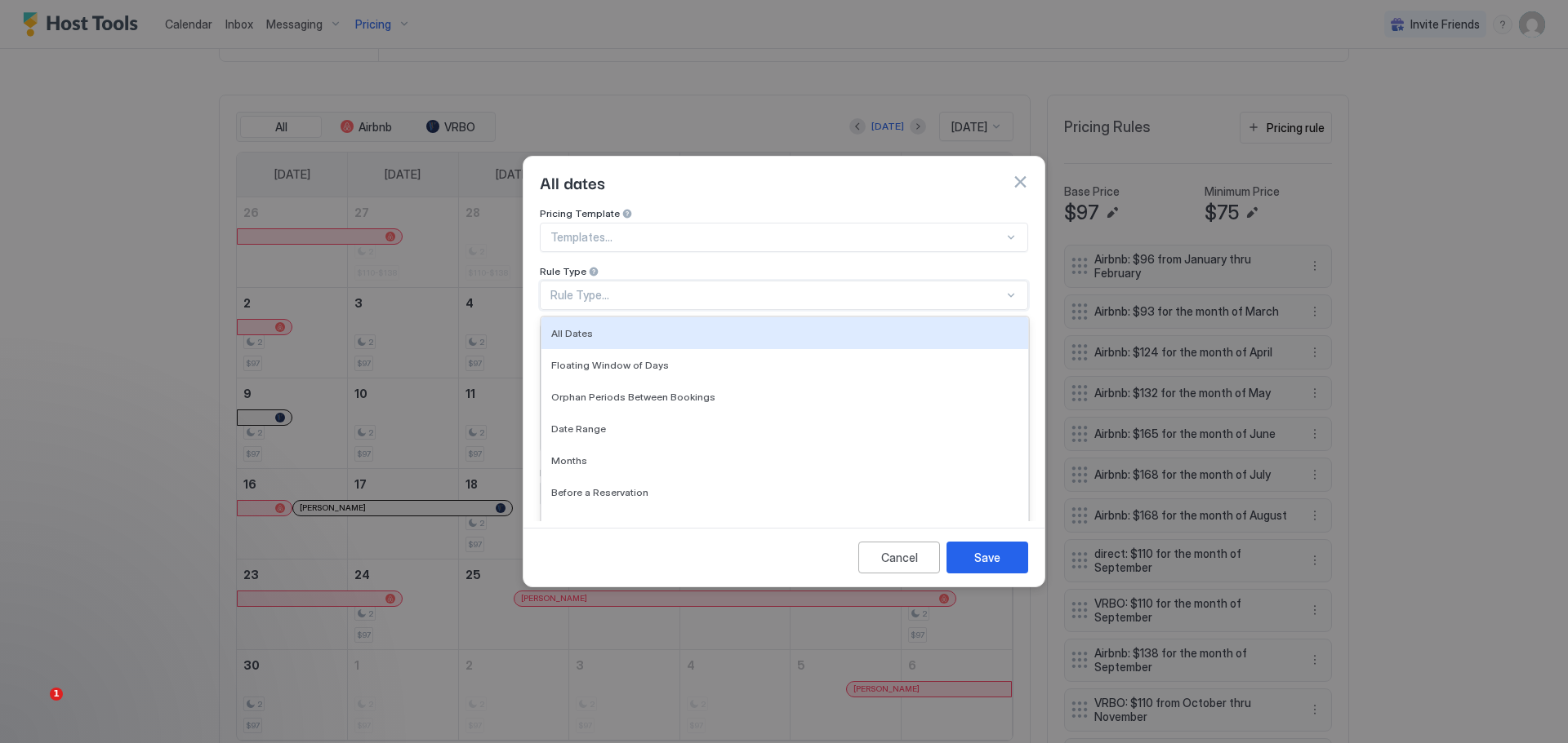
click at [692, 288] on div "Rule Type..." at bounding box center [776, 295] width 453 height 14
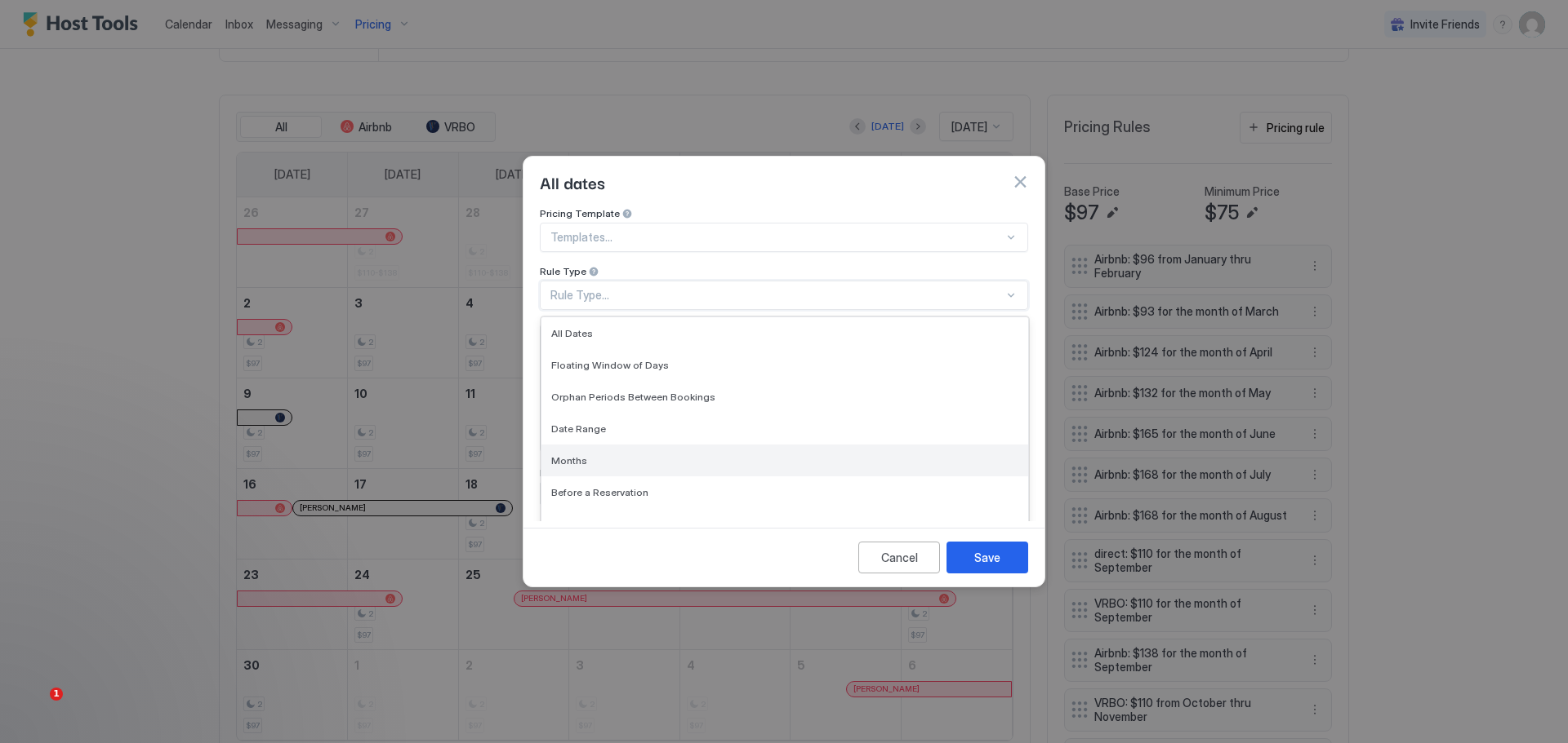
click at [576, 454] on span "Months" at bounding box center [569, 461] width 36 height 12
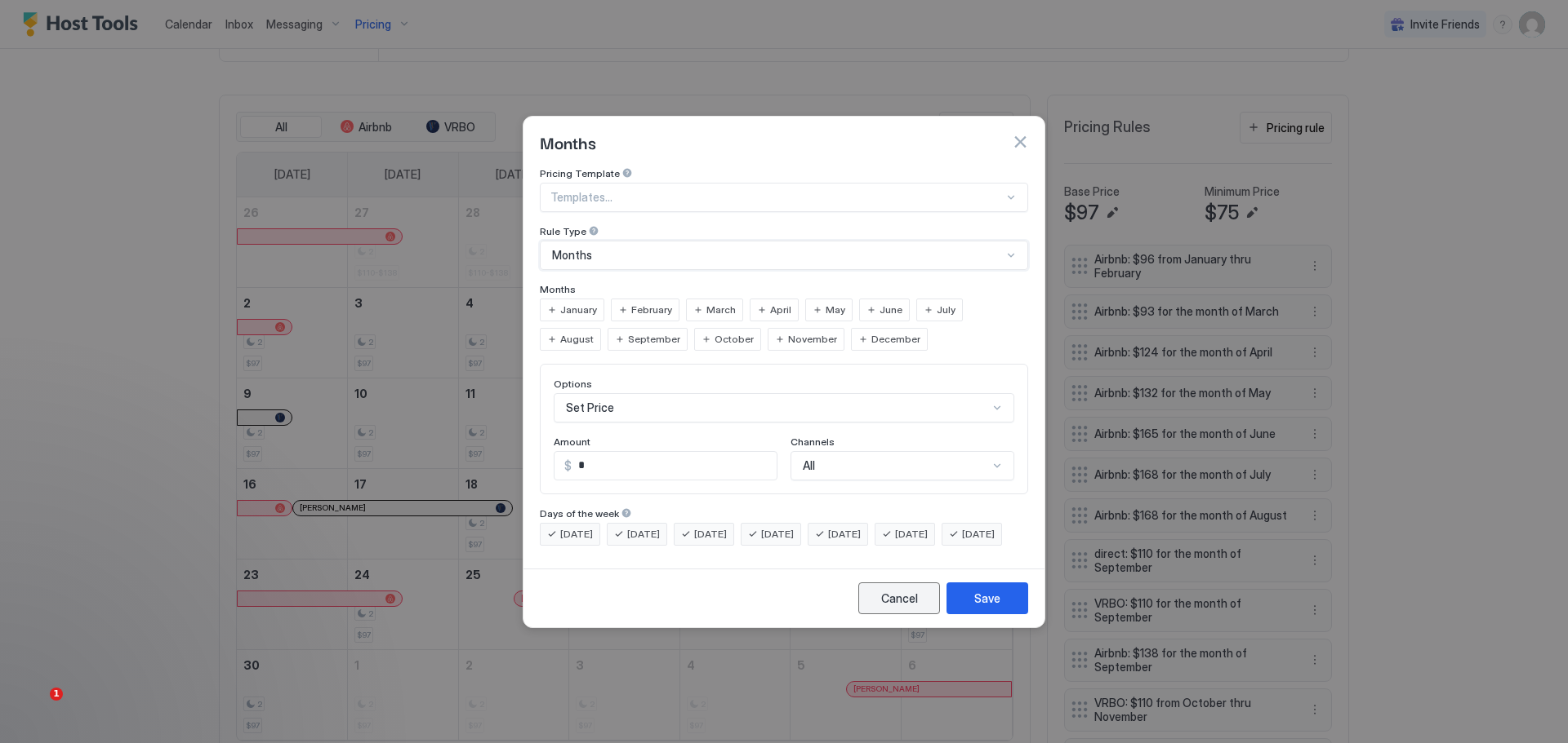
click at [916, 607] on div "Cancel" at bounding box center [899, 598] width 37 height 17
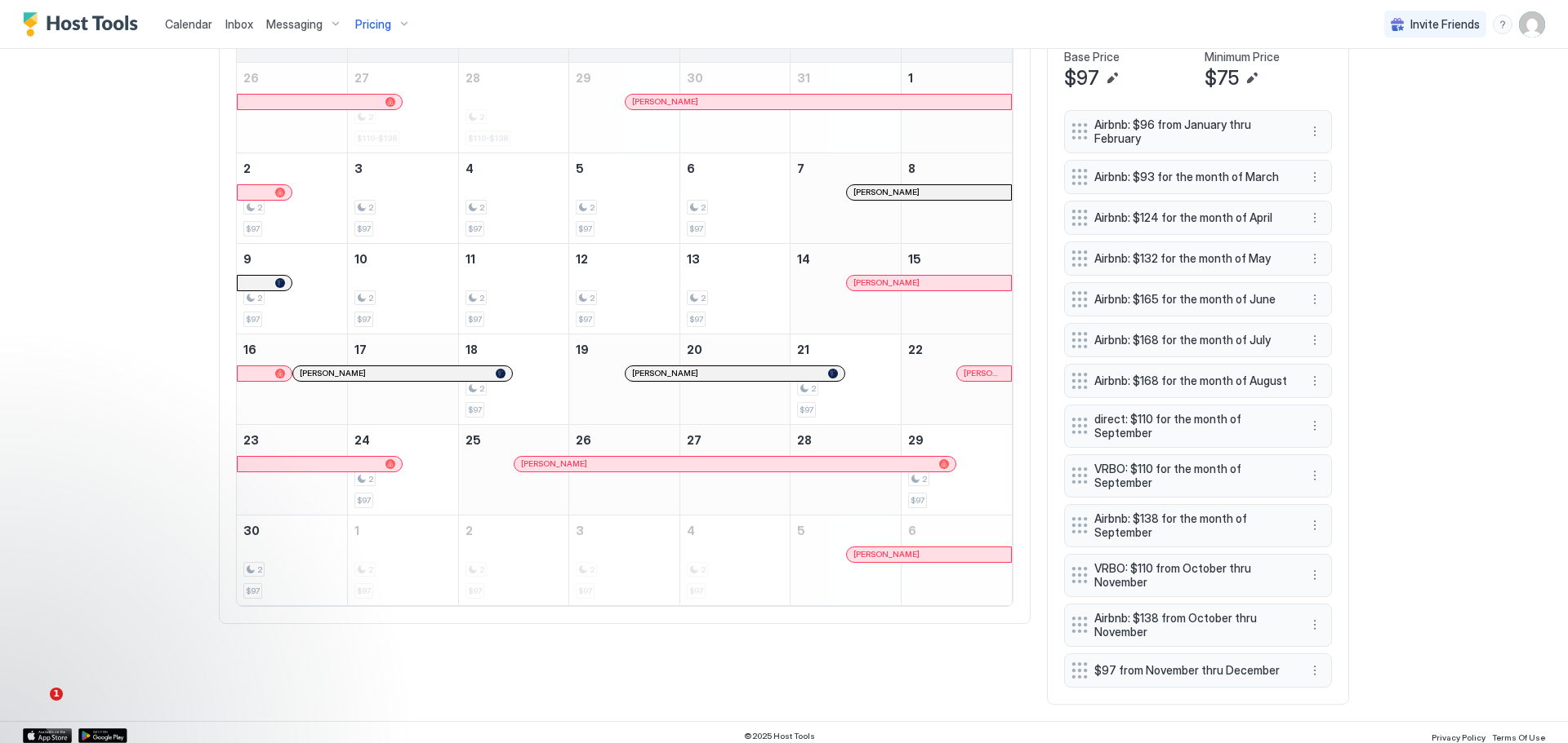
scroll to position [616, 0]
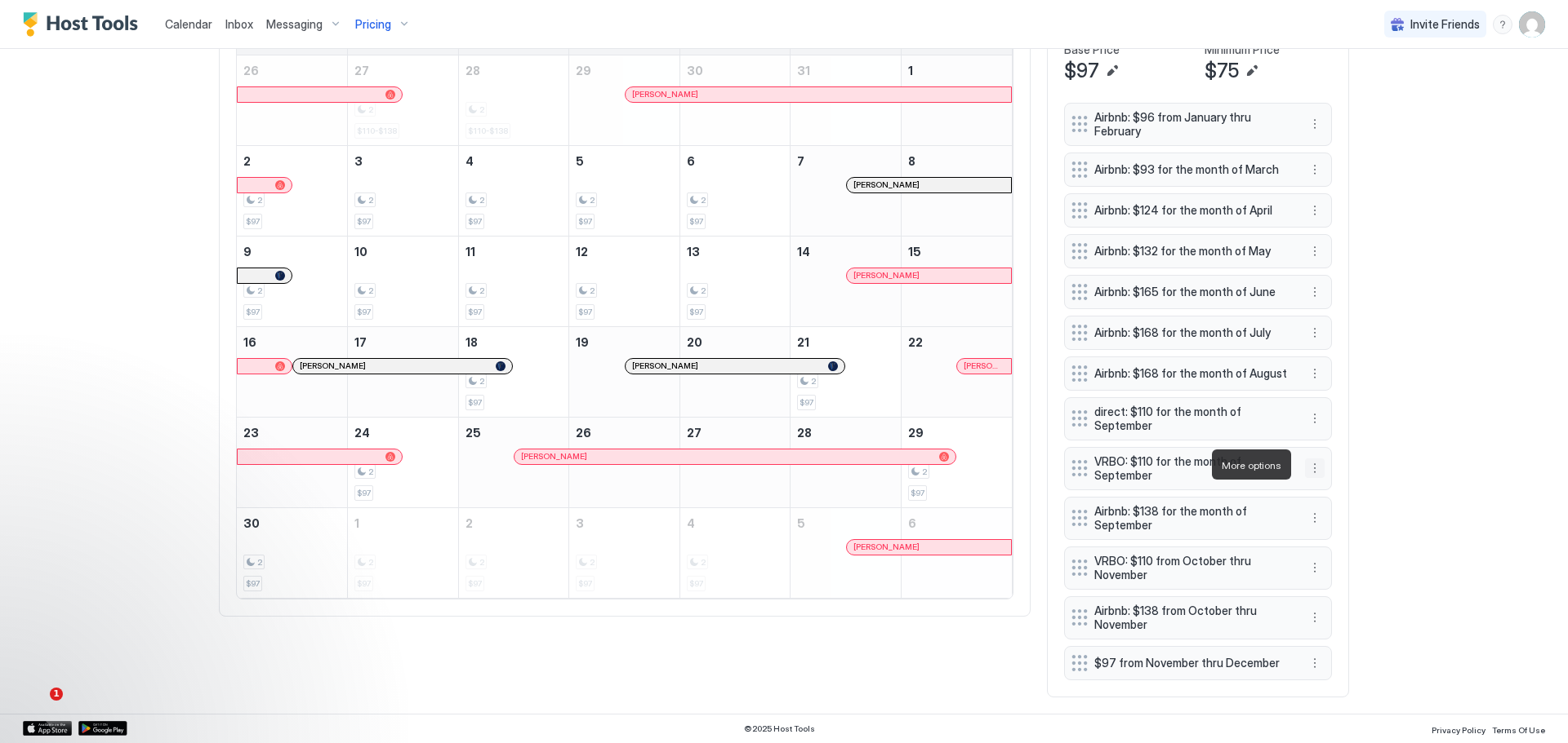
click at [1308, 464] on button "More options" at bounding box center [1315, 469] width 20 height 20
click at [1325, 485] on span "Edit" at bounding box center [1334, 490] width 18 height 12
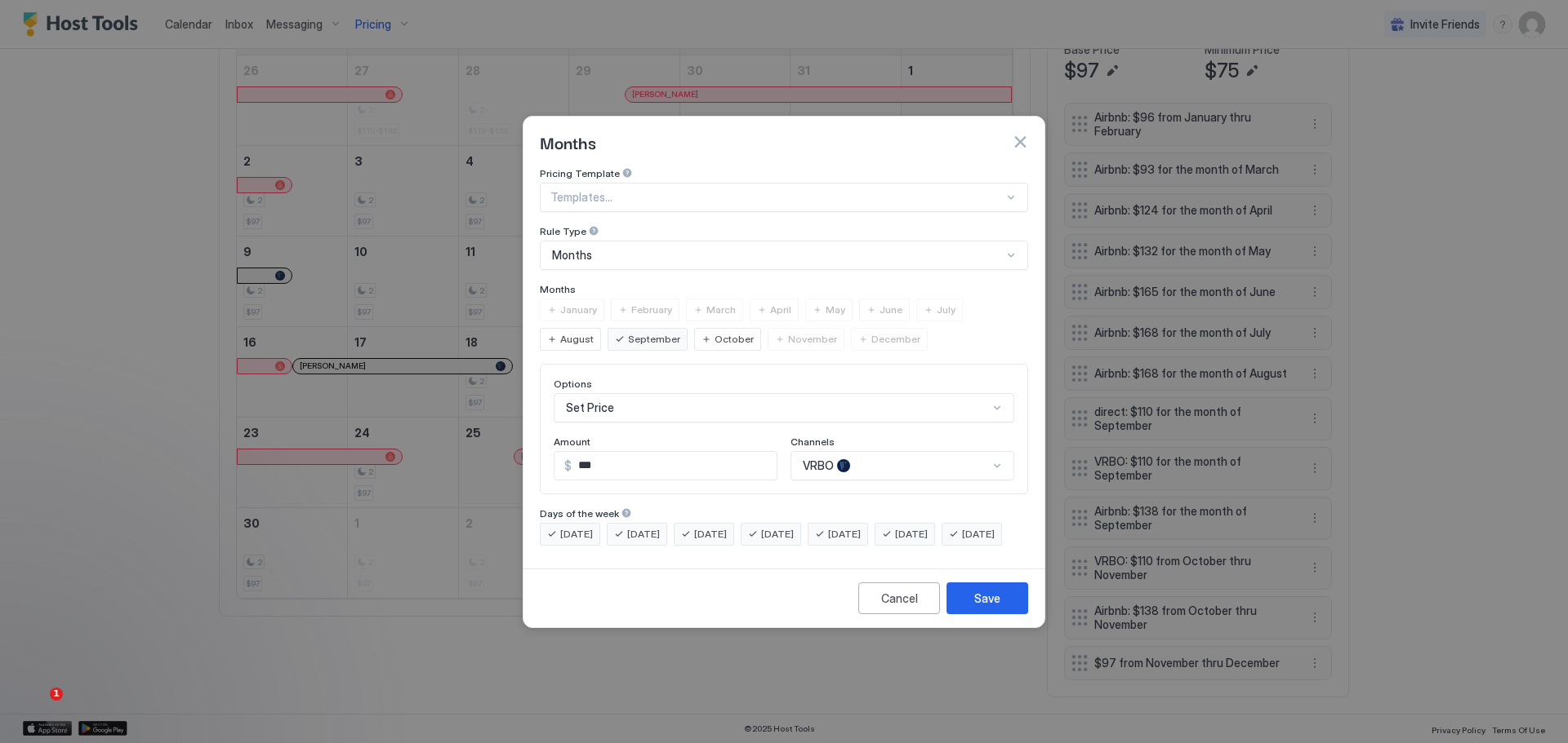
click at [694, 328] on div "October" at bounding box center [727, 339] width 67 height 23
click at [788, 332] on span "November" at bounding box center [812, 339] width 49 height 14
click at [989, 607] on div "Save" at bounding box center [987, 598] width 26 height 17
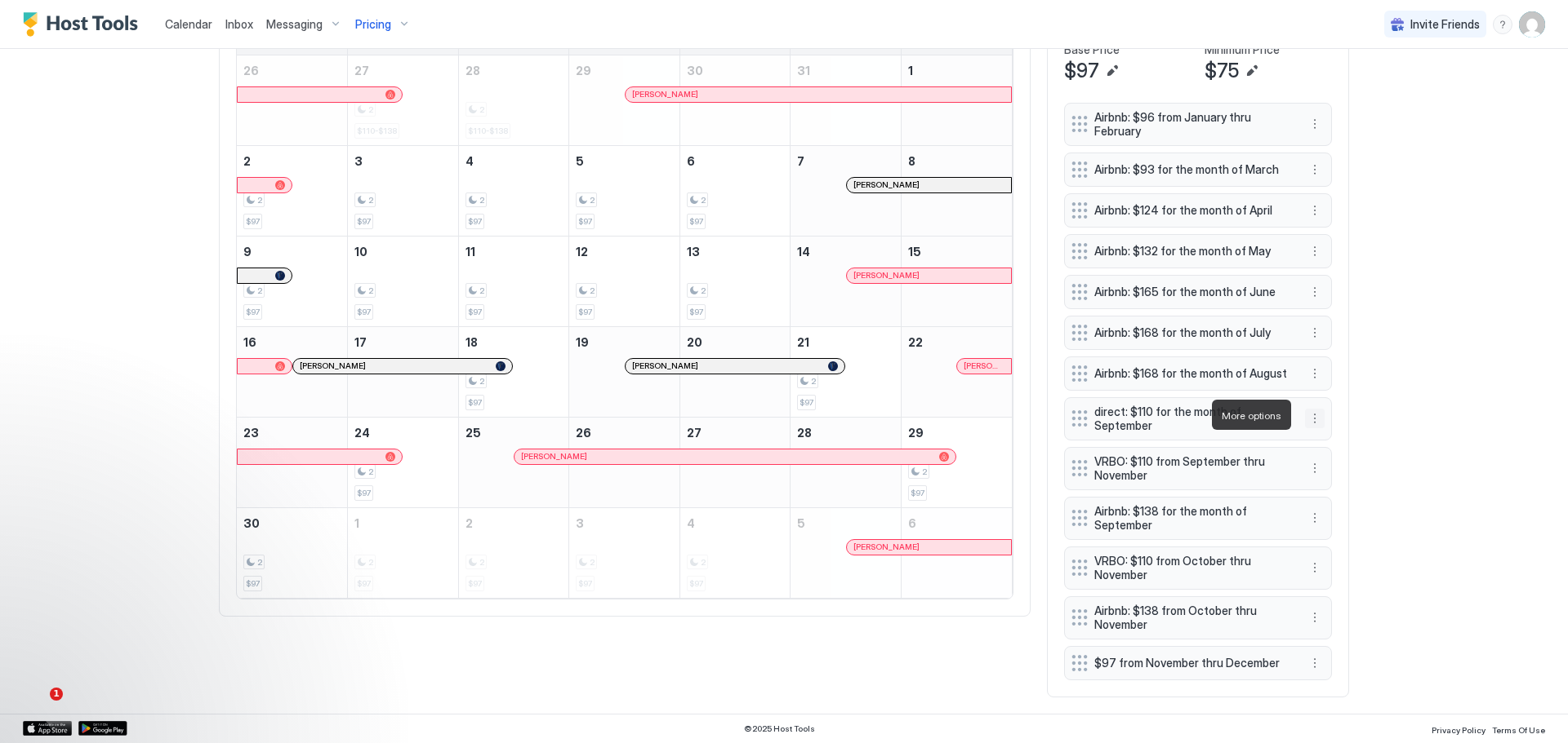
click at [1309, 412] on button "More options" at bounding box center [1315, 419] width 20 height 20
click at [1333, 437] on span "Edit" at bounding box center [1334, 440] width 18 height 12
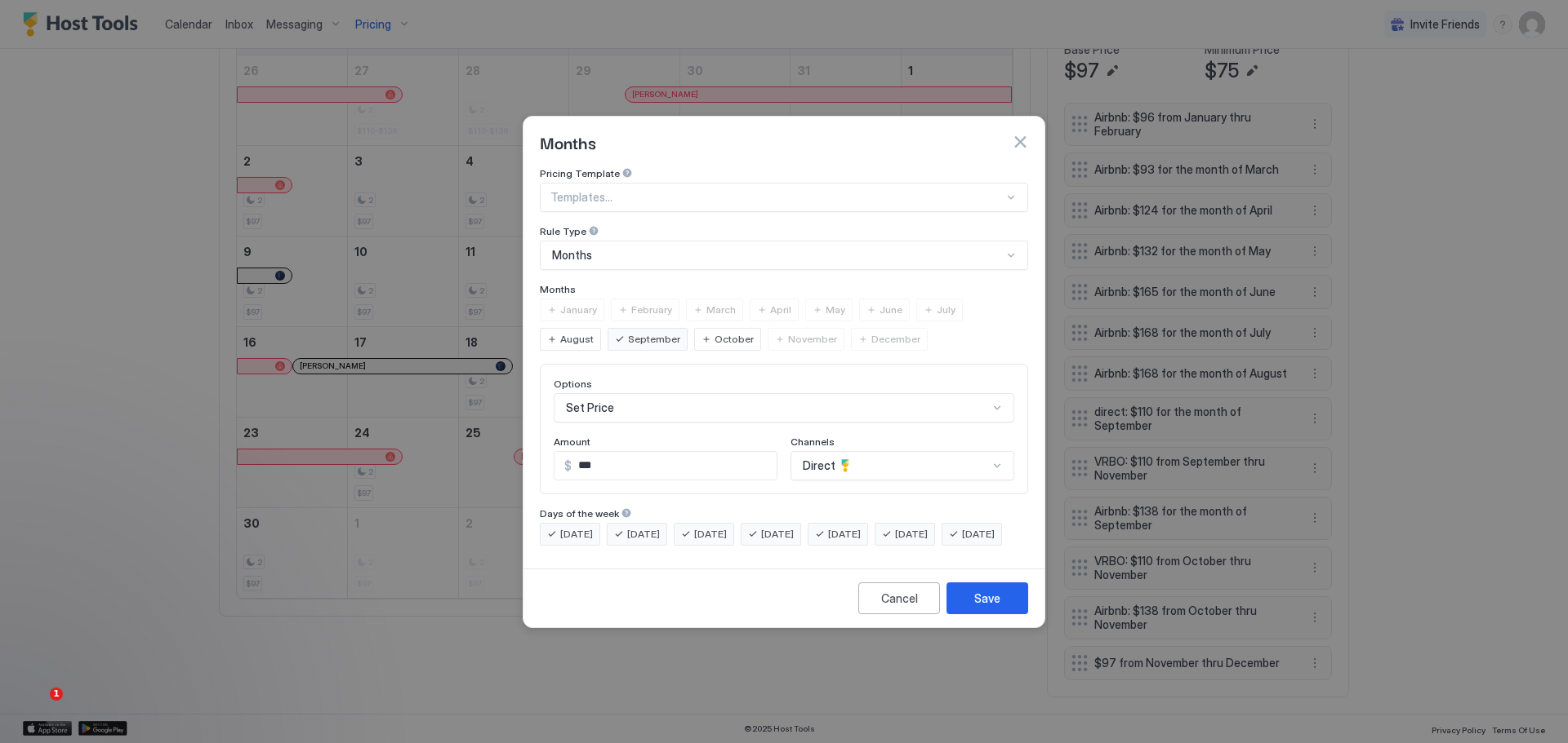
click at [714, 332] on span "October" at bounding box center [734, 339] width 39 height 14
click at [768, 328] on div "November" at bounding box center [806, 339] width 77 height 23
click at [871, 332] on span "December" at bounding box center [895, 339] width 49 height 14
click at [981, 607] on div "Save" at bounding box center [987, 598] width 26 height 17
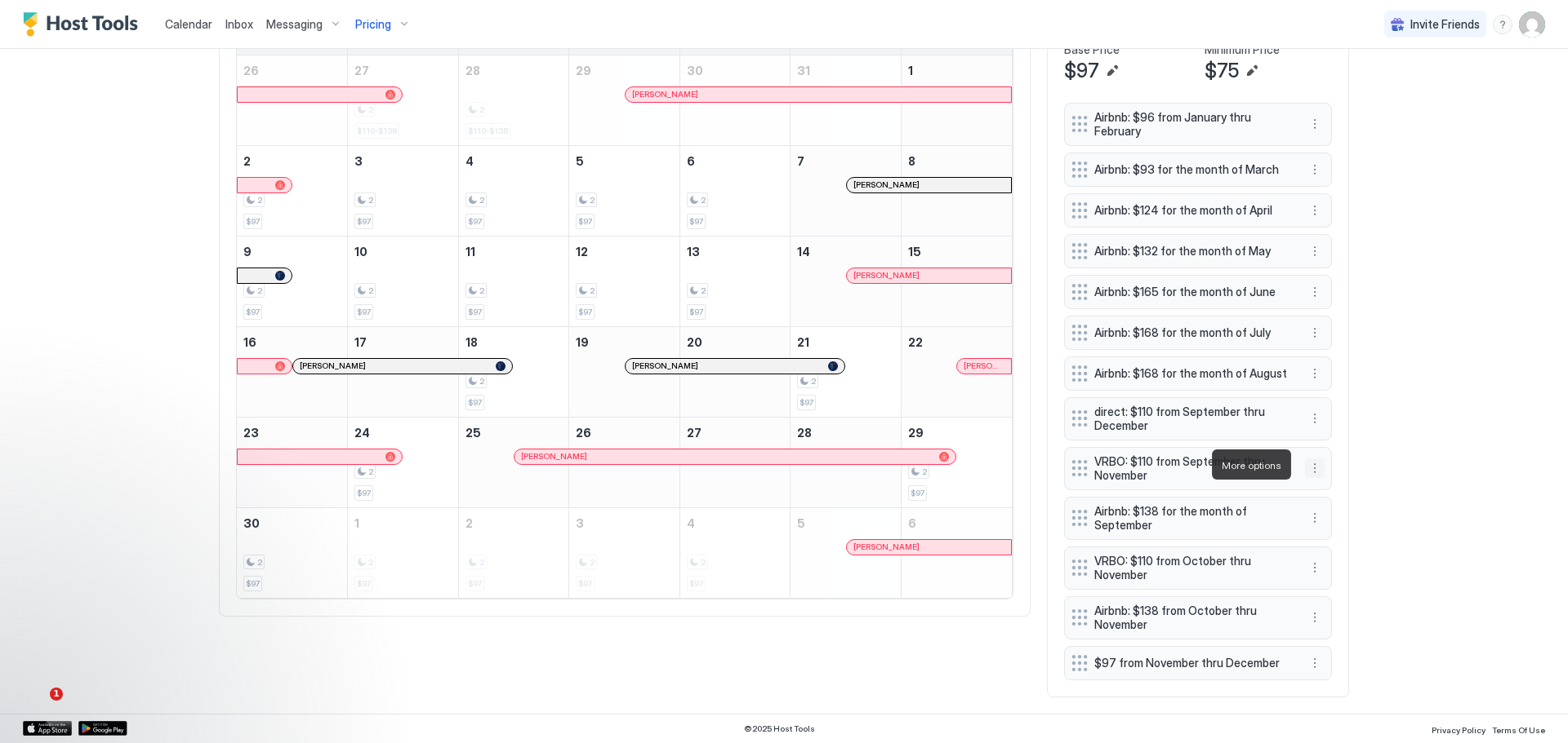
click at [1309, 464] on button "More options" at bounding box center [1315, 469] width 20 height 20
click at [1329, 486] on span "Edit" at bounding box center [1334, 490] width 18 height 12
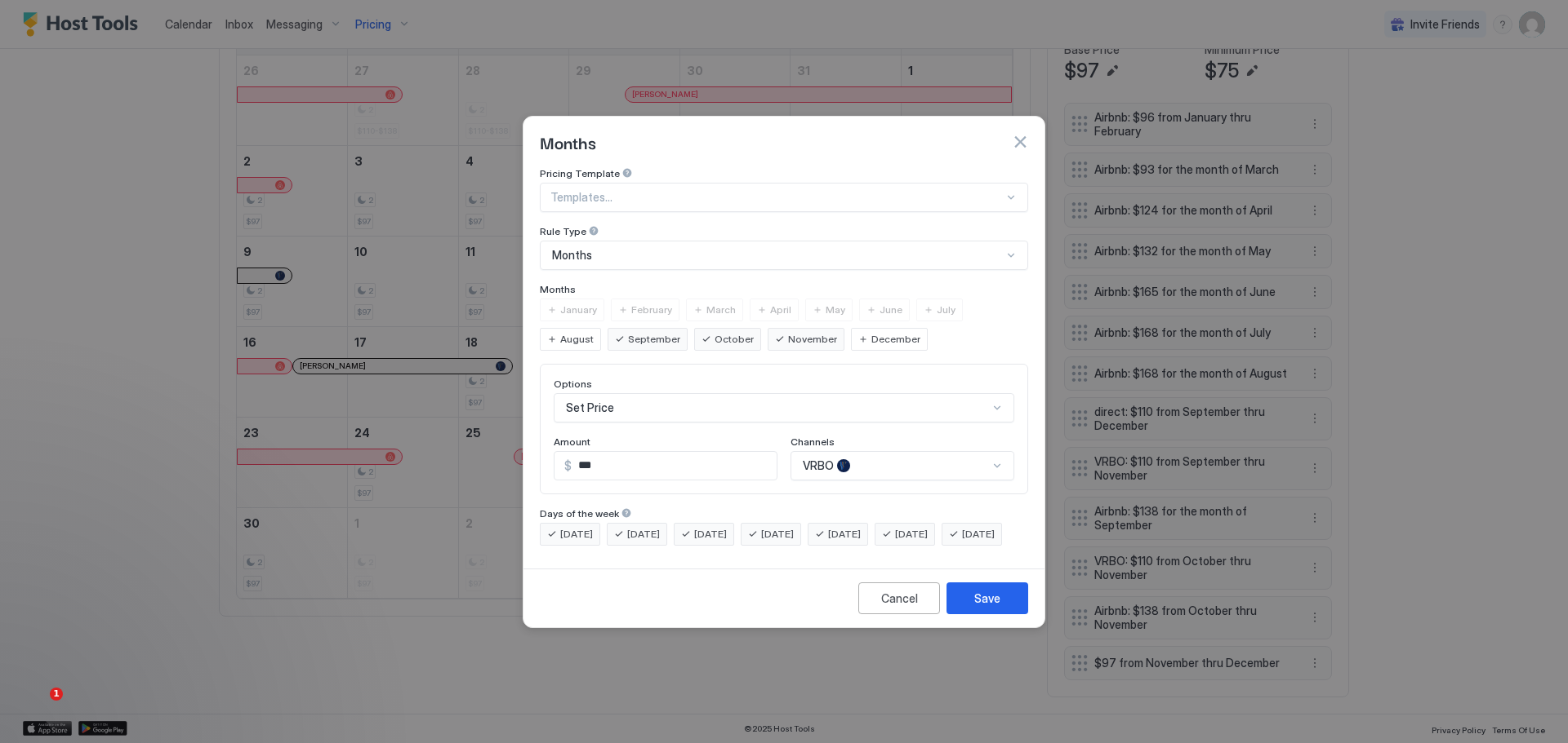
click at [871, 332] on span "December" at bounding box center [895, 339] width 49 height 14
click at [995, 607] on div "Save" at bounding box center [987, 598] width 26 height 17
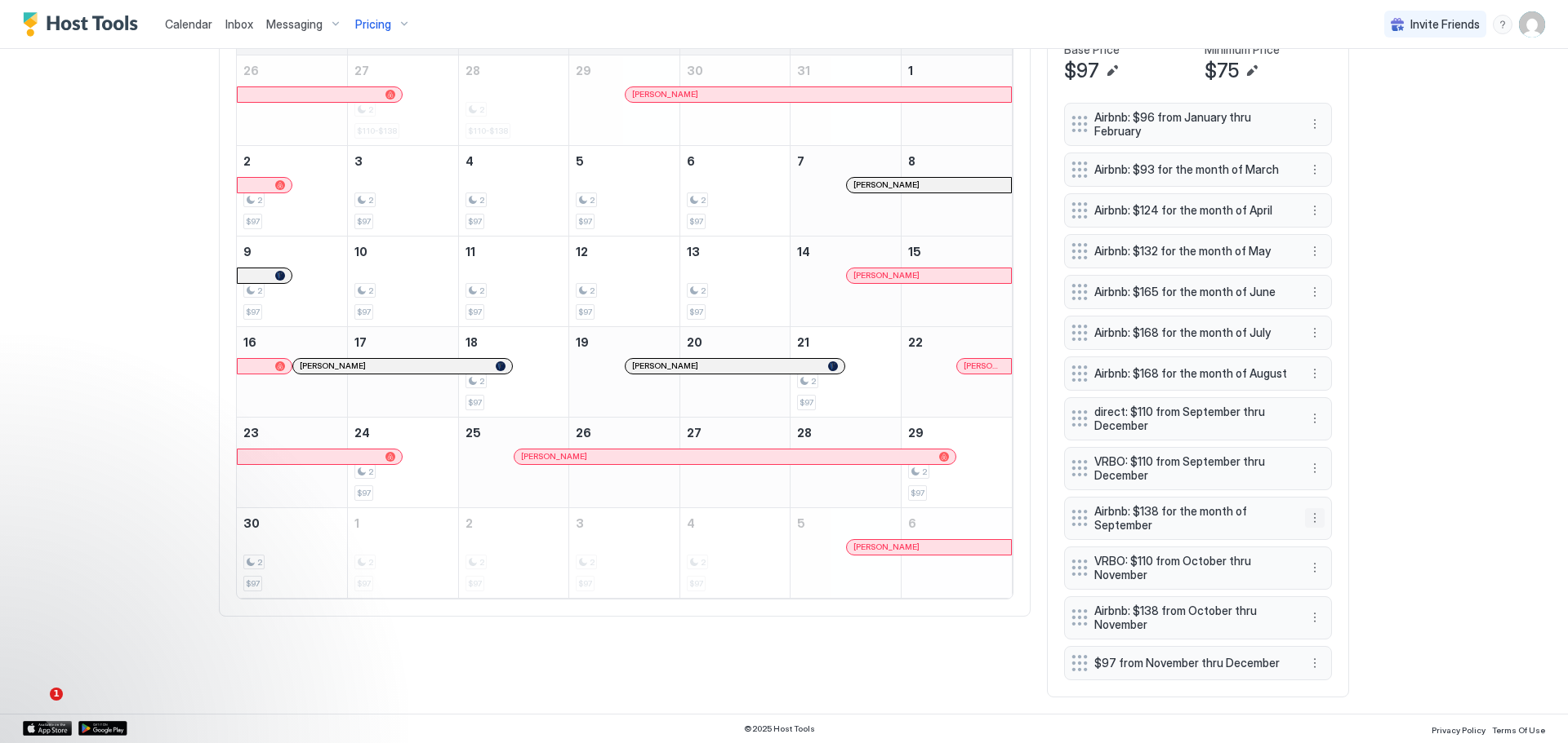
click at [1306, 510] on button "More options" at bounding box center [1315, 518] width 20 height 20
click at [1318, 534] on div "Edit" at bounding box center [1324, 540] width 36 height 12
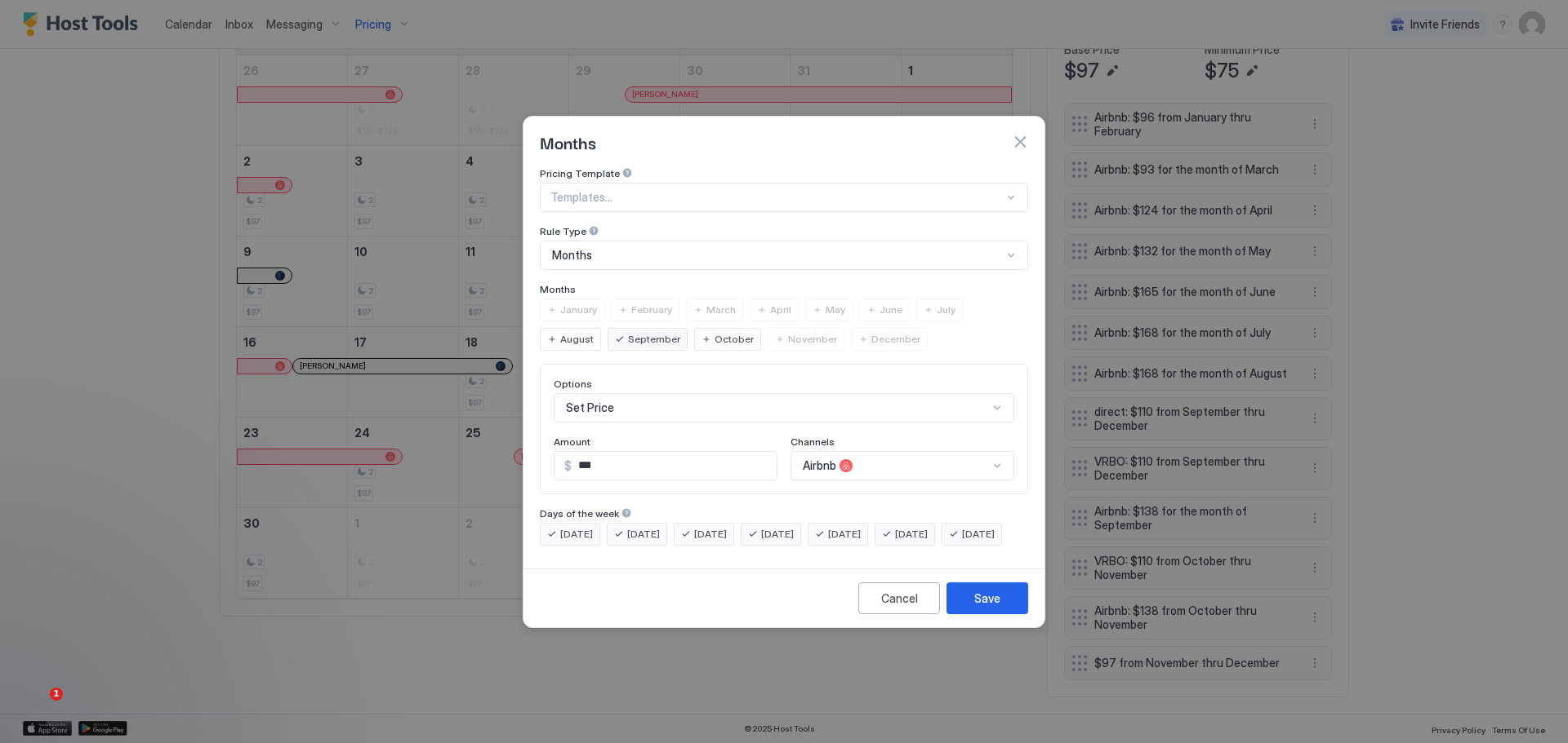
click at [694, 328] on div "October" at bounding box center [727, 339] width 67 height 23
click at [768, 328] on div "November" at bounding box center [806, 339] width 77 height 23
drag, startPoint x: 800, startPoint y: 325, endPoint x: 810, endPoint y: 330, distance: 11.2
click at [871, 332] on span "December" at bounding box center [895, 339] width 49 height 14
click at [976, 607] on div "Save" at bounding box center [987, 598] width 26 height 17
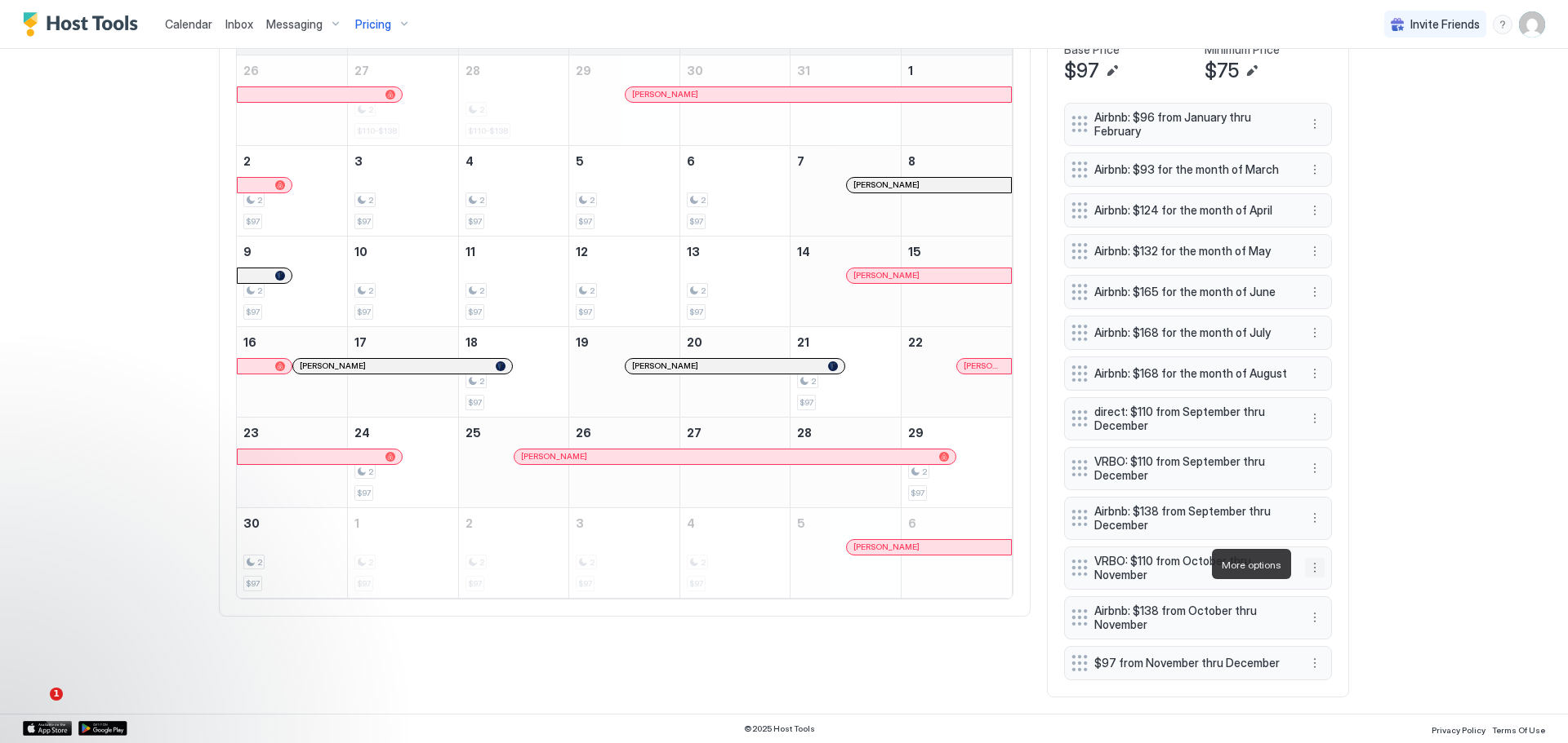
click at [1309, 561] on button "More options" at bounding box center [1315, 567] width 20 height 20
click at [1335, 636] on span "Delete" at bounding box center [1340, 642] width 30 height 12
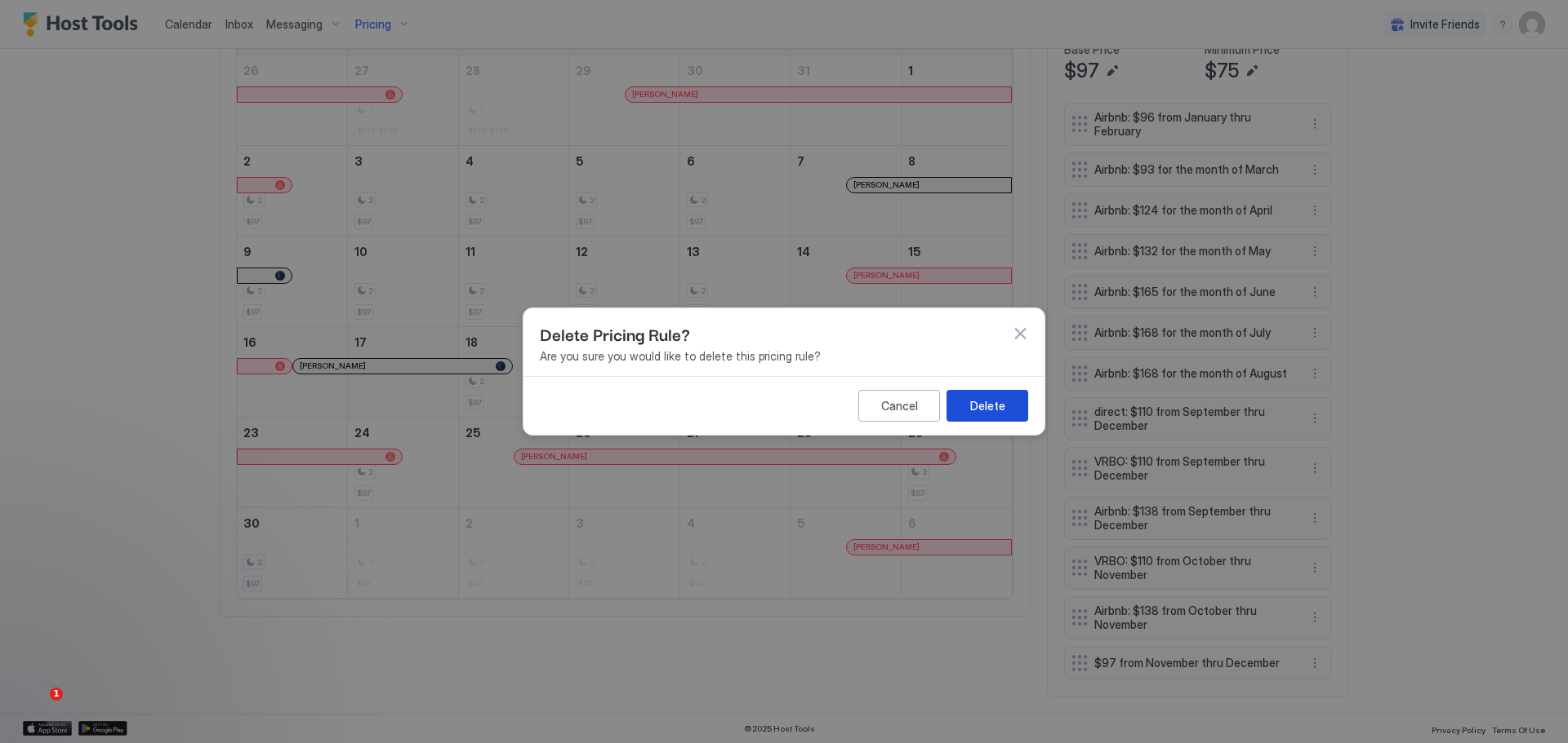
click at [994, 395] on button "Delete" at bounding box center [988, 406] width 82 height 32
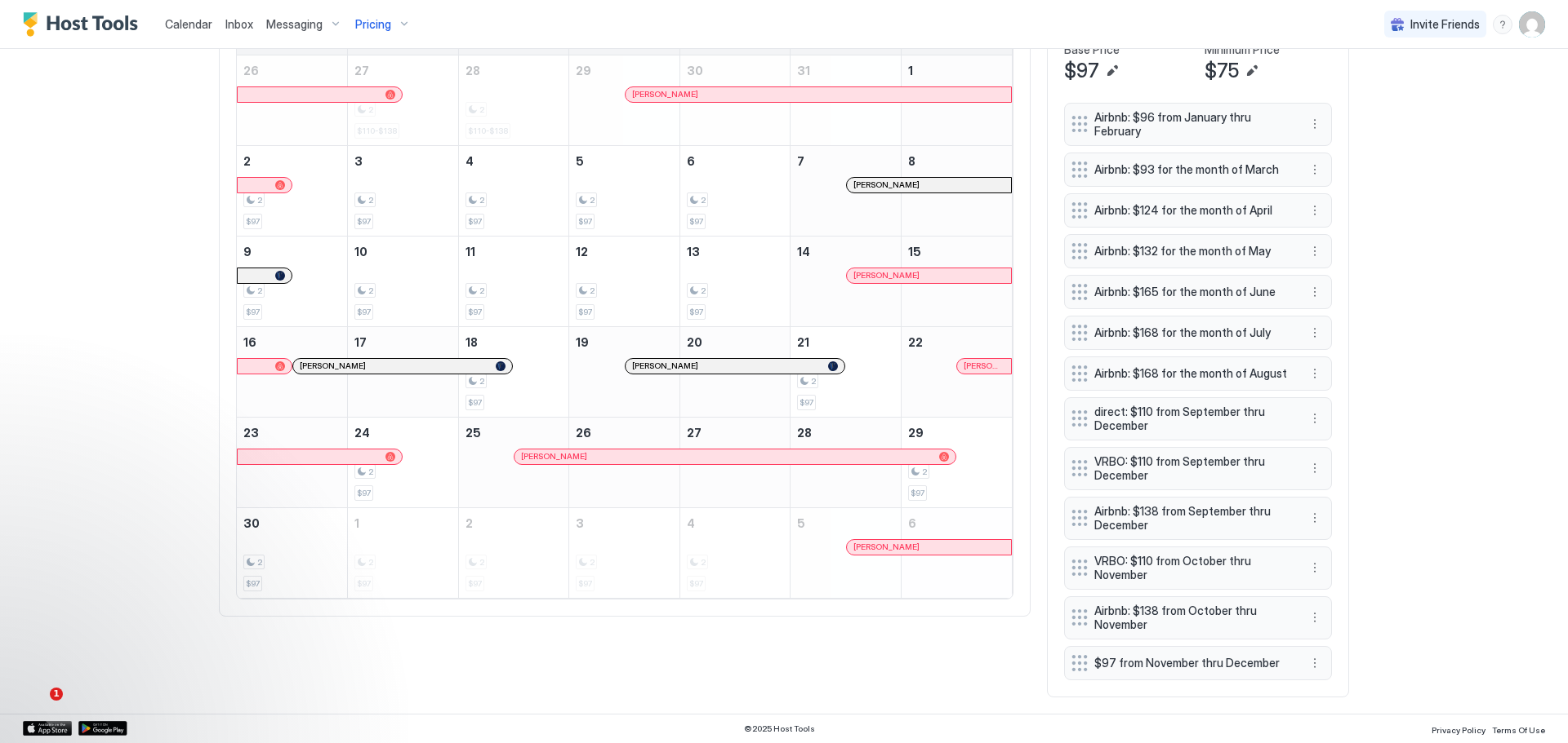
scroll to position [566, 0]
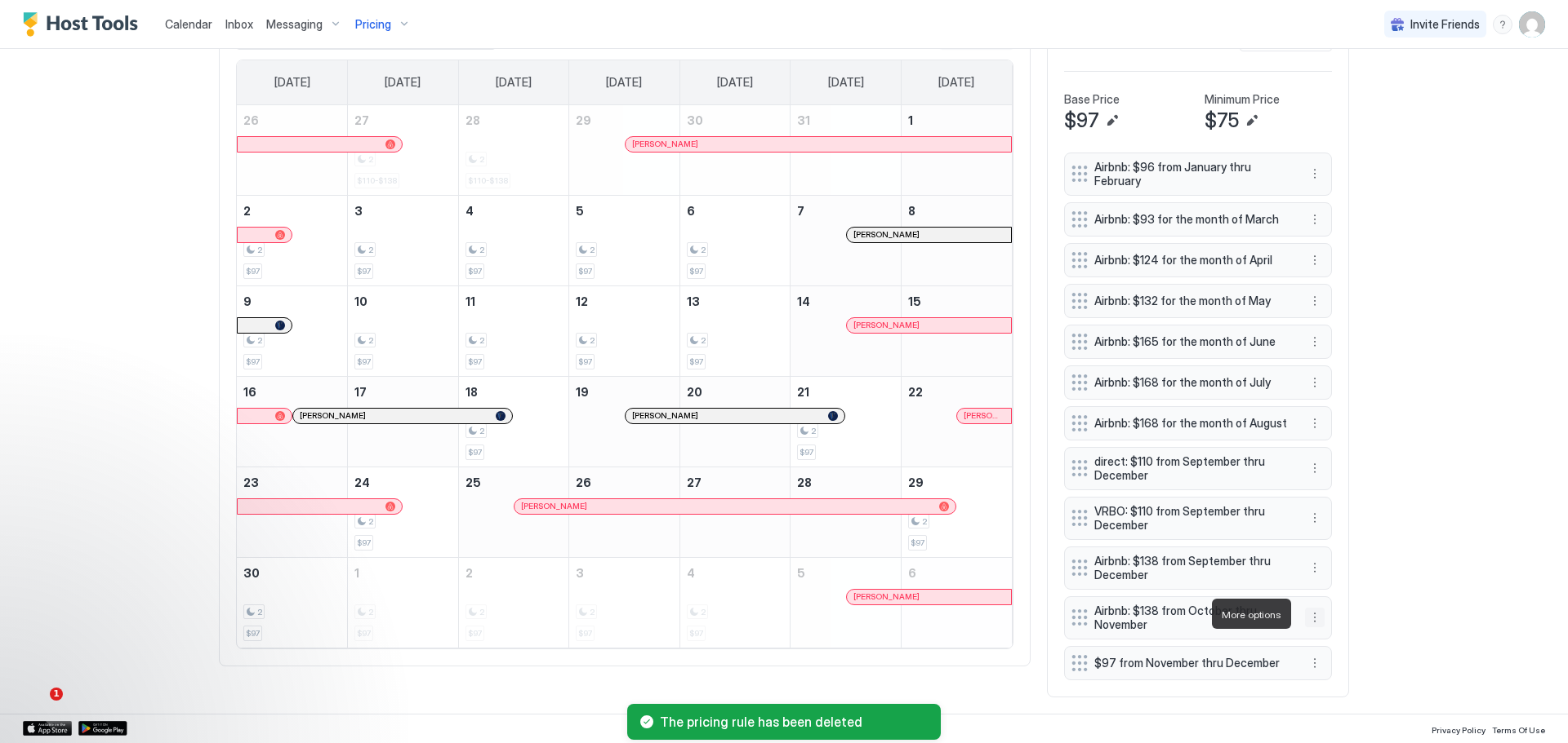
click at [1306, 609] on button "More options" at bounding box center [1315, 617] width 20 height 20
click at [1334, 664] on span "Pause" at bounding box center [1339, 665] width 29 height 12
click at [1316, 610] on button "More options" at bounding box center [1315, 617] width 20 height 20
click at [1335, 684] on div "Delete" at bounding box center [1331, 691] width 63 height 26
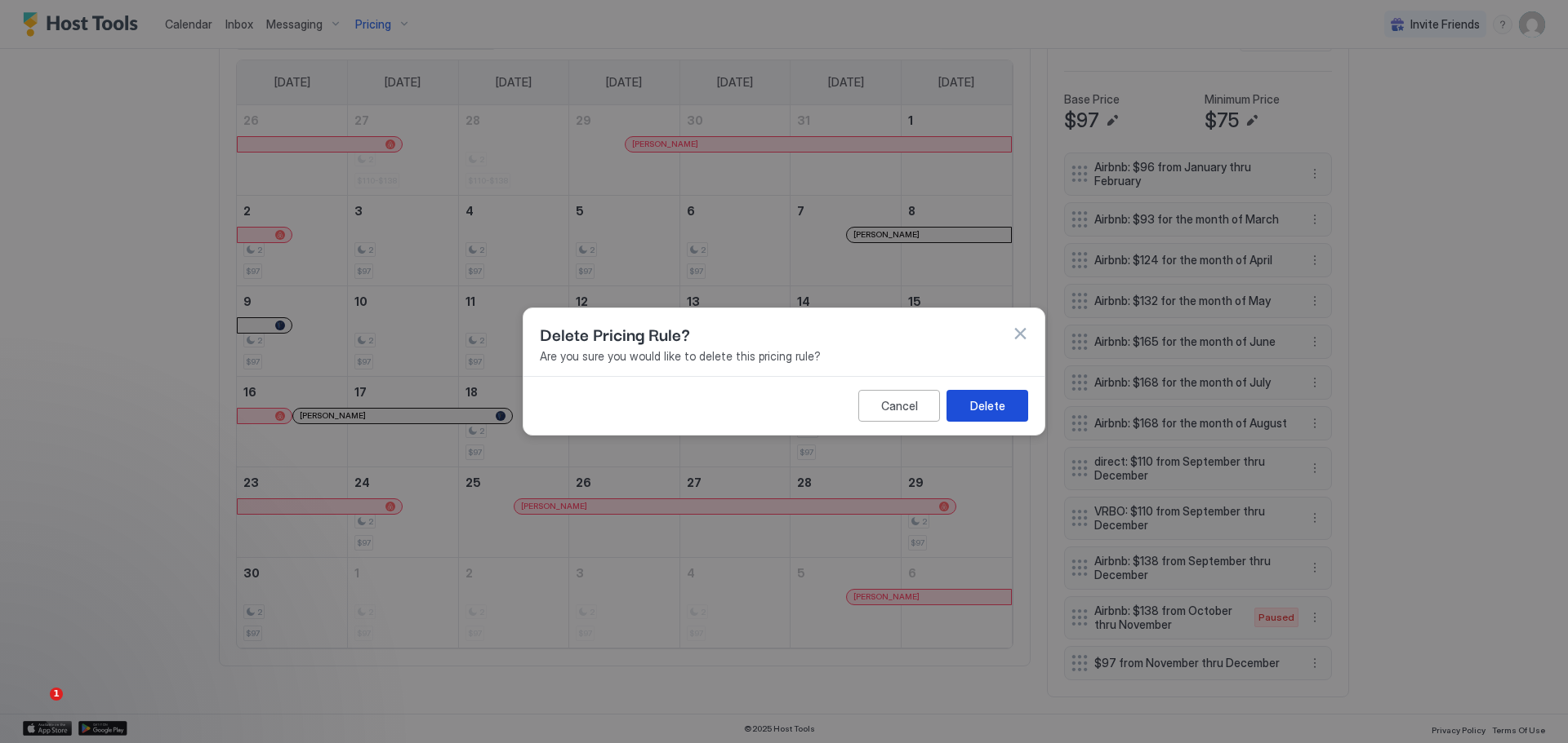
click at [967, 397] on button "Delete" at bounding box center [988, 406] width 82 height 32
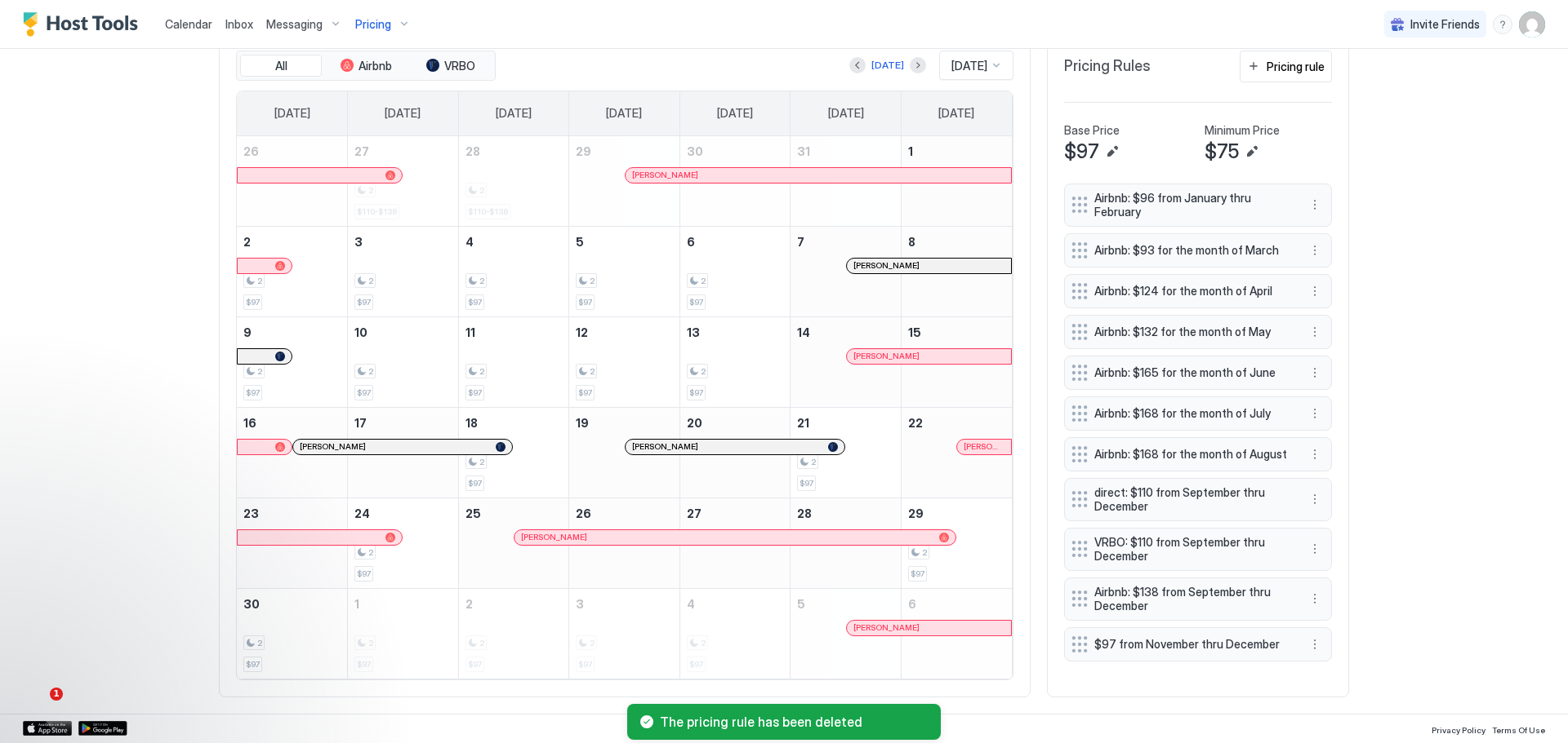
scroll to position [559, 0]
click at [1309, 635] on button "More options" at bounding box center [1315, 645] width 20 height 20
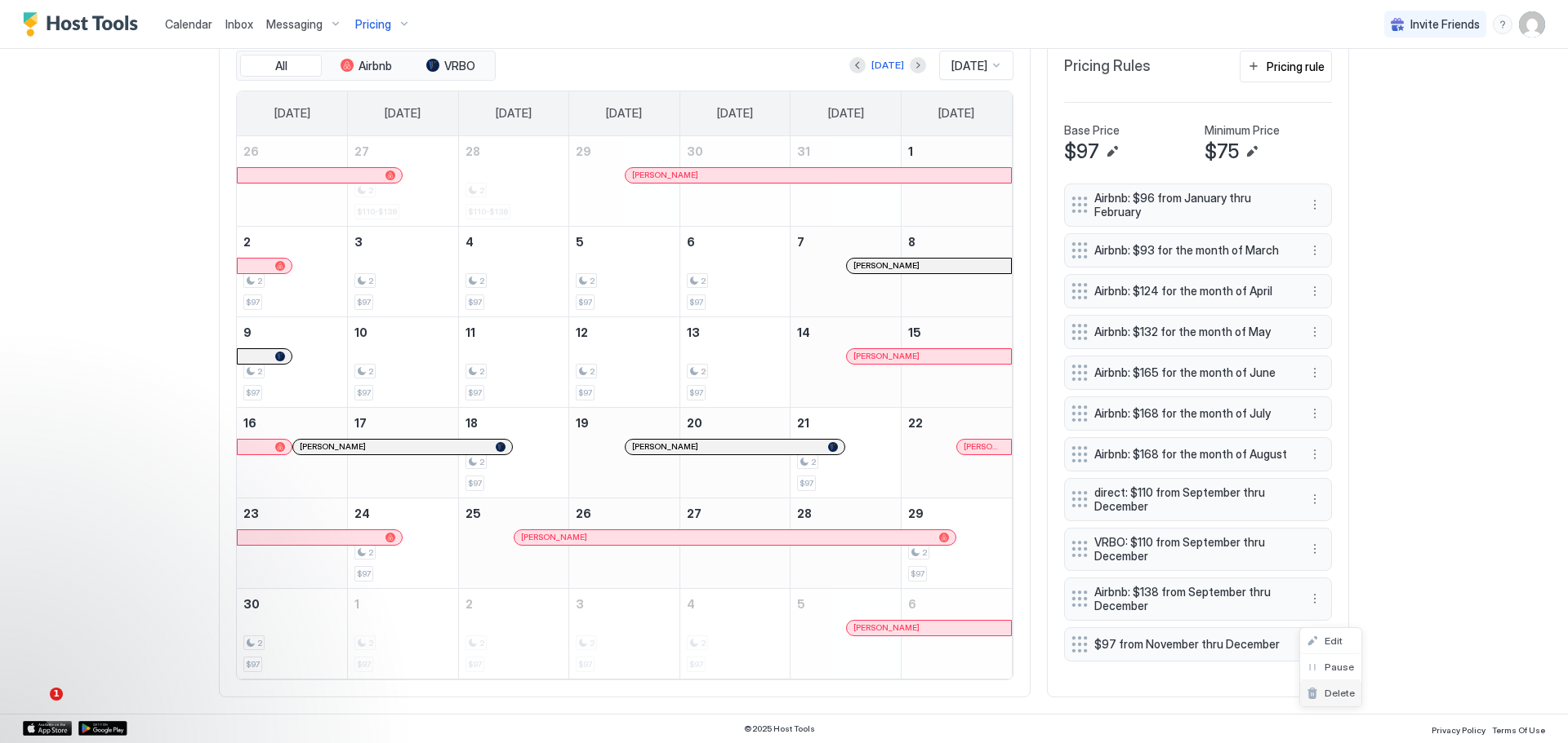
click at [1331, 690] on span "Delete" at bounding box center [1340, 693] width 30 height 12
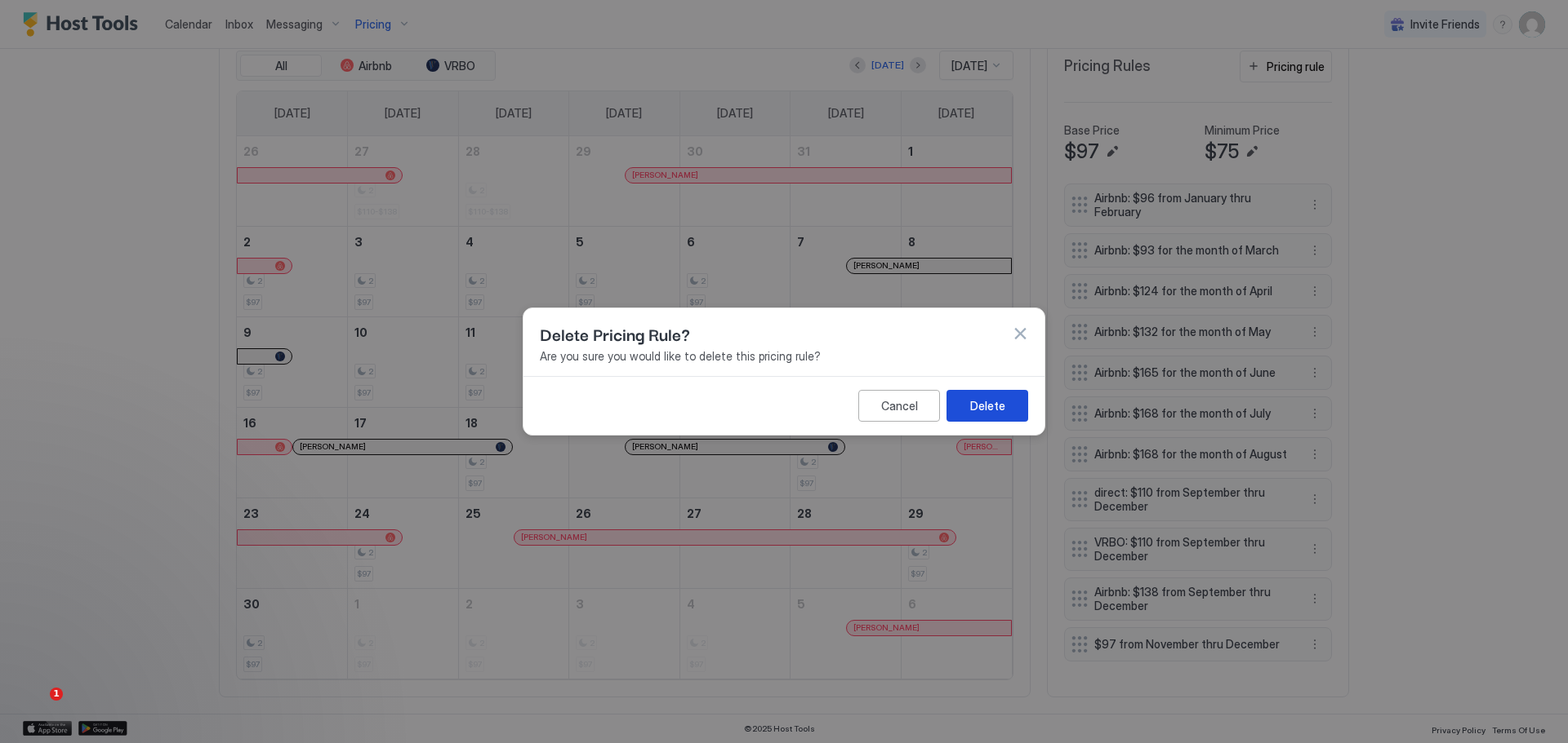
click at [988, 410] on div "Delete" at bounding box center [987, 405] width 35 height 17
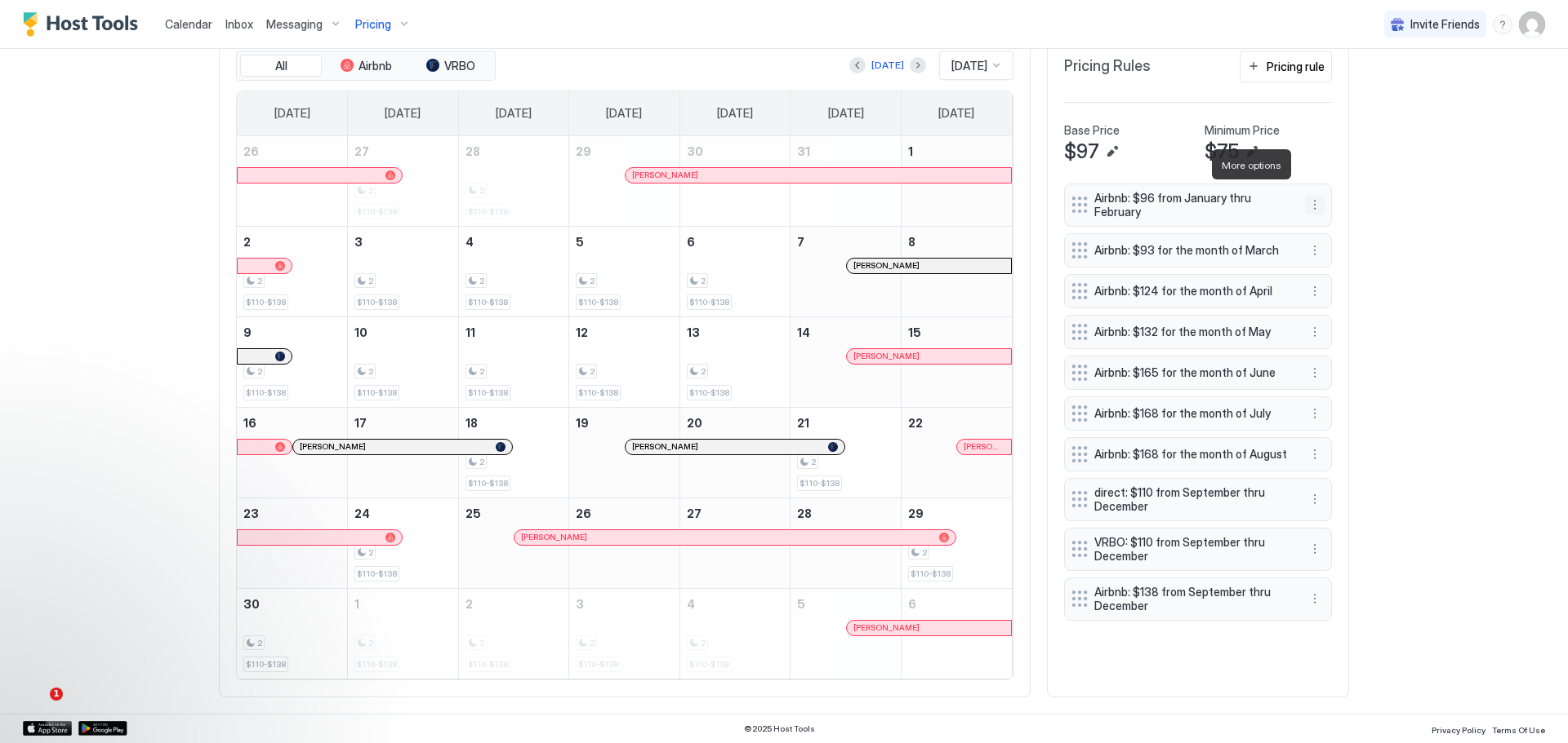
click at [1306, 195] on button "More options" at bounding box center [1315, 205] width 20 height 20
click at [1442, 176] on div at bounding box center [784, 372] width 1568 height 743
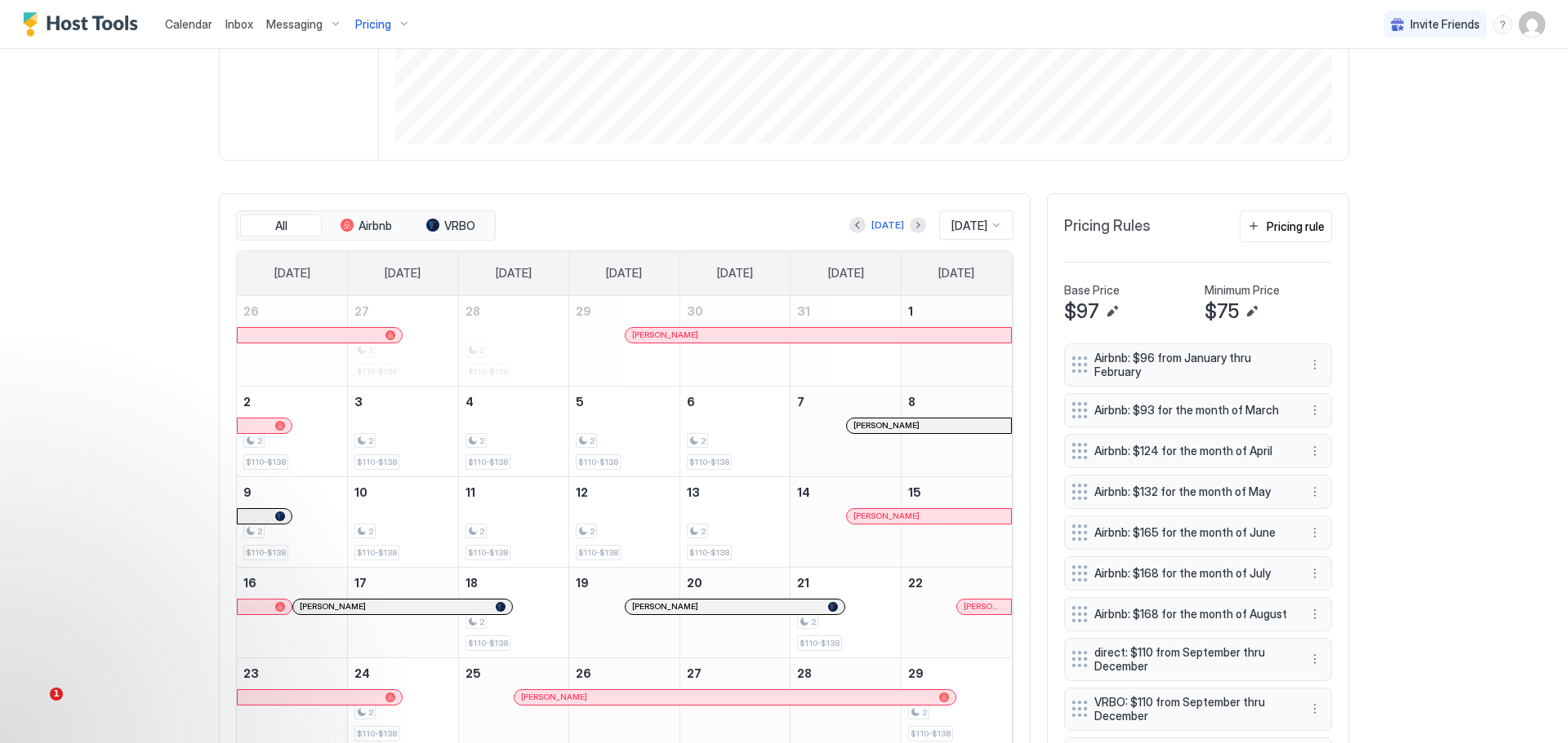
scroll to position [315, 0]
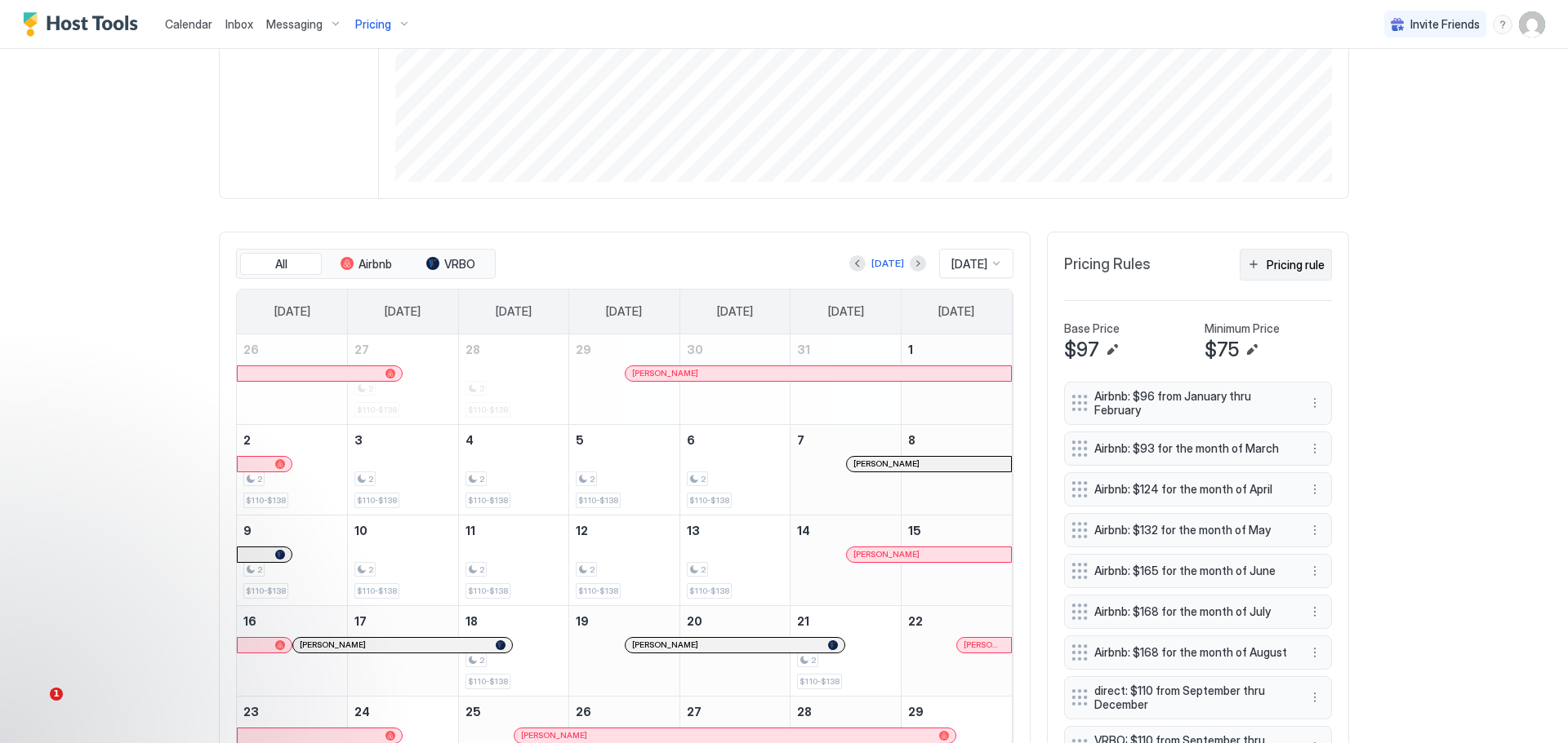
click at [1275, 267] on div "Pricing rule" at bounding box center [1295, 265] width 58 height 17
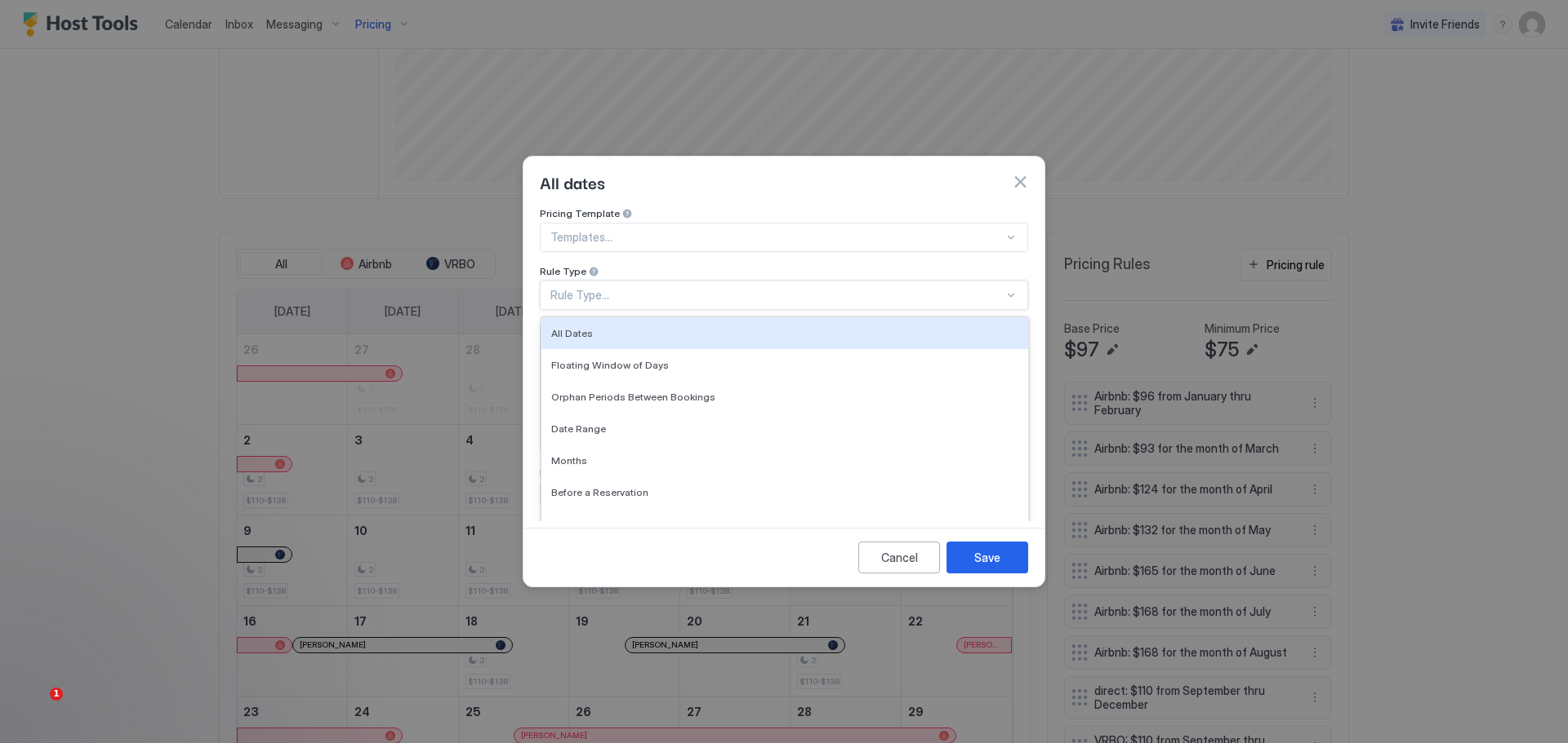
click at [628, 288] on div "Rule Type..." at bounding box center [776, 295] width 453 height 14
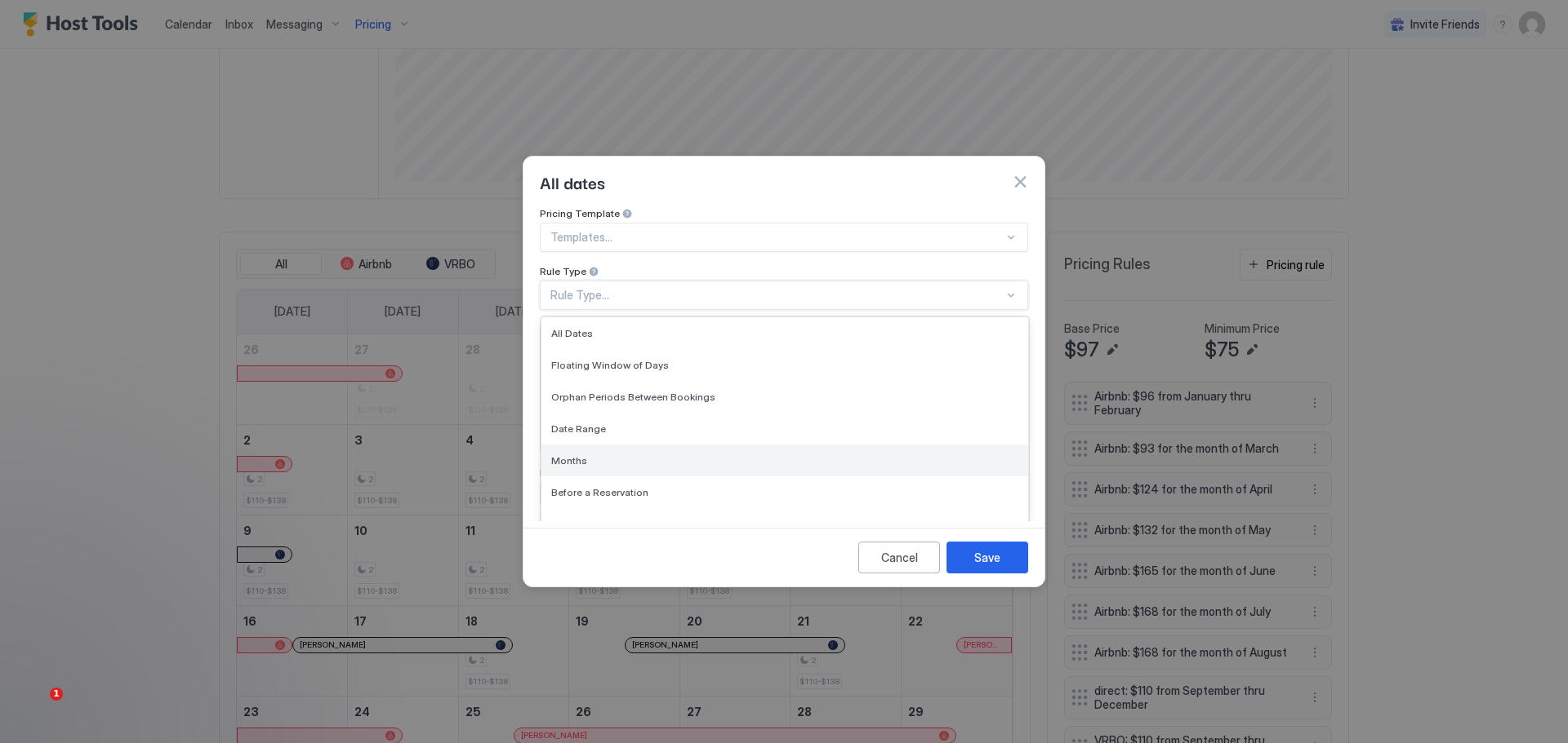
click at [560, 445] on div "Months" at bounding box center [784, 461] width 487 height 32
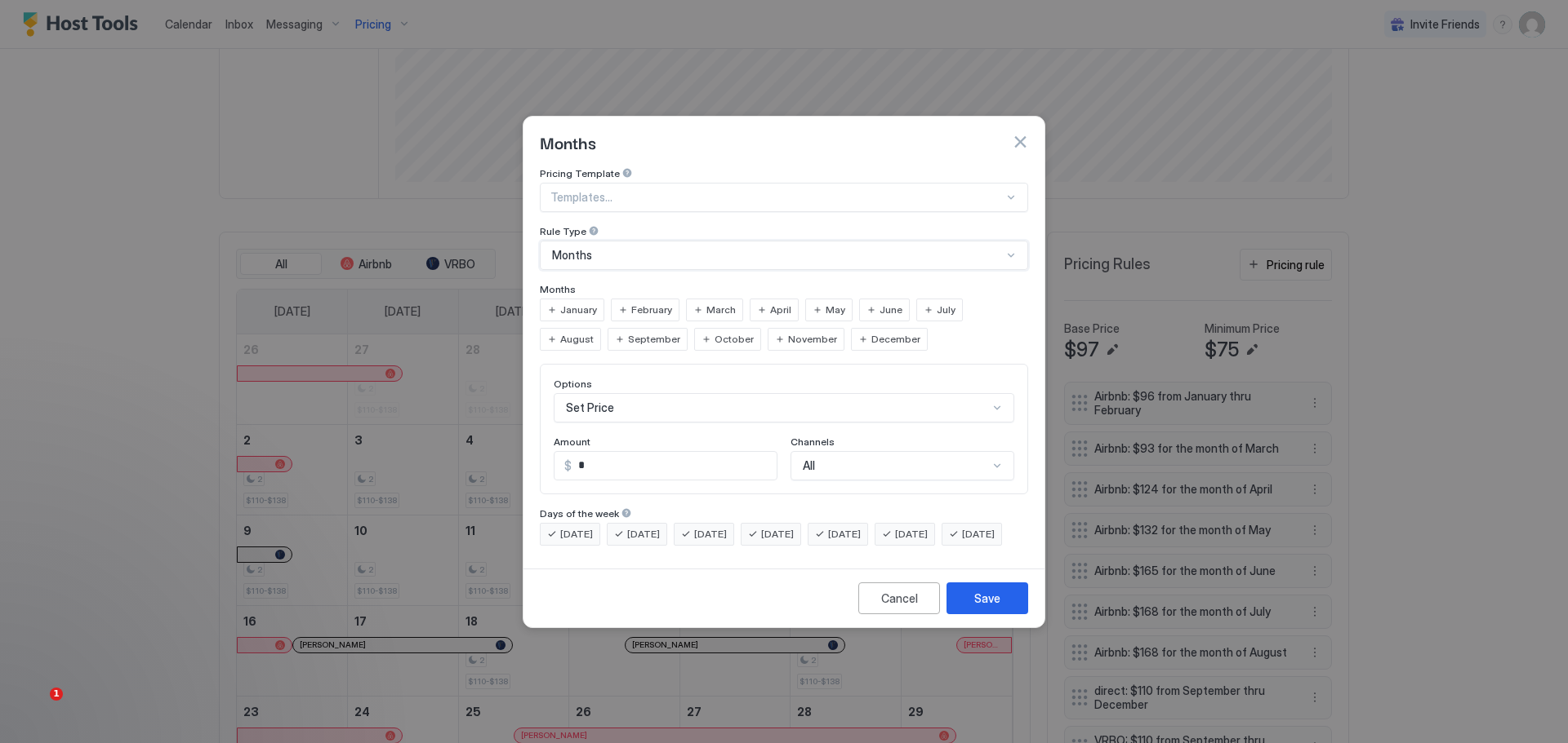
click at [578, 303] on span "January" at bounding box center [578, 310] width 37 height 14
click at [654, 303] on span "February" at bounding box center [652, 310] width 41 height 14
click at [875, 452] on div "All" at bounding box center [902, 466] width 224 height 29
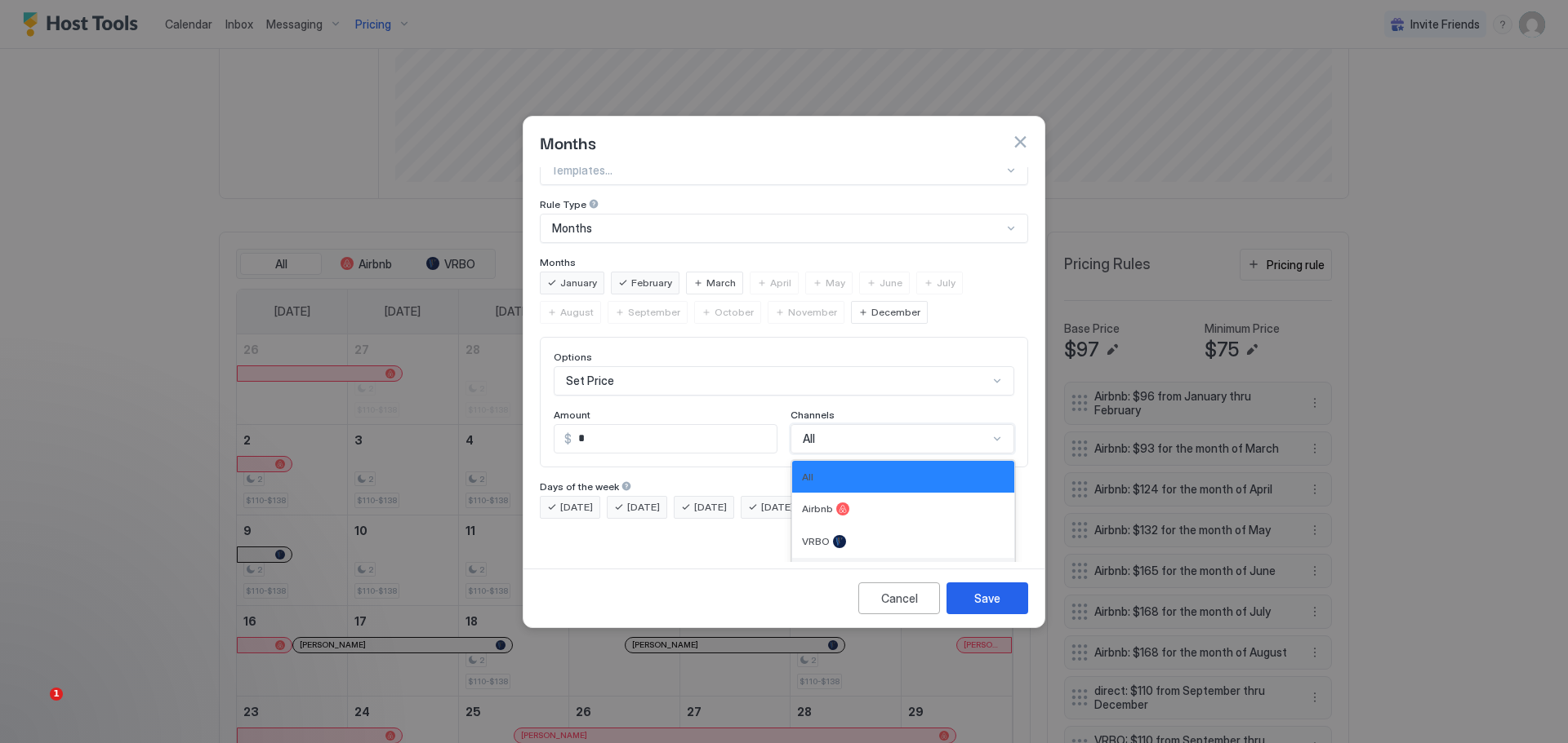
click at [803, 558] on div "Direct" at bounding box center [902, 574] width 222 height 33
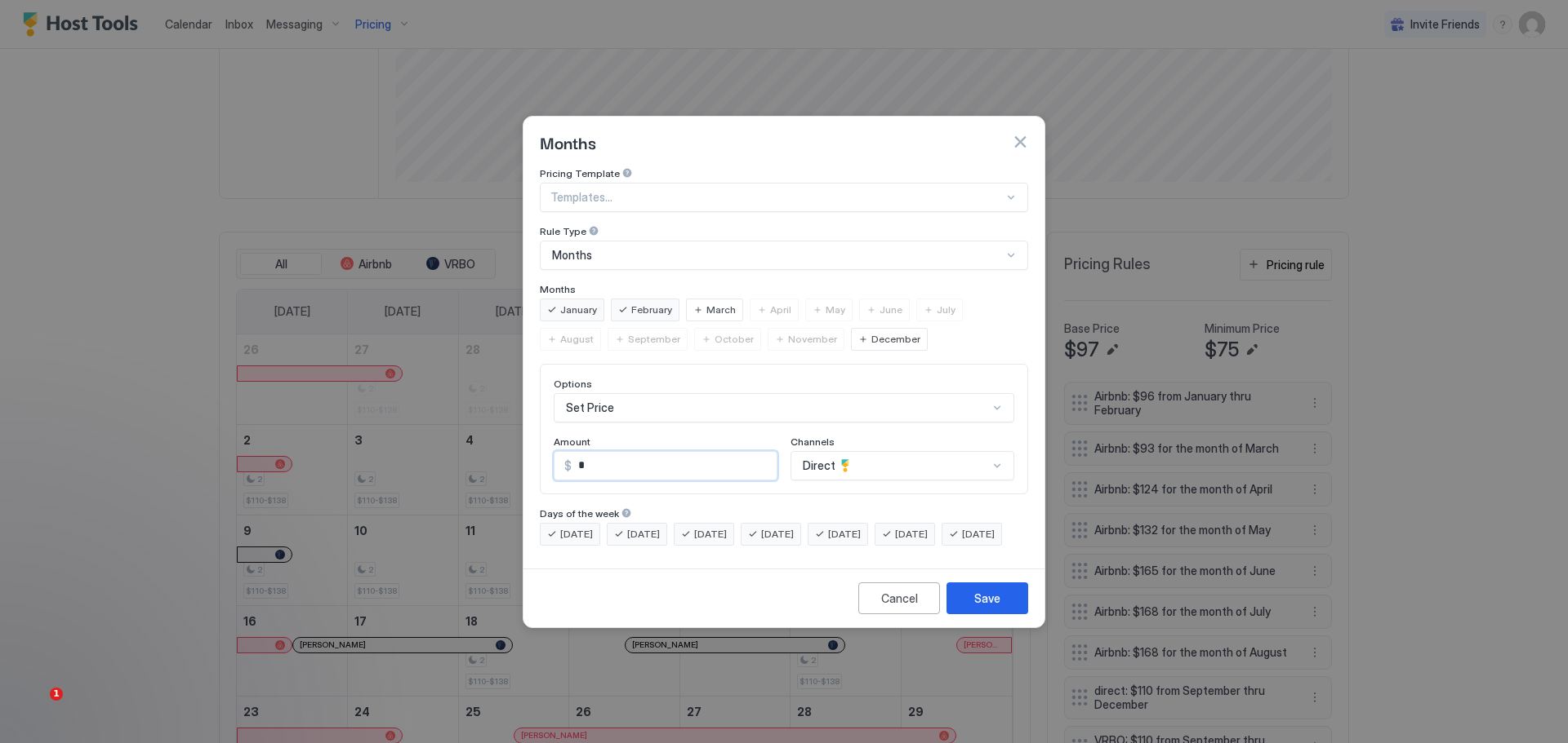
drag, startPoint x: 587, startPoint y: 453, endPoint x: 572, endPoint y: 460, distance: 16.6
click at [572, 460] on input "*" at bounding box center [674, 465] width 205 height 28
type input "**"
click at [982, 604] on div "Save" at bounding box center [987, 598] width 26 height 17
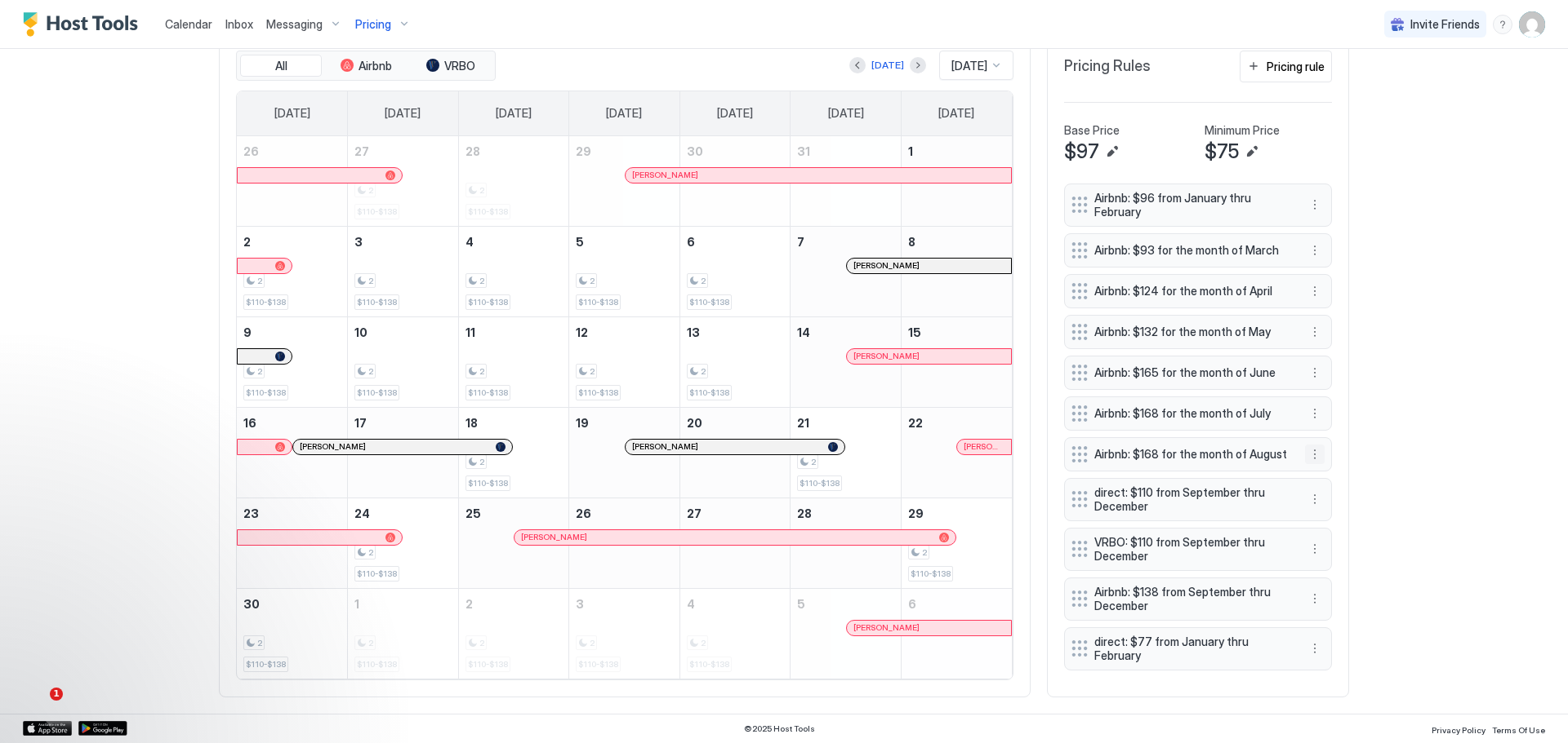
scroll to position [559, 0]
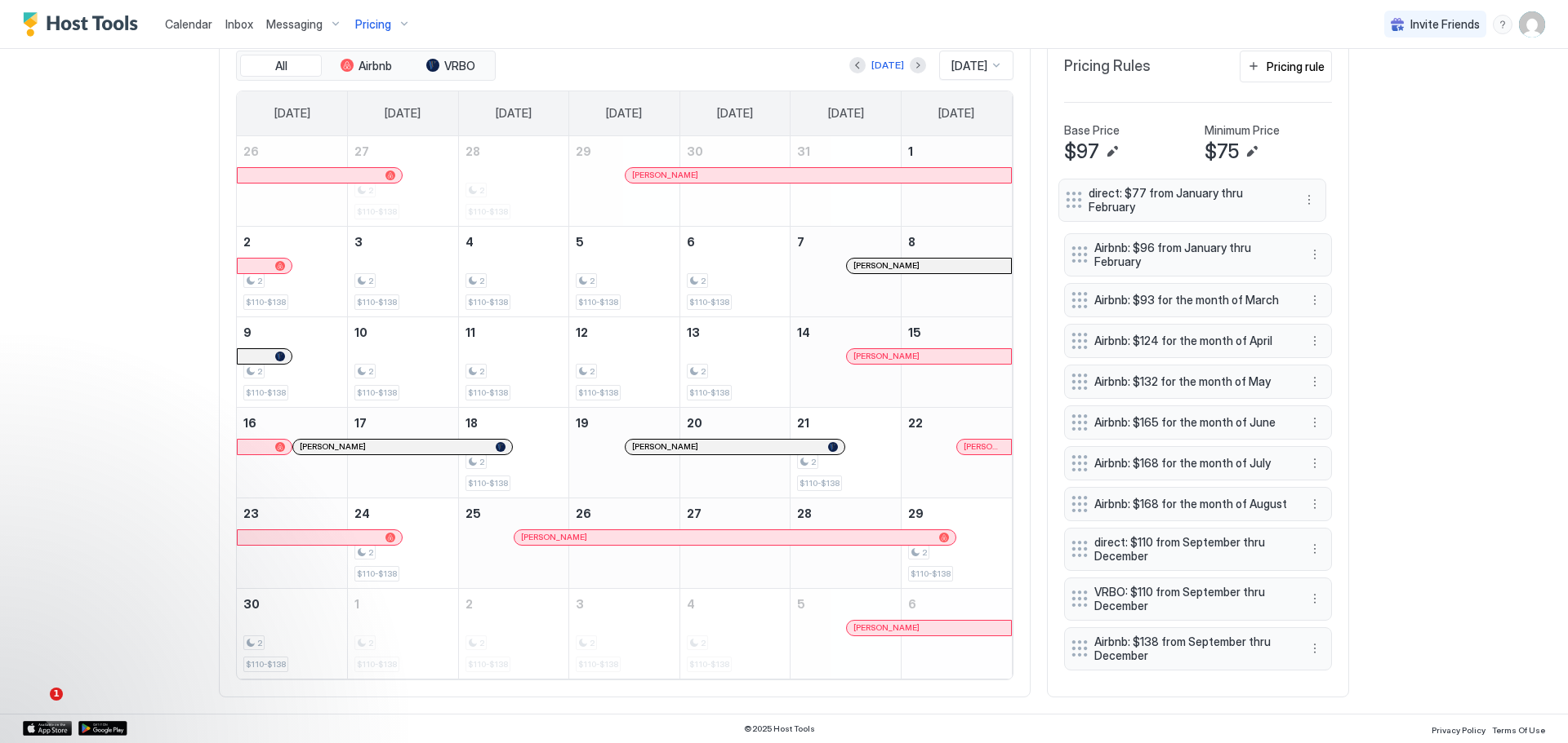
drag, startPoint x: 1141, startPoint y: 618, endPoint x: 1162, endPoint y: 167, distance: 451.5
click at [1136, 186] on span "direct: $77 from January thru February" at bounding box center [1186, 200] width 194 height 29
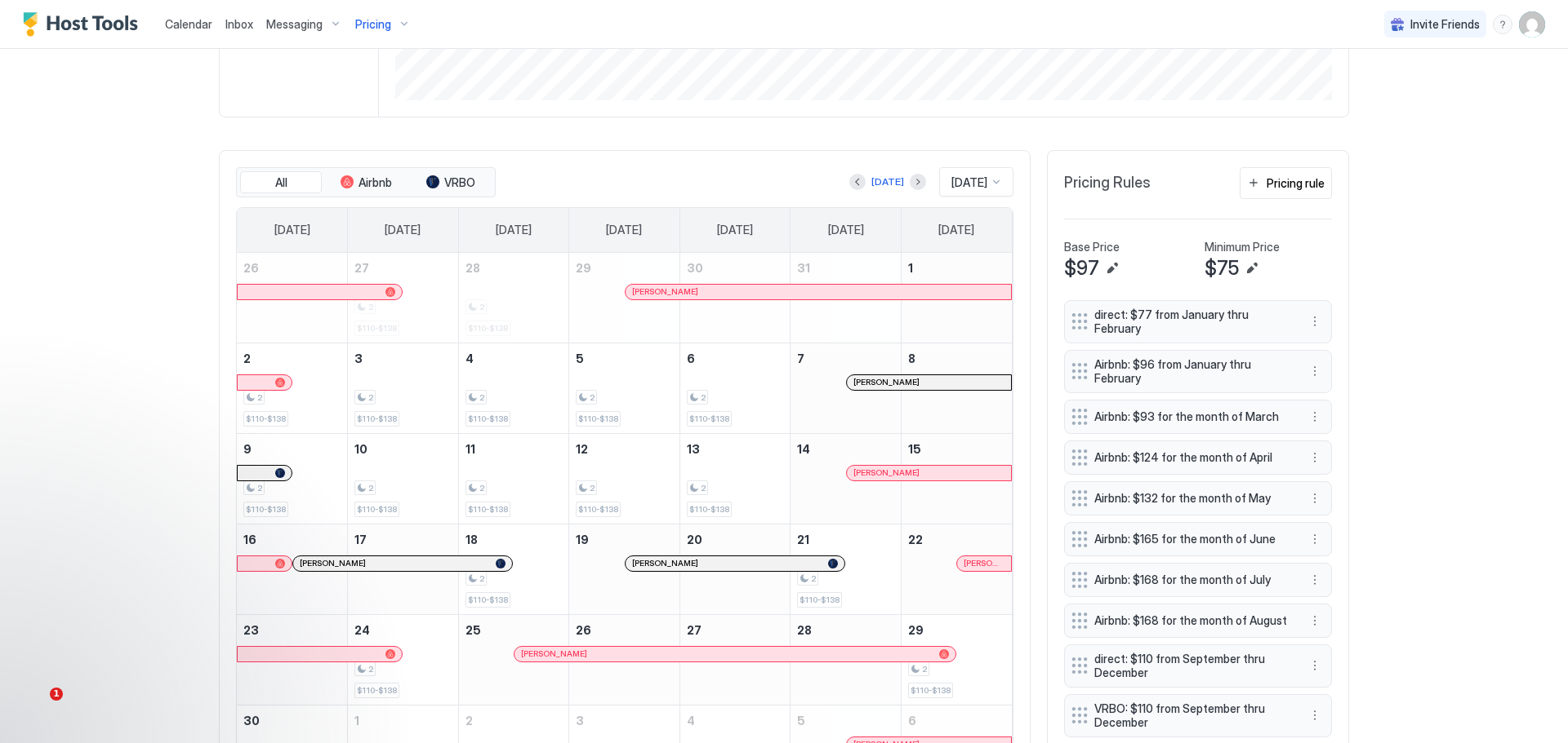
scroll to position [478, 0]
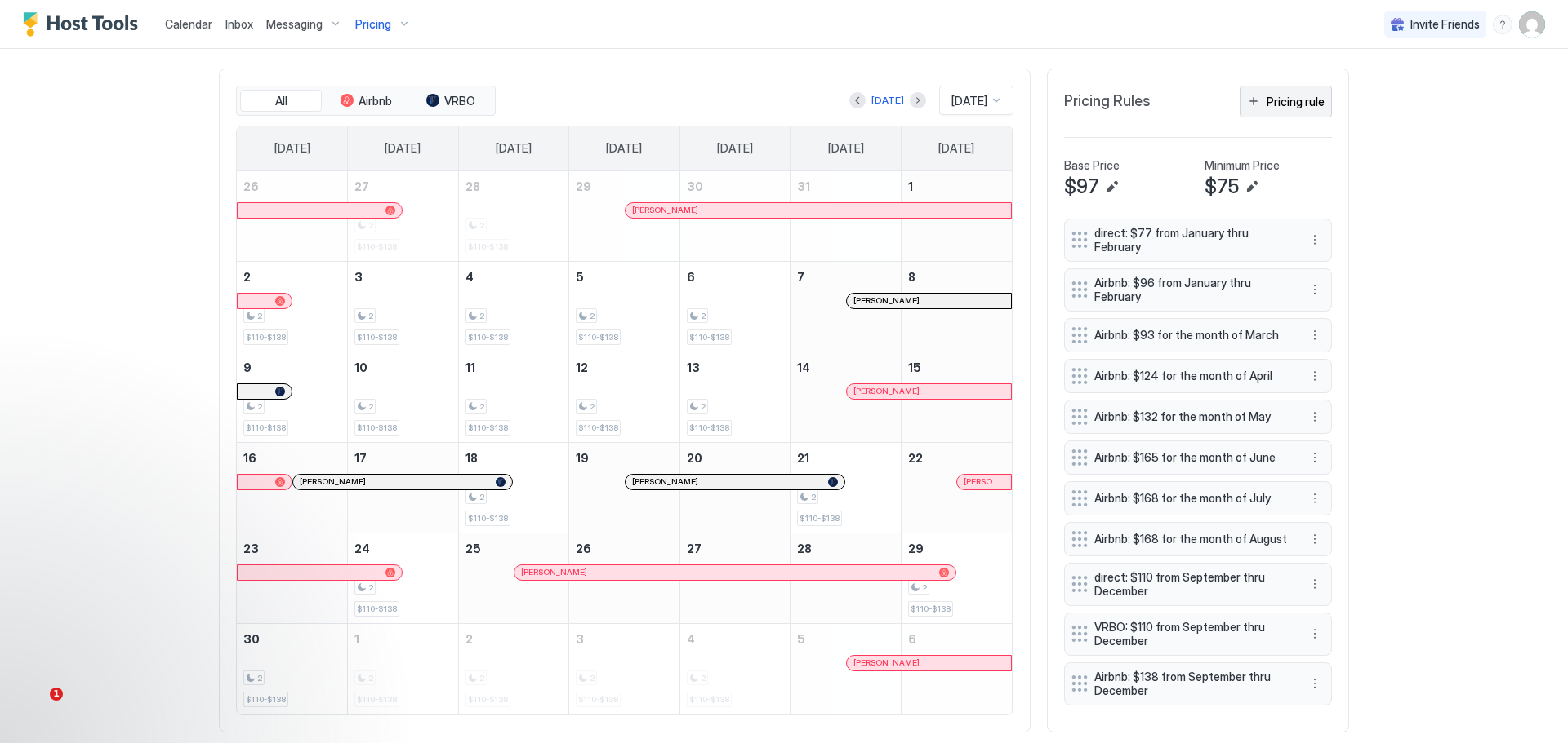
click at [1282, 98] on div "Pricing rule" at bounding box center [1295, 101] width 58 height 17
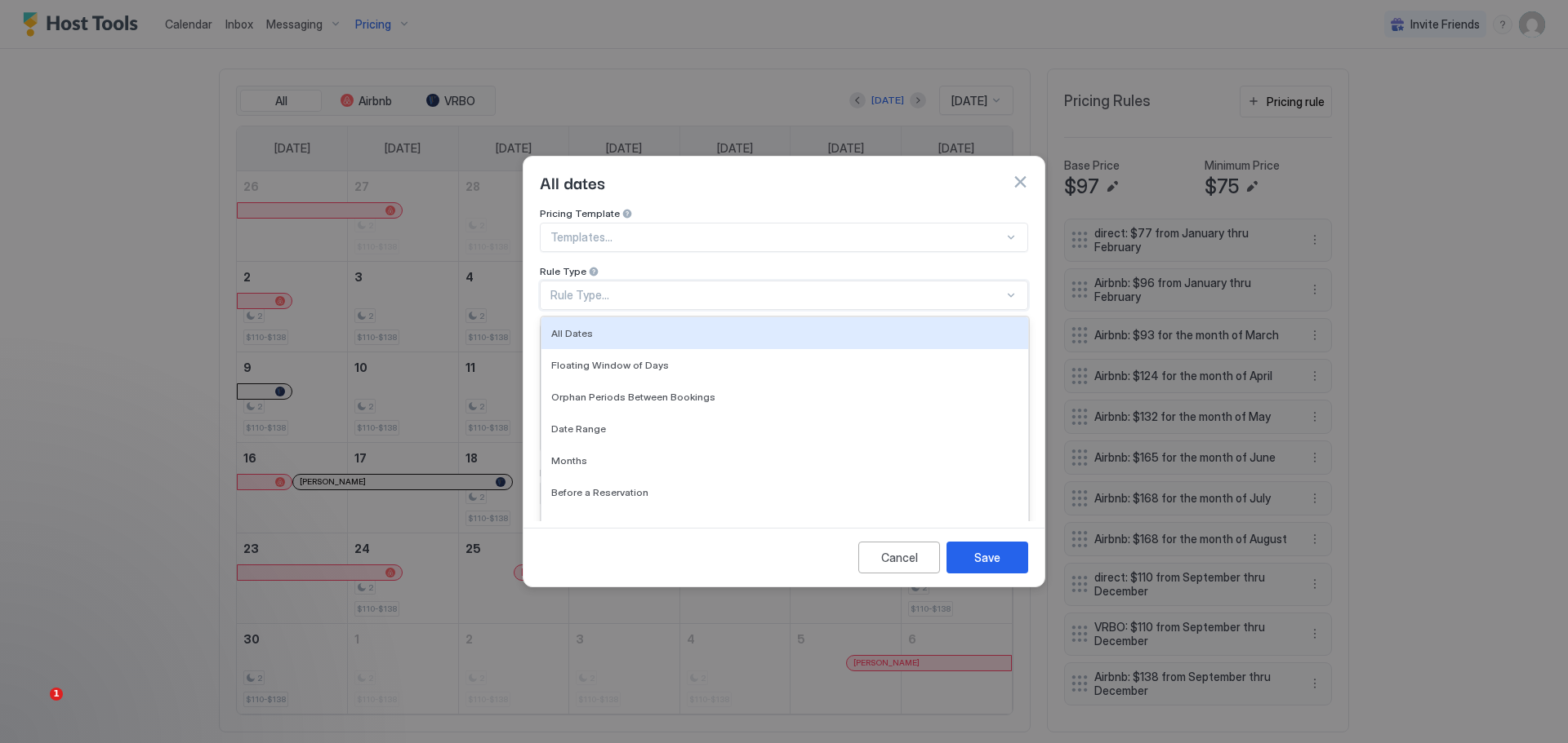
click at [640, 281] on div "Rule Type..." at bounding box center [784, 295] width 488 height 29
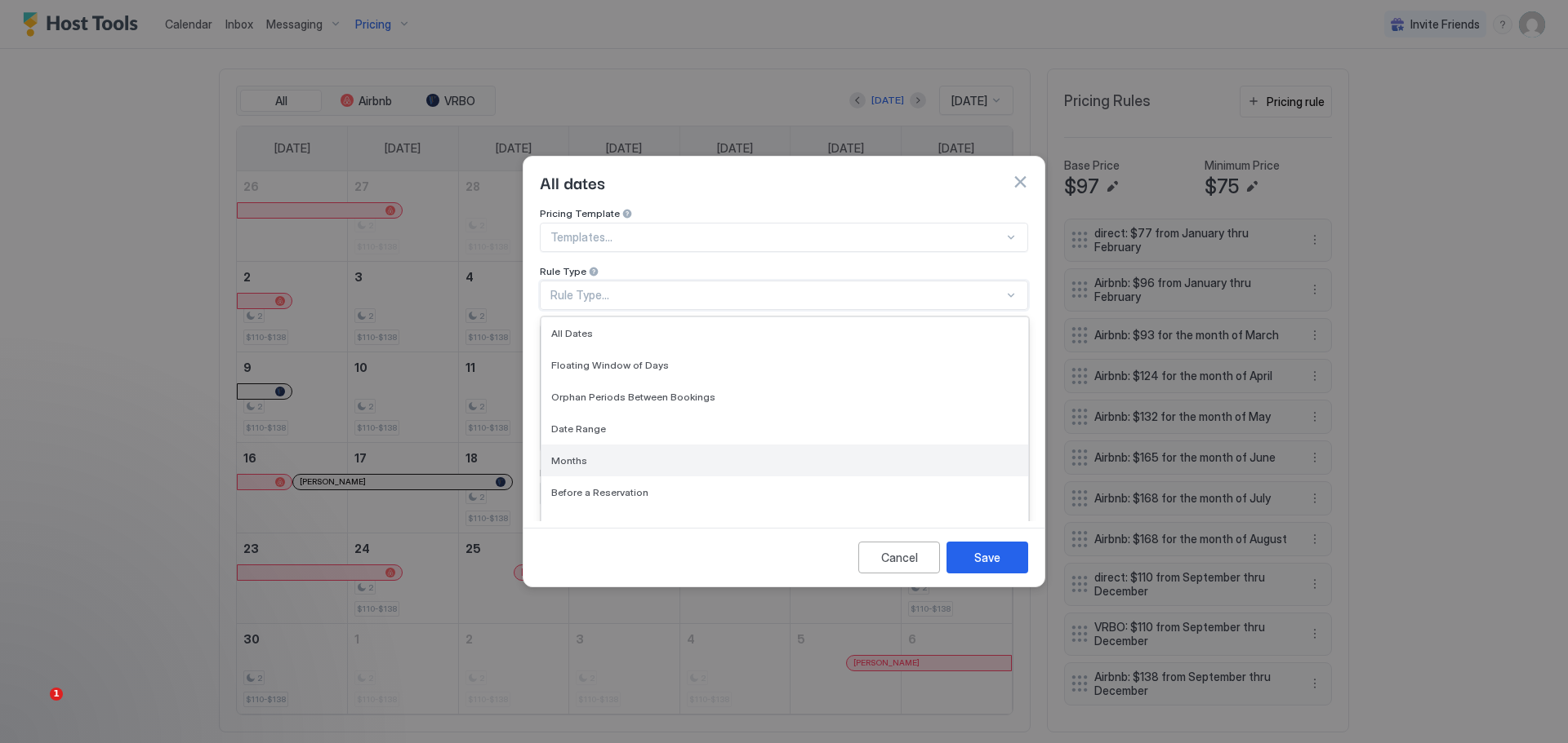
click at [563, 445] on div "Months" at bounding box center [784, 461] width 487 height 32
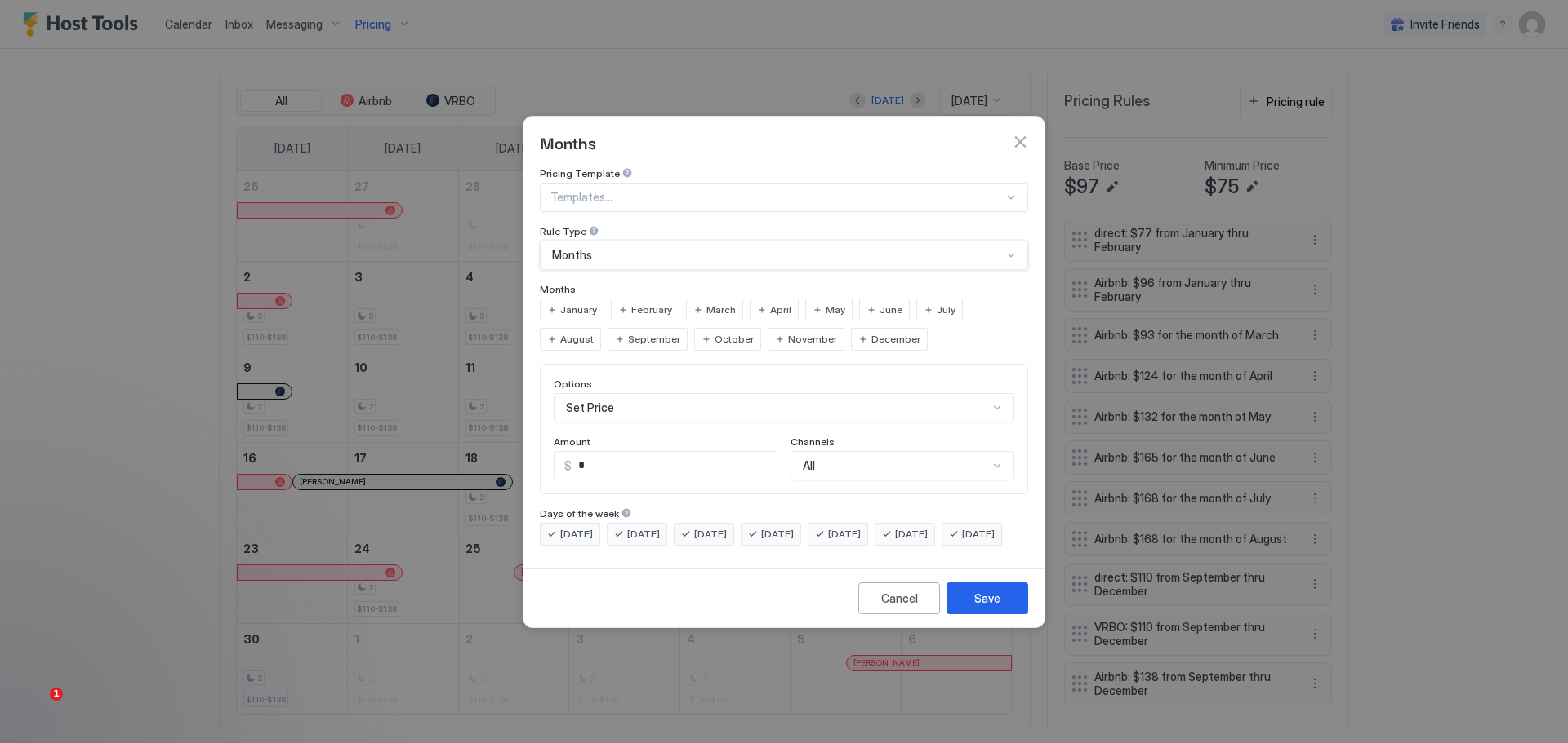
click at [574, 303] on span "January" at bounding box center [578, 310] width 37 height 14
click at [648, 303] on span "February" at bounding box center [652, 310] width 41 height 14
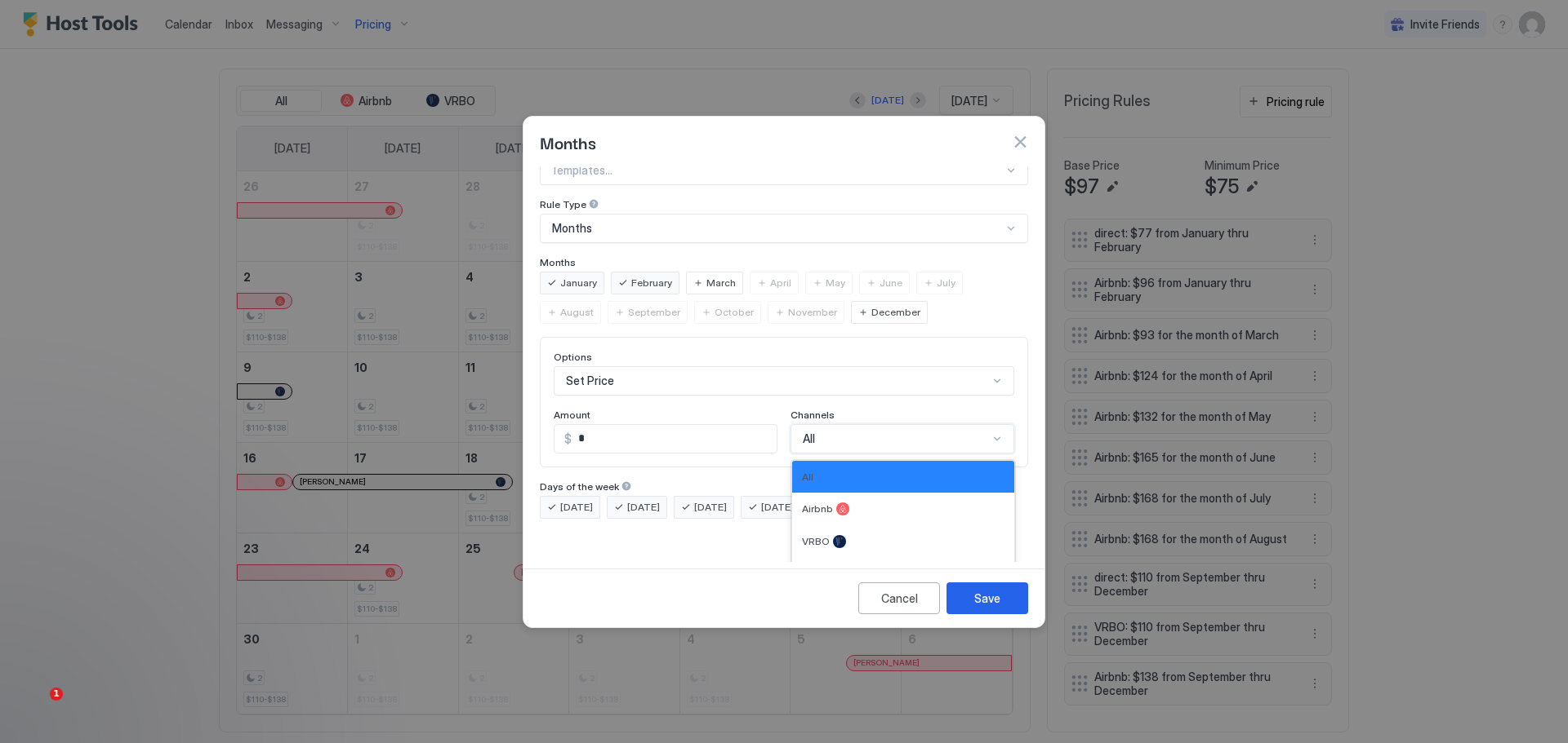
click at [884, 442] on div "Options Set Price Amount $ * Channels 4 results available. Use Up and Down to c…" at bounding box center [784, 402] width 488 height 131
click at [830, 526] on div "VRBO" at bounding box center [902, 542] width 222 height 33
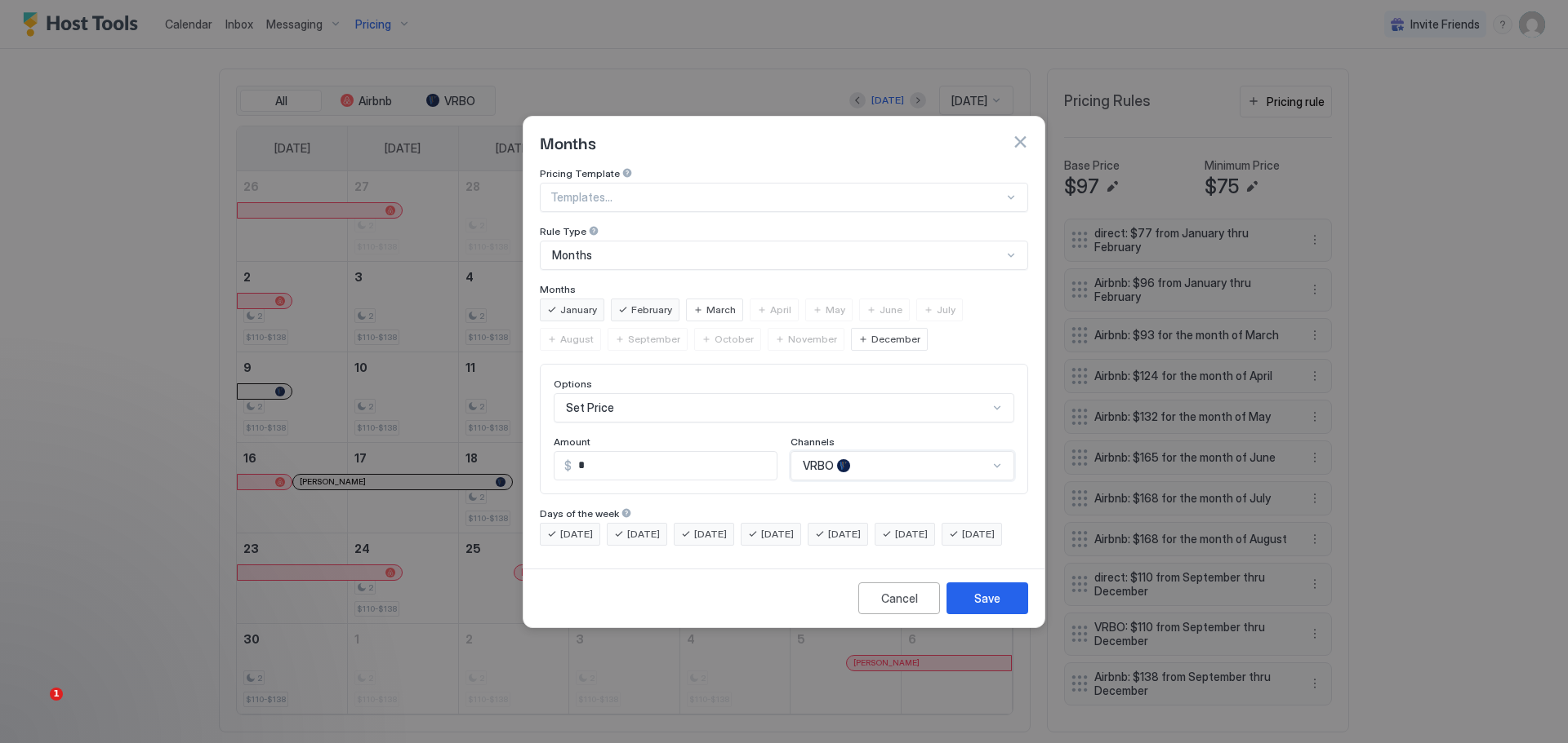
scroll to position [0, 0]
click at [587, 453] on input "*" at bounding box center [674, 465] width 205 height 28
drag, startPoint x: 590, startPoint y: 453, endPoint x: 562, endPoint y: 453, distance: 28.0
click at [562, 453] on div "$ *" at bounding box center [665, 466] width 224 height 29
type input "**"
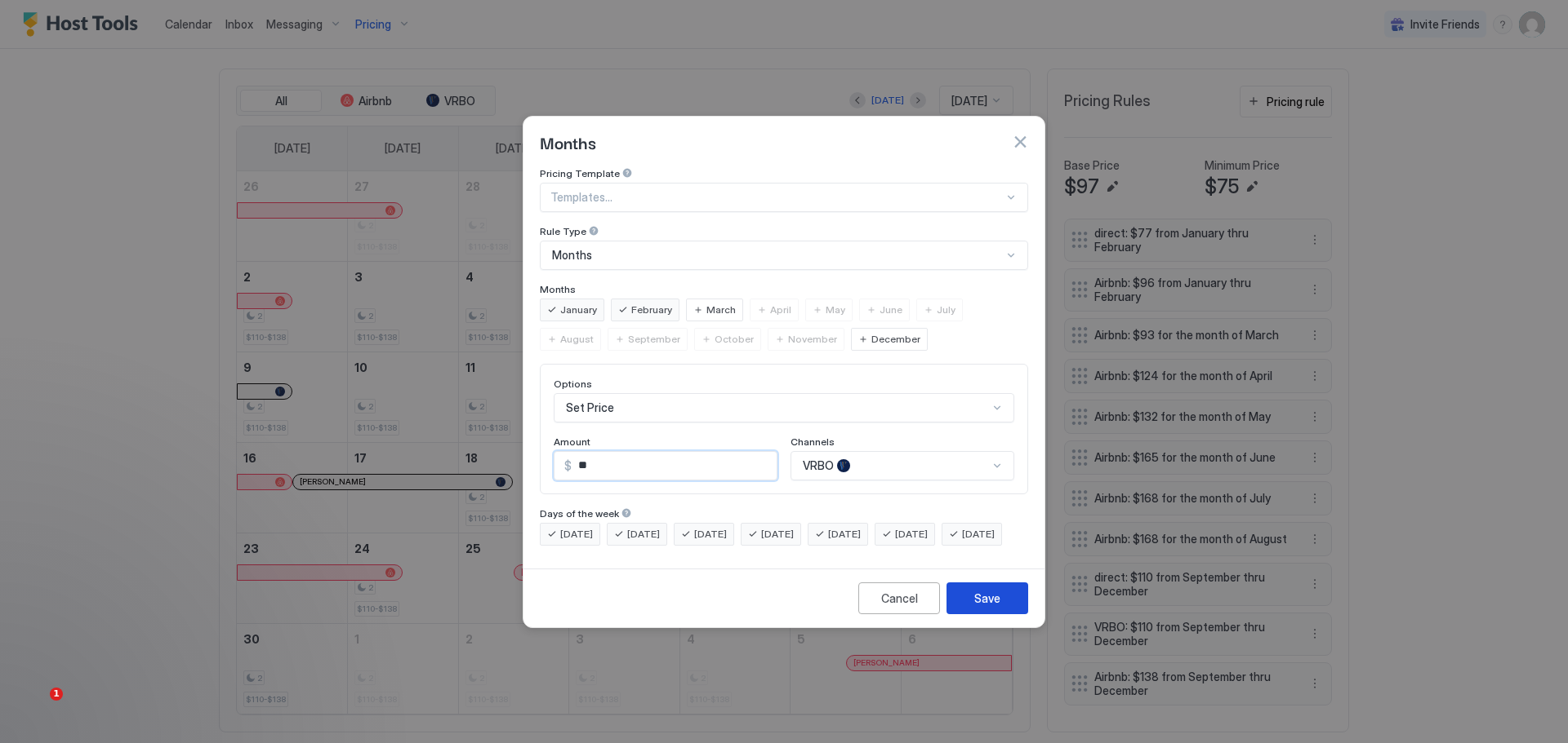
click at [978, 607] on div "Save" at bounding box center [987, 598] width 26 height 17
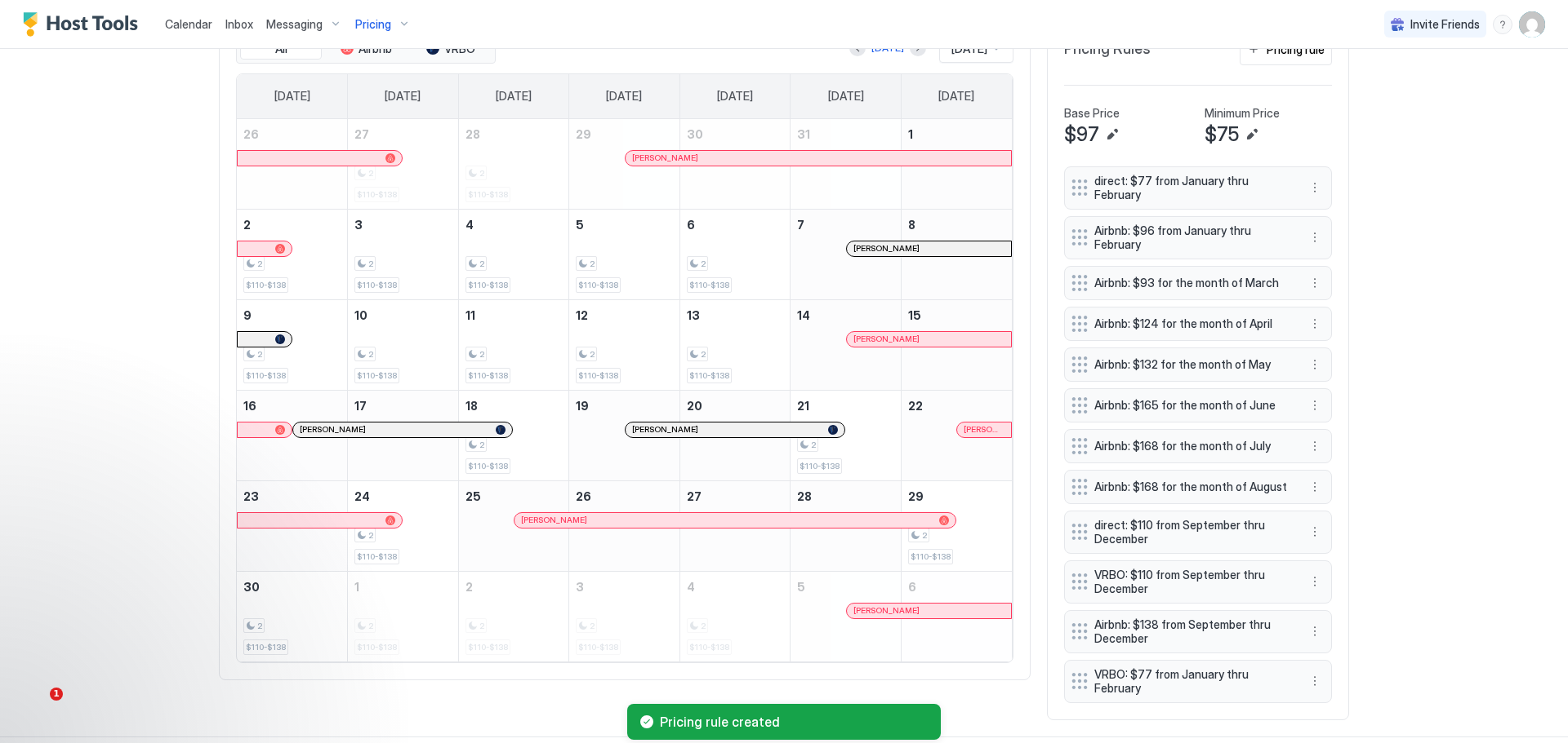
scroll to position [559, 0]
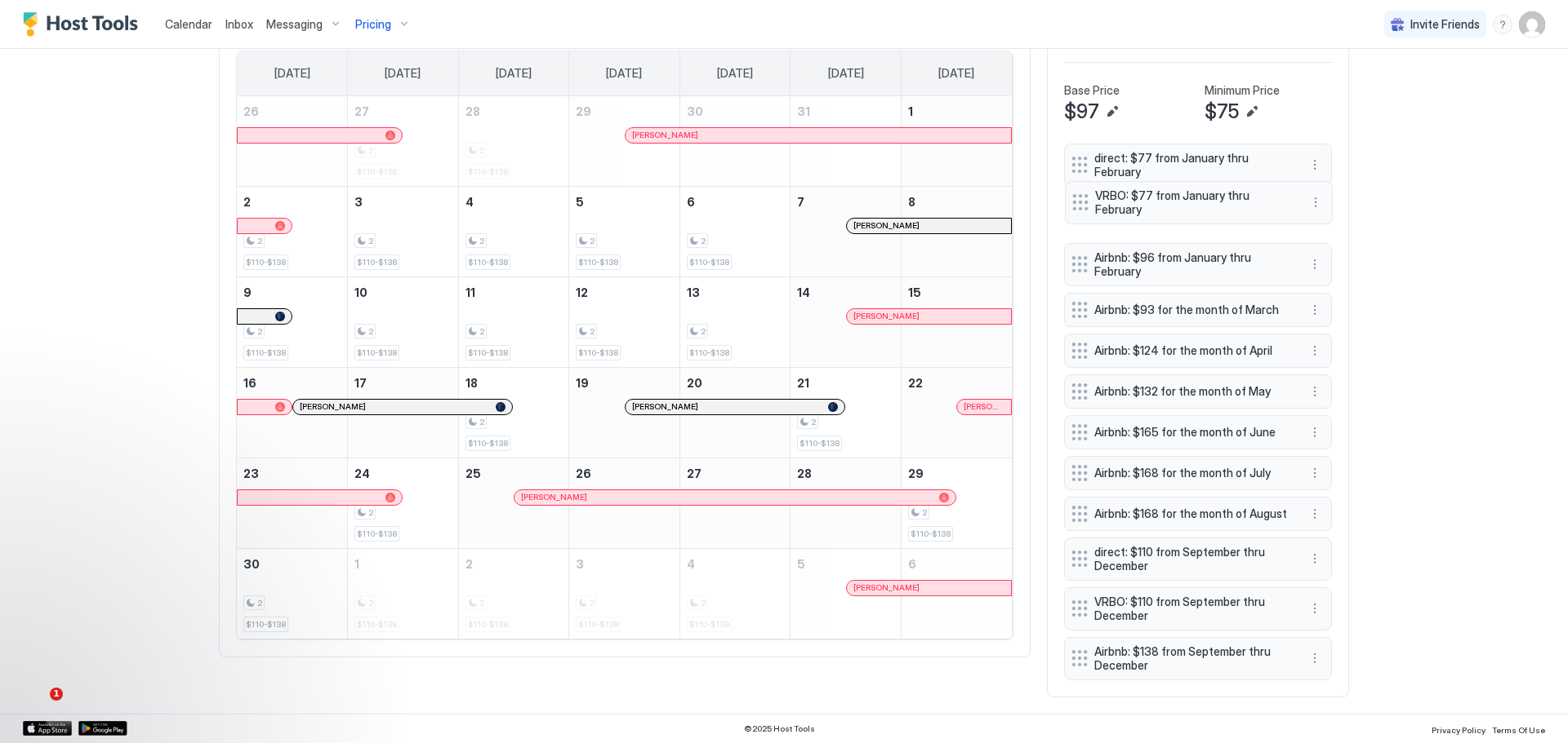
drag, startPoint x: 1170, startPoint y: 659, endPoint x: 1170, endPoint y: 203, distance: 456.0
click at [1170, 203] on span "VRBO: $77 from January thru February" at bounding box center [1192, 203] width 194 height 29
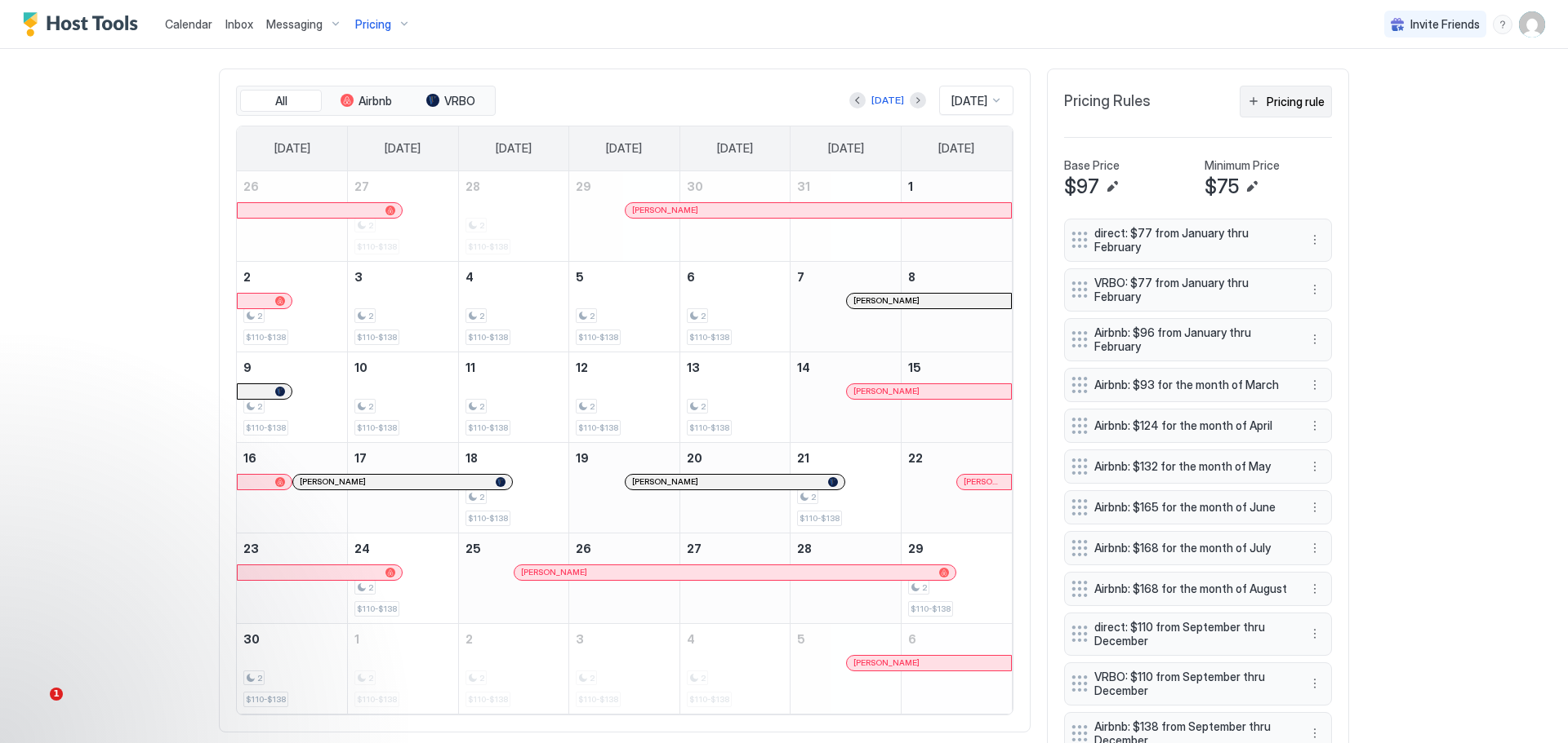
click at [1280, 104] on div "Pricing rule" at bounding box center [1295, 101] width 58 height 17
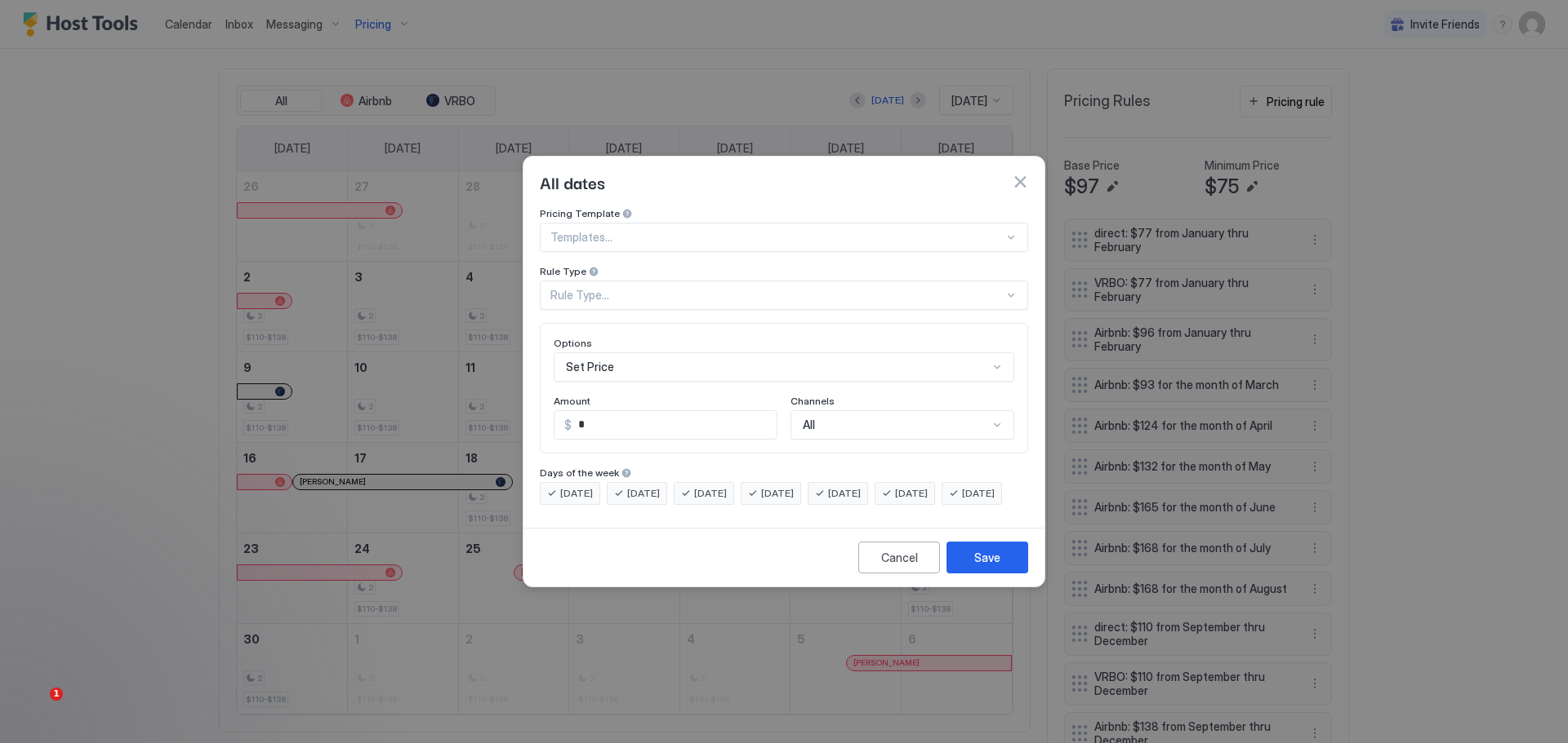
click at [755, 288] on div "Rule Type..." at bounding box center [776, 295] width 453 height 14
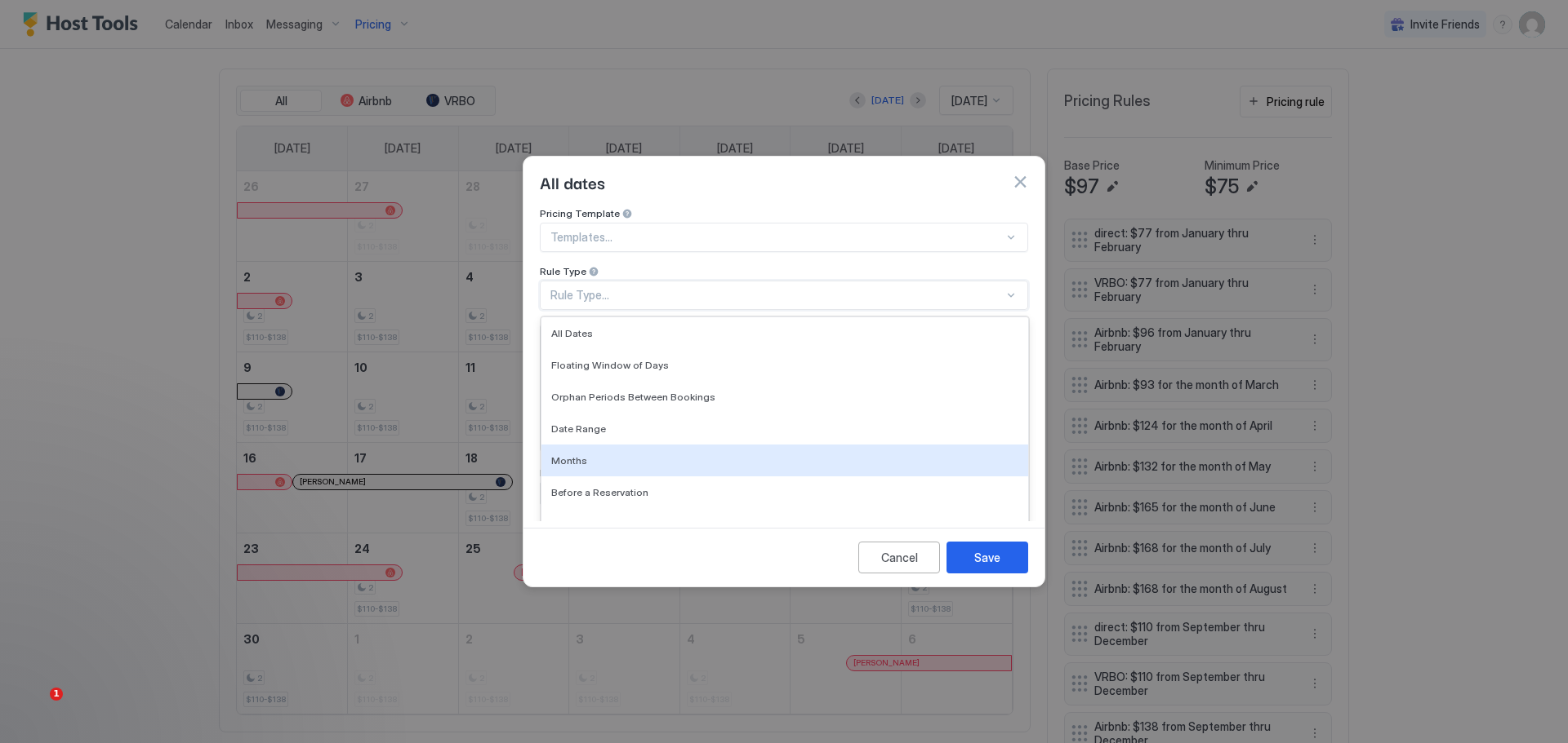
click at [562, 454] on span "Months" at bounding box center [569, 461] width 36 height 12
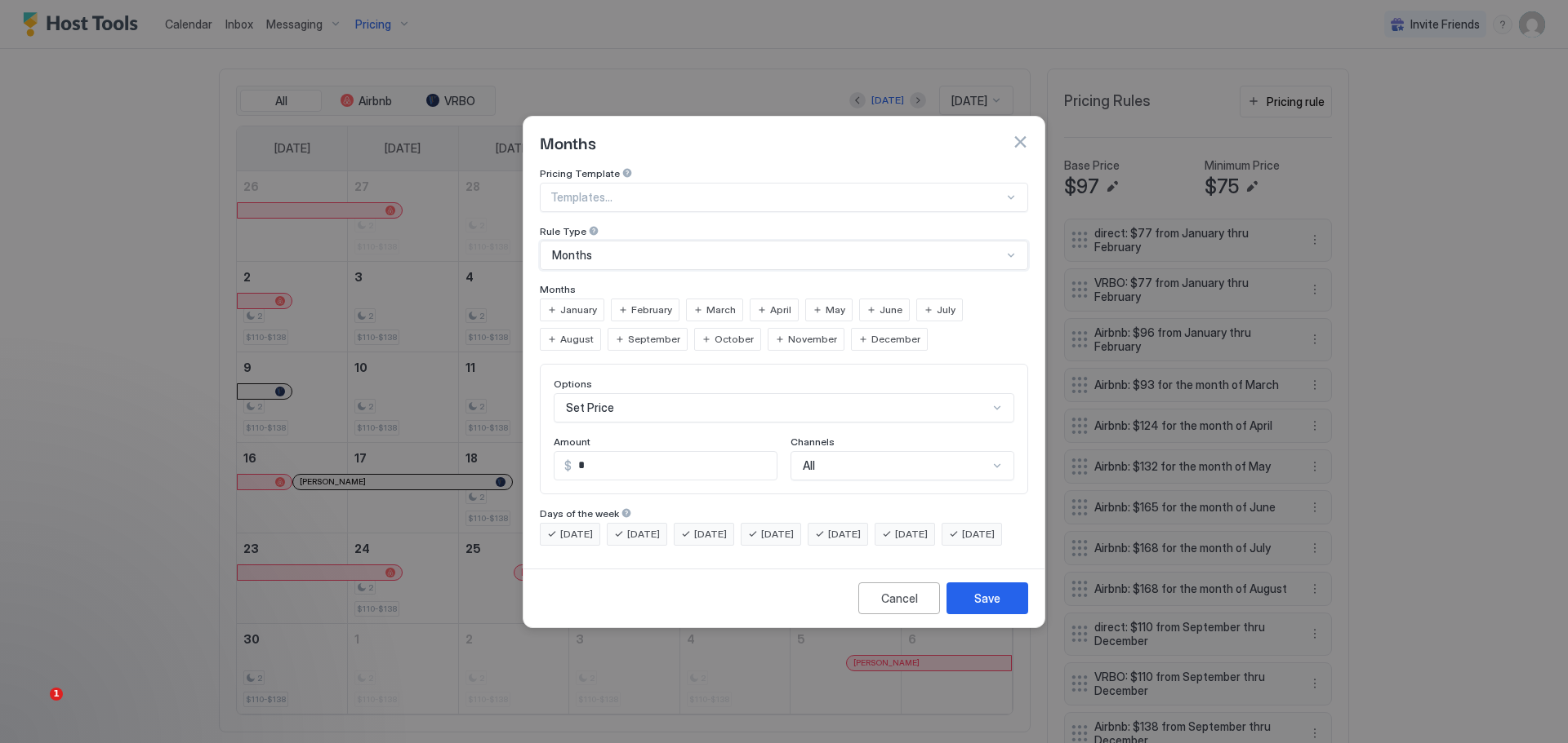
click at [724, 303] on span "March" at bounding box center [720, 310] width 29 height 14
click at [889, 442] on div "Options Set Price Amount $ * Channels All" at bounding box center [784, 429] width 488 height 131
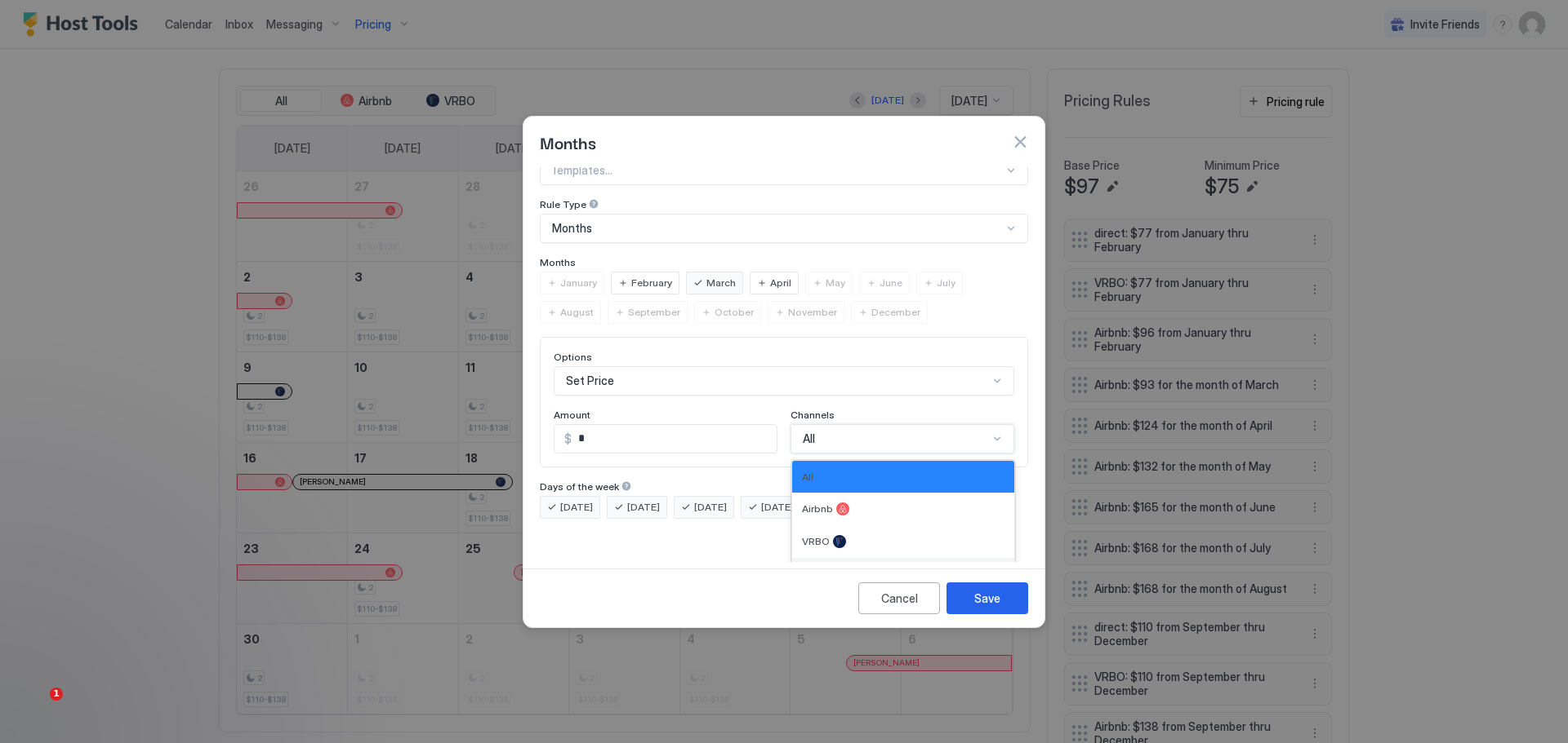
click at [825, 558] on div "Direct" at bounding box center [902, 574] width 222 height 33
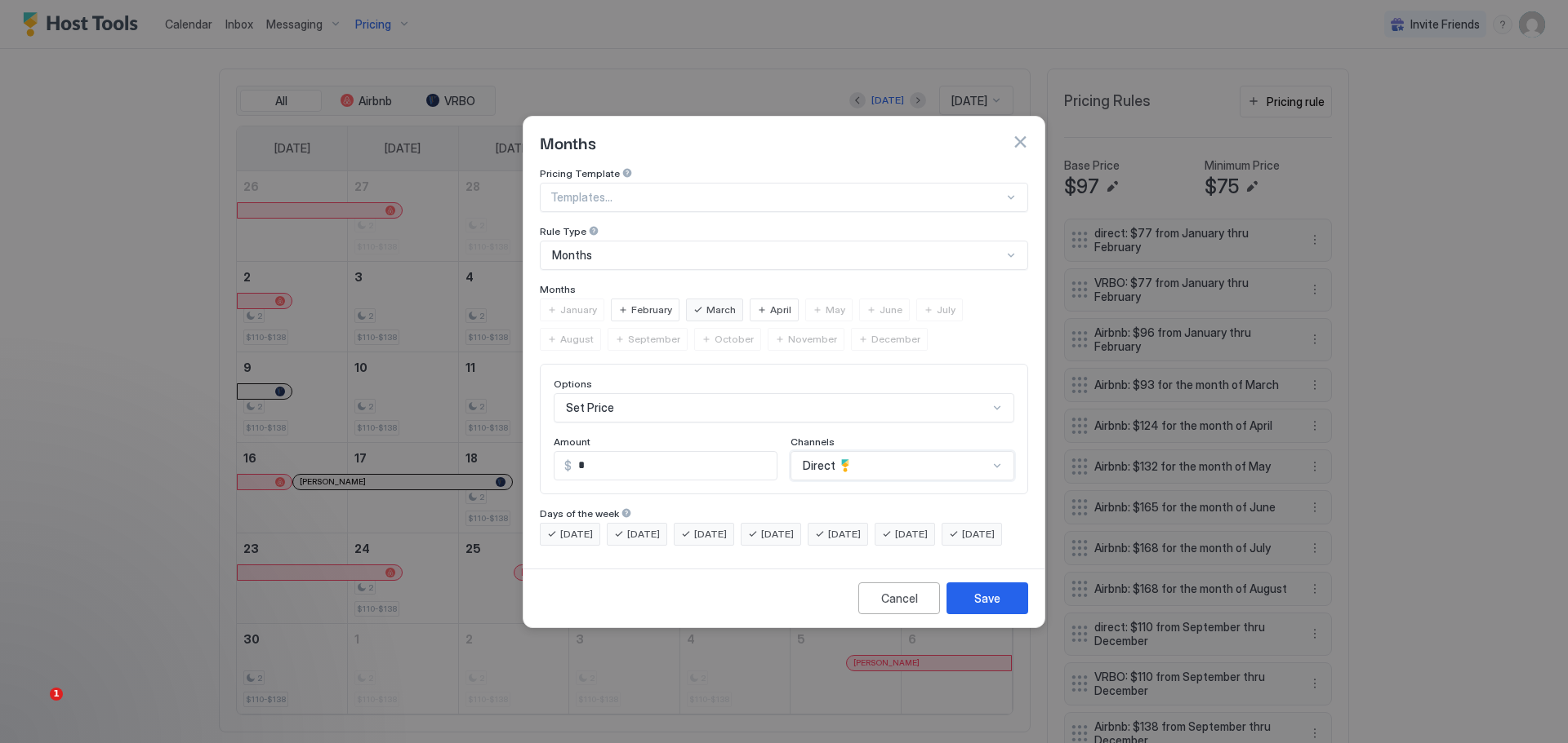
scroll to position [0, 0]
drag, startPoint x: 607, startPoint y: 443, endPoint x: 565, endPoint y: 453, distance: 43.2
click at [567, 452] on div "$ *" at bounding box center [665, 466] width 224 height 29
type input "**"
click at [979, 607] on div "Save" at bounding box center [987, 598] width 26 height 17
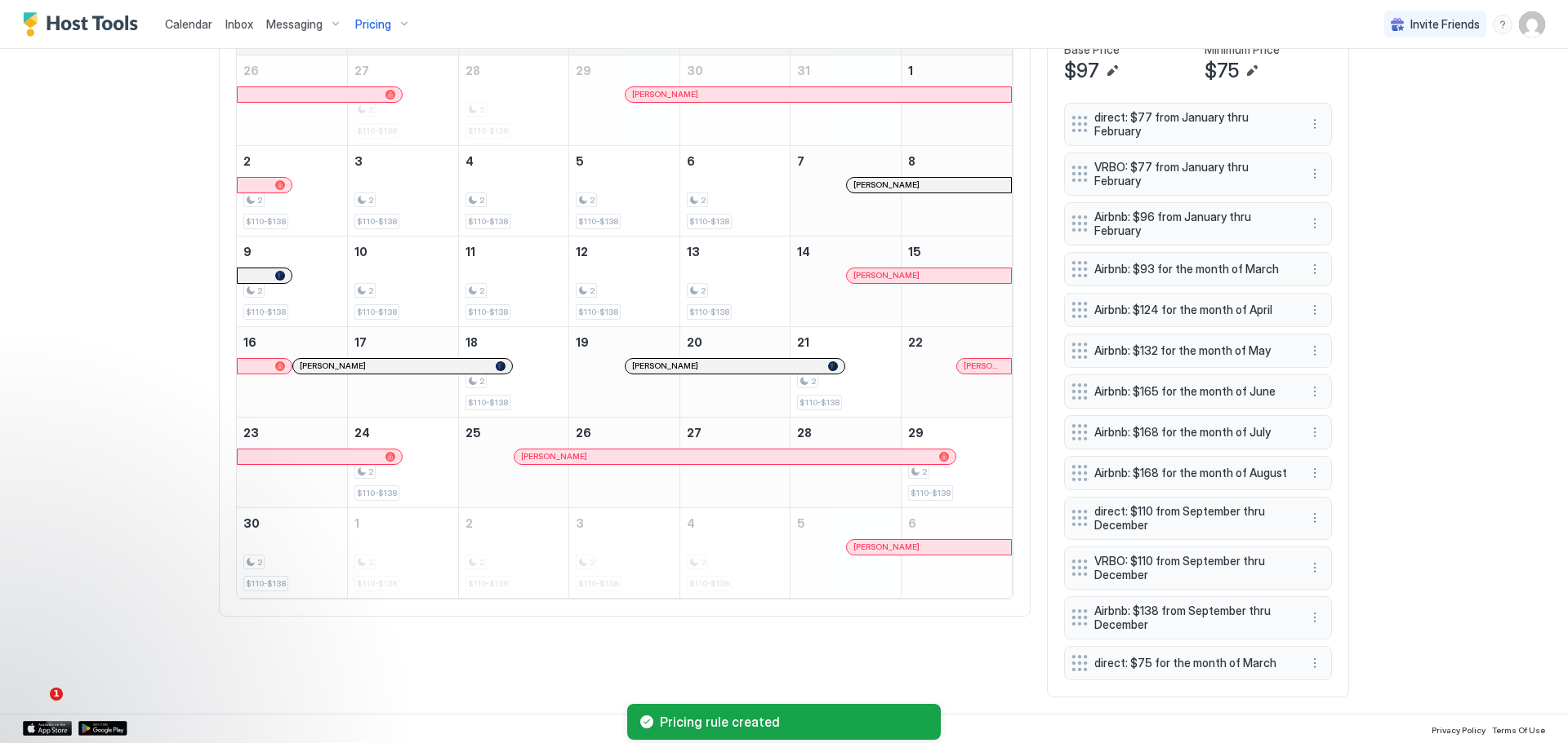
scroll to position [616, 0]
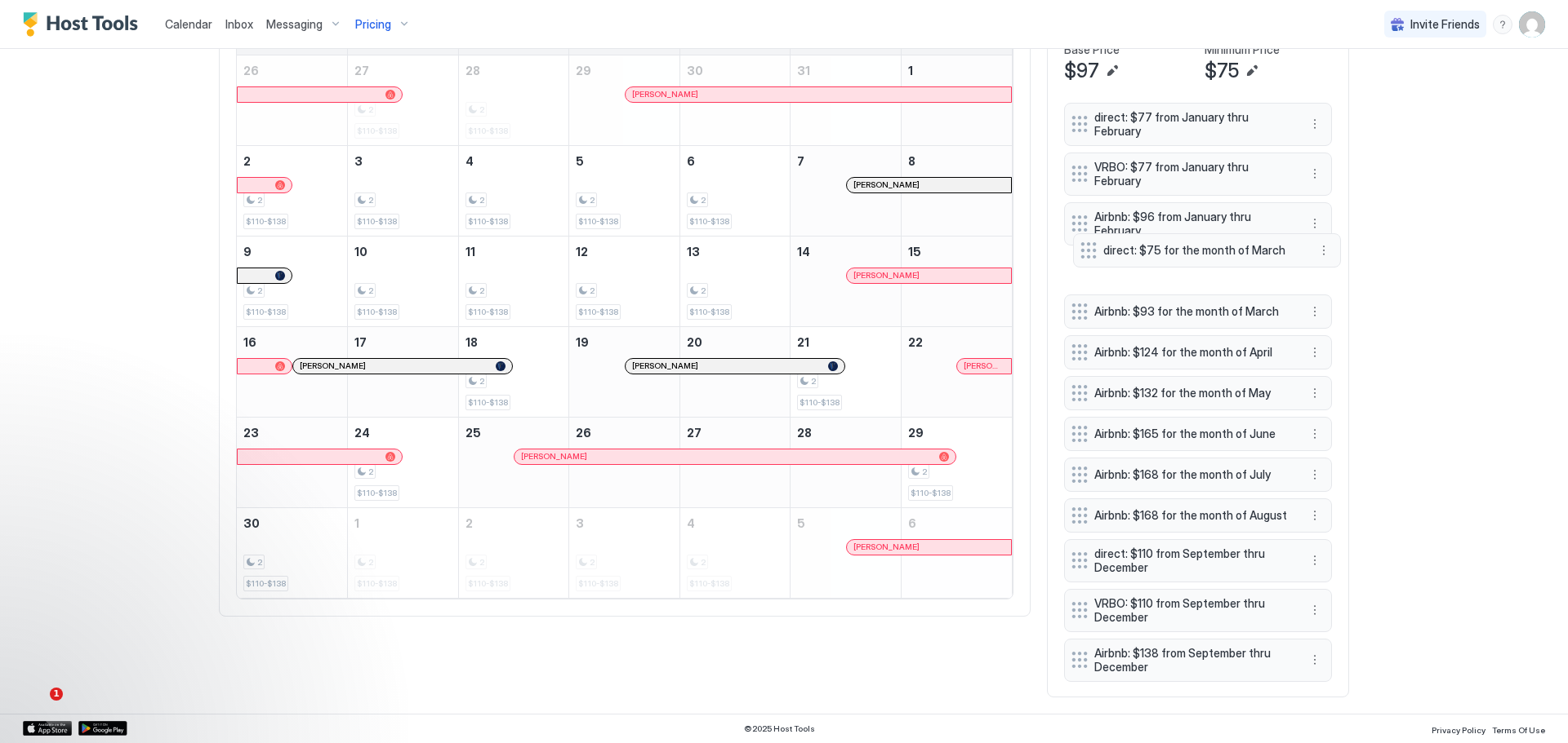
drag, startPoint x: 1151, startPoint y: 664, endPoint x: 1161, endPoint y: 250, distance: 414.1
click at [1161, 250] on span "direct: $75 for the month of March" at bounding box center [1200, 250] width 194 height 14
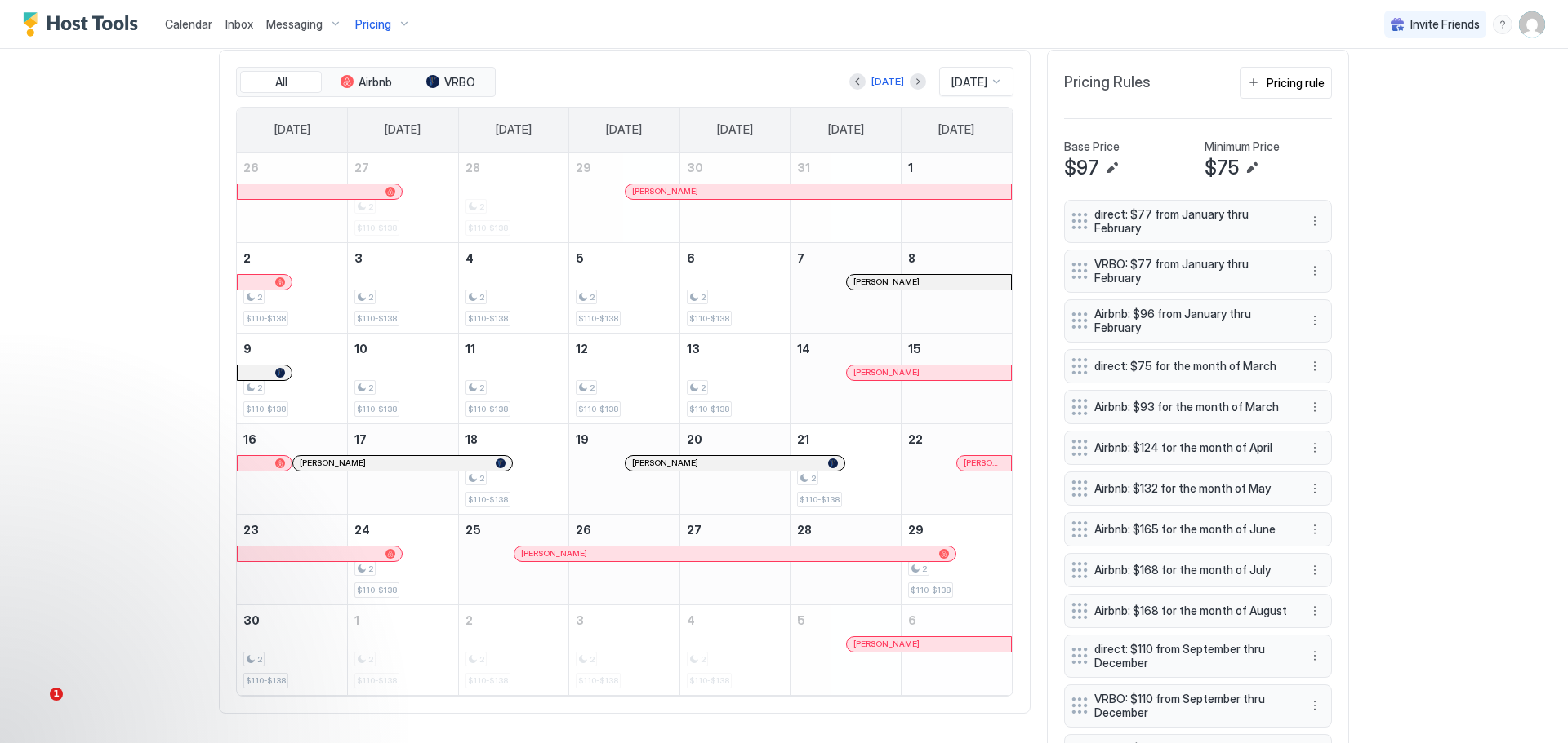
scroll to position [452, 0]
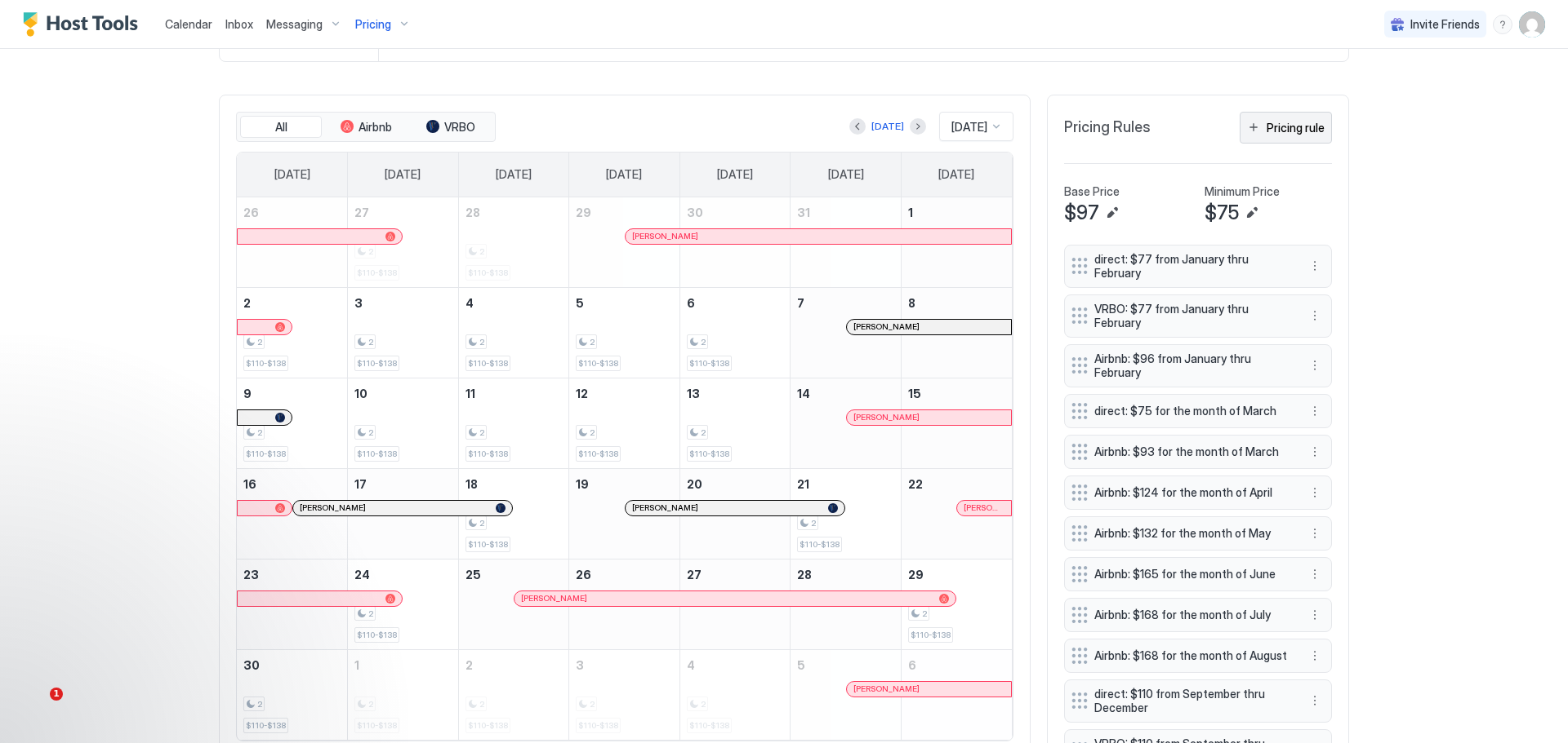
click at [1285, 122] on div "Pricing rule" at bounding box center [1295, 127] width 58 height 17
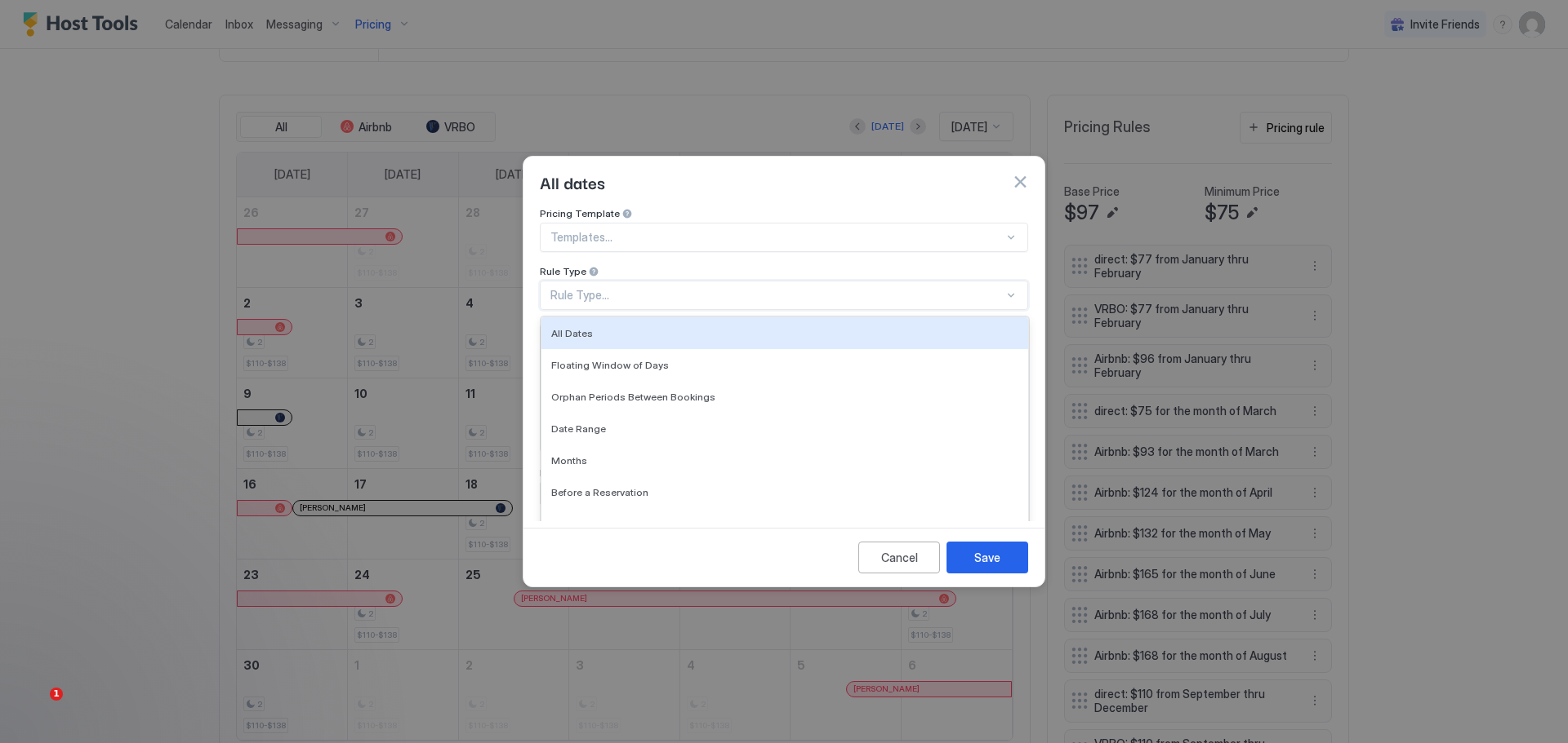
click at [665, 281] on div "Rule Type..." at bounding box center [784, 295] width 488 height 29
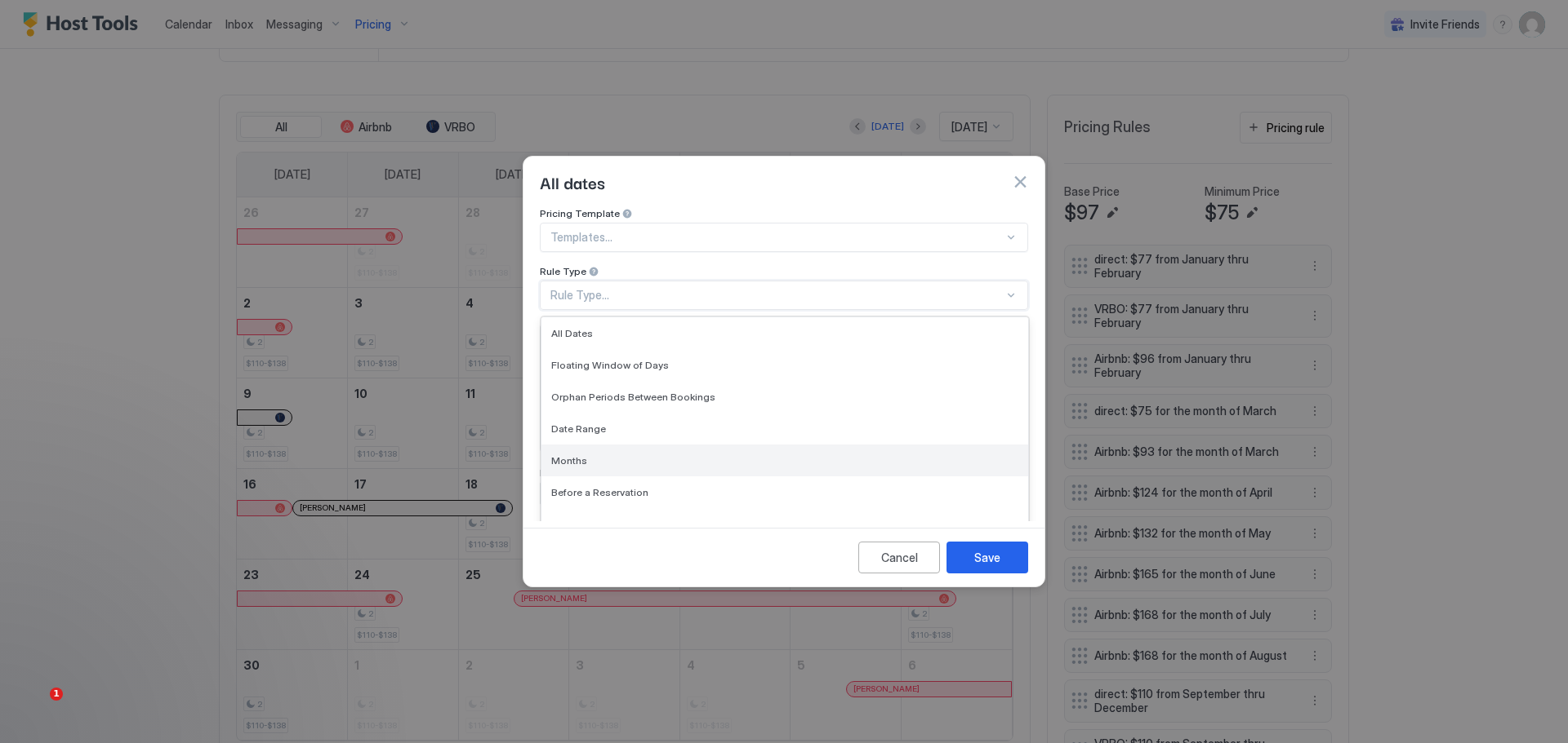
click at [578, 454] on span "Months" at bounding box center [569, 461] width 36 height 12
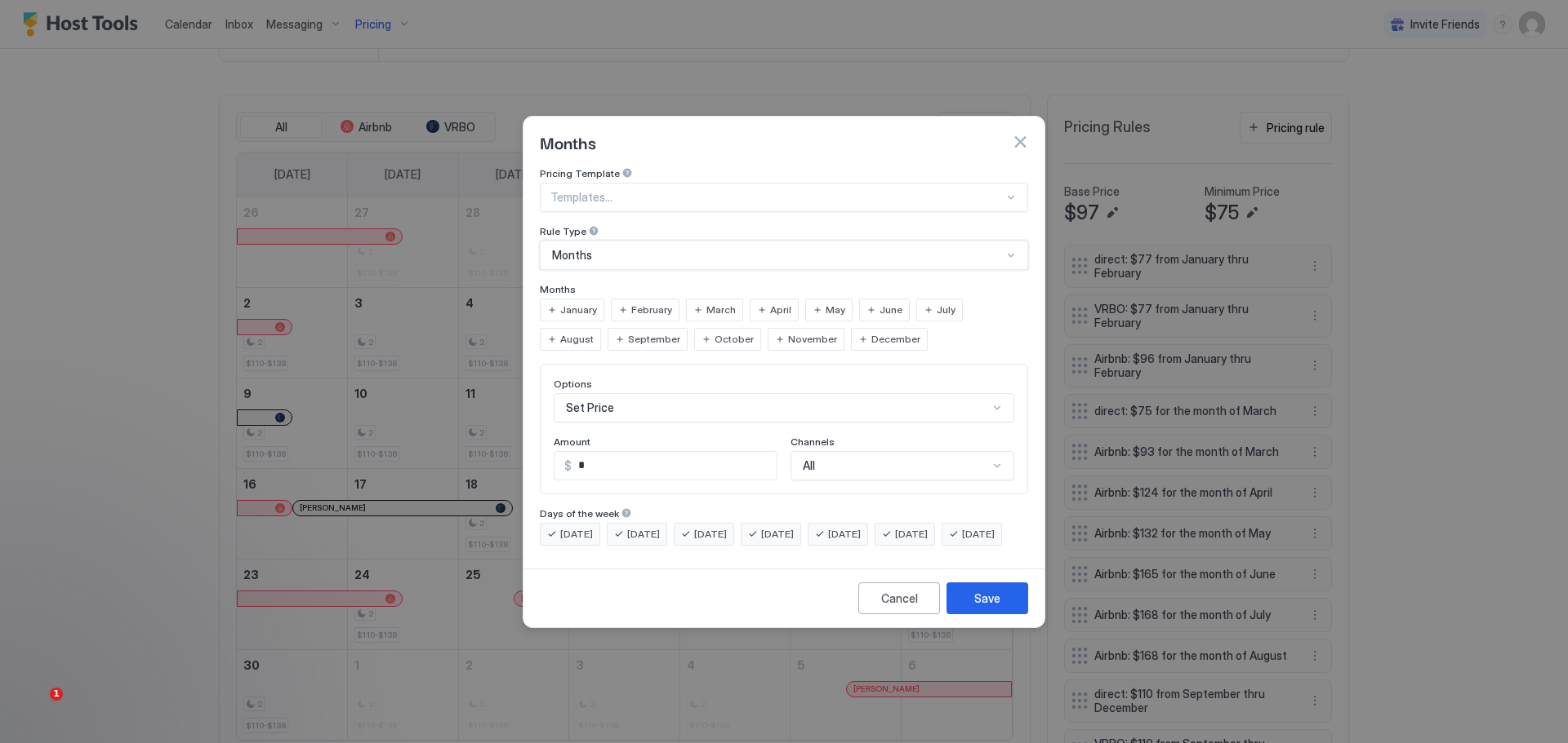
click at [709, 303] on span "March" at bounding box center [720, 310] width 29 height 14
drag, startPoint x: 590, startPoint y: 448, endPoint x: 560, endPoint y: 462, distance: 33.1
click at [560, 462] on div "$ *" at bounding box center [665, 466] width 224 height 29
type input "**"
click at [976, 607] on div "Save" at bounding box center [987, 598] width 26 height 17
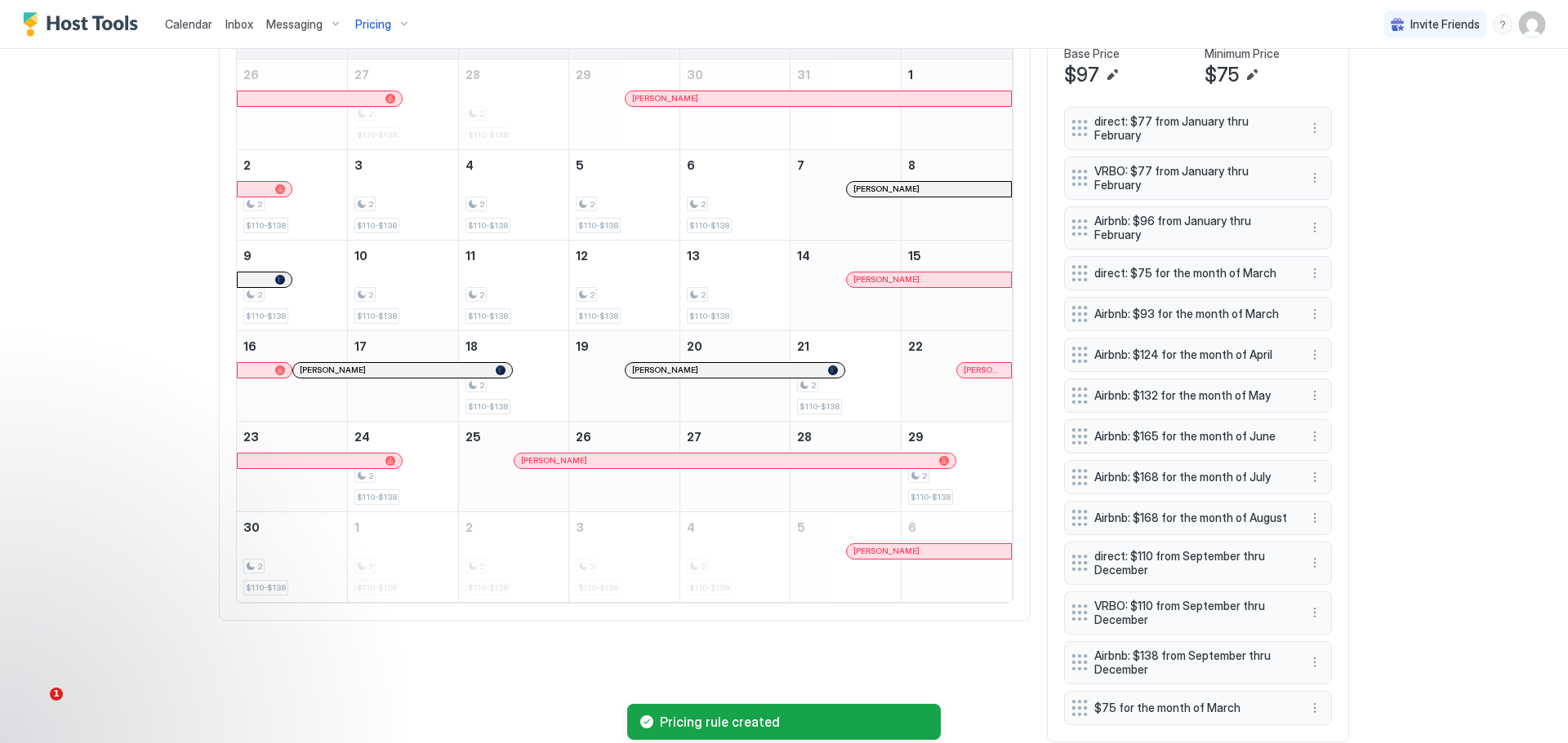
scroll to position [657, 0]
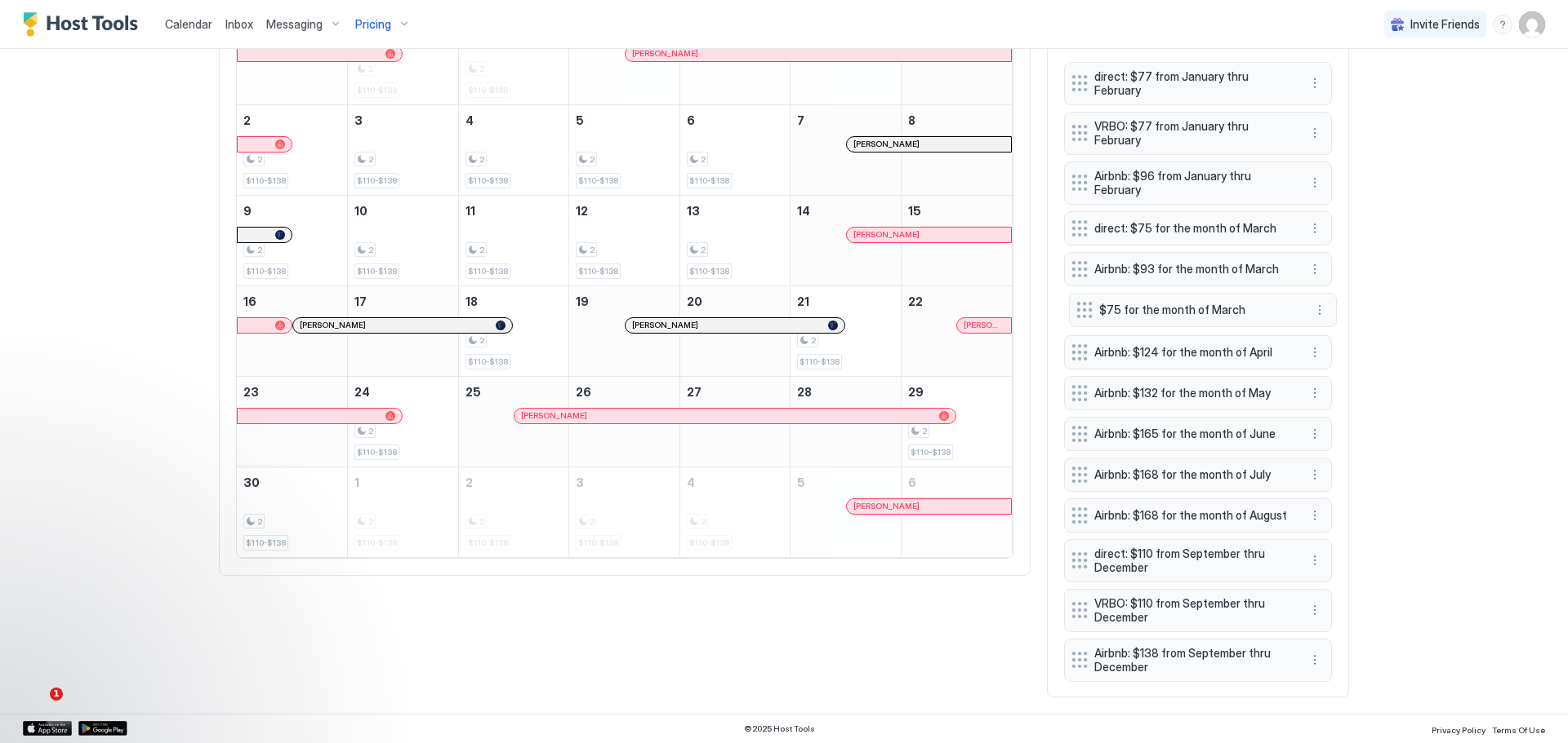
drag, startPoint x: 1161, startPoint y: 657, endPoint x: 1166, endPoint y: 304, distance: 353.0
click at [1166, 304] on span "$75 for the month of March" at bounding box center [1196, 310] width 194 height 14
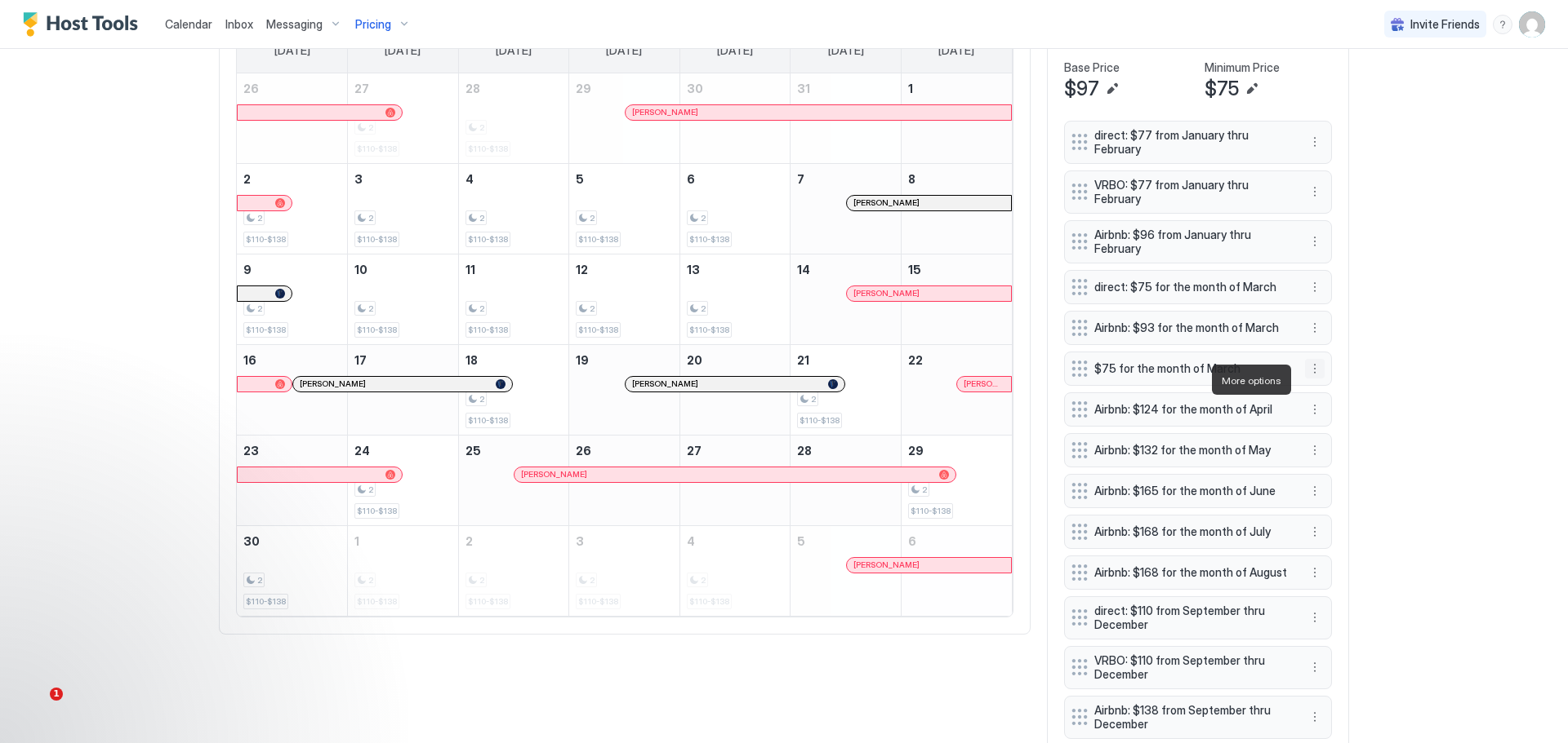
click at [1320, 372] on div "$75 for the month of March" at bounding box center [1197, 369] width 267 height 34
click at [1311, 373] on button "More options" at bounding box center [1315, 369] width 20 height 20
click at [1336, 398] on span "Edit" at bounding box center [1334, 404] width 18 height 12
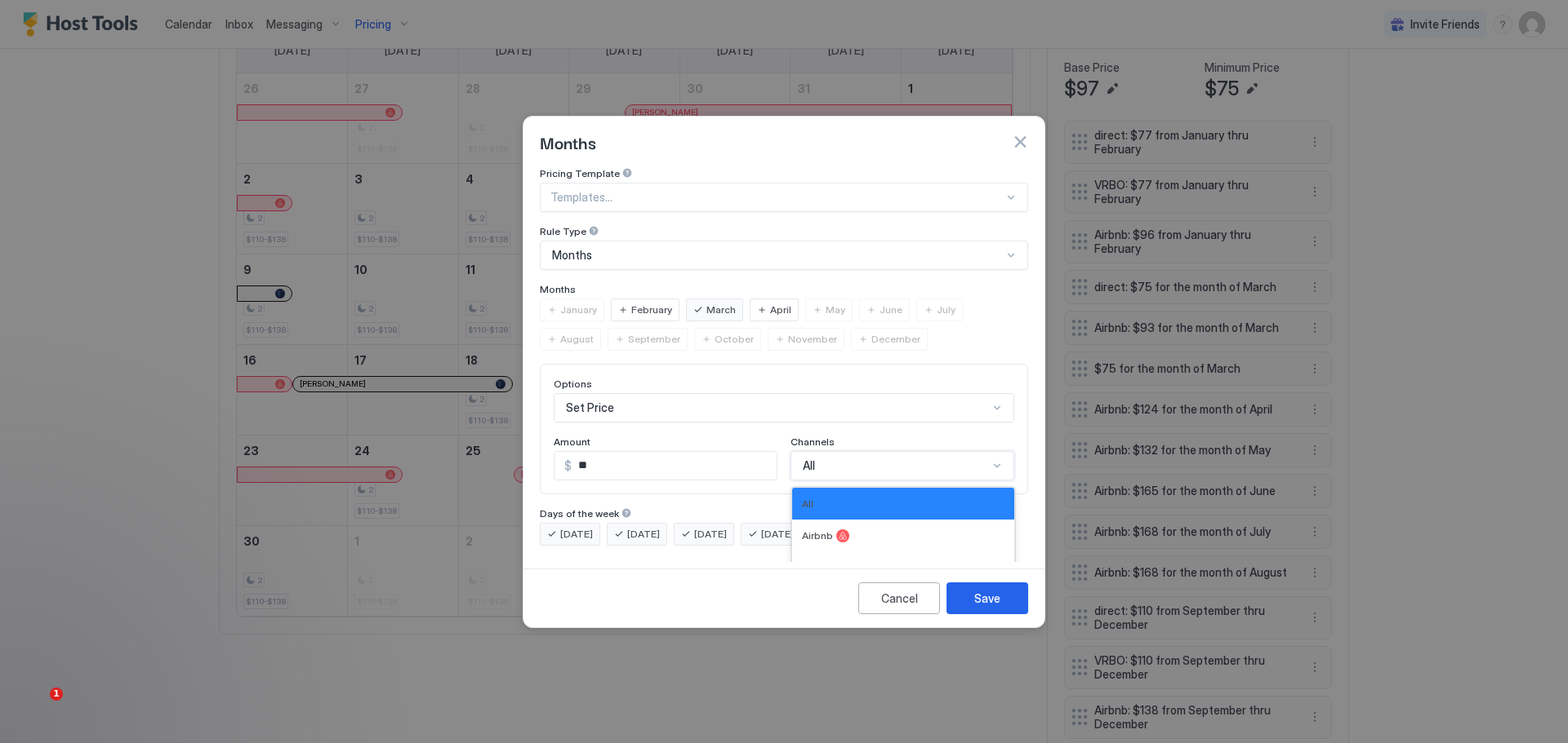
click at [915, 452] on div "4 results available. Use Up and Down to choose options, press Enter to select t…" at bounding box center [902, 466] width 224 height 29
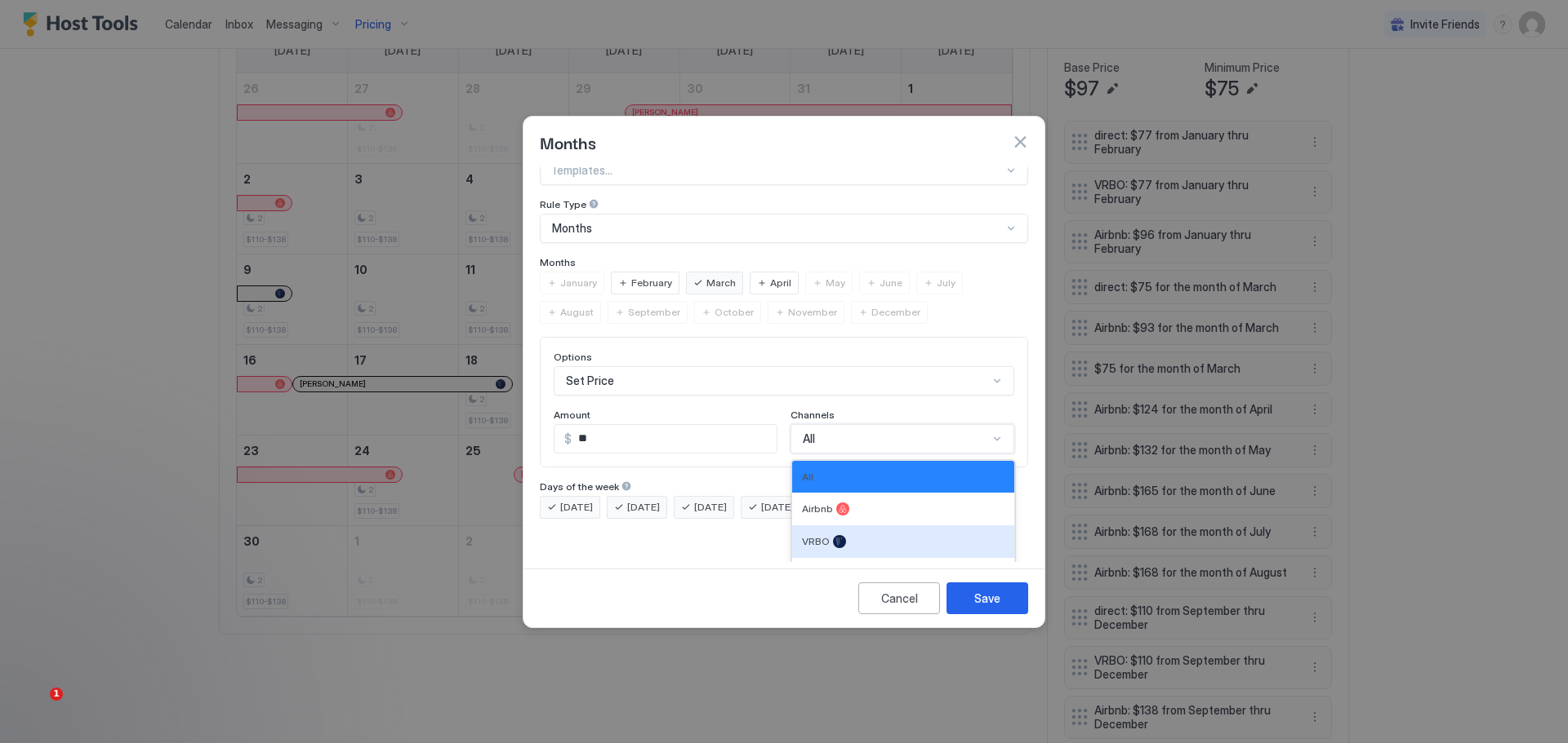
click at [839, 535] on div "VRBO" at bounding box center [902, 542] width 202 height 13
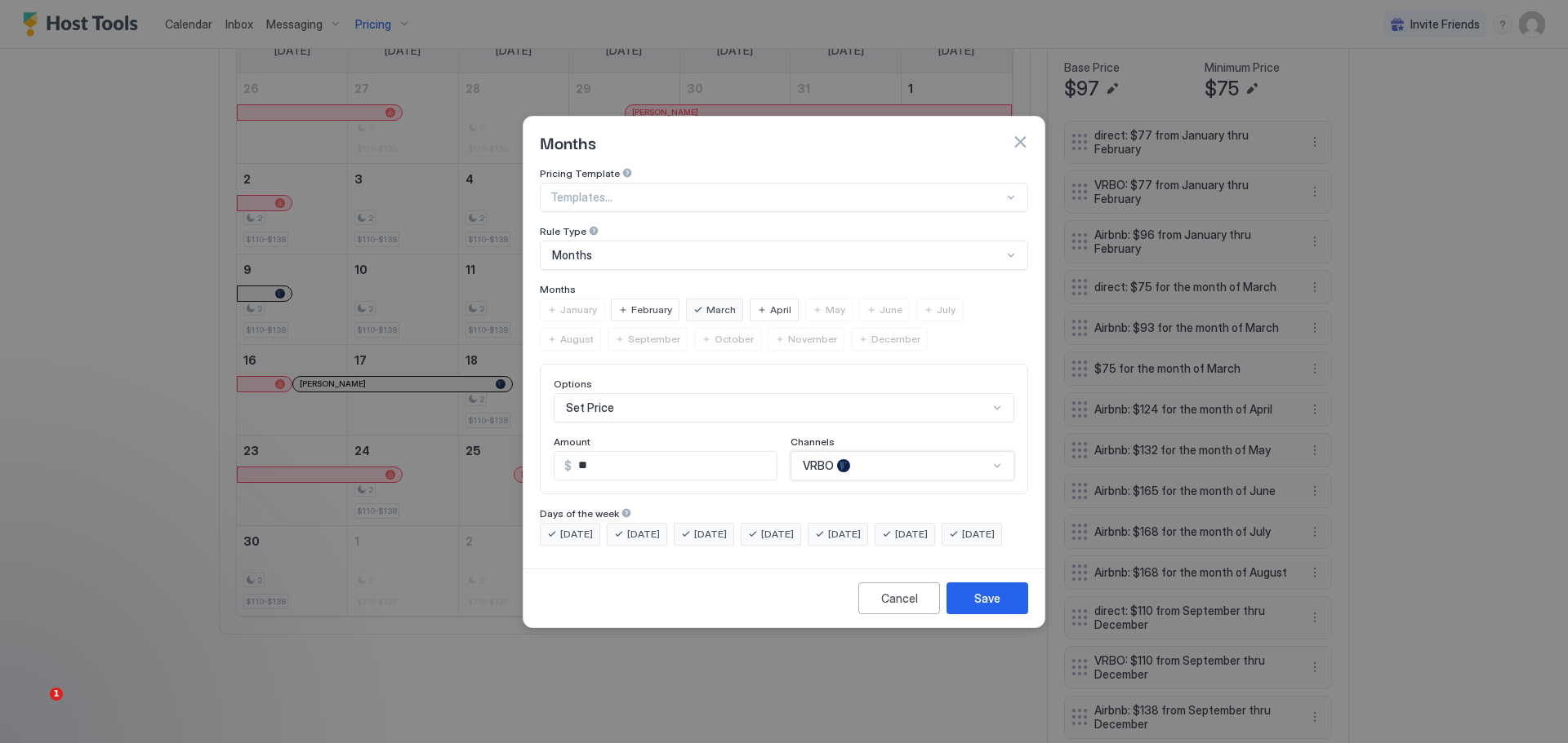
scroll to position [0, 0]
click at [1000, 603] on button "Save" at bounding box center [988, 599] width 82 height 32
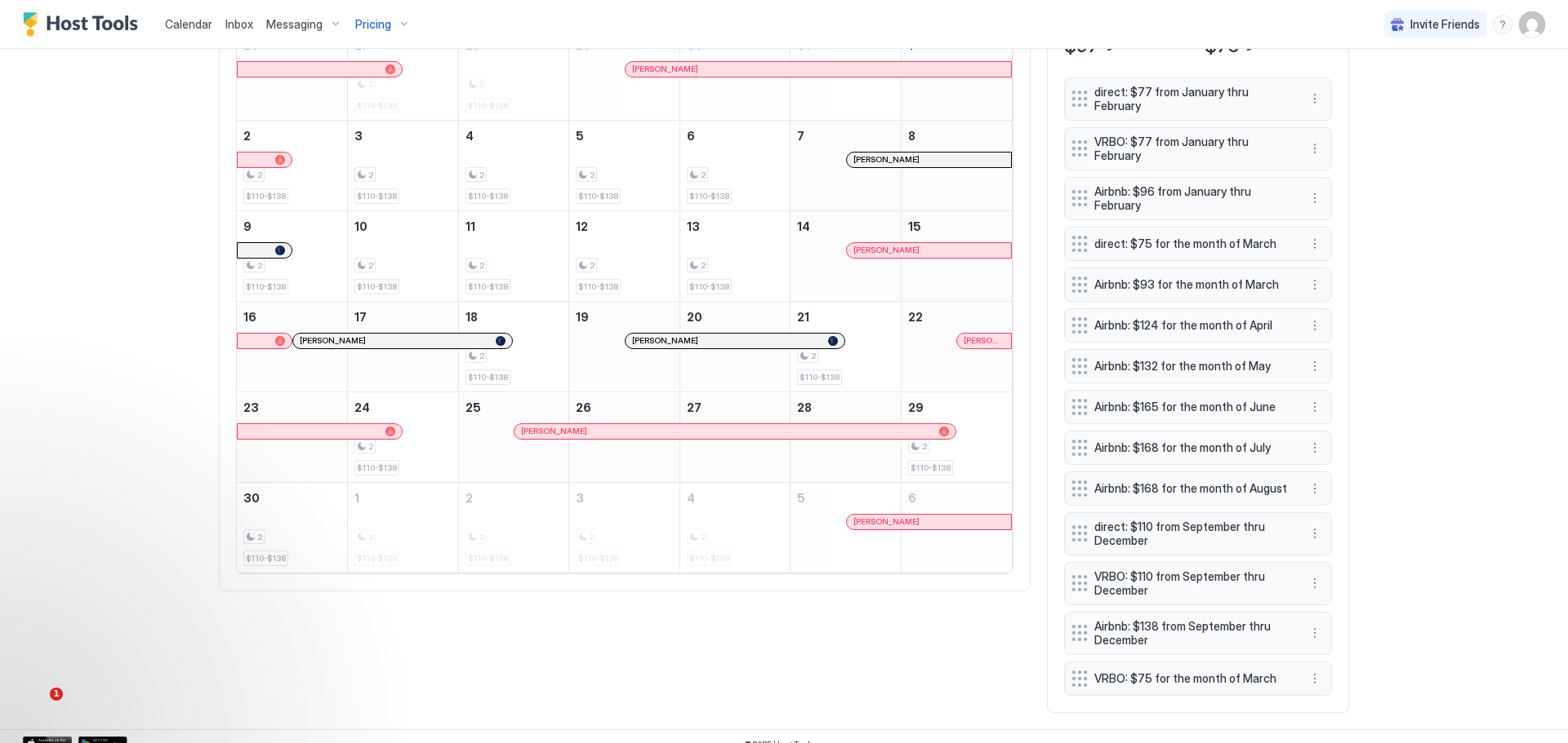
scroll to position [657, 0]
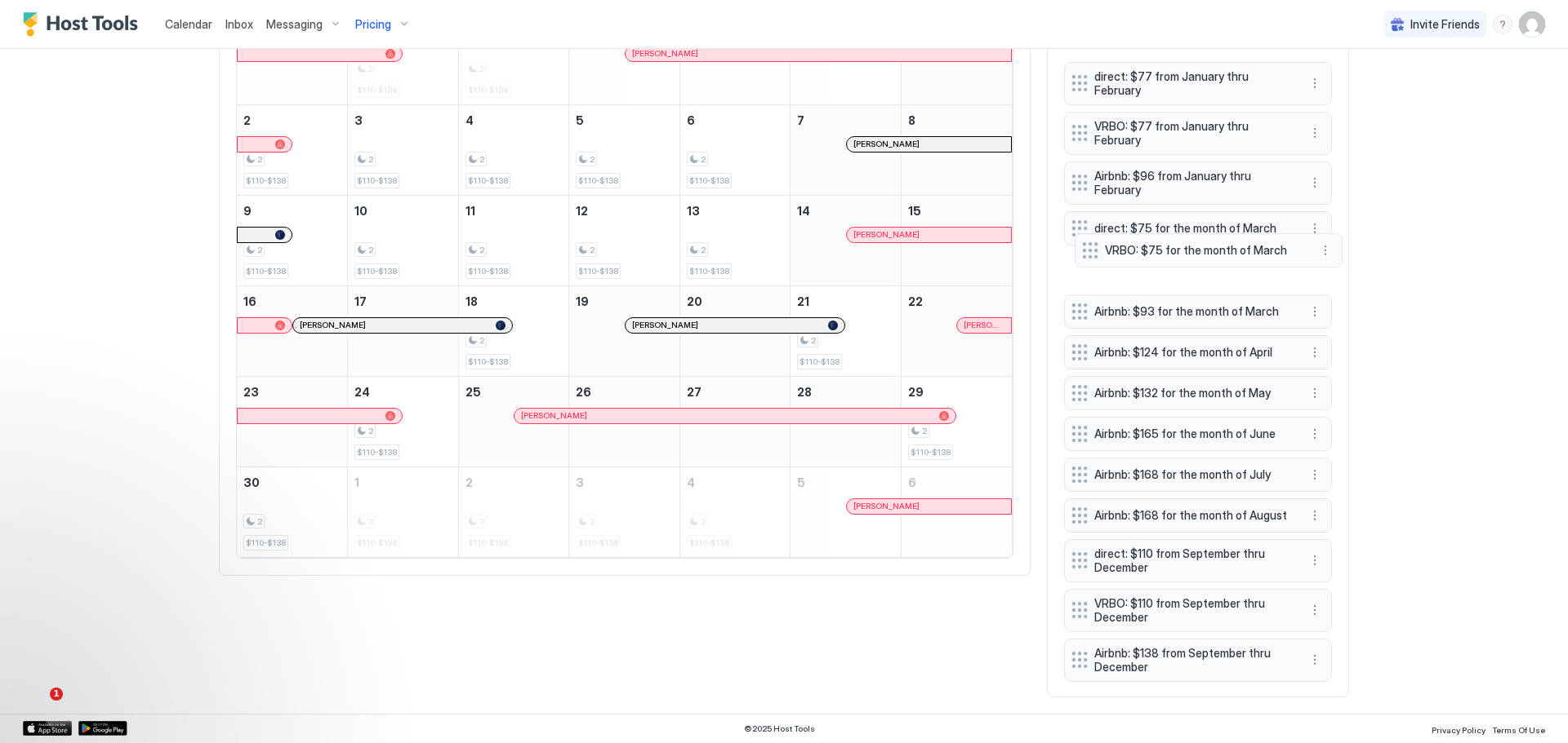
drag, startPoint x: 1151, startPoint y: 661, endPoint x: 1162, endPoint y: 248, distance: 413.1
click at [1162, 248] on span "VRBO: $75 for the month of March" at bounding box center [1202, 250] width 194 height 14
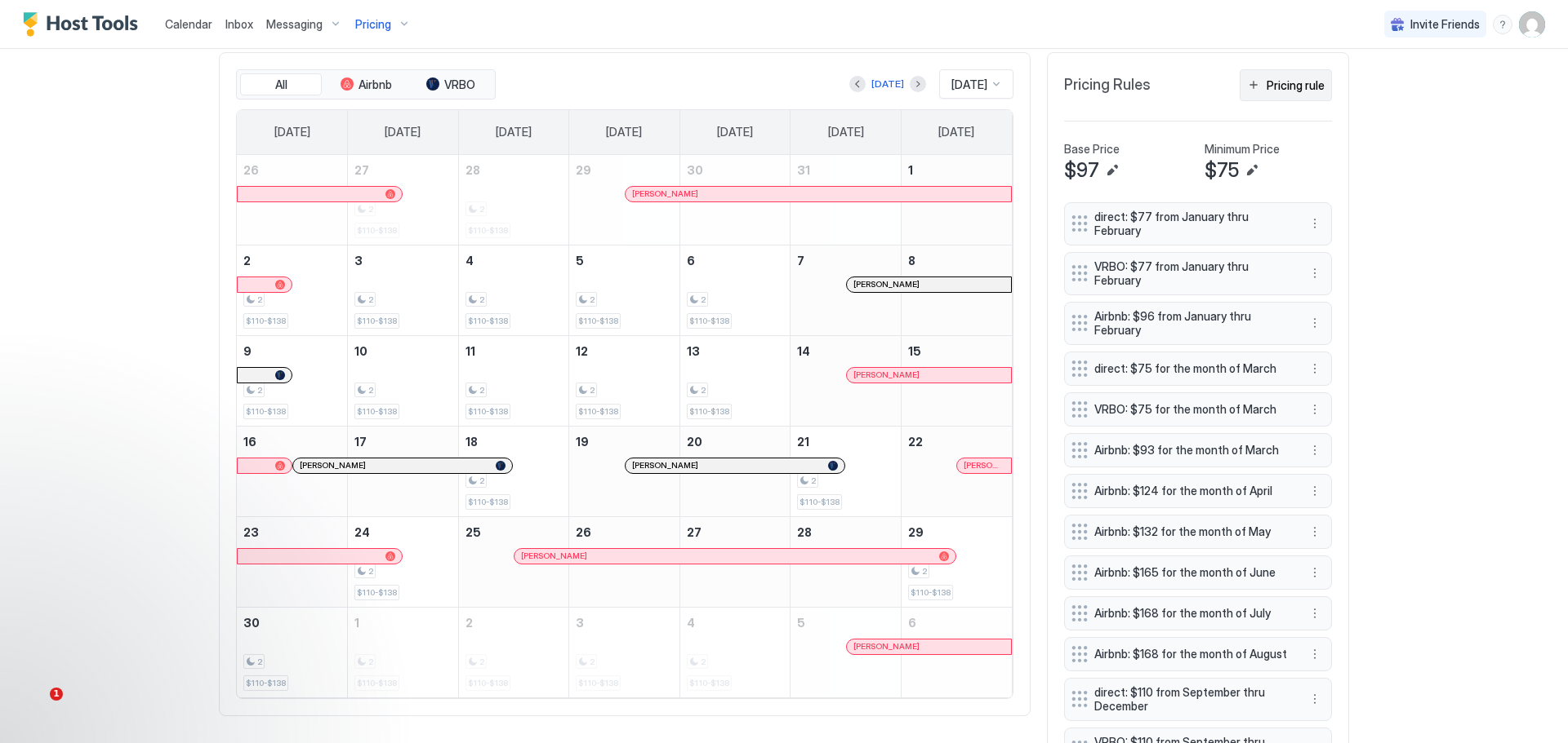
click at [1277, 74] on button "Pricing rule" at bounding box center [1285, 86] width 92 height 32
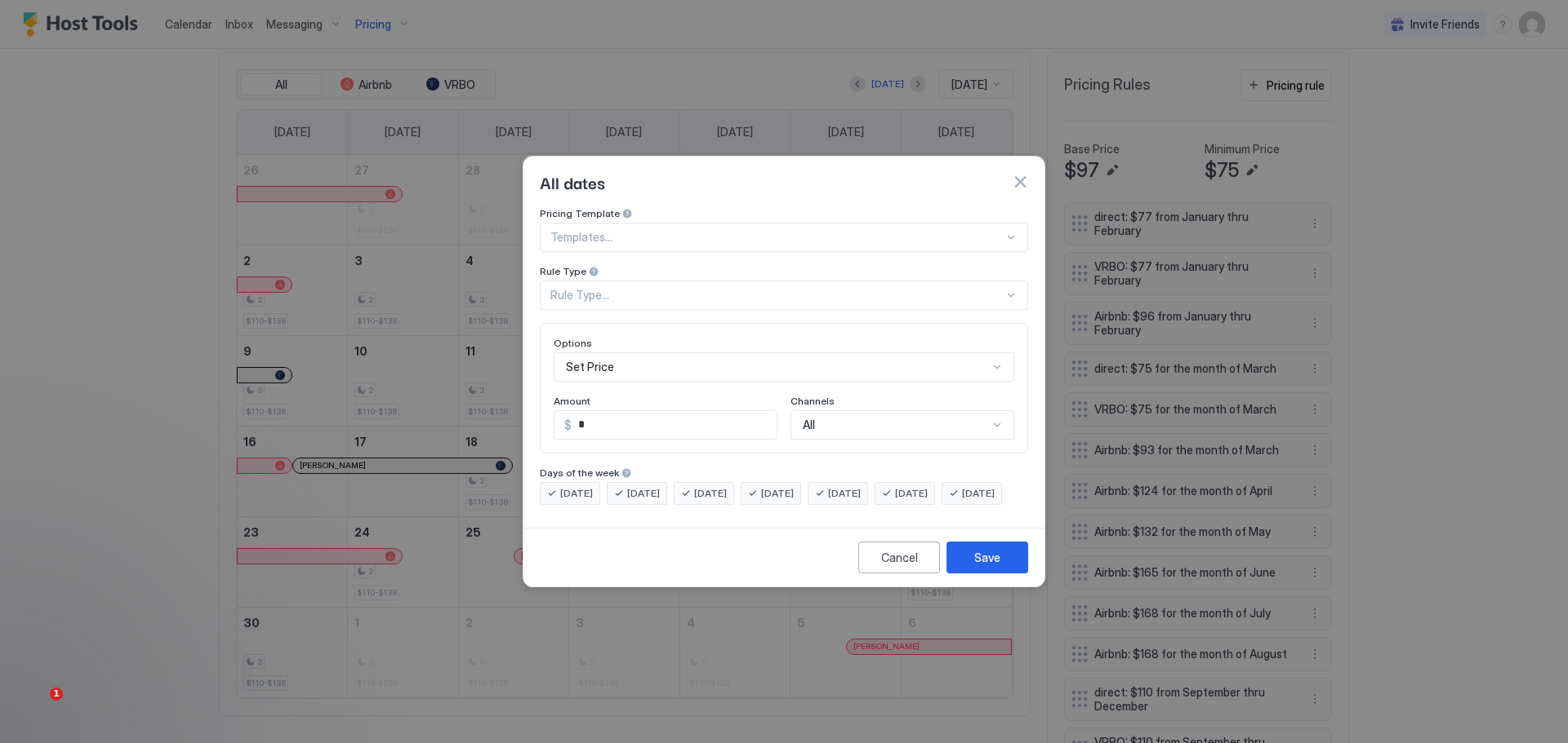
click at [680, 288] on div "Rule Type..." at bounding box center [776, 295] width 453 height 14
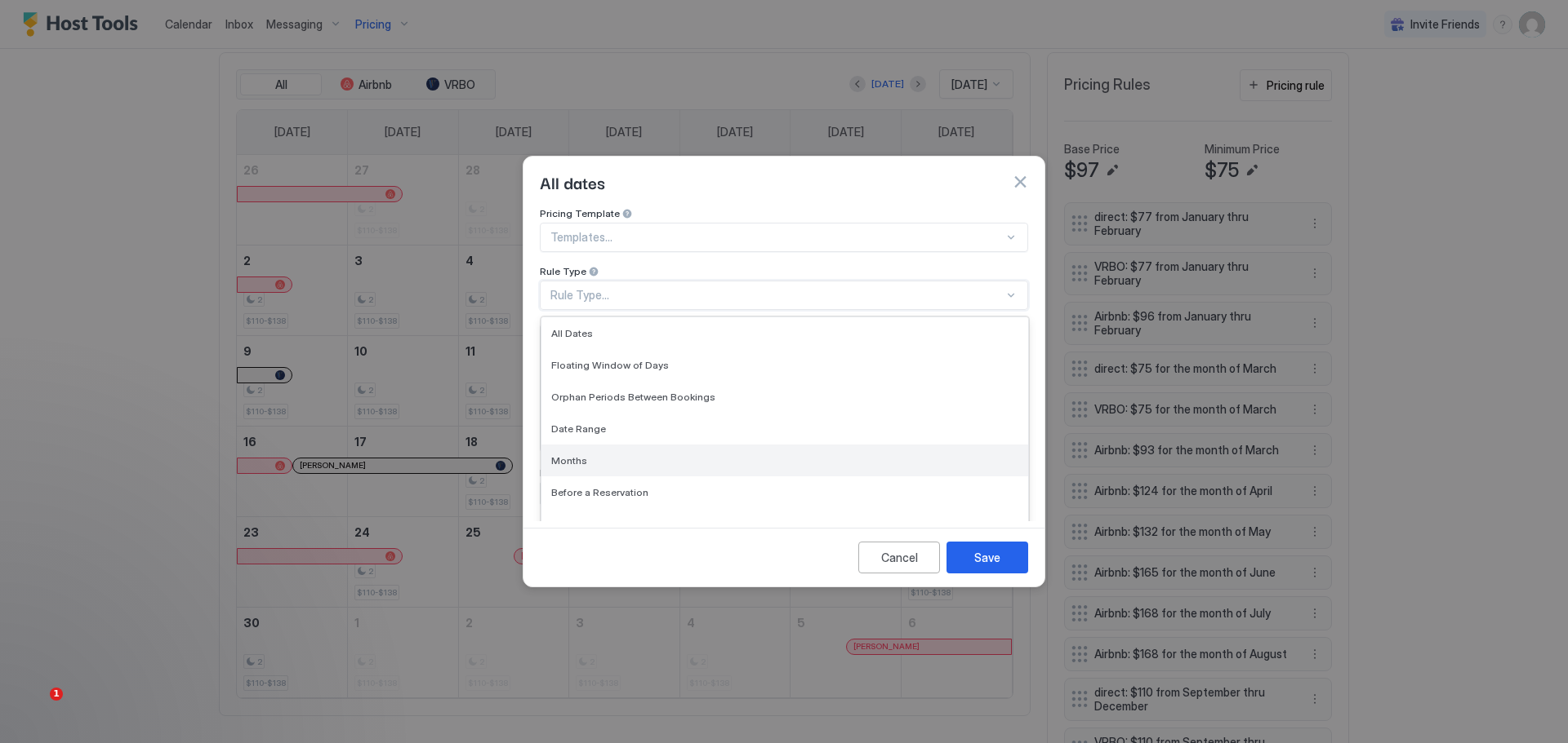
click at [566, 445] on div "Months" at bounding box center [784, 461] width 487 height 32
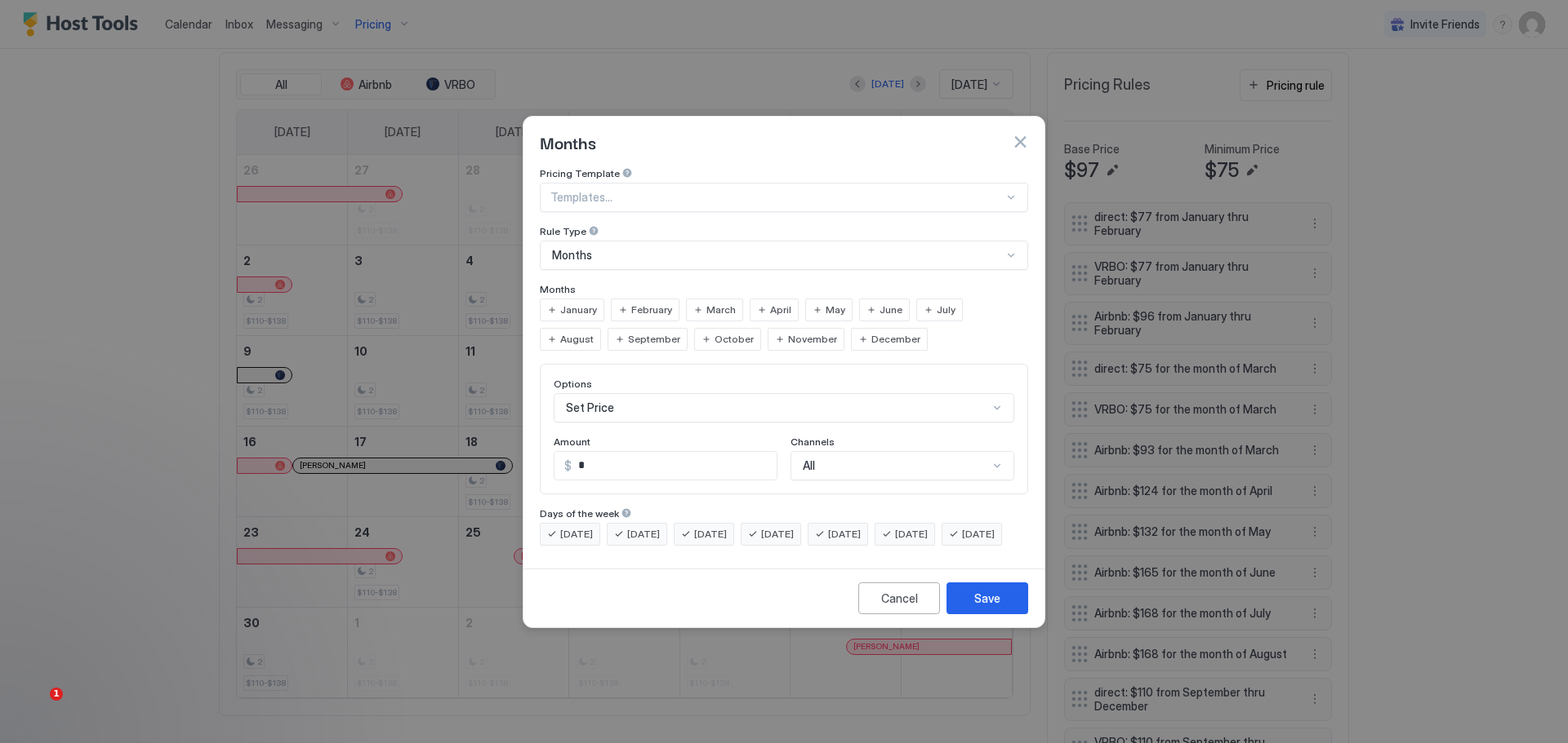
click at [707, 303] on span "March" at bounding box center [720, 310] width 29 height 14
drag, startPoint x: 609, startPoint y: 446, endPoint x: 572, endPoint y: 461, distance: 39.9
click at [572, 461] on input "*" at bounding box center [674, 465] width 205 height 28
type input "***"
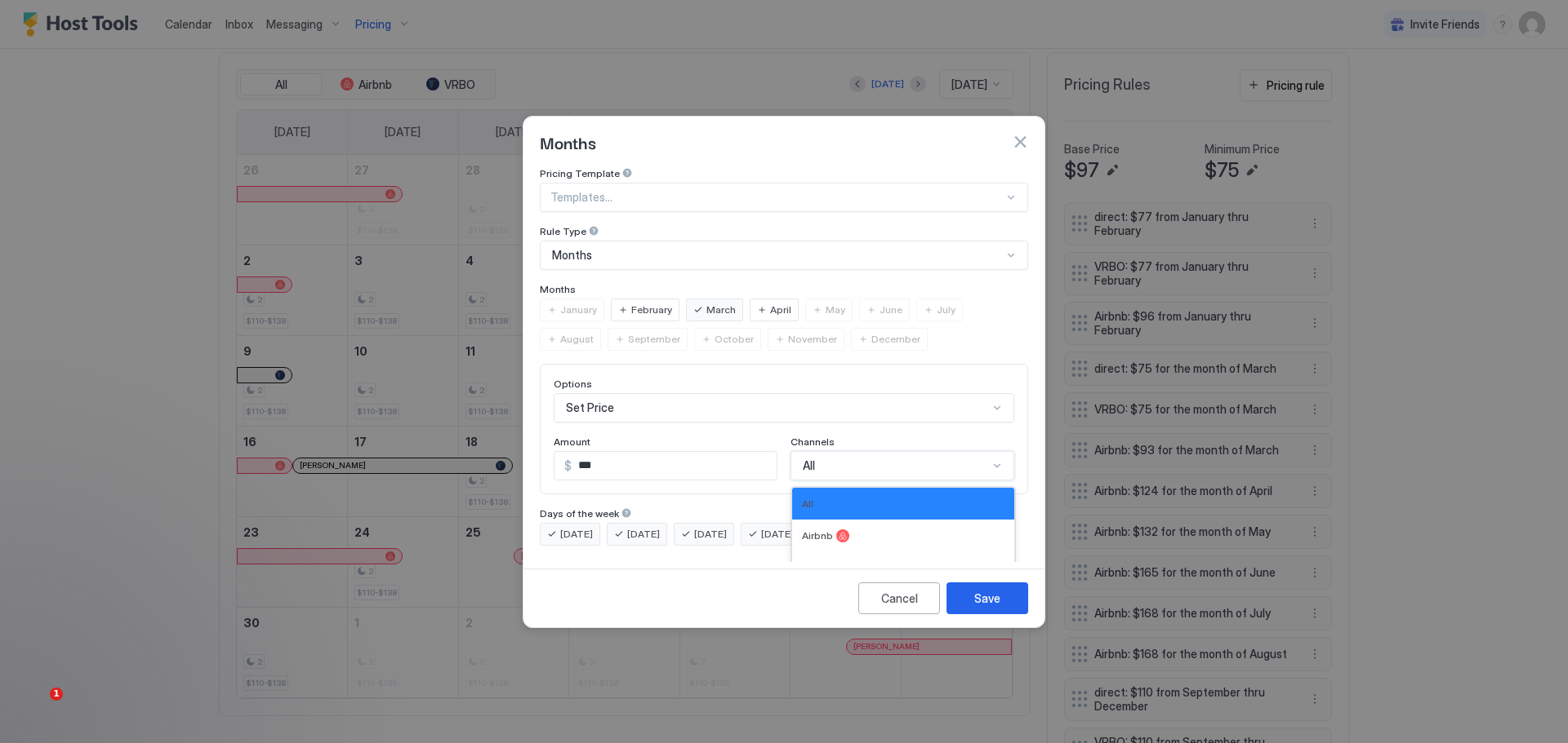
click at [955, 452] on div "4 results available. Use Up and Down to choose options, press Enter to select t…" at bounding box center [902, 466] width 224 height 29
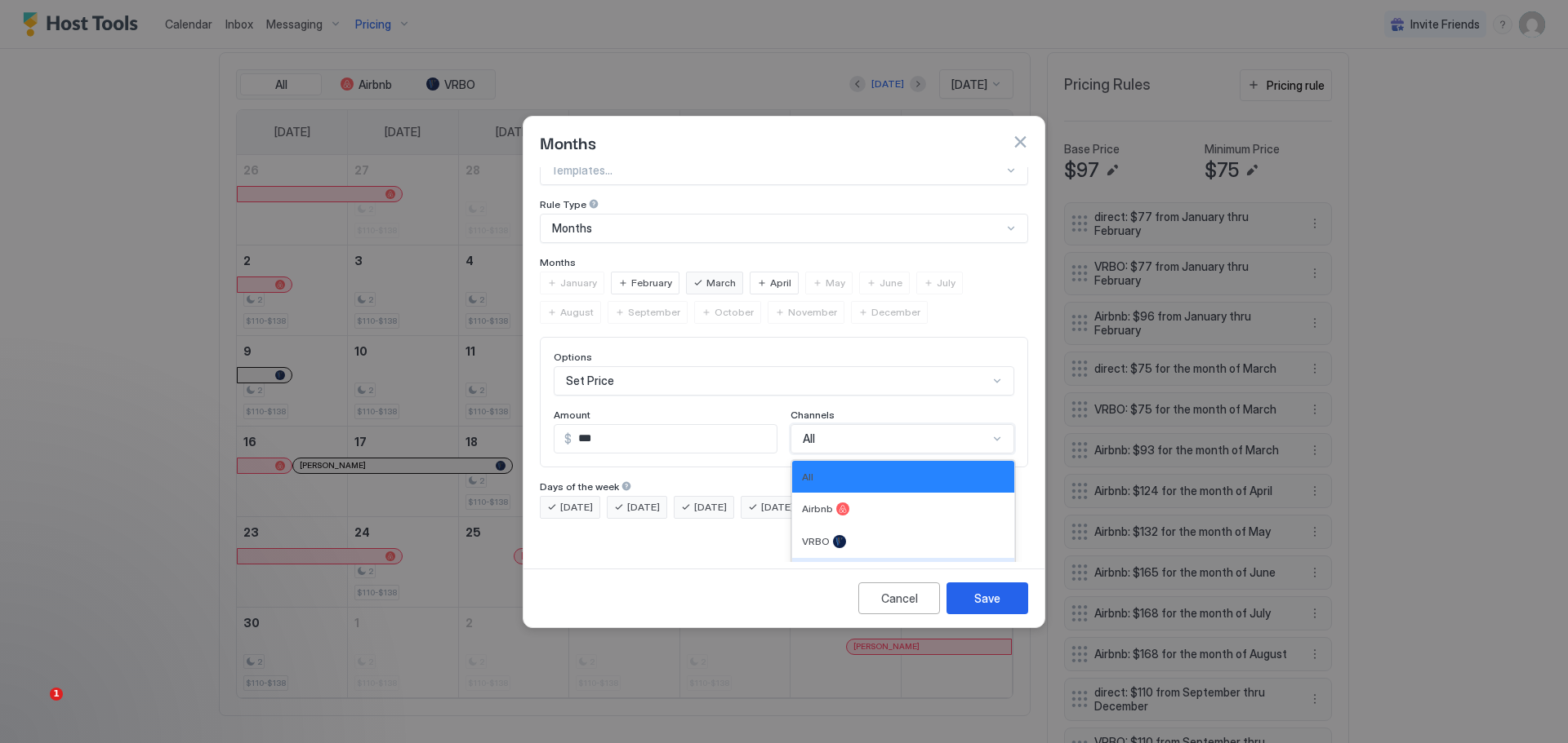
click at [833, 567] on div at bounding box center [839, 574] width 13 height 13
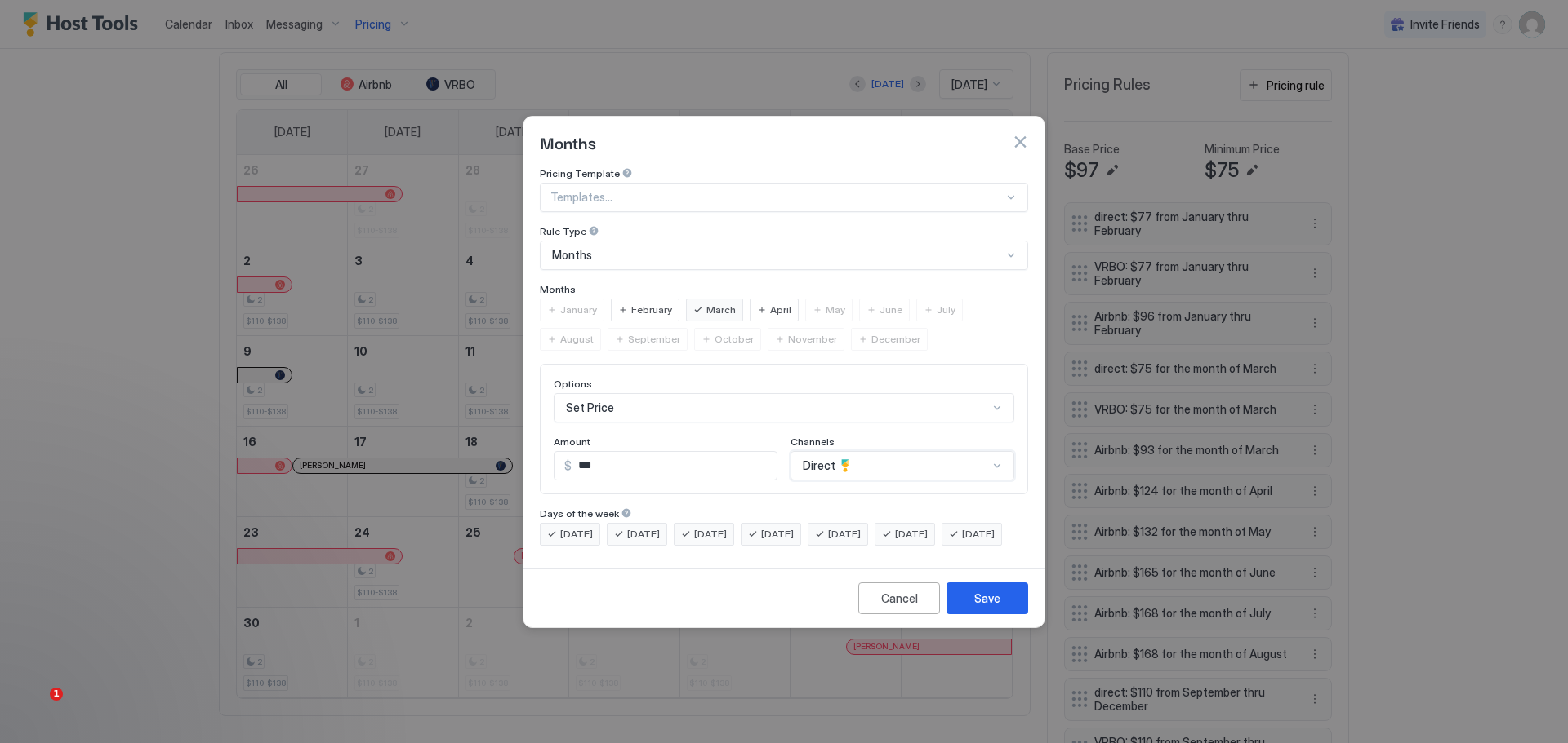
scroll to position [0, 0]
click at [981, 602] on button "Save" at bounding box center [988, 599] width 82 height 32
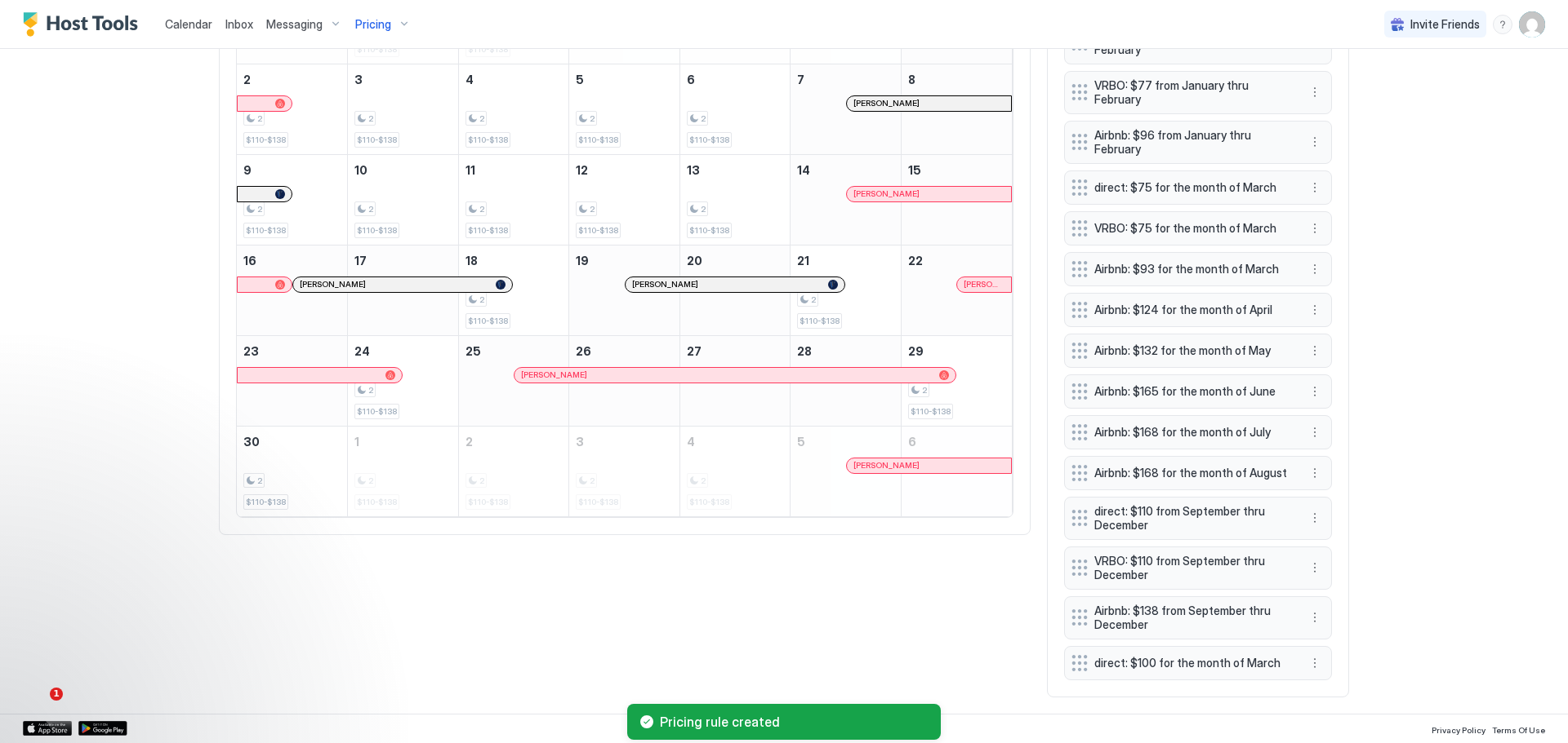
scroll to position [700, 0]
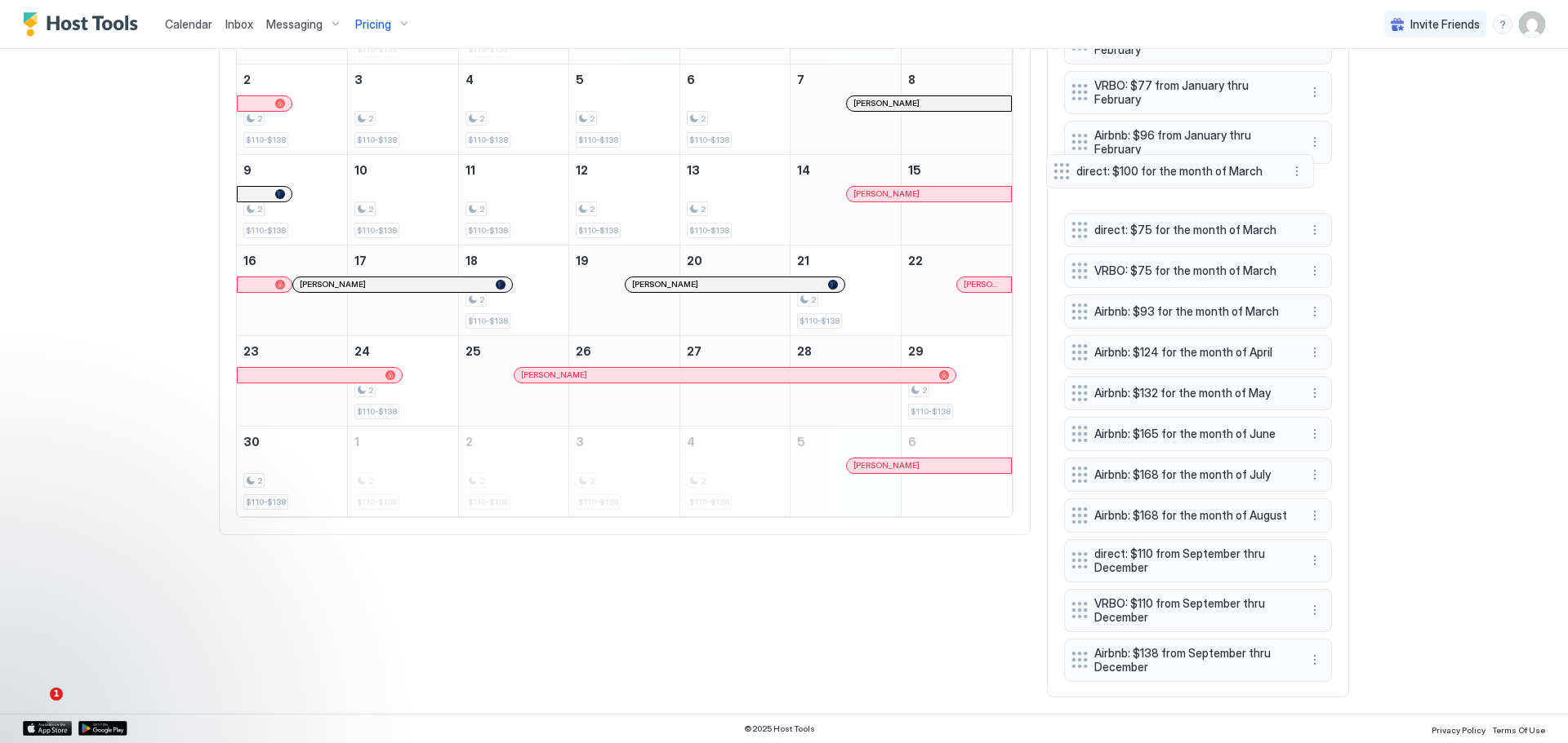
drag, startPoint x: 1148, startPoint y: 664, endPoint x: 1130, endPoint y: 171, distance: 493.3
click at [1130, 171] on span "direct: $100 for the month of March" at bounding box center [1173, 171] width 194 height 14
click at [1306, 178] on button "More options" at bounding box center [1315, 188] width 20 height 20
click at [1329, 191] on span "Edit" at bounding box center [1334, 195] width 18 height 12
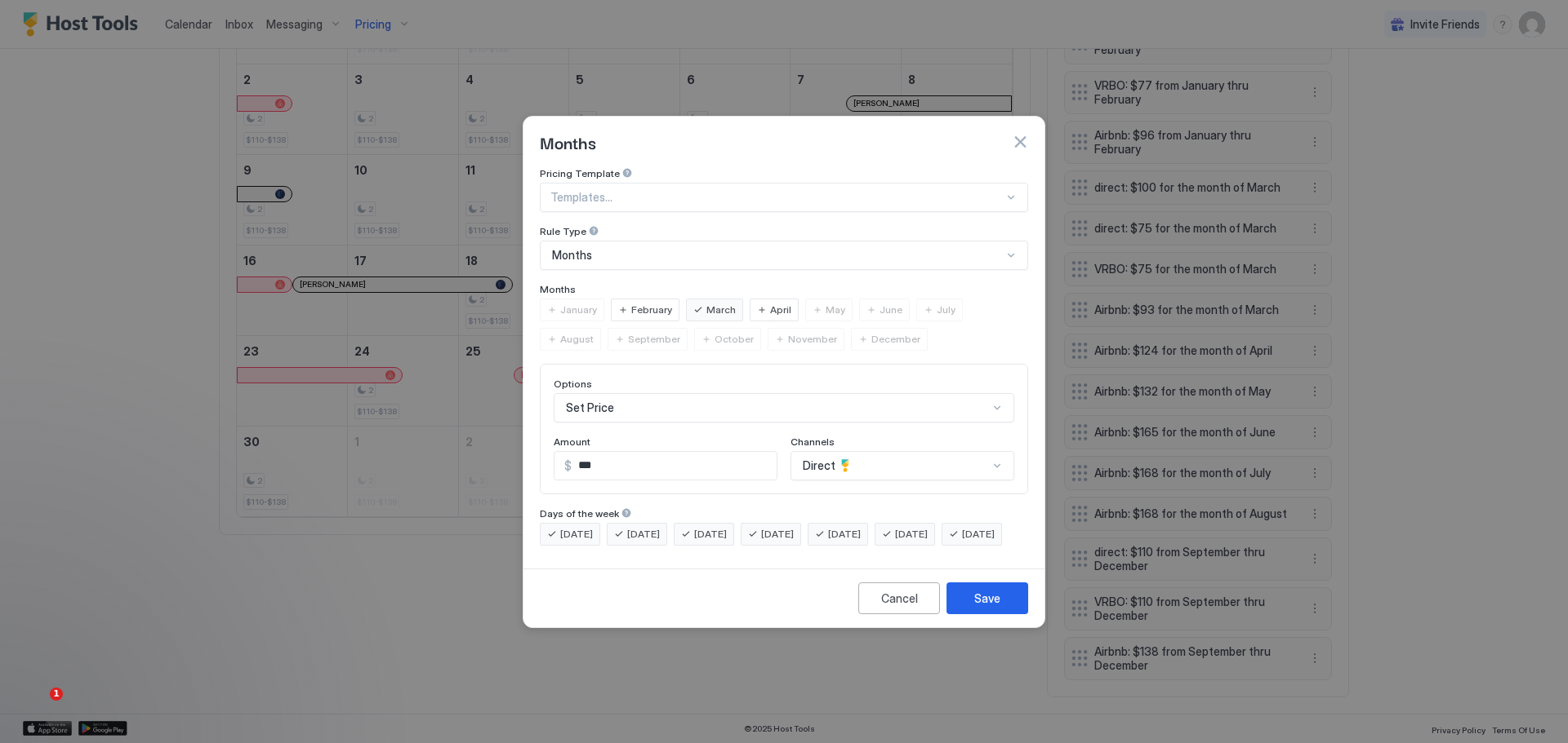
click at [907, 439] on div "Options Set Price Amount $ *** Channels Direct" at bounding box center [784, 429] width 488 height 131
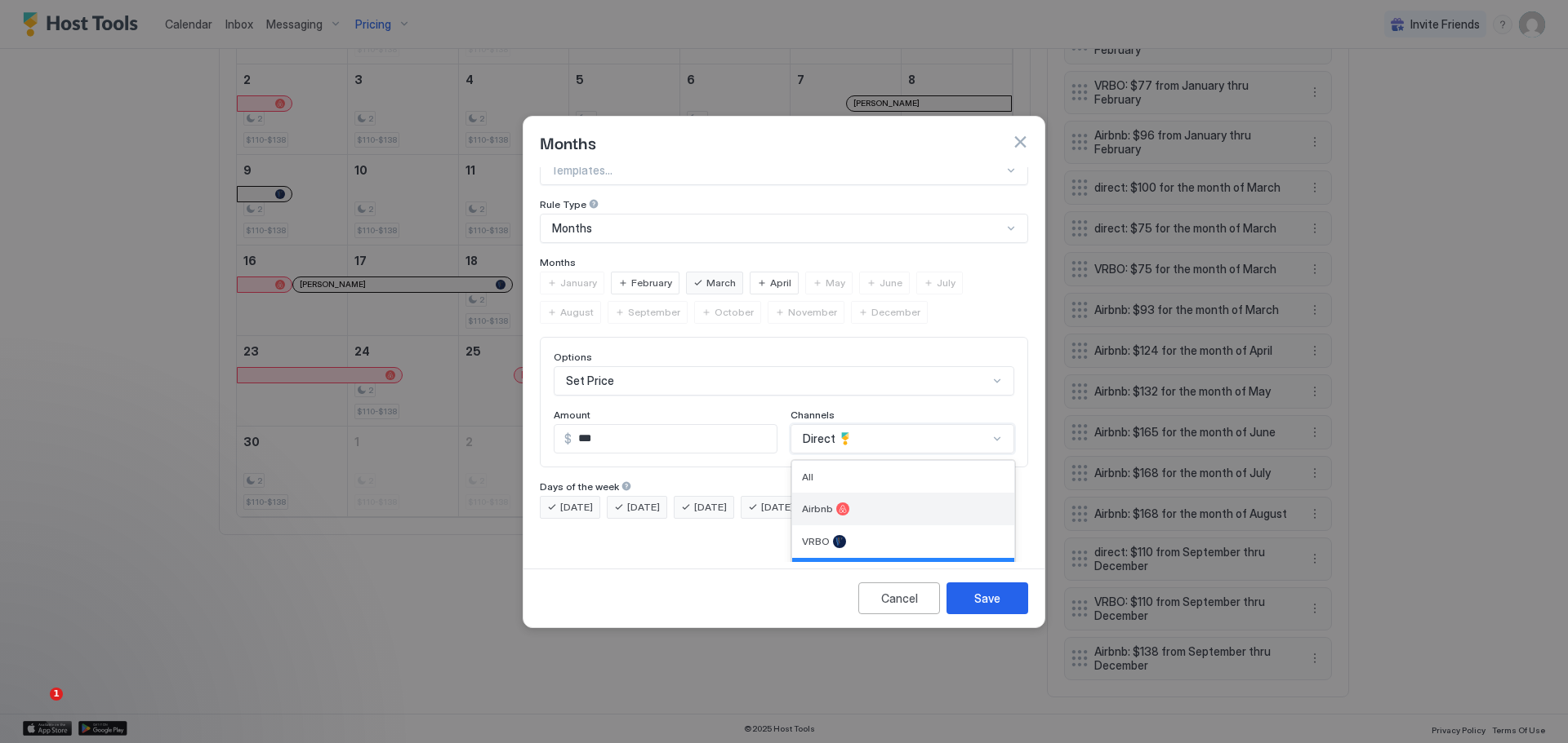
click at [837, 502] on div at bounding box center [842, 509] width 13 height 13
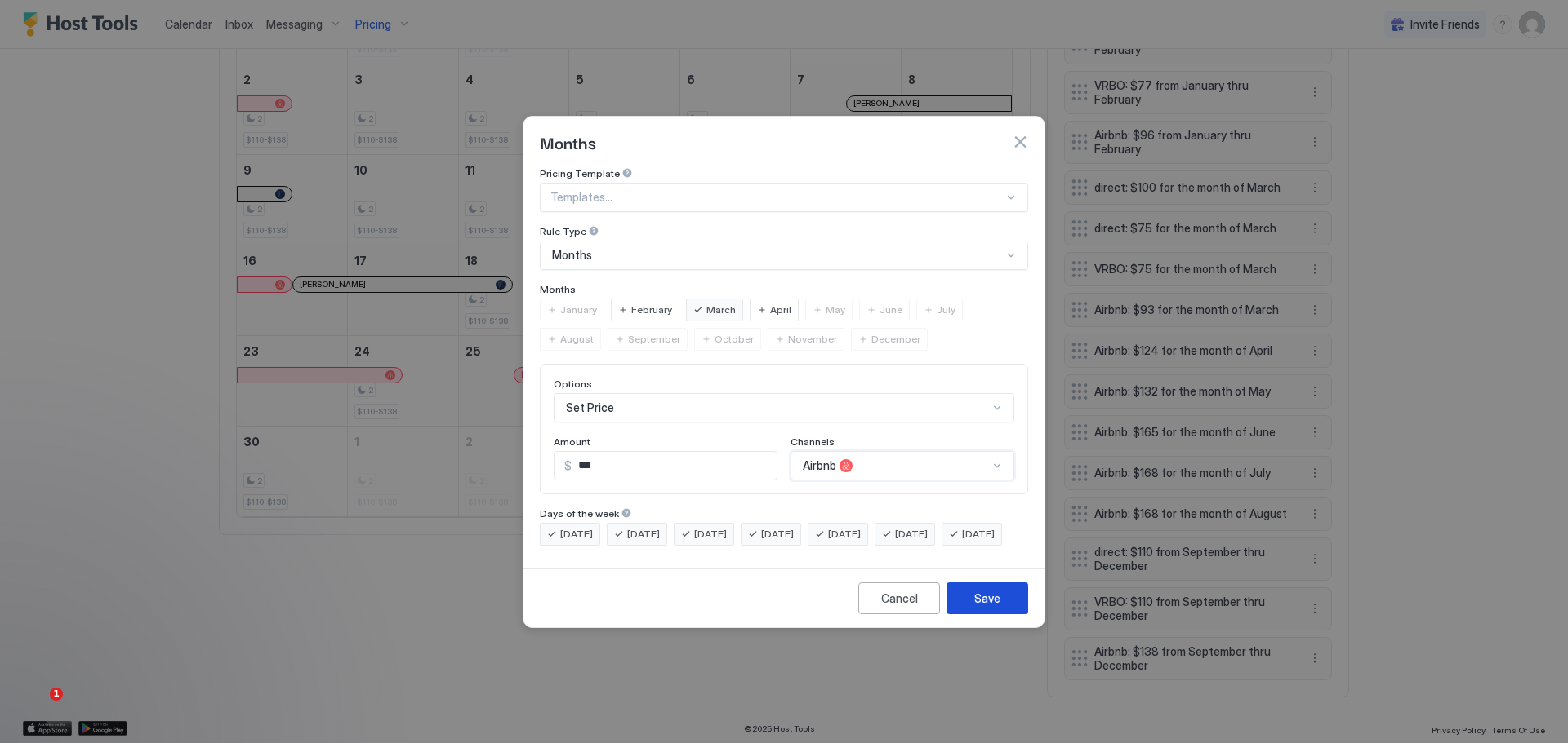
click at [970, 601] on button "Save" at bounding box center [988, 599] width 82 height 32
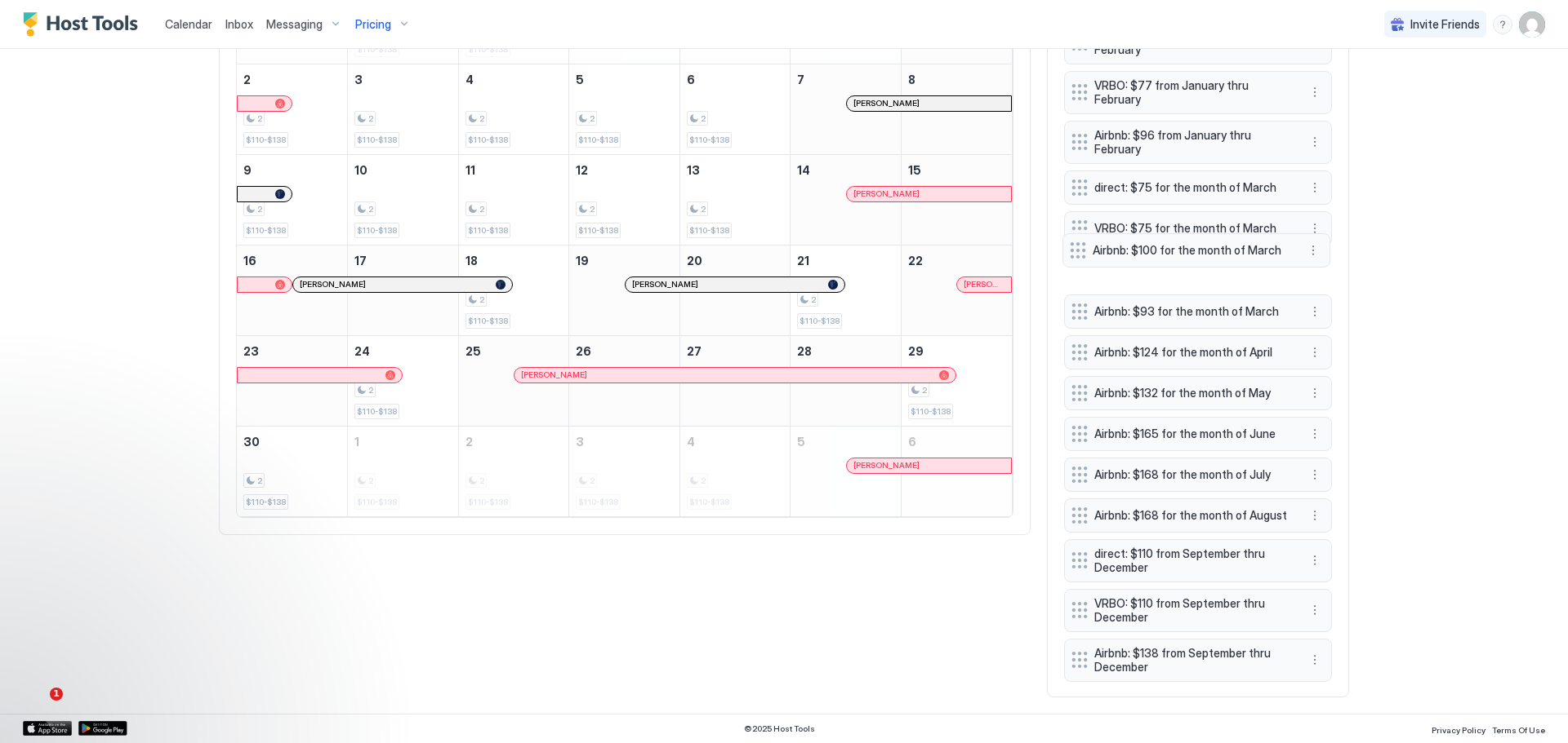
drag, startPoint x: 1160, startPoint y: 655, endPoint x: 1158, endPoint y: 242, distance: 413.0
click at [1158, 243] on span "Airbnb: $100 for the month of March" at bounding box center [1190, 250] width 194 height 14
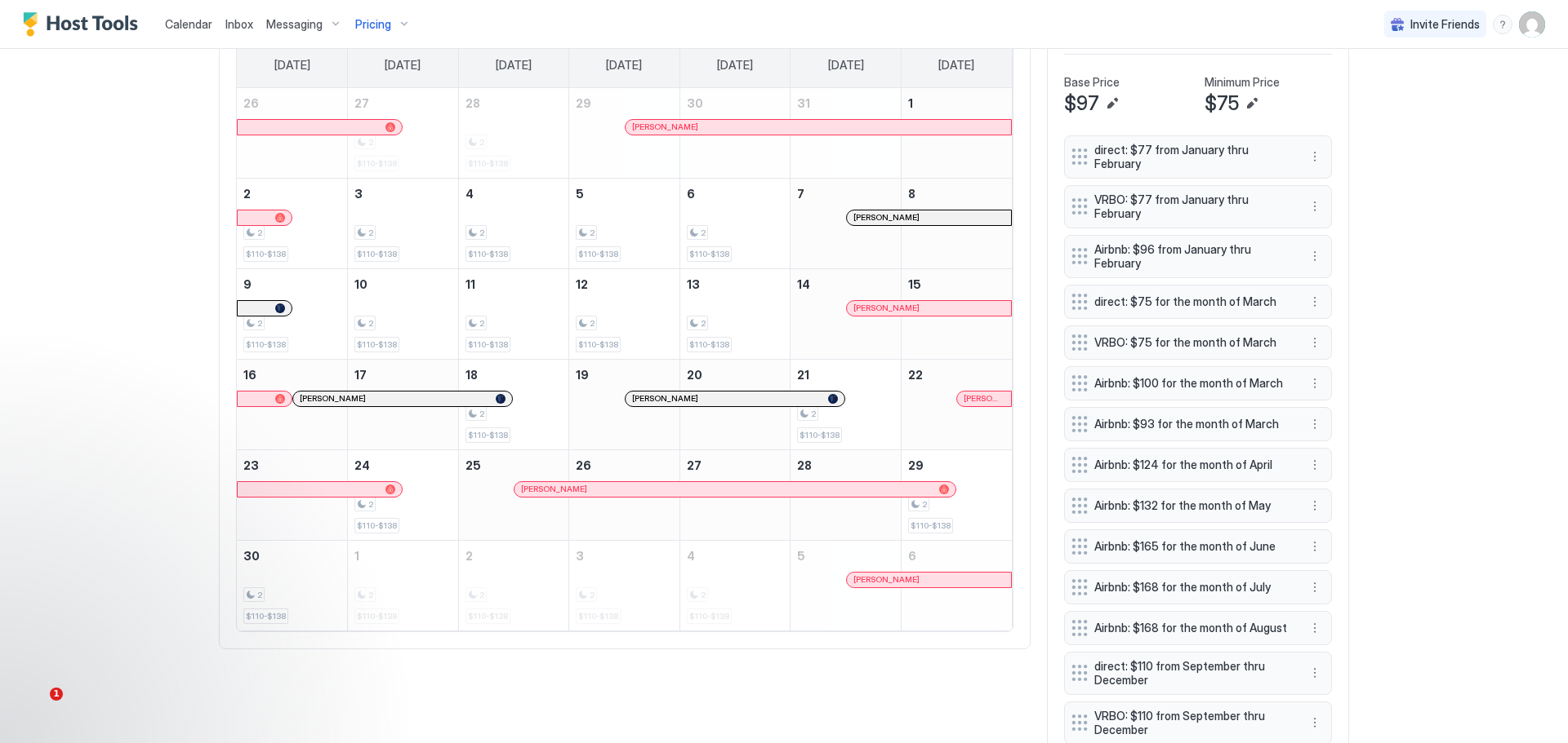
scroll to position [455, 0]
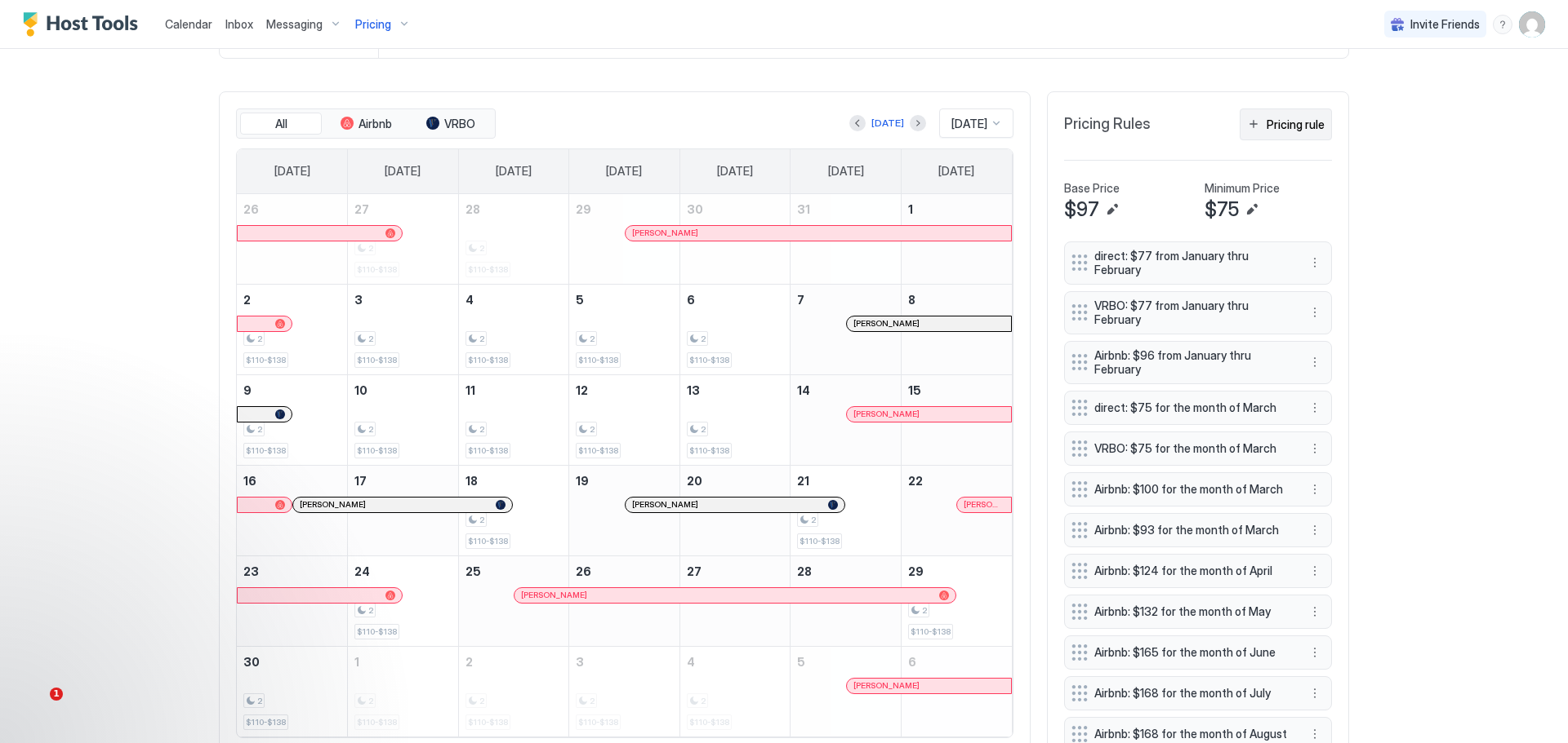
click at [1289, 128] on div "Pricing rule" at bounding box center [1295, 124] width 58 height 17
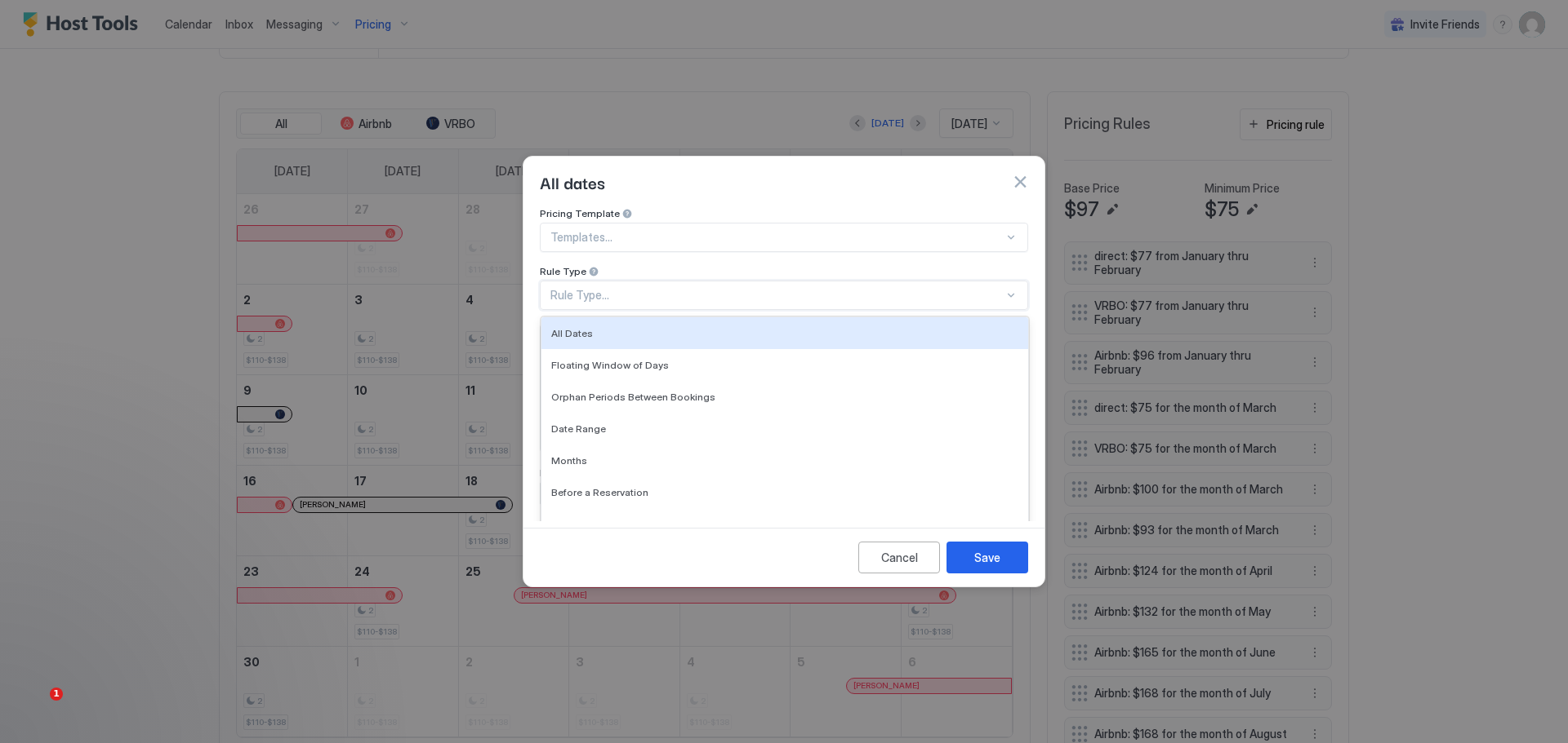
click at [715, 288] on div "Rule Type..." at bounding box center [776, 295] width 453 height 14
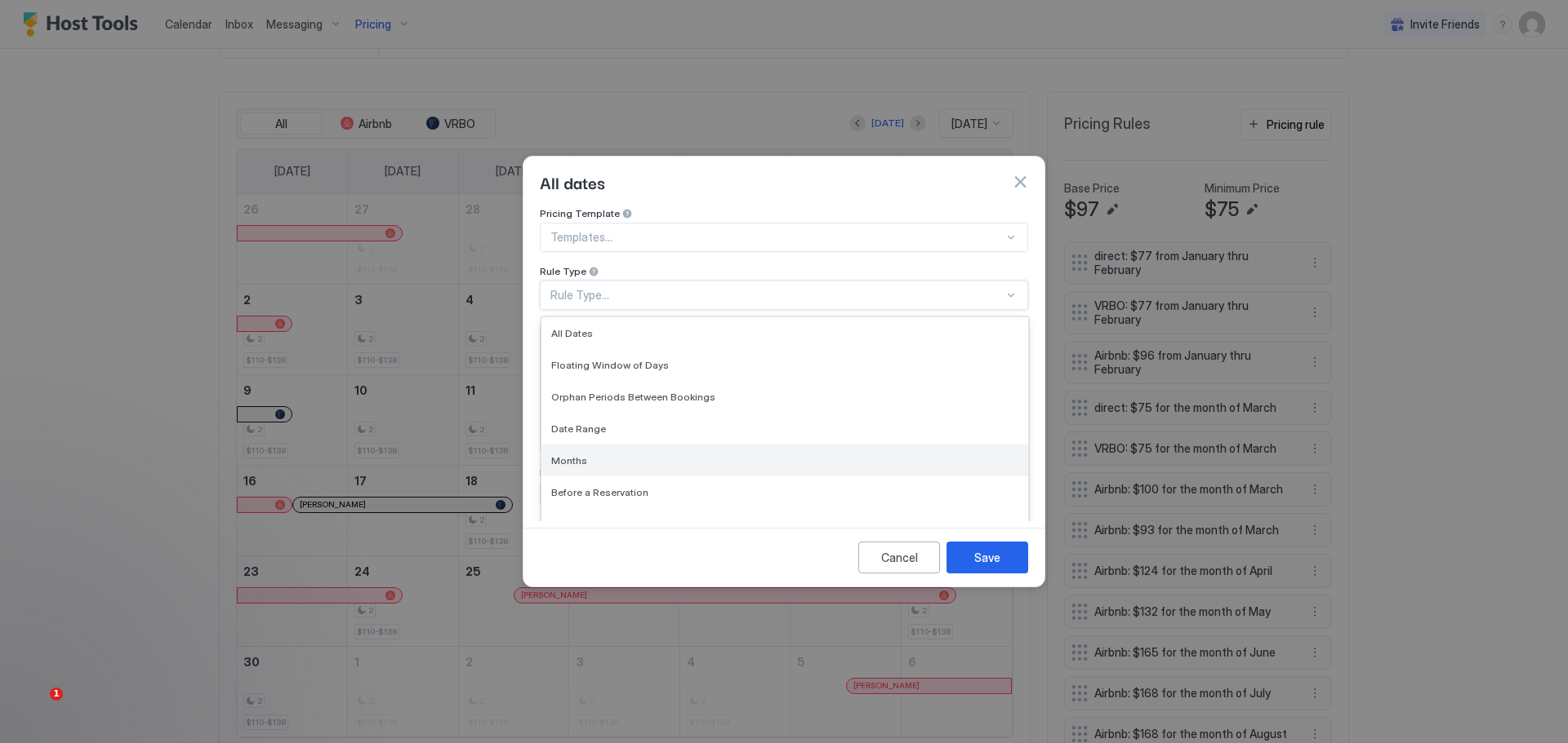
click at [587, 454] on div "Months" at bounding box center [784, 461] width 467 height 12
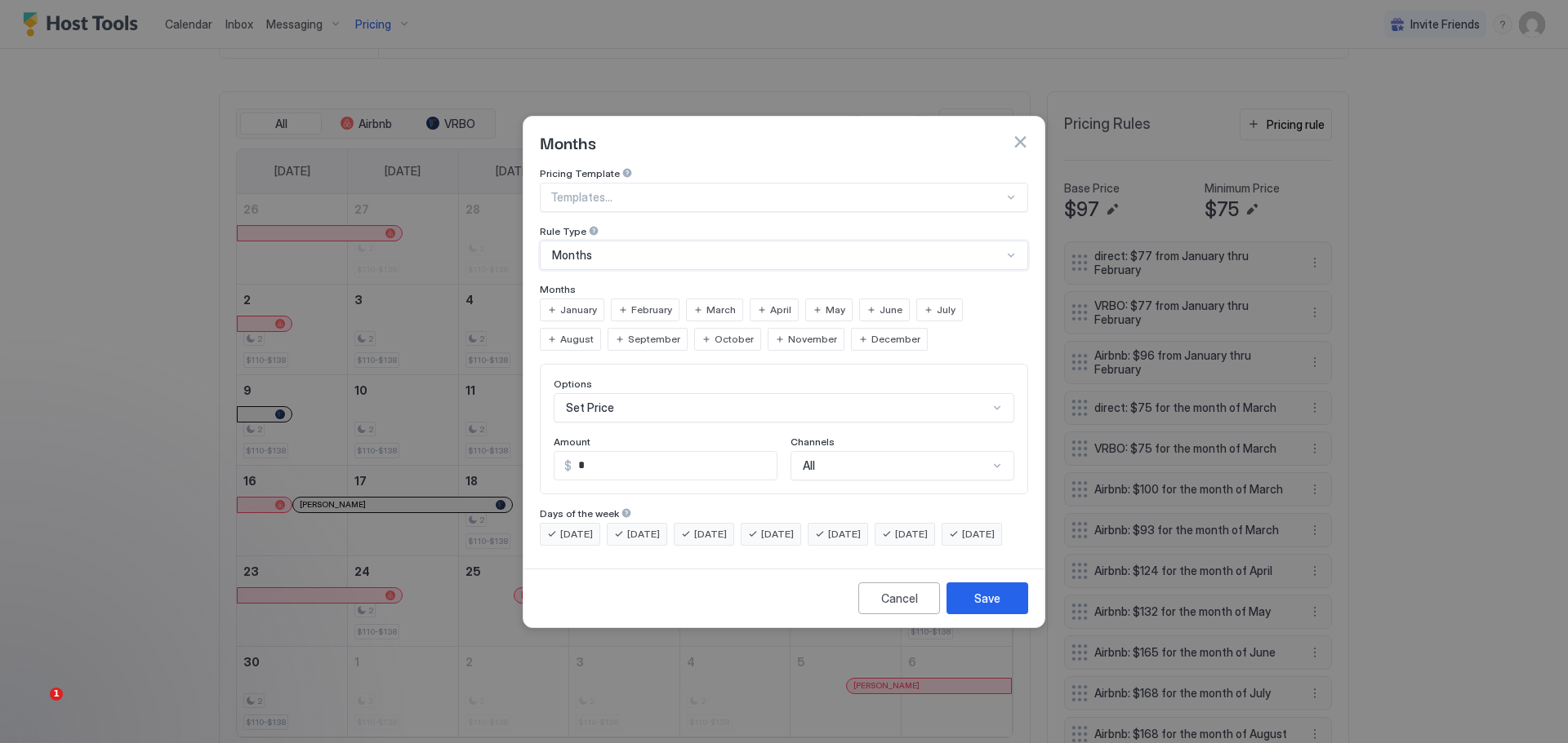
click at [778, 303] on span "April" at bounding box center [781, 310] width 21 height 14
drag, startPoint x: 616, startPoint y: 449, endPoint x: 556, endPoint y: 467, distance: 62.6
click at [556, 467] on div "Options Set Price Amount $ * Channels All" at bounding box center [784, 429] width 488 height 131
type input "**"
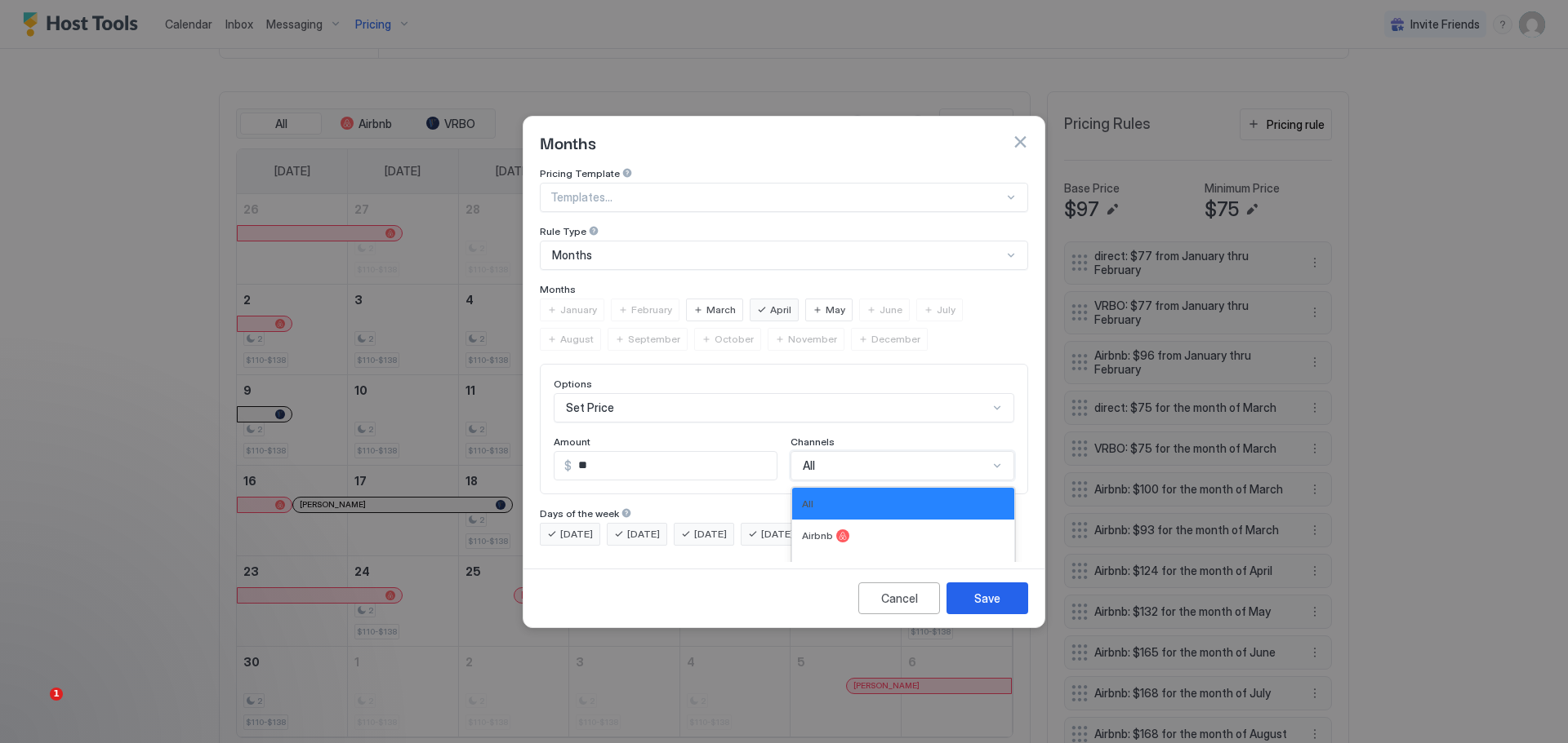
click at [847, 442] on div "Options Set Price Amount $ ** Channels 4 results available. Use Up and Down to …" at bounding box center [784, 429] width 488 height 131
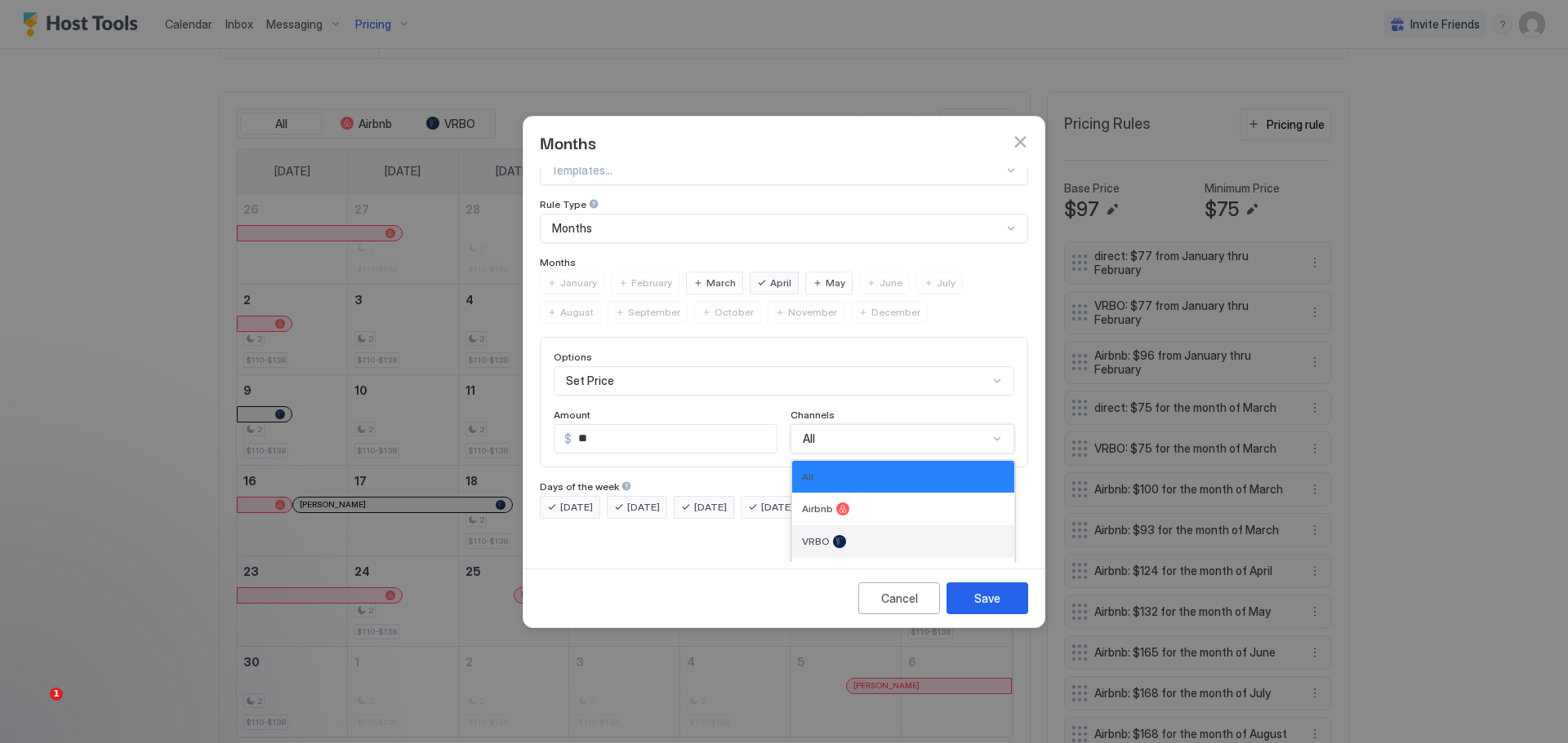
click at [822, 535] on div "VRBO" at bounding box center [902, 542] width 202 height 13
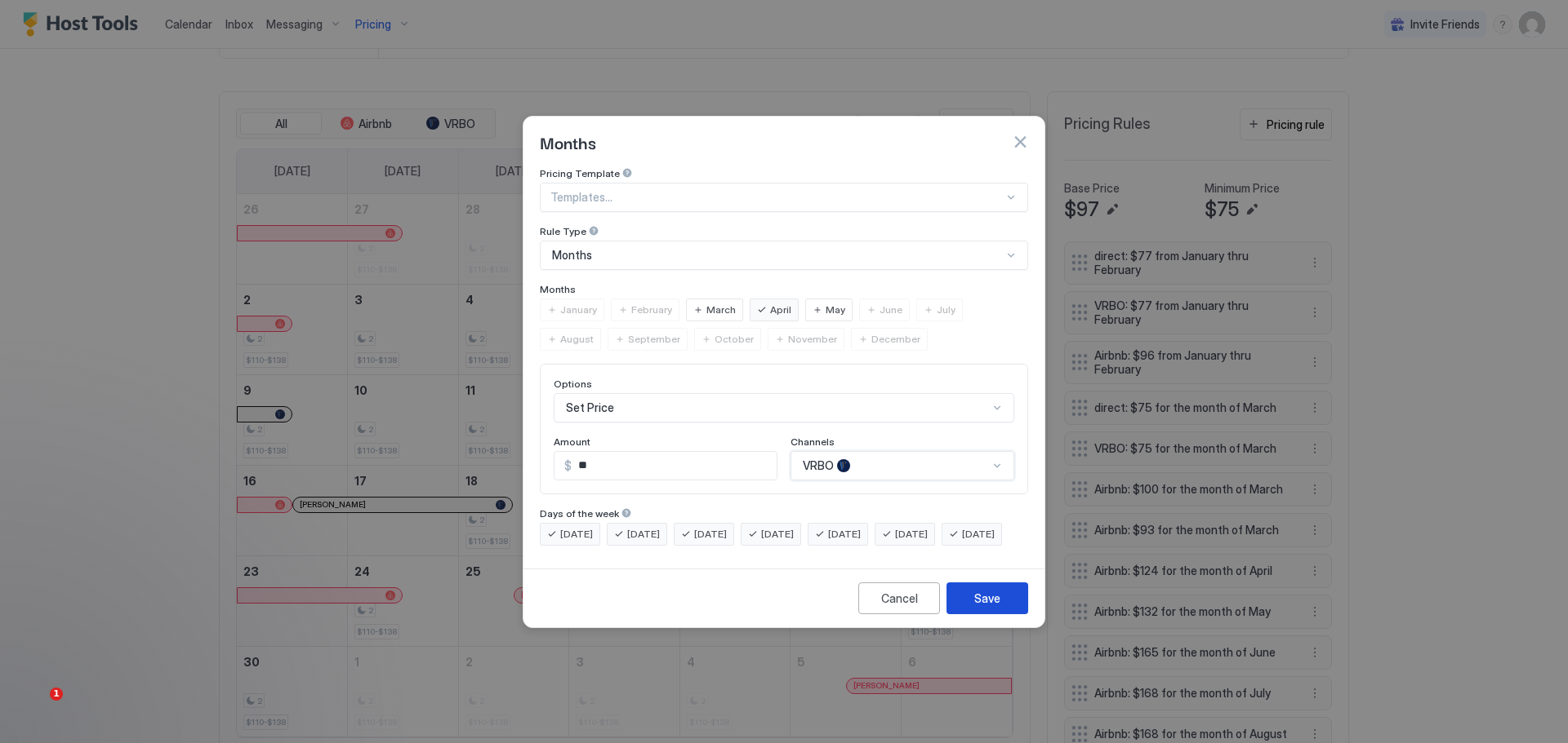
click at [995, 603] on button "Save" at bounding box center [988, 599] width 82 height 32
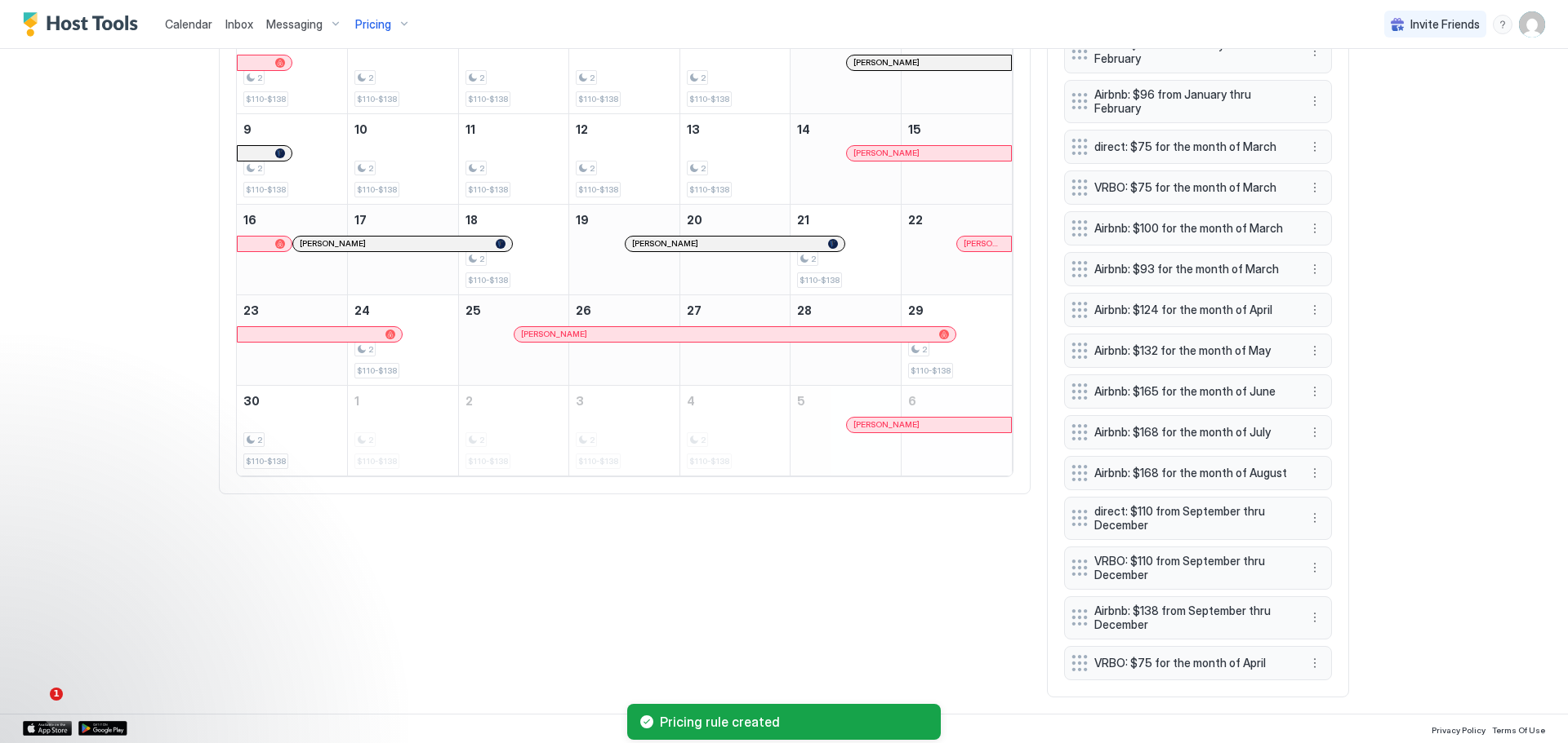
scroll to position [743, 0]
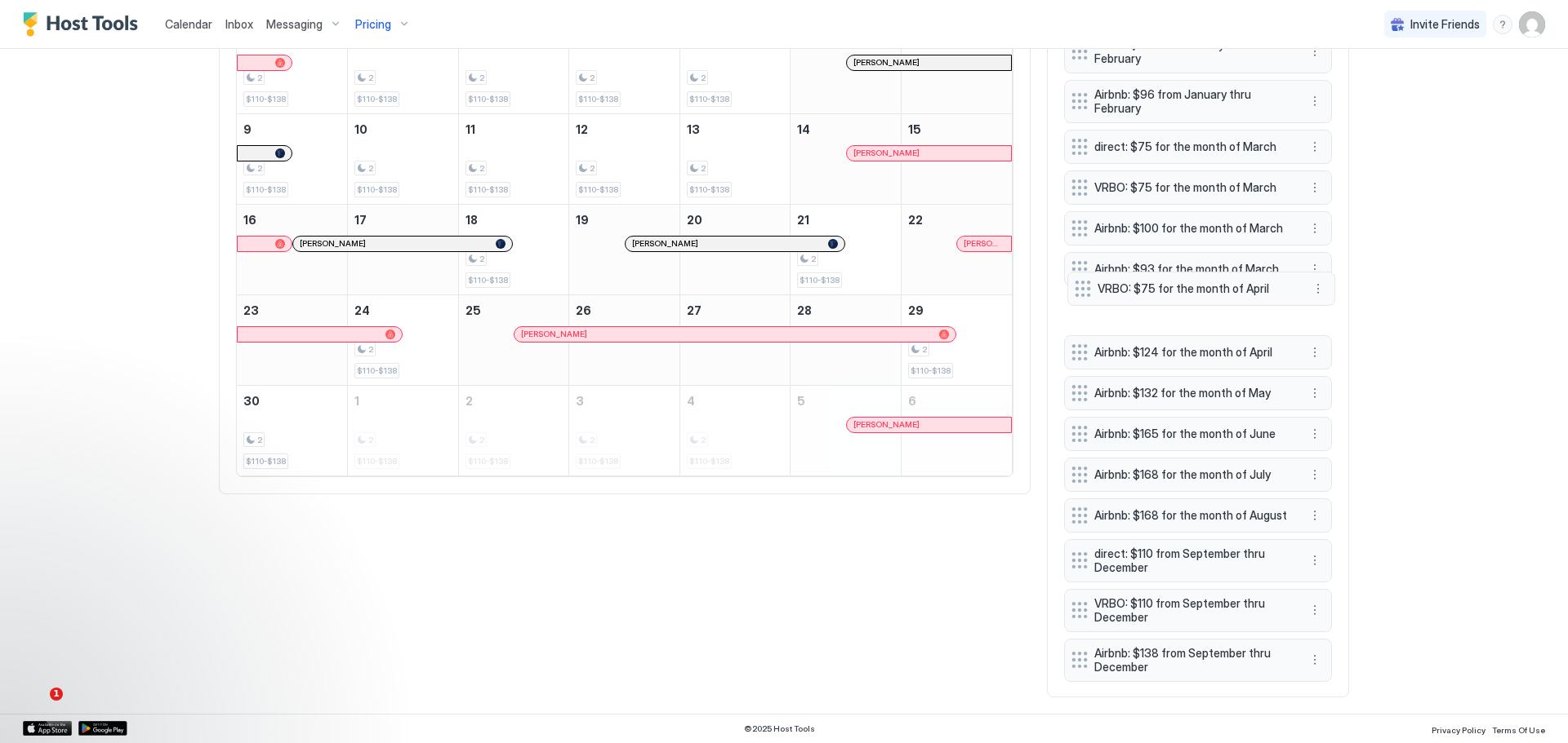
drag, startPoint x: 1170, startPoint y: 657, endPoint x: 1172, endPoint y: 283, distance: 374.0
click at [1172, 283] on span "VRBO: $75 for the month of April" at bounding box center [1194, 289] width 194 height 14
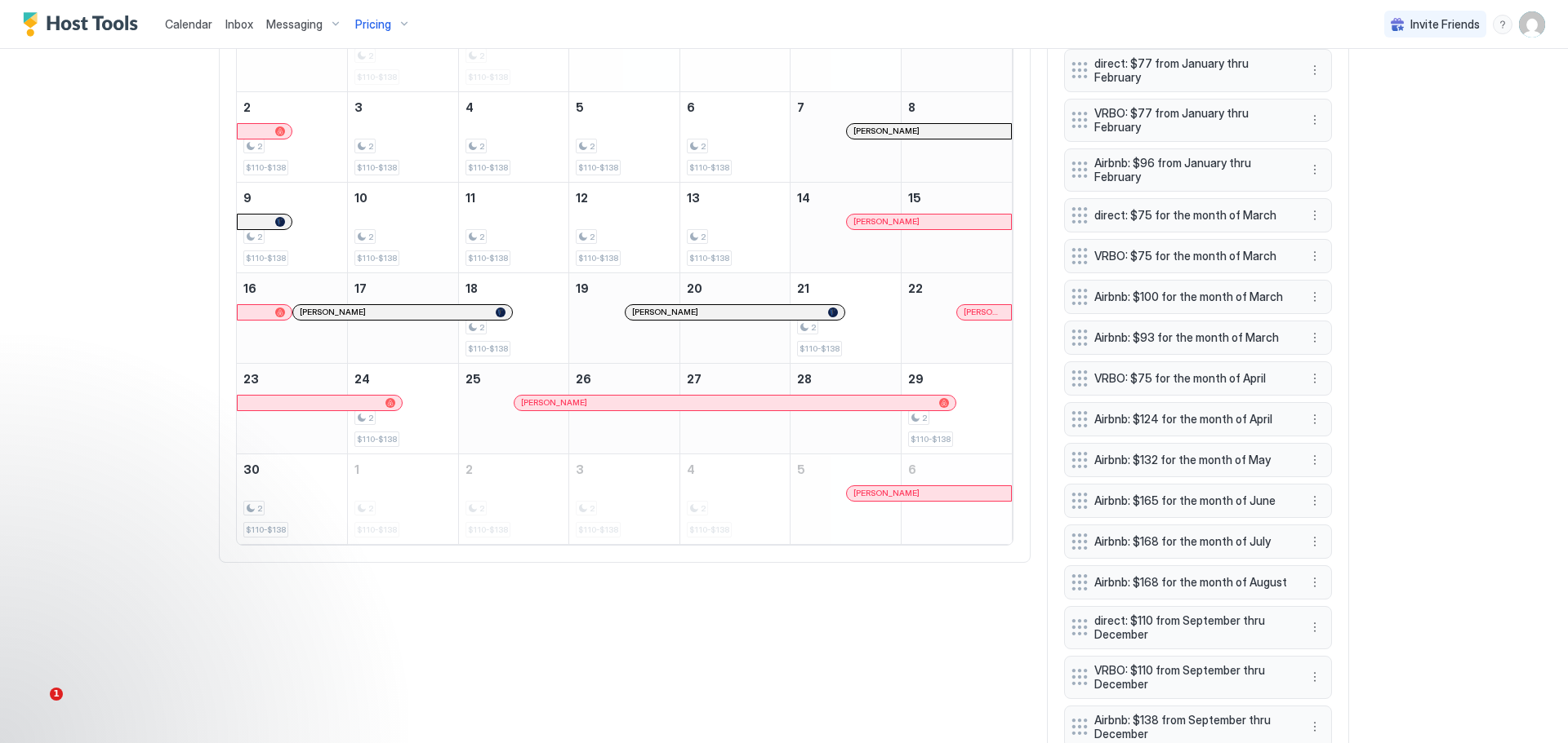
scroll to position [499, 0]
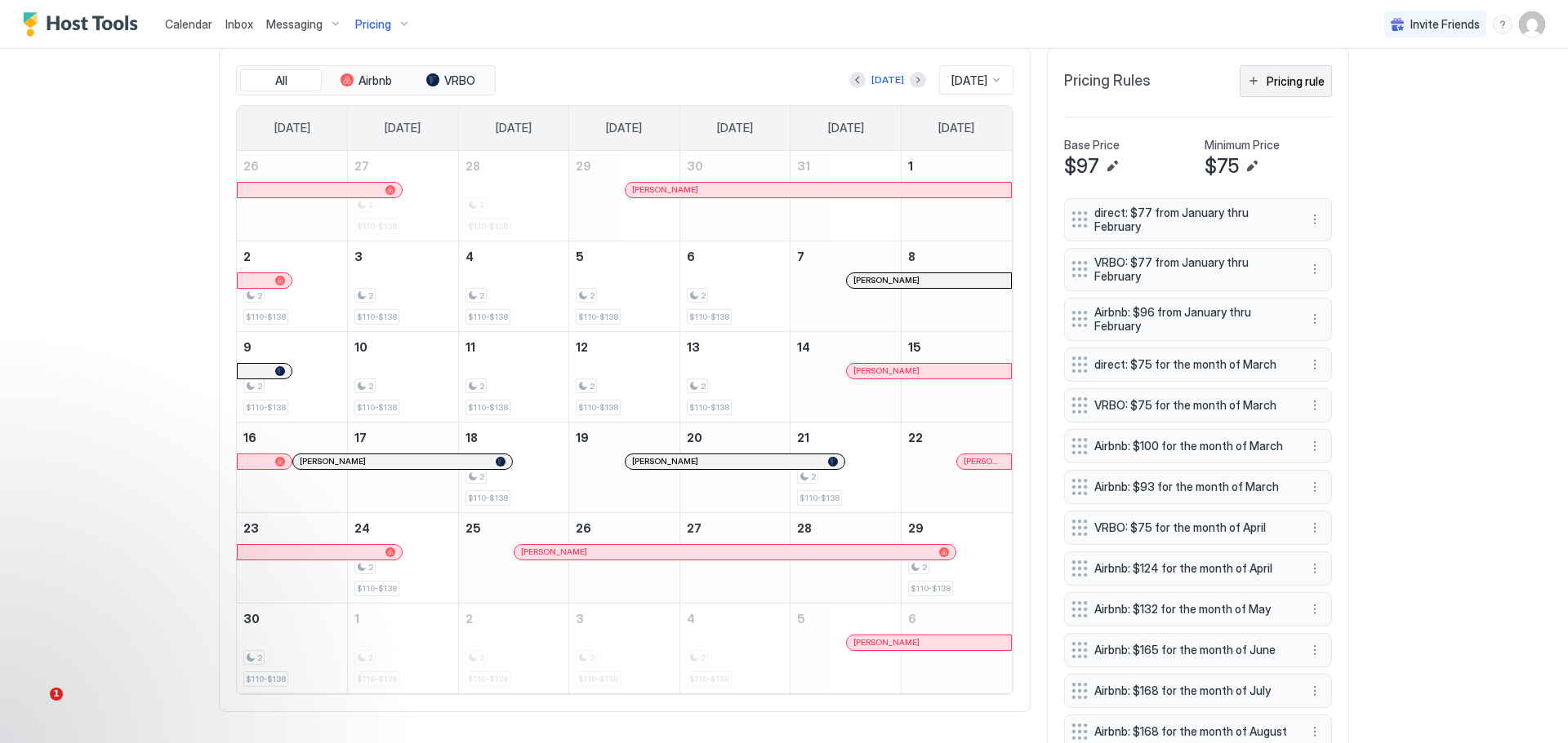
click at [1286, 74] on button "Pricing rule" at bounding box center [1285, 81] width 92 height 32
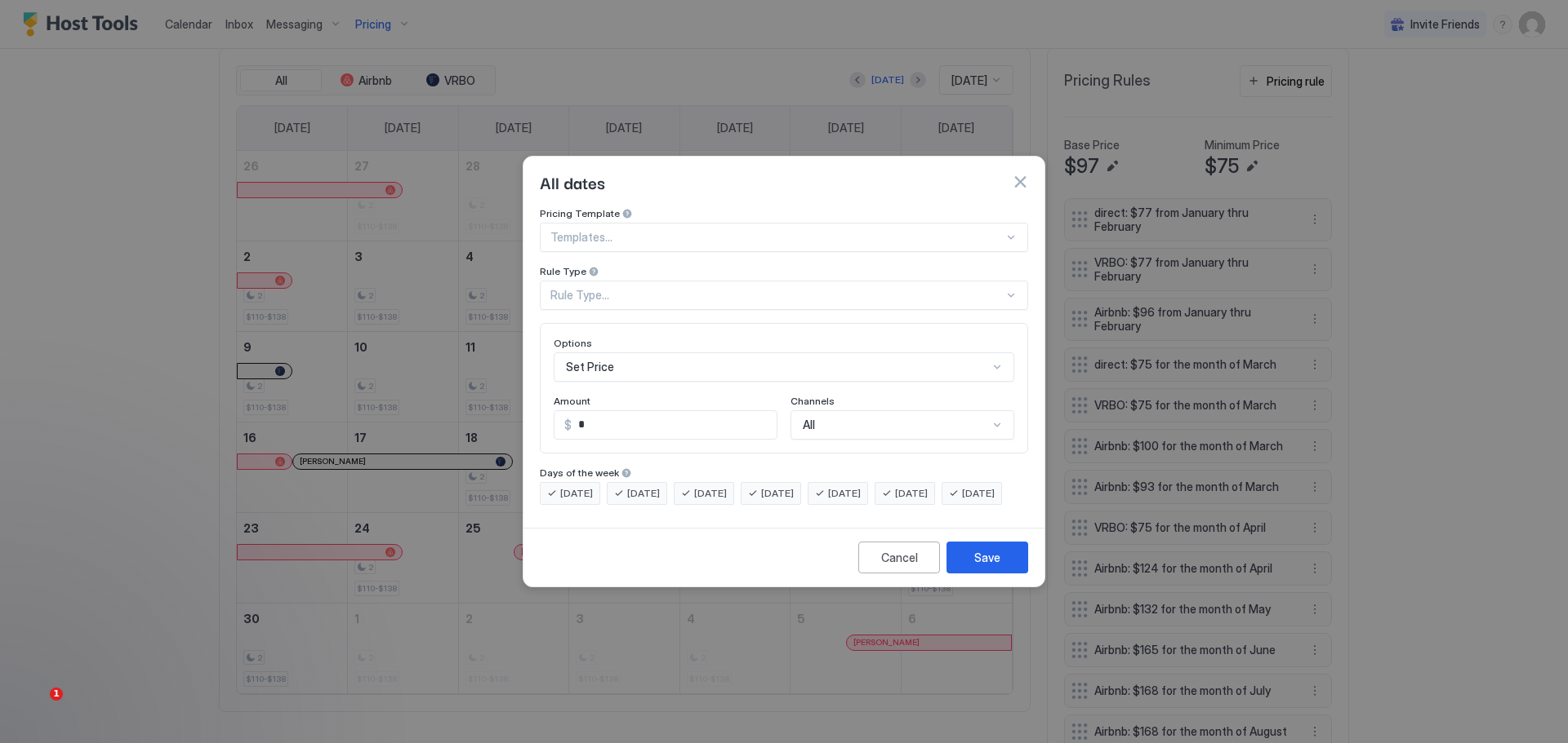
click at [659, 281] on div "Rule Type..." at bounding box center [784, 295] width 488 height 29
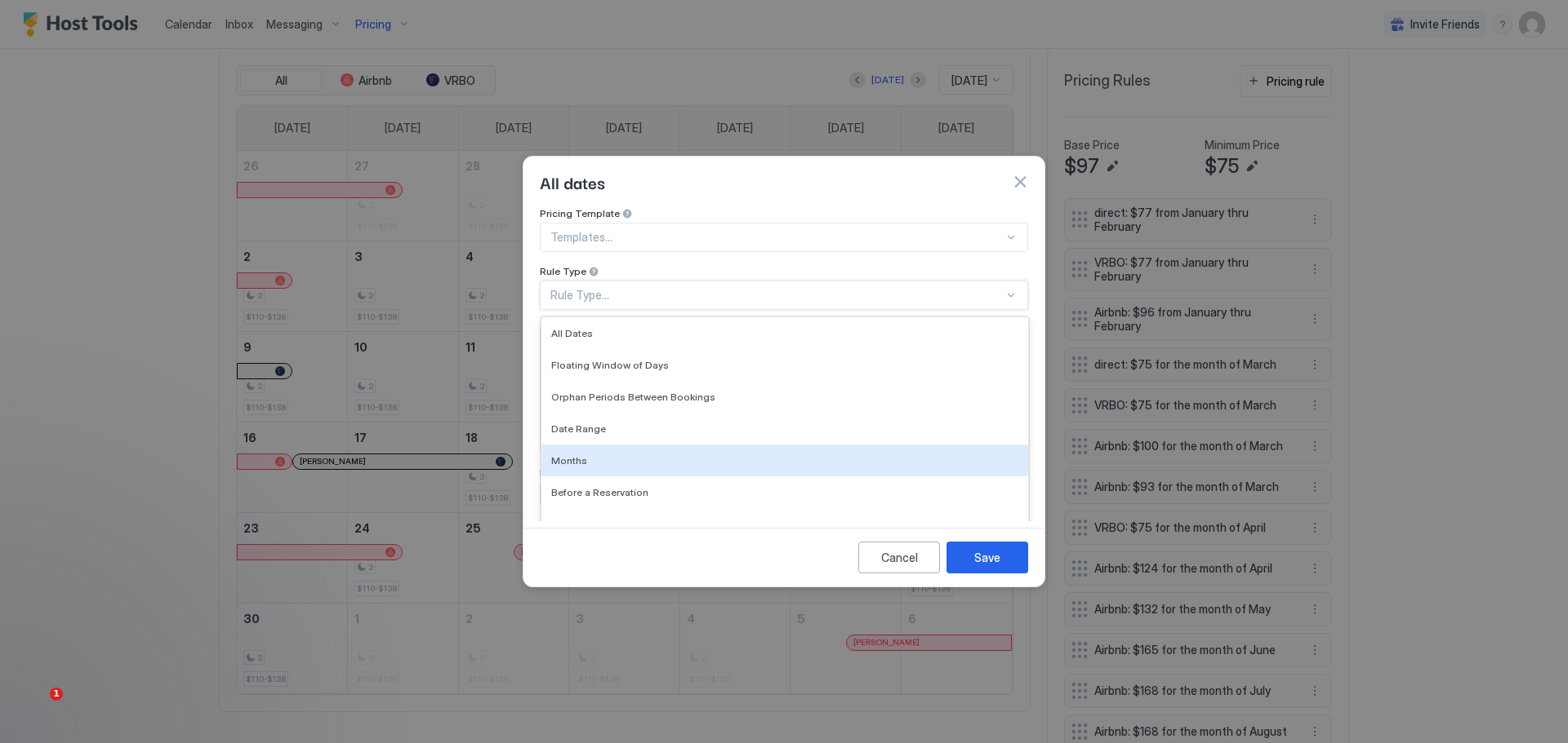
click at [566, 445] on div "Months" at bounding box center [784, 461] width 487 height 32
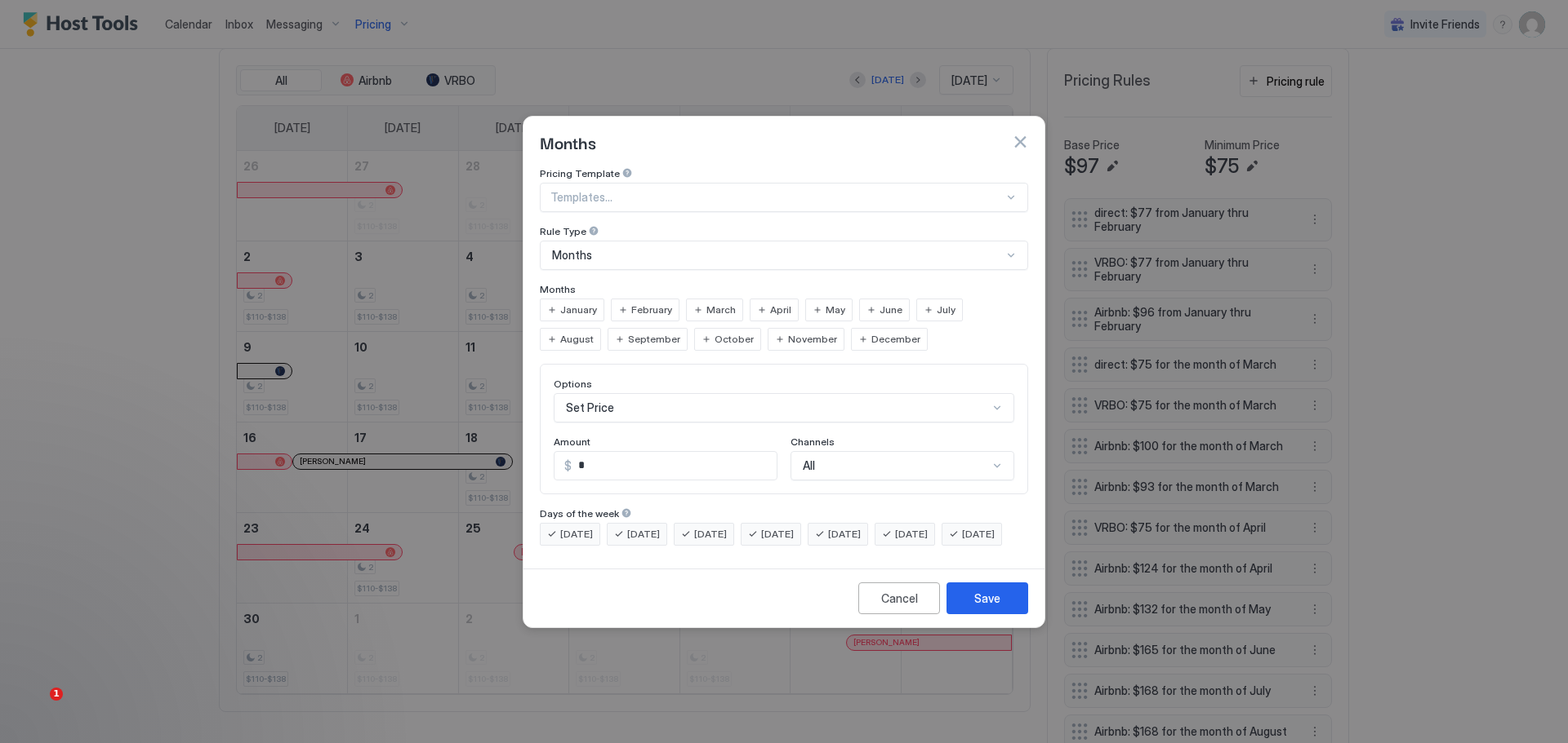
click at [779, 303] on span "April" at bounding box center [781, 310] width 21 height 14
drag, startPoint x: 600, startPoint y: 449, endPoint x: 583, endPoint y: 459, distance: 19.7
click at [584, 453] on input "*" at bounding box center [674, 465] width 205 height 28
type input "*"
type input "**"
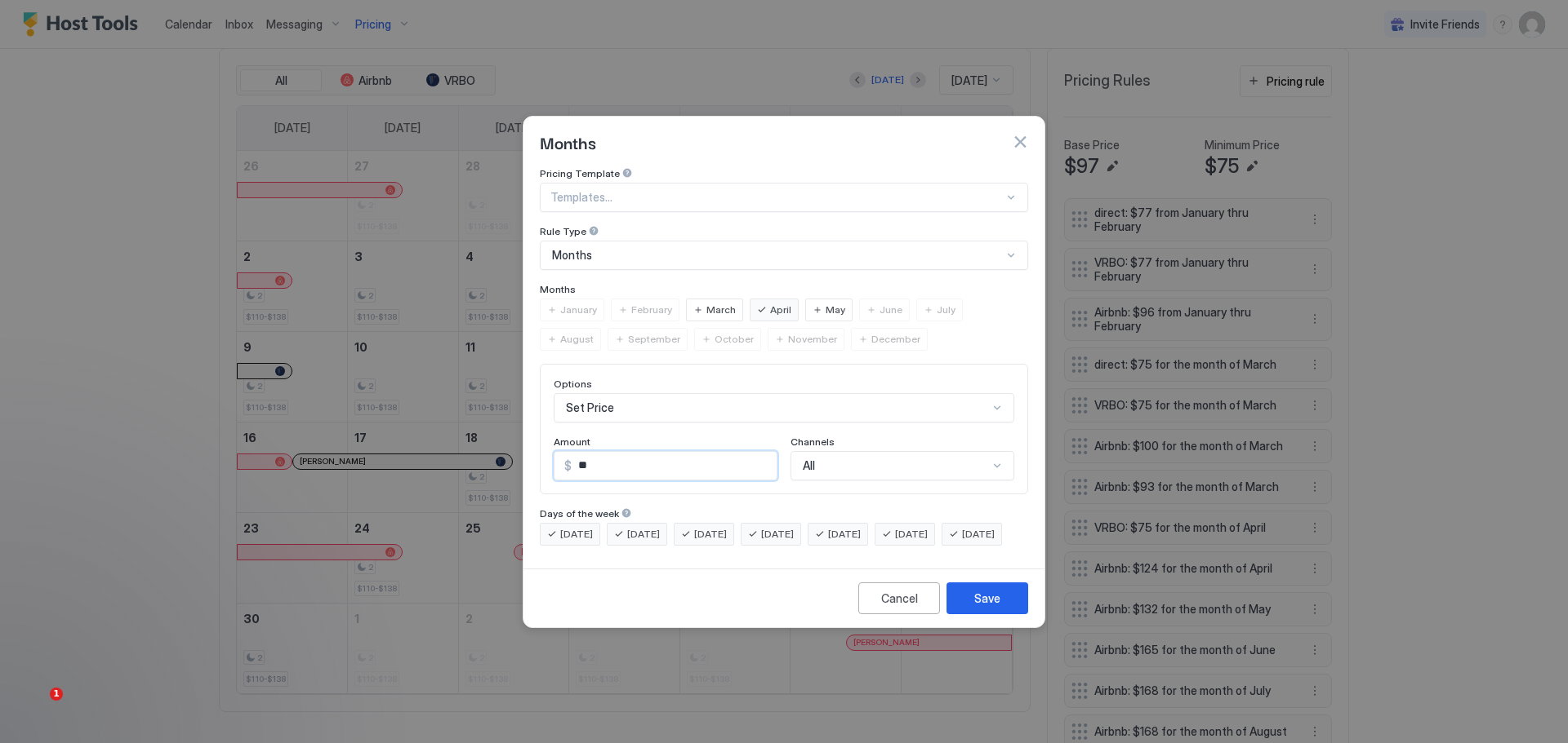
click at [893, 453] on div "All" at bounding box center [902, 466] width 224 height 29
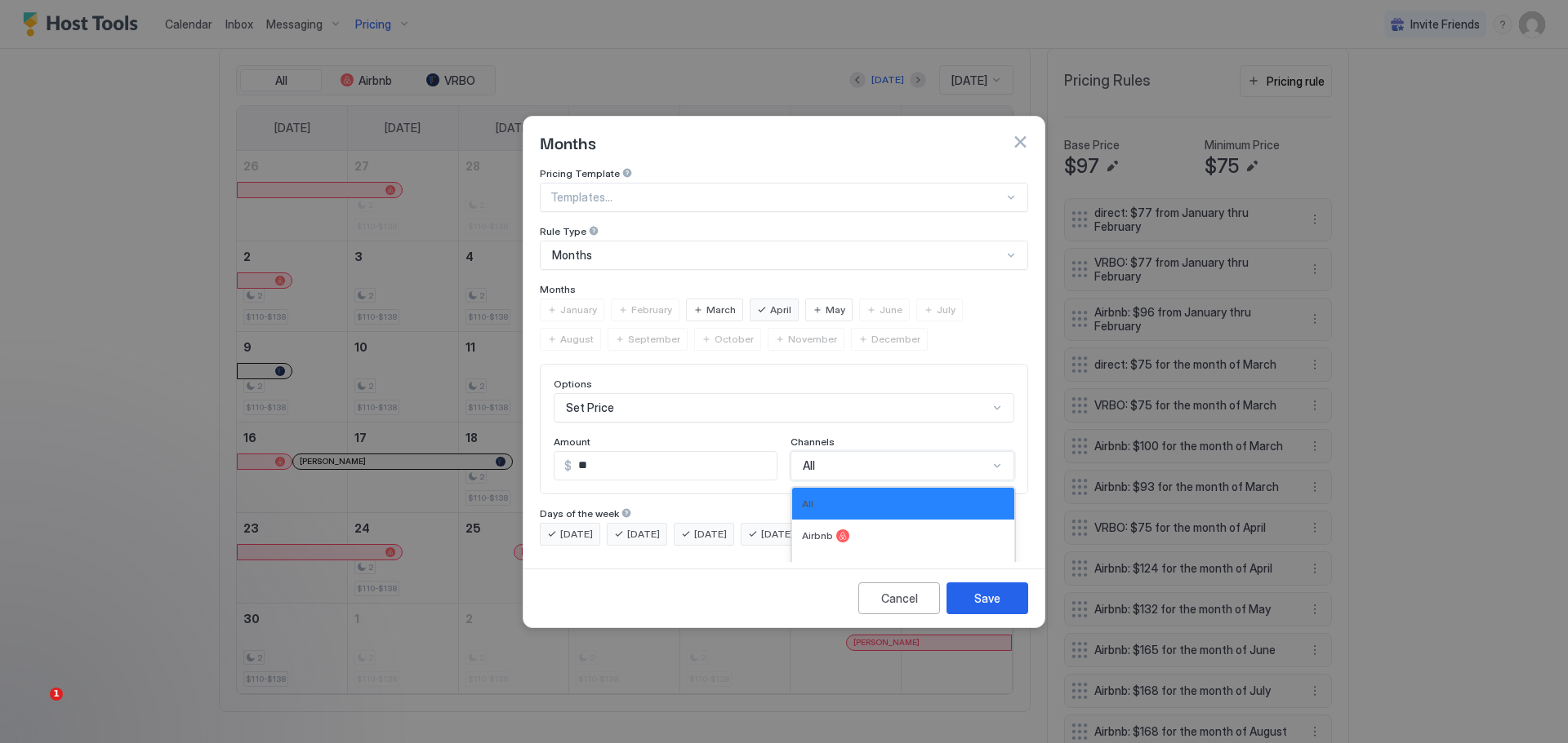
scroll to position [27, 0]
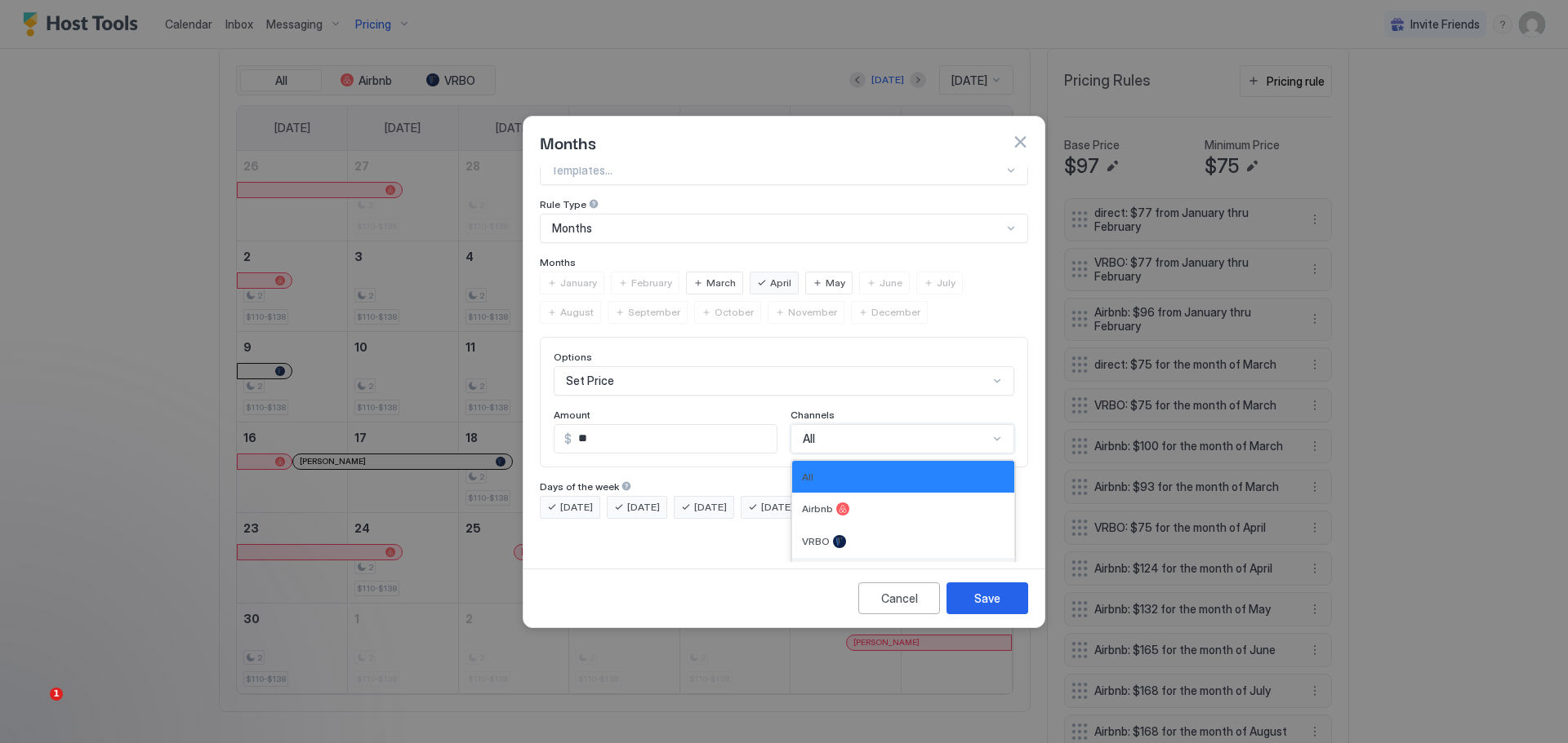
click at [850, 558] on div "Direct" at bounding box center [902, 574] width 222 height 33
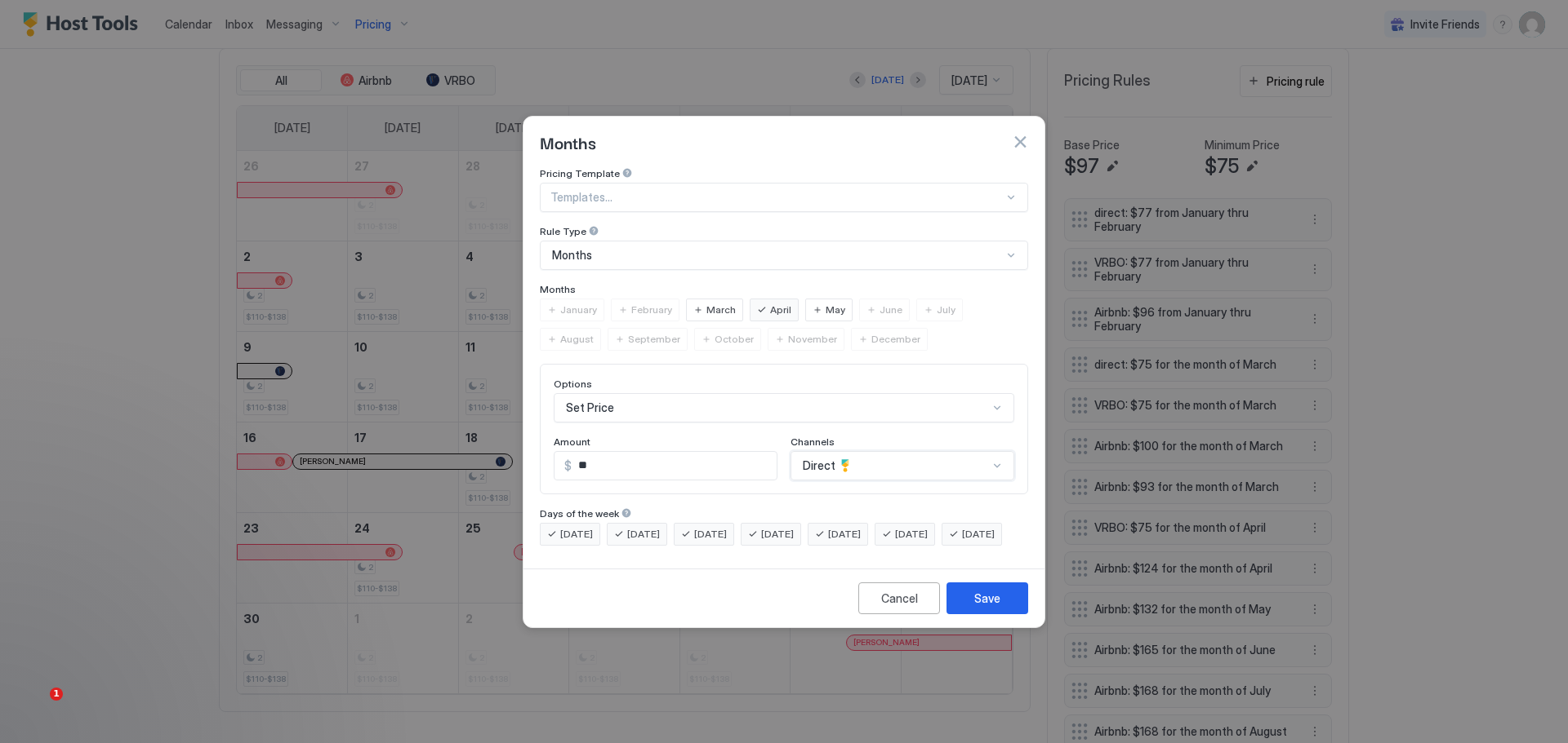
scroll to position [0, 0]
drag, startPoint x: 982, startPoint y: 610, endPoint x: 1094, endPoint y: 518, distance: 144.9
click at [983, 607] on div "Save" at bounding box center [987, 598] width 26 height 17
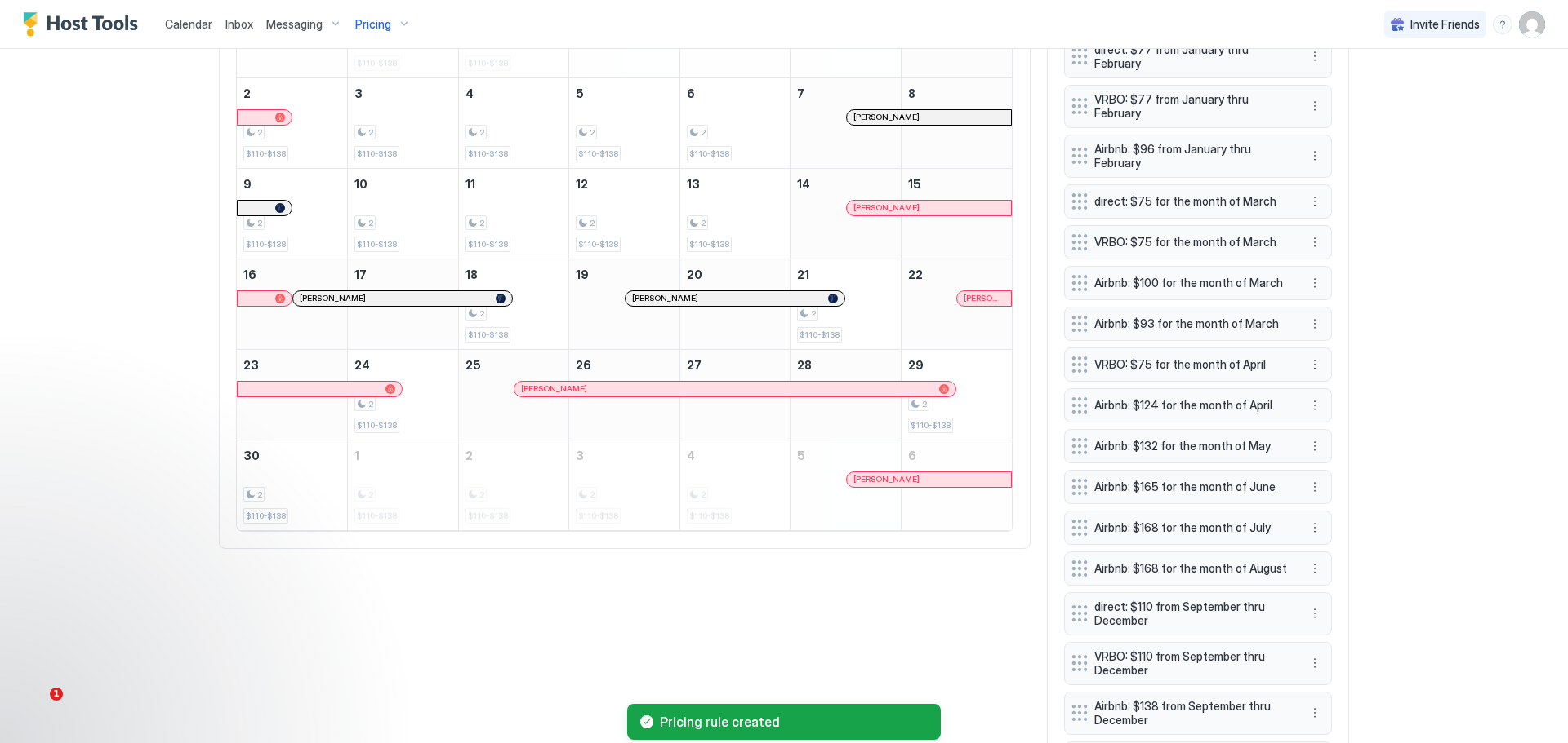
scroll to position [743, 0]
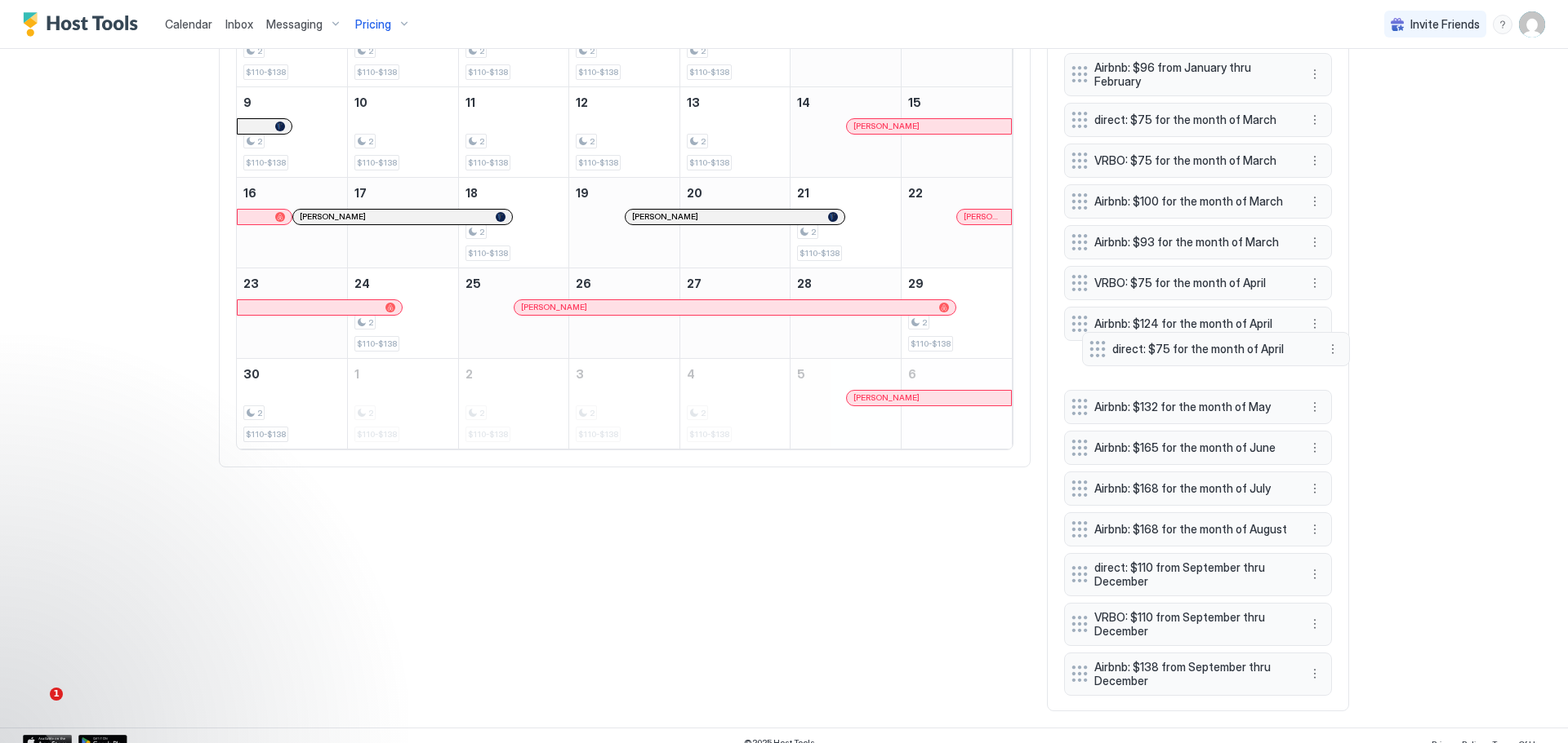
drag, startPoint x: 1182, startPoint y: 704, endPoint x: 1200, endPoint y: 376, distance: 328.5
click at [1200, 356] on span "direct: $75 for the month of April" at bounding box center [1209, 349] width 194 height 14
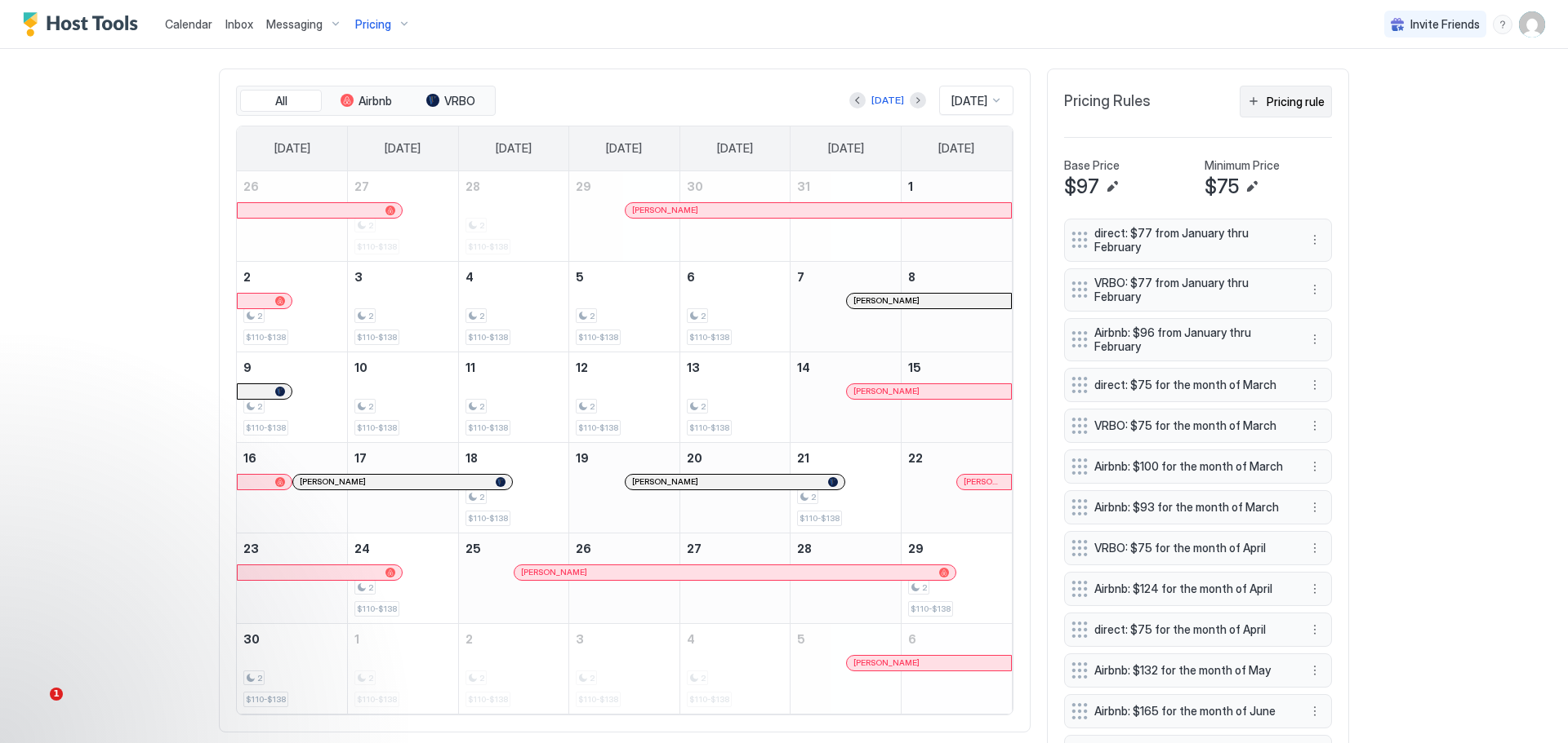
scroll to position [460, 0]
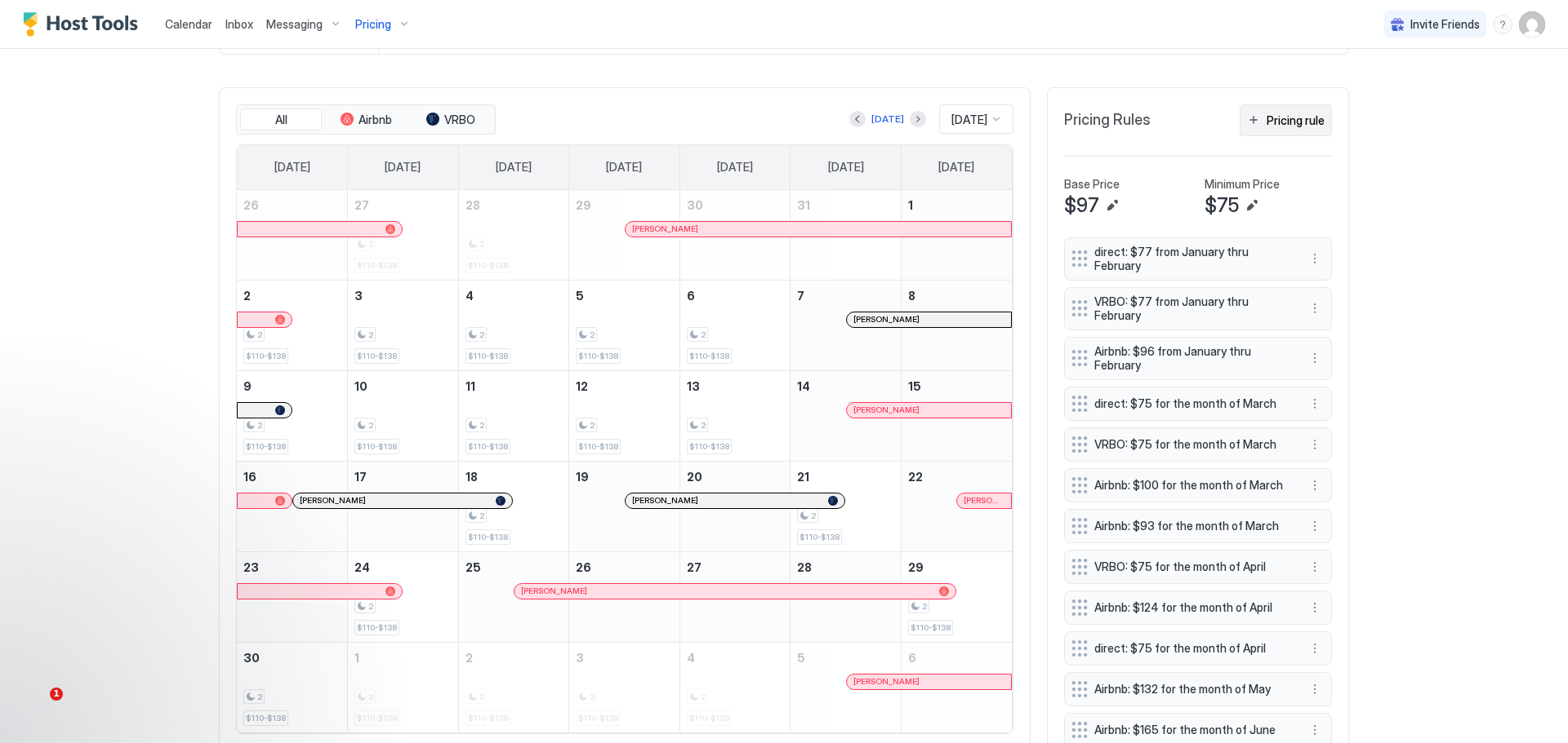
click at [1276, 126] on div "Pricing rule" at bounding box center [1295, 119] width 58 height 17
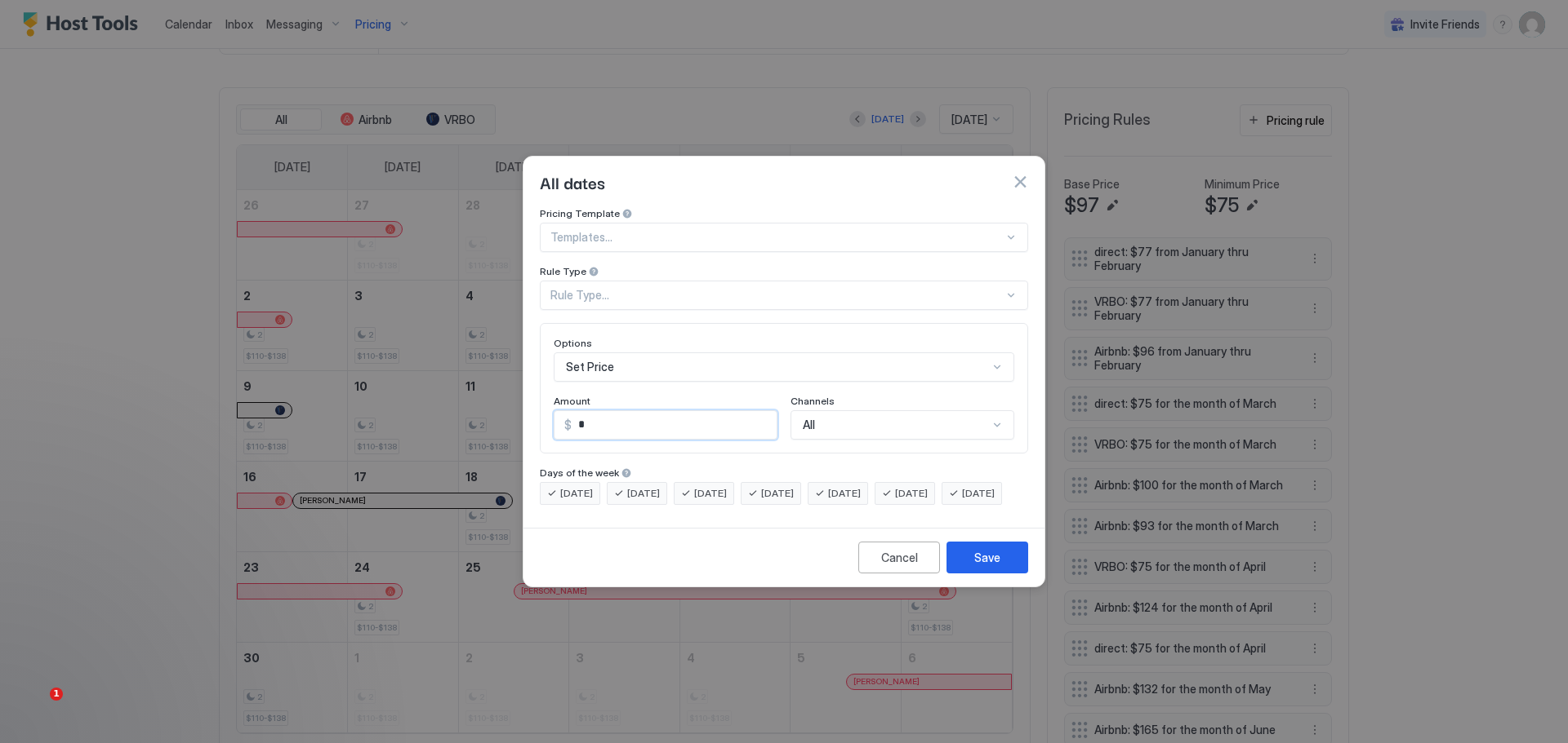
drag, startPoint x: 620, startPoint y: 402, endPoint x: 549, endPoint y: 428, distance: 75.6
click at [549, 428] on div "Options Set Price Amount $ * Channels All" at bounding box center [784, 388] width 488 height 131
type input "***"
click at [673, 281] on div "Rule Type..." at bounding box center [784, 295] width 488 height 29
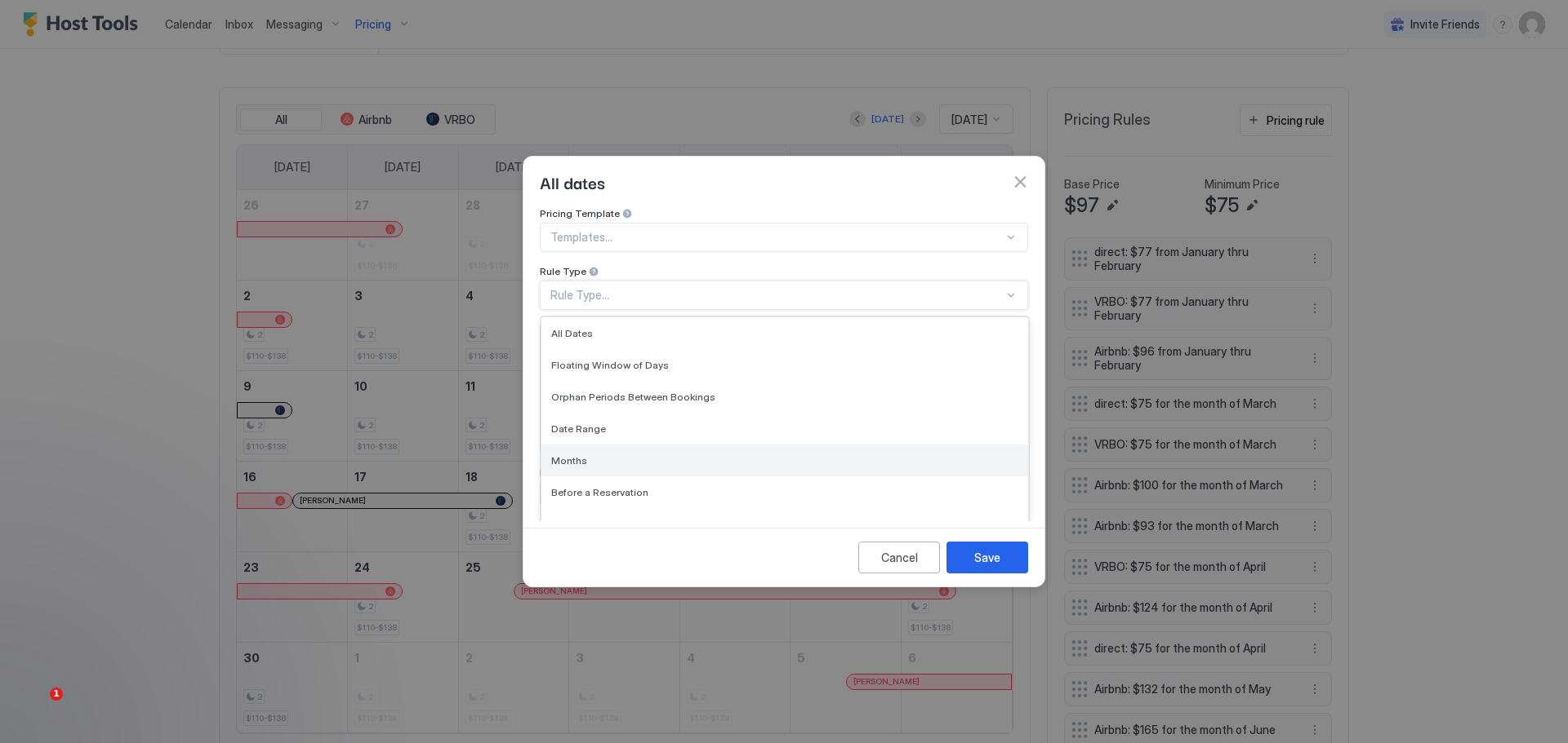
click at [563, 454] on span "Months" at bounding box center [569, 461] width 36 height 12
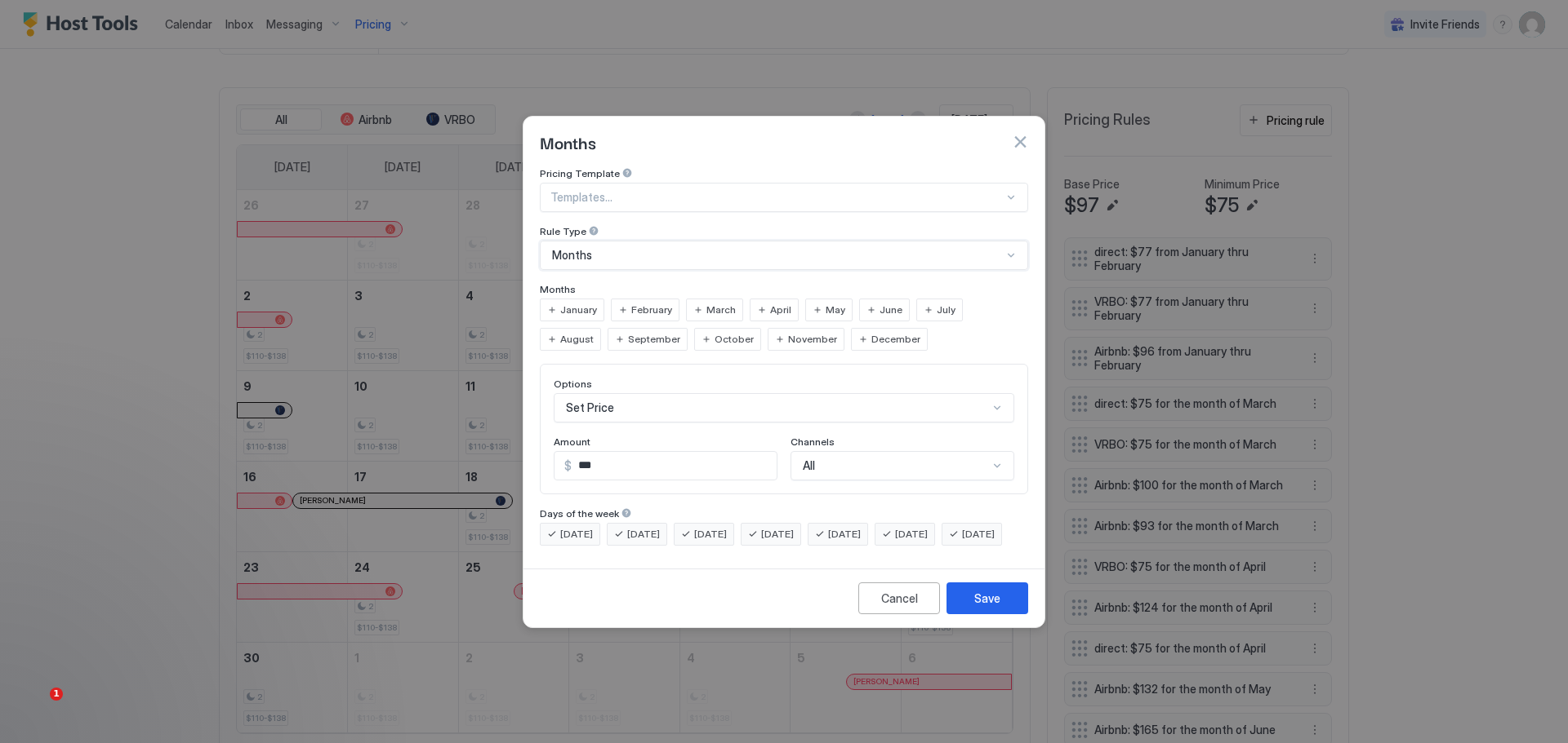
click at [772, 303] on span "April" at bounding box center [781, 310] width 21 height 14
click at [965, 452] on div "All" at bounding box center [902, 466] width 224 height 29
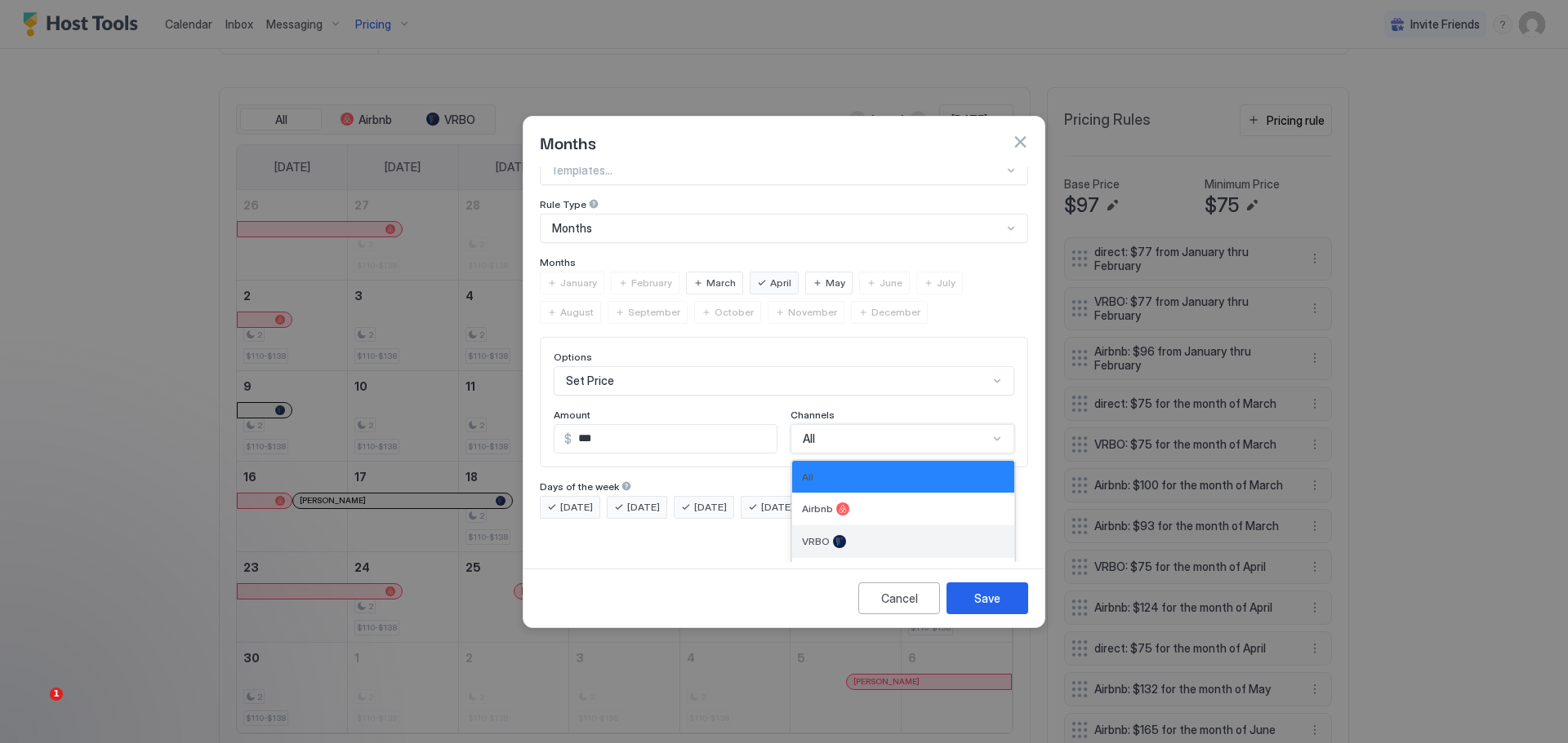
click at [850, 535] on div "VRBO" at bounding box center [902, 542] width 202 height 13
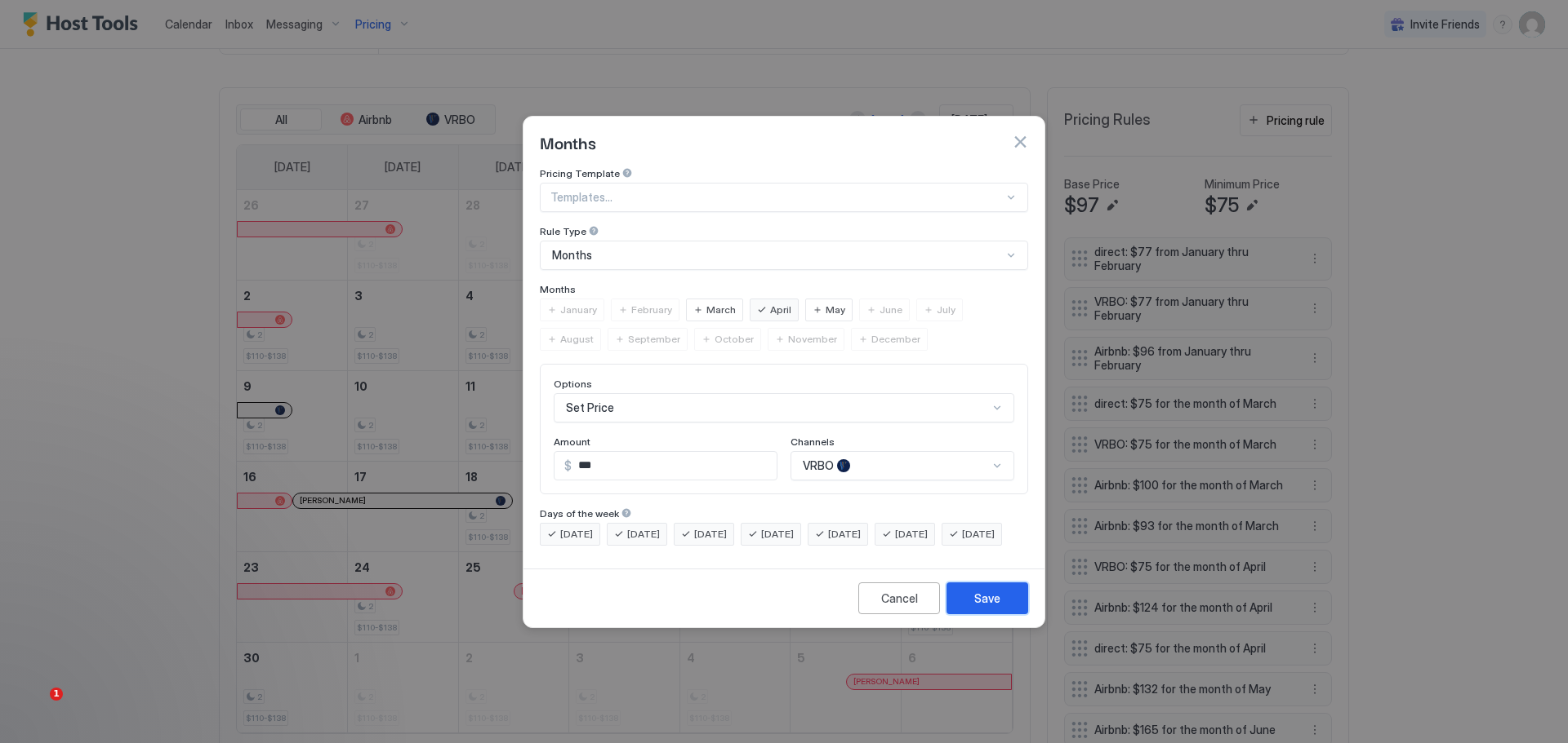
click at [981, 607] on div "Save" at bounding box center [987, 598] width 26 height 17
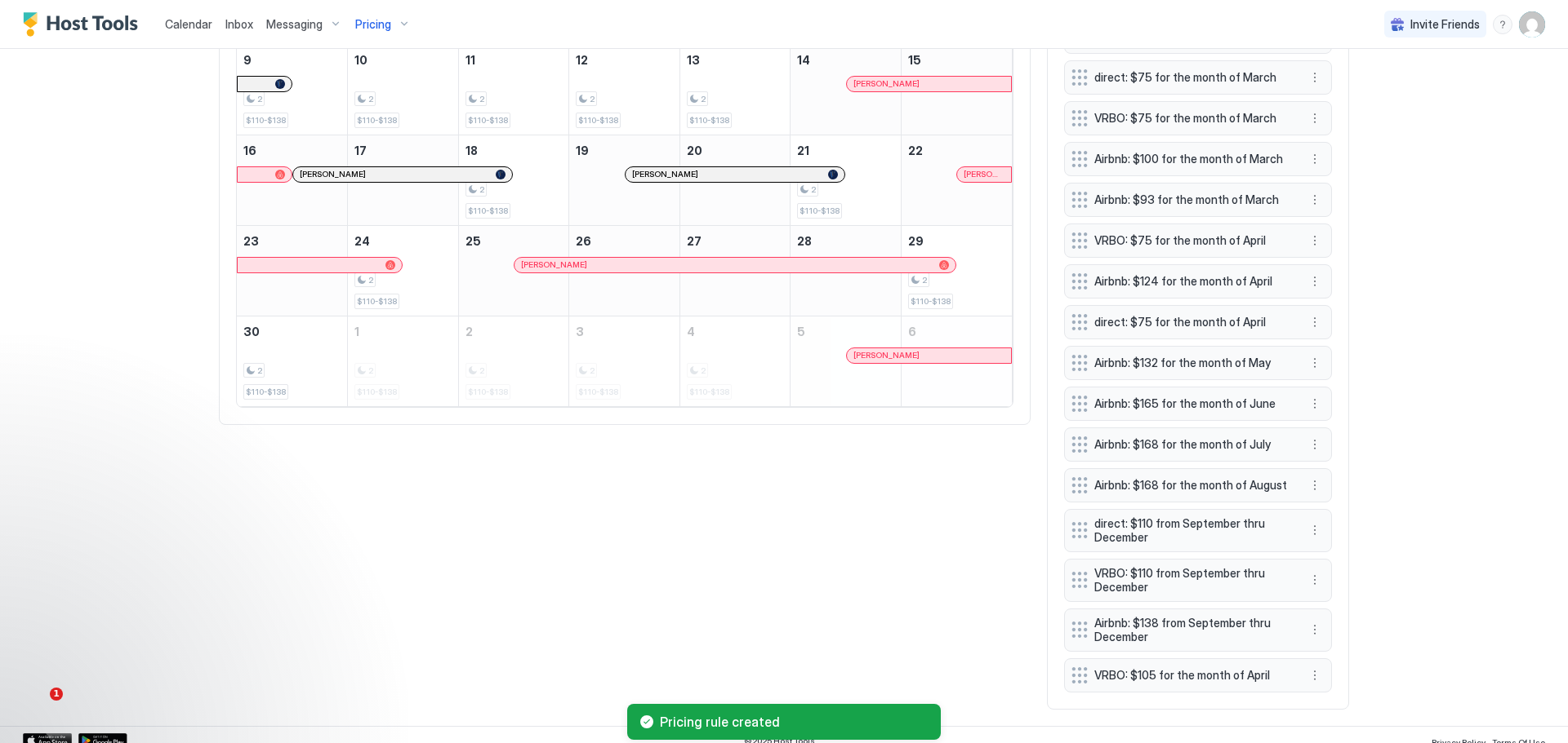
scroll to position [829, 0]
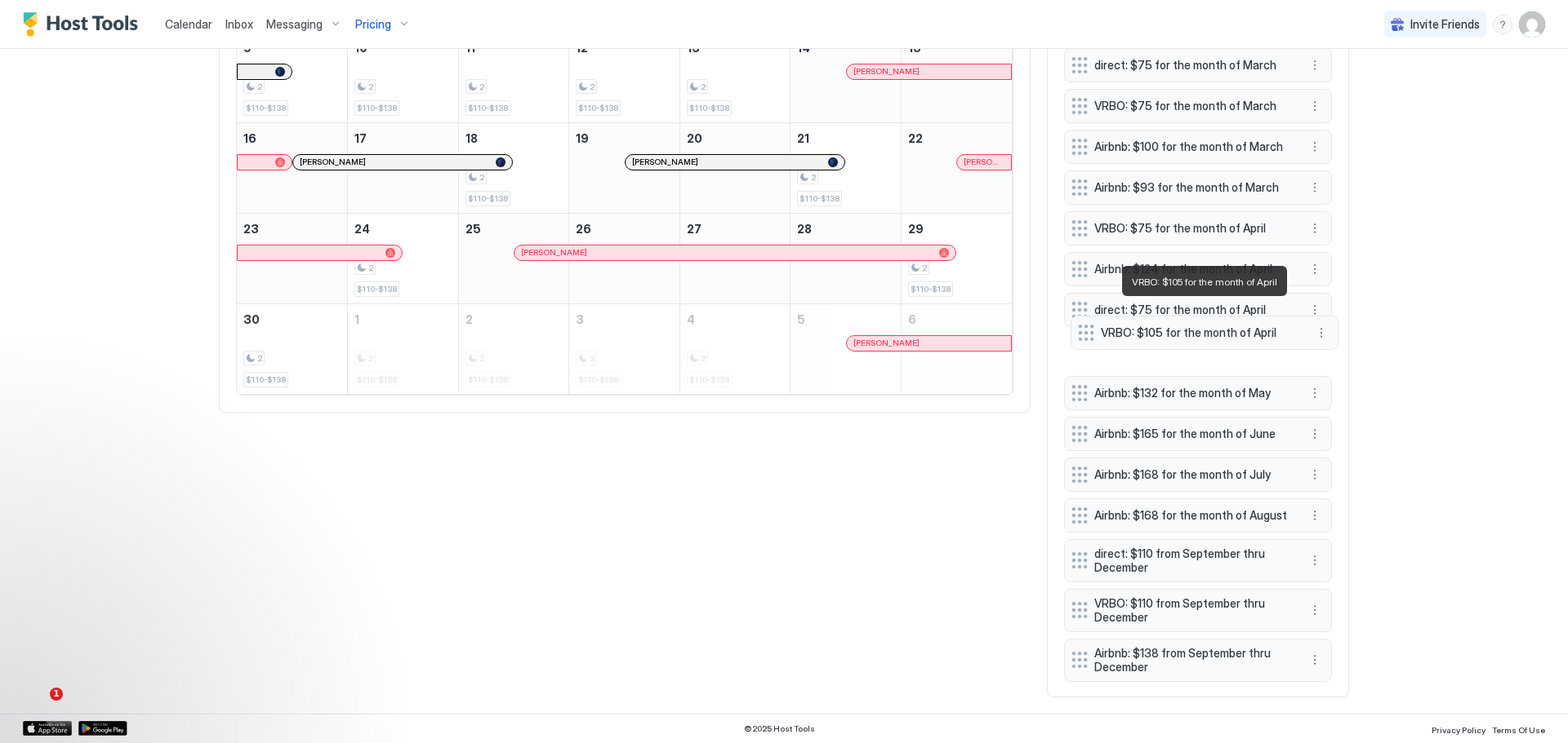
drag, startPoint x: 1161, startPoint y: 656, endPoint x: 1167, endPoint y: 325, distance: 331.1
click at [1167, 325] on span "VRBO: $105 for the month of April" at bounding box center [1198, 332] width 194 height 14
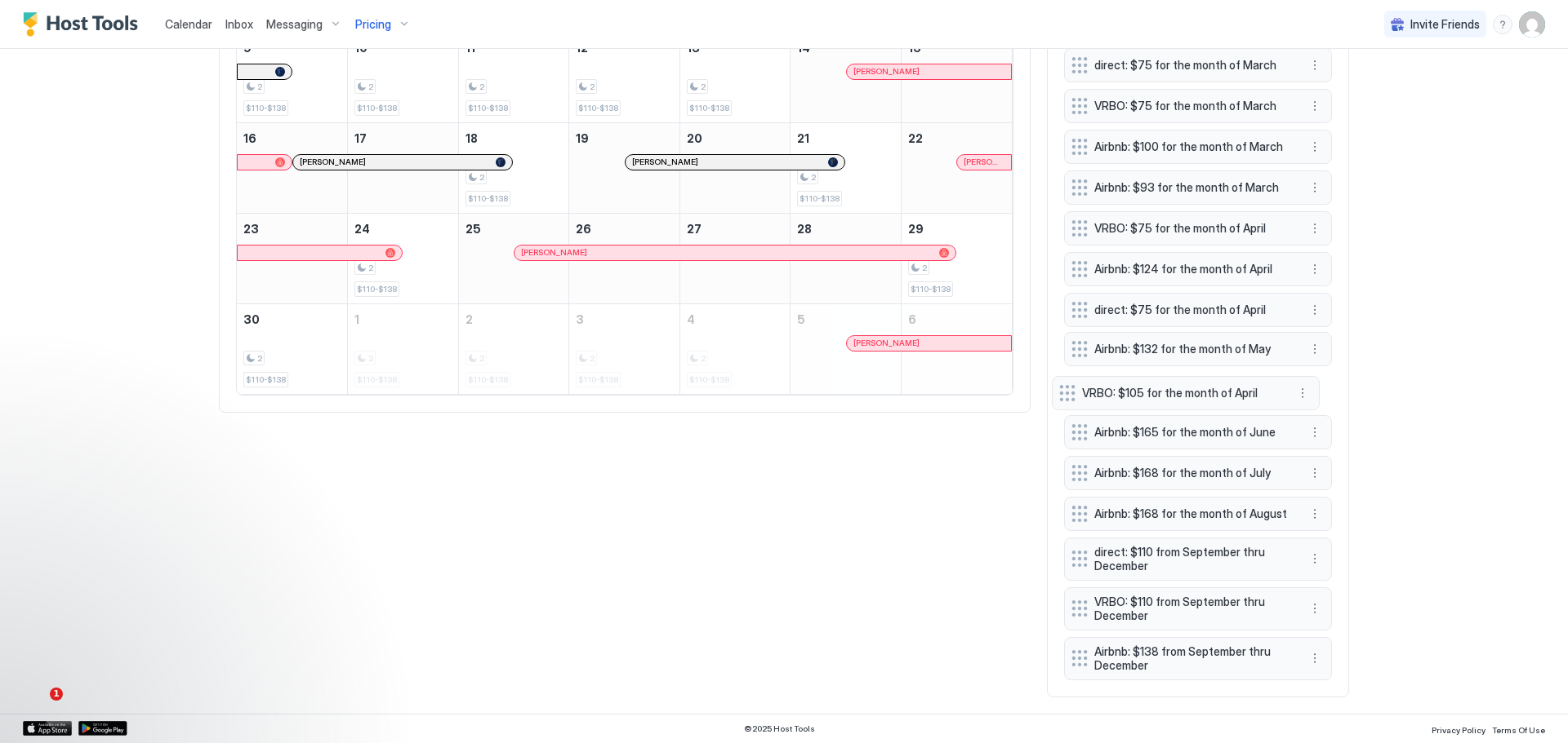
drag, startPoint x: 1240, startPoint y: 339, endPoint x: 1238, endPoint y: 372, distance: 33.1
click at [1313, 382] on button "More options" at bounding box center [1315, 392] width 20 height 20
click at [1334, 404] on span "Edit" at bounding box center [1334, 409] width 18 height 12
click at [1331, 402] on div "Edit" at bounding box center [1330, 408] width 62 height 26
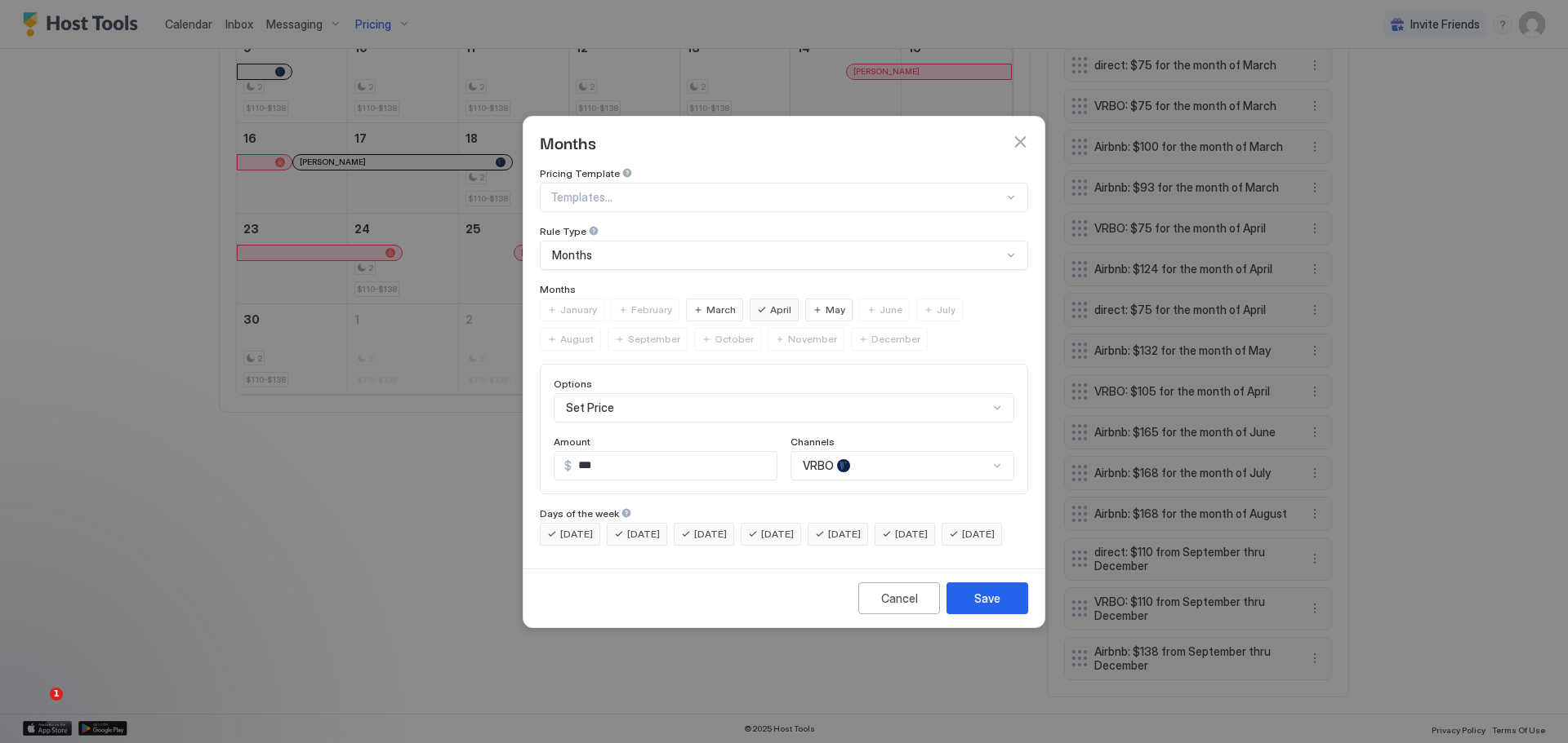
click at [810, 298] on div "May" at bounding box center [828, 310] width 47 height 23
click at [759, 298] on div "April" at bounding box center [774, 310] width 49 height 23
click at [982, 600] on button "Save" at bounding box center [988, 599] width 82 height 32
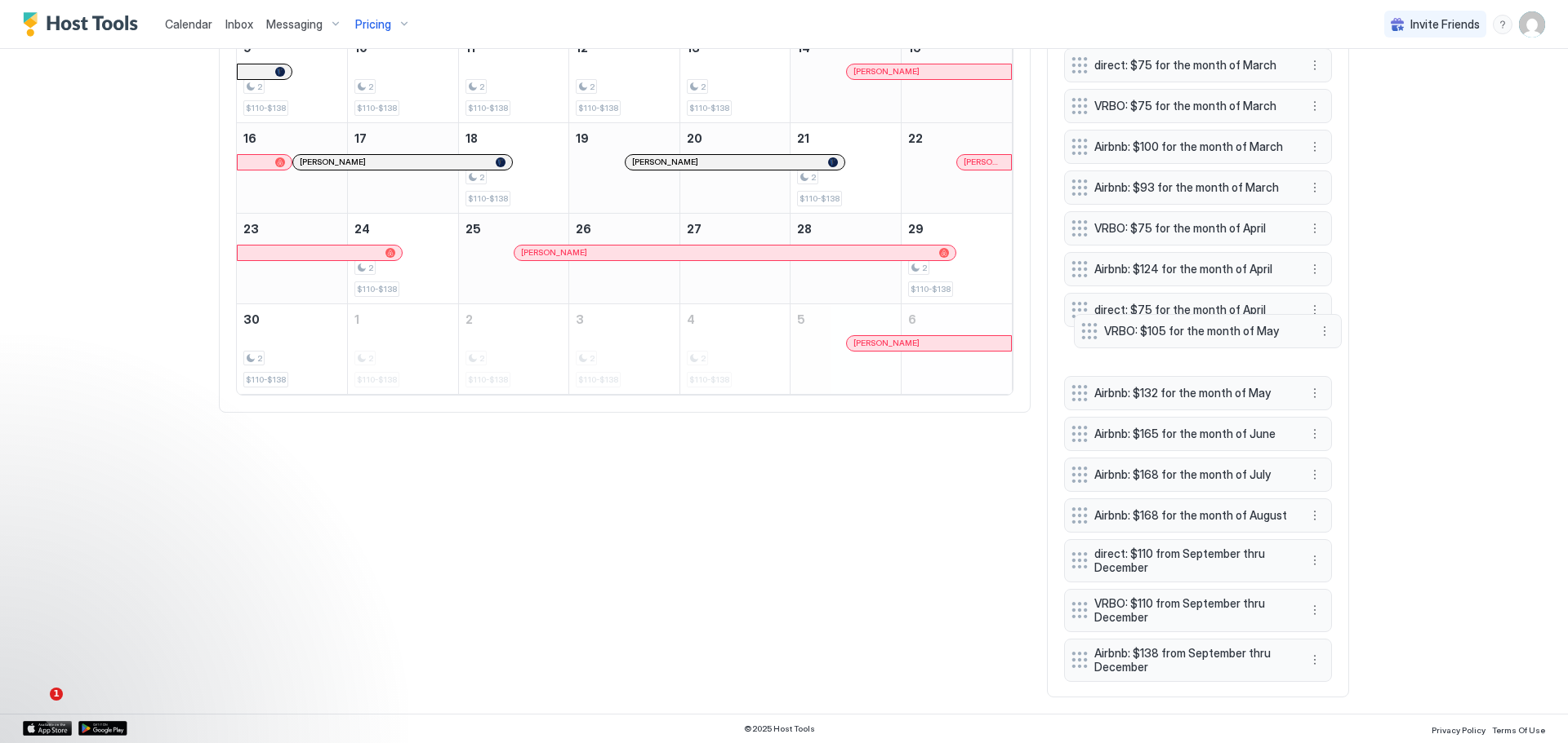
drag, startPoint x: 1179, startPoint y: 660, endPoint x: 1189, endPoint y: 328, distance: 332.2
click at [1189, 328] on span "VRBO: $105 for the month of May" at bounding box center [1201, 331] width 194 height 14
drag, startPoint x: 1183, startPoint y: 341, endPoint x: 1186, endPoint y: 376, distance: 35.1
drag, startPoint x: 1158, startPoint y: 385, endPoint x: 1163, endPoint y: 346, distance: 39.3
click at [1163, 346] on span "VRBO: $105 for the month of May" at bounding box center [1197, 352] width 194 height 14
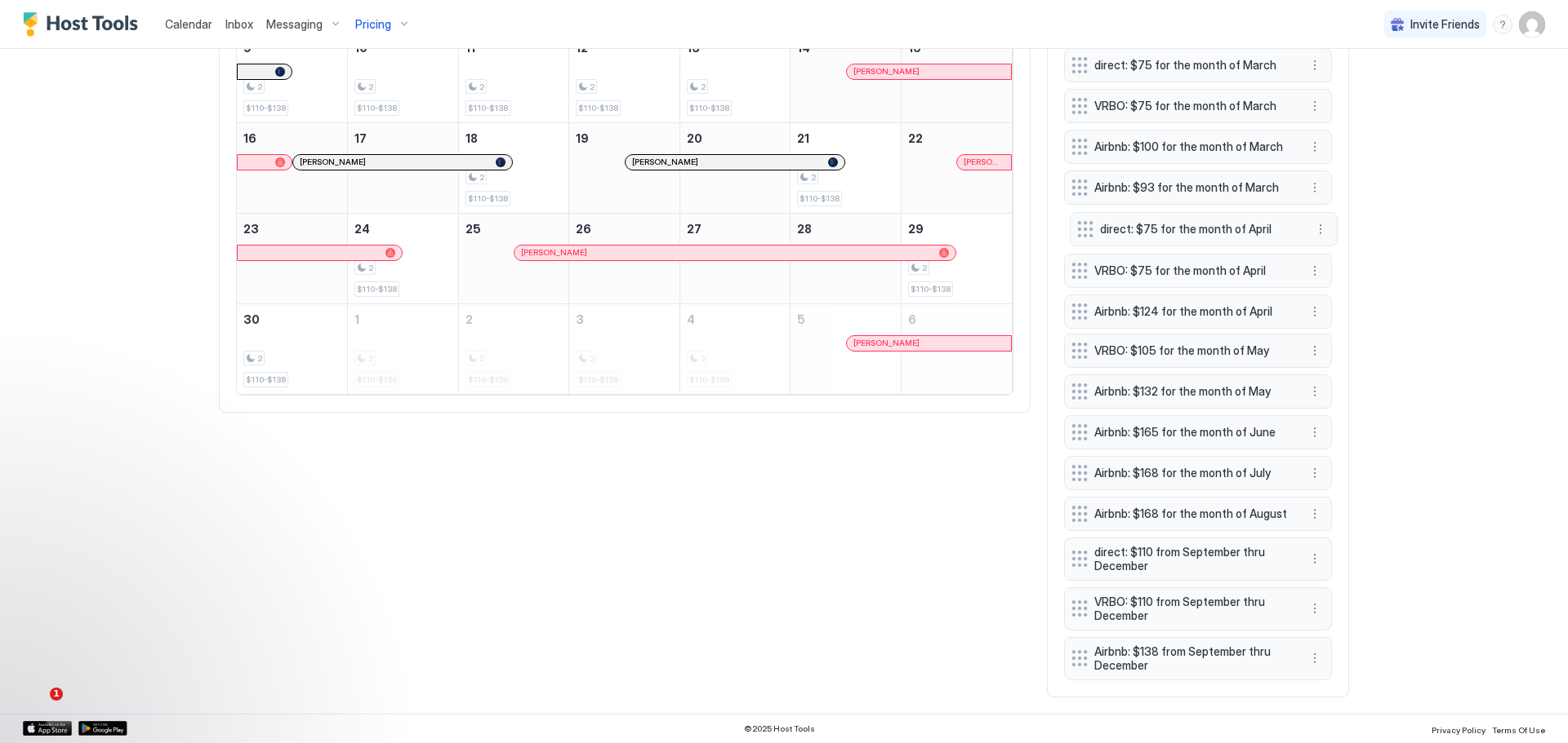
drag, startPoint x: 1163, startPoint y: 298, endPoint x: 1170, endPoint y: 217, distance: 81.3
click at [1170, 222] on span "direct: $75 for the month of April" at bounding box center [1197, 229] width 194 height 14
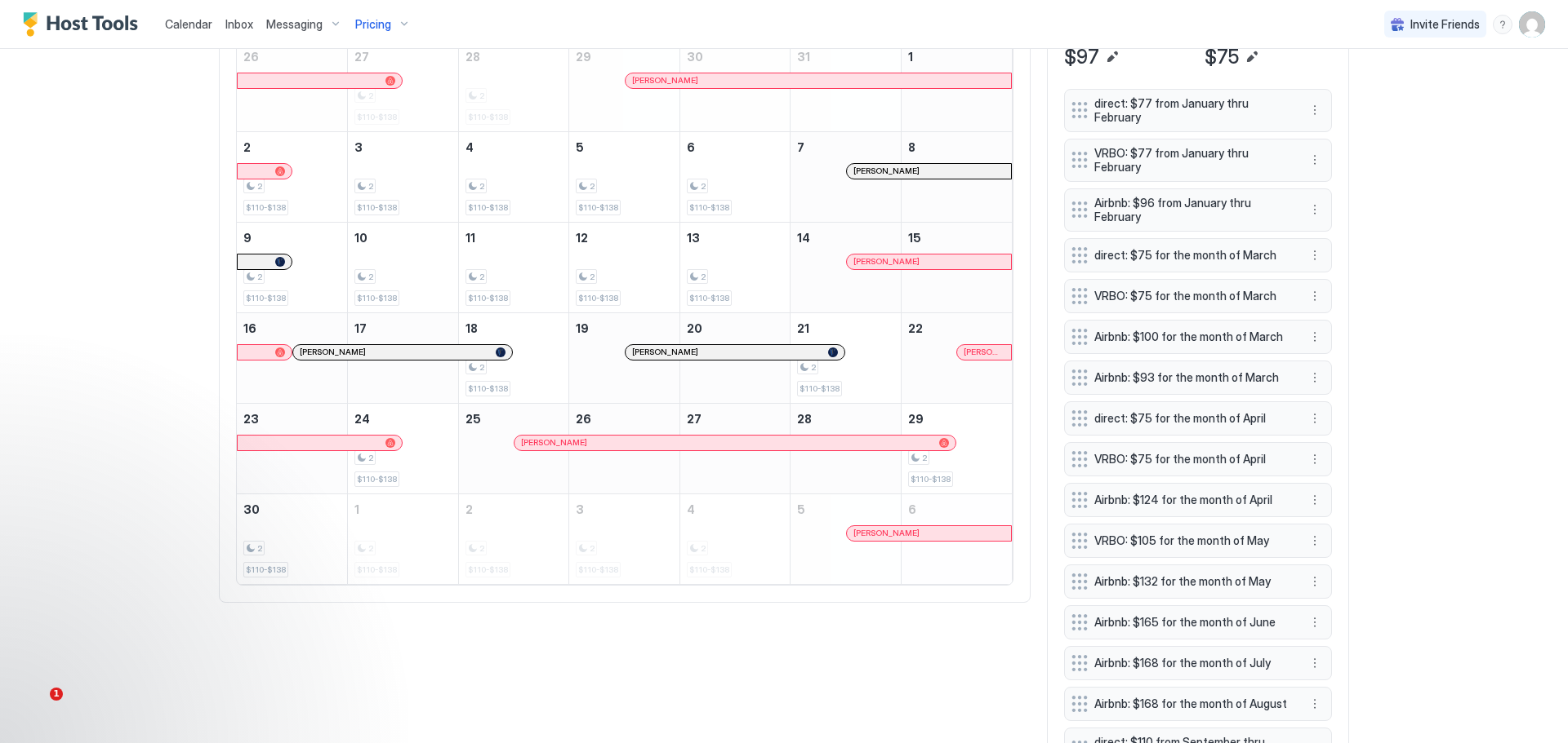
scroll to position [502, 0]
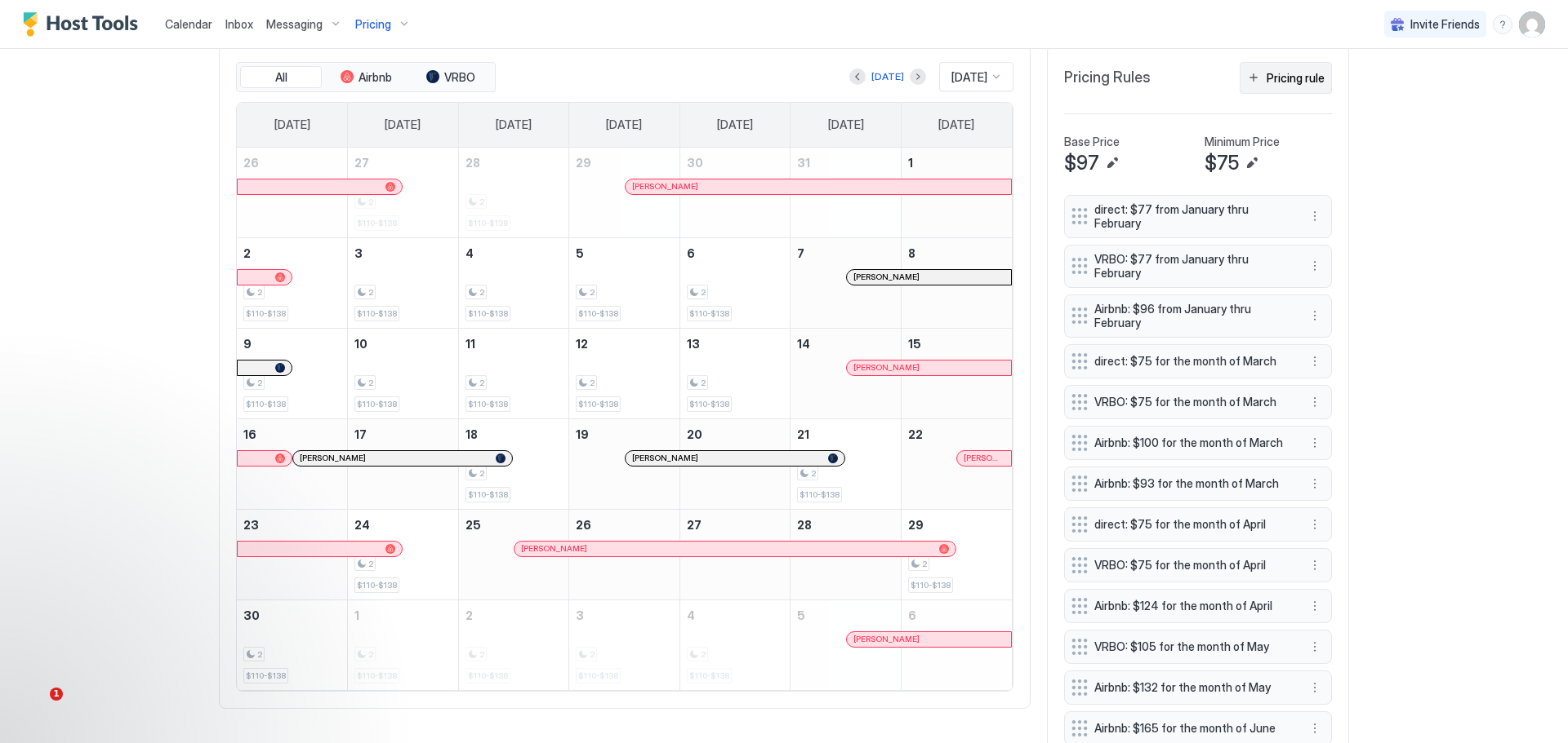
click at [1293, 78] on div "Pricing rule" at bounding box center [1295, 78] width 58 height 17
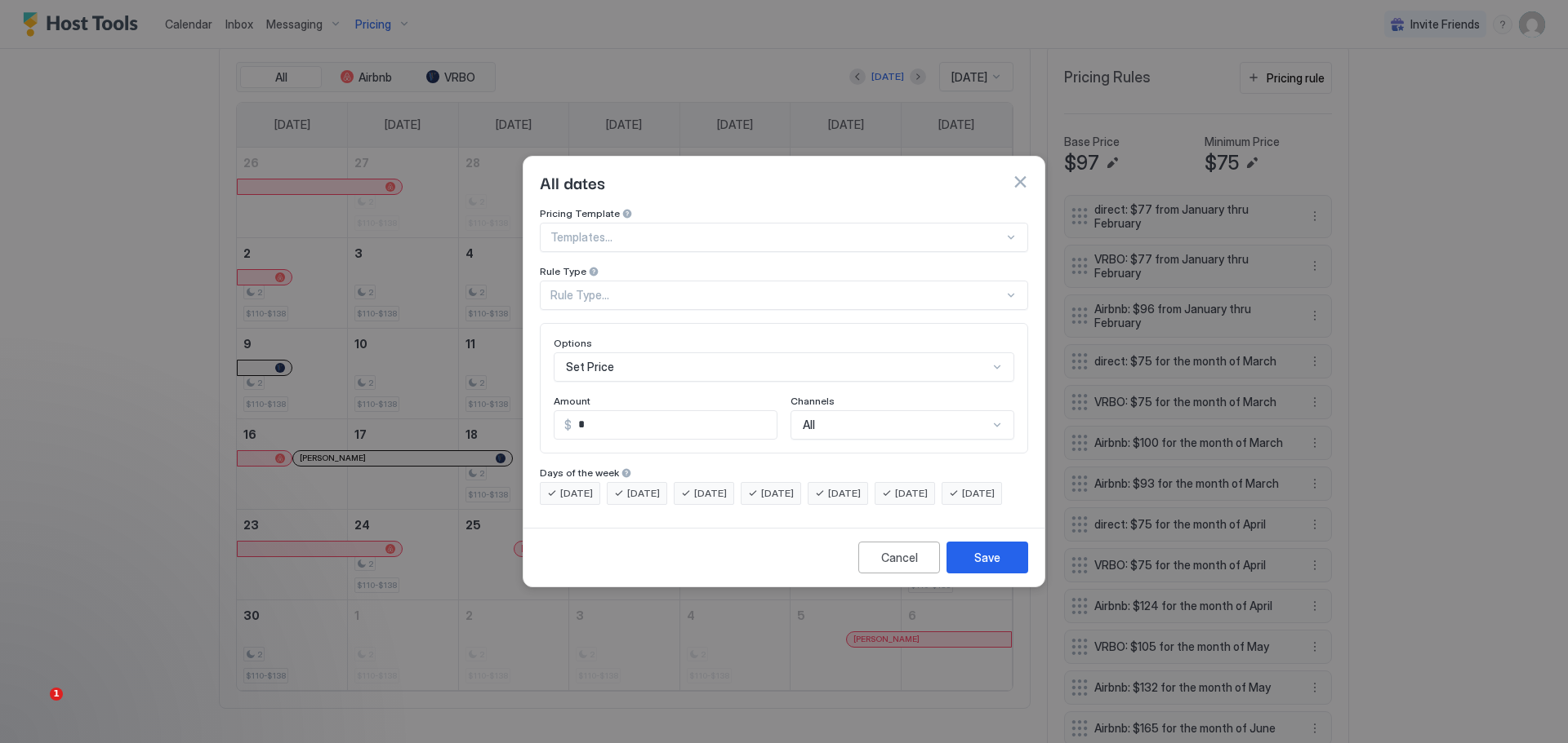
click at [685, 288] on div "Rule Type..." at bounding box center [776, 295] width 453 height 14
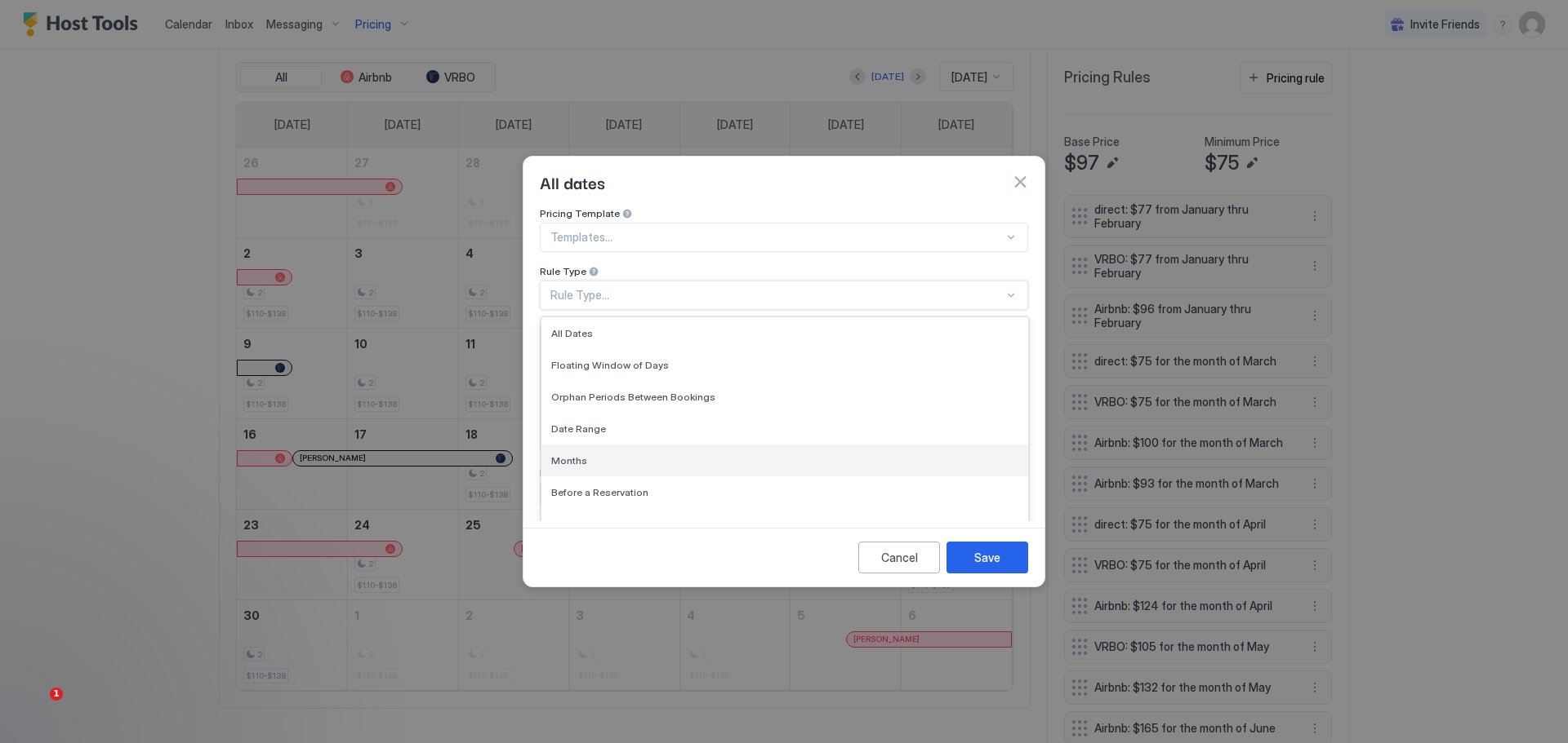
click at [571, 454] on span "Months" at bounding box center [569, 461] width 36 height 12
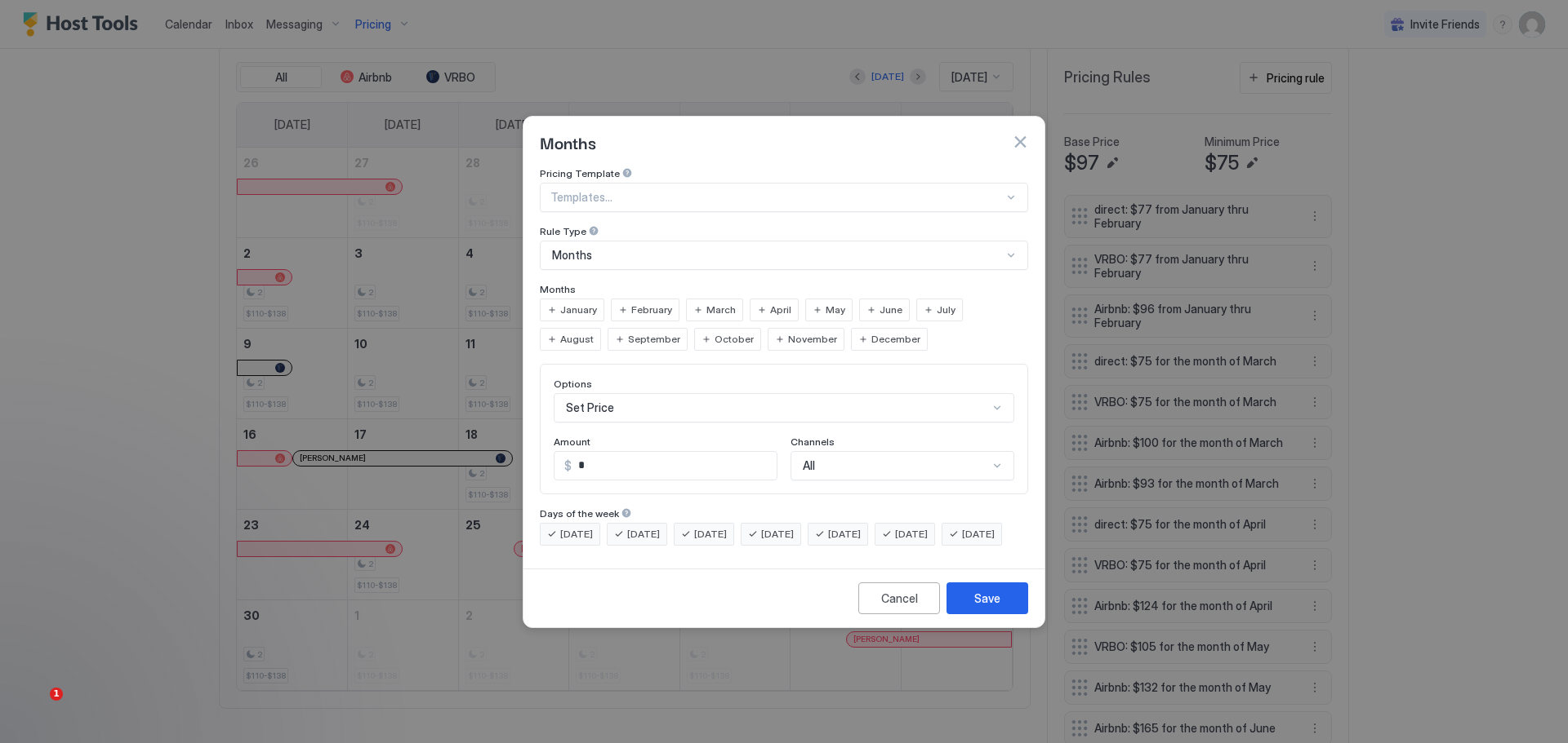
click at [825, 303] on span "May" at bounding box center [835, 310] width 20 height 14
drag, startPoint x: 594, startPoint y: 455, endPoint x: 571, endPoint y: 455, distance: 23.0
click at [571, 455] on input "*" at bounding box center [674, 465] width 205 height 28
type input "***"
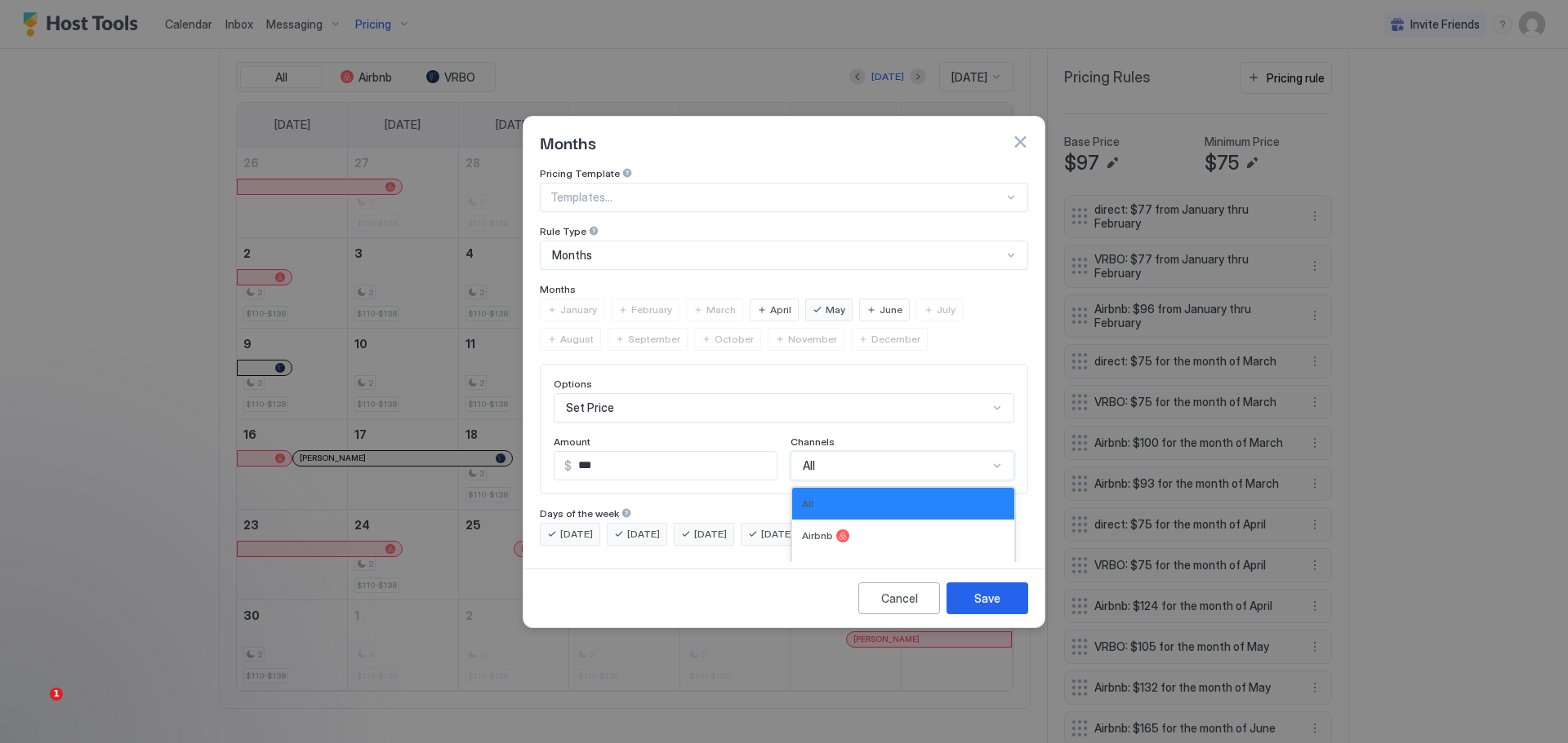
click at [911, 452] on div "4 results available. Use Up and Down to choose options, press Enter to select t…" at bounding box center [902, 466] width 224 height 29
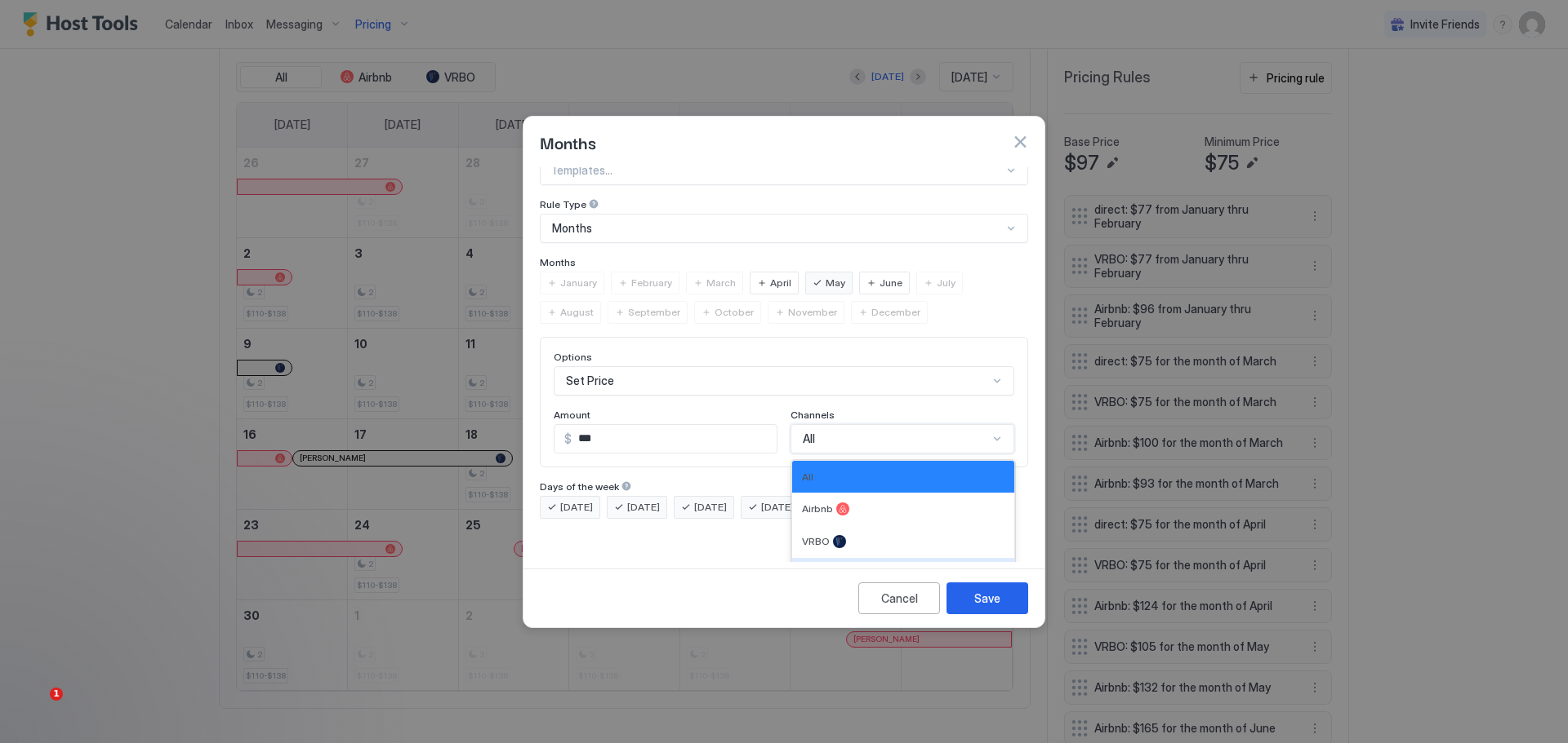
drag, startPoint x: 839, startPoint y: 548, endPoint x: 843, endPoint y: 541, distance: 8.1
click at [842, 558] on div "Direct" at bounding box center [902, 574] width 222 height 33
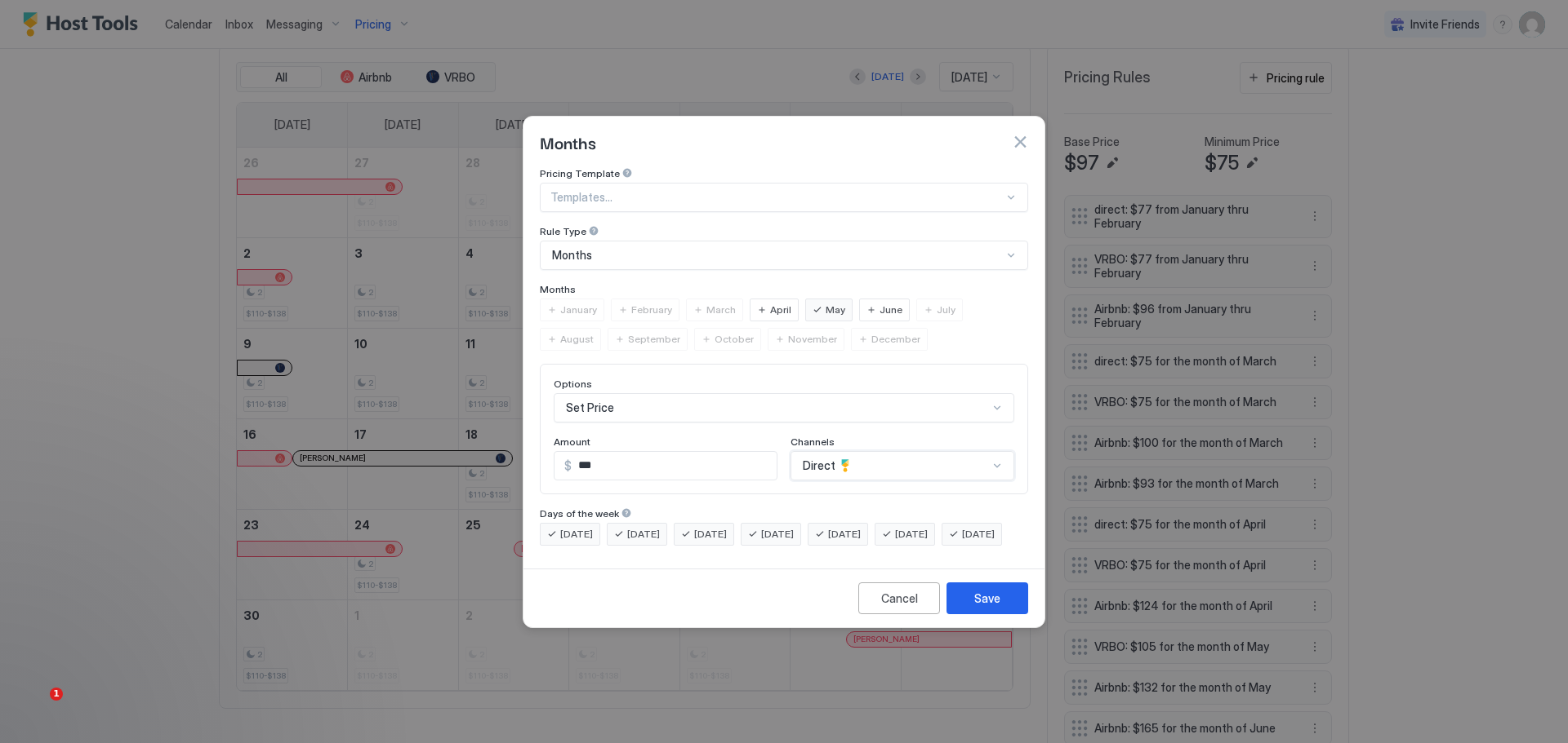
scroll to position [0, 0]
click at [976, 605] on div "Save" at bounding box center [987, 598] width 26 height 17
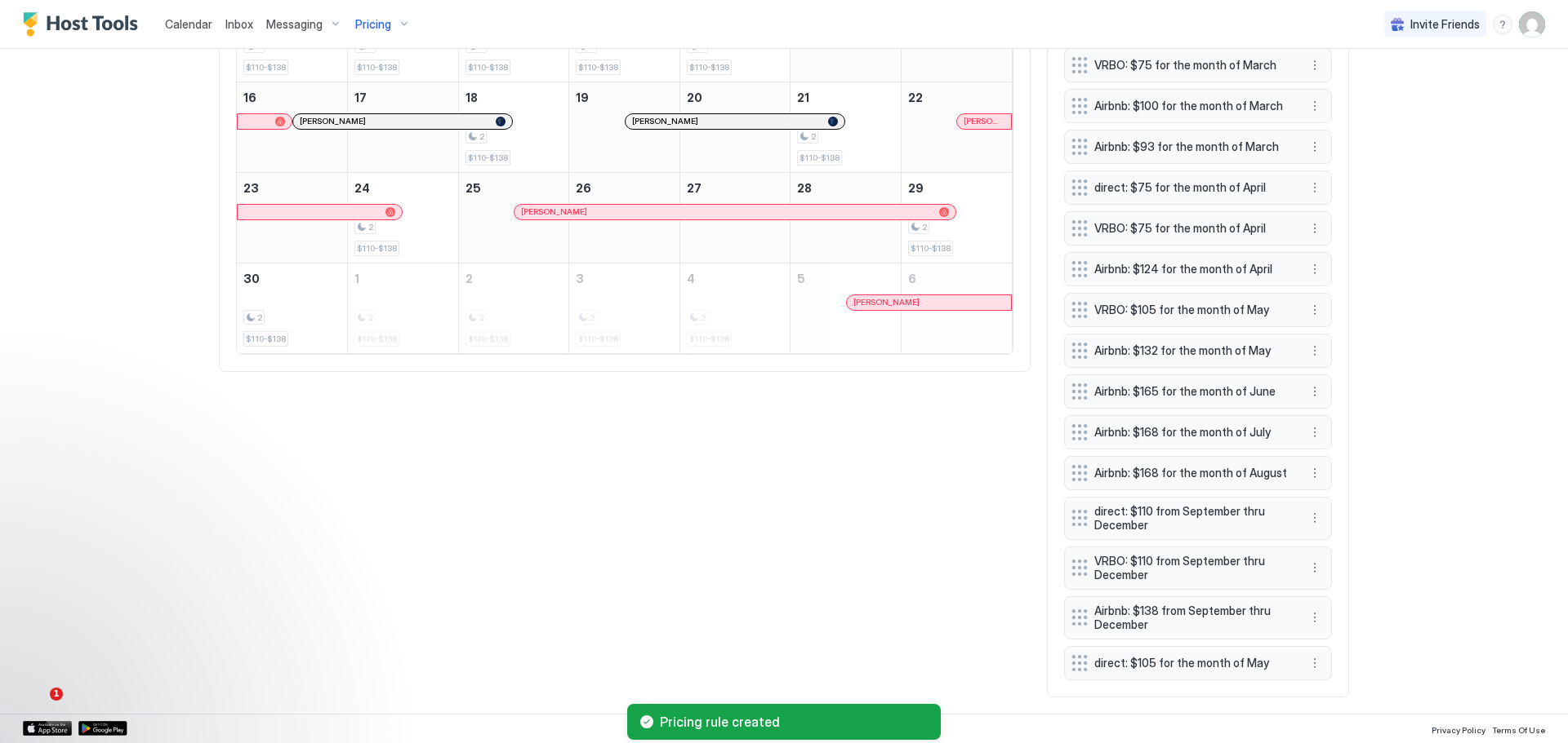
scroll to position [870, 0]
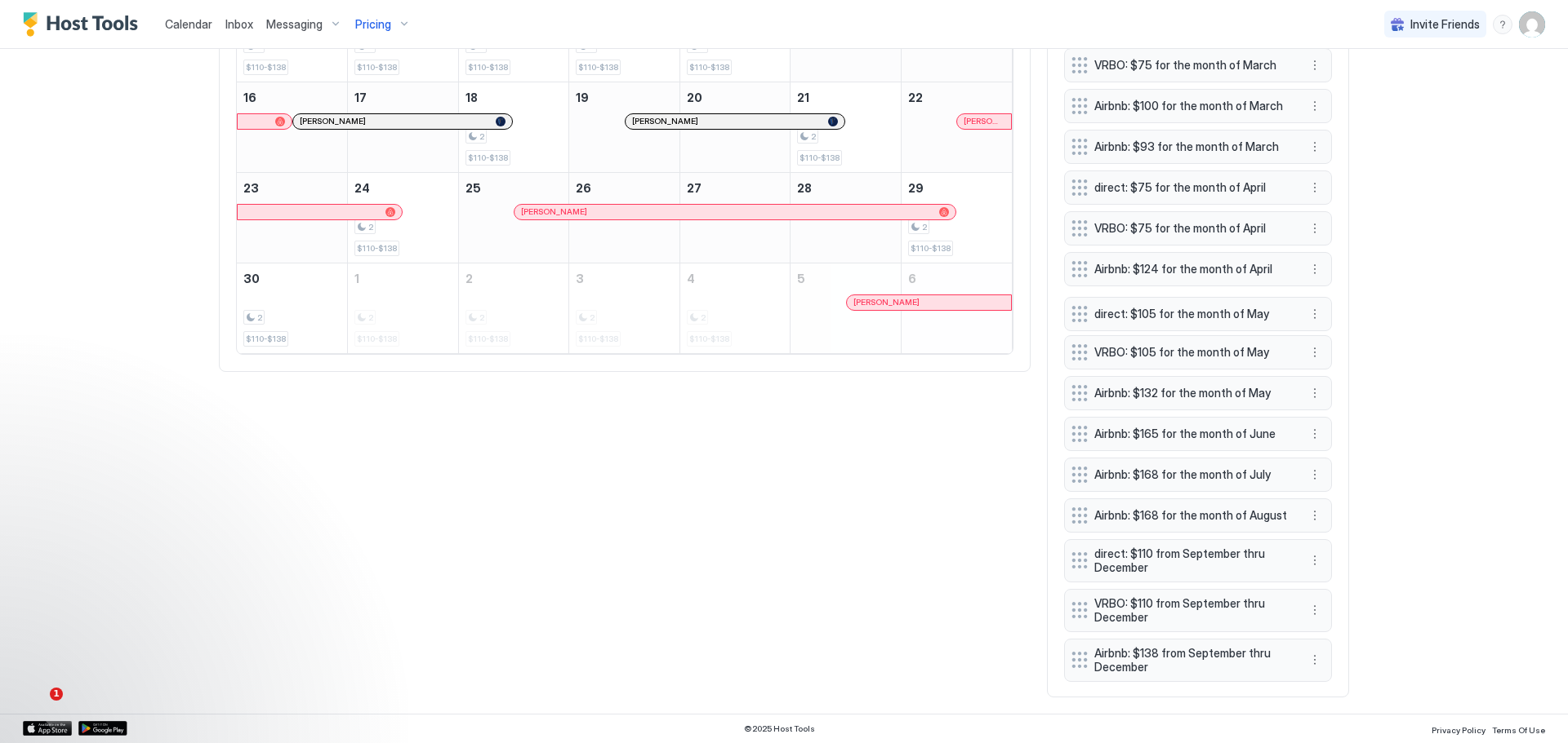
drag, startPoint x: 1166, startPoint y: 656, endPoint x: 1166, endPoint y: 306, distance: 350.0
click at [1166, 306] on span "direct: $105 for the month of May" at bounding box center [1191, 314] width 194 height 14
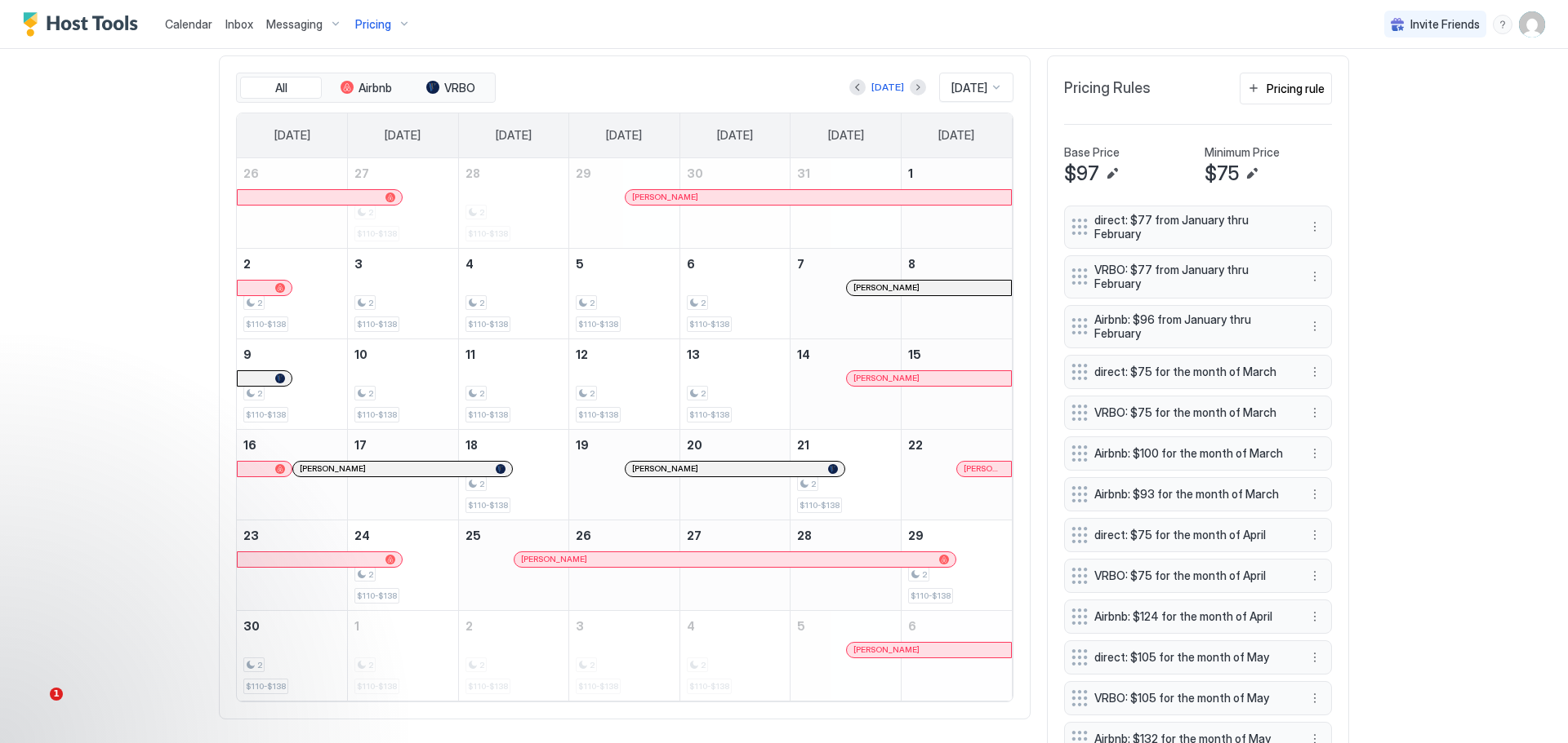
scroll to position [462, 0]
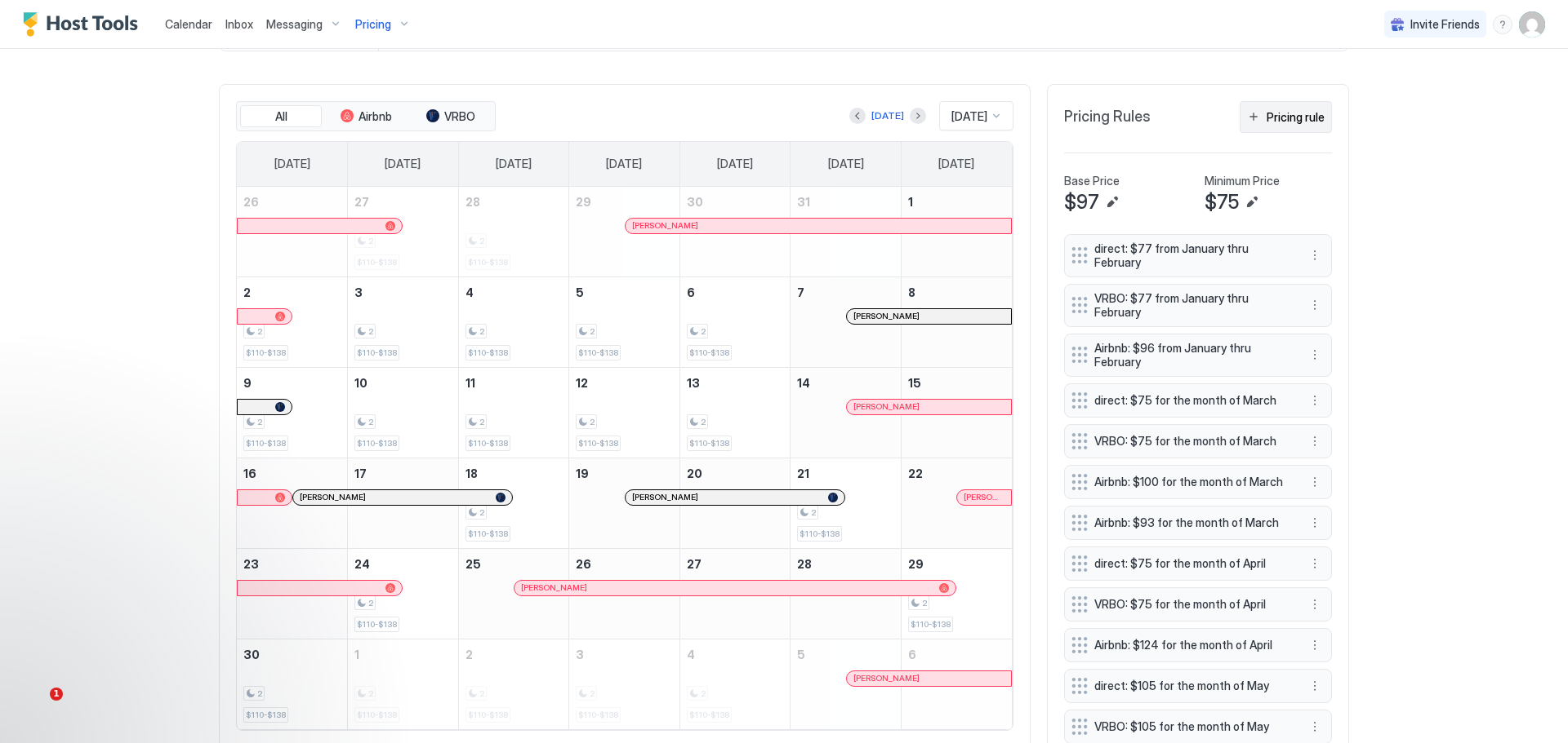
click at [1267, 112] on div "Pricing rule" at bounding box center [1295, 117] width 58 height 17
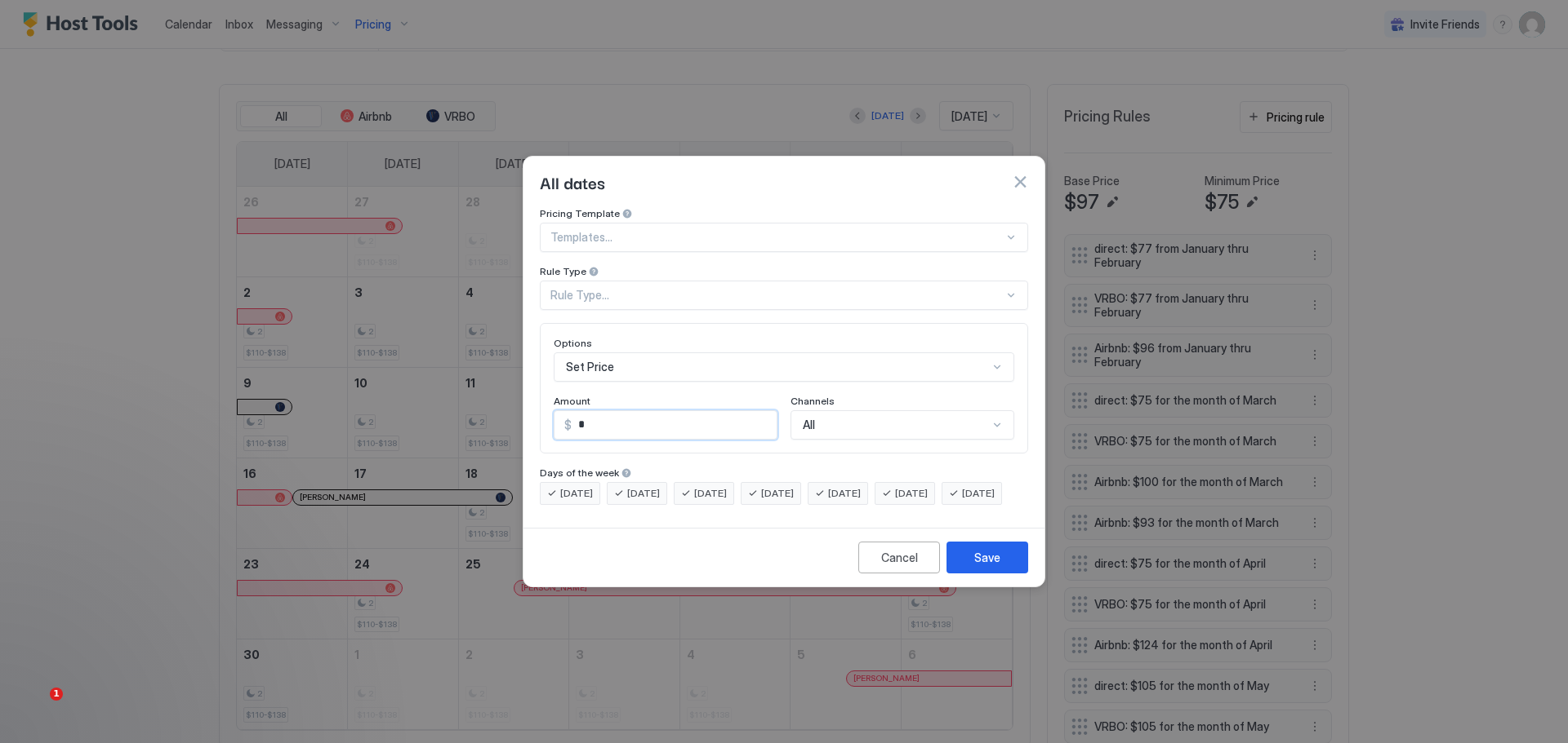
click at [590, 414] on input "*" at bounding box center [674, 425] width 205 height 28
click at [597, 412] on input "*" at bounding box center [674, 425] width 205 height 28
drag, startPoint x: 589, startPoint y: 412, endPoint x: 562, endPoint y: 456, distance: 51.6
click at [551, 438] on div "Options Set Price Amount $ * Channels All" at bounding box center [784, 388] width 488 height 131
type input "***"
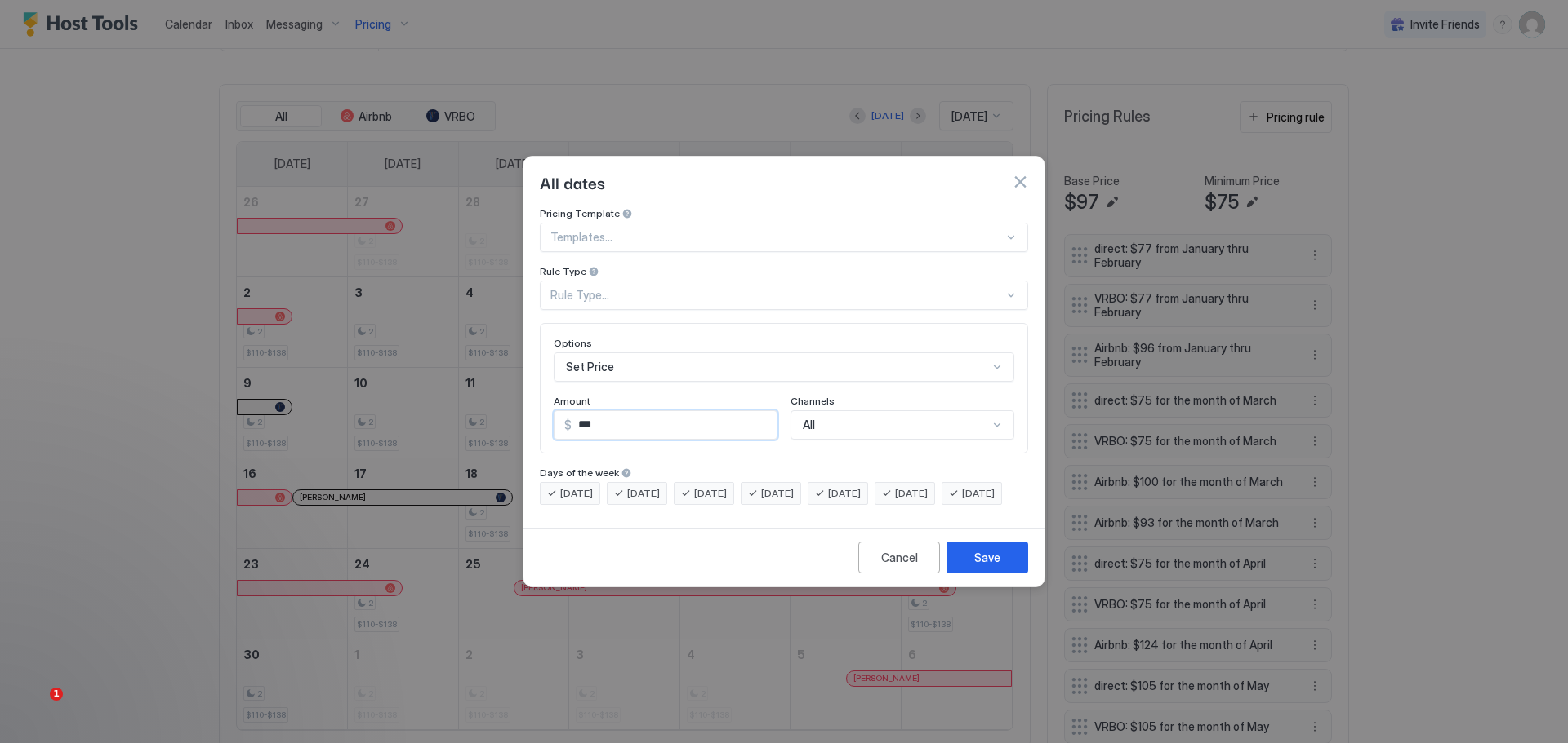
click at [674, 281] on div "Rule Type..." at bounding box center [784, 295] width 488 height 29
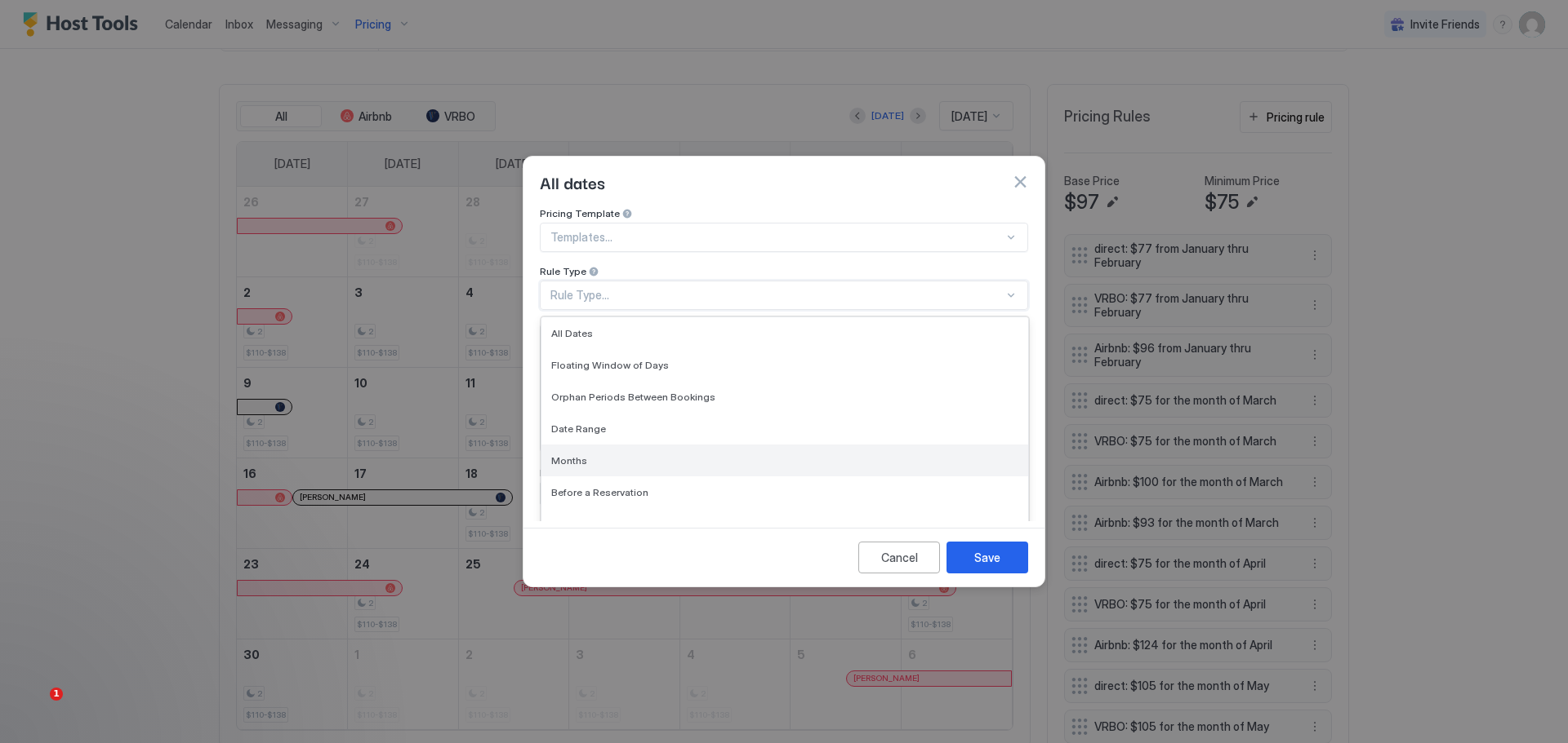
click at [568, 454] on span "Months" at bounding box center [569, 461] width 36 height 12
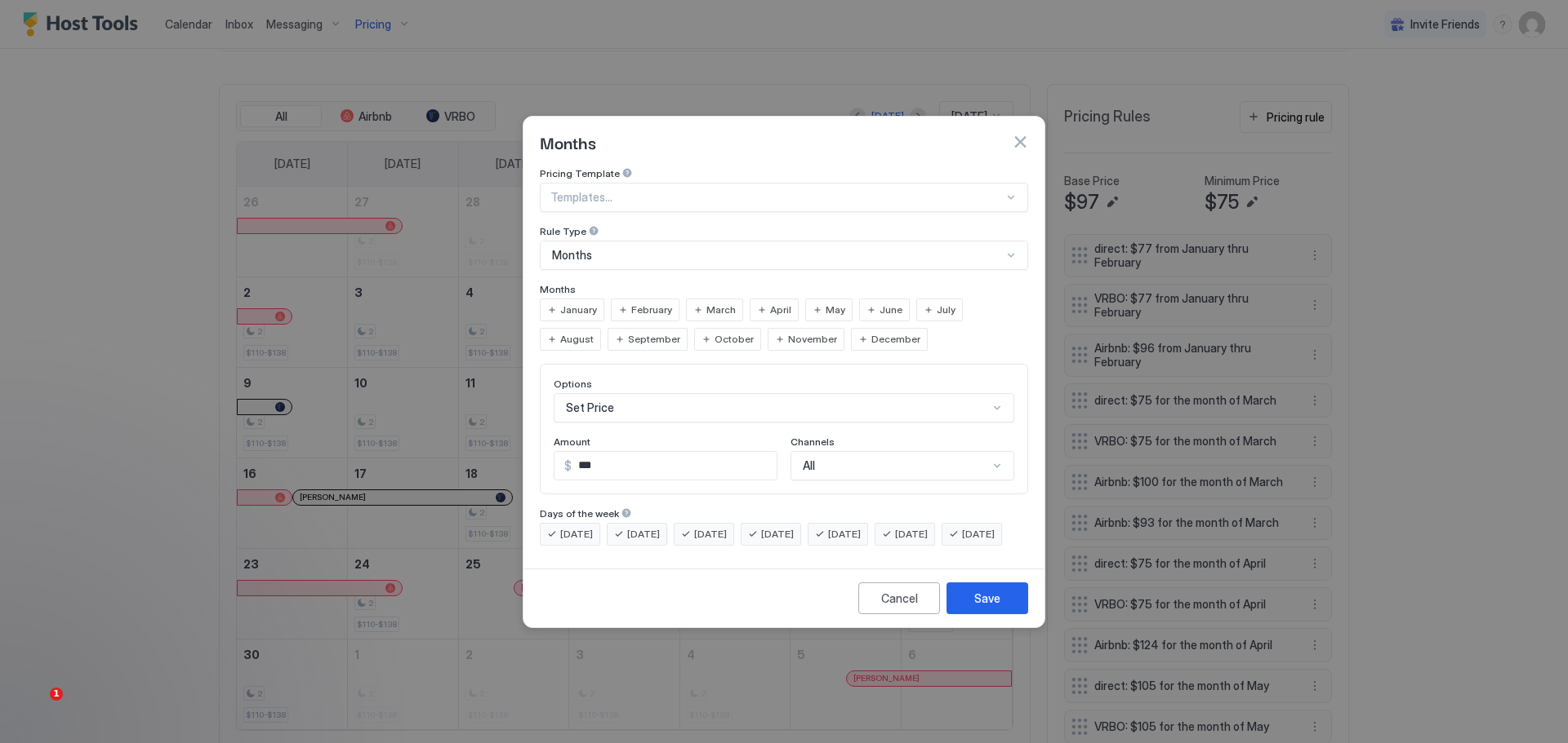
click at [868, 298] on div "June" at bounding box center [884, 310] width 51 height 23
click at [924, 452] on div "All" at bounding box center [902, 466] width 224 height 29
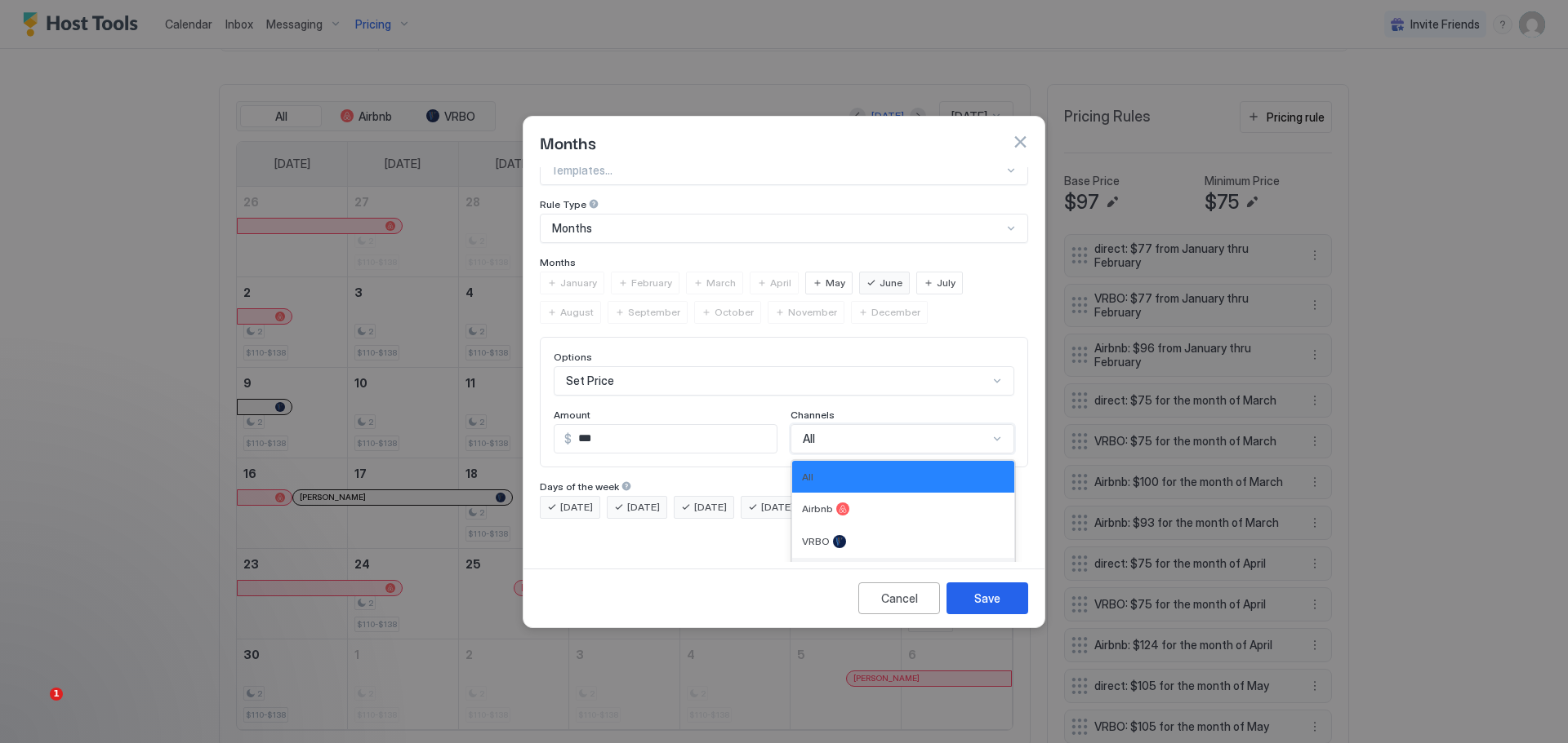
click at [822, 567] on div "Direct" at bounding box center [902, 574] width 202 height 13
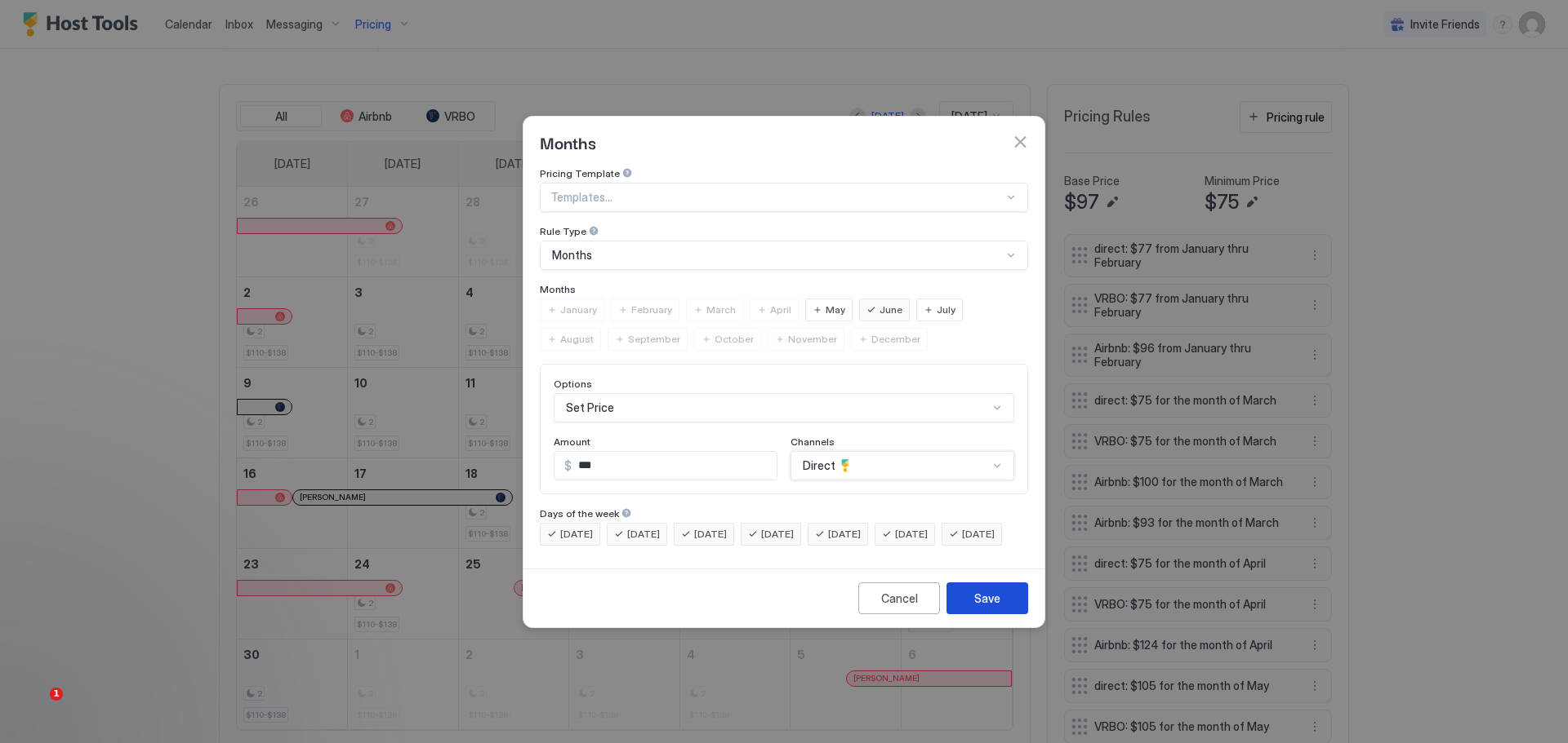
click at [1005, 615] on button "Save" at bounding box center [988, 599] width 82 height 32
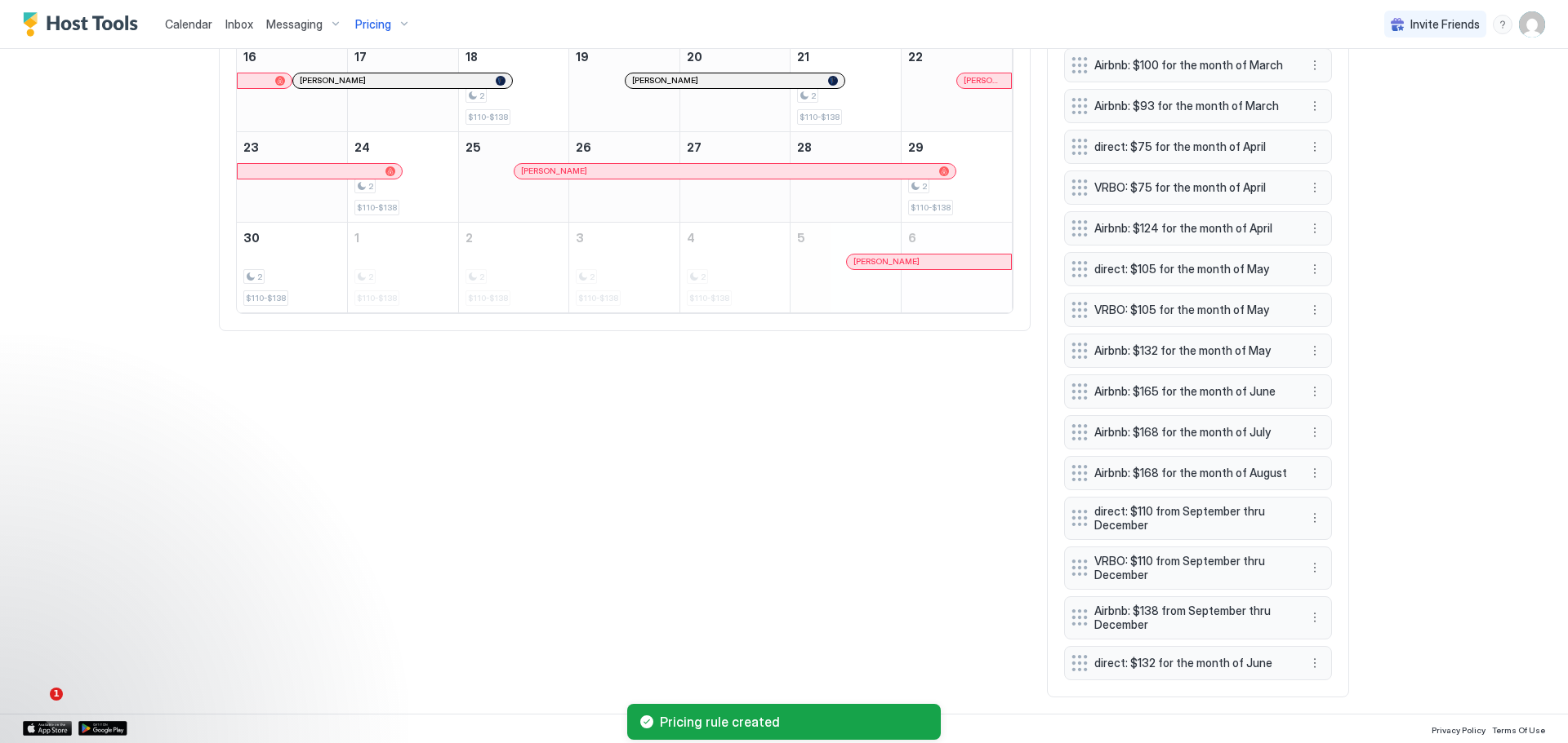
scroll to position [914, 0]
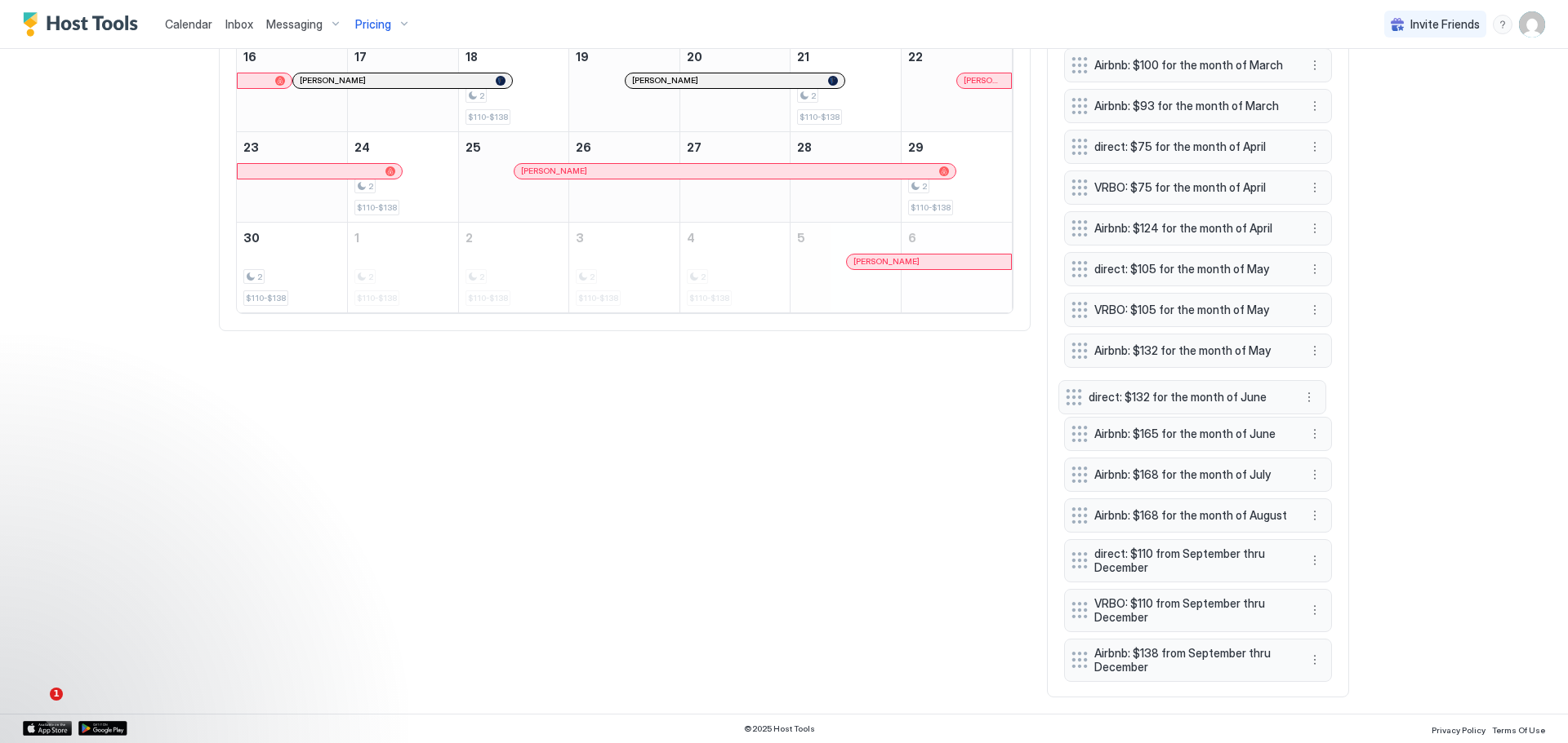
drag, startPoint x: 1122, startPoint y: 661, endPoint x: 1117, endPoint y: 395, distance: 266.0
click at [1117, 395] on span "direct: $132 for the month of June" at bounding box center [1186, 397] width 194 height 14
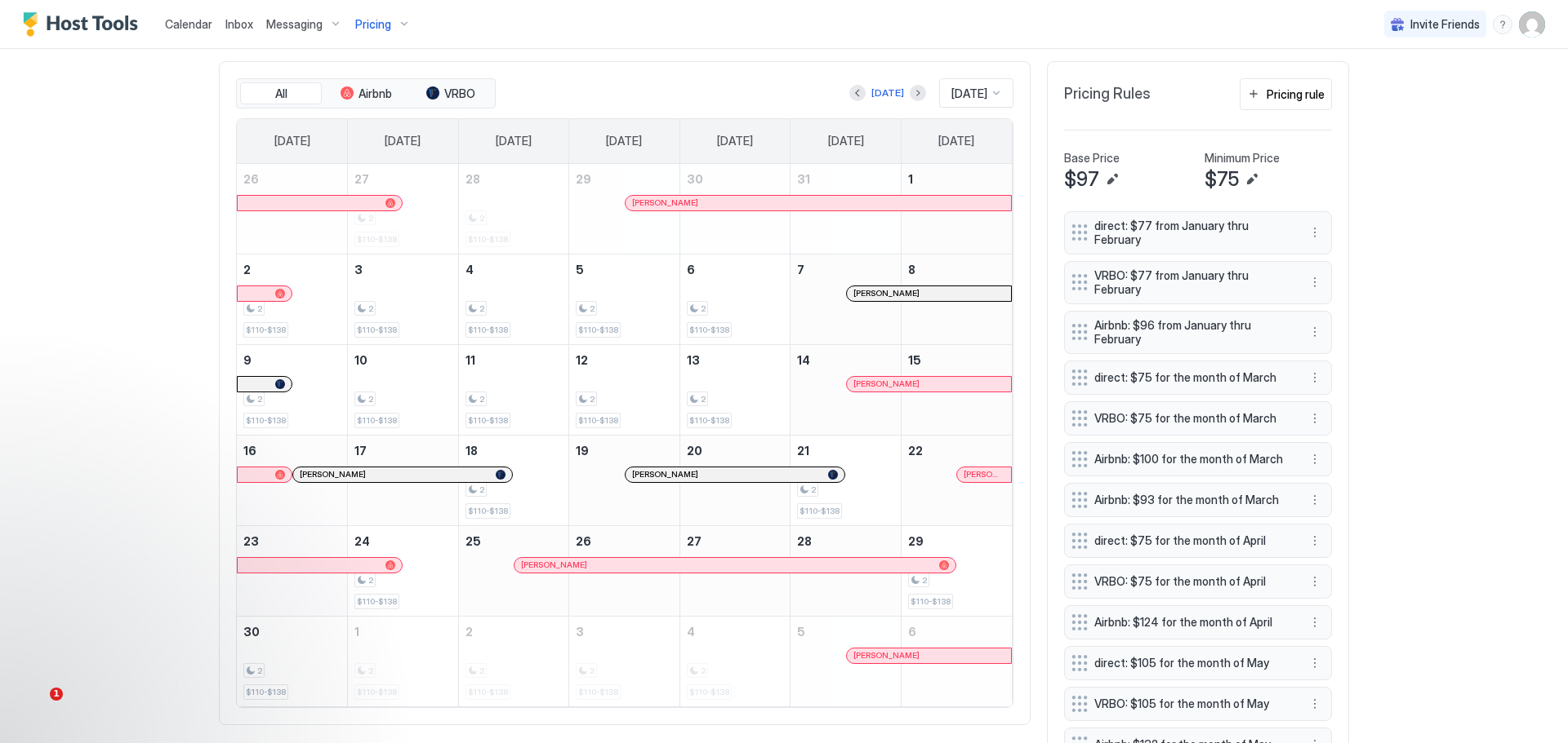
scroll to position [506, 0]
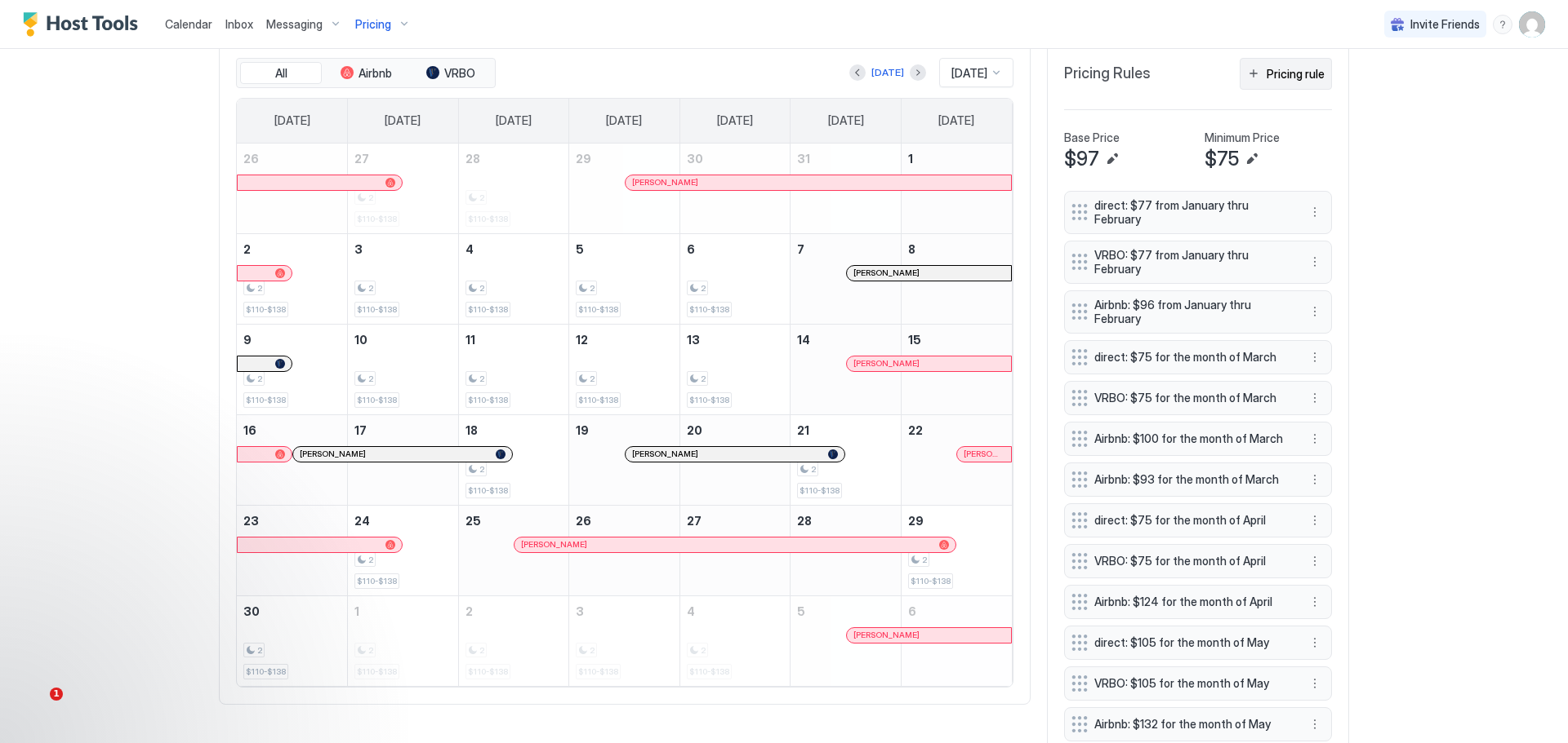
click at [1278, 71] on div "Pricing rule" at bounding box center [1295, 73] width 58 height 17
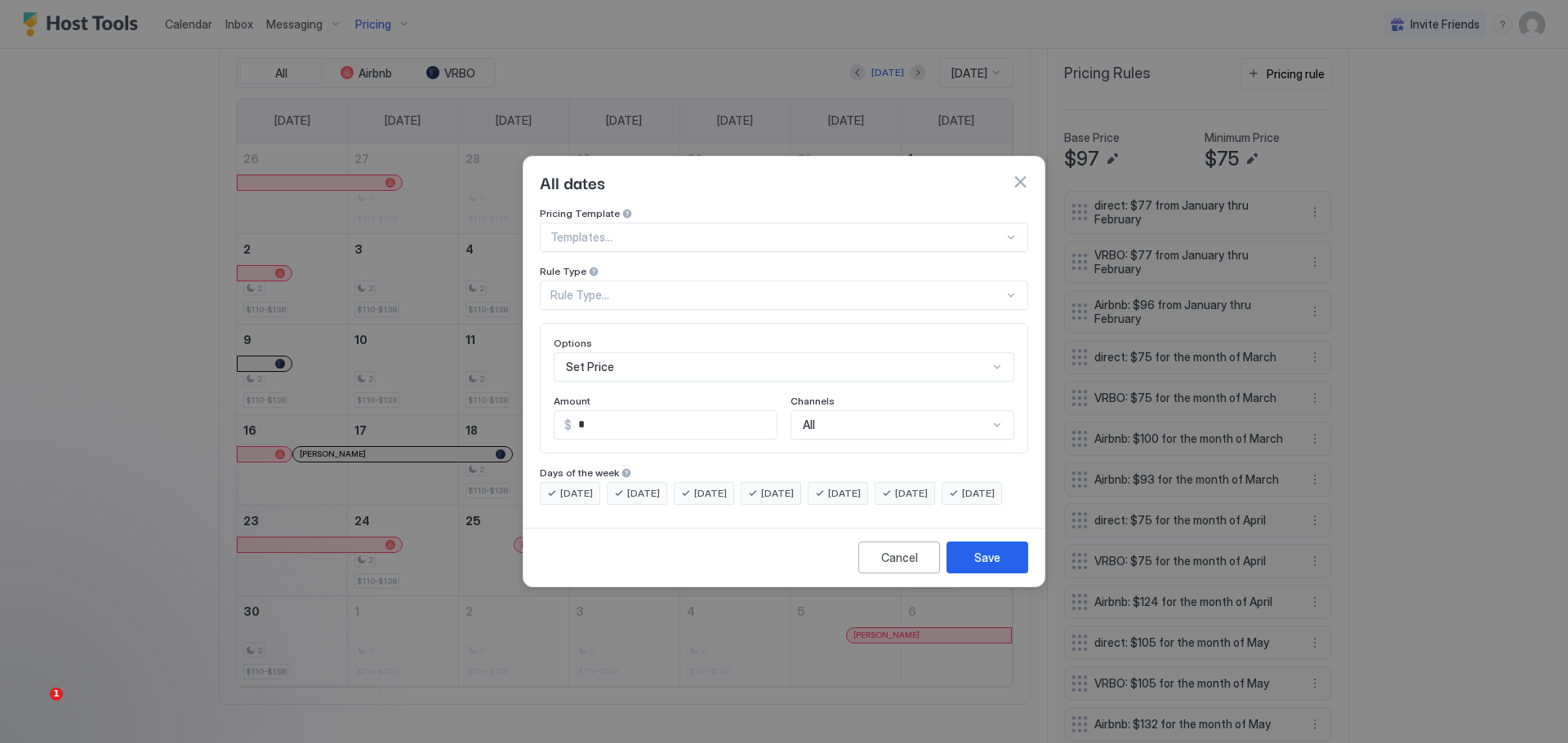
click at [721, 265] on div "Rule Type" at bounding box center [784, 273] width 488 height 15
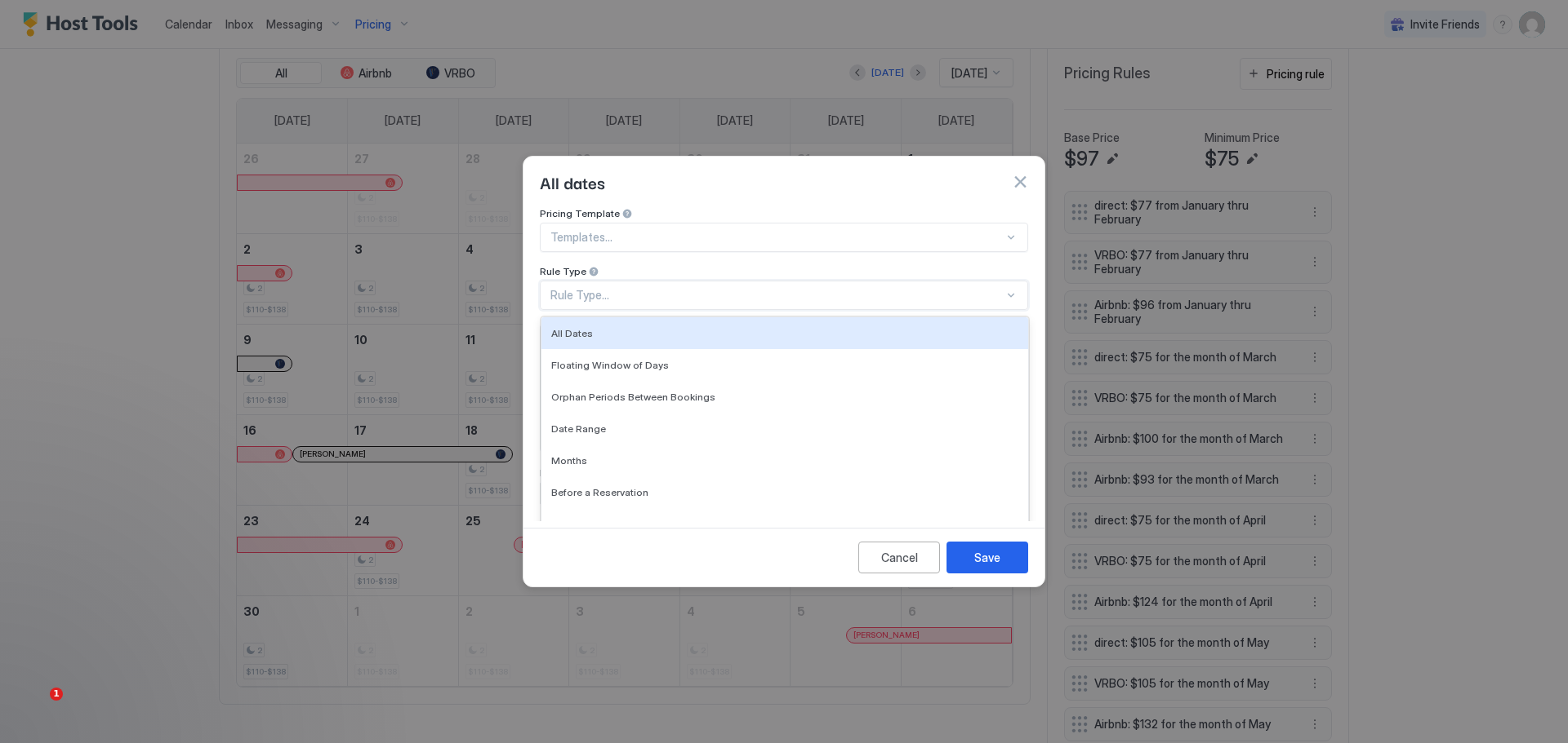
click at [677, 281] on div "Rule Type..." at bounding box center [784, 295] width 488 height 29
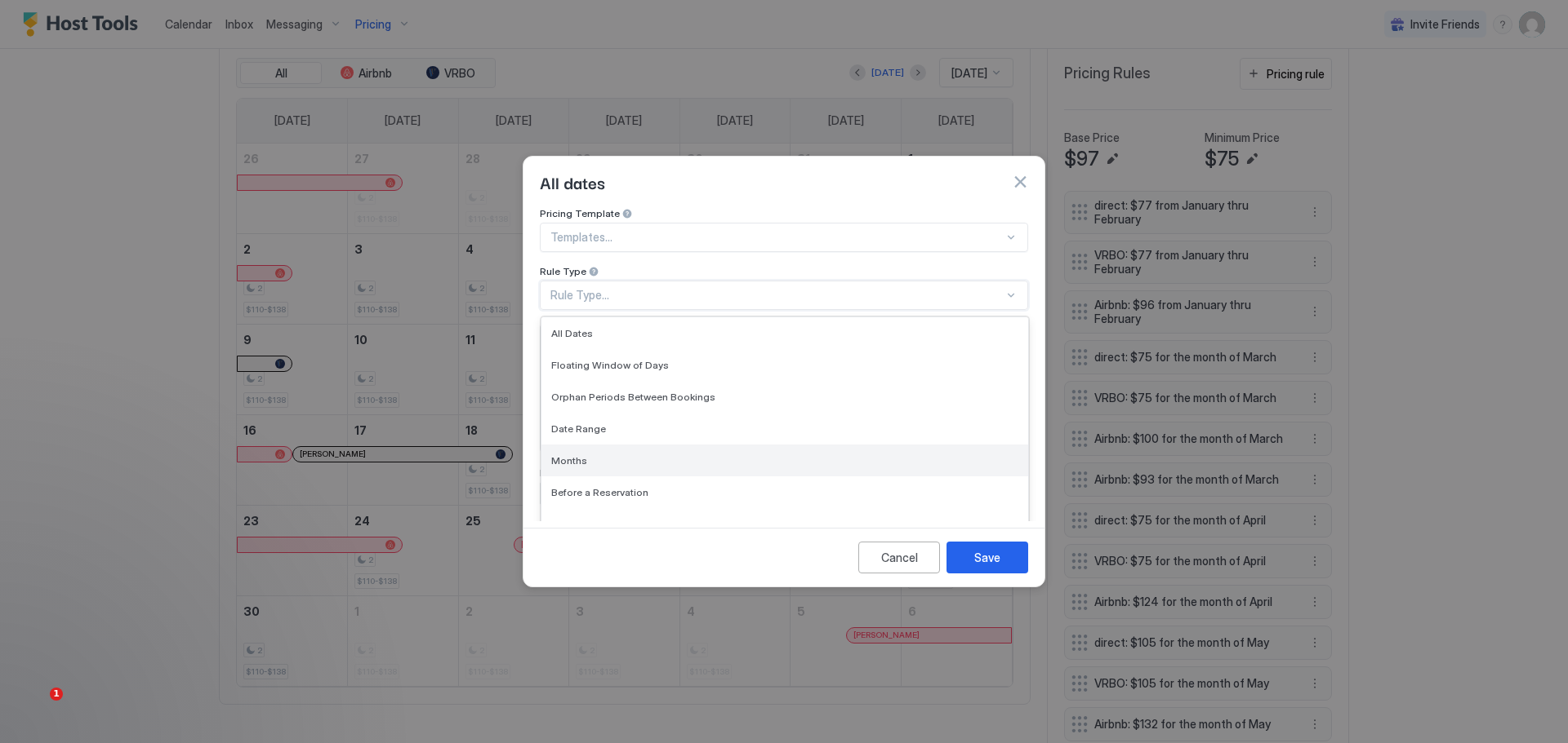
click at [581, 454] on span "Months" at bounding box center [569, 461] width 36 height 12
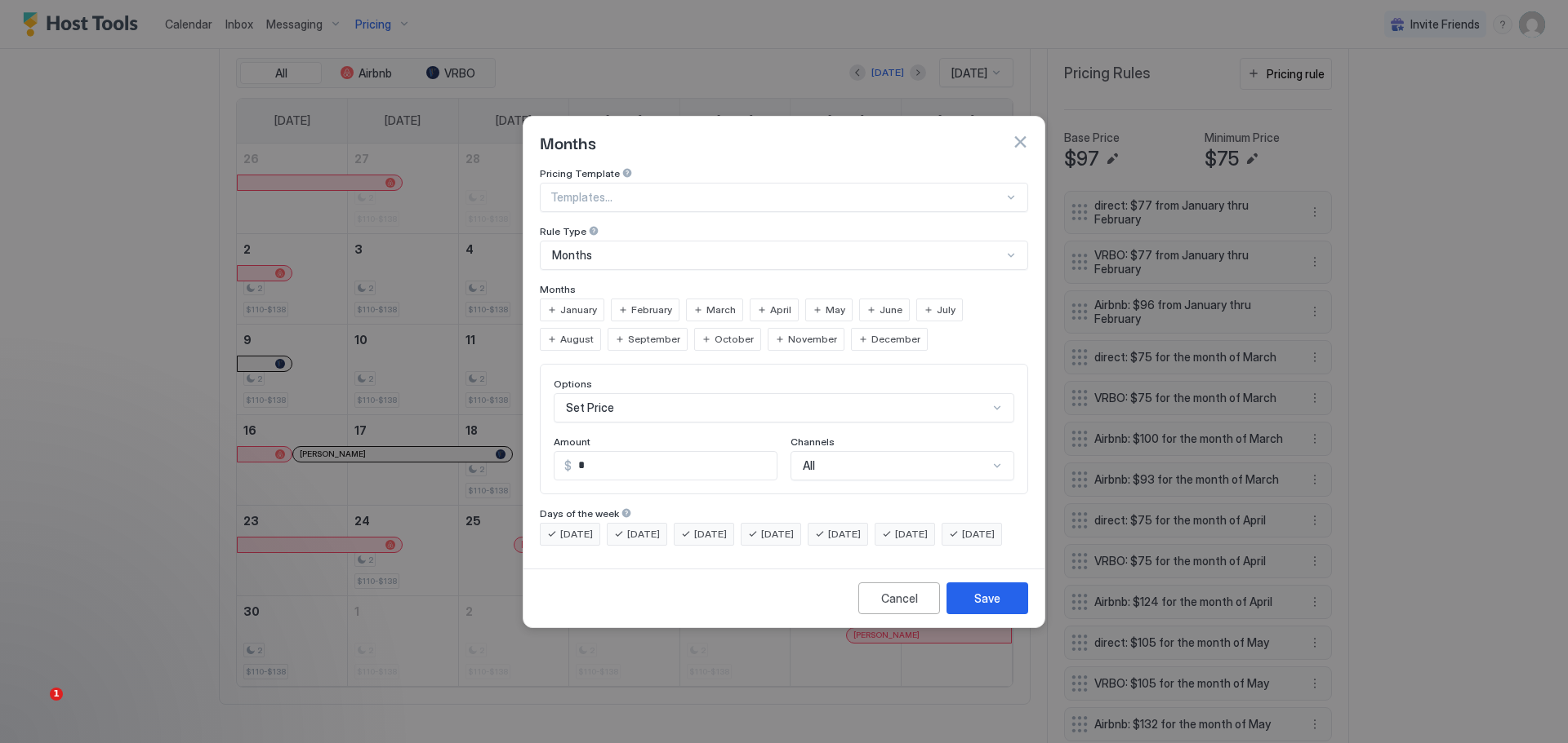
click at [881, 303] on span "June" at bounding box center [891, 310] width 23 height 14
drag, startPoint x: 607, startPoint y: 456, endPoint x: 580, endPoint y: 456, distance: 27.0
click at [580, 456] on input "*" at bounding box center [674, 465] width 205 height 28
type input "***"
drag, startPoint x: 978, startPoint y: 594, endPoint x: 977, endPoint y: 602, distance: 8.1
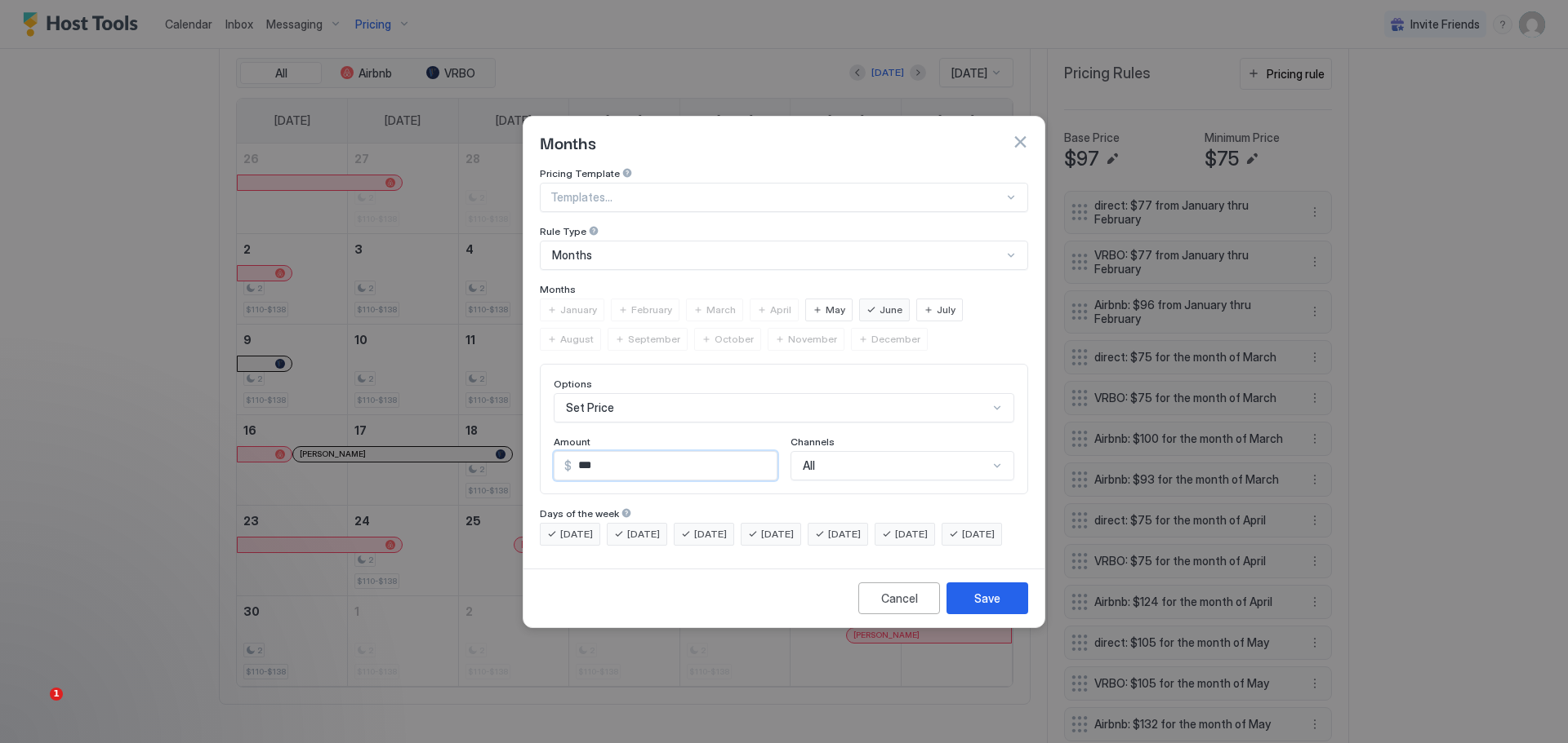
click at [977, 598] on div "Cancel Save" at bounding box center [784, 598] width 521 height 59
click at [979, 607] on div "Save" at bounding box center [987, 598] width 26 height 17
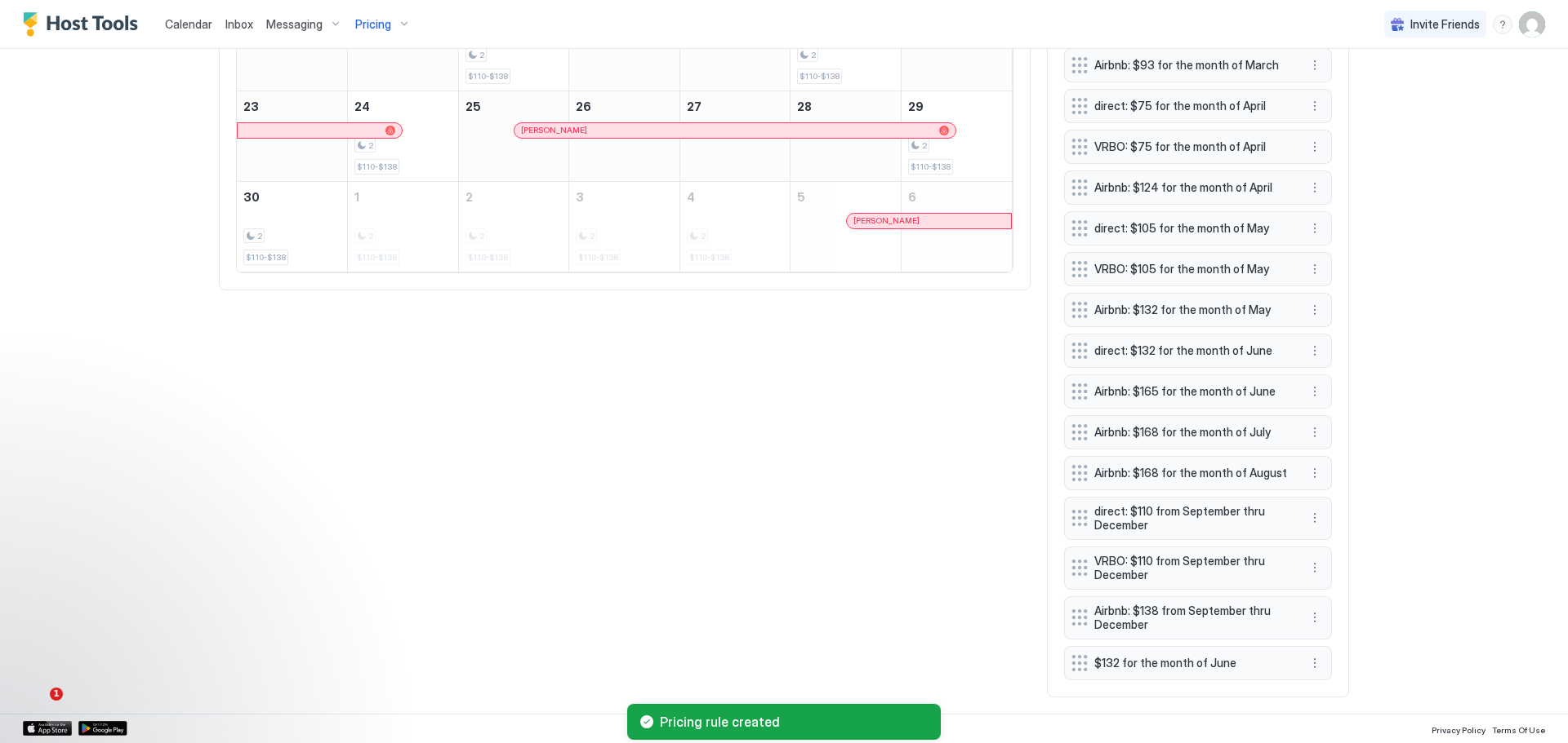
scroll to position [956, 0]
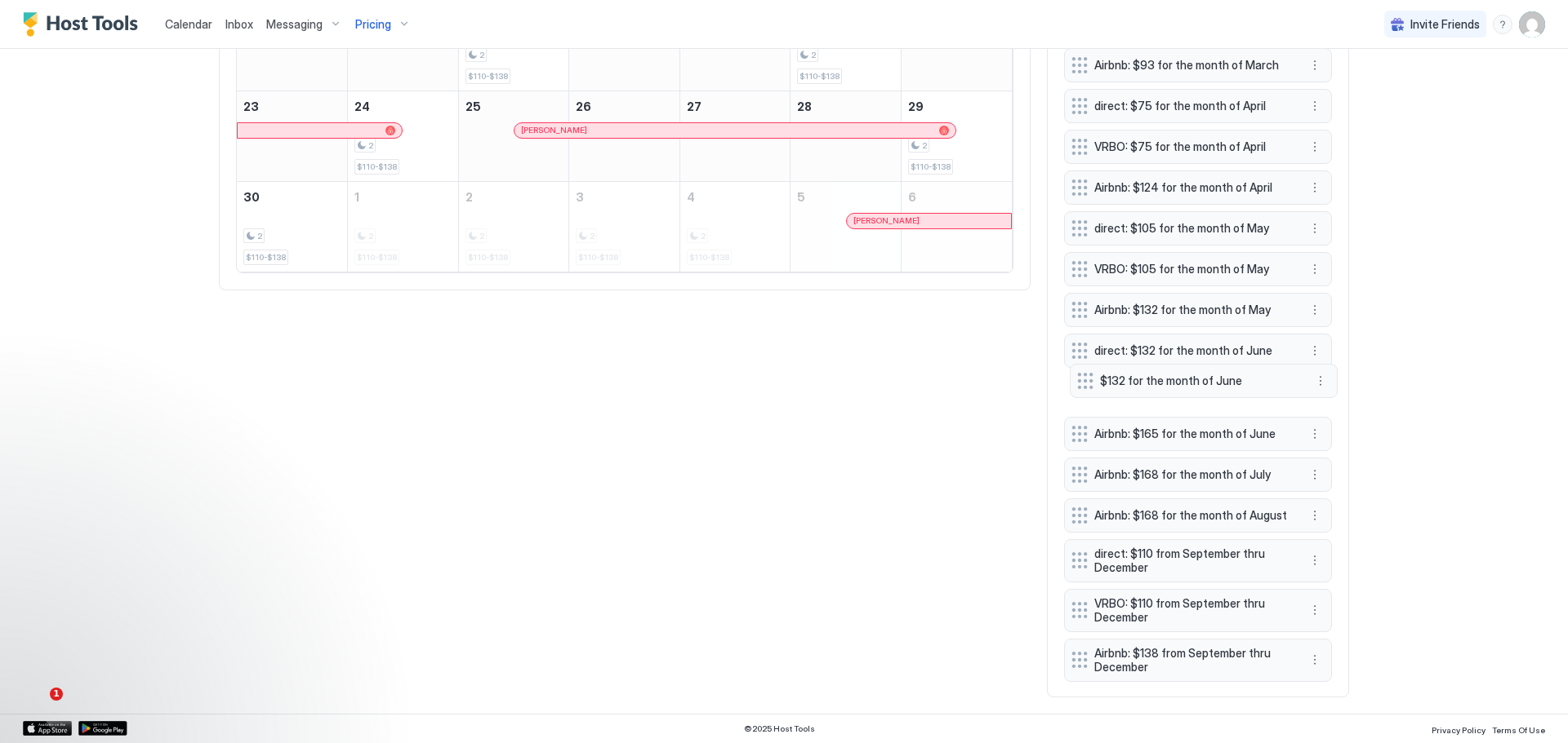
drag, startPoint x: 1167, startPoint y: 665, endPoint x: 1172, endPoint y: 383, distance: 282.0
click at [1172, 383] on span "$132 for the month of June" at bounding box center [1197, 380] width 194 height 14
click at [1183, 384] on span "$132 for the month of June" at bounding box center [1191, 391] width 194 height 14
click at [1310, 382] on button "More options" at bounding box center [1315, 392] width 20 height 20
click at [1322, 402] on div "Edit" at bounding box center [1324, 408] width 36 height 12
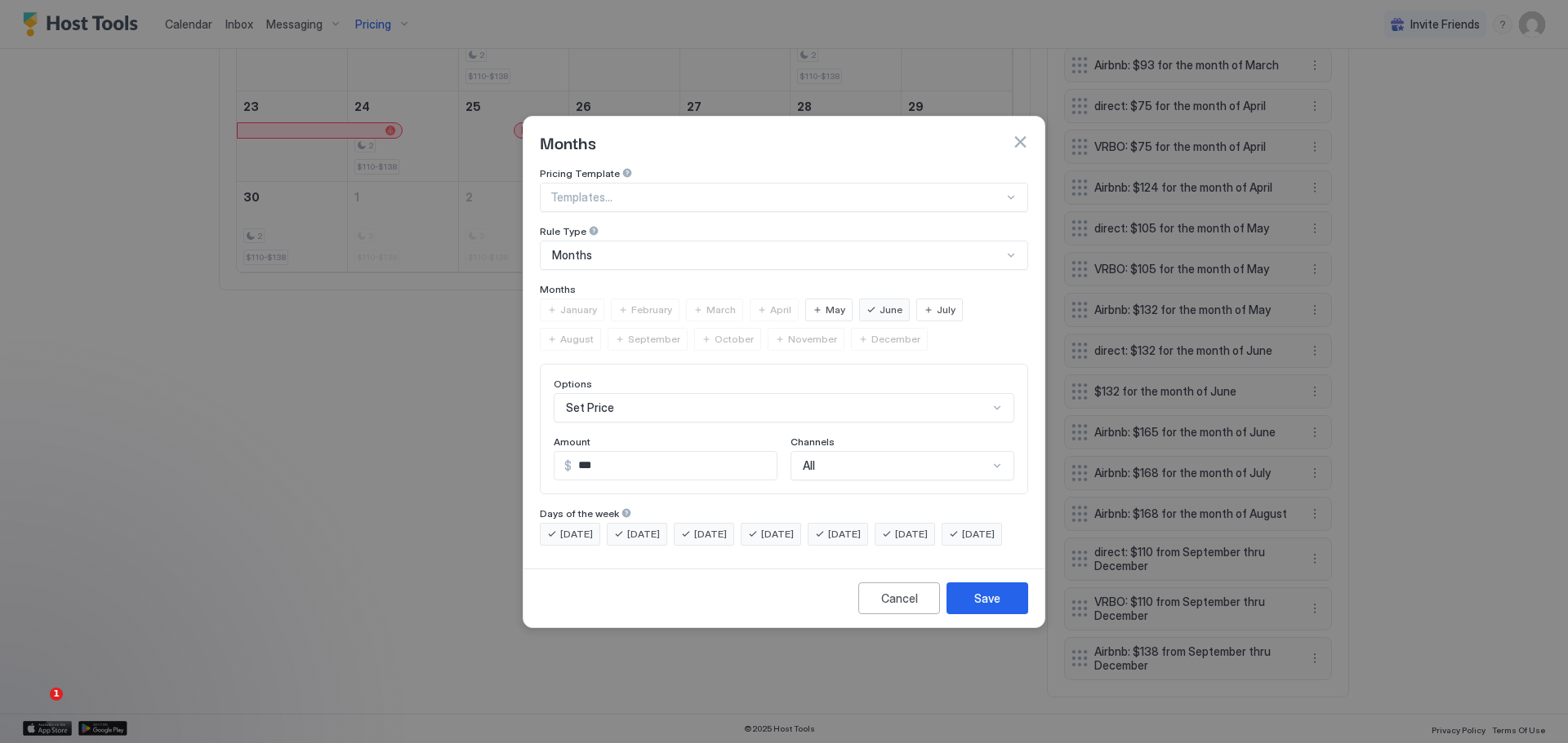
scroll to position [27, 0]
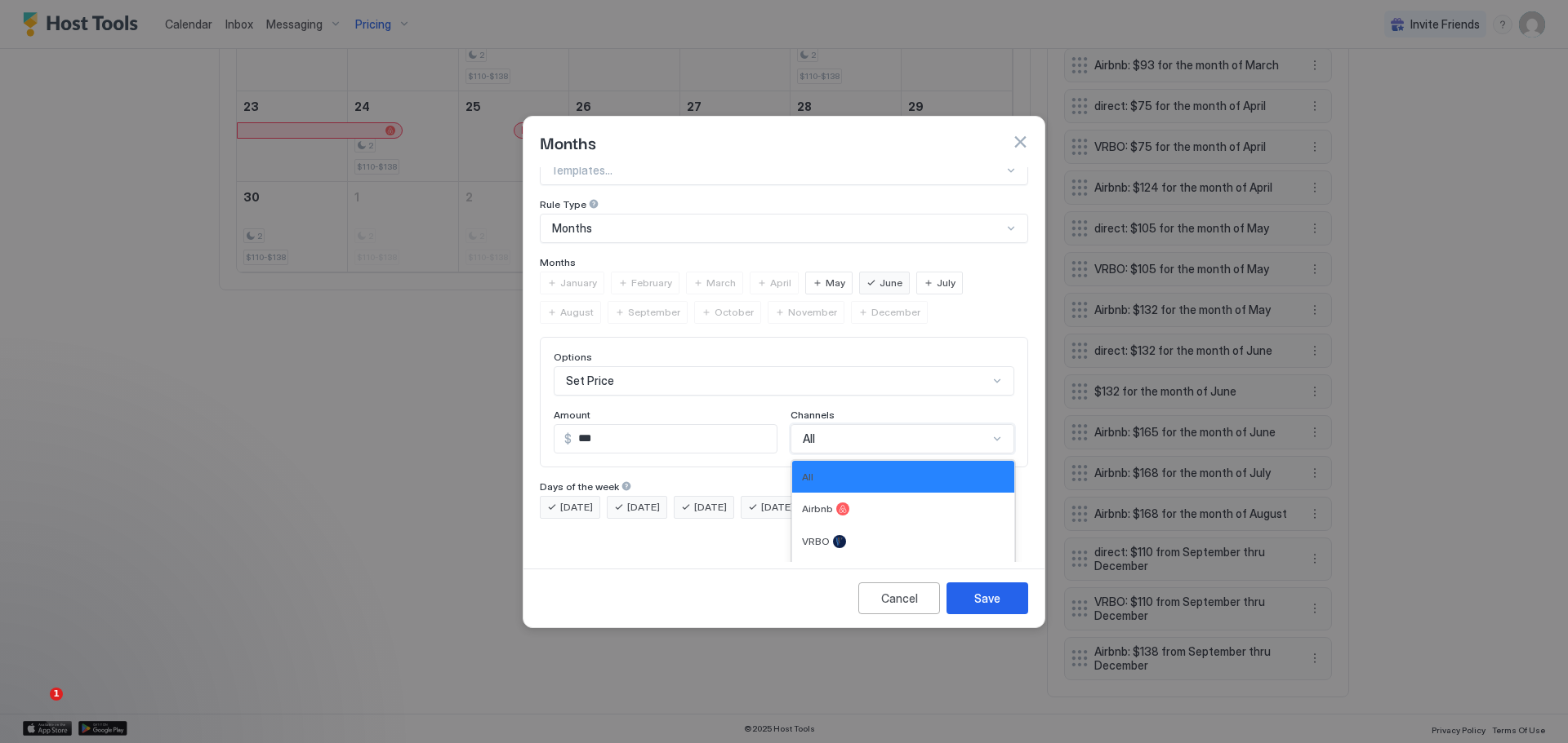
click at [864, 453] on div "4 results available. Use Up and Down to choose options, press Enter to select t…" at bounding box center [902, 438] width 224 height 29
click at [822, 535] on div "VRBO" at bounding box center [902, 542] width 202 height 13
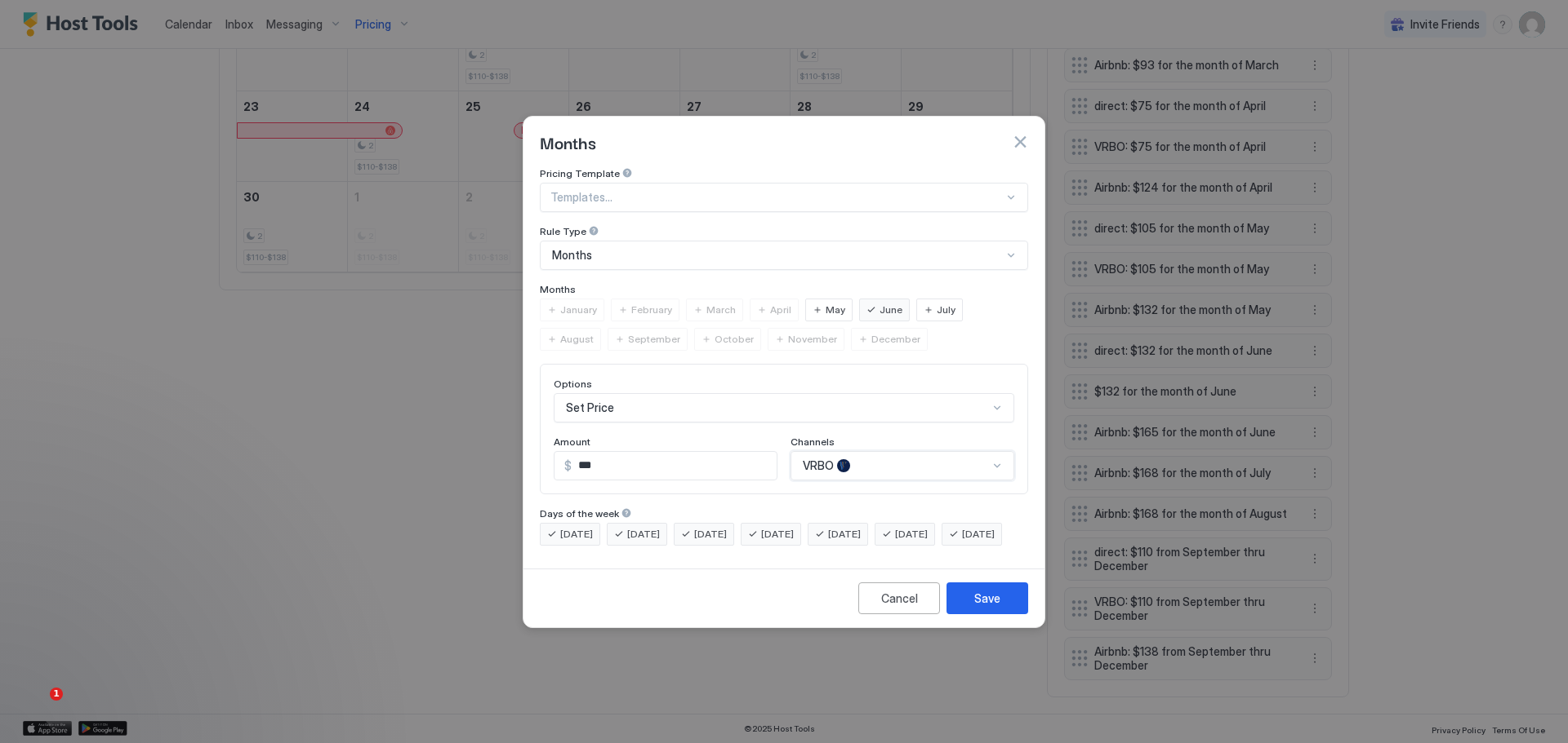
scroll to position [0, 0]
click at [972, 607] on button "Save" at bounding box center [988, 599] width 82 height 32
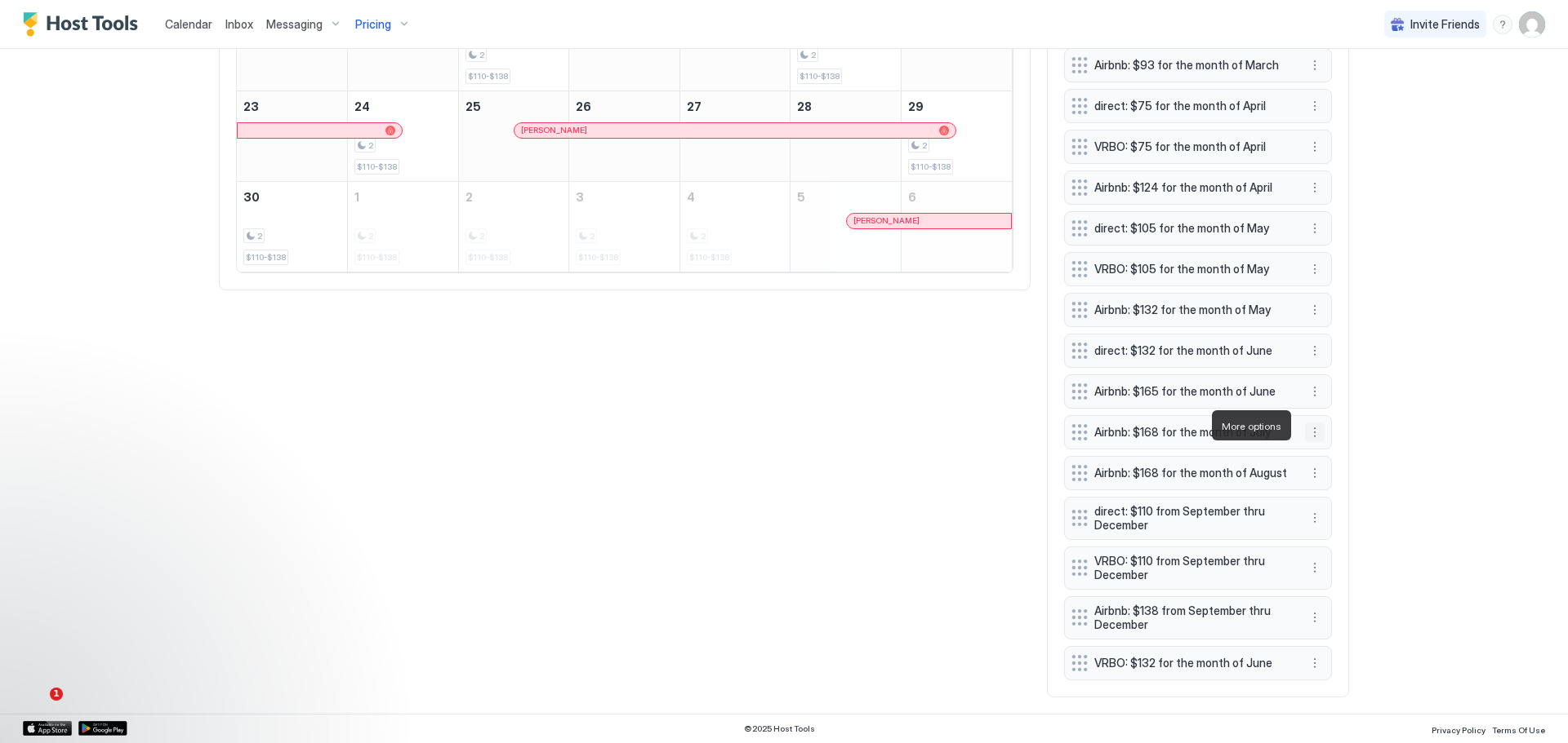
click at [1313, 424] on button "More options" at bounding box center [1315, 432] width 20 height 20
click at [1369, 384] on div at bounding box center [784, 372] width 1568 height 743
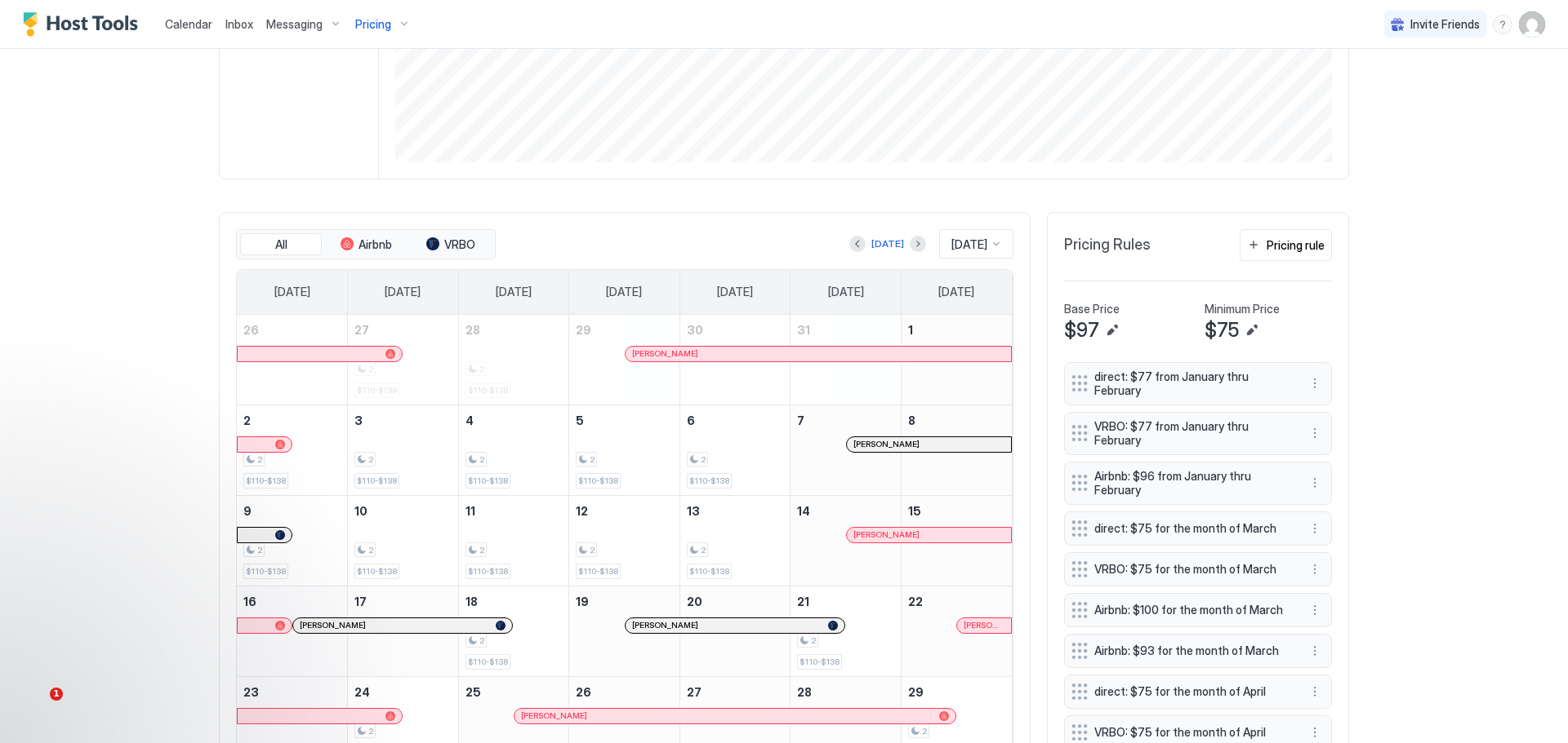
scroll to position [304, 0]
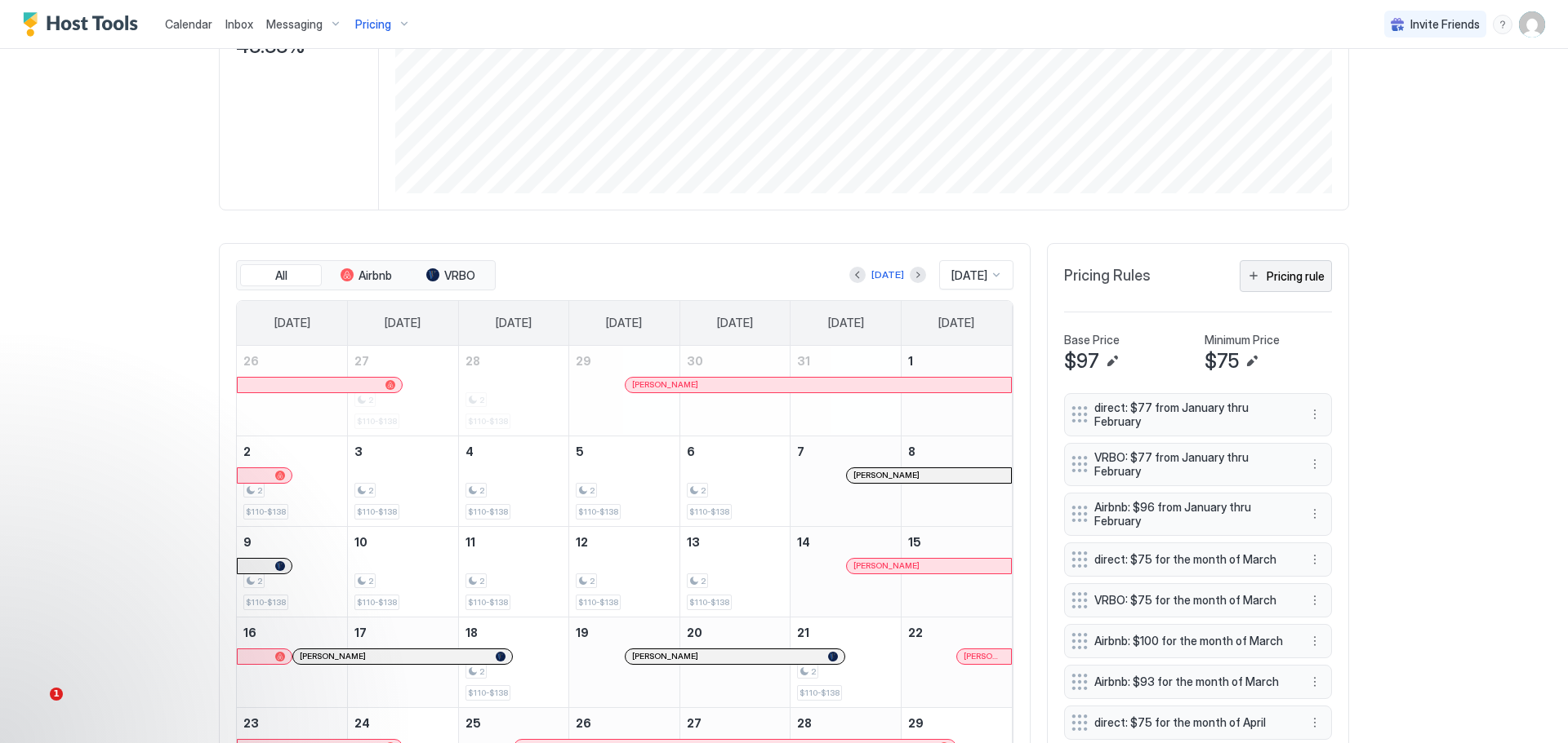
click at [1283, 276] on div "Pricing rule" at bounding box center [1295, 275] width 58 height 17
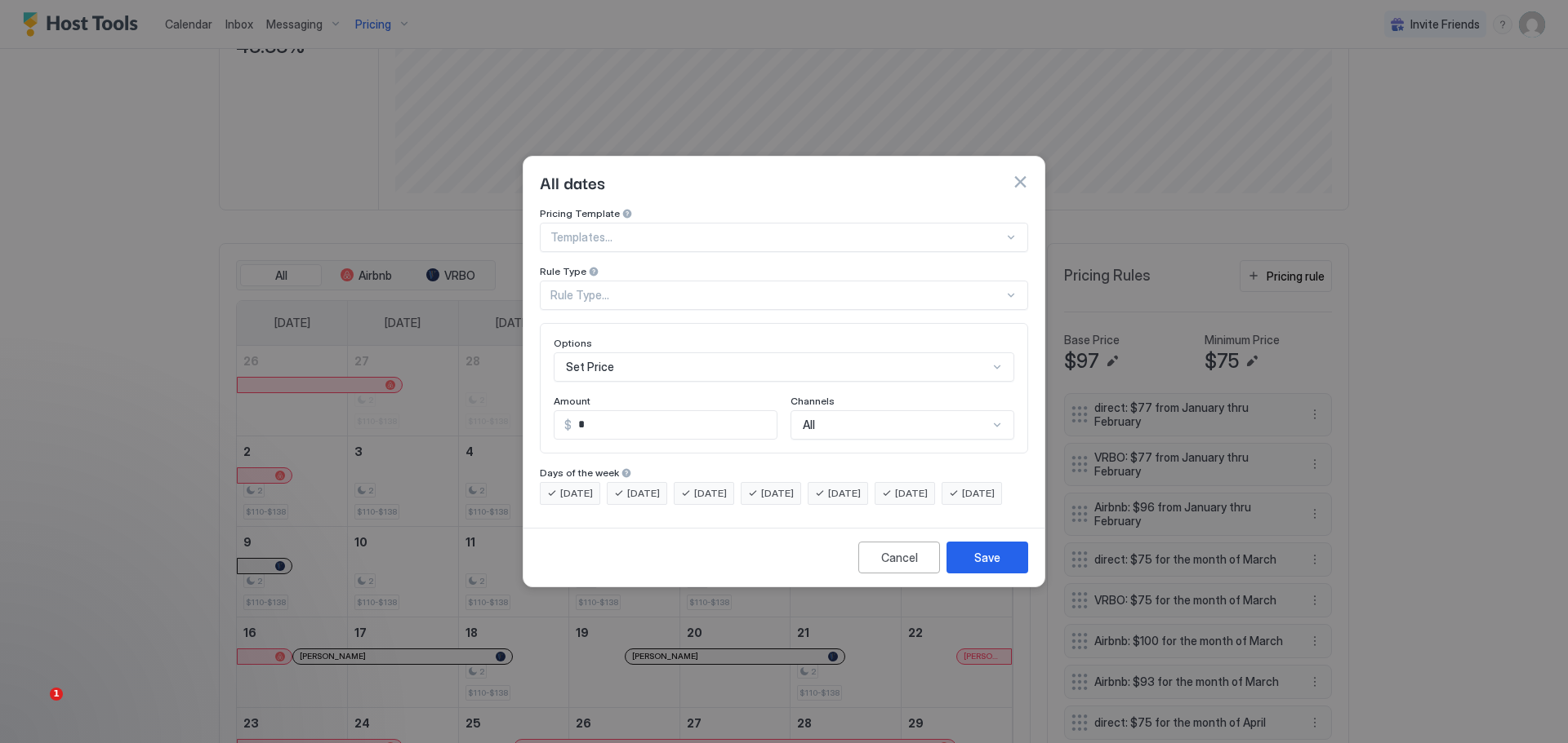
drag, startPoint x: 622, startPoint y: 393, endPoint x: 554, endPoint y: 415, distance: 71.5
click at [554, 415] on div "Amount $ *" at bounding box center [665, 417] width 224 height 45
drag, startPoint x: 585, startPoint y: 411, endPoint x: 576, endPoint y: 412, distance: 9.1
click at [576, 412] on input "*" at bounding box center [674, 425] width 205 height 28
type input "***"
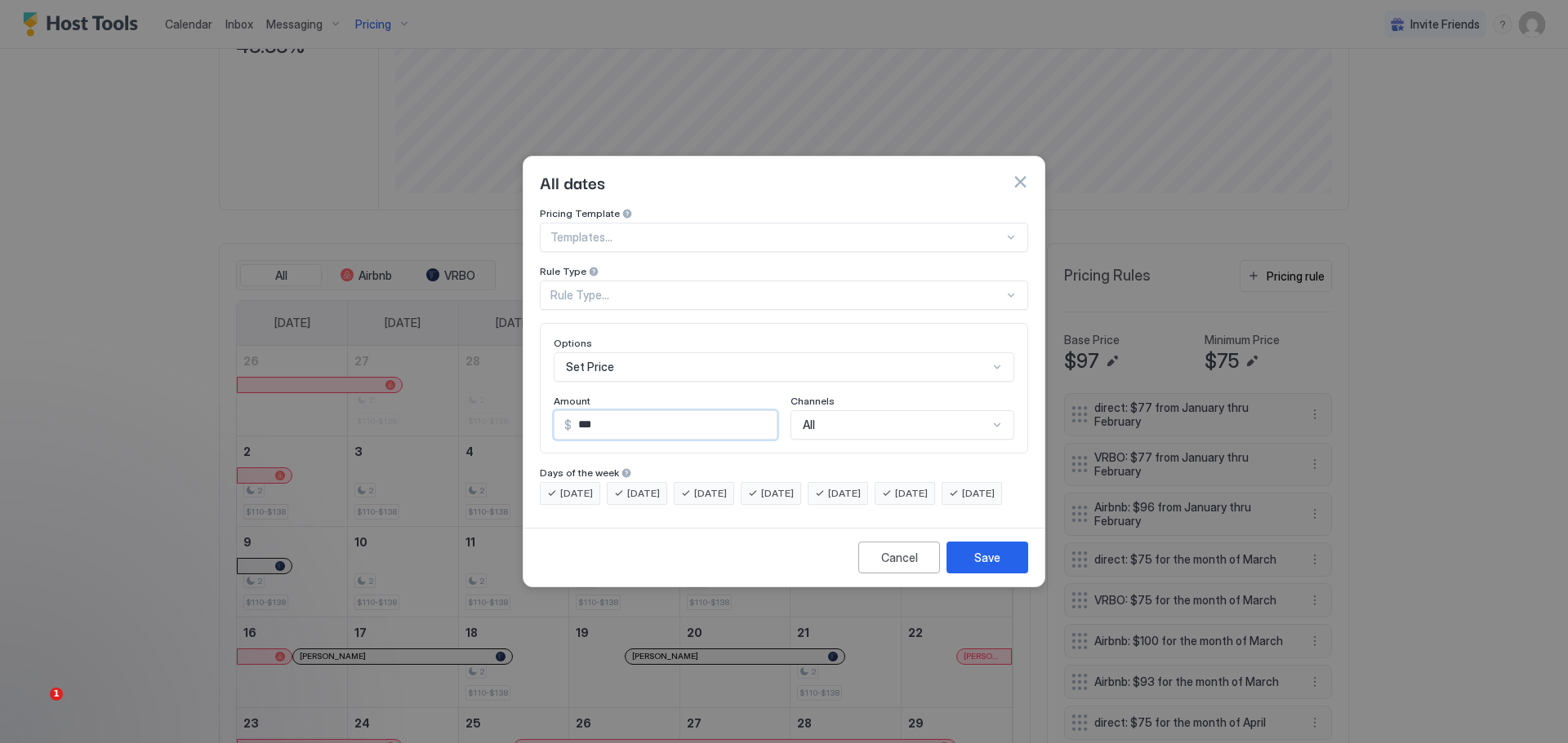
scroll to position [27, 0]
click at [861, 411] on div "All" at bounding box center [902, 425] width 224 height 29
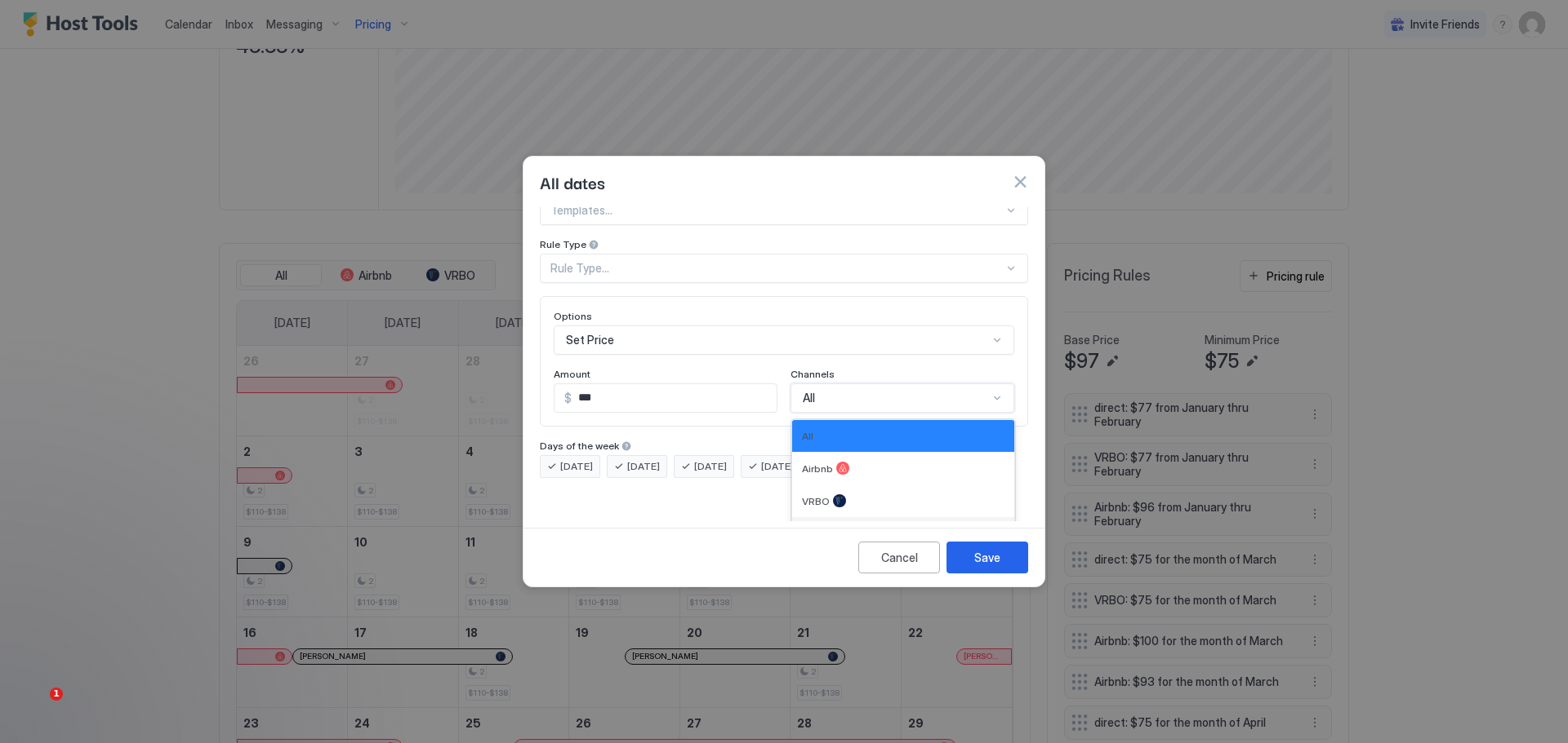
click at [833, 527] on div at bounding box center [839, 534] width 13 height 13
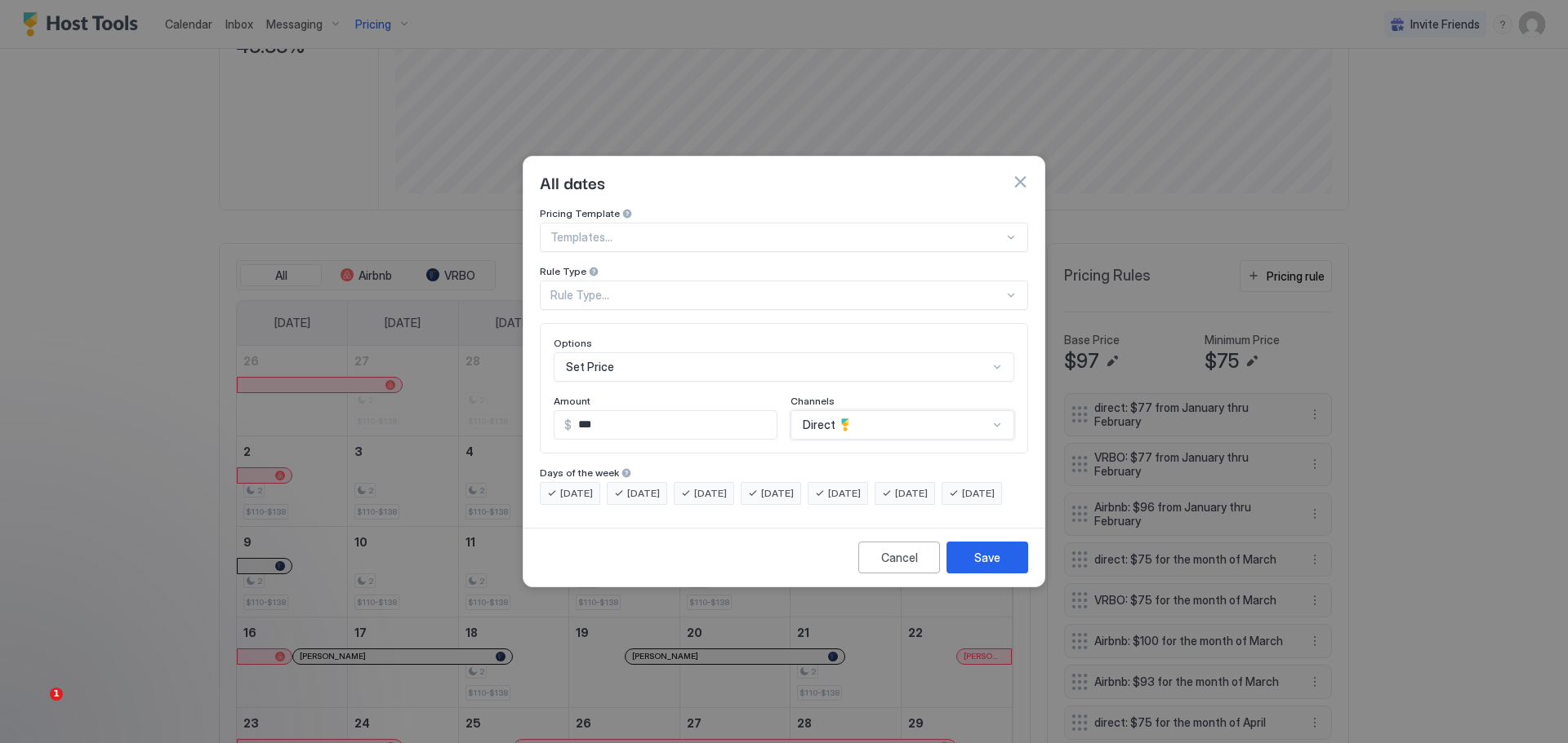
click at [627, 288] on div "Rule Type..." at bounding box center [776, 295] width 453 height 14
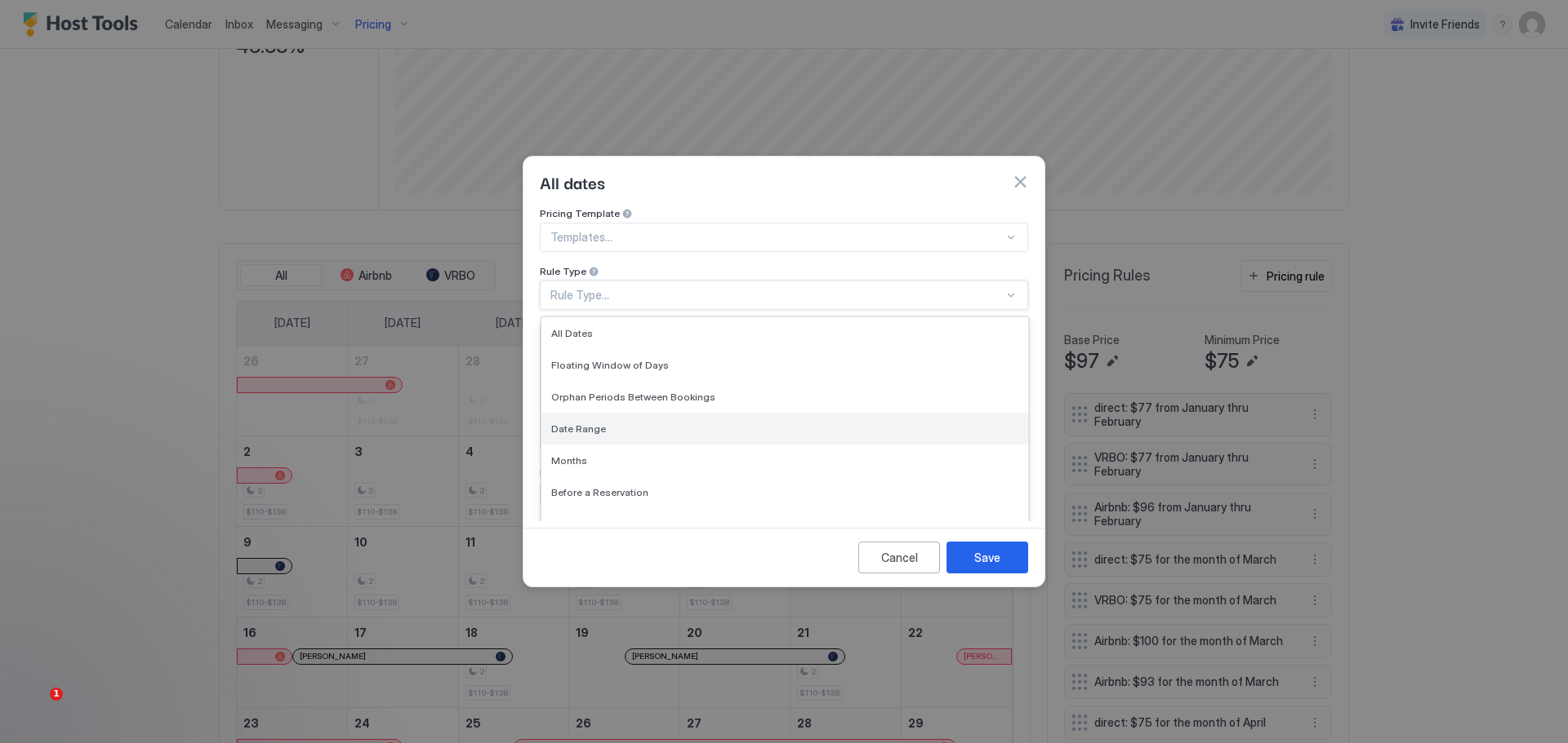
click at [596, 422] on span "Date Range" at bounding box center [578, 429] width 54 height 12
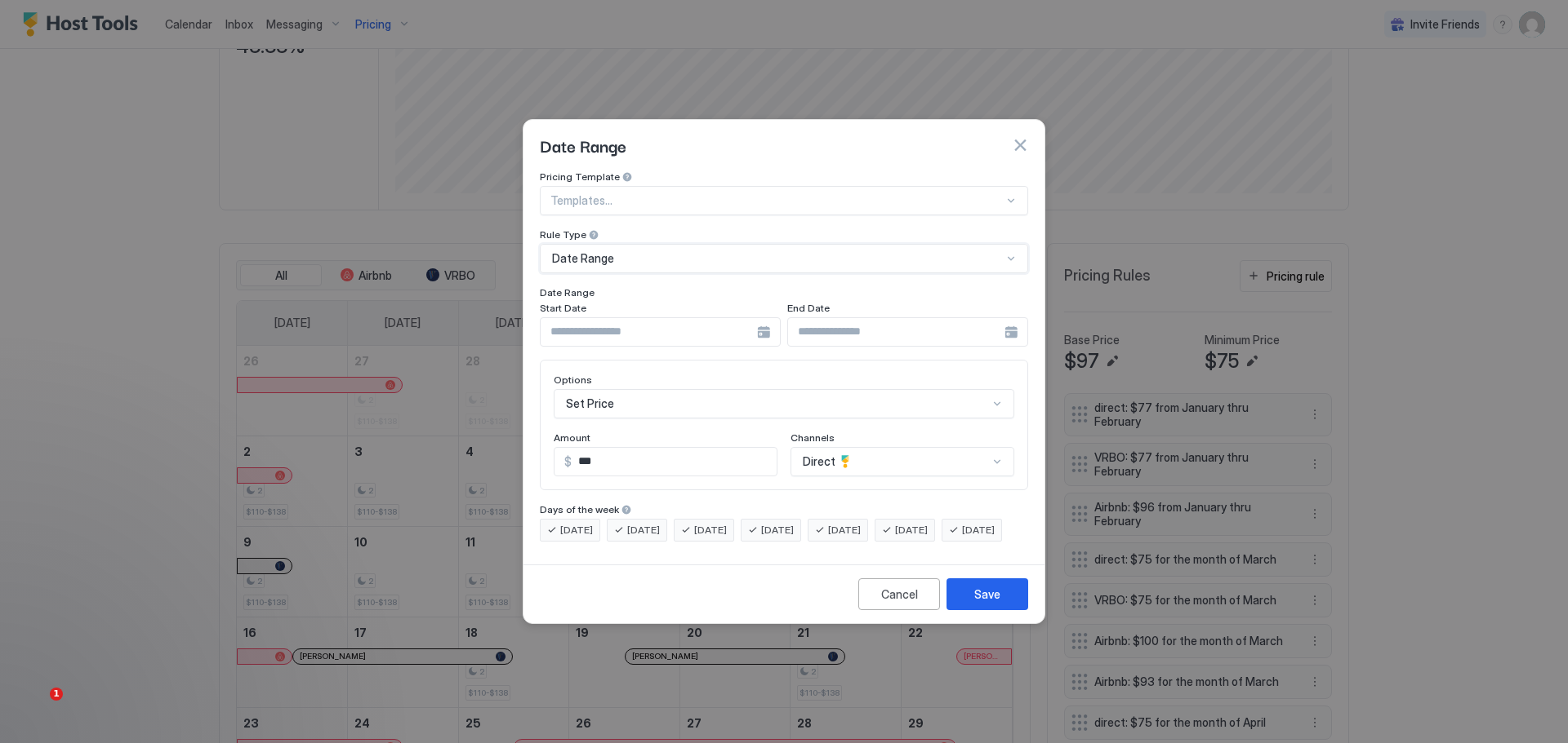
click at [665, 251] on div "Date Range" at bounding box center [776, 258] width 450 height 14
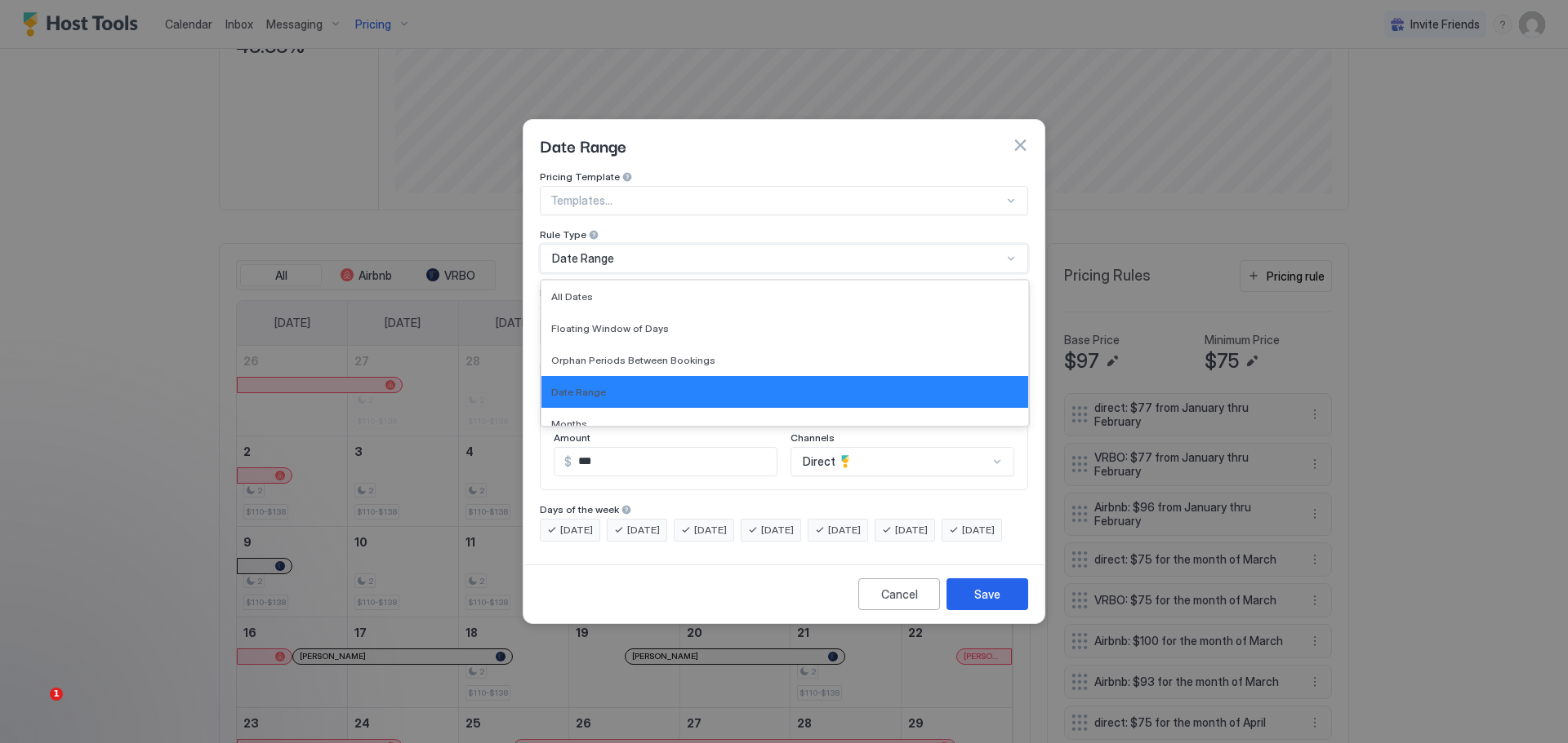
scroll to position [78, 0]
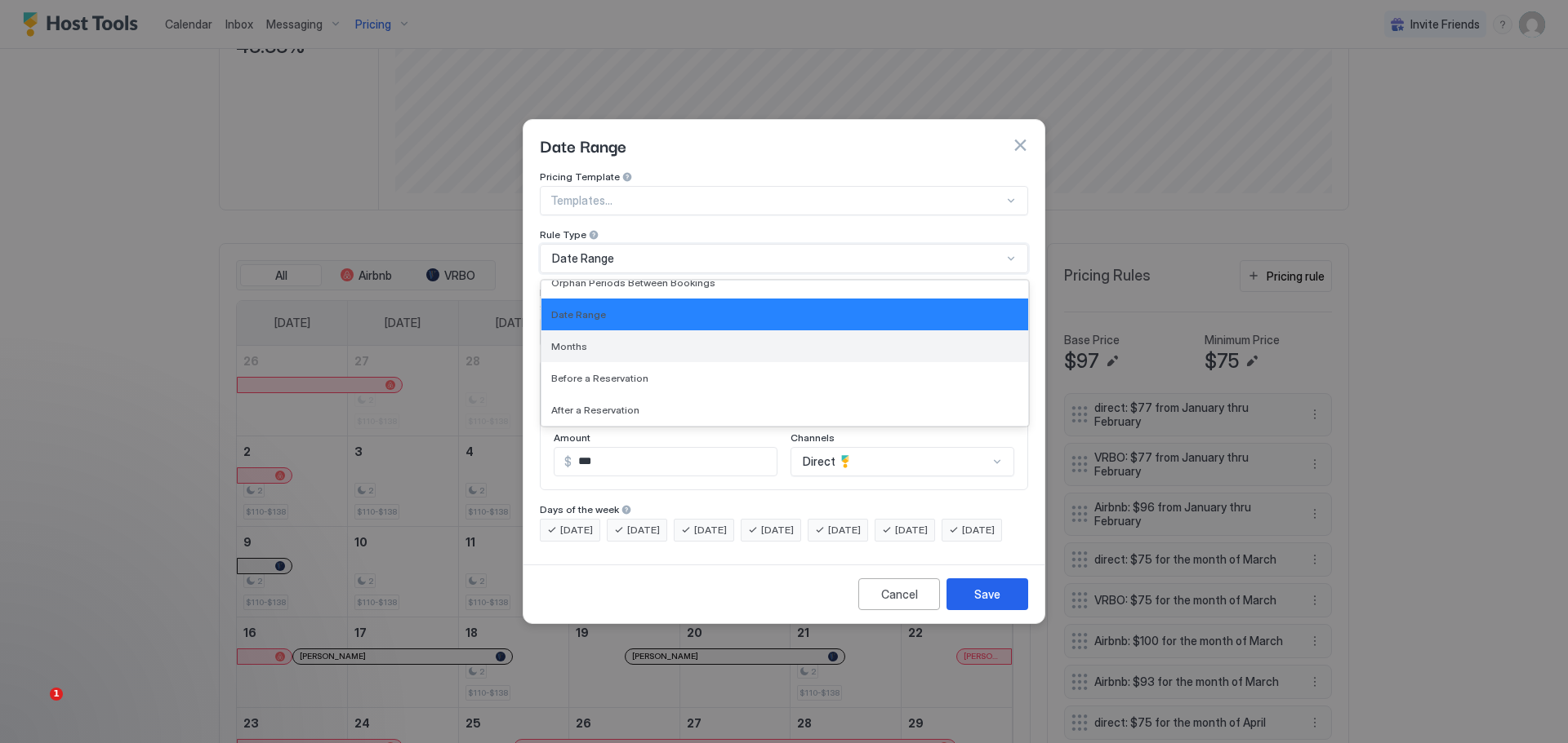
click at [578, 340] on span "Months" at bounding box center [569, 347] width 36 height 12
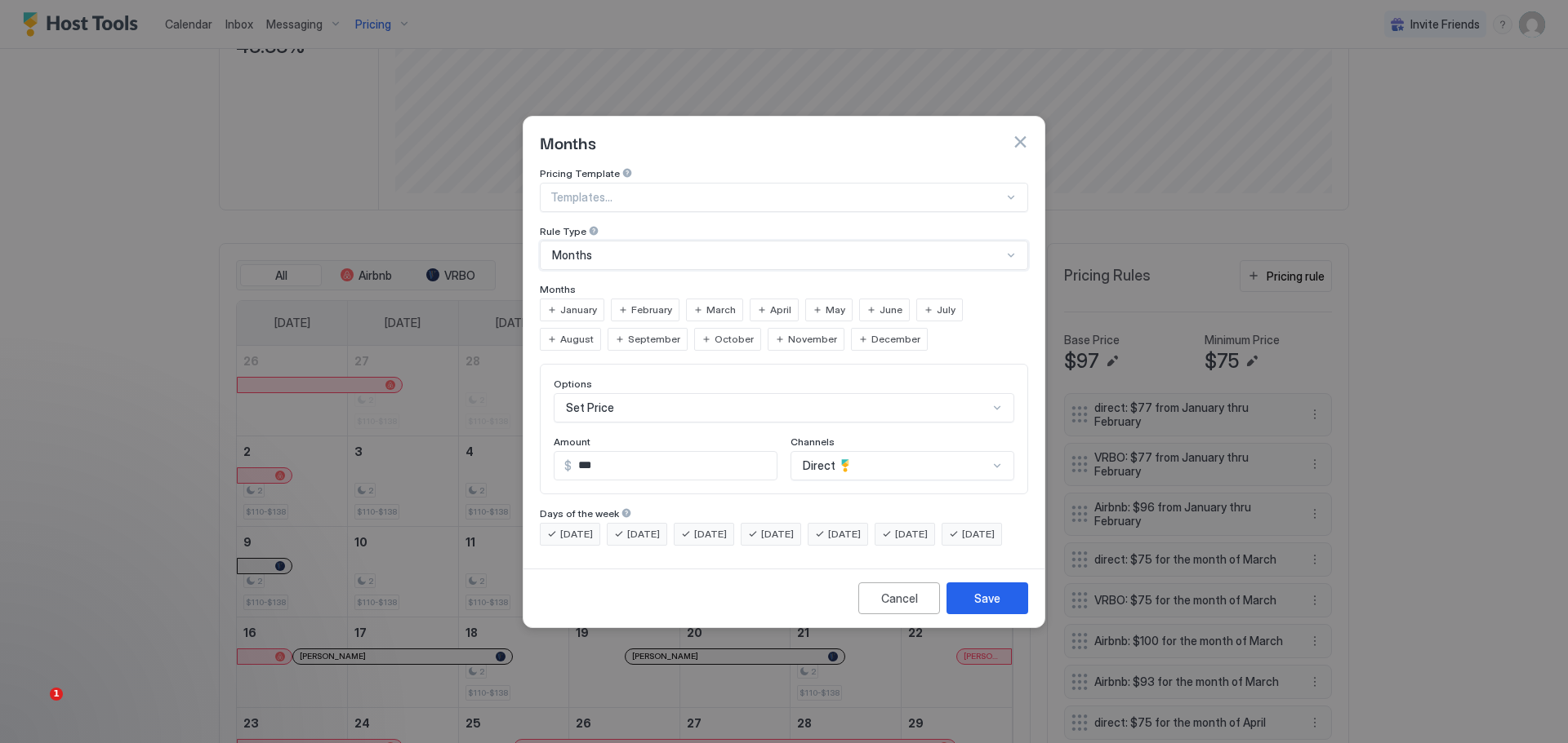
click at [925, 298] on div "July" at bounding box center [940, 310] width 46 height 23
click at [984, 607] on div "Save" at bounding box center [987, 598] width 26 height 17
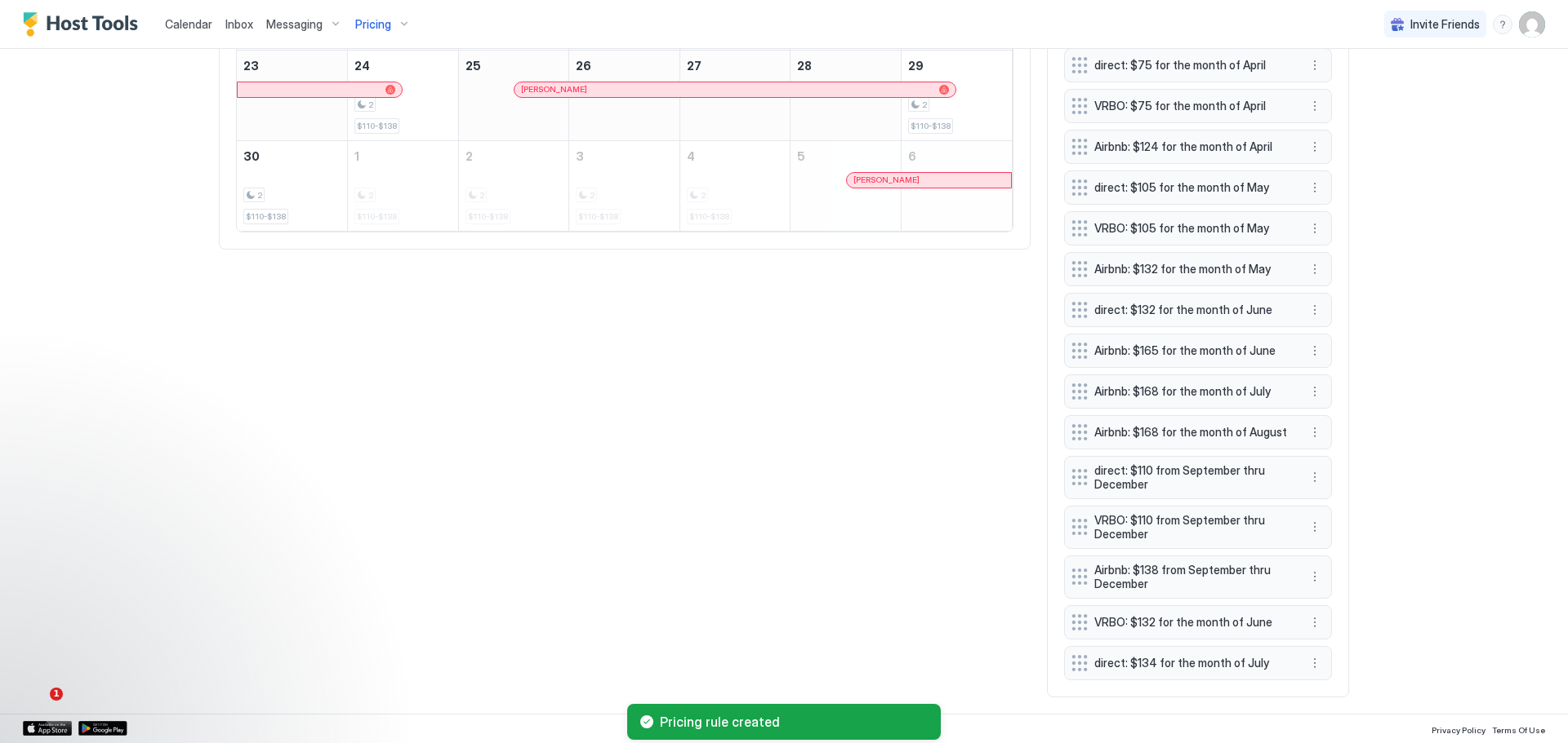
scroll to position [999, 0]
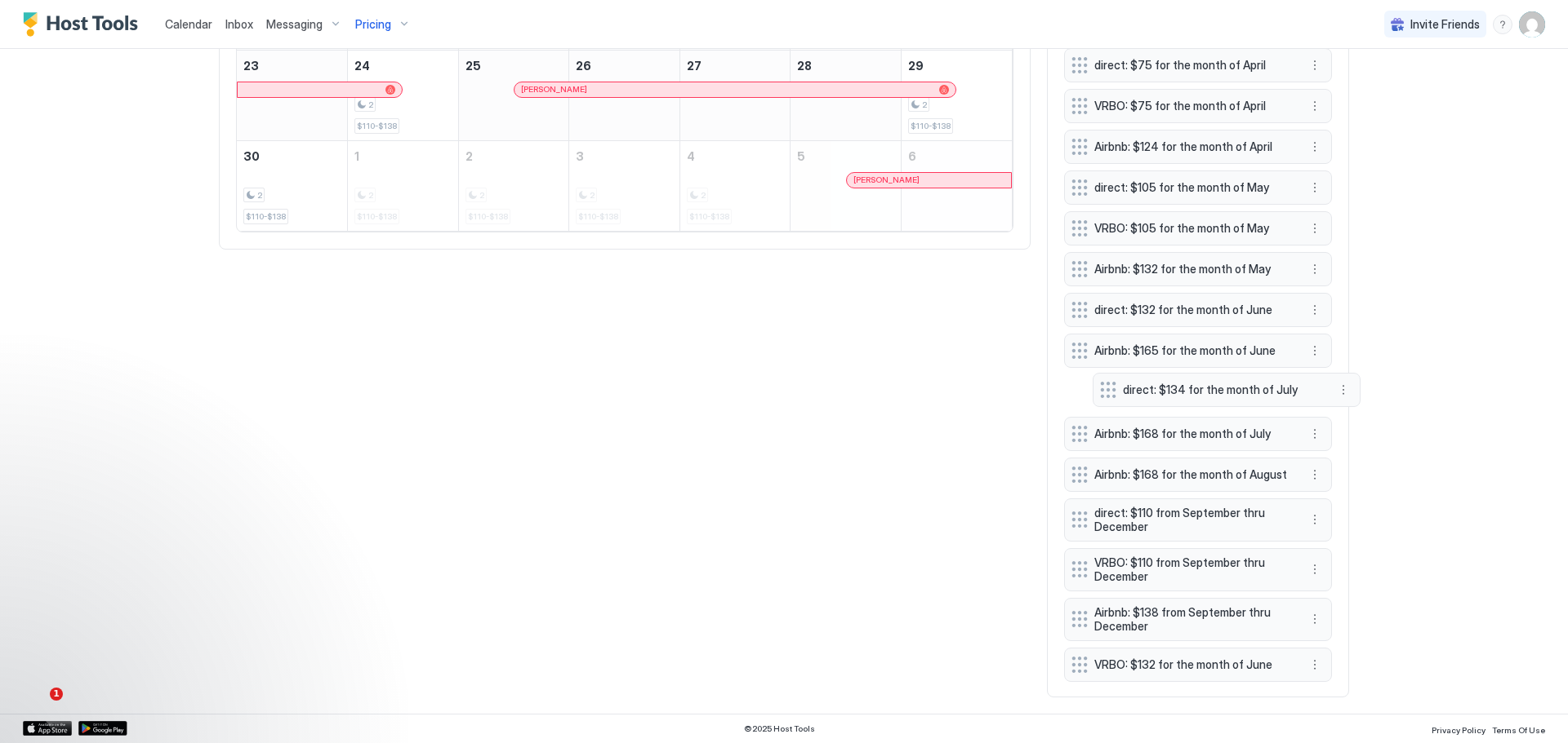
drag, startPoint x: 1170, startPoint y: 656, endPoint x: 1198, endPoint y: 383, distance: 274.4
click at [1198, 383] on span "direct: $134 for the month of July" at bounding box center [1219, 390] width 194 height 14
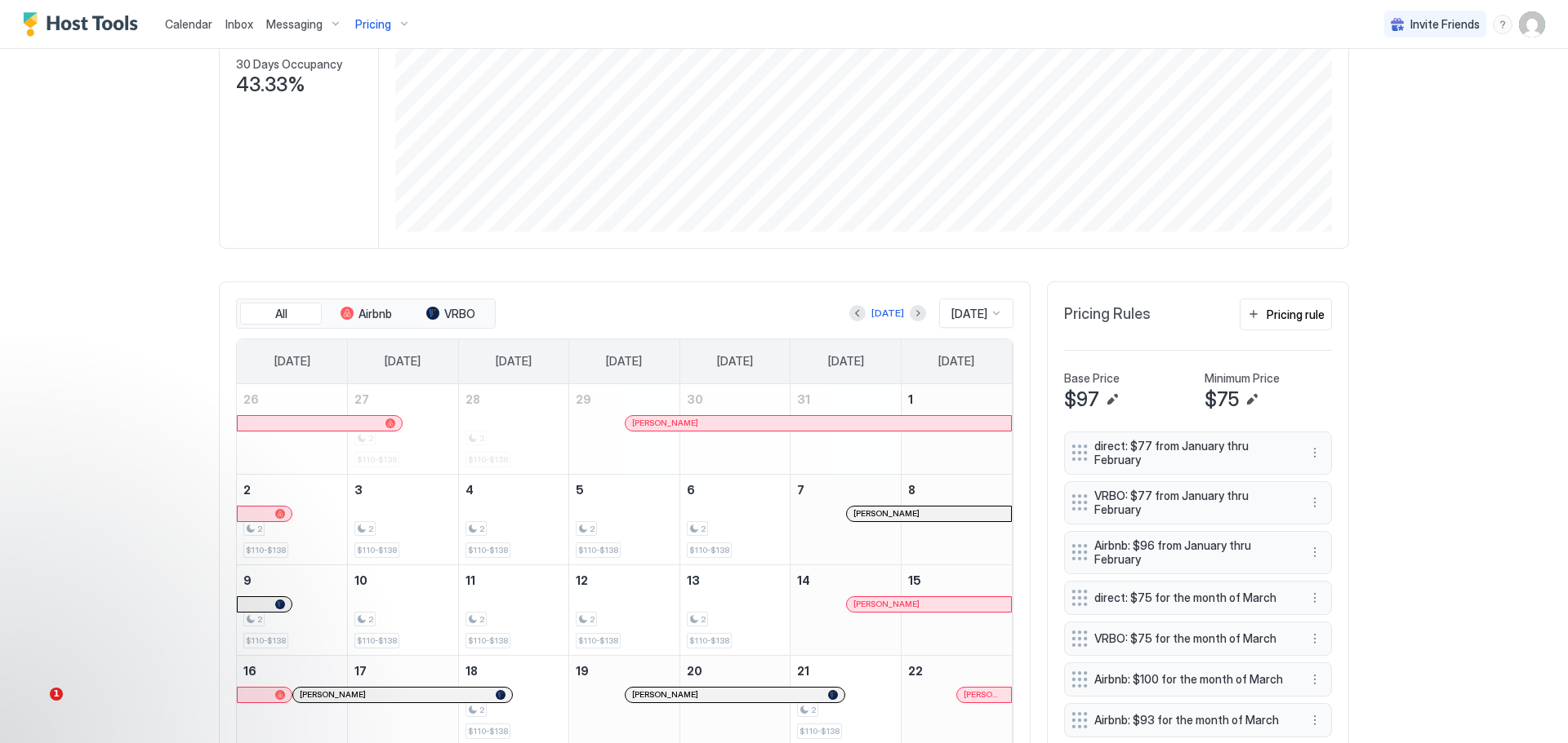
scroll to position [265, 0]
click at [1283, 314] on div "Pricing rule" at bounding box center [1295, 314] width 58 height 17
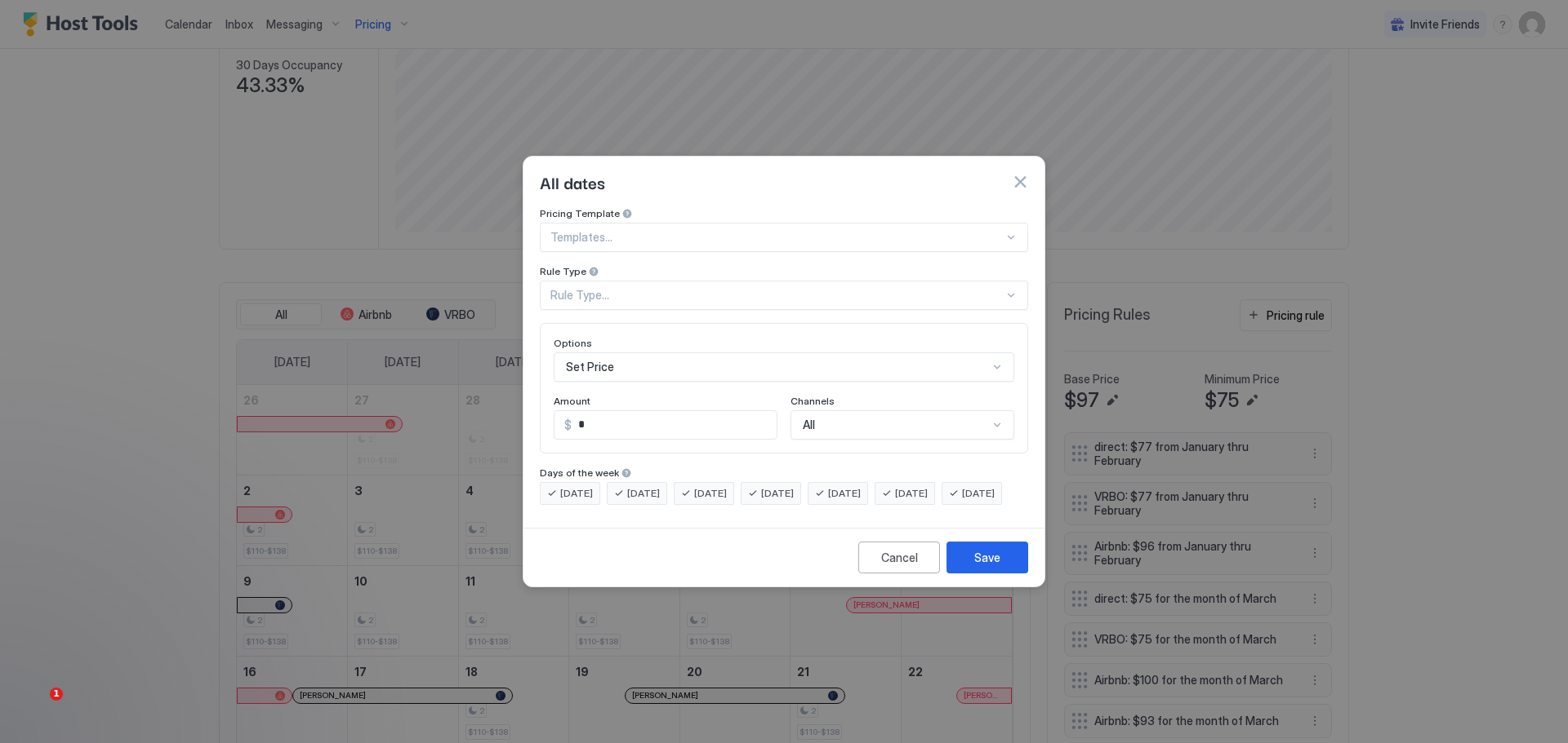
click at [619, 288] on div "Rule Type..." at bounding box center [776, 295] width 453 height 14
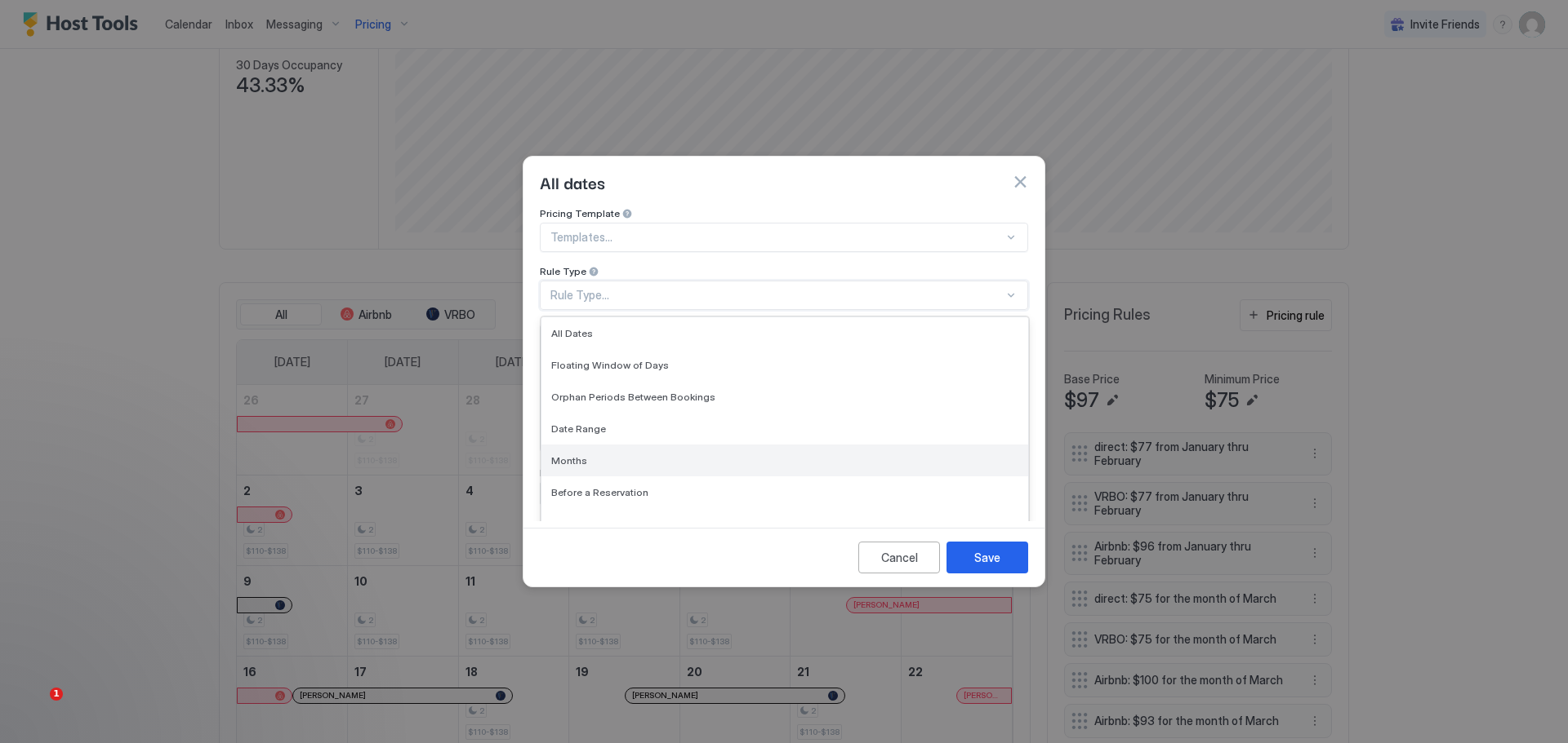
click at [586, 445] on div "Months" at bounding box center [784, 461] width 487 height 32
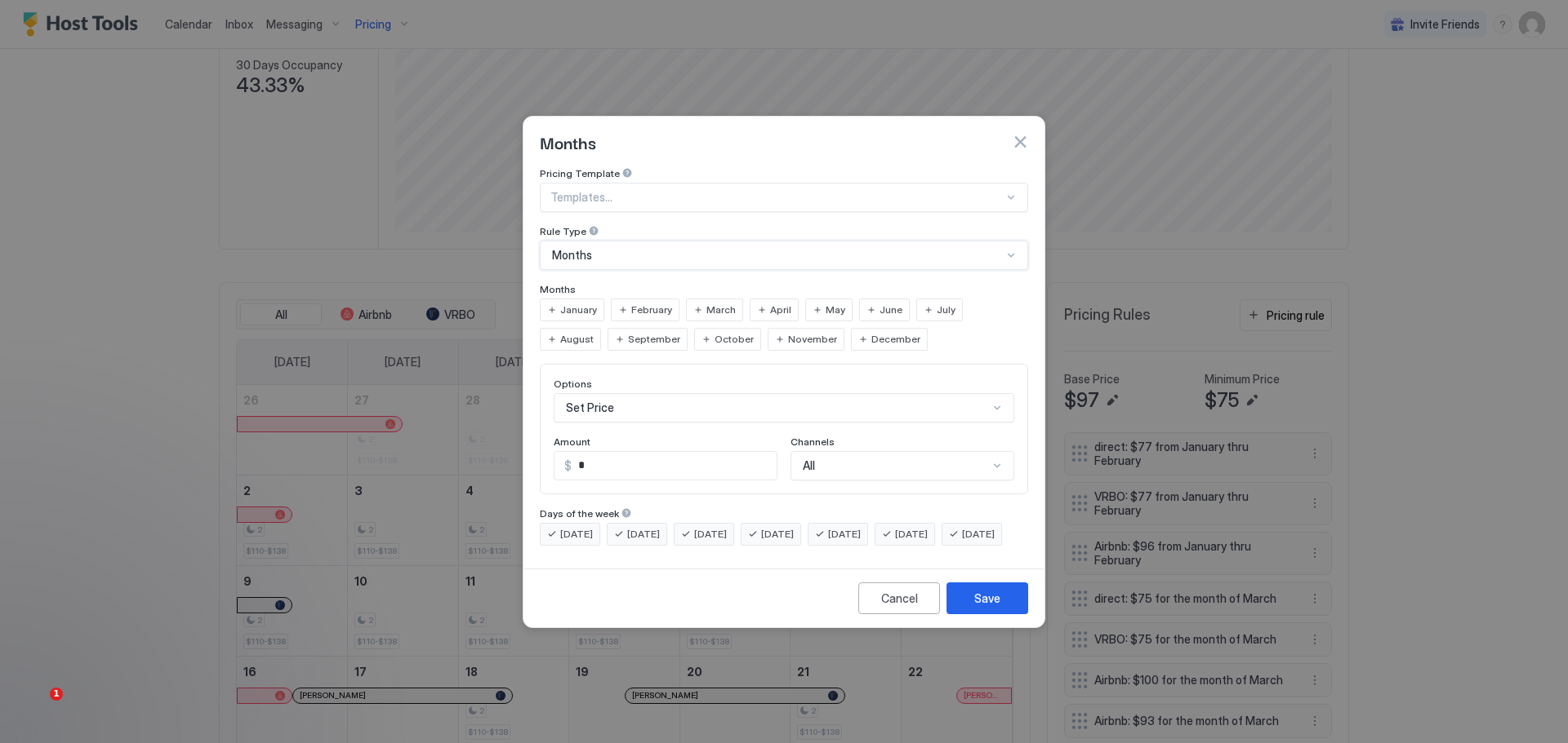
click at [937, 303] on span "July" at bounding box center [946, 310] width 19 height 14
click at [981, 607] on div "Save" at bounding box center [987, 598] width 26 height 17
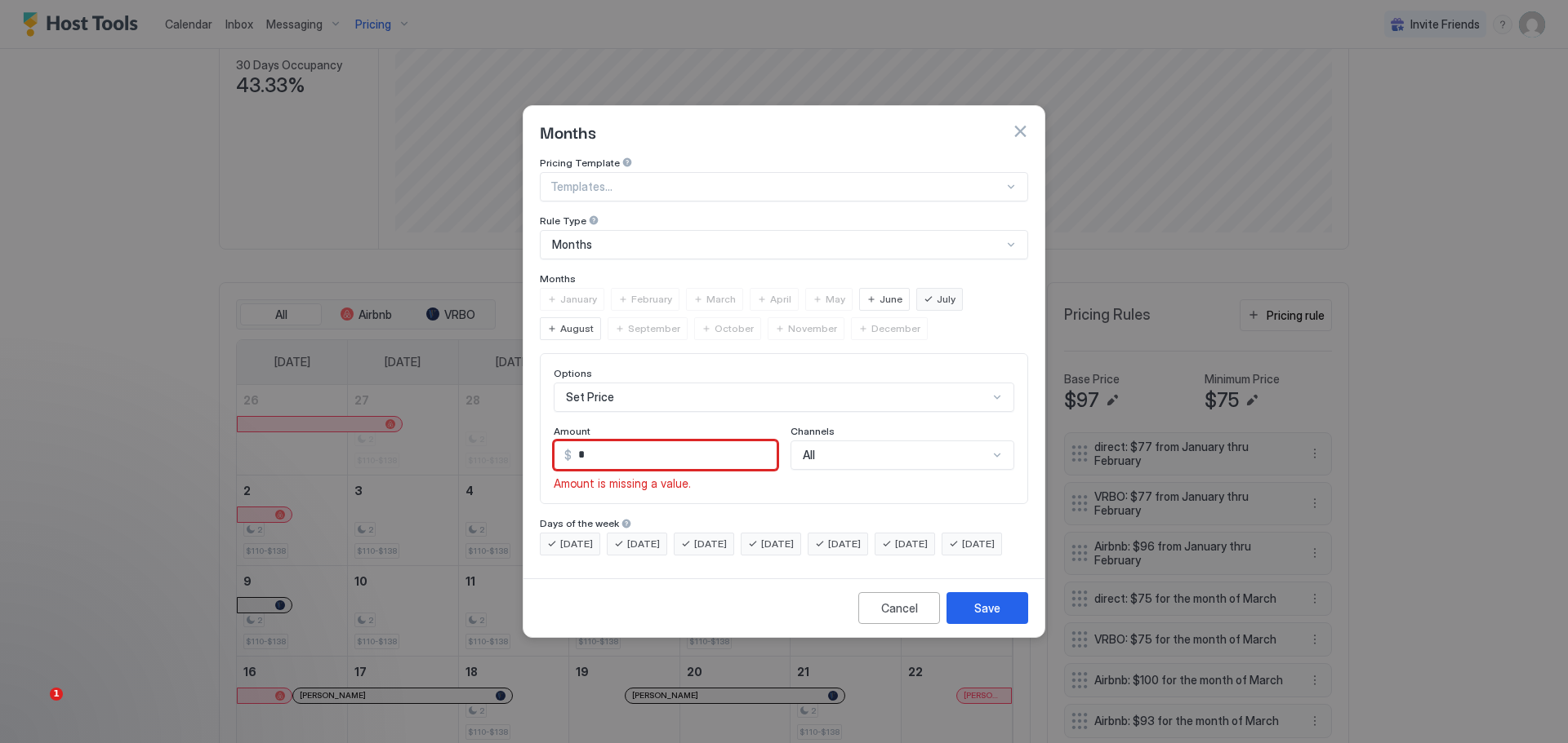
drag, startPoint x: 593, startPoint y: 445, endPoint x: 556, endPoint y: 452, distance: 37.7
click at [556, 452] on div "$ *" at bounding box center [665, 455] width 224 height 29
type input "***"
click at [891, 442] on div "All" at bounding box center [902, 455] width 224 height 29
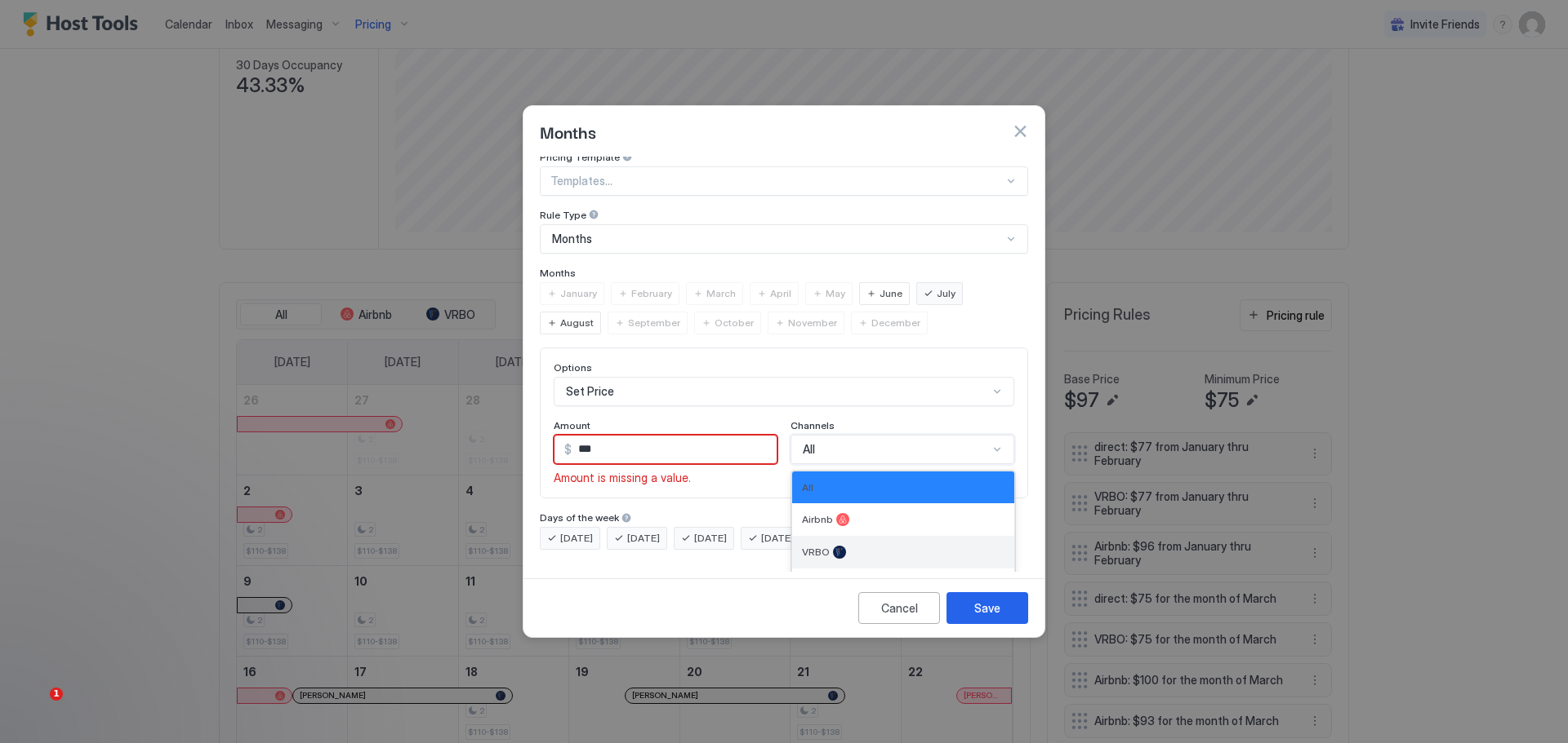
click at [840, 546] on div "VRBO" at bounding box center [902, 552] width 202 height 13
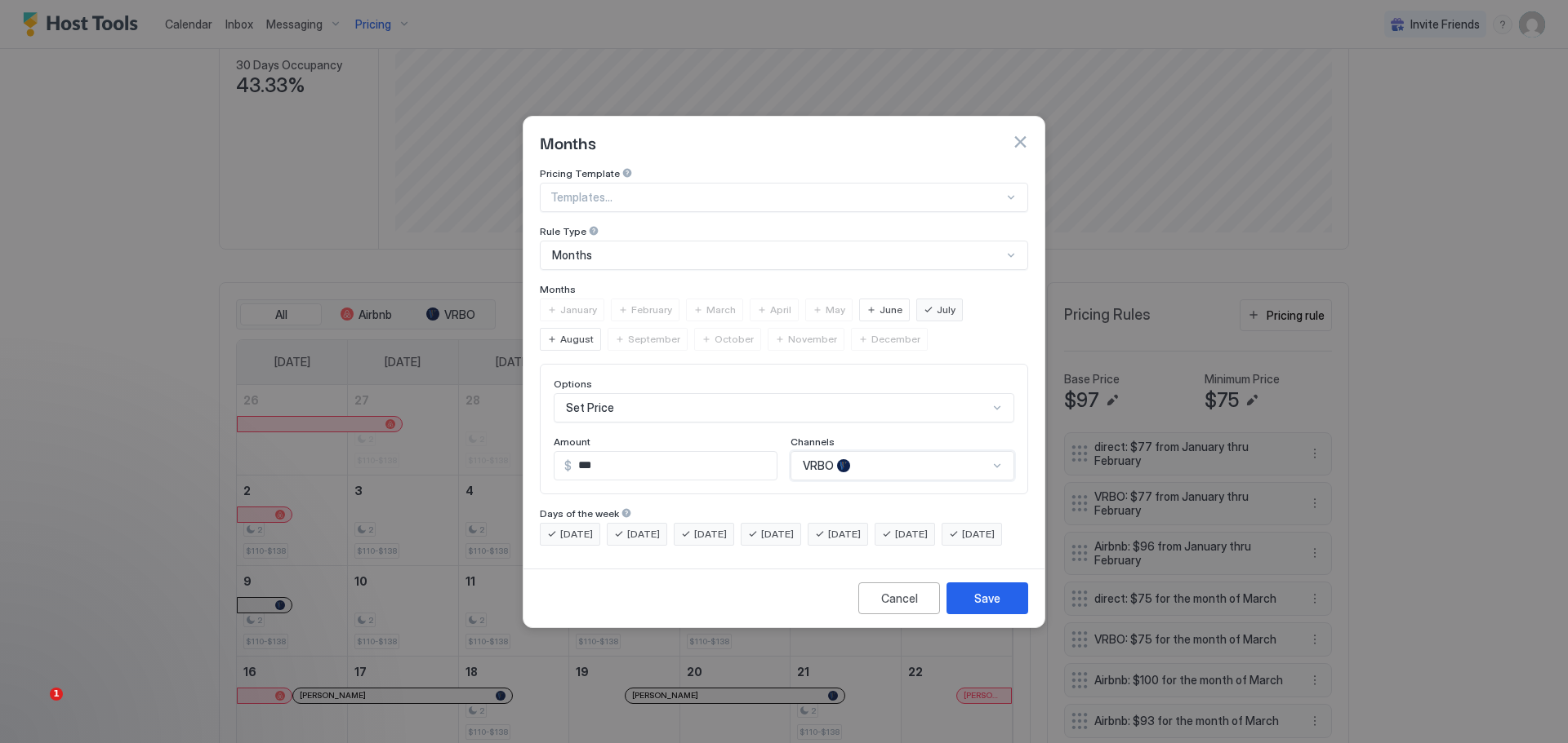
scroll to position [0, 0]
click at [983, 607] on div "Save" at bounding box center [987, 598] width 26 height 17
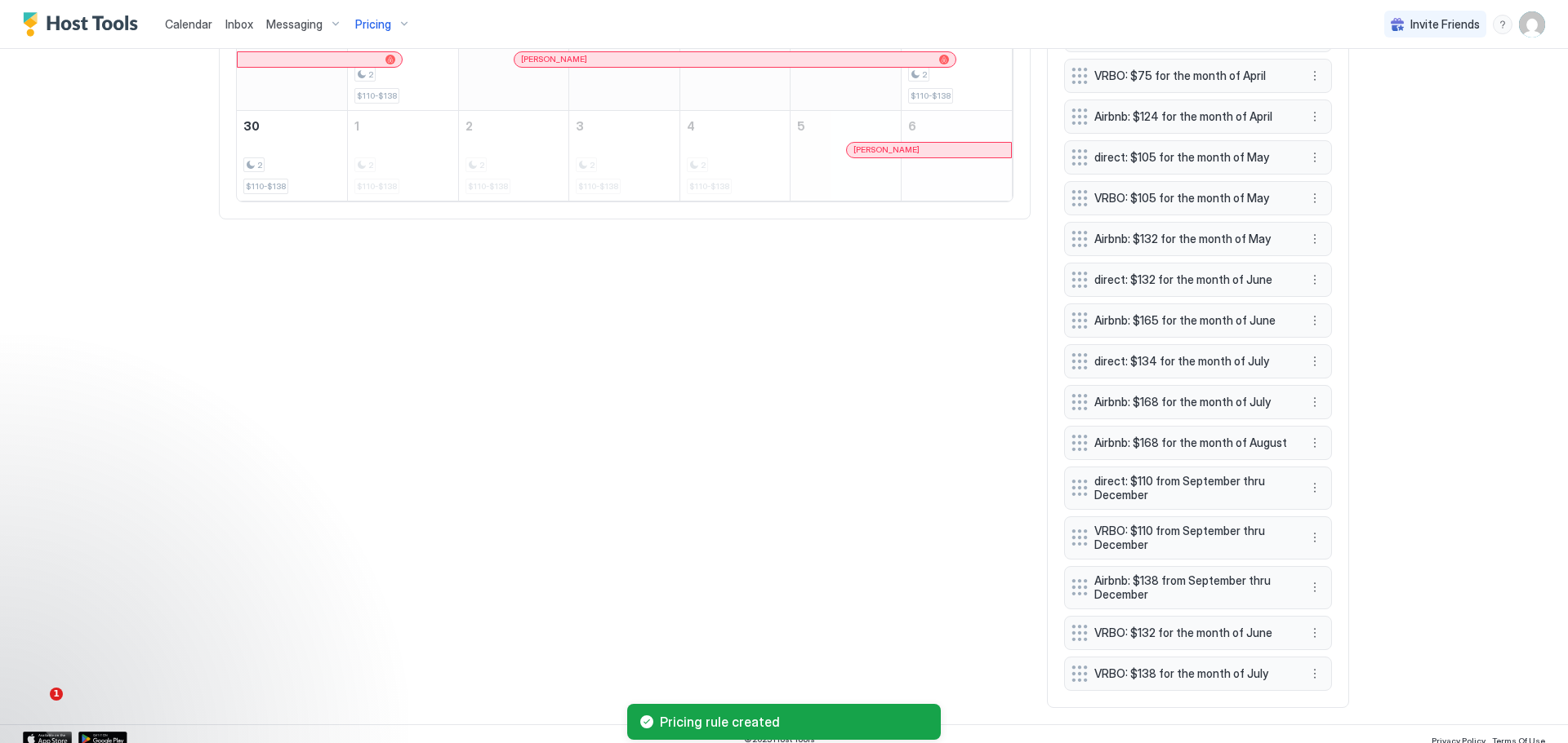
scroll to position [1041, 0]
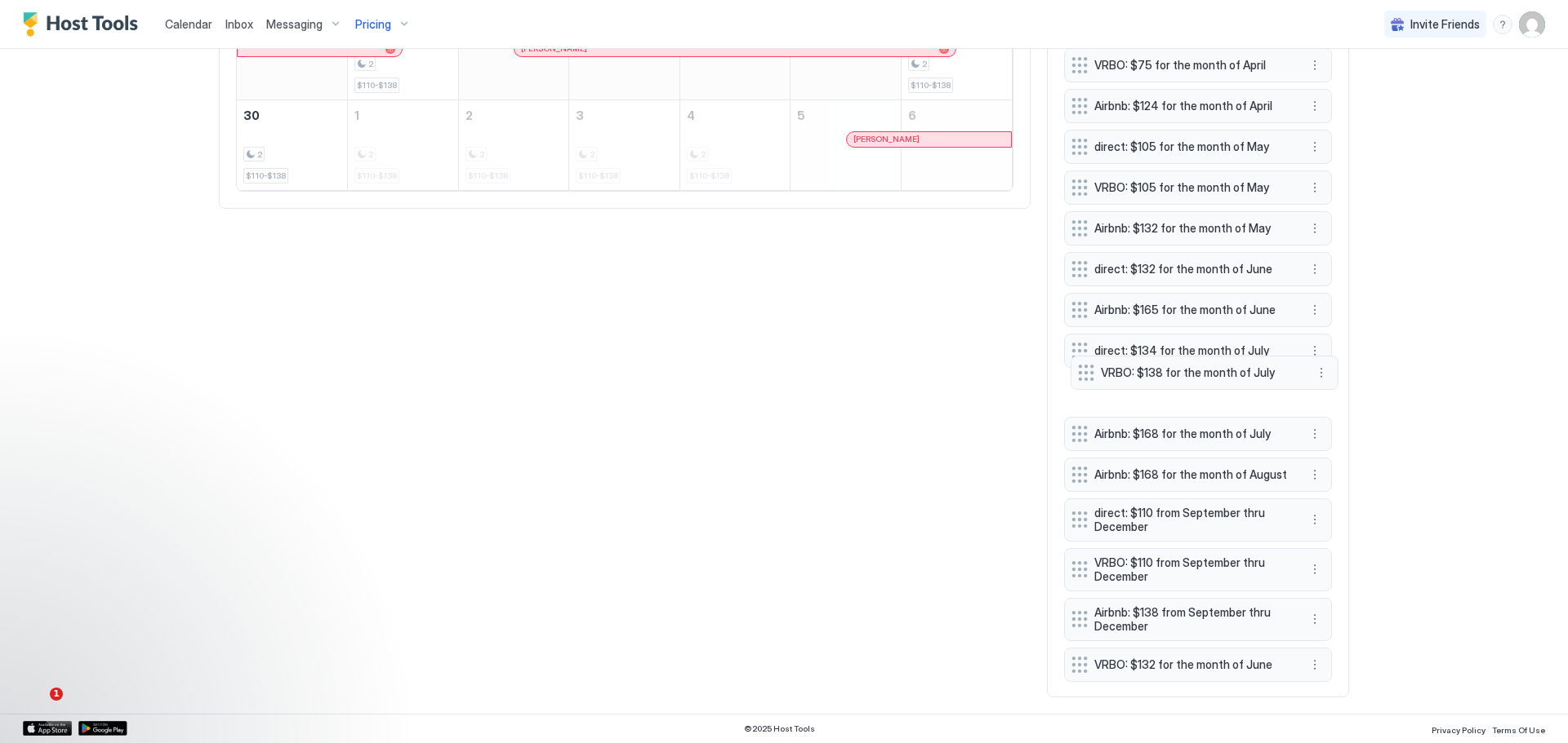
drag, startPoint x: 1159, startPoint y: 657, endPoint x: 1165, endPoint y: 367, distance: 290.1
click at [1165, 367] on span "VRBO: $138 for the month of July" at bounding box center [1198, 372] width 194 height 14
click at [1309, 341] on button "More options" at bounding box center [1315, 351] width 20 height 20
click at [1328, 356] on div "Edit" at bounding box center [1330, 366] width 62 height 26
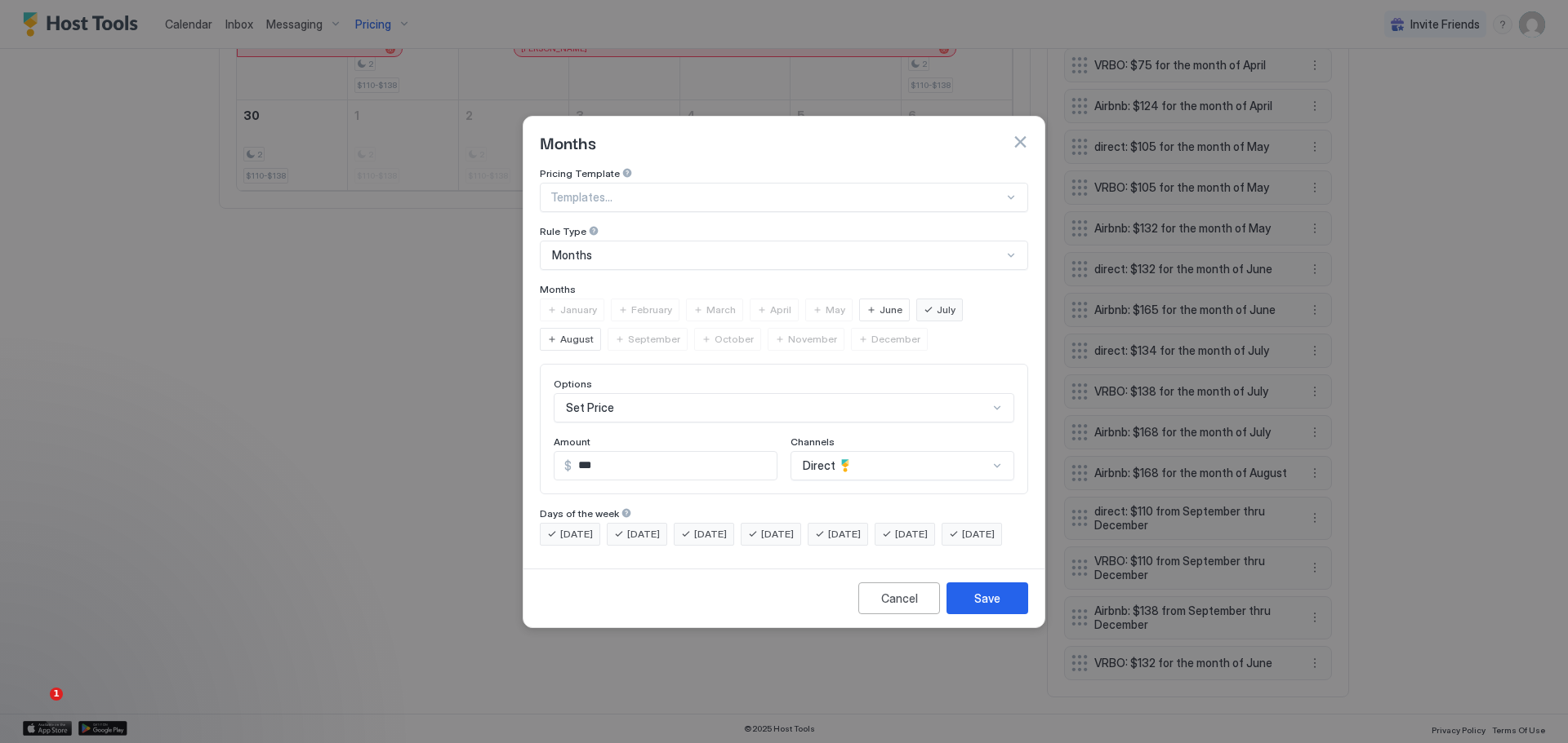
click at [594, 332] on span "August" at bounding box center [577, 339] width 34 height 14
click at [997, 603] on button "Save" at bounding box center [988, 599] width 82 height 32
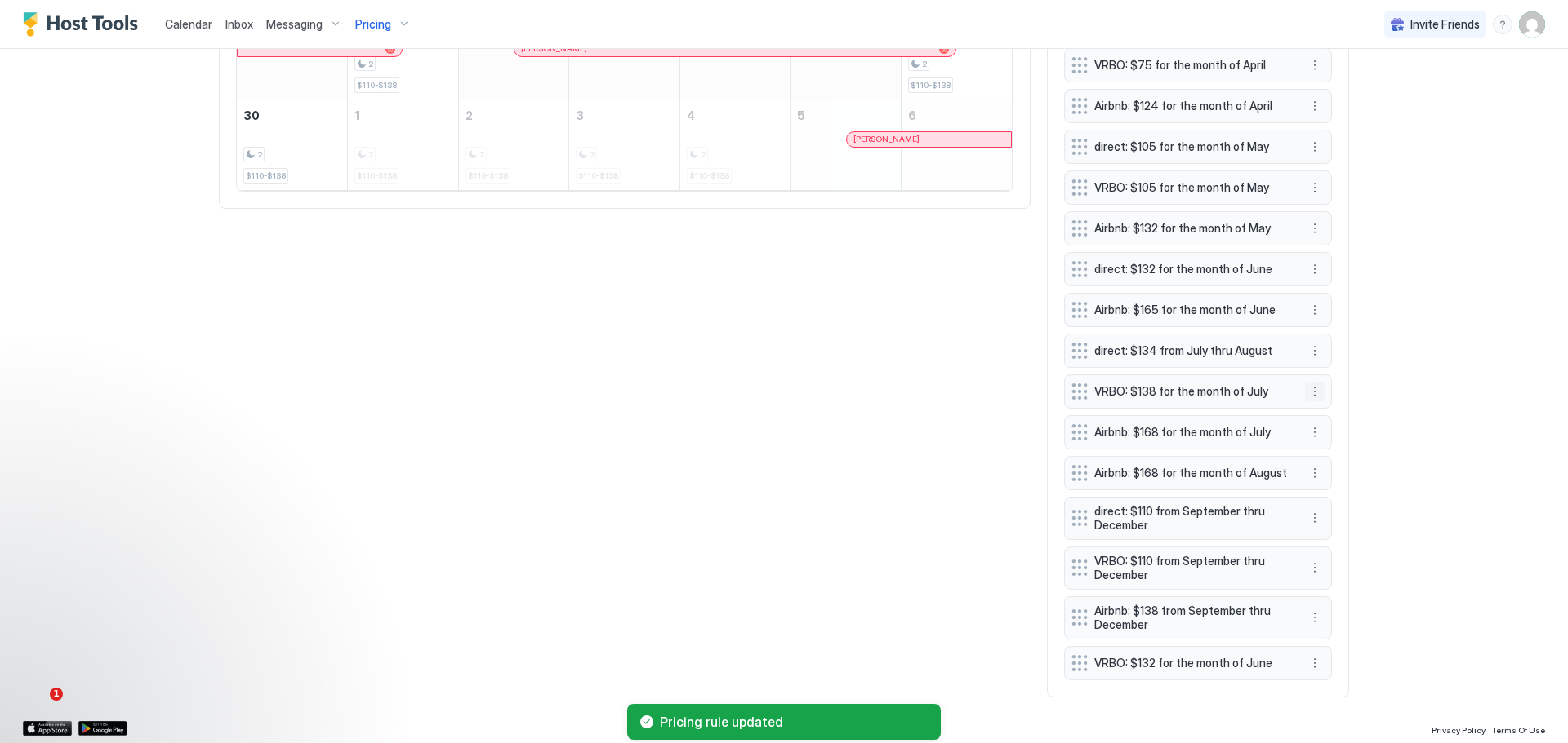
click at [1310, 384] on button "More options" at bounding box center [1315, 392] width 20 height 20
click at [1325, 400] on div "Edit" at bounding box center [1330, 408] width 62 height 26
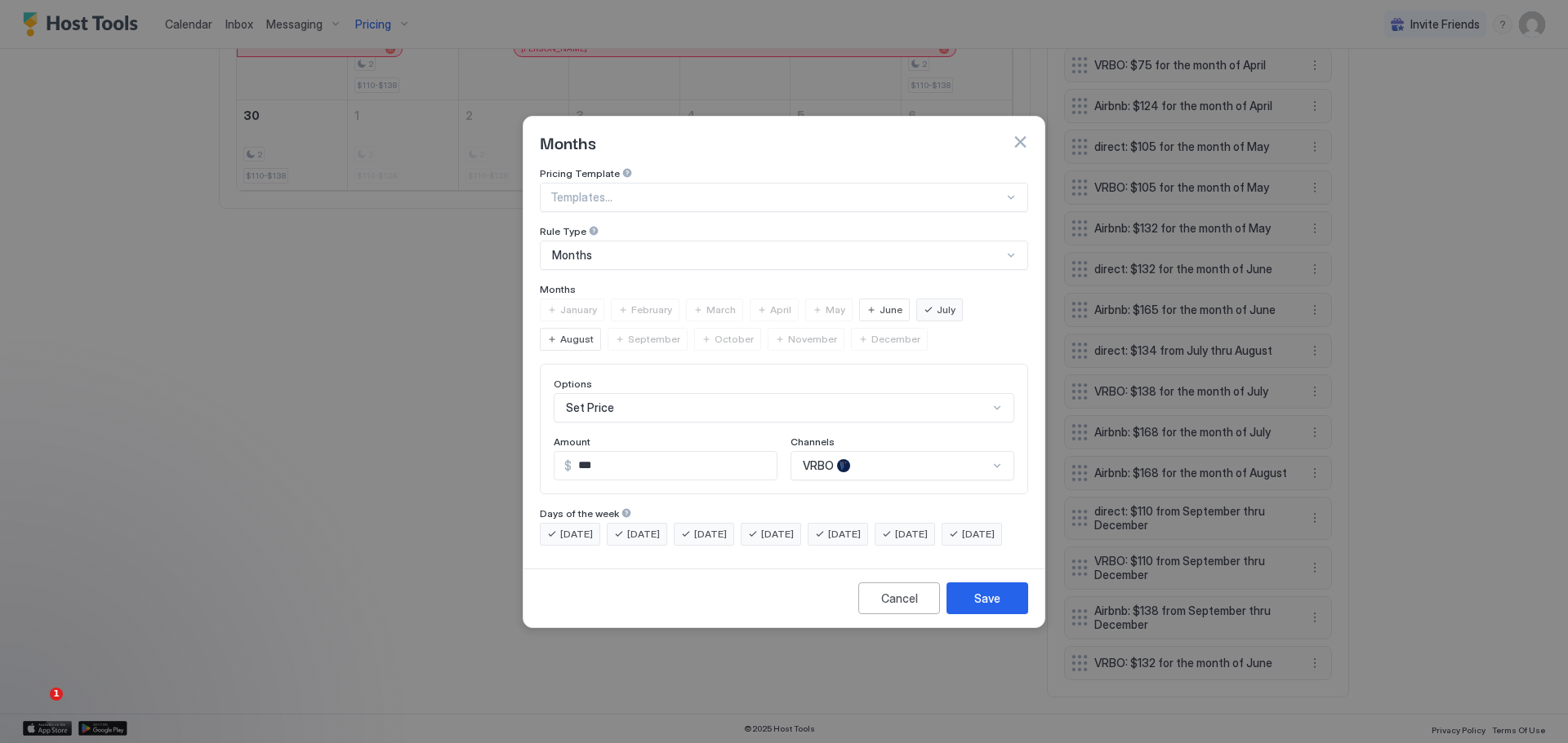
click at [594, 332] on span "August" at bounding box center [577, 339] width 34 height 14
click at [984, 607] on div "Save" at bounding box center [987, 598] width 26 height 17
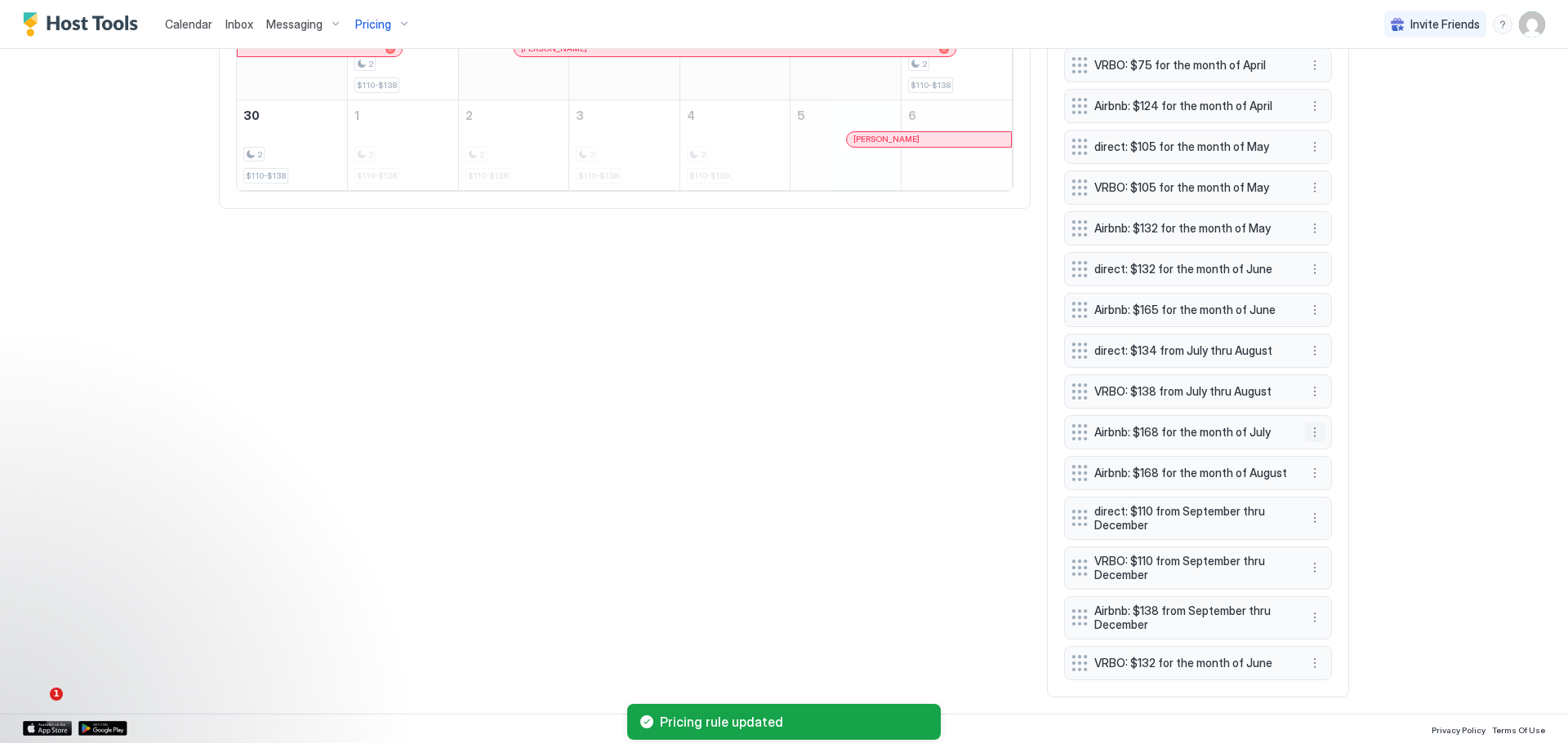
click at [1310, 426] on button "More options" at bounding box center [1315, 432] width 20 height 20
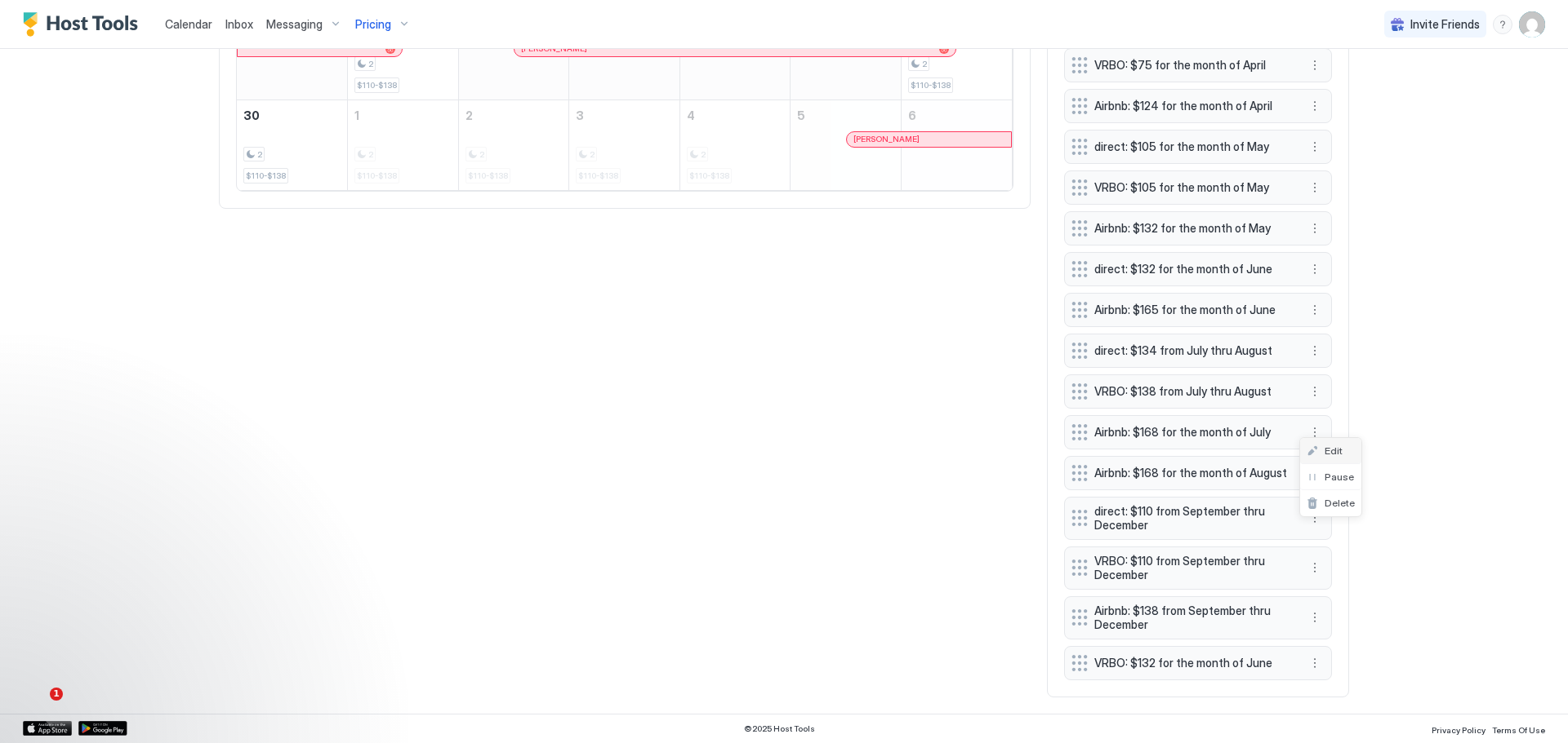
click at [1326, 442] on div "Edit" at bounding box center [1330, 451] width 62 height 26
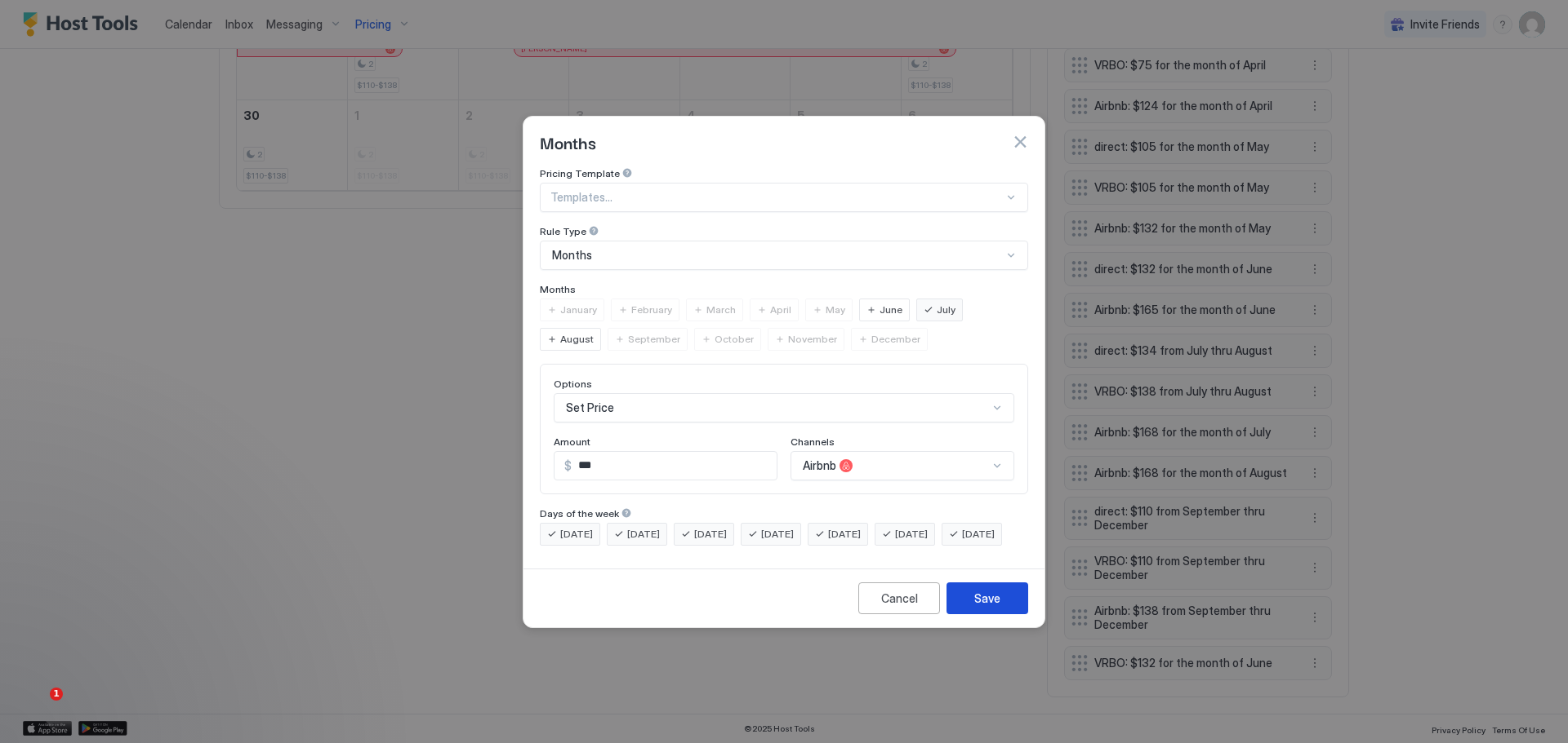
click at [993, 602] on button "Save" at bounding box center [988, 599] width 82 height 32
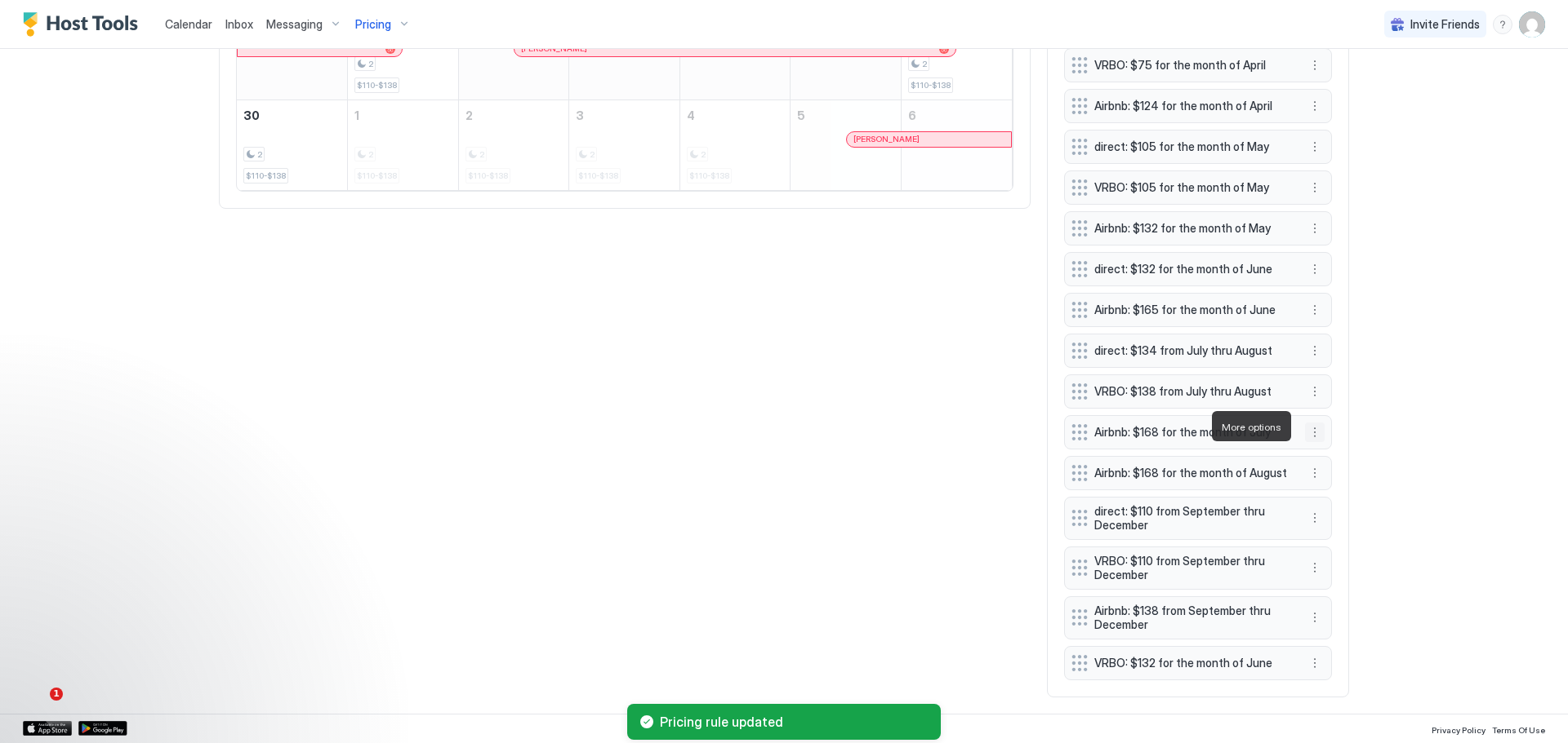
click at [1312, 428] on button "More options" at bounding box center [1315, 432] width 20 height 20
click at [1325, 450] on span "Edit" at bounding box center [1334, 451] width 18 height 12
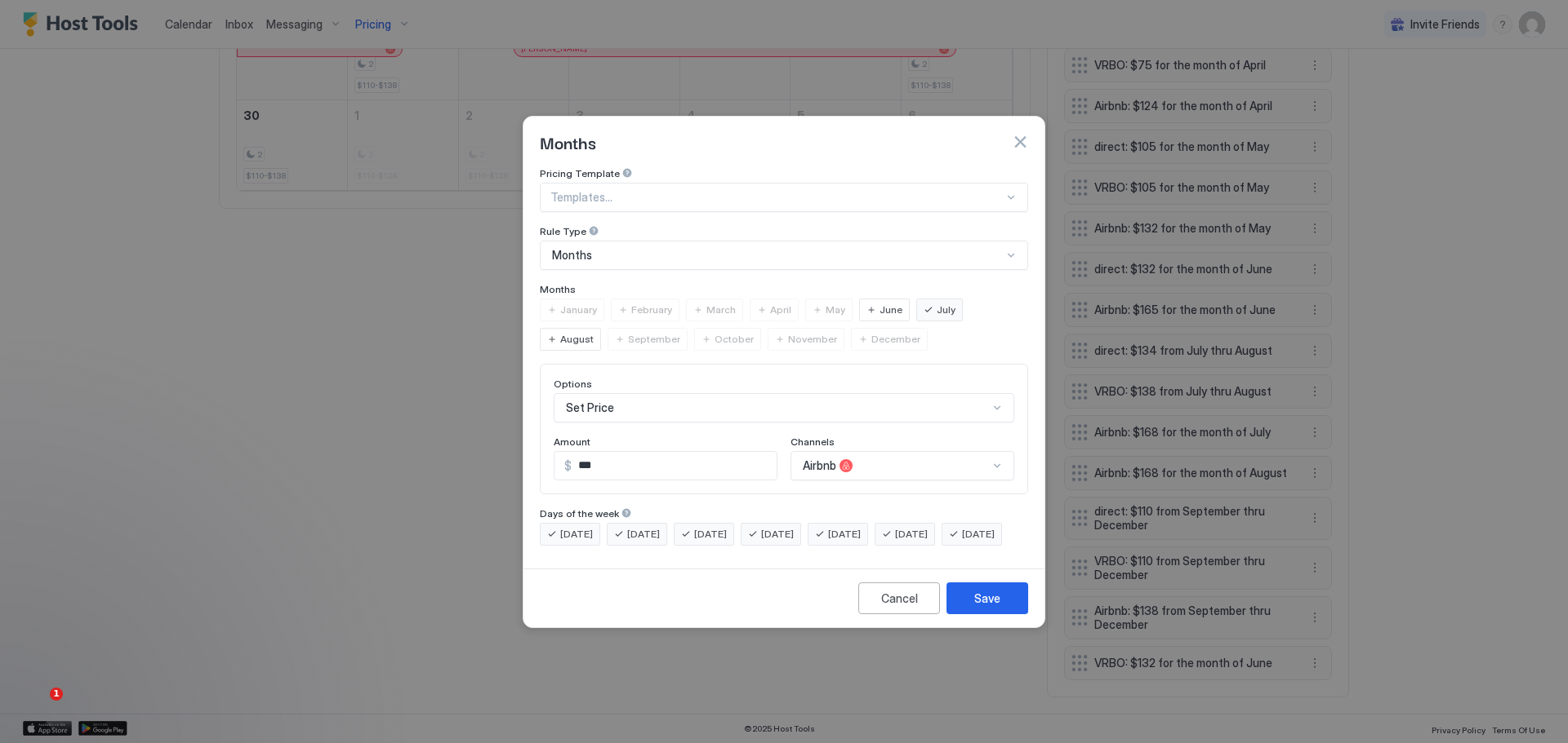
click at [594, 332] on span "August" at bounding box center [577, 339] width 34 height 14
click at [992, 607] on div "Save" at bounding box center [987, 598] width 26 height 17
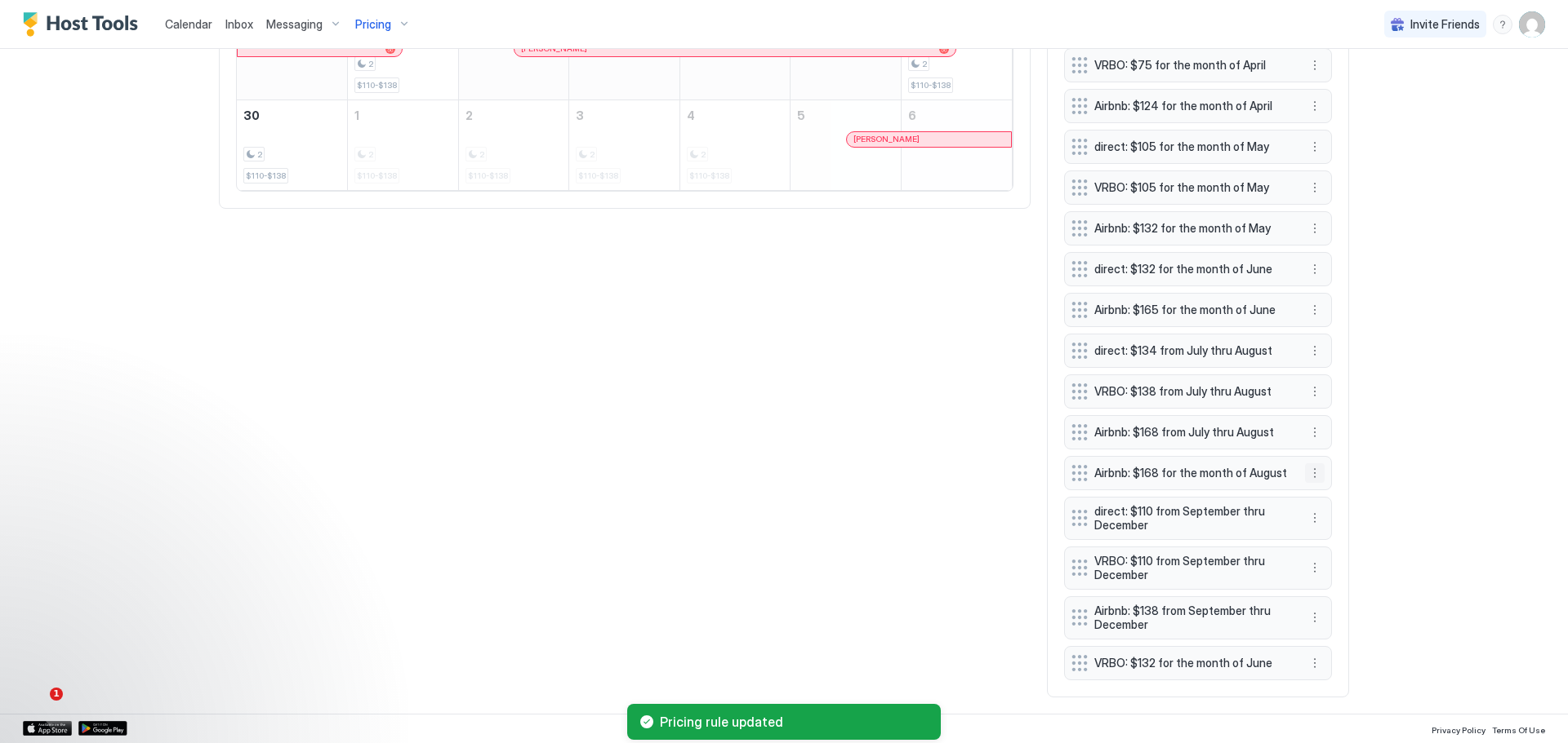
click at [1309, 465] on button "More options" at bounding box center [1315, 473] width 20 height 20
click at [1335, 540] on span "Delete" at bounding box center [1340, 545] width 30 height 12
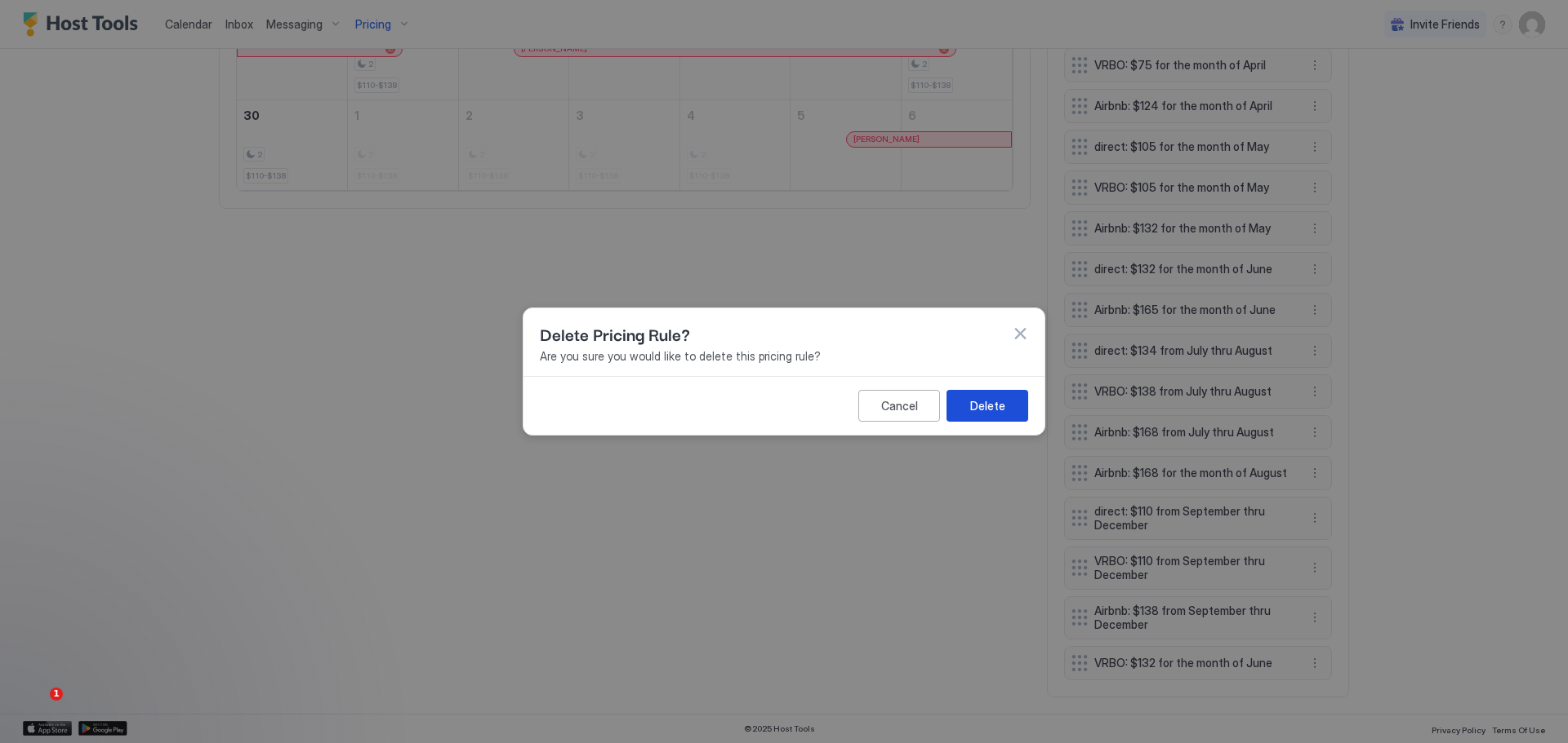
click at [980, 402] on div "Delete" at bounding box center [987, 405] width 35 height 17
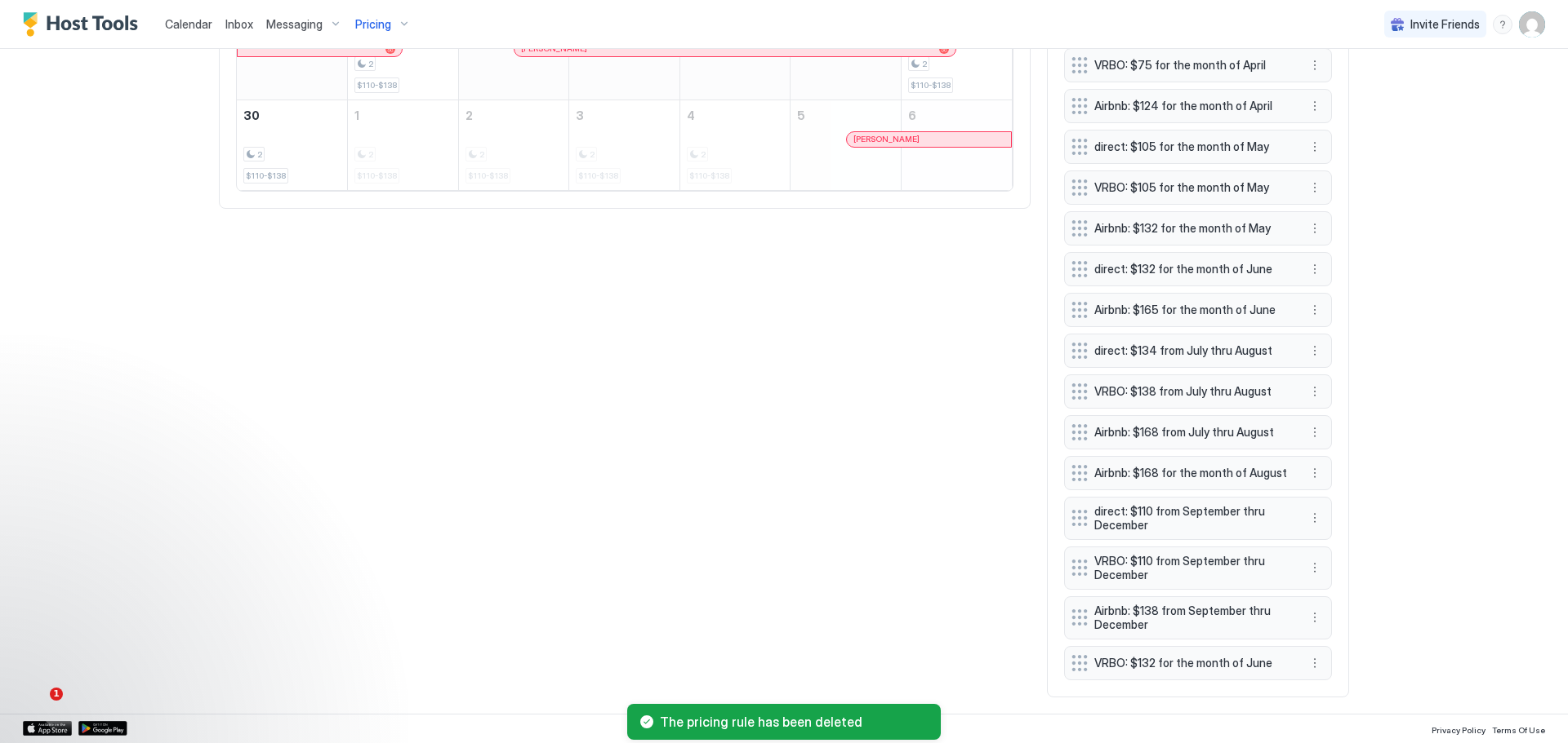
scroll to position [999, 0]
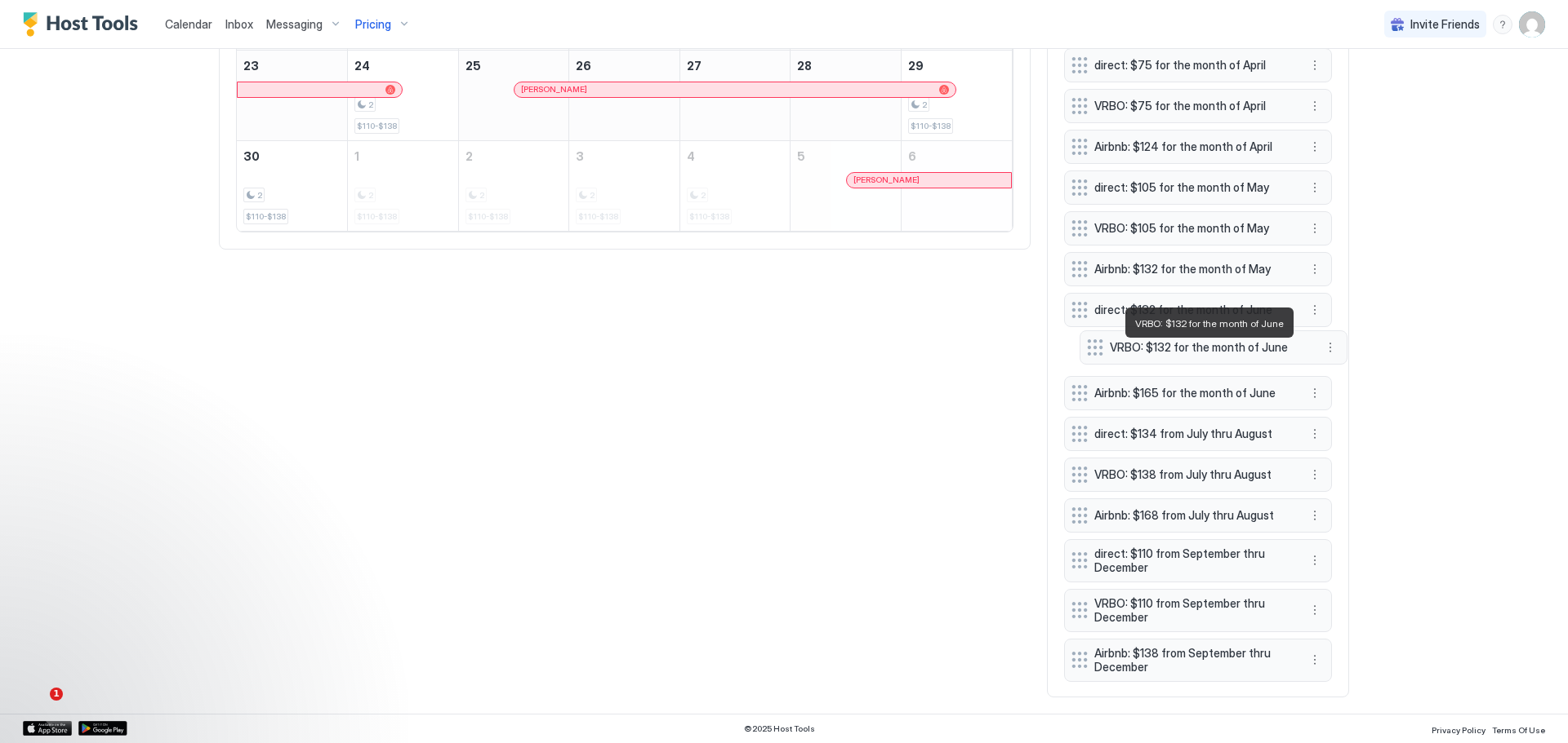
drag, startPoint x: 1181, startPoint y: 657, endPoint x: 1197, endPoint y: 342, distance: 315.4
click at [1197, 342] on span "VRBO: $132 for the month of June" at bounding box center [1207, 347] width 194 height 14
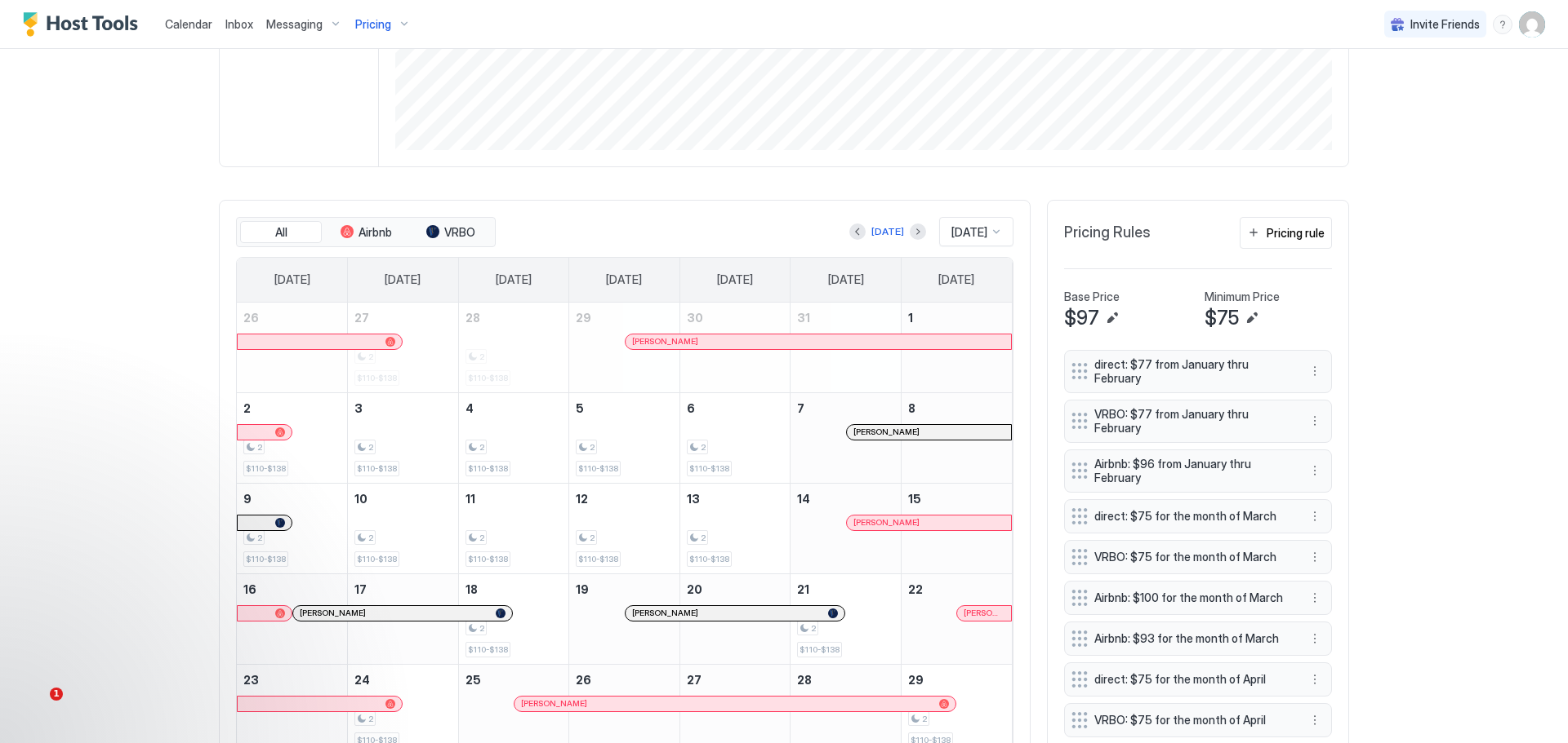
scroll to position [346, 0]
